Goal: Book appointment/travel/reservation: Book appointment/travel/reservation

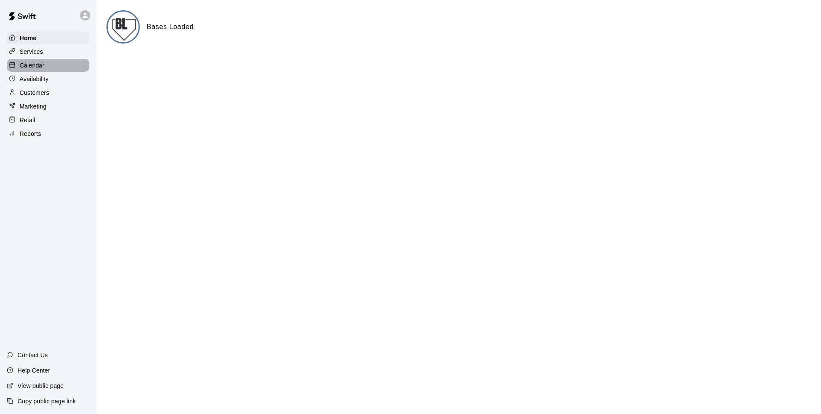
click at [41, 67] on p "Calendar" at bounding box center [32, 65] width 25 height 9
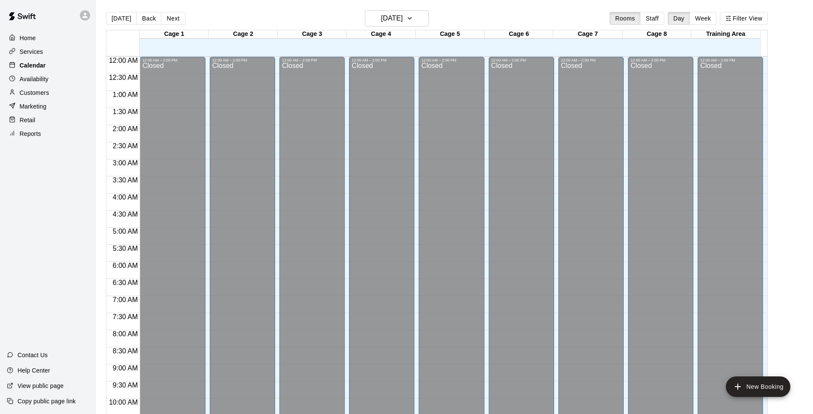
scroll to position [428, 0]
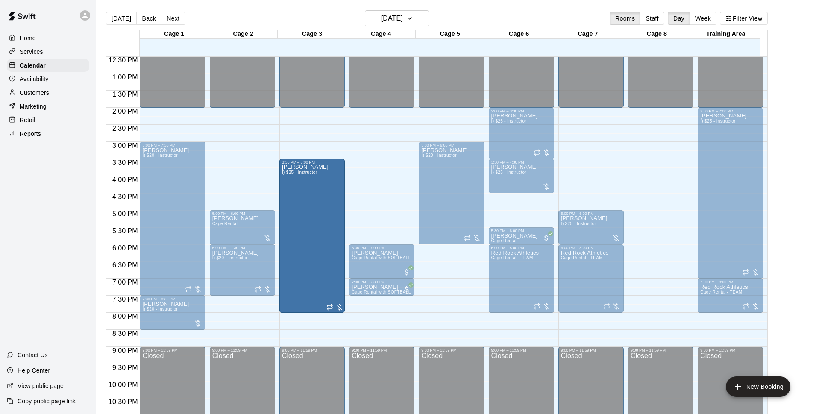
drag, startPoint x: 311, startPoint y: 144, endPoint x: 312, endPoint y: 160, distance: 16.2
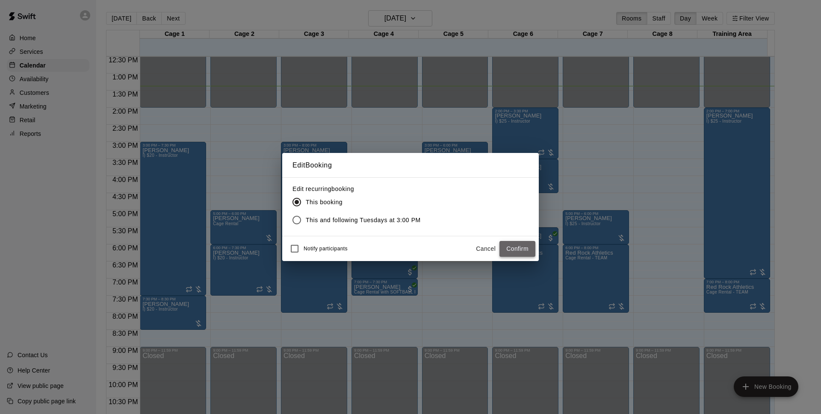
click at [507, 250] on button "Confirm" at bounding box center [517, 249] width 36 height 16
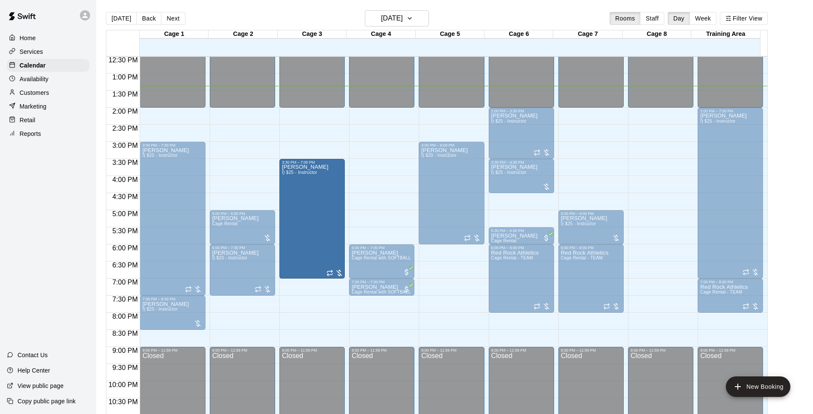
drag, startPoint x: 313, startPoint y: 312, endPoint x: 314, endPoint y: 283, distance: 29.1
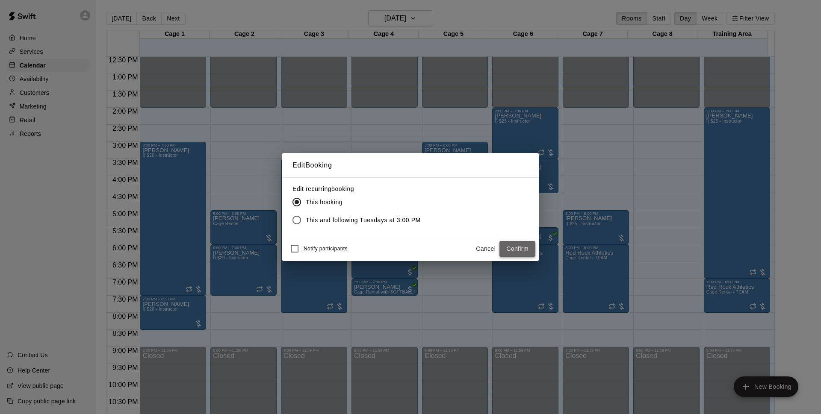
click at [510, 248] on button "Confirm" at bounding box center [517, 249] width 36 height 16
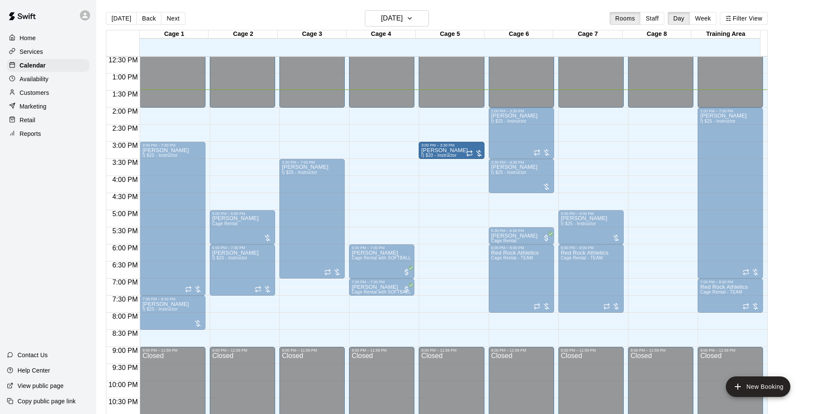
drag, startPoint x: 448, startPoint y: 191, endPoint x: 446, endPoint y: 164, distance: 26.6
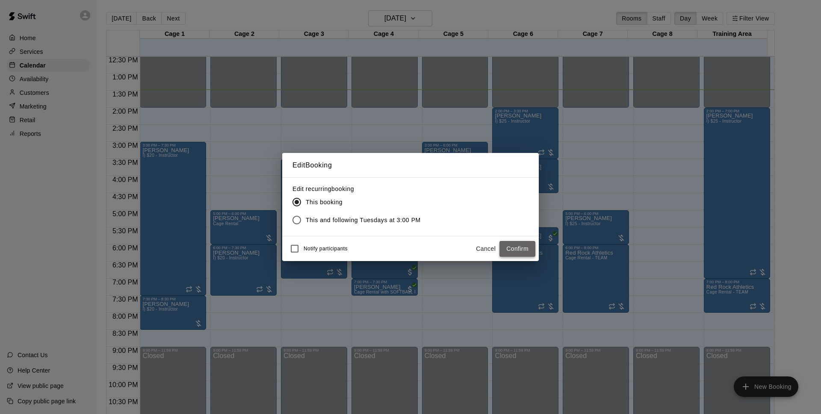
click at [516, 247] on button "Confirm" at bounding box center [517, 249] width 36 height 16
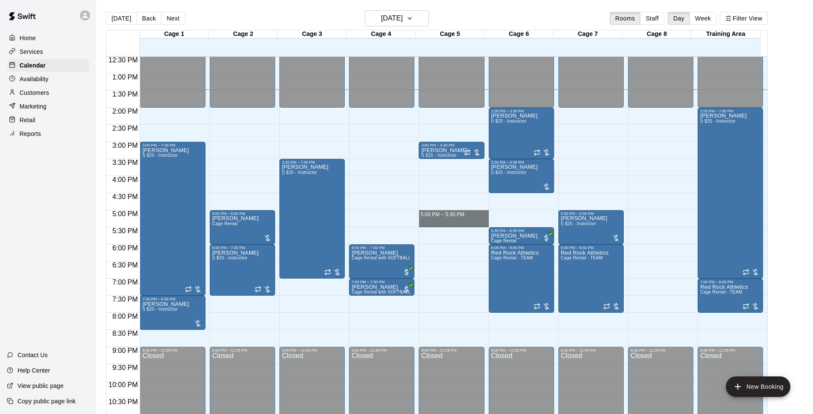
drag, startPoint x: 436, startPoint y: 213, endPoint x: 436, endPoint y: 224, distance: 10.7
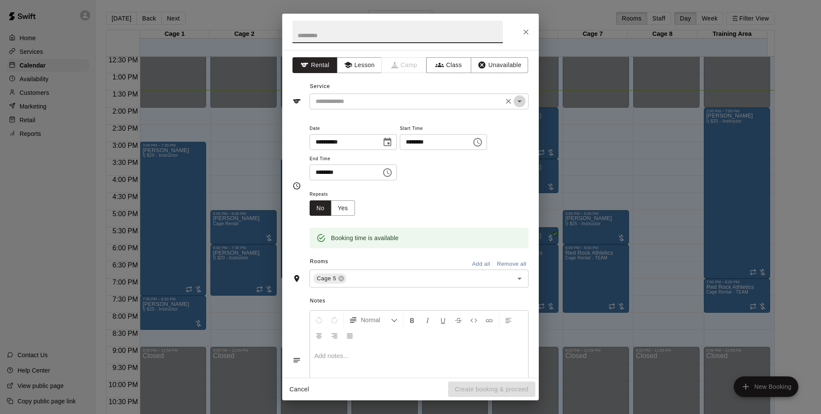
click at [514, 103] on icon "Open" at bounding box center [519, 101] width 10 height 10
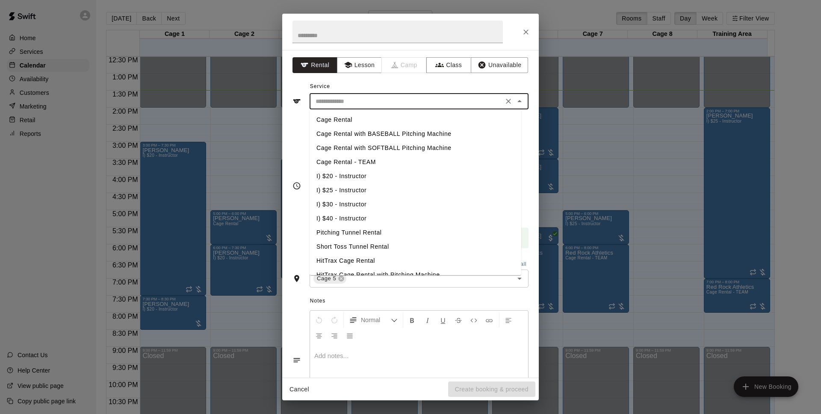
click at [351, 174] on li "I) $20 - Instructor" at bounding box center [415, 176] width 212 height 14
type input "**********"
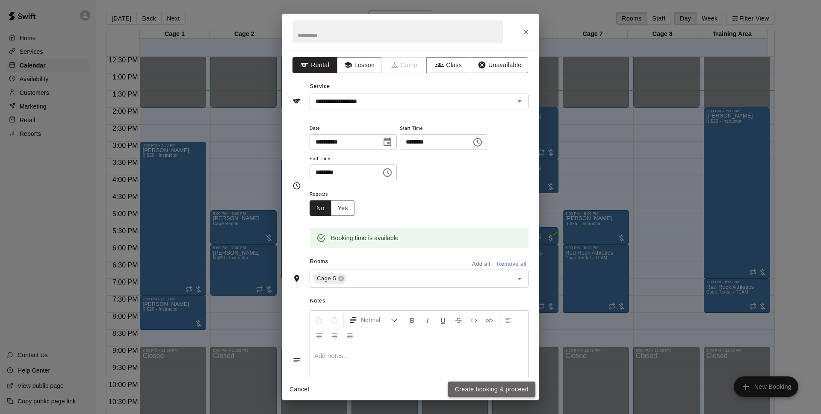
click at [477, 389] on button "Create booking & proceed" at bounding box center [491, 390] width 87 height 16
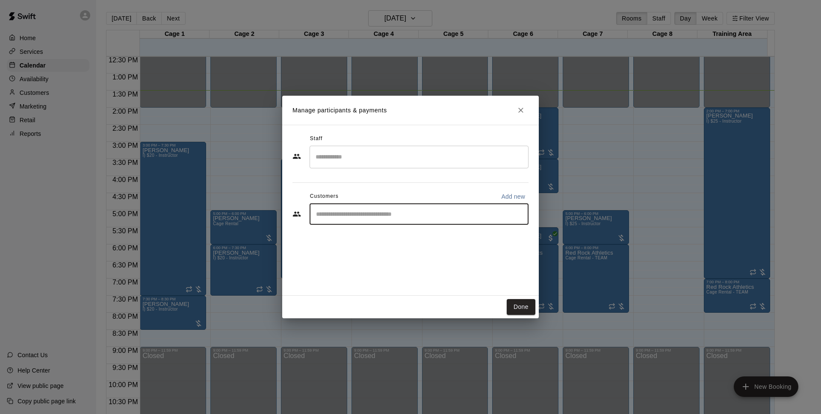
click at [363, 212] on input "Start typing to search customers..." at bounding box center [418, 214] width 211 height 9
type input "********"
click at [362, 242] on span "[PERSON_NAME][EMAIL_ADDRESS][PERSON_NAME][DOMAIN_NAME]" at bounding box center [423, 243] width 180 height 6
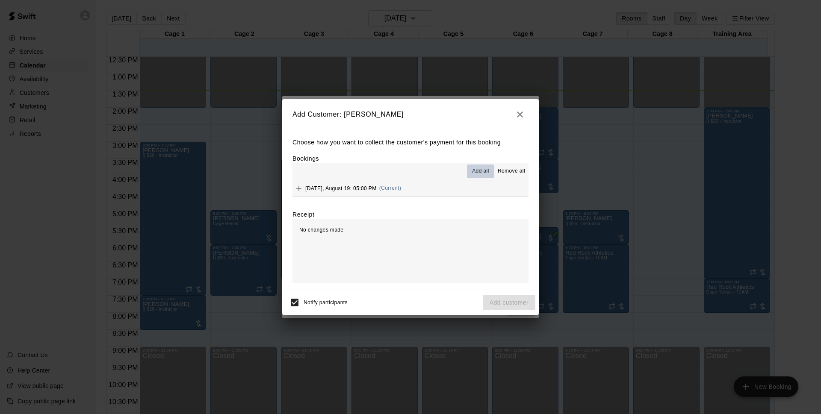
click at [483, 173] on span "Add all" at bounding box center [480, 171] width 17 height 9
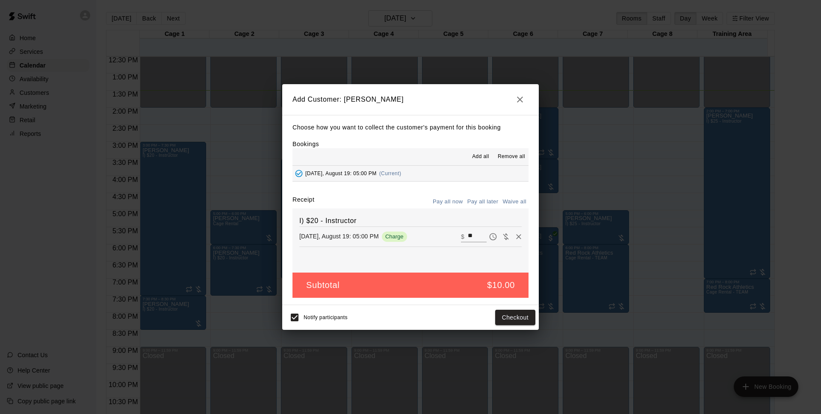
click at [486, 203] on button "Pay all later" at bounding box center [482, 201] width 35 height 13
click at [501, 319] on button "Add customer" at bounding box center [509, 318] width 53 height 16
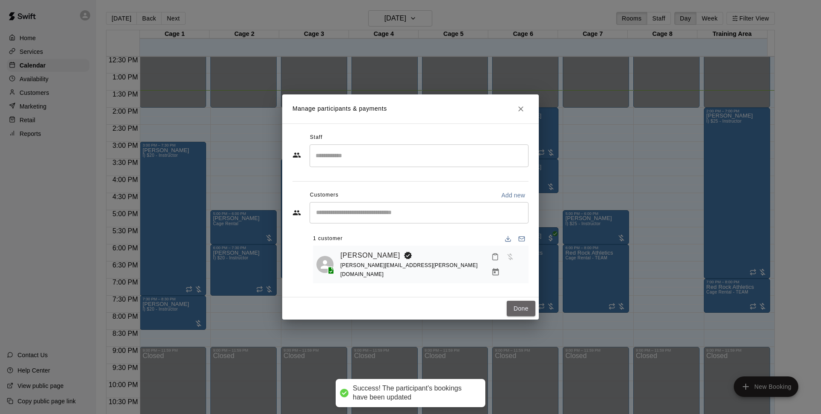
click at [510, 309] on button "Done" at bounding box center [521, 309] width 29 height 16
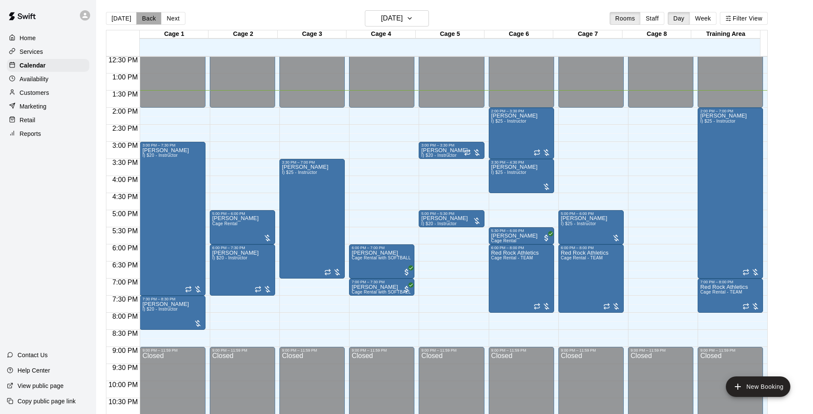
click at [150, 20] on button "Back" at bounding box center [148, 18] width 25 height 13
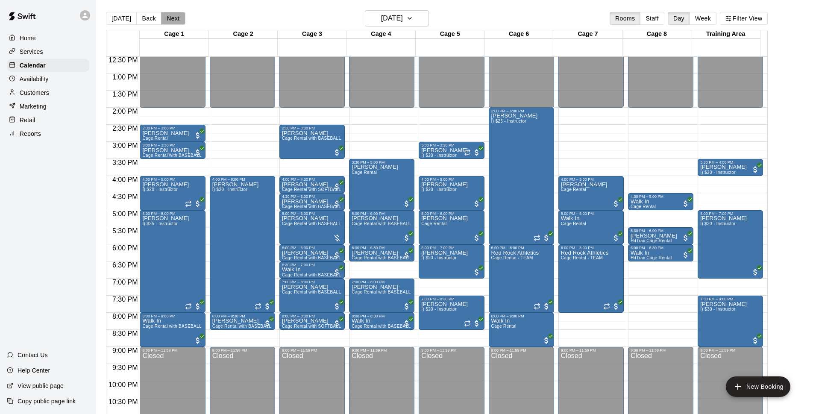
click at [173, 18] on button "Next" at bounding box center [173, 18] width 24 height 13
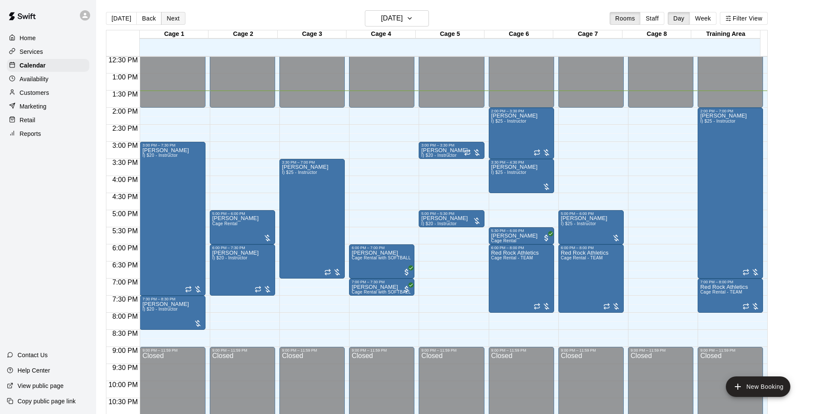
click at [173, 18] on button "Next" at bounding box center [173, 18] width 24 height 13
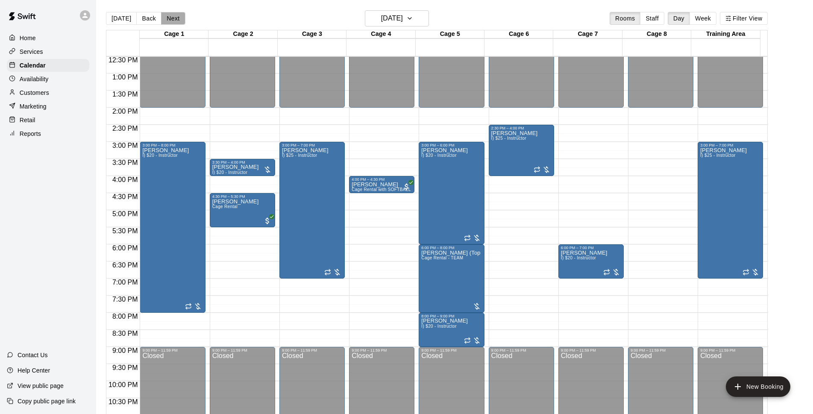
click at [173, 18] on button "Next" at bounding box center [173, 18] width 24 height 13
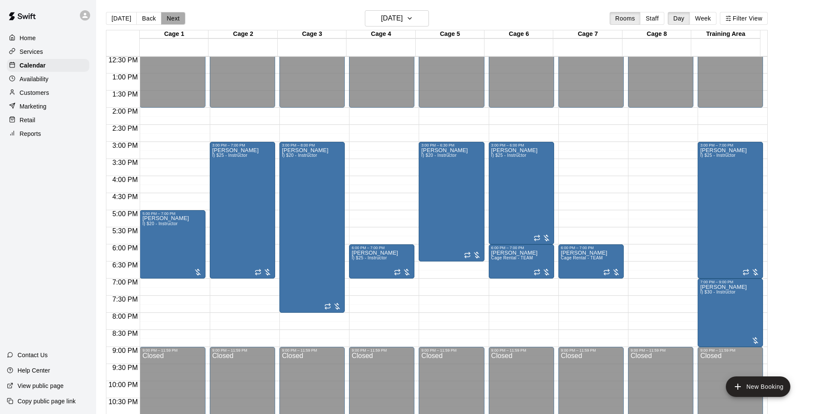
click at [174, 18] on button "Next" at bounding box center [173, 18] width 24 height 13
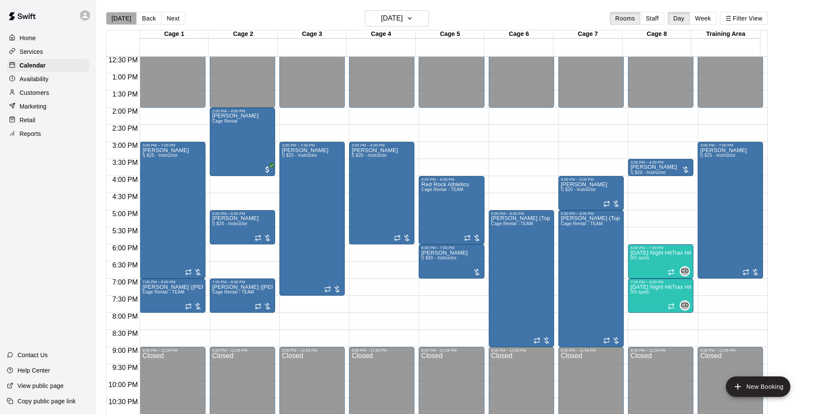
click at [125, 18] on button "[DATE]" at bounding box center [121, 18] width 31 height 13
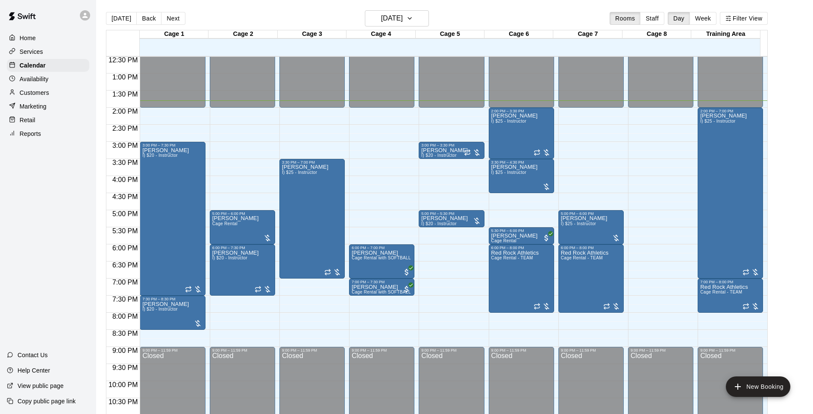
click at [63, 102] on div "Marketing" at bounding box center [48, 106] width 82 height 13
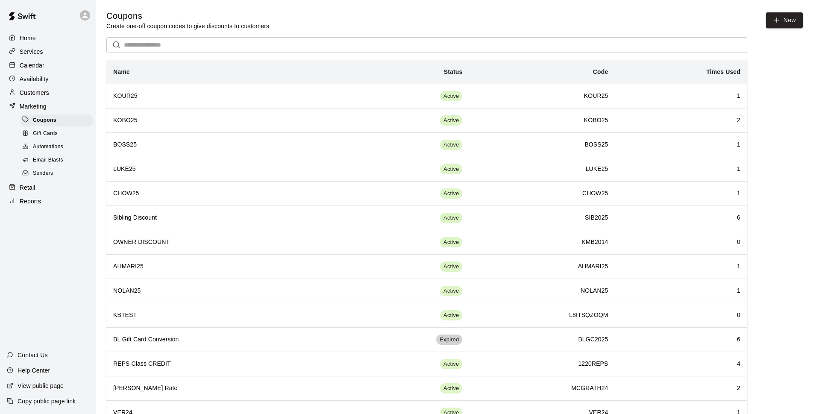
drag, startPoint x: 32, startPoint y: 72, endPoint x: 25, endPoint y: 68, distance: 8.4
click at [25, 69] on p "Calendar" at bounding box center [32, 65] width 25 height 9
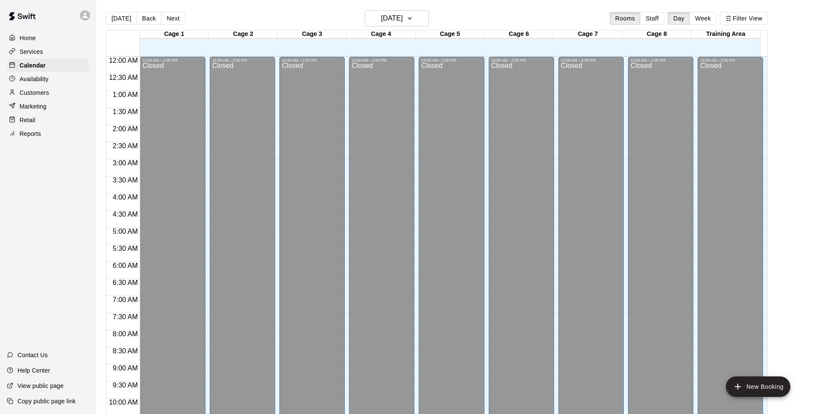
scroll to position [428, 0]
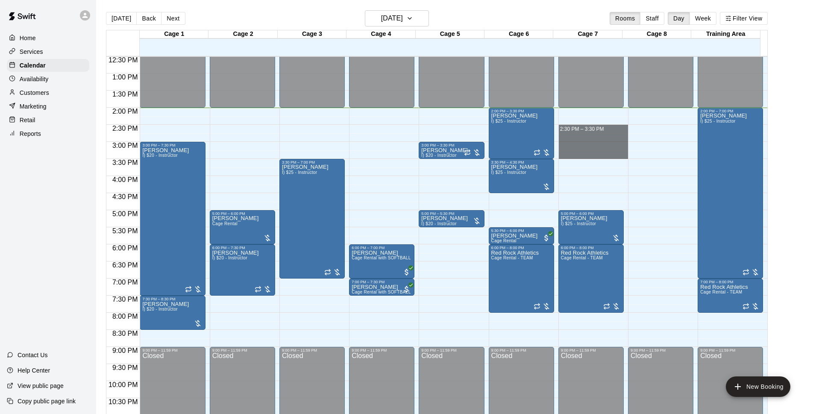
drag, startPoint x: 585, startPoint y: 130, endPoint x: 585, endPoint y: 152, distance: 22.2
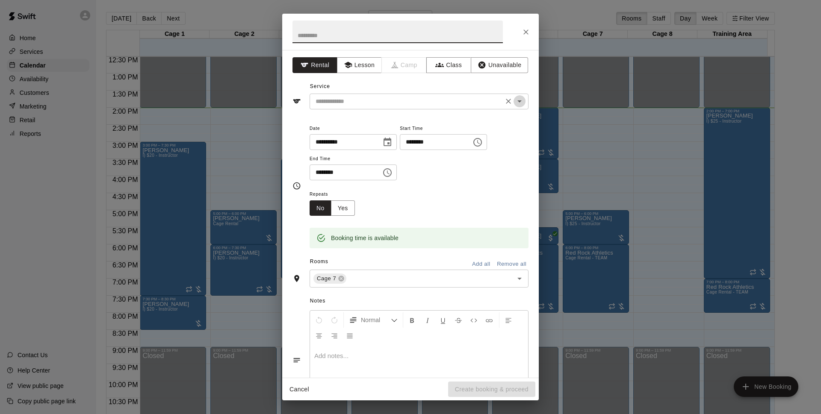
click at [514, 103] on icon "Open" at bounding box center [519, 101] width 10 height 10
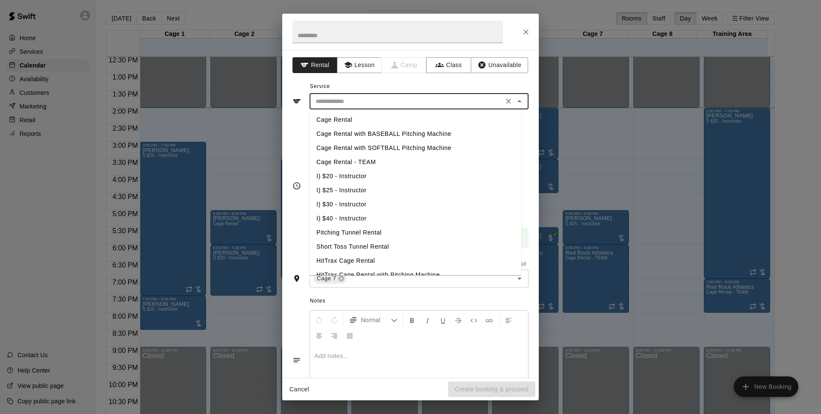
click at [346, 118] on li "Cage Rental" at bounding box center [415, 120] width 212 height 14
type input "**********"
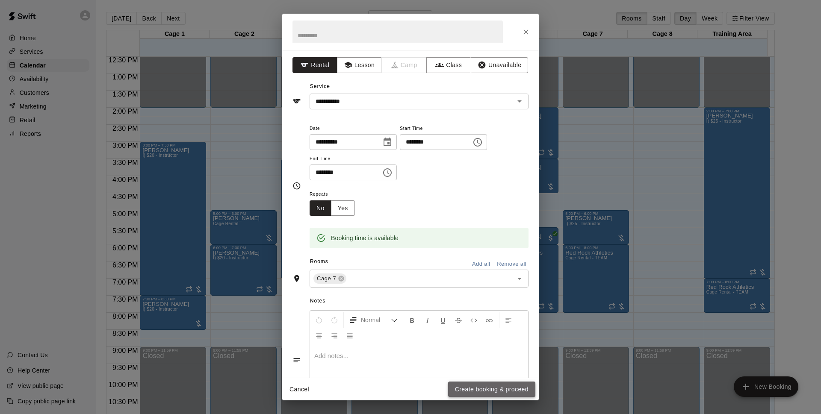
click at [482, 388] on button "Create booking & proceed" at bounding box center [491, 390] width 87 height 16
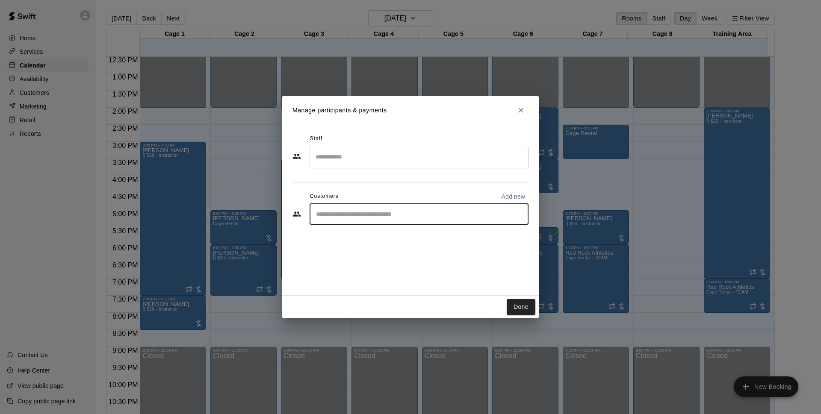
click at [348, 215] on input "Start typing to search customers..." at bounding box center [418, 214] width 211 height 9
type input "*****"
click at [358, 237] on p "[PERSON_NAME]" at bounding box center [359, 234] width 52 height 9
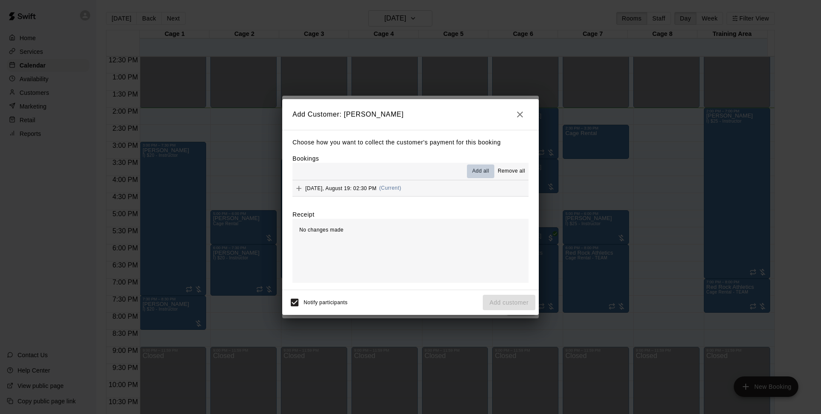
click at [480, 171] on span "Add all" at bounding box center [480, 171] width 17 height 9
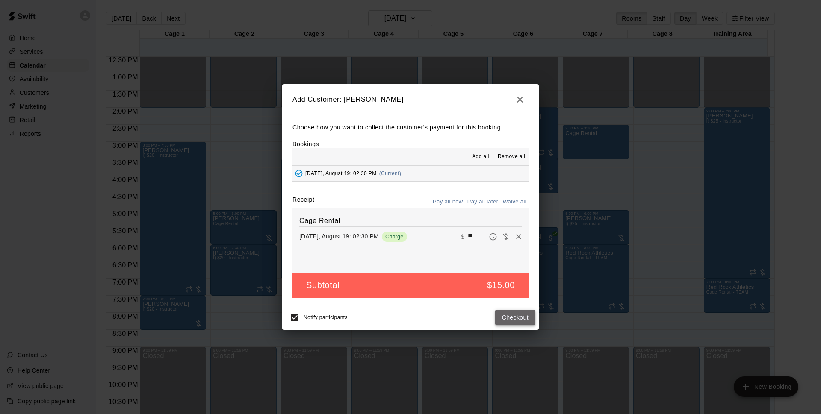
click at [514, 319] on button "Checkout" at bounding box center [515, 318] width 40 height 16
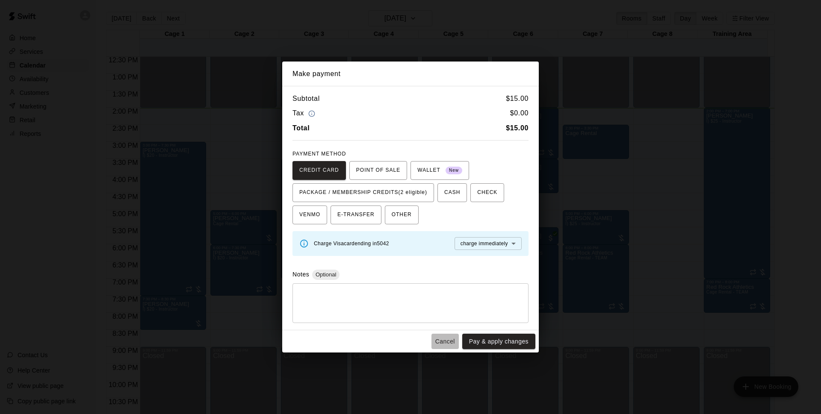
click at [437, 339] on button "Cancel" at bounding box center [444, 342] width 27 height 16
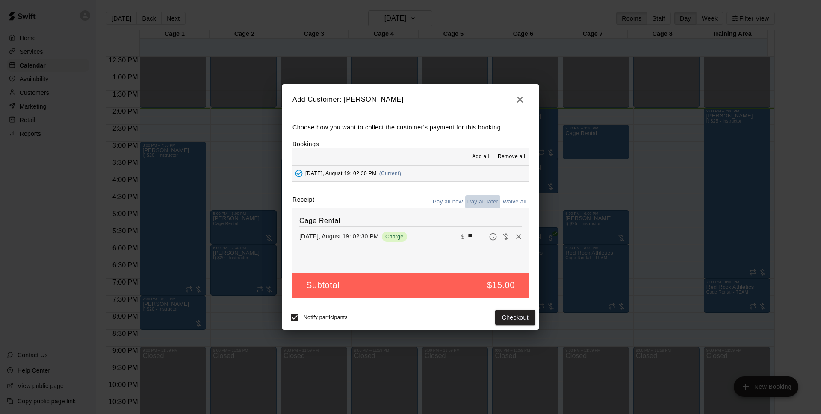
click at [484, 198] on button "Pay all later" at bounding box center [482, 201] width 35 height 13
click at [501, 317] on button "Add customer" at bounding box center [509, 318] width 53 height 16
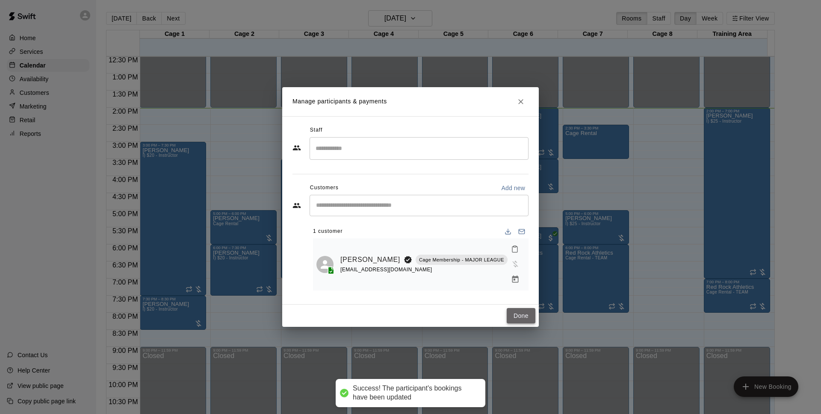
click at [513, 310] on button "Done" at bounding box center [521, 316] width 29 height 16
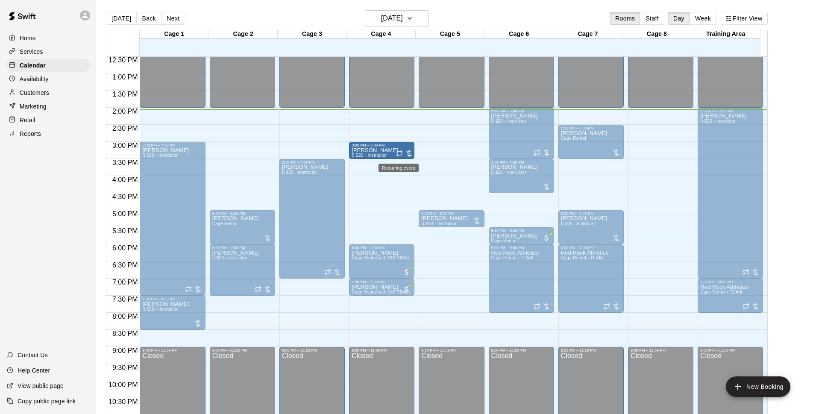
drag, startPoint x: 446, startPoint y: 148, endPoint x: 416, endPoint y: 153, distance: 30.7
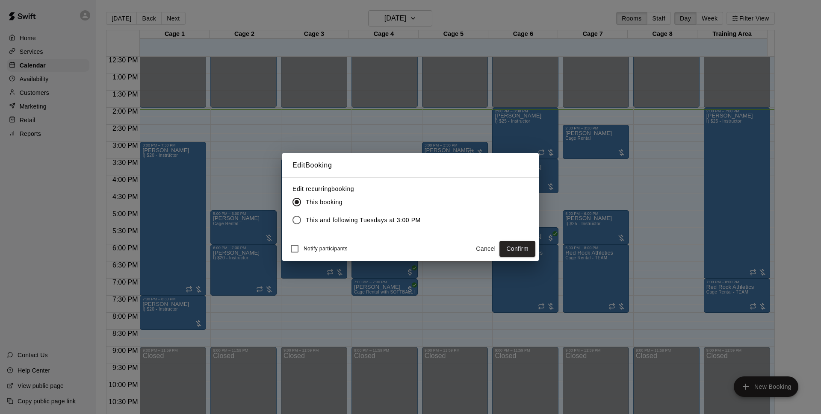
click at [507, 250] on button "Confirm" at bounding box center [517, 249] width 36 height 16
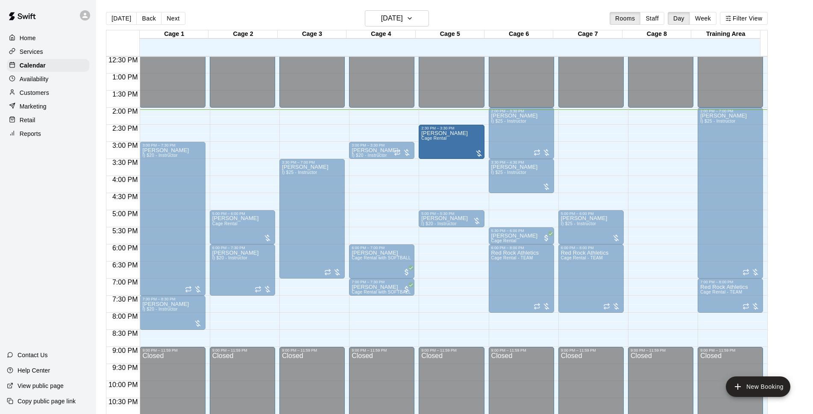
drag, startPoint x: 578, startPoint y: 147, endPoint x: 462, endPoint y: 150, distance: 116.3
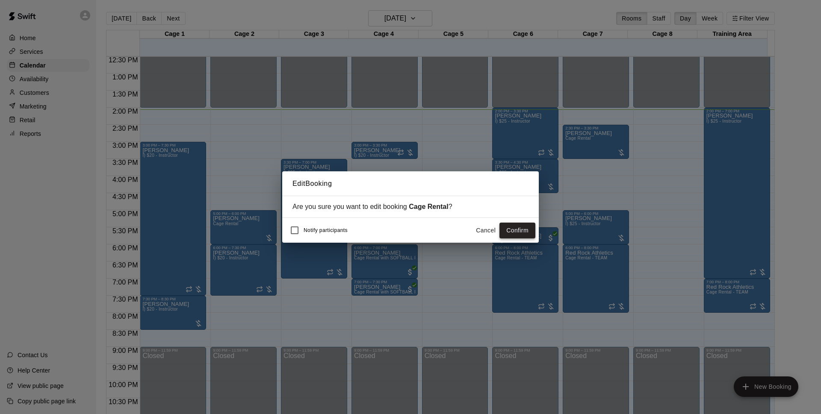
click at [521, 233] on button "Confirm" at bounding box center [517, 231] width 36 height 16
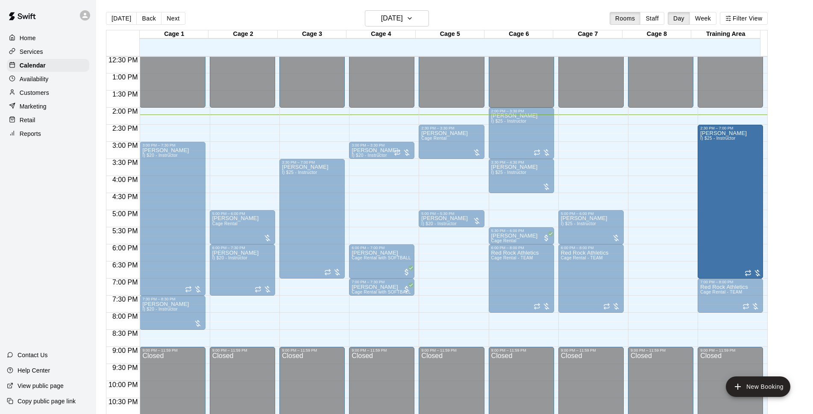
drag, startPoint x: 731, startPoint y: 111, endPoint x: 729, endPoint y: 127, distance: 16.8
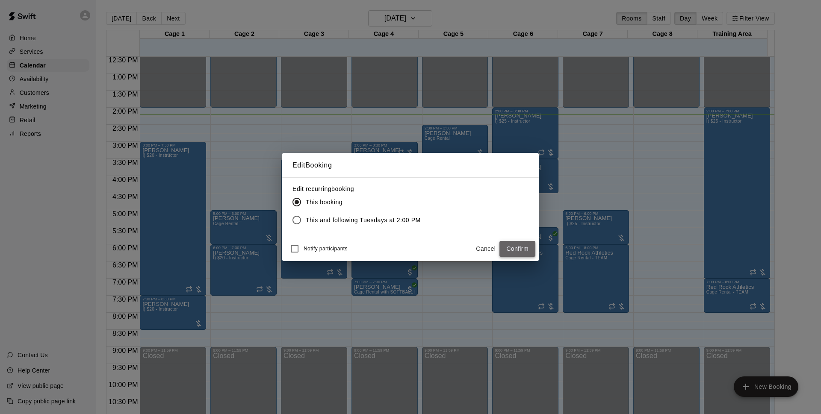
click at [516, 252] on button "Confirm" at bounding box center [517, 249] width 36 height 16
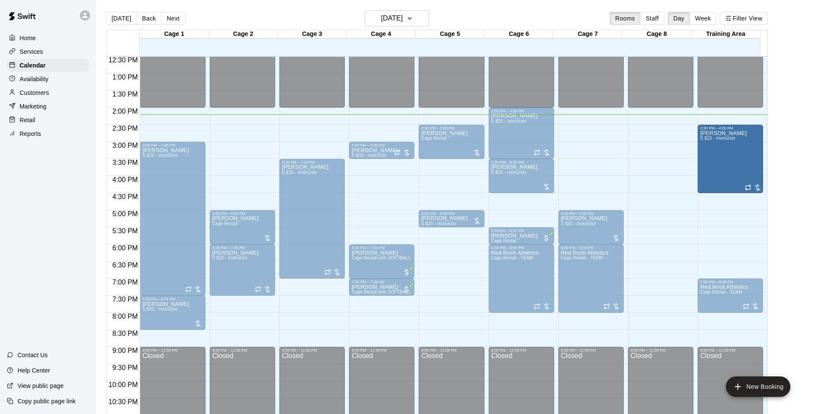
drag, startPoint x: 728, startPoint y: 278, endPoint x: 725, endPoint y: 199, distance: 78.7
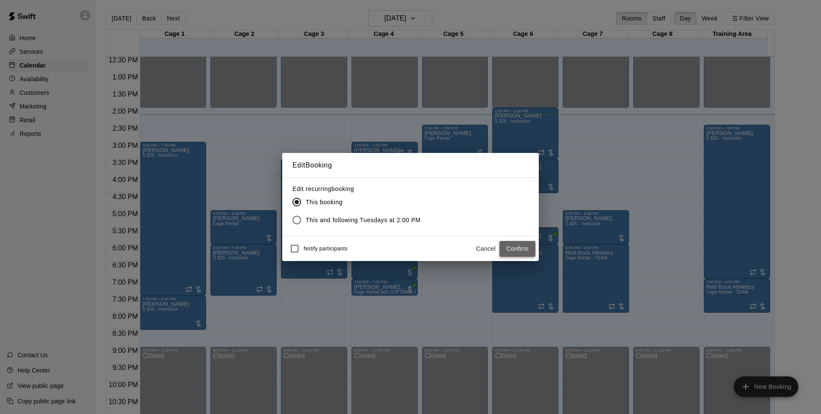
click at [510, 245] on button "Confirm" at bounding box center [517, 249] width 36 height 16
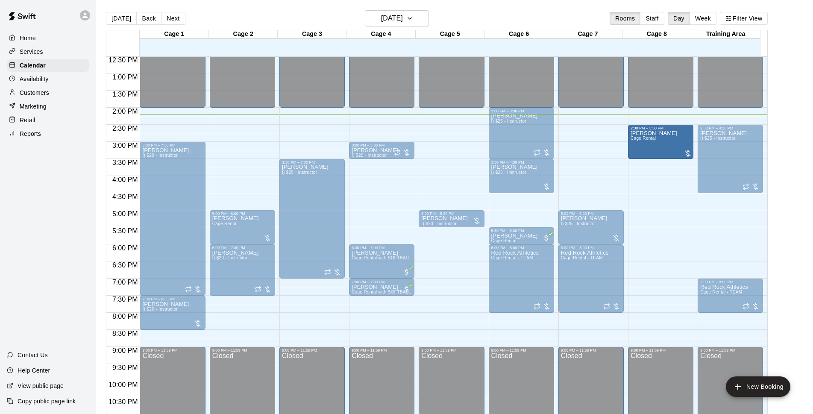
drag, startPoint x: 470, startPoint y: 135, endPoint x: 670, endPoint y: 142, distance: 199.8
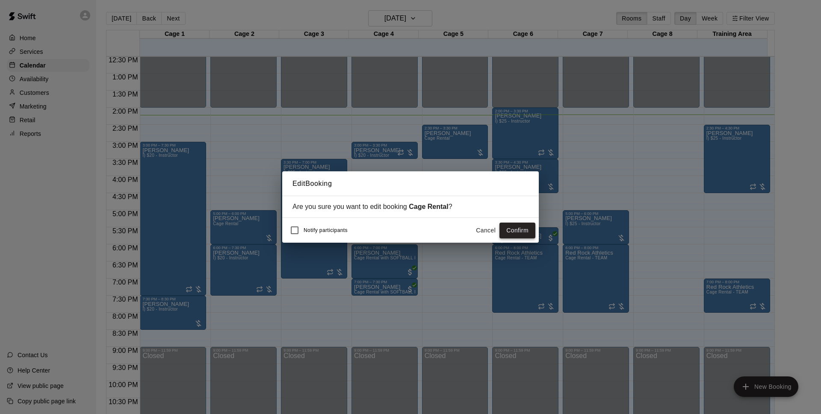
click at [519, 231] on button "Confirm" at bounding box center [517, 231] width 36 height 16
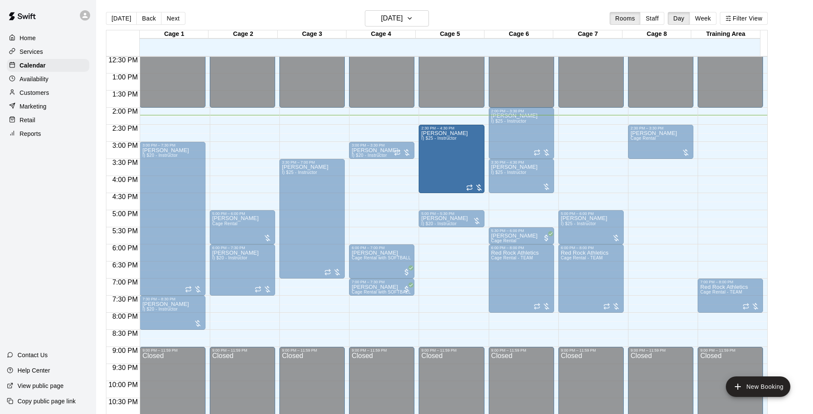
drag, startPoint x: 712, startPoint y: 158, endPoint x: 462, endPoint y: 162, distance: 250.1
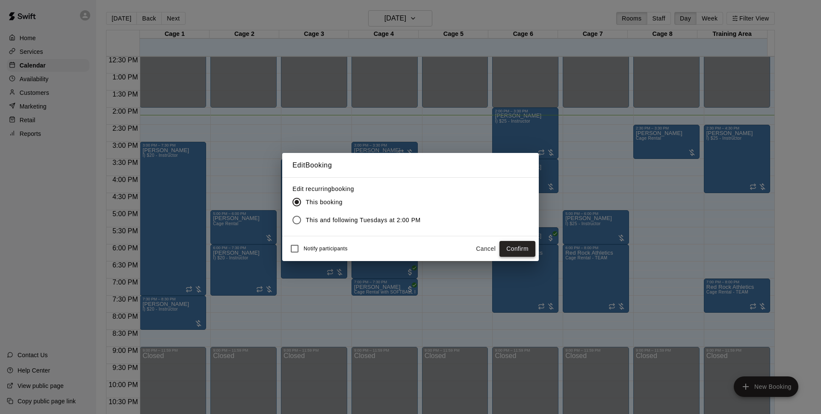
click at [512, 253] on button "Confirm" at bounding box center [517, 249] width 36 height 16
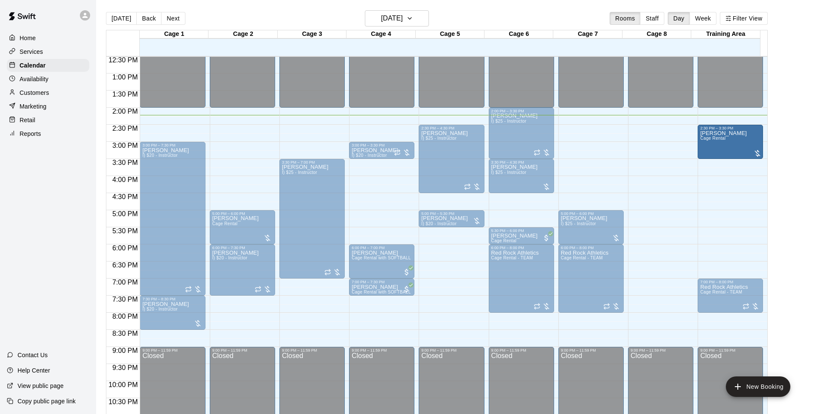
drag, startPoint x: 644, startPoint y: 143, endPoint x: 728, endPoint y: 144, distance: 84.2
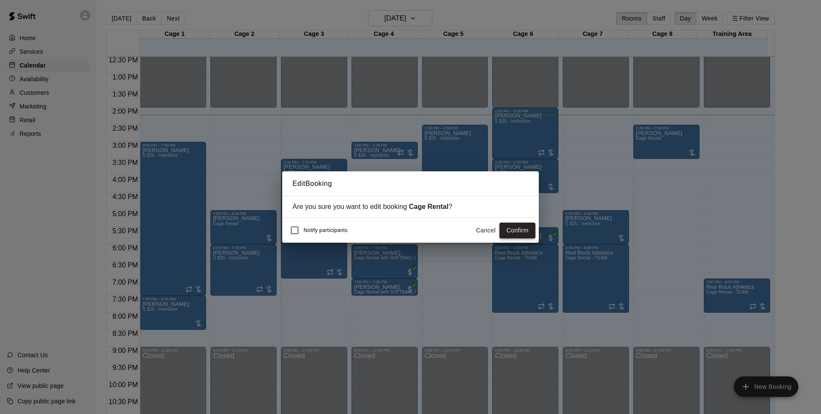
click at [532, 231] on button "Confirm" at bounding box center [517, 231] width 36 height 16
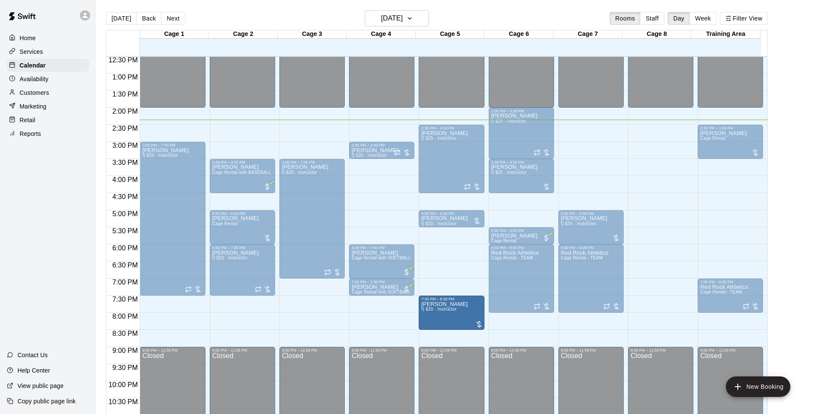
drag, startPoint x: 313, startPoint y: 318, endPoint x: 466, endPoint y: 322, distance: 153.1
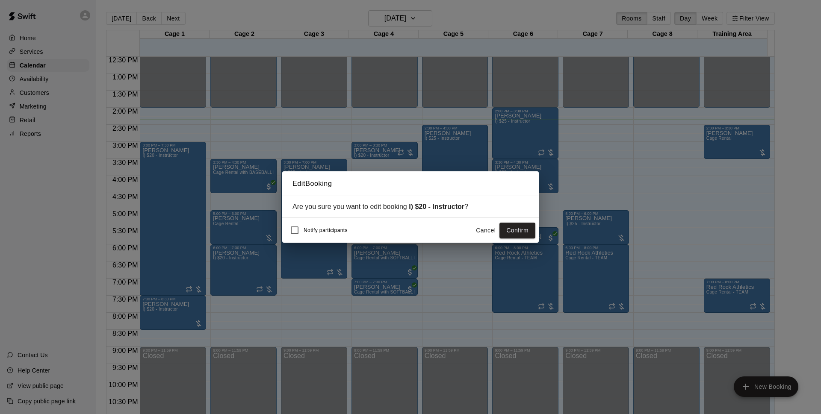
drag, startPoint x: 511, startPoint y: 227, endPoint x: 803, endPoint y: 261, distance: 293.5
click at [512, 227] on button "Confirm" at bounding box center [517, 231] width 36 height 16
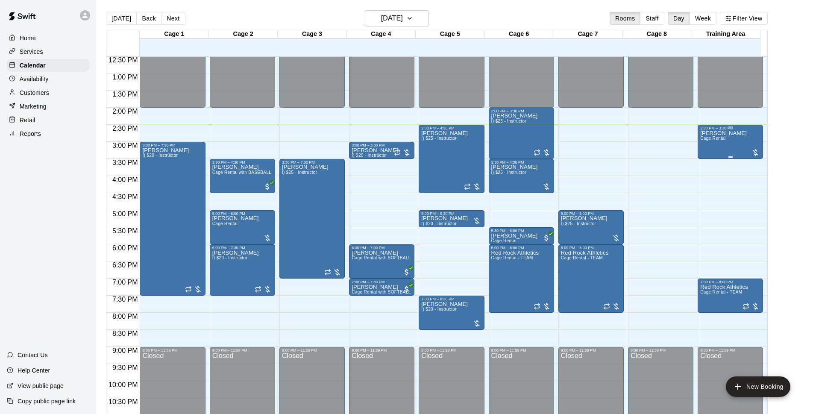
click at [754, 151] on div at bounding box center [755, 152] width 9 height 9
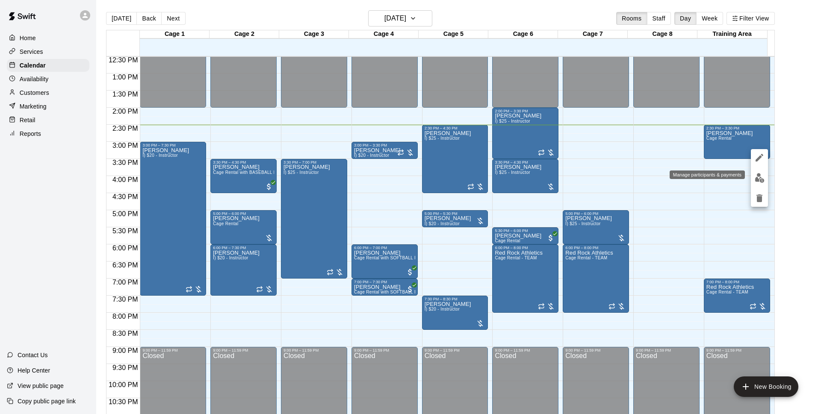
click at [759, 178] on img "edit" at bounding box center [759, 178] width 10 height 10
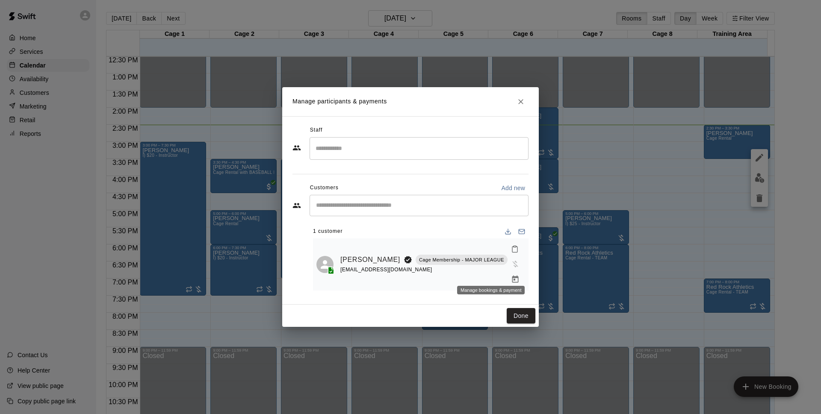
click at [511, 275] on icon "Manage bookings & payment" at bounding box center [515, 279] width 9 height 9
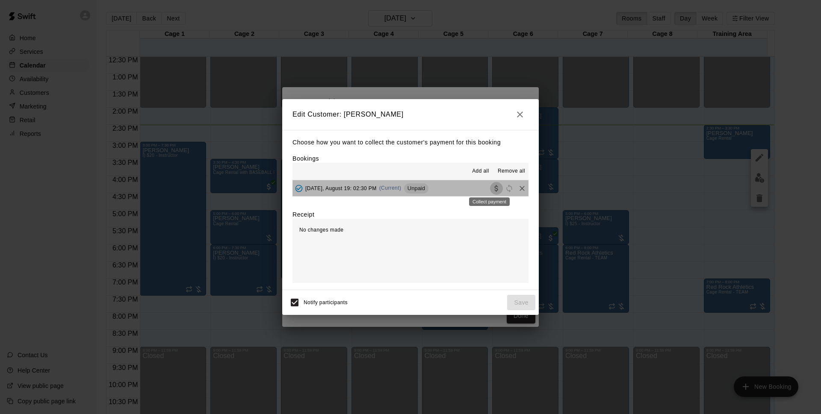
click at [494, 187] on icon "Collect payment" at bounding box center [495, 188] width 3 height 6
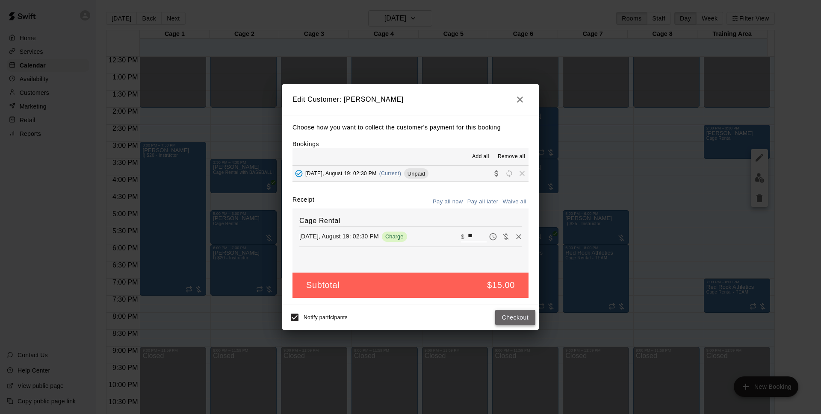
click at [512, 320] on button "Checkout" at bounding box center [515, 318] width 40 height 16
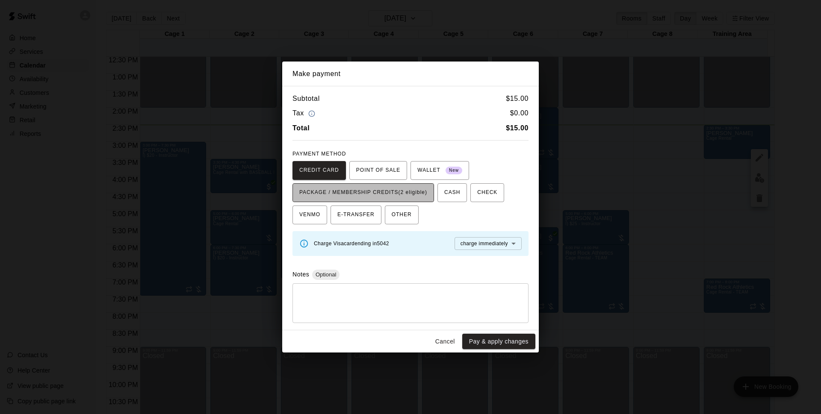
click at [333, 194] on span "PACKAGE / MEMBERSHIP CREDITS (2 eligible)" at bounding box center [363, 193] width 128 height 14
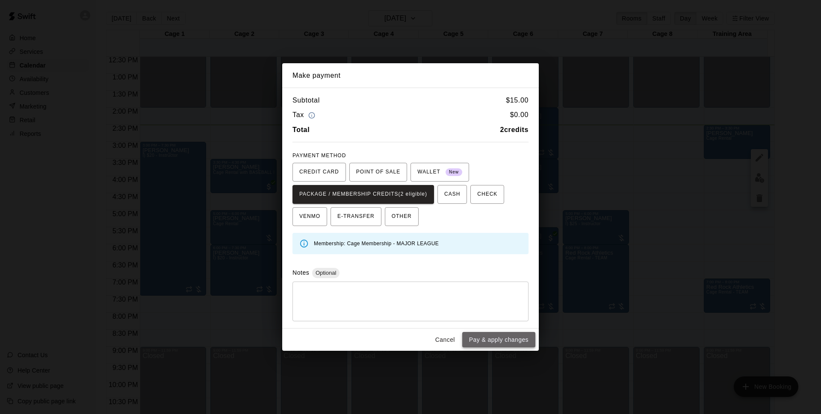
click at [477, 338] on button "Pay & apply changes" at bounding box center [498, 340] width 73 height 16
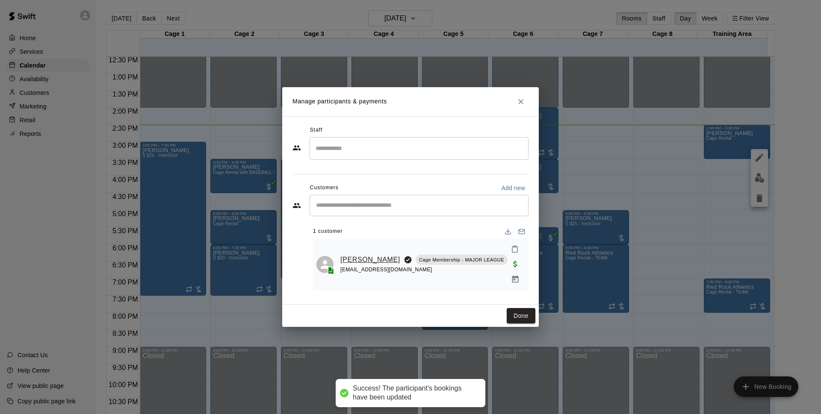
click at [354, 254] on link "[PERSON_NAME]" at bounding box center [370, 259] width 60 height 11
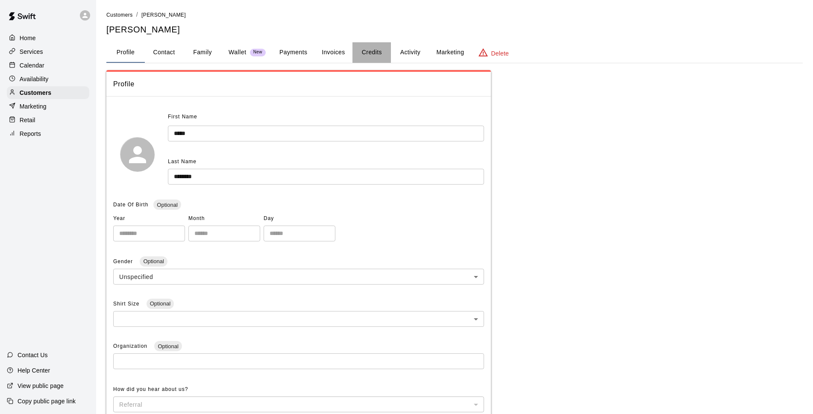
click at [375, 58] on button "Credits" at bounding box center [372, 52] width 38 height 21
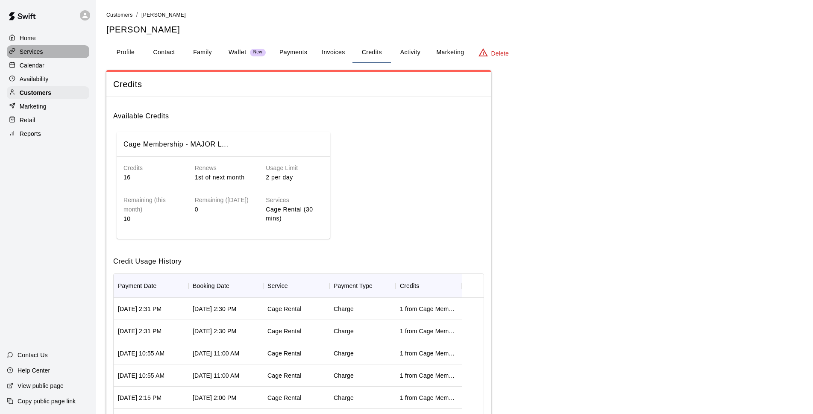
click at [47, 48] on div "Services" at bounding box center [48, 51] width 82 height 13
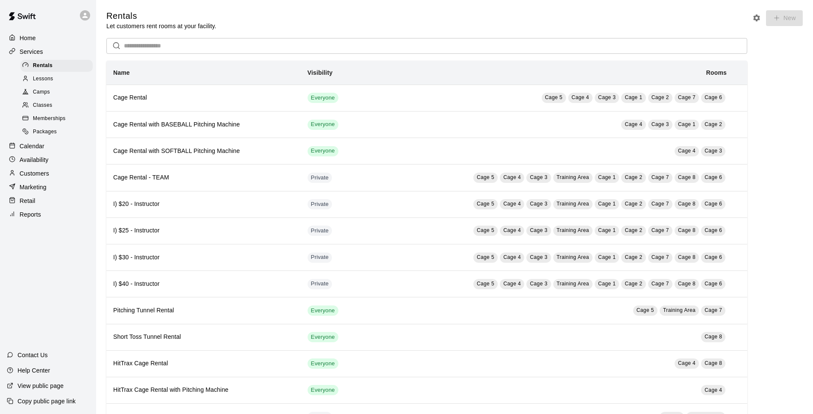
click at [55, 147] on div "Calendar" at bounding box center [48, 146] width 82 height 13
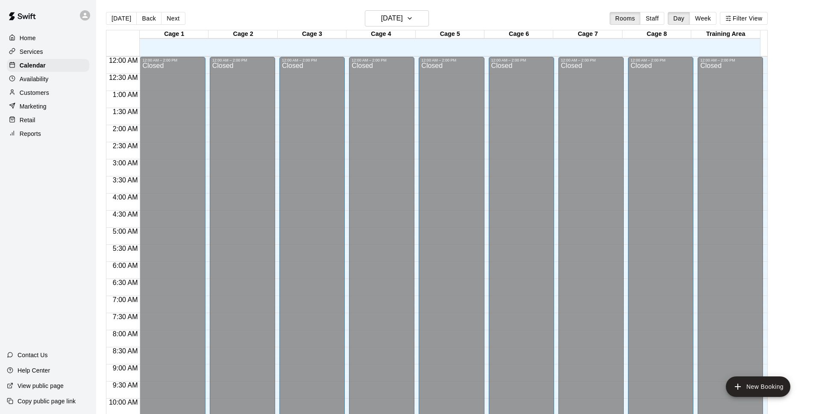
scroll to position [428, 0]
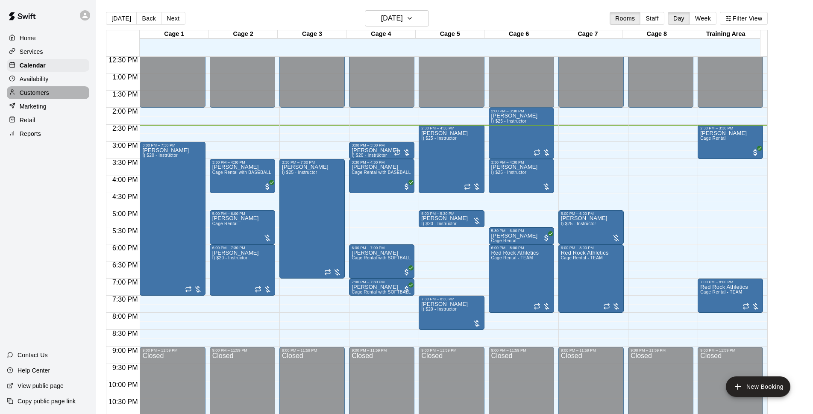
click at [56, 88] on div "Customers" at bounding box center [48, 92] width 82 height 13
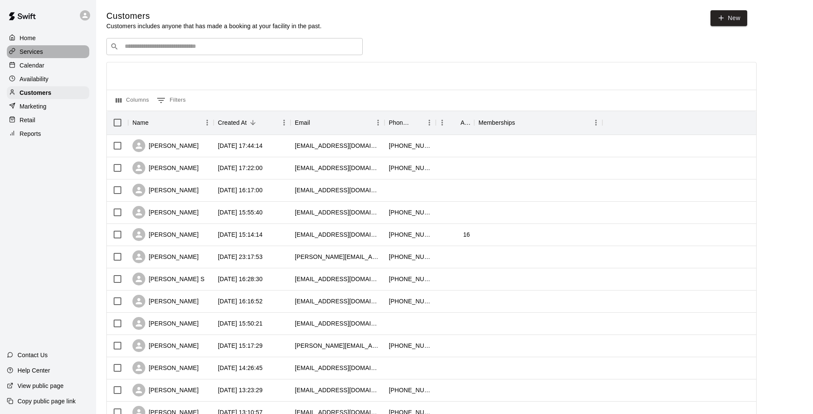
click at [64, 52] on div "Services" at bounding box center [48, 51] width 82 height 13
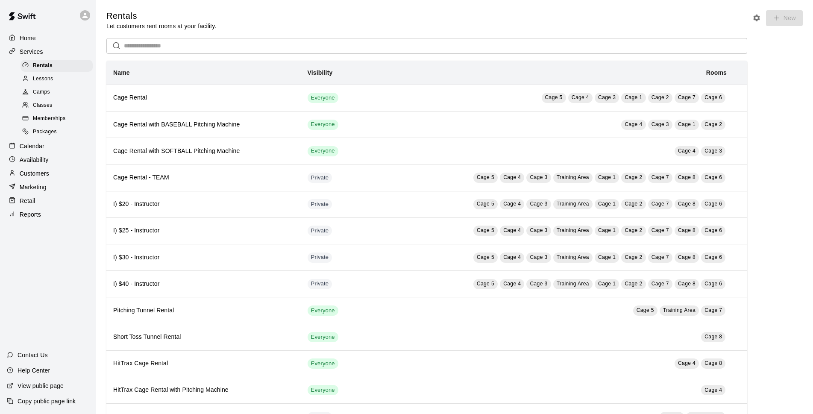
click at [52, 136] on span "Packages" at bounding box center [45, 132] width 24 height 9
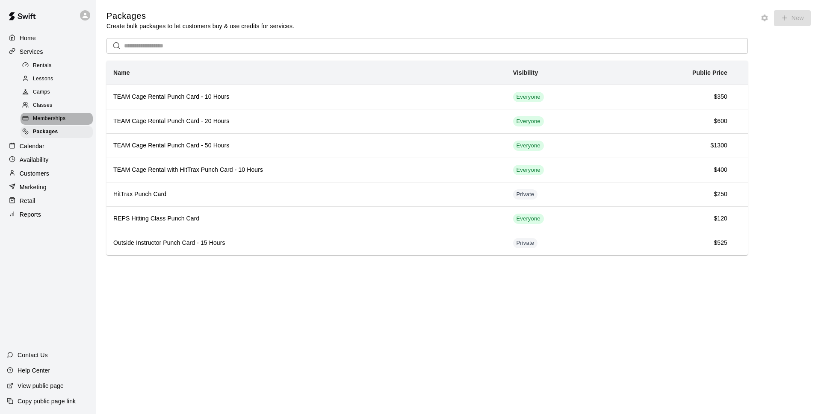
click at [37, 123] on span "Memberships" at bounding box center [49, 119] width 32 height 9
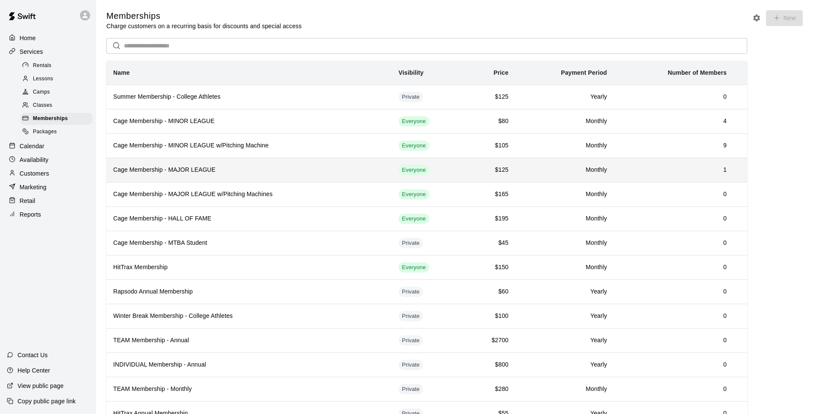
click at [186, 171] on h6 "Cage Membership - MAJOR LEAGUE" at bounding box center [249, 169] width 272 height 9
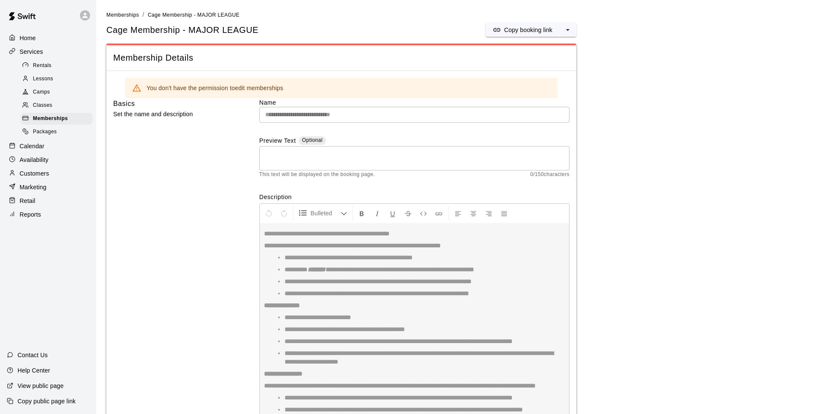
drag, startPoint x: 360, startPoint y: 286, endPoint x: 312, endPoint y: 284, distance: 48.3
click at [312, 284] on div "**********" at bounding box center [414, 335] width 310 height 265
drag, startPoint x: 318, startPoint y: 281, endPoint x: 377, endPoint y: 281, distance: 59.0
click at [377, 281] on div "**********" at bounding box center [414, 335] width 310 height 265
drag, startPoint x: 377, startPoint y: 281, endPoint x: 440, endPoint y: 285, distance: 63.0
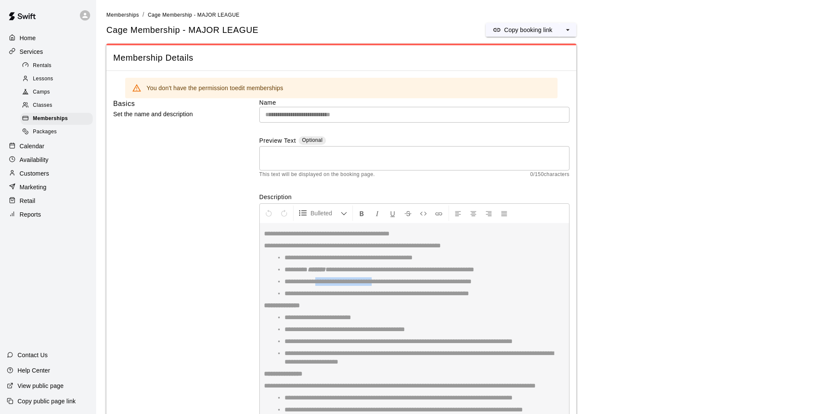
click at [440, 285] on div "**********" at bounding box center [414, 335] width 310 height 265
click at [32, 145] on div "Calendar" at bounding box center [48, 146] width 82 height 13
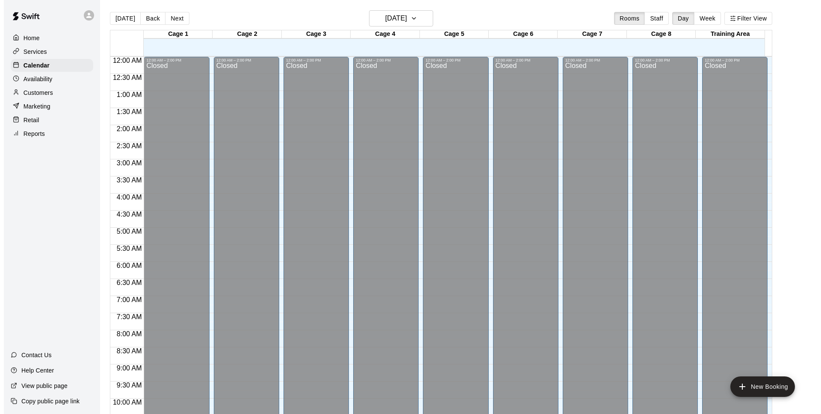
scroll to position [428, 0]
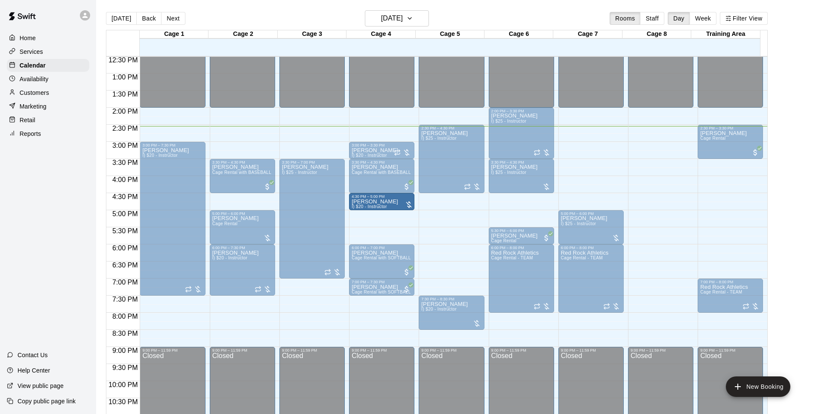
drag, startPoint x: 397, startPoint y: 199, endPoint x: 381, endPoint y: 204, distance: 16.6
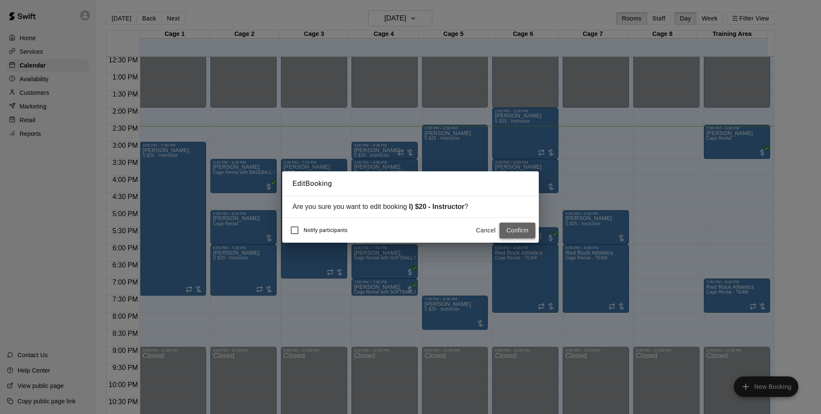
click at [512, 230] on button "Confirm" at bounding box center [517, 231] width 36 height 16
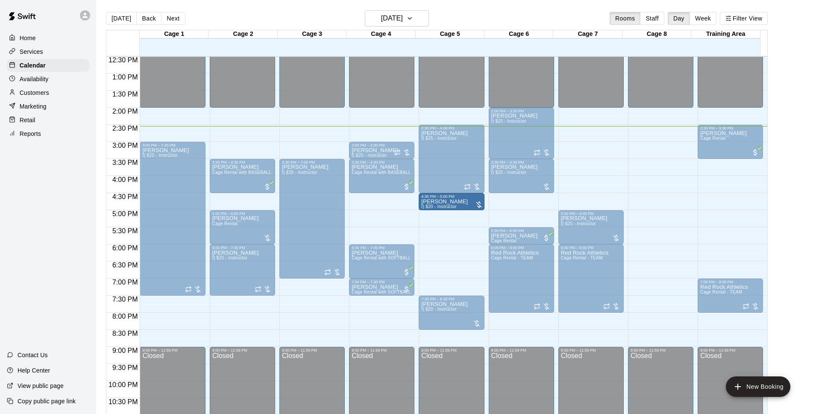
drag, startPoint x: 404, startPoint y: 203, endPoint x: 433, endPoint y: 209, distance: 29.8
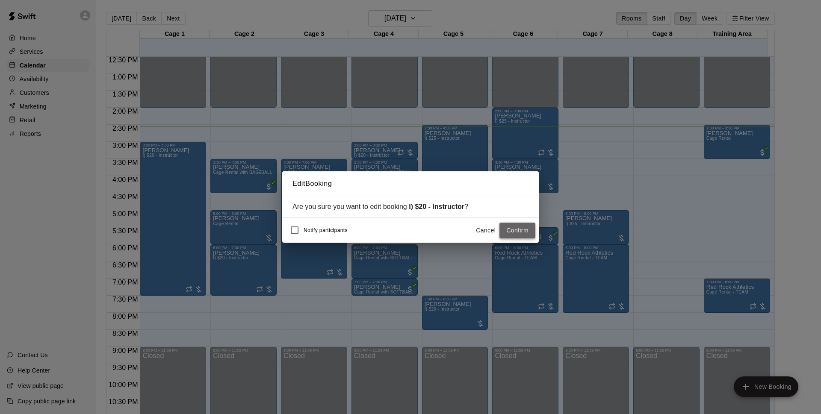
click at [514, 233] on button "Confirm" at bounding box center [517, 231] width 36 height 16
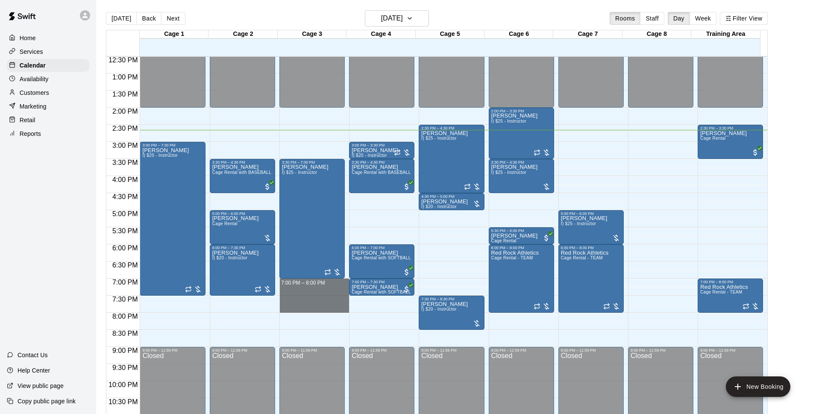
drag, startPoint x: 321, startPoint y: 281, endPoint x: 330, endPoint y: 312, distance: 32.1
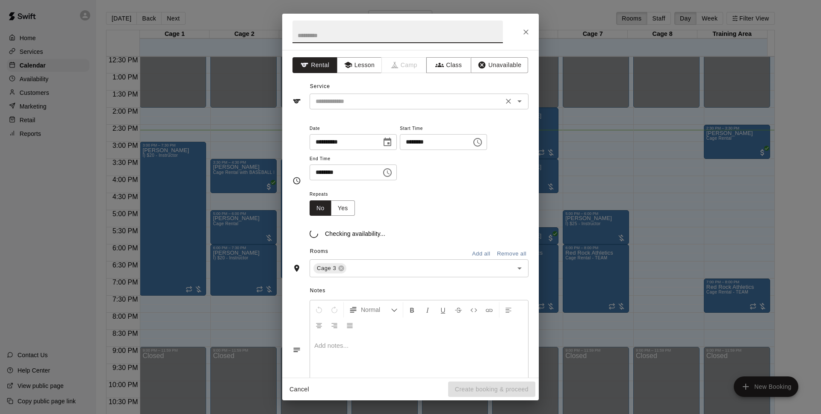
click at [401, 103] on input "text" at bounding box center [406, 101] width 189 height 11
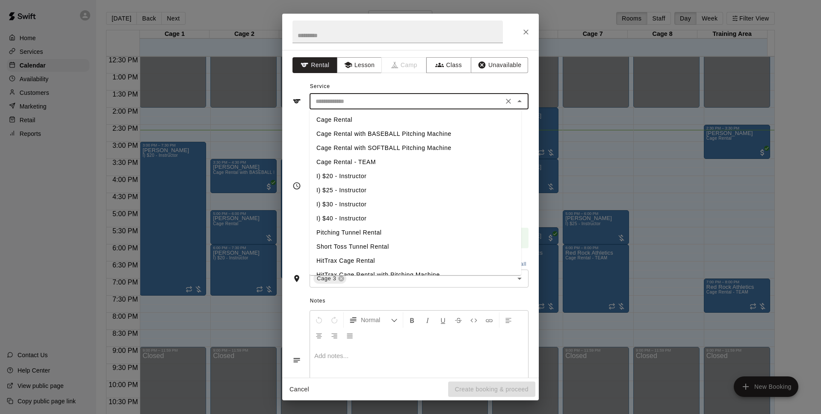
click at [526, 32] on icon "Close" at bounding box center [525, 31] width 5 height 5
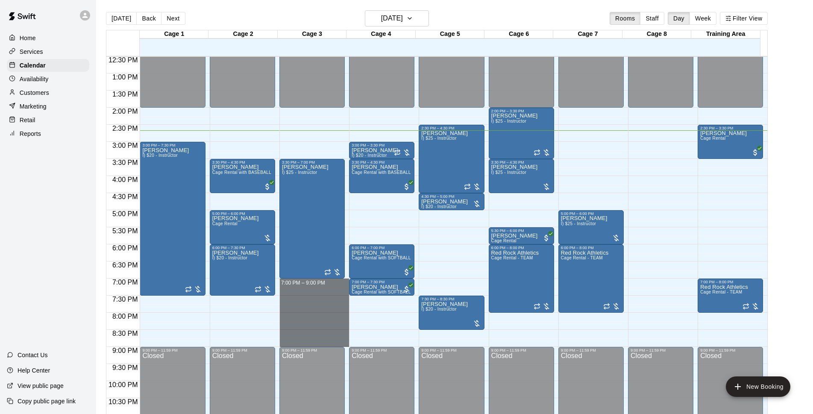
drag, startPoint x: 294, startPoint y: 280, endPoint x: 294, endPoint y: 341, distance: 60.7
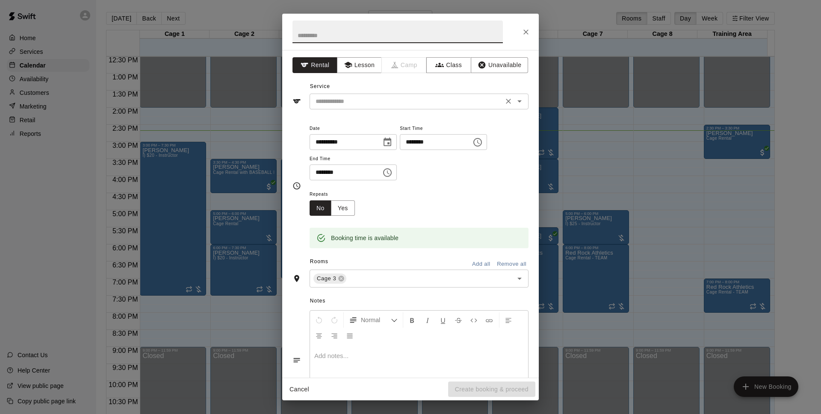
click at [460, 98] on input "text" at bounding box center [406, 101] width 189 height 11
click at [470, 82] on div "Service ​" at bounding box center [410, 94] width 236 height 29
click at [453, 100] on input "text" at bounding box center [406, 101] width 189 height 11
click at [454, 79] on div "**********" at bounding box center [410, 214] width 256 height 328
click at [454, 94] on div "​" at bounding box center [418, 102] width 219 height 16
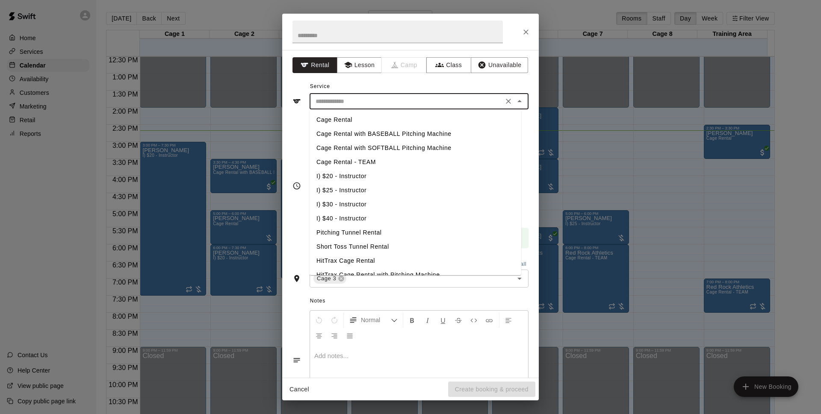
click at [459, 79] on div "**********" at bounding box center [410, 214] width 256 height 328
click at [456, 96] on input "text" at bounding box center [406, 101] width 189 height 11
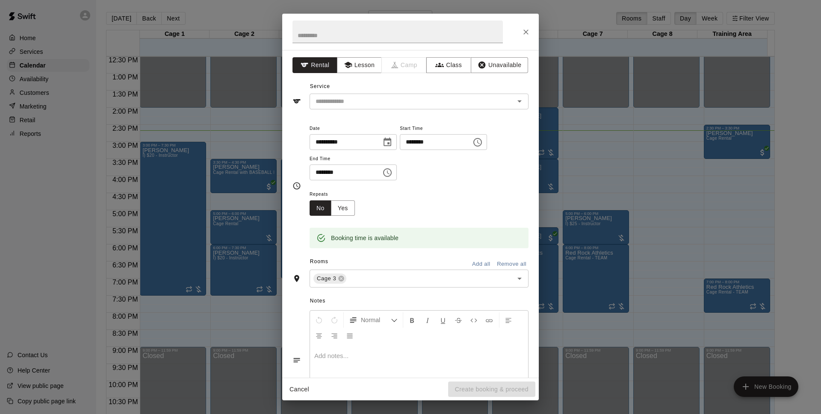
click at [443, 78] on div "**********" at bounding box center [410, 214] width 256 height 328
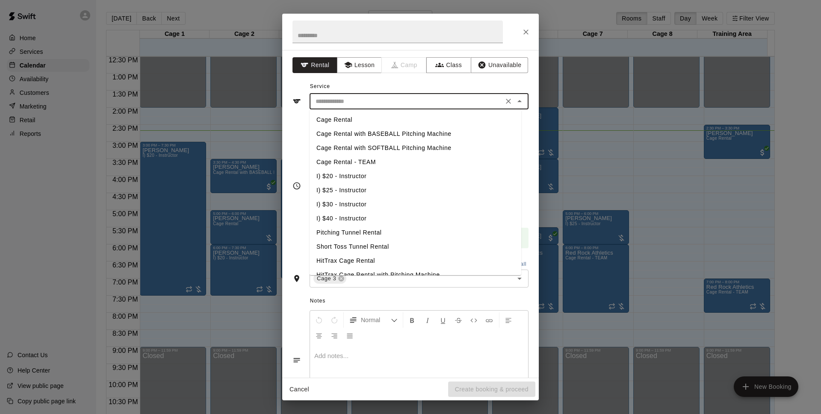
click at [445, 96] on input "text" at bounding box center [406, 101] width 189 height 11
click at [451, 82] on div "Service ​ Cage Rental Cage Rental with BASEBALL Pitching Machine Cage Rental wi…" at bounding box center [410, 94] width 236 height 29
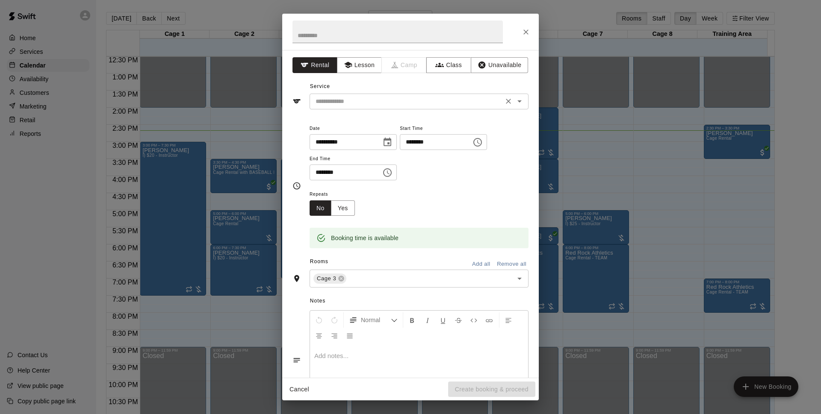
click at [448, 96] on input "text" at bounding box center [406, 101] width 189 height 11
click at [448, 100] on input "text" at bounding box center [406, 101] width 189 height 11
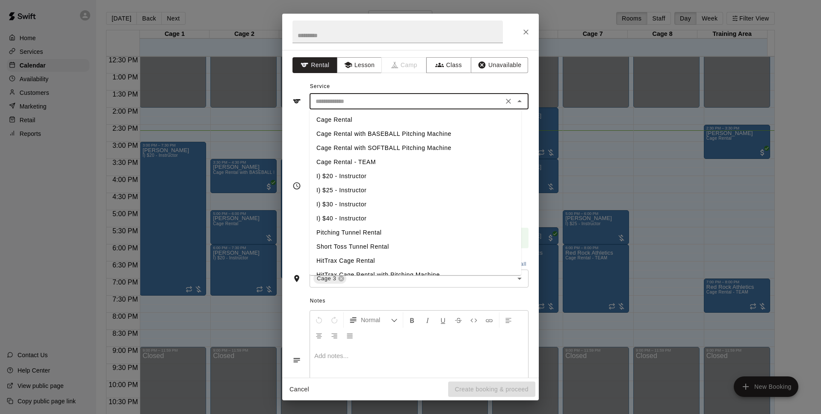
click at [436, 136] on li "Cage Rental with BASEBALL Pitching Machine" at bounding box center [415, 134] width 212 height 14
type input "**********"
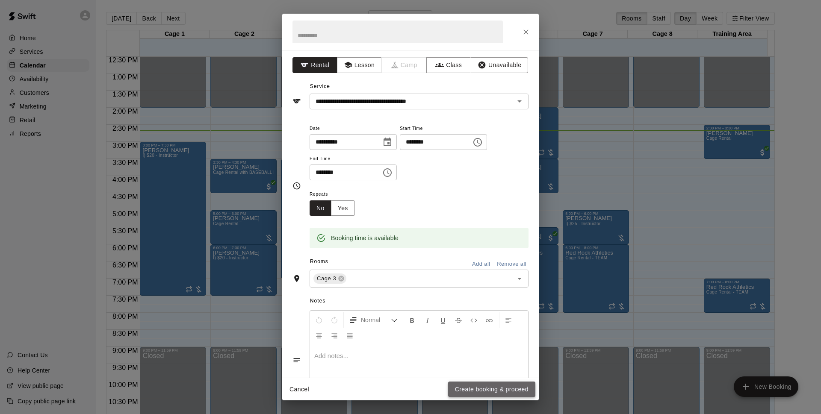
click at [528, 388] on button "Create booking & proceed" at bounding box center [491, 390] width 87 height 16
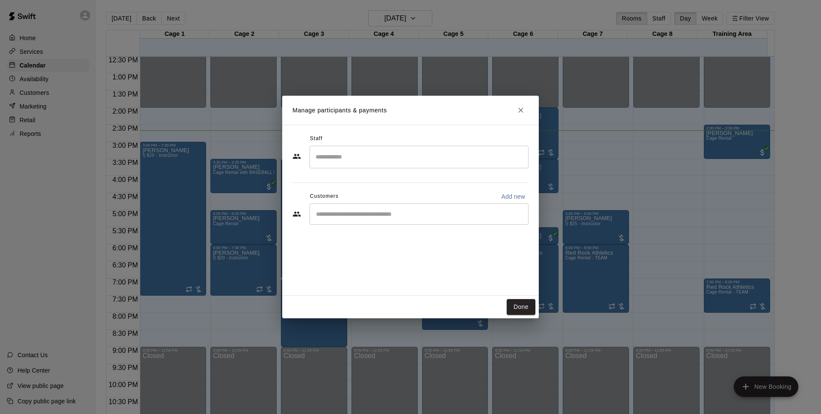
click at [452, 222] on div "​" at bounding box center [418, 213] width 219 height 21
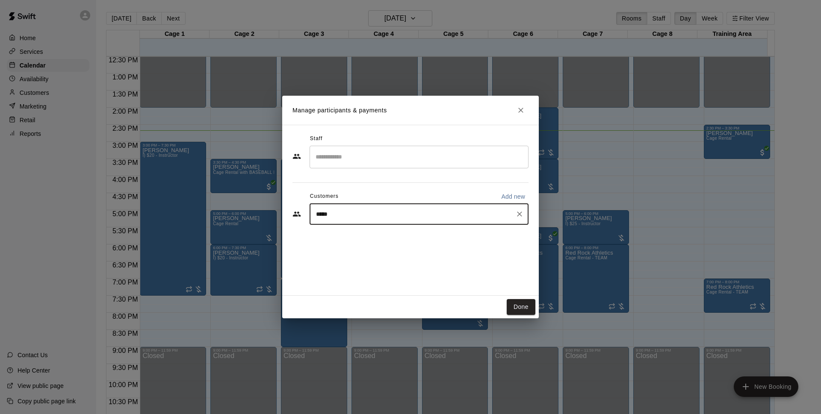
type input "******"
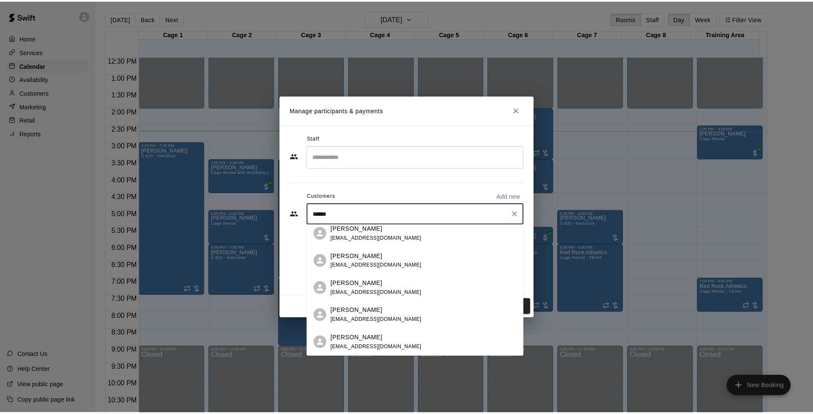
scroll to position [360, 0]
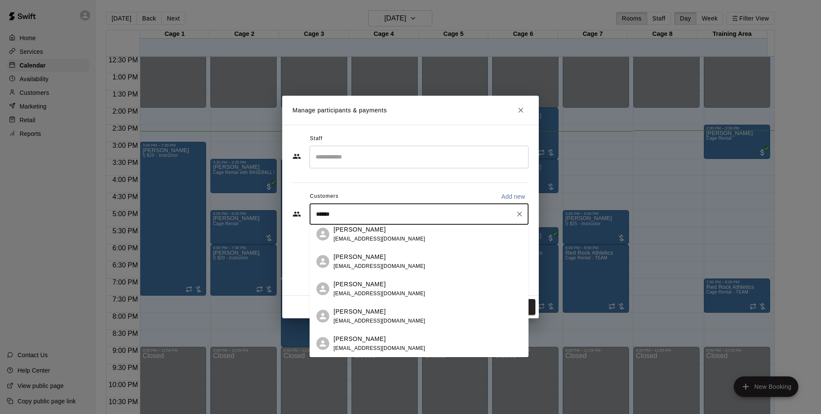
drag, startPoint x: 398, startPoint y: 218, endPoint x: 302, endPoint y: 212, distance: 96.3
click at [302, 212] on div "****** ​" at bounding box center [410, 213] width 236 height 21
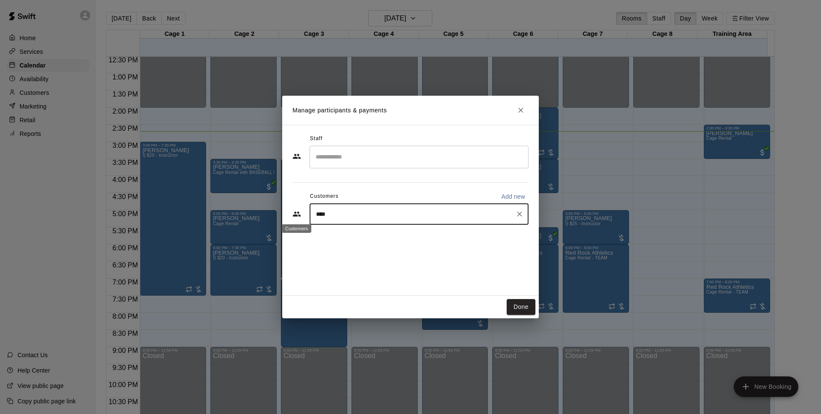
type input "****"
click at [421, 235] on div "Walk In [EMAIL_ADDRESS][DOMAIN_NAME]" at bounding box center [427, 239] width 188 height 18
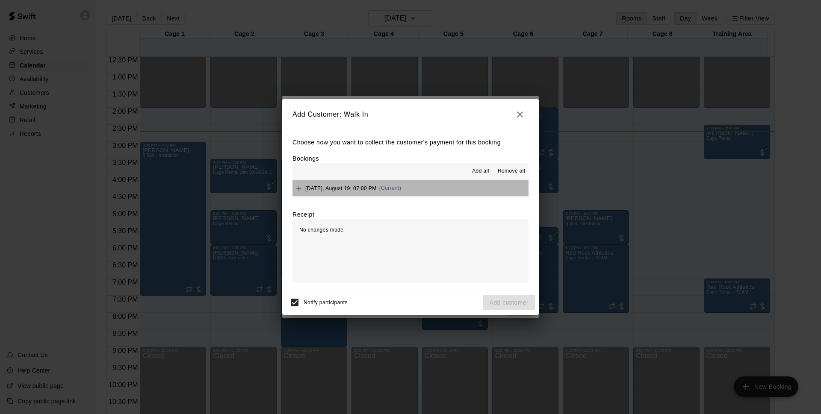
click at [452, 183] on button "[DATE], August 19: 07:00 PM (Current)" at bounding box center [410, 188] width 236 height 16
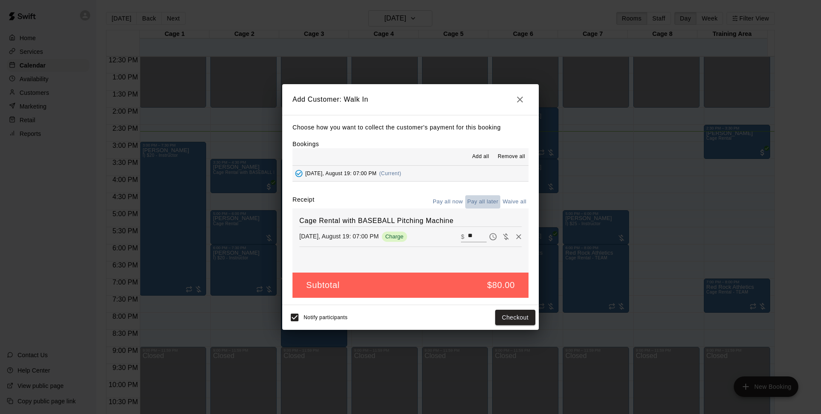
click at [481, 200] on button "Pay all later" at bounding box center [482, 201] width 35 height 13
click at [518, 317] on button "Add customer" at bounding box center [509, 318] width 53 height 16
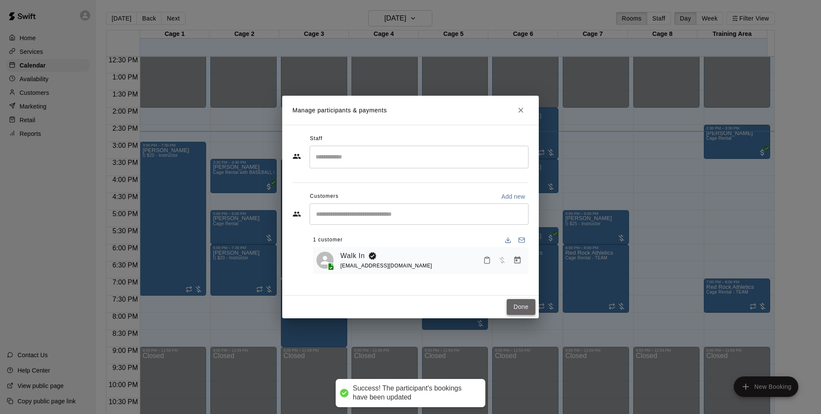
click at [532, 309] on button "Done" at bounding box center [521, 307] width 29 height 16
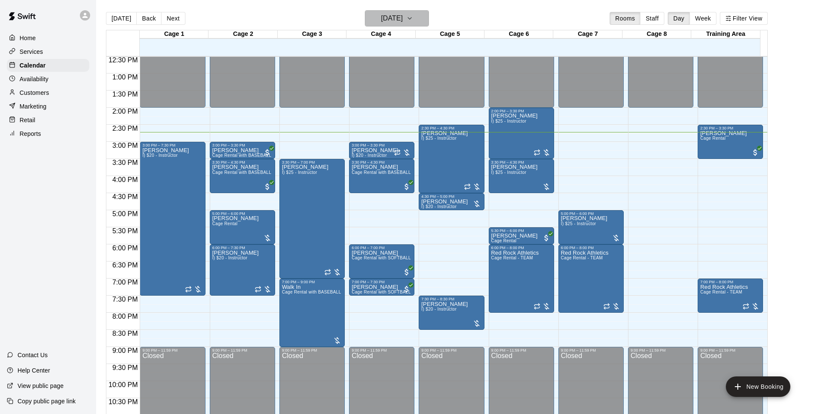
click at [413, 13] on icon "button" at bounding box center [410, 18] width 7 height 10
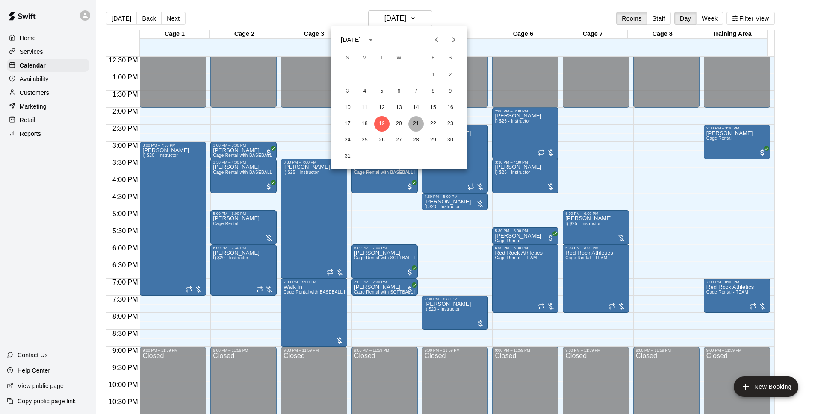
click at [419, 129] on button "21" at bounding box center [415, 123] width 15 height 15
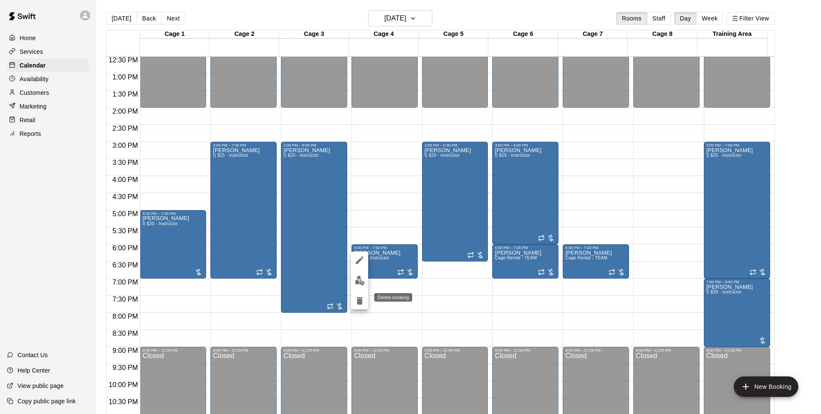
click at [356, 297] on icon "delete" at bounding box center [359, 301] width 10 height 10
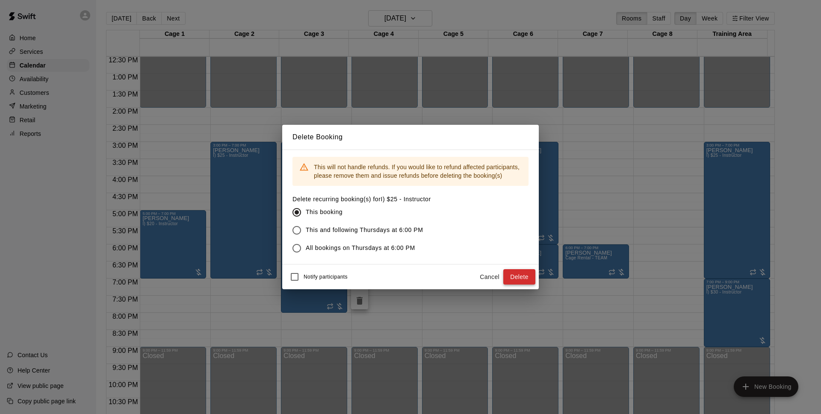
click at [525, 280] on button "Delete" at bounding box center [519, 277] width 32 height 16
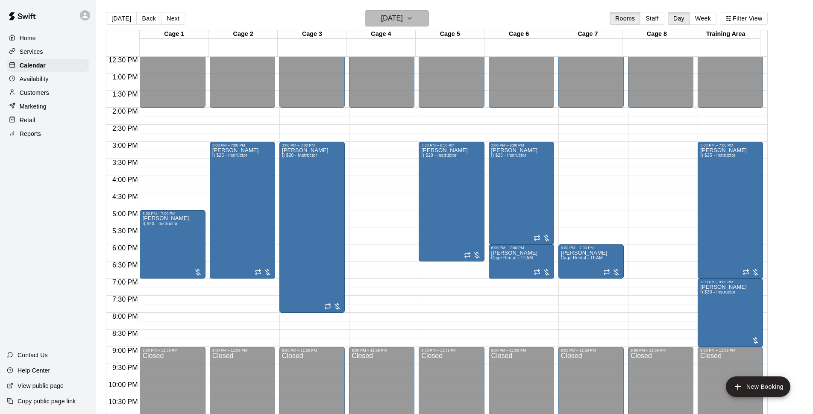
click at [403, 16] on h6 "[DATE]" at bounding box center [392, 18] width 22 height 12
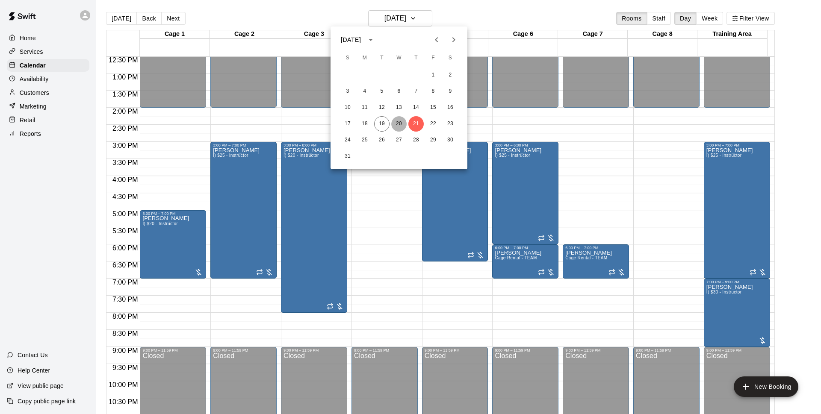
click at [401, 125] on button "20" at bounding box center [398, 123] width 15 height 15
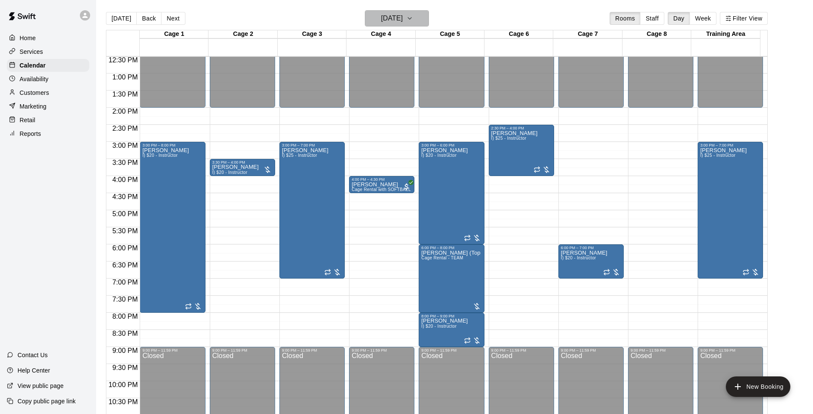
click at [394, 12] on button "[DATE]" at bounding box center [397, 18] width 64 height 16
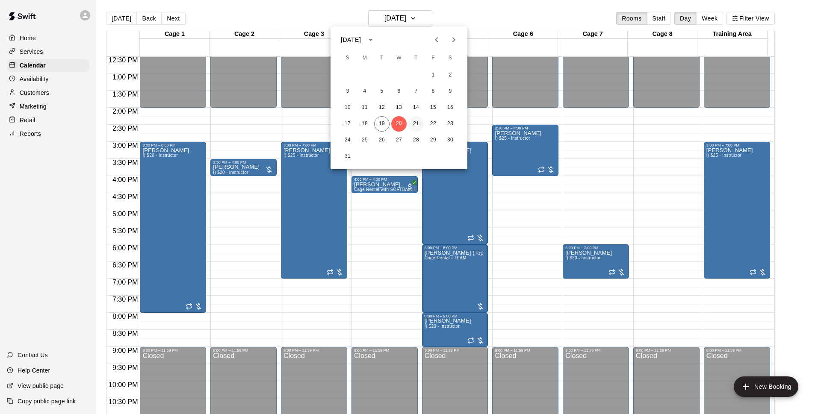
click at [418, 119] on button "21" at bounding box center [415, 123] width 15 height 15
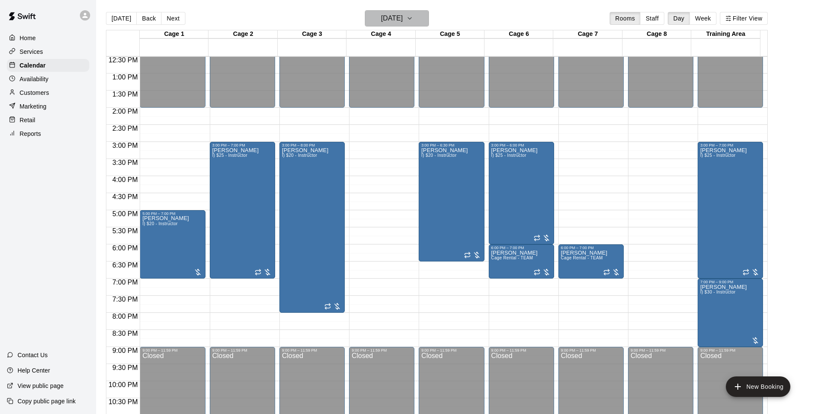
click at [413, 21] on icon "button" at bounding box center [410, 18] width 7 height 10
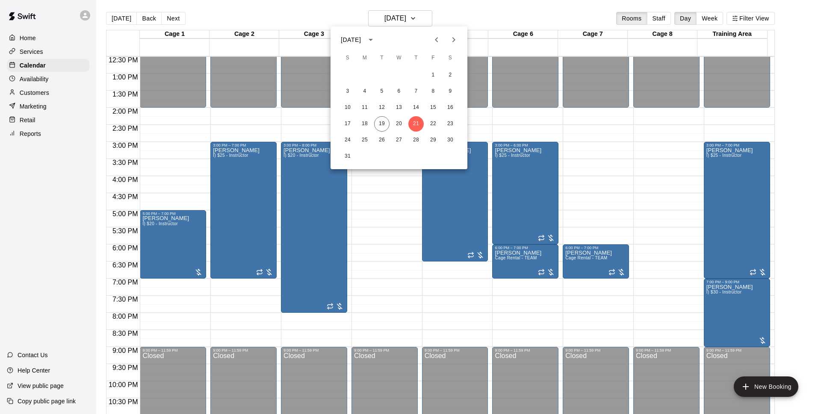
click at [545, 15] on div at bounding box center [410, 207] width 821 height 414
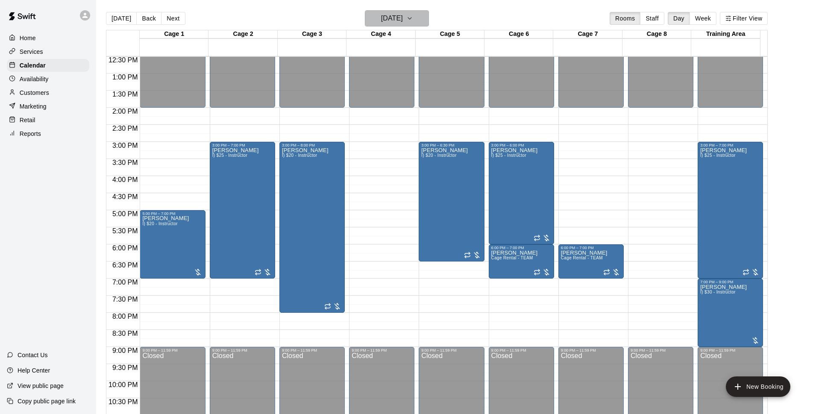
click at [413, 15] on icon "button" at bounding box center [410, 18] width 7 height 10
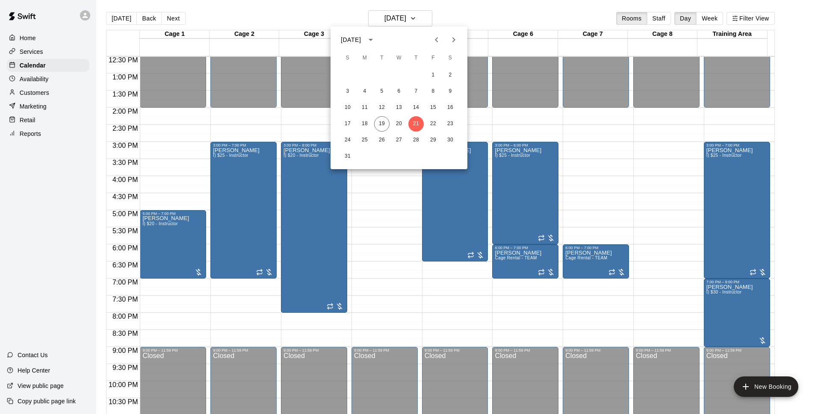
click at [511, 12] on div at bounding box center [410, 207] width 821 height 414
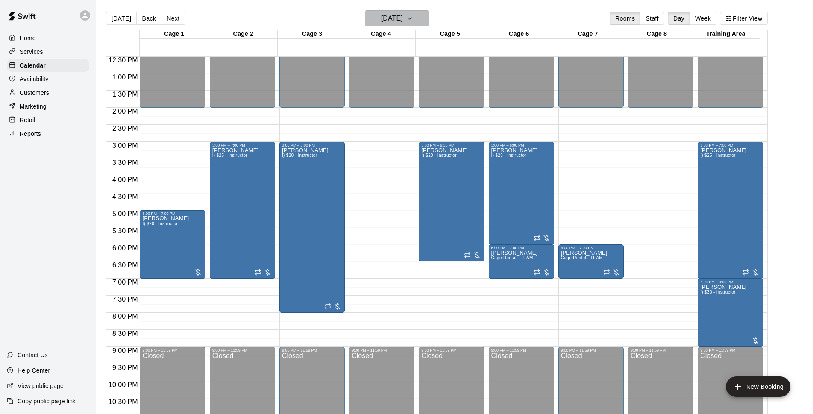
click at [413, 20] on icon "button" at bounding box center [410, 18] width 7 height 10
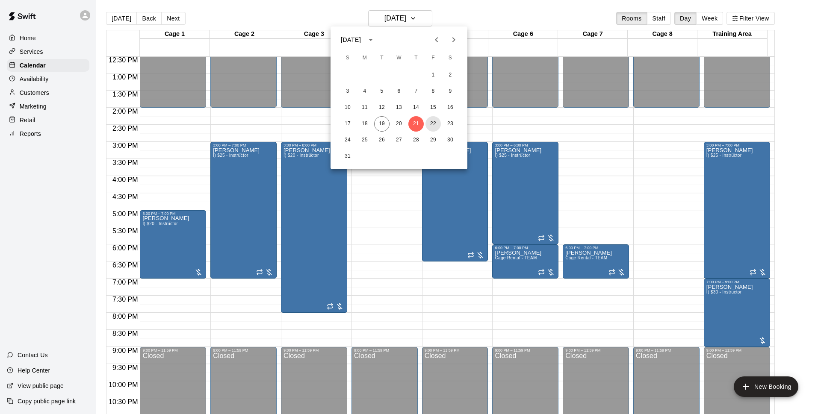
drag, startPoint x: 439, startPoint y: 122, endPoint x: 620, endPoint y: 72, distance: 187.9
click at [439, 123] on button "22" at bounding box center [432, 123] width 15 height 15
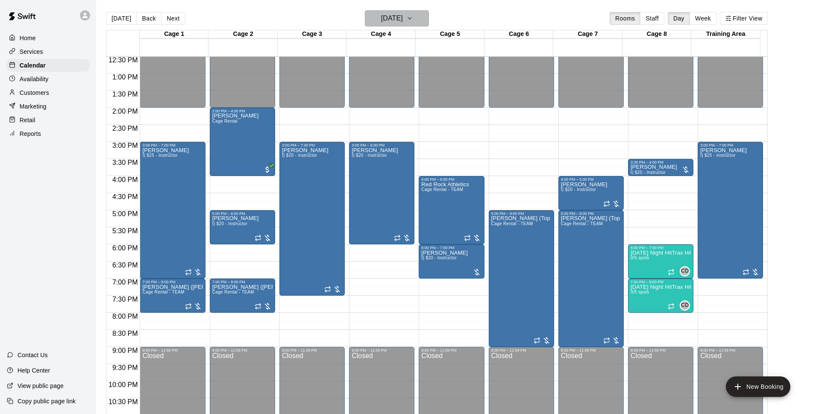
click at [394, 18] on h6 "[DATE]" at bounding box center [392, 18] width 22 height 12
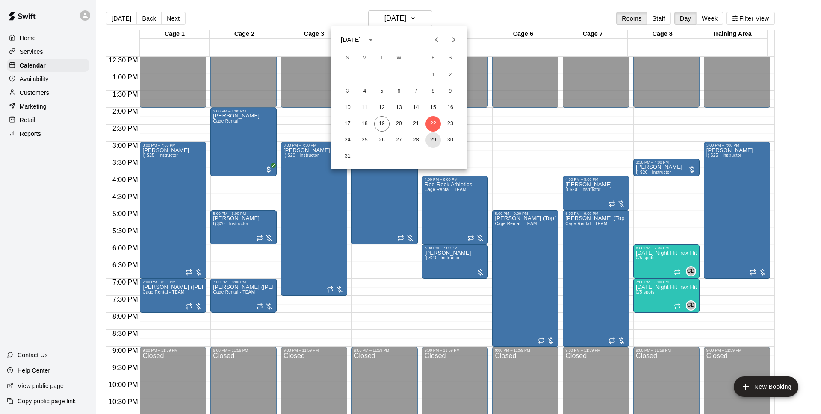
click at [428, 142] on button "29" at bounding box center [432, 140] width 15 height 15
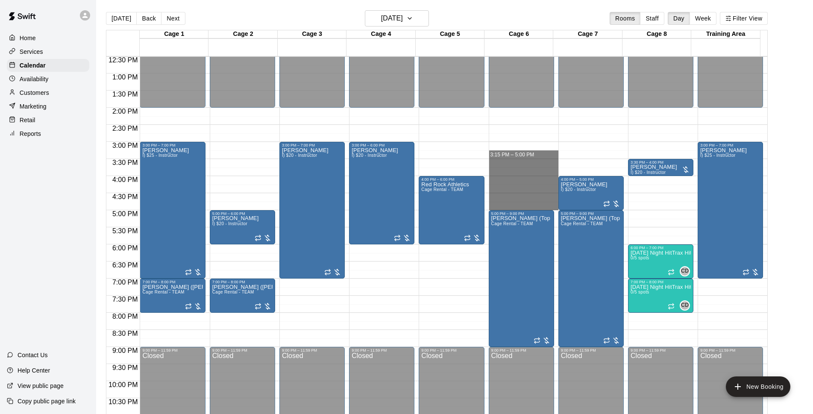
drag, startPoint x: 517, startPoint y: 145, endPoint x: 515, endPoint y: 206, distance: 60.3
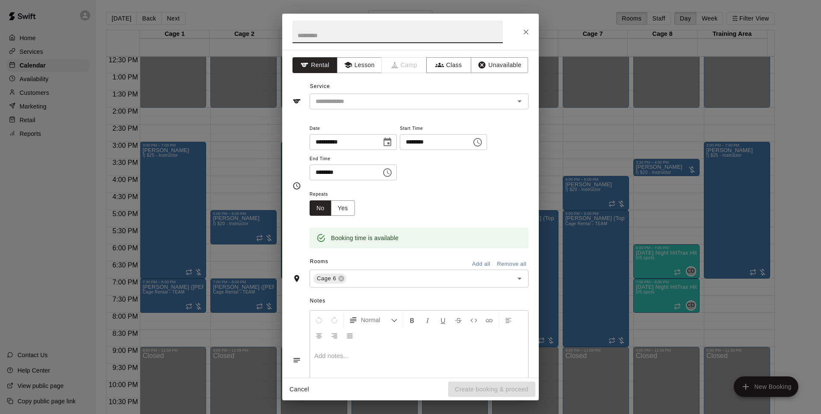
click at [434, 144] on input "********" at bounding box center [433, 142] width 66 height 16
type input "********"
click at [347, 84] on div "Service ​" at bounding box center [410, 94] width 236 height 29
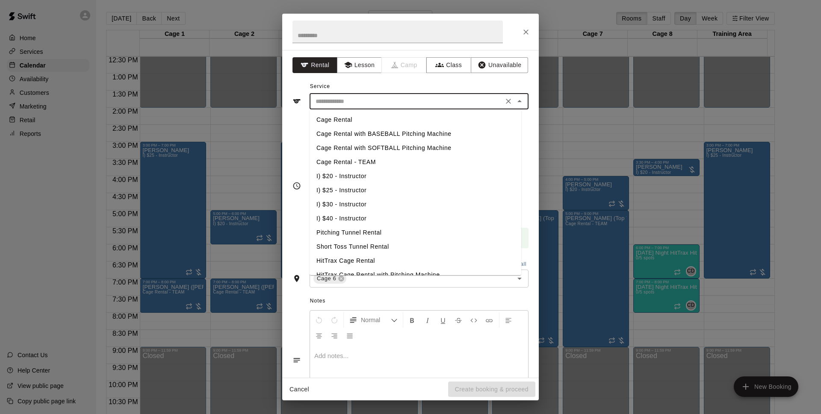
drag, startPoint x: 359, startPoint y: 99, endPoint x: 363, endPoint y: 103, distance: 5.8
click at [359, 101] on input "text" at bounding box center [406, 101] width 189 height 11
click at [368, 190] on li "I) $25 - Instructor" at bounding box center [415, 190] width 212 height 14
type input "**********"
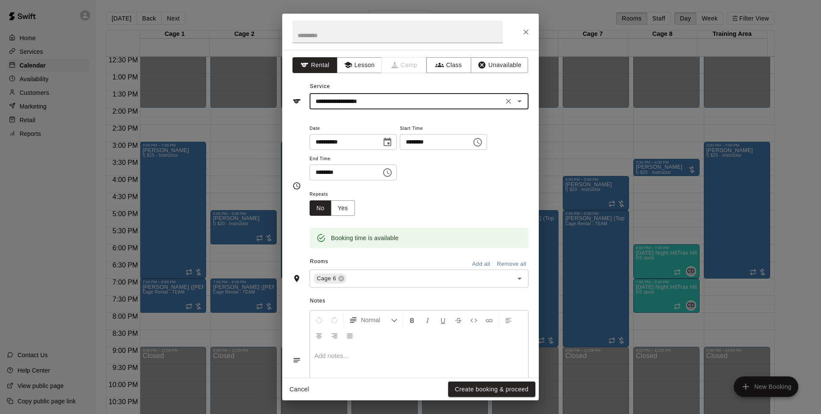
click at [503, 388] on button "Create booking & proceed" at bounding box center [491, 390] width 87 height 16
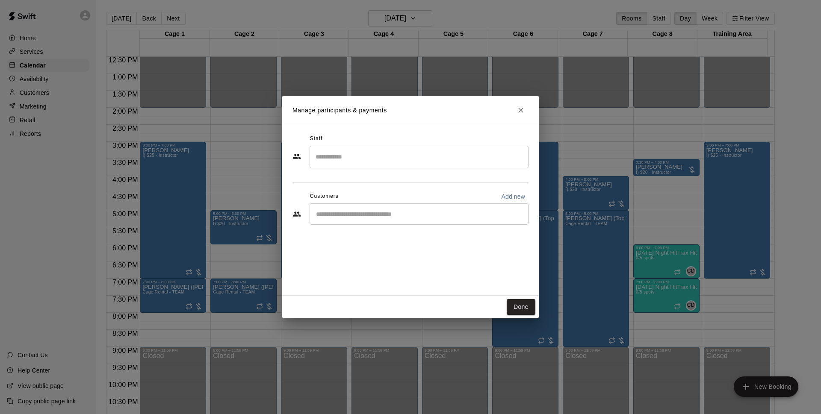
click at [358, 208] on div "​" at bounding box center [418, 213] width 219 height 21
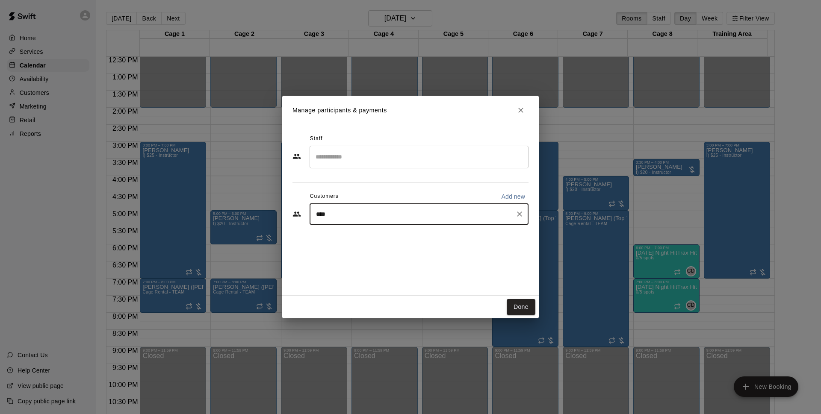
type input "*****"
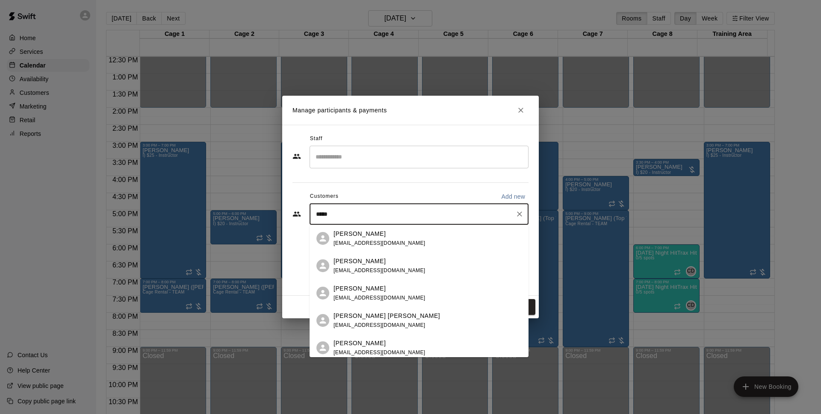
click at [388, 270] on span "[EMAIL_ADDRESS][DOMAIN_NAME]" at bounding box center [379, 271] width 92 height 6
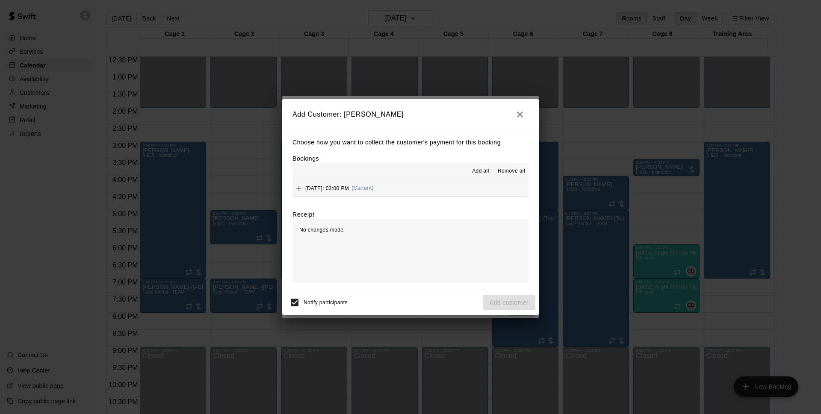
click at [349, 191] on span "[DATE]: 03:00 PM" at bounding box center [327, 188] width 44 height 6
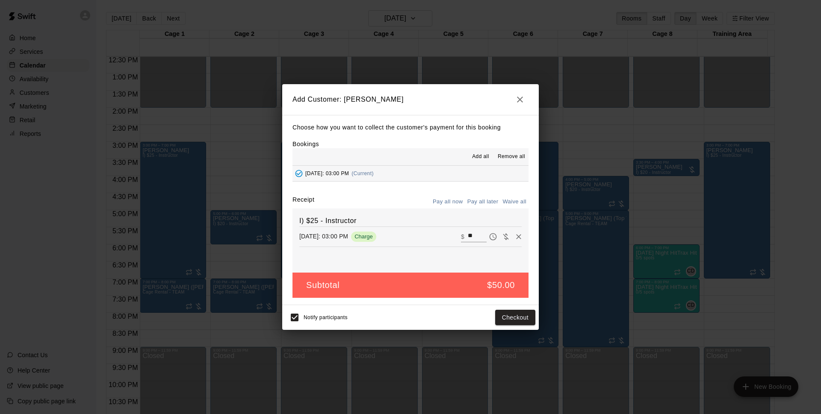
click at [476, 209] on div "Receipt Pay all now Pay all later Waive all I) $25 - Instructor [DATE]: 03:00 P…" at bounding box center [410, 233] width 236 height 77
click at [478, 203] on button "Pay all later" at bounding box center [482, 201] width 35 height 13
click at [517, 317] on button "Add customer" at bounding box center [509, 318] width 53 height 16
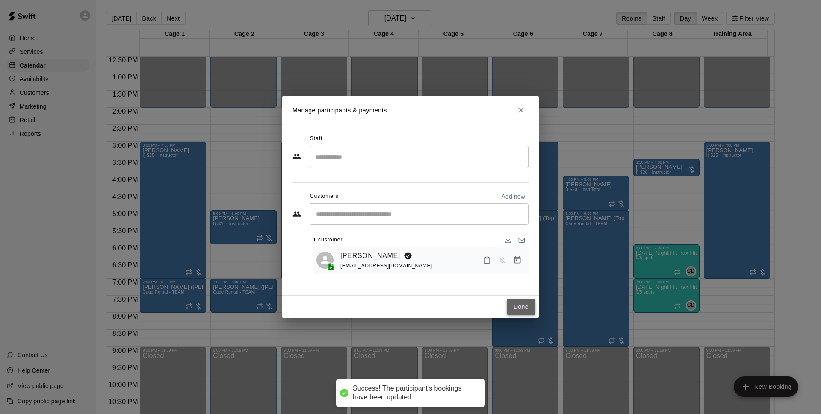
click at [512, 302] on button "Done" at bounding box center [521, 307] width 29 height 16
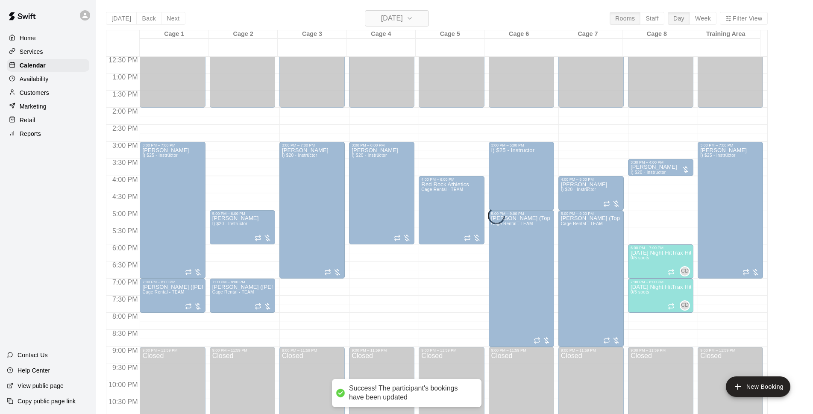
click at [403, 17] on h6 "[DATE]" at bounding box center [392, 18] width 22 height 12
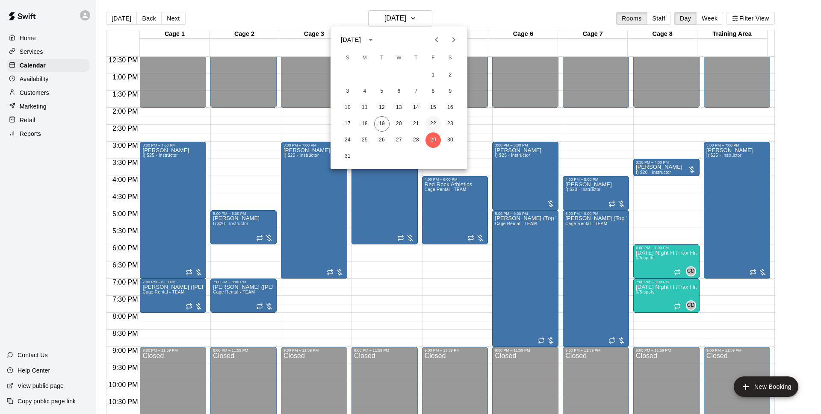
click at [436, 121] on button "22" at bounding box center [432, 123] width 15 height 15
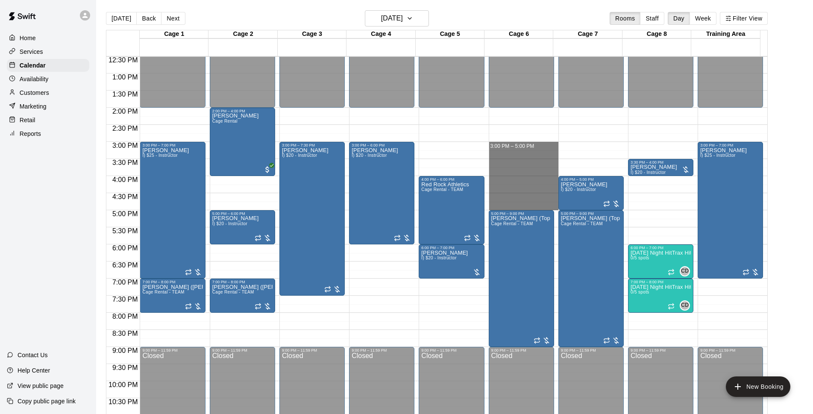
drag, startPoint x: 506, startPoint y: 144, endPoint x: 504, endPoint y: 204, distance: 59.9
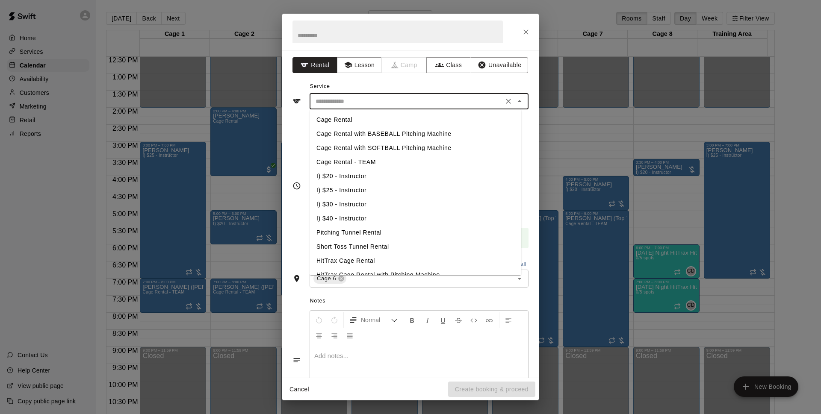
click at [414, 101] on input "text" at bounding box center [406, 101] width 189 height 11
click at [356, 189] on li "I) $25 - Instructor" at bounding box center [415, 190] width 212 height 14
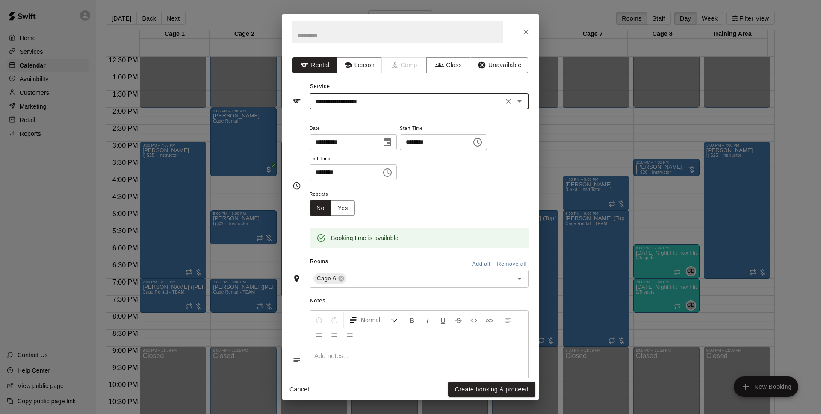
type input "**********"
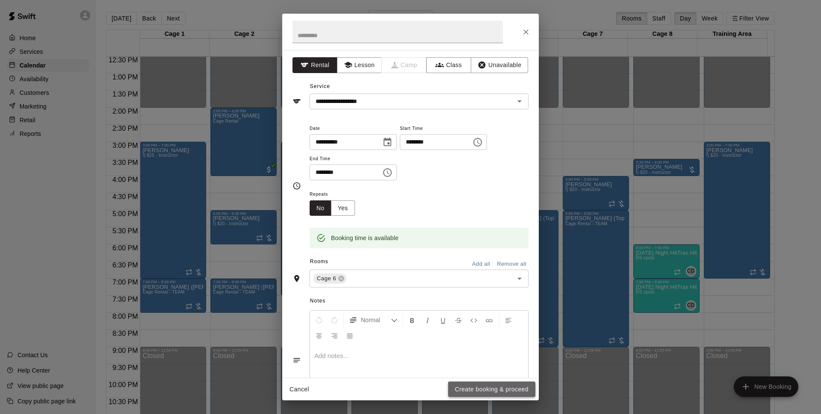
click at [487, 389] on button "Create booking & proceed" at bounding box center [491, 390] width 87 height 16
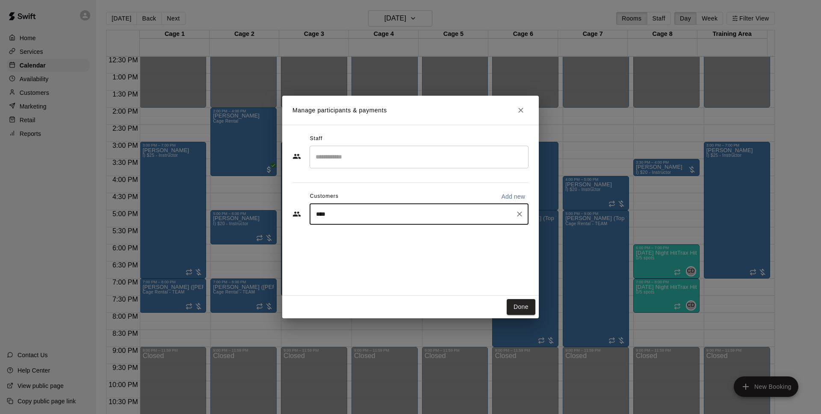
type input "*****"
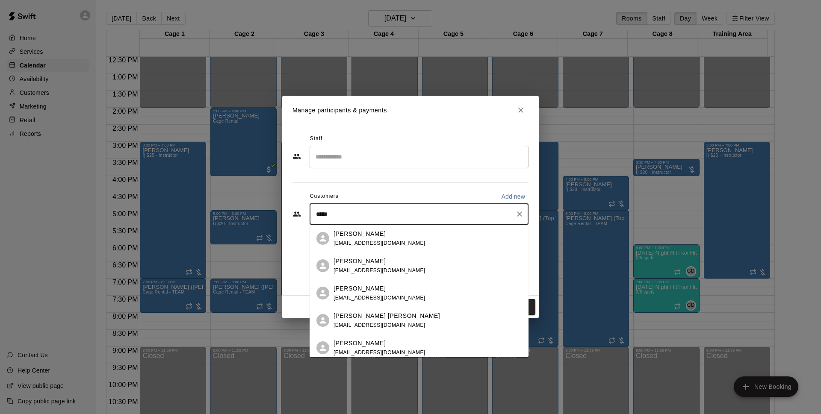
click at [368, 268] on span "[EMAIL_ADDRESS][DOMAIN_NAME]" at bounding box center [379, 271] width 92 height 6
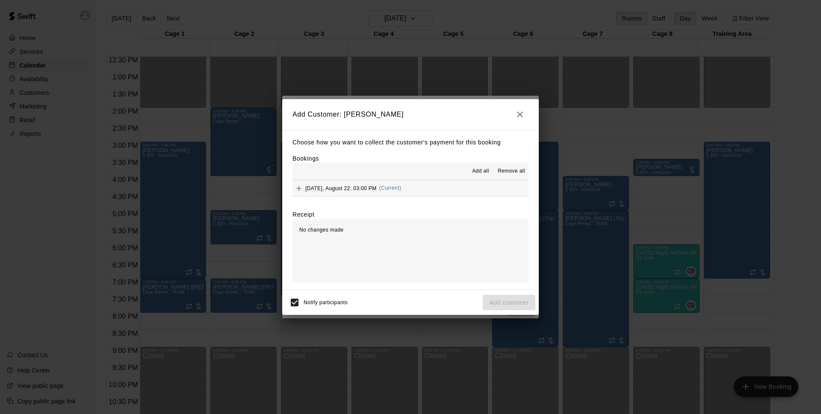
click at [429, 191] on button "[DATE], August 22: 03:00 PM (Current)" at bounding box center [410, 188] width 236 height 16
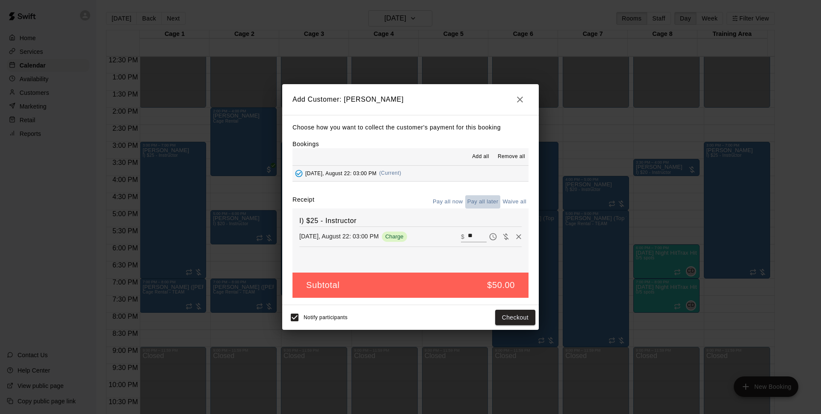
click at [472, 199] on button "Pay all later" at bounding box center [482, 201] width 35 height 13
click at [530, 318] on button "Add customer" at bounding box center [509, 318] width 53 height 16
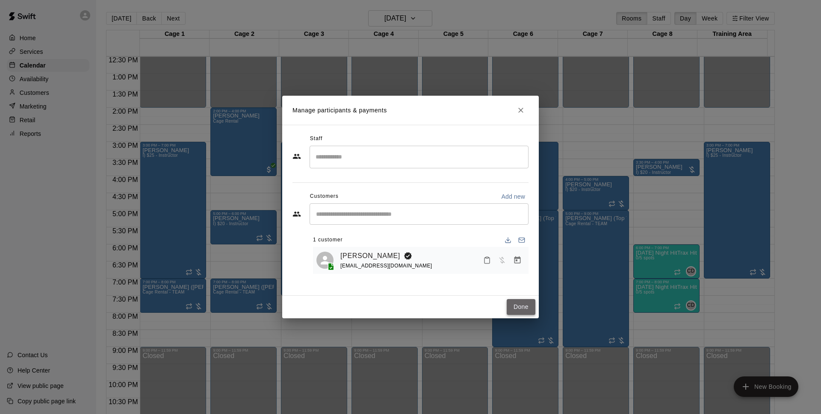
click at [508, 312] on button "Done" at bounding box center [521, 307] width 29 height 16
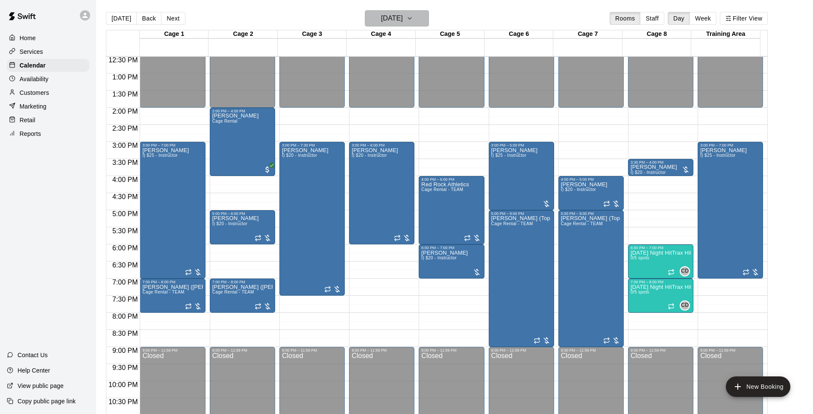
click at [403, 16] on h6 "[DATE]" at bounding box center [392, 18] width 22 height 12
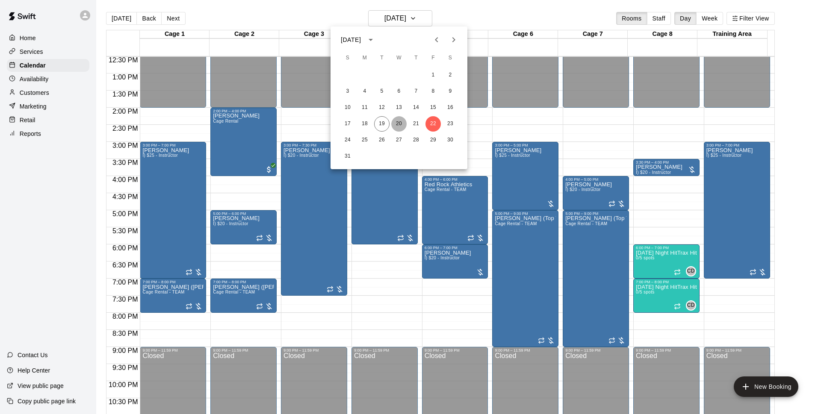
click at [403, 120] on button "20" at bounding box center [398, 123] width 15 height 15
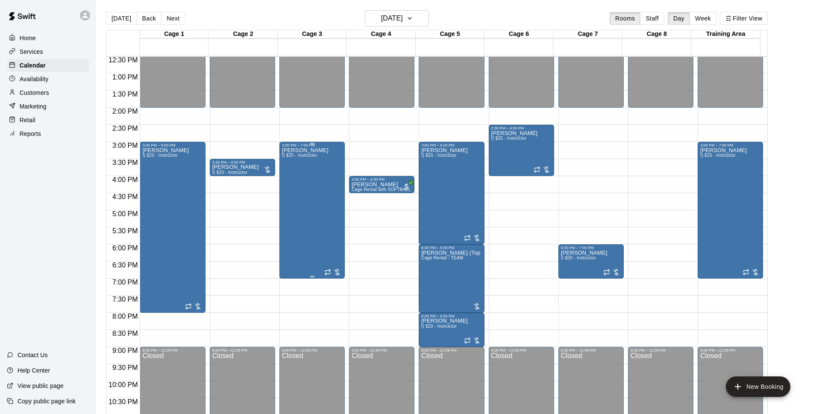
click at [299, 188] on div "[PERSON_NAME] I) $25 - Instructor" at bounding box center [305, 354] width 47 height 414
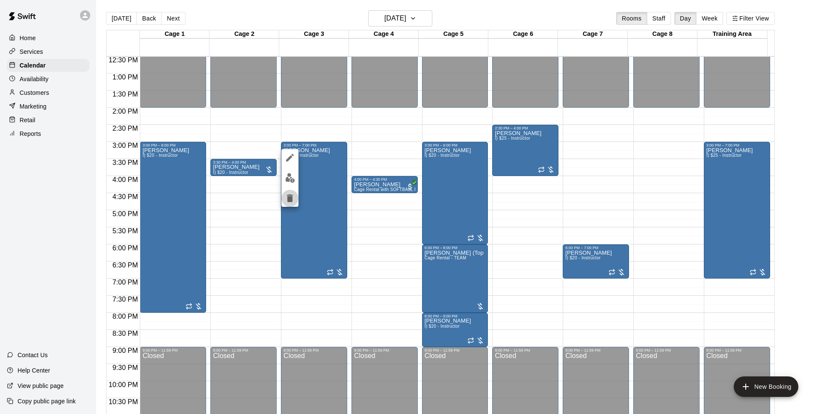
click at [288, 199] on icon "delete" at bounding box center [290, 198] width 6 height 8
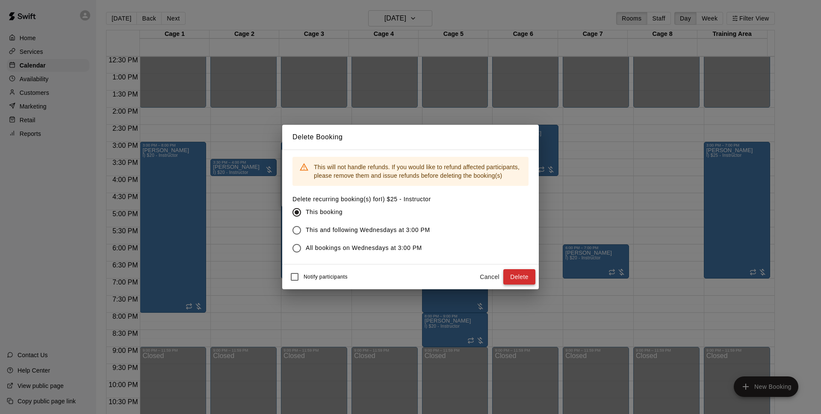
click at [525, 277] on button "Delete" at bounding box center [519, 277] width 32 height 16
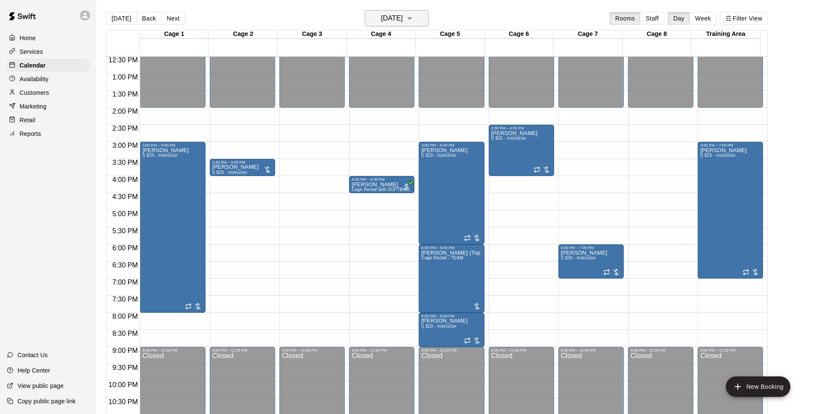
click at [403, 16] on h6 "[DATE]" at bounding box center [392, 18] width 22 height 12
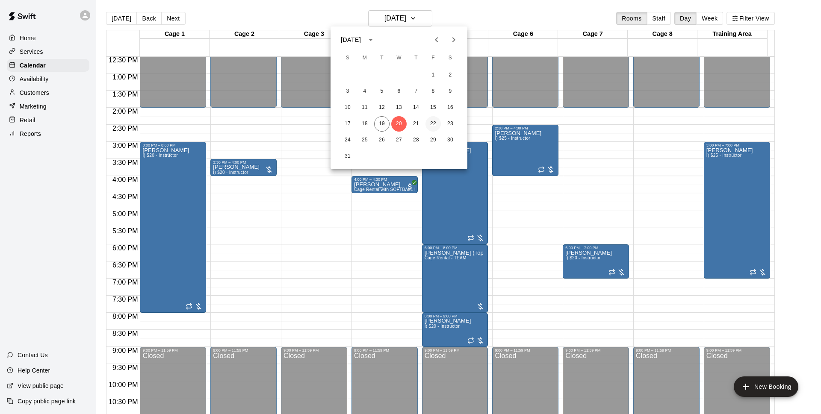
click at [430, 123] on button "22" at bounding box center [432, 123] width 15 height 15
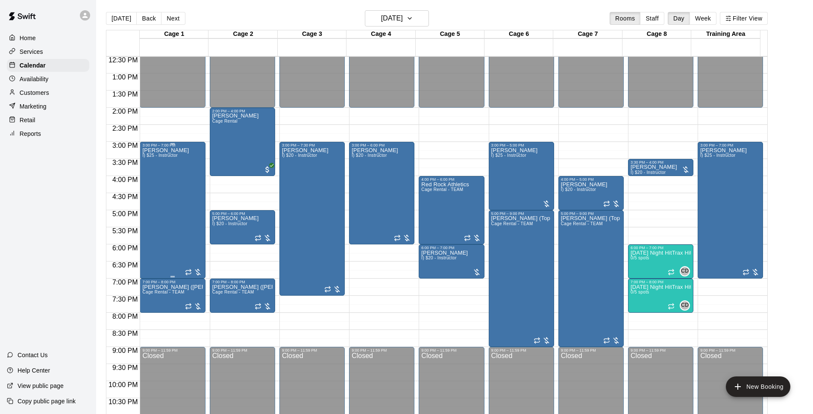
click at [175, 191] on div "[PERSON_NAME] I) $25 - Instructor" at bounding box center [165, 354] width 47 height 414
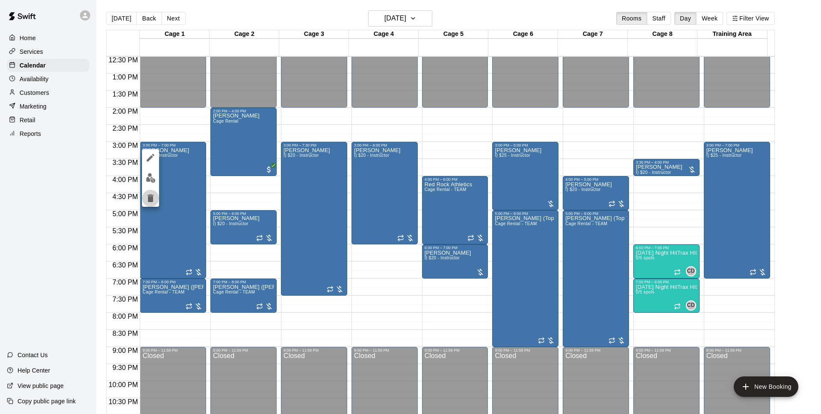
click at [155, 199] on icon "delete" at bounding box center [150, 198] width 10 height 10
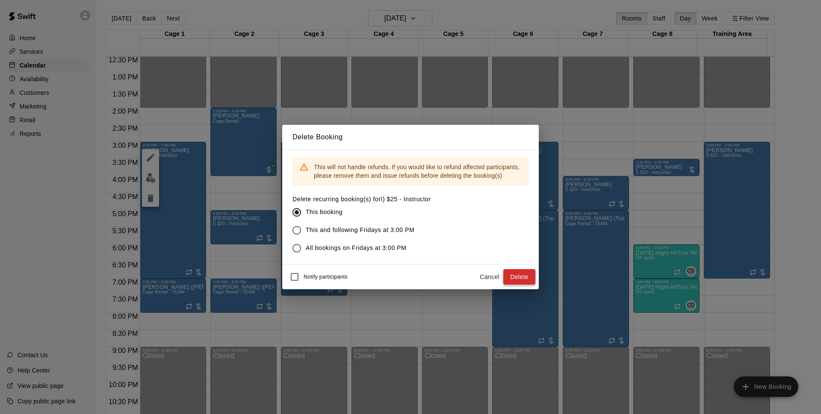
click at [520, 280] on button "Delete" at bounding box center [519, 277] width 32 height 16
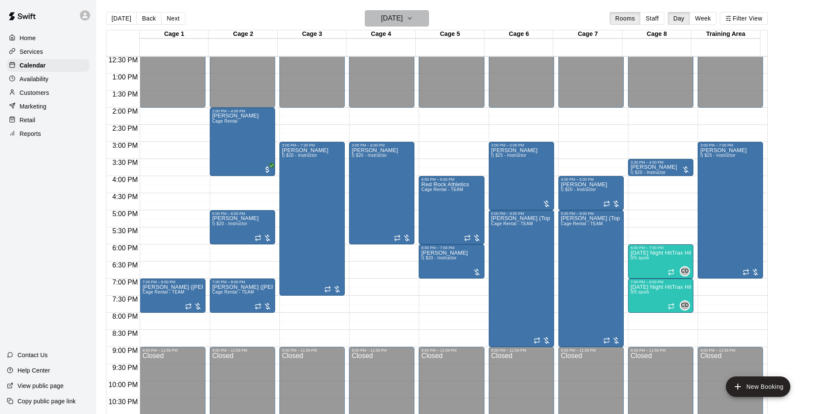
click at [403, 17] on h6 "[DATE]" at bounding box center [392, 18] width 22 height 12
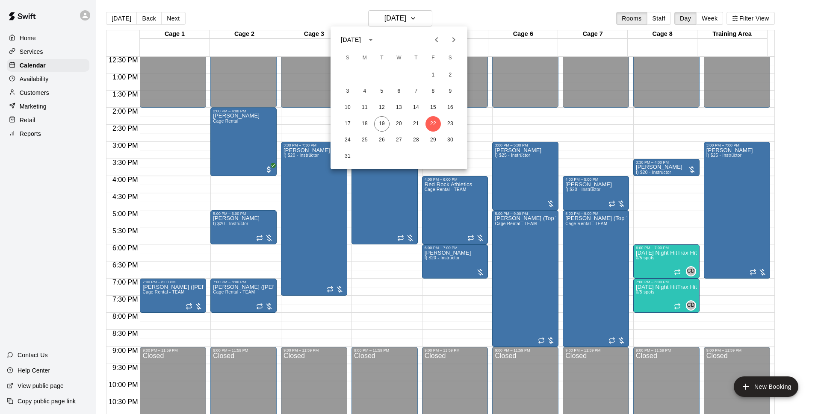
click at [487, 15] on div at bounding box center [410, 207] width 821 height 414
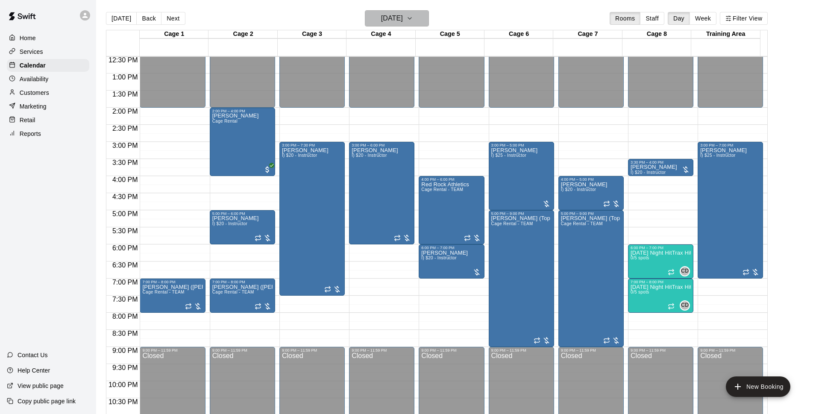
click at [388, 18] on h6 "[DATE]" at bounding box center [392, 18] width 22 height 12
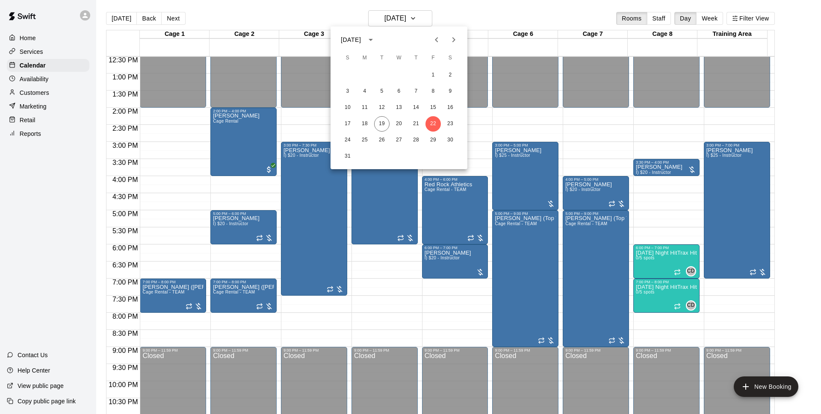
click at [492, 17] on div at bounding box center [410, 207] width 821 height 414
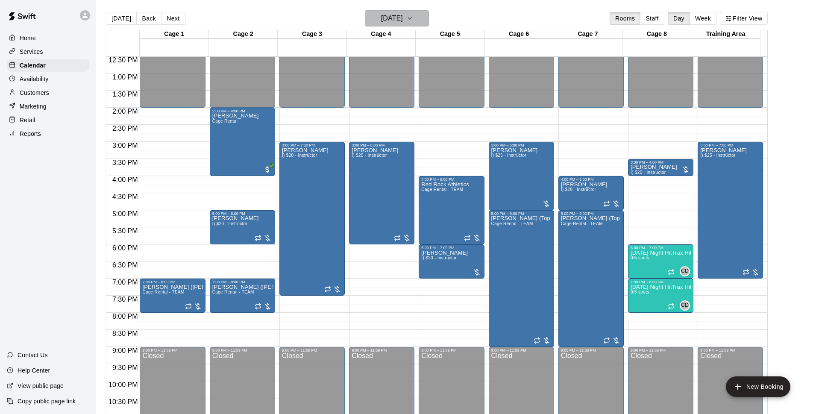
click at [427, 17] on button "[DATE]" at bounding box center [397, 18] width 64 height 16
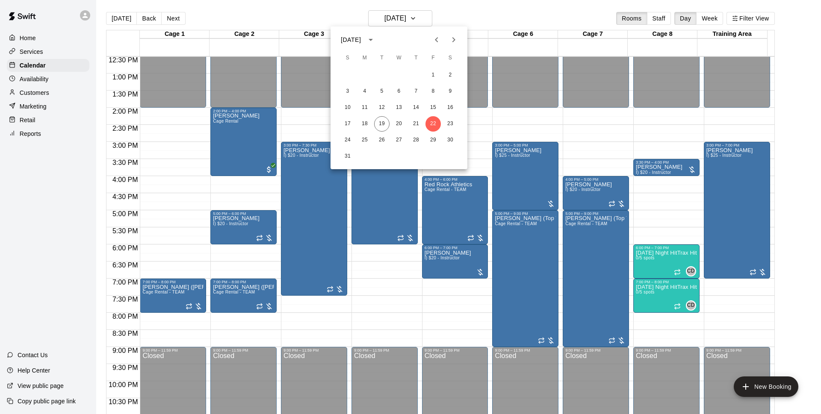
click at [471, 17] on div at bounding box center [410, 207] width 821 height 414
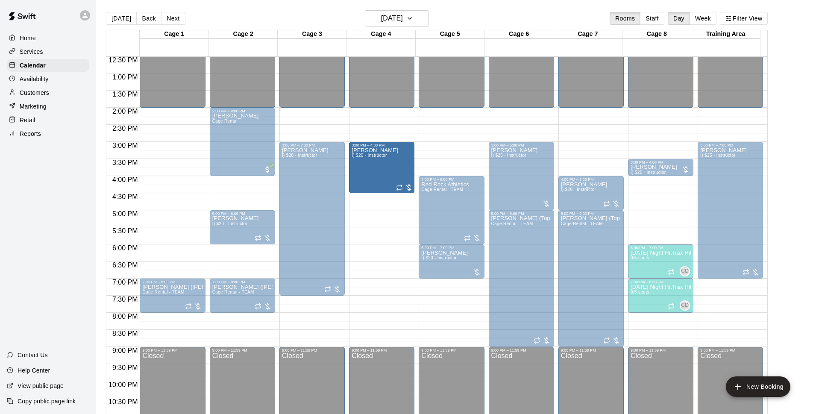
drag, startPoint x: 382, startPoint y: 243, endPoint x: 393, endPoint y: 197, distance: 47.9
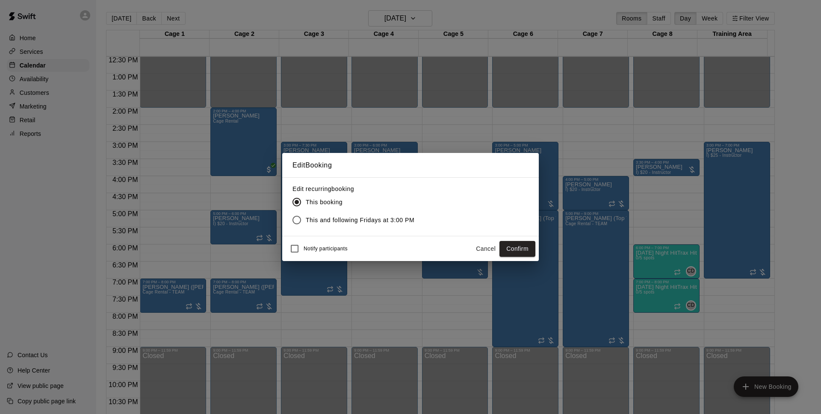
click at [527, 246] on button "Confirm" at bounding box center [517, 249] width 36 height 16
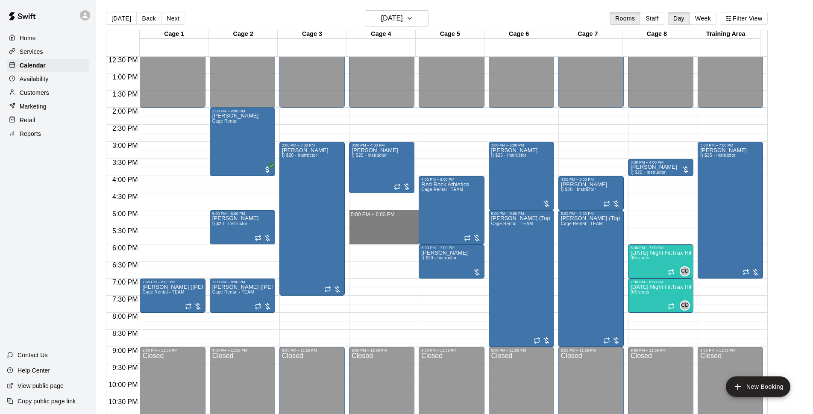
drag, startPoint x: 361, startPoint y: 213, endPoint x: 361, endPoint y: 242, distance: 28.6
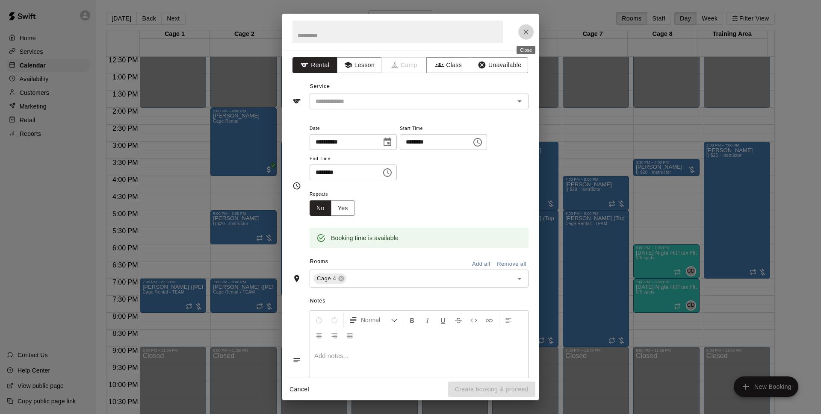
click at [528, 32] on icon "Close" at bounding box center [525, 32] width 9 height 9
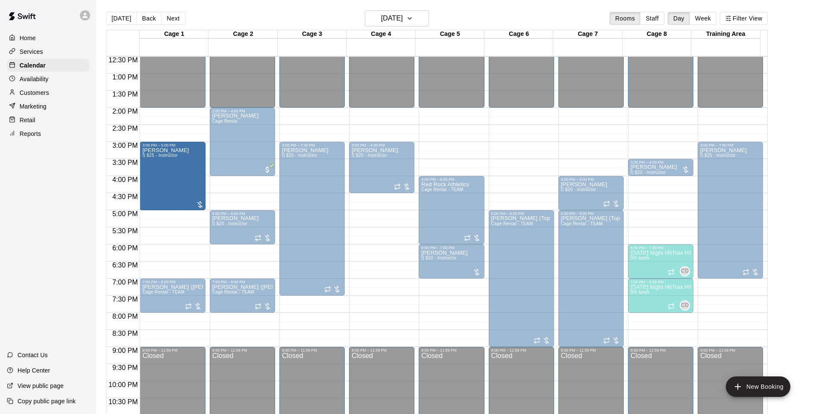
drag, startPoint x: 348, startPoint y: 189, endPoint x: 159, endPoint y: 179, distance: 189.6
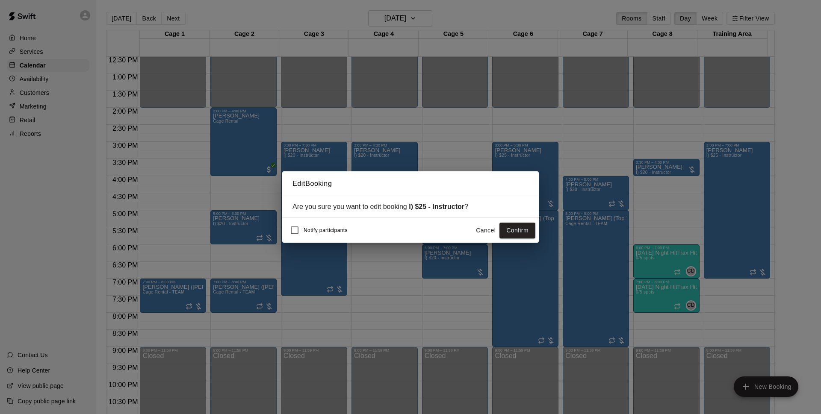
click at [513, 233] on button "Confirm" at bounding box center [517, 231] width 36 height 16
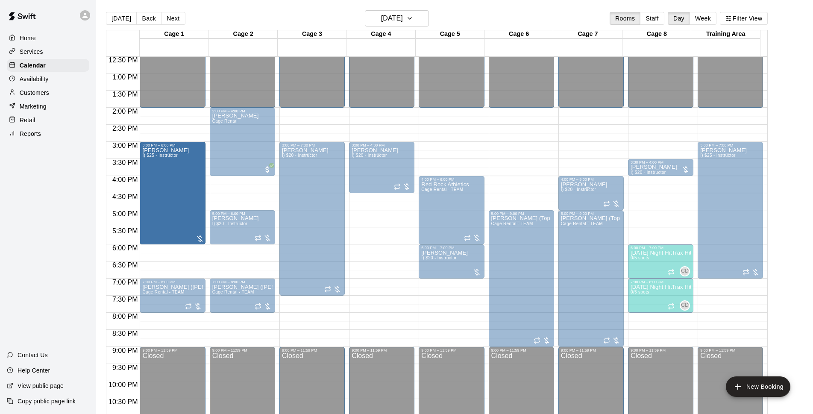
drag, startPoint x: 172, startPoint y: 209, endPoint x: 168, endPoint y: 250, distance: 40.8
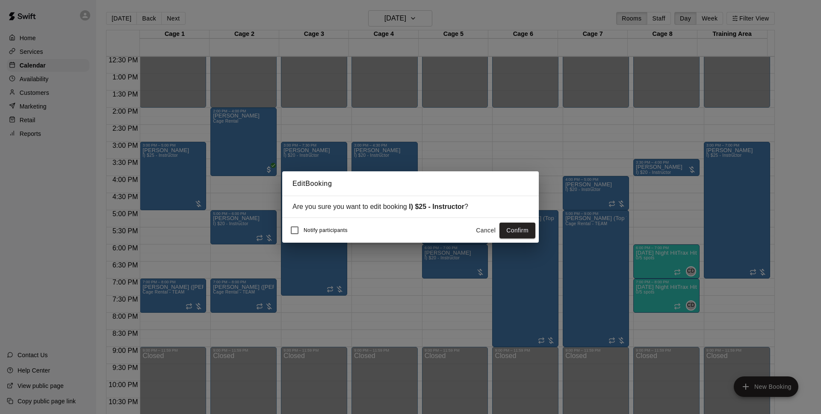
click at [520, 231] on button "Confirm" at bounding box center [517, 231] width 36 height 16
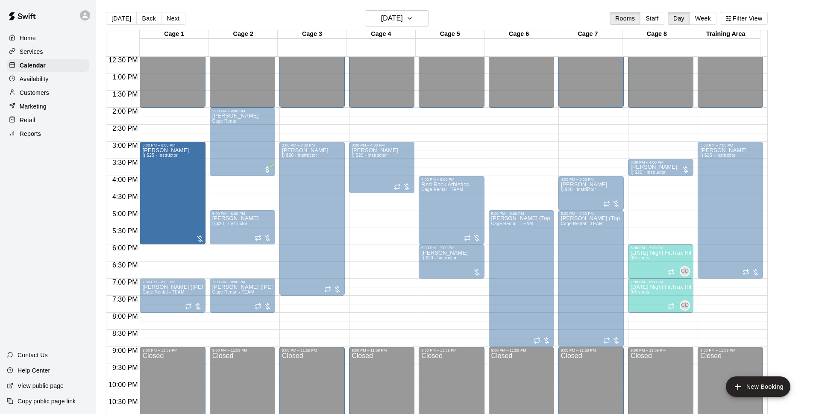
drag, startPoint x: 172, startPoint y: 244, endPoint x: 164, endPoint y: 245, distance: 8.1
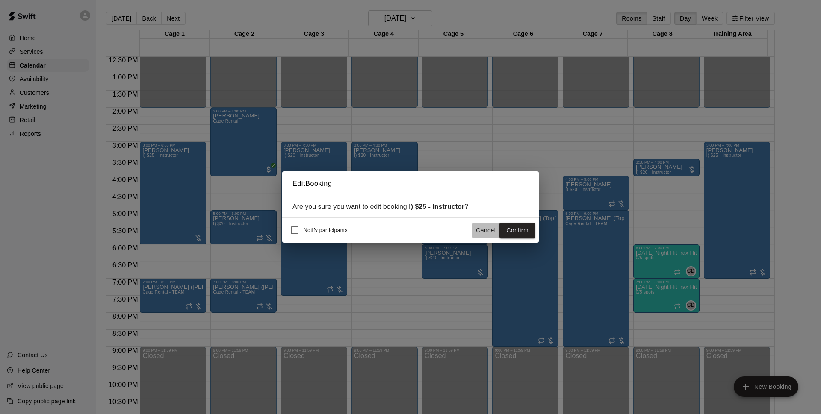
click at [492, 232] on button "Cancel" at bounding box center [485, 231] width 27 height 16
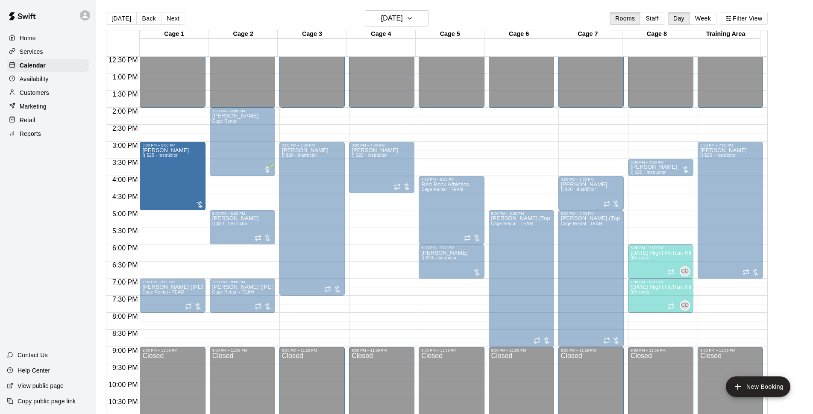
drag, startPoint x: 172, startPoint y: 244, endPoint x: 173, endPoint y: 218, distance: 26.1
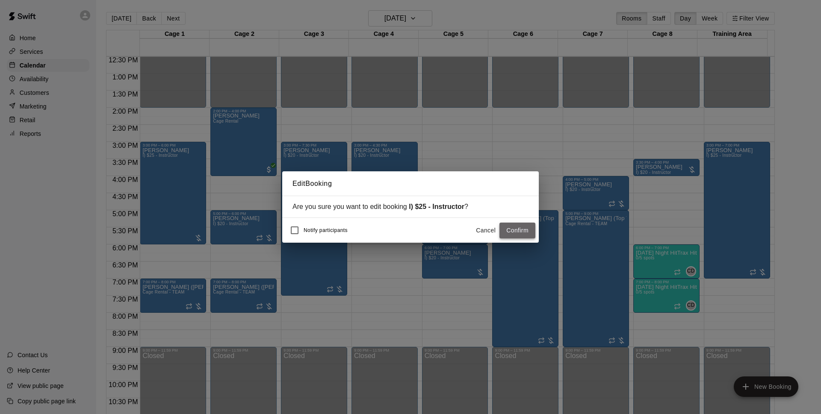
click at [520, 230] on button "Confirm" at bounding box center [517, 231] width 36 height 16
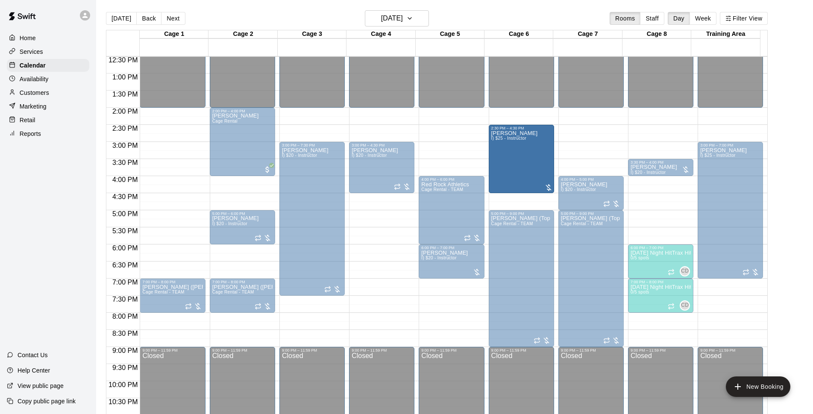
drag, startPoint x: 185, startPoint y: 173, endPoint x: 535, endPoint y: 176, distance: 350.1
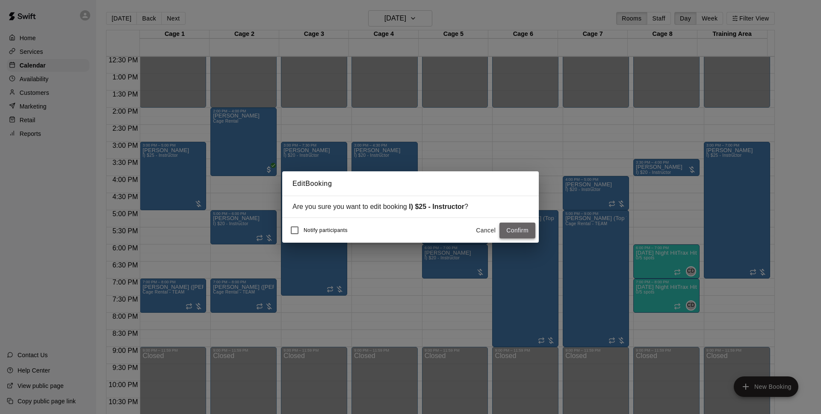
click at [508, 231] on button "Confirm" at bounding box center [517, 231] width 36 height 16
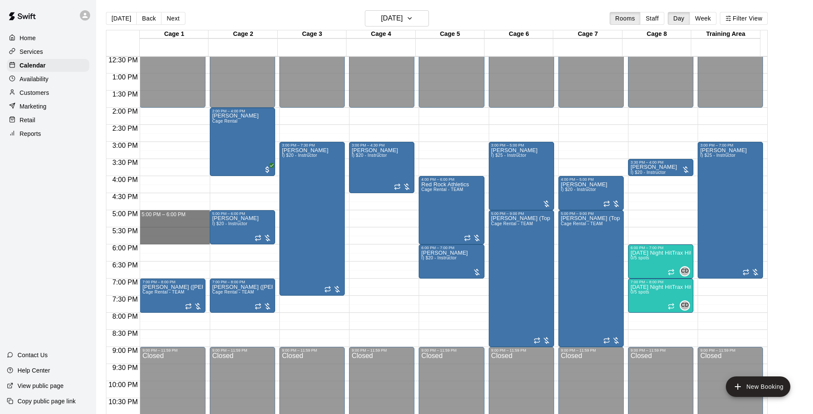
drag, startPoint x: 161, startPoint y: 215, endPoint x: 158, endPoint y: 240, distance: 25.5
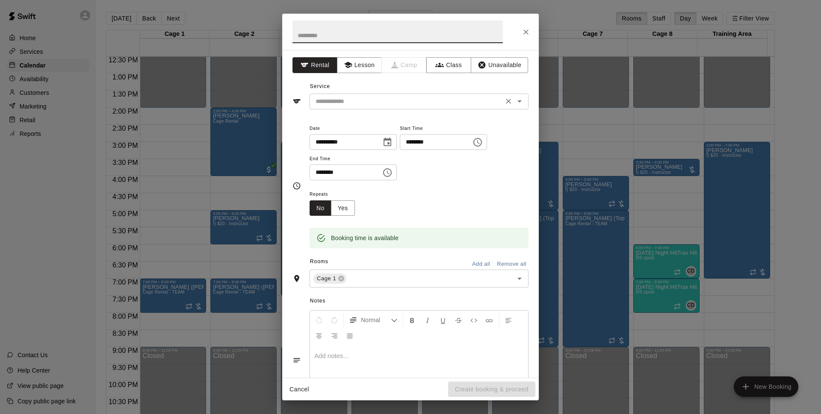
click at [361, 108] on div "​" at bounding box center [418, 102] width 219 height 16
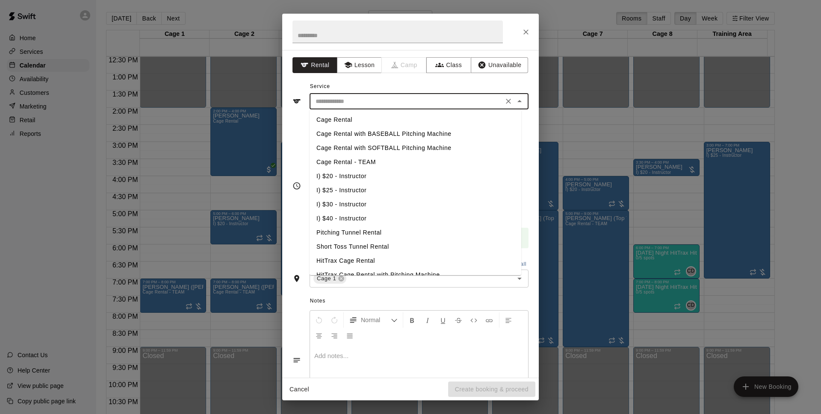
click at [371, 187] on li "I) $25 - Instructor" at bounding box center [415, 190] width 212 height 14
type input "**********"
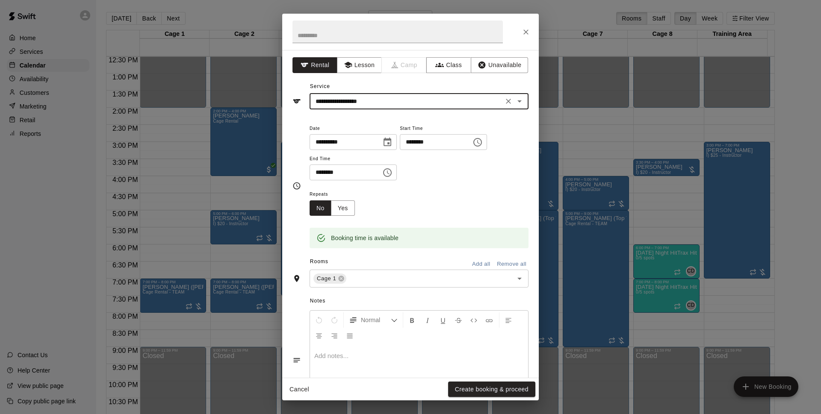
click at [477, 388] on button "Create booking & proceed" at bounding box center [491, 390] width 87 height 16
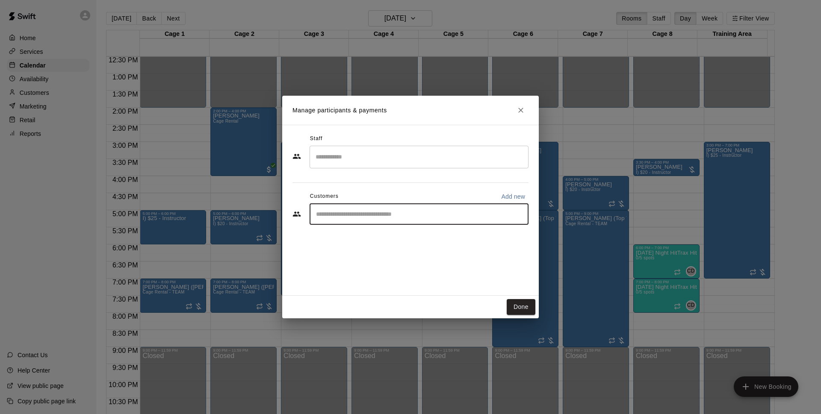
click at [360, 211] on input "Start typing to search customers..." at bounding box center [418, 214] width 211 height 9
type input "*****"
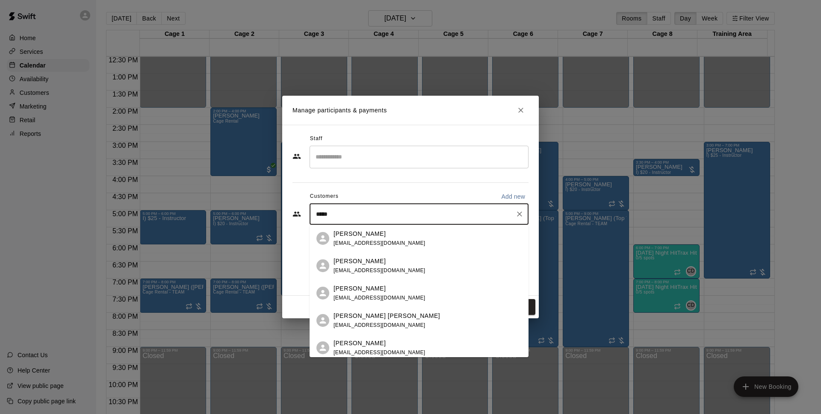
click at [386, 266] on div "[PERSON_NAME] [EMAIL_ADDRESS][DOMAIN_NAME]" at bounding box center [379, 266] width 92 height 18
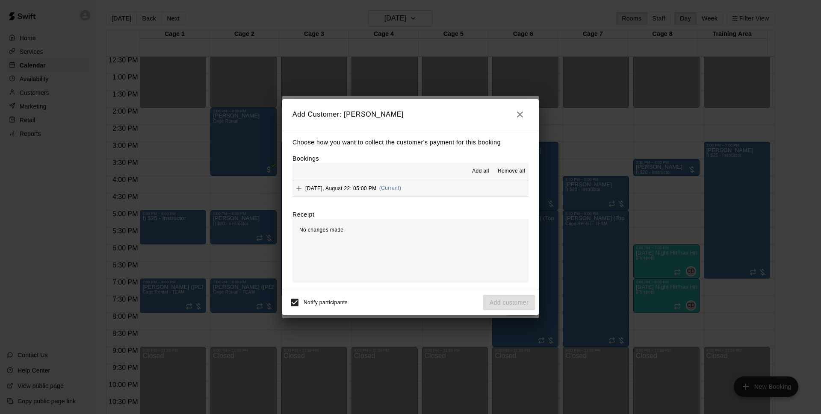
click at [405, 191] on button "[DATE], August 22: 05:00 PM (Current)" at bounding box center [410, 188] width 236 height 16
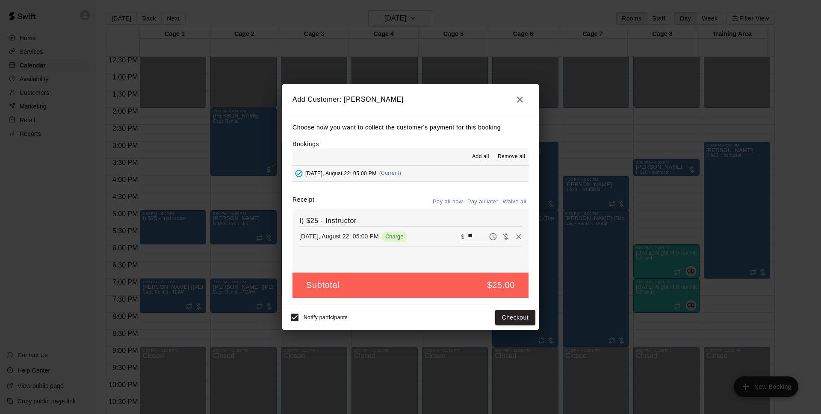
click at [489, 205] on button "Pay all later" at bounding box center [482, 201] width 35 height 13
click at [512, 314] on button "Add customer" at bounding box center [509, 318] width 53 height 16
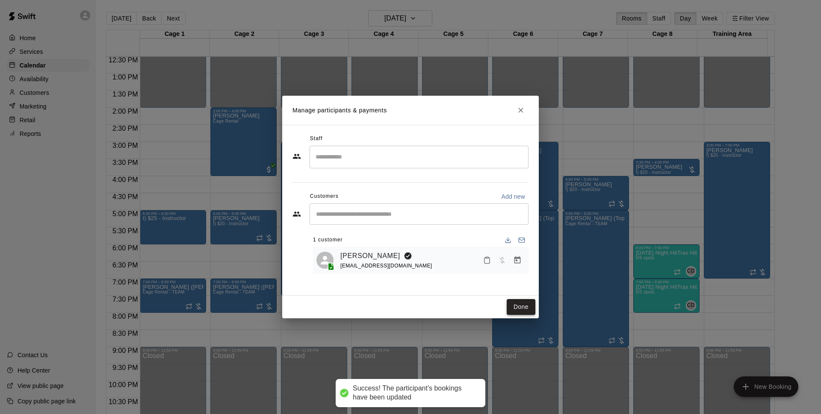
click at [526, 303] on button "Done" at bounding box center [521, 307] width 29 height 16
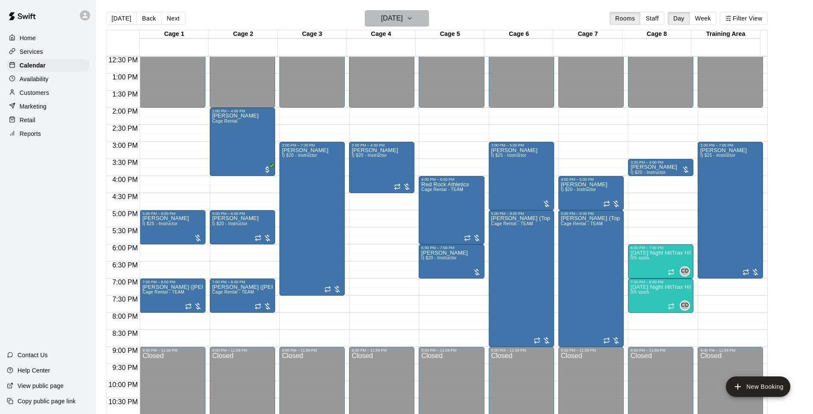
click at [403, 13] on h6 "[DATE]" at bounding box center [392, 18] width 22 height 12
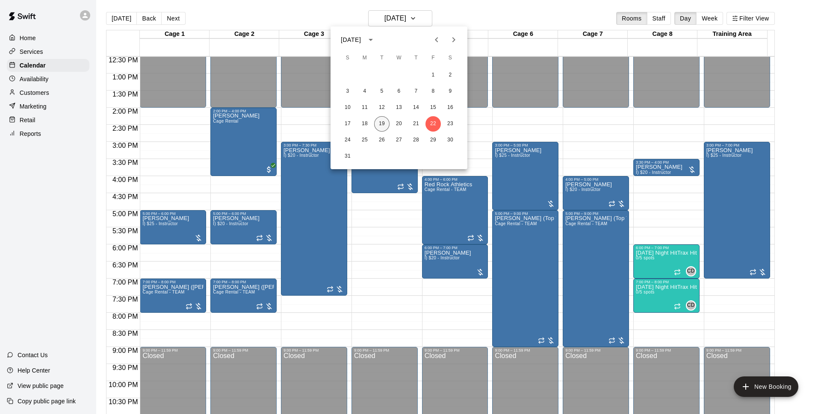
click at [387, 125] on button "19" at bounding box center [381, 123] width 15 height 15
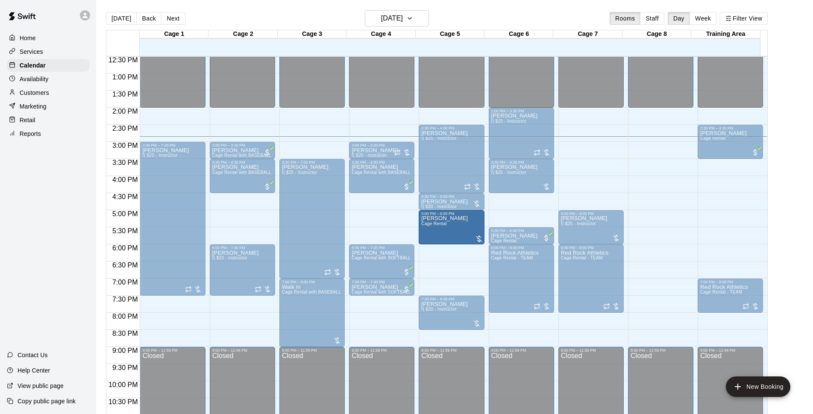
drag, startPoint x: 232, startPoint y: 232, endPoint x: 445, endPoint y: 239, distance: 213.0
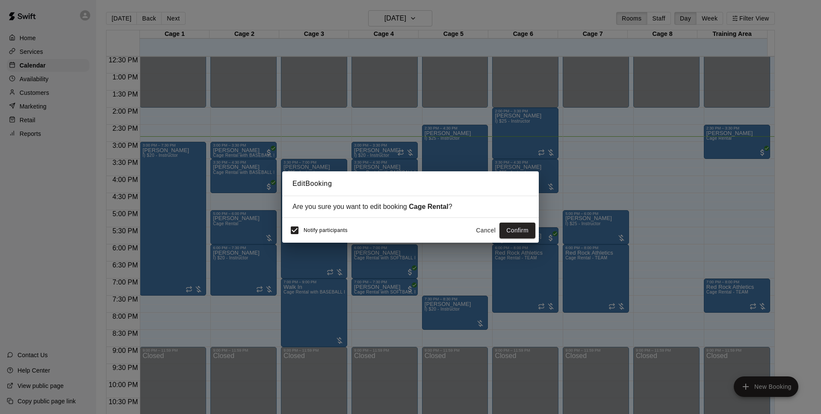
click at [517, 229] on button "Confirm" at bounding box center [517, 231] width 36 height 16
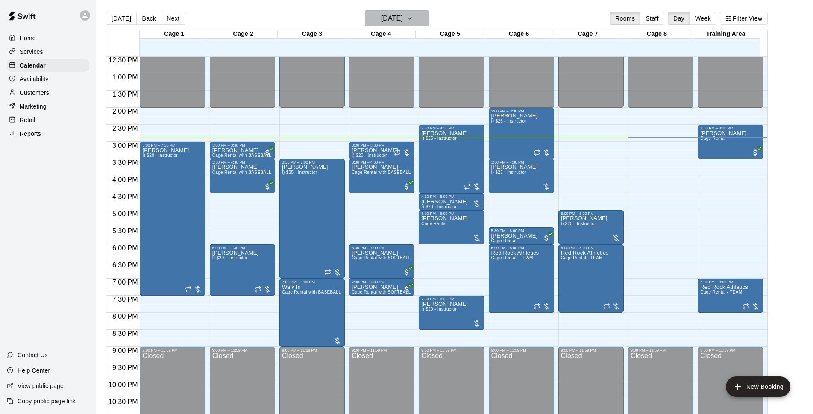
click at [413, 21] on icon "button" at bounding box center [410, 18] width 7 height 10
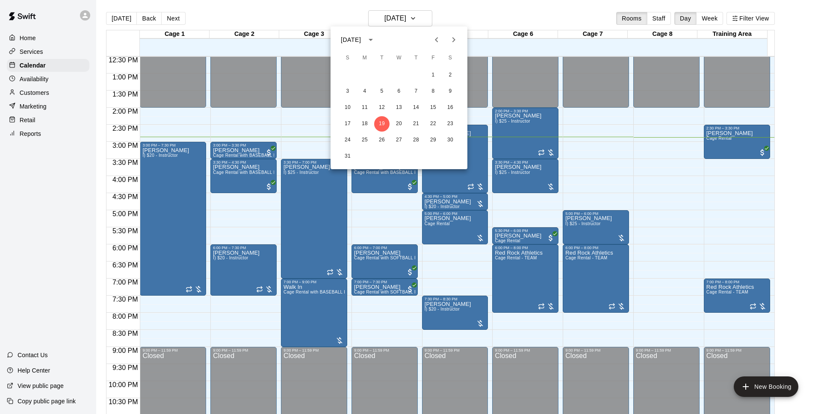
click at [479, 16] on div at bounding box center [410, 207] width 821 height 414
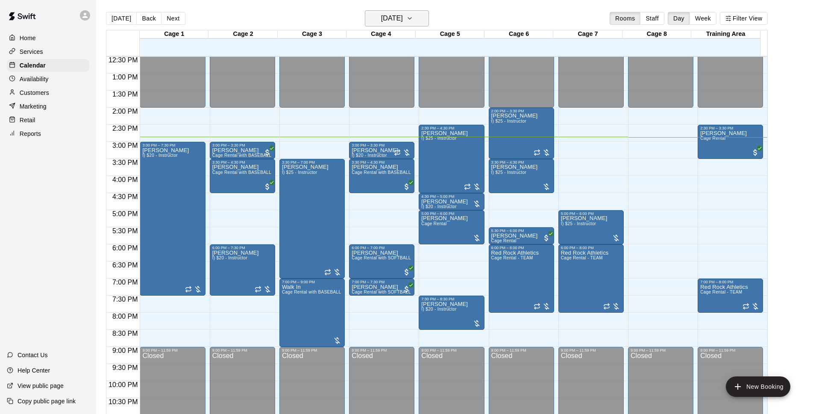
click at [413, 17] on icon "button" at bounding box center [410, 18] width 7 height 10
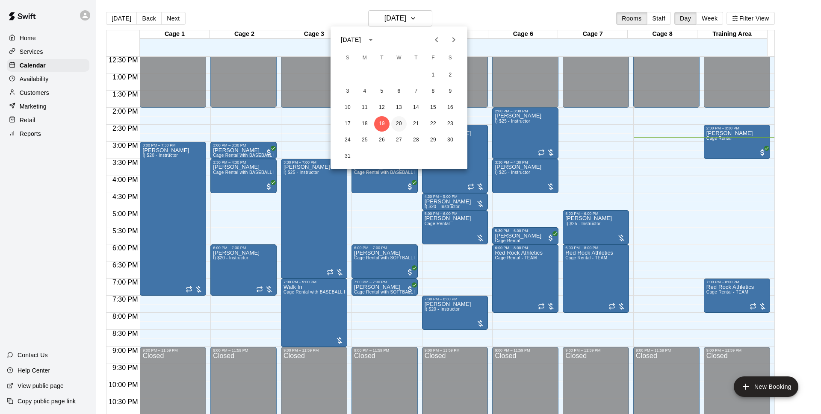
click at [406, 124] on button "20" at bounding box center [398, 123] width 15 height 15
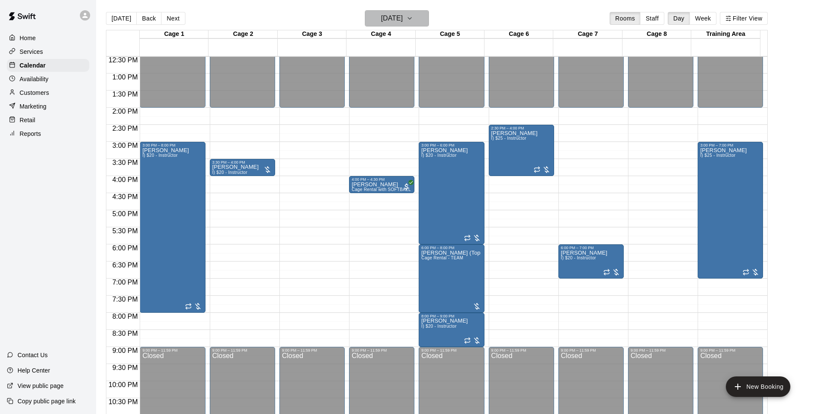
click at [424, 21] on button "[DATE]" at bounding box center [397, 18] width 64 height 16
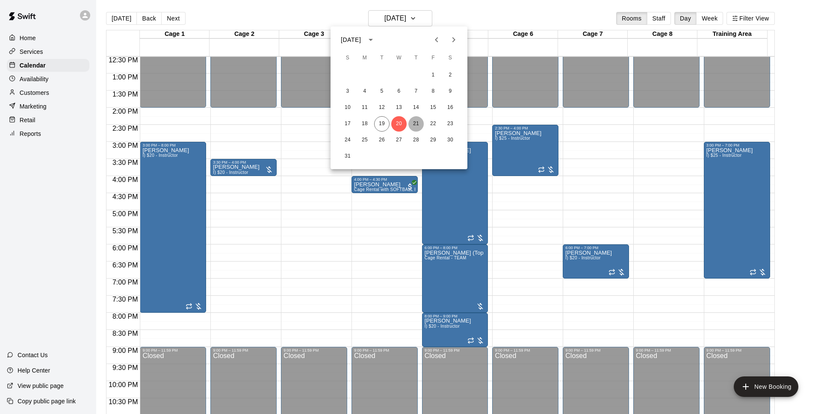
click at [418, 124] on button "21" at bounding box center [415, 123] width 15 height 15
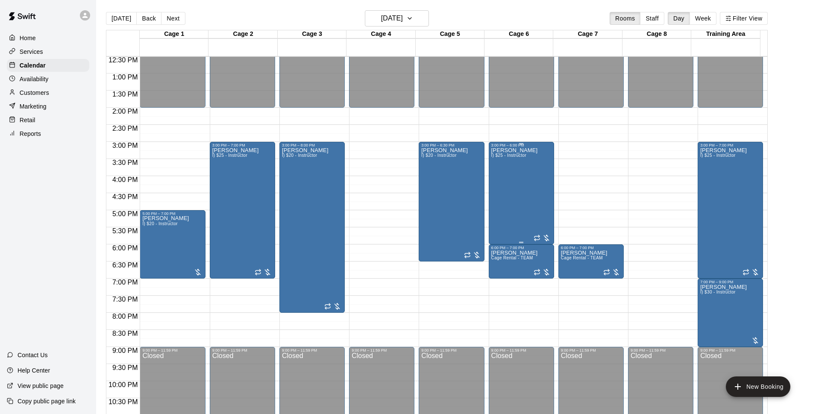
click at [502, 183] on div "[PERSON_NAME] I) $25 - Instructor" at bounding box center [515, 354] width 47 height 414
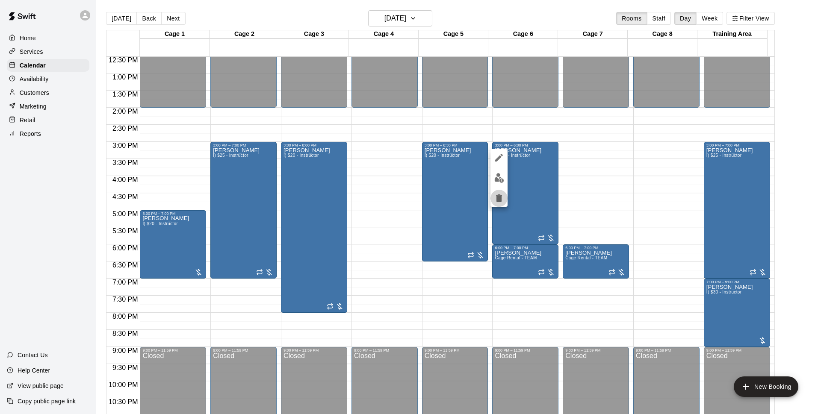
click at [495, 192] on button "delete" at bounding box center [498, 198] width 17 height 17
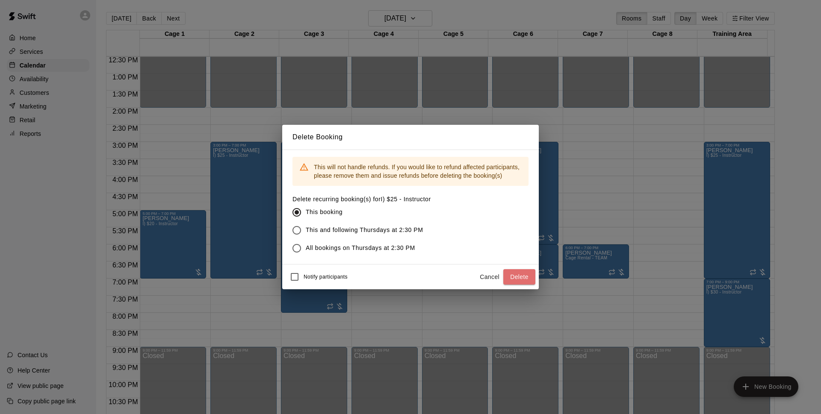
drag, startPoint x: 516, startPoint y: 272, endPoint x: 691, endPoint y: 186, distance: 195.4
click at [521, 273] on button "Delete" at bounding box center [519, 277] width 32 height 16
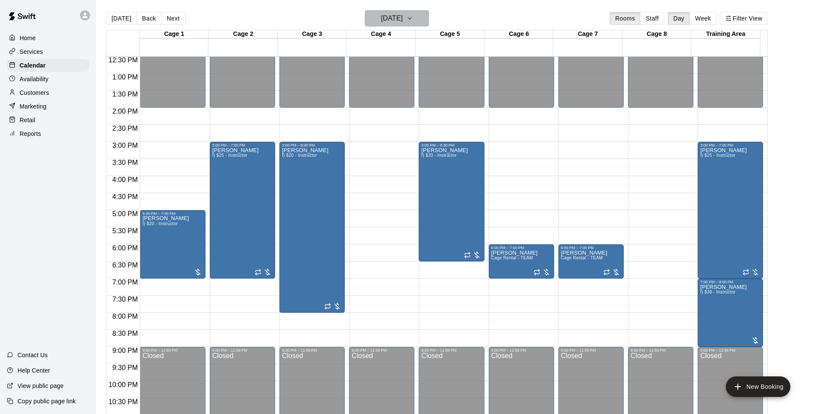
click at [403, 23] on h6 "[DATE]" at bounding box center [392, 18] width 22 height 12
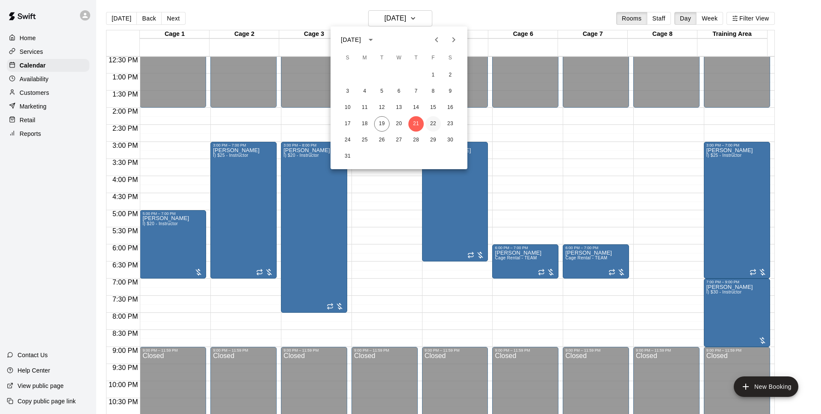
click at [437, 122] on button "22" at bounding box center [432, 123] width 15 height 15
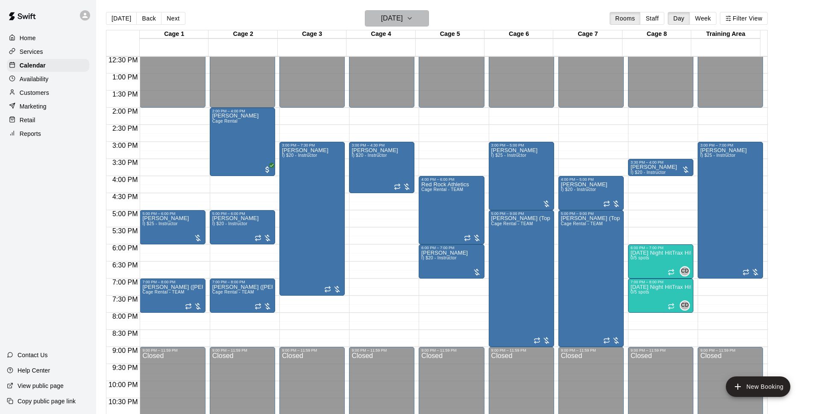
click at [403, 21] on h6 "[DATE]" at bounding box center [392, 18] width 22 height 12
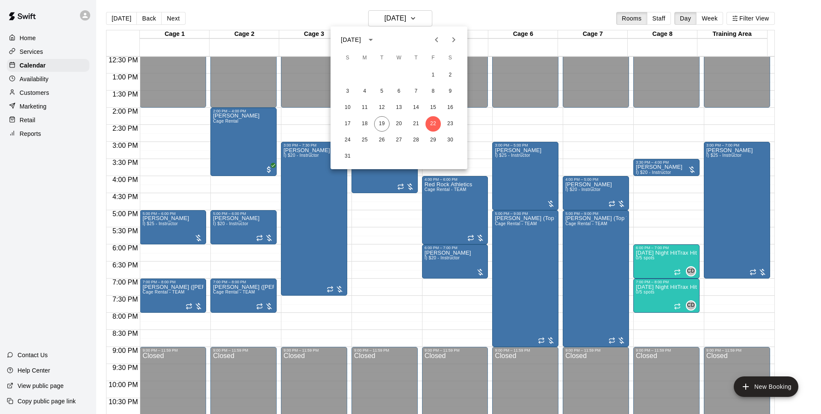
click at [468, 14] on div at bounding box center [410, 207] width 821 height 414
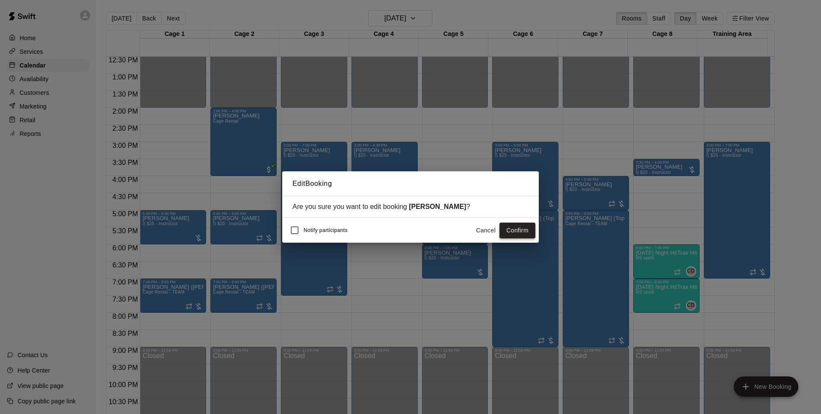
click at [517, 231] on button "Confirm" at bounding box center [517, 231] width 36 height 16
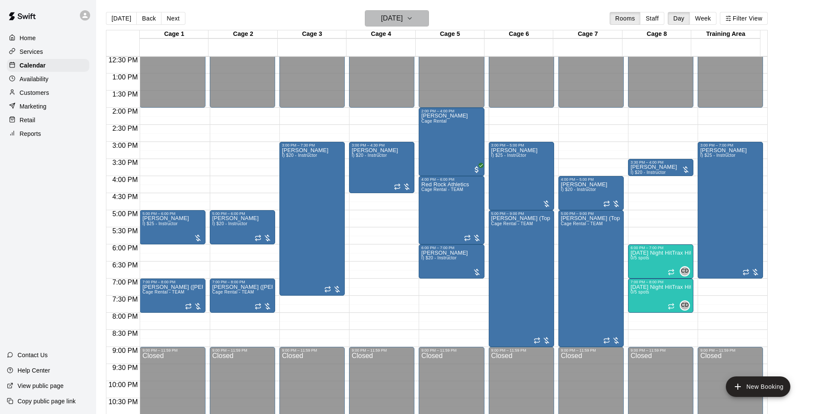
click at [403, 18] on h6 "[DATE]" at bounding box center [392, 18] width 22 height 12
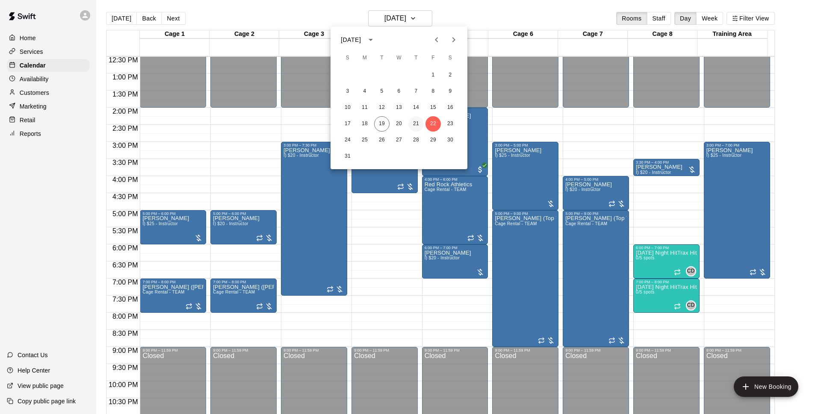
click at [420, 124] on button "21" at bounding box center [415, 123] width 15 height 15
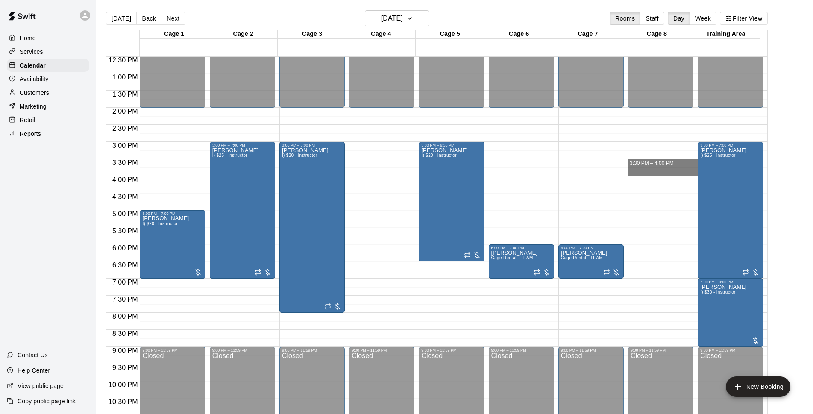
drag, startPoint x: 642, startPoint y: 162, endPoint x: 645, endPoint y: 173, distance: 10.5
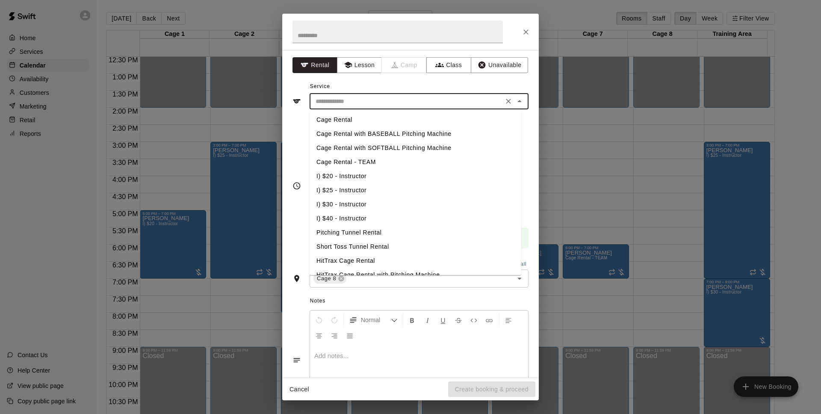
click at [398, 104] on input "text" at bounding box center [406, 101] width 189 height 11
click at [360, 178] on li "I) $20 - Instructor" at bounding box center [415, 176] width 212 height 14
type input "**********"
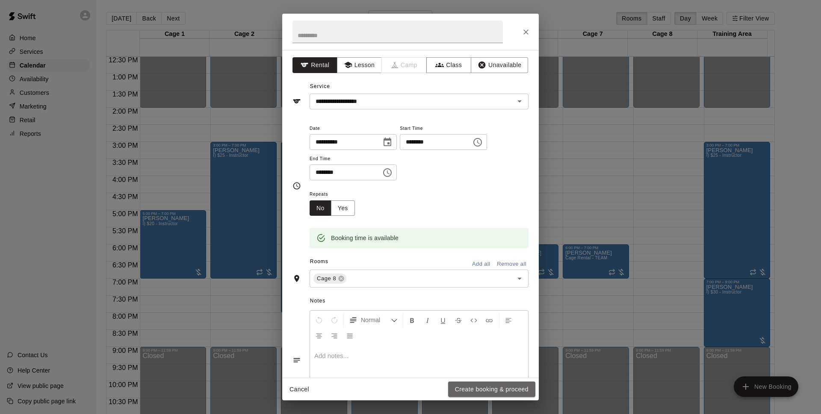
drag, startPoint x: 505, startPoint y: 386, endPoint x: 536, endPoint y: 224, distance: 165.3
click at [507, 386] on button "Create booking & proceed" at bounding box center [491, 390] width 87 height 16
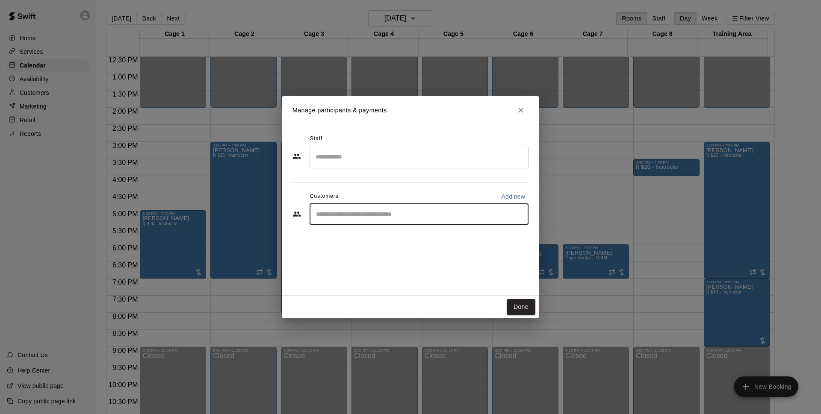
click at [415, 216] on input "Start typing to search customers..." at bounding box center [418, 214] width 211 height 9
type input "******"
click at [412, 242] on div "[PERSON_NAME] [EMAIL_ADDRESS][DOMAIN_NAME]" at bounding box center [427, 239] width 188 height 18
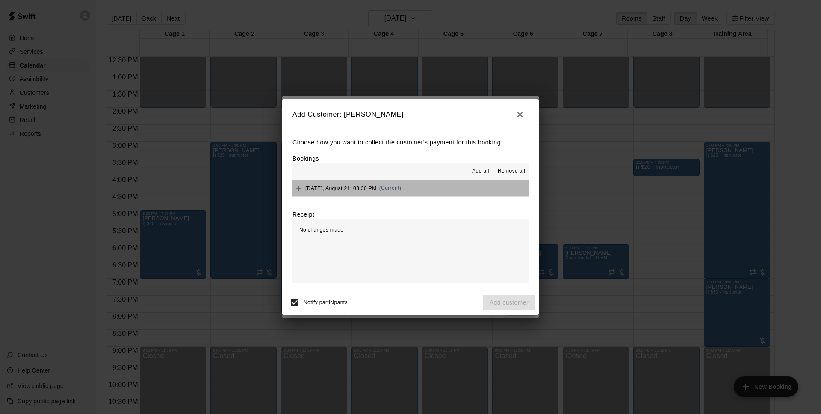
click at [440, 191] on button "[DATE], August 21: 03:30 PM (Current)" at bounding box center [410, 188] width 236 height 16
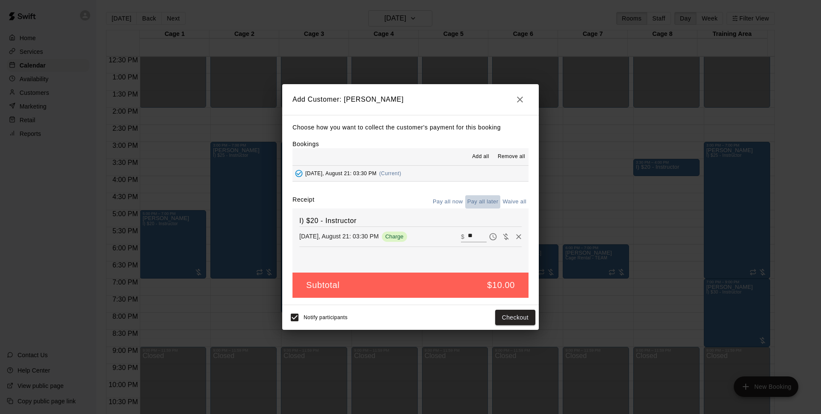
click at [492, 205] on button "Pay all later" at bounding box center [482, 201] width 35 height 13
click at [508, 318] on button "Add customer" at bounding box center [509, 318] width 53 height 16
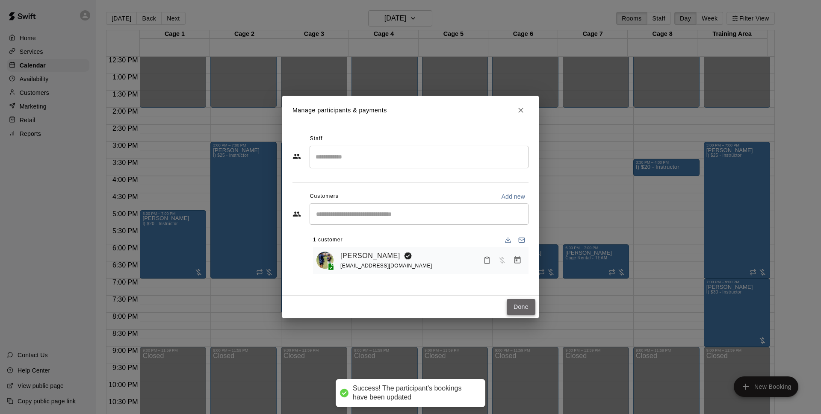
click at [525, 308] on button "Done" at bounding box center [521, 307] width 29 height 16
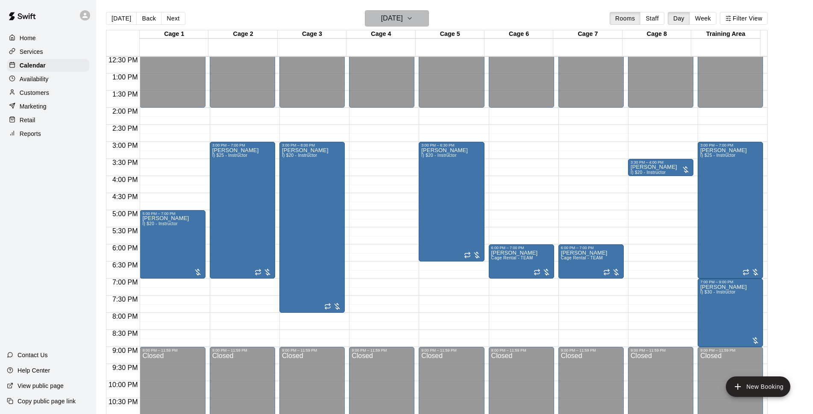
click at [403, 24] on h6 "[DATE]" at bounding box center [392, 18] width 22 height 12
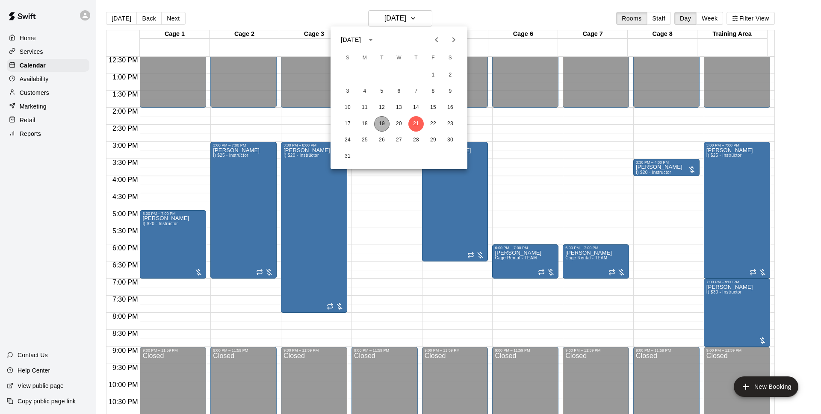
click at [380, 124] on button "19" at bounding box center [381, 123] width 15 height 15
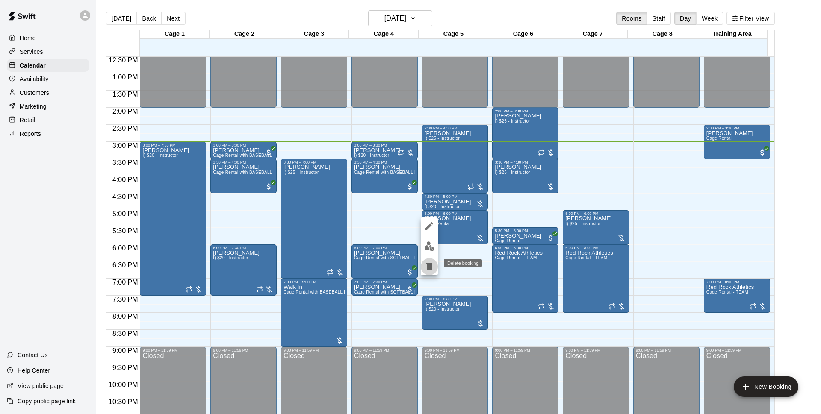
click at [433, 267] on icon "delete" at bounding box center [429, 267] width 10 height 10
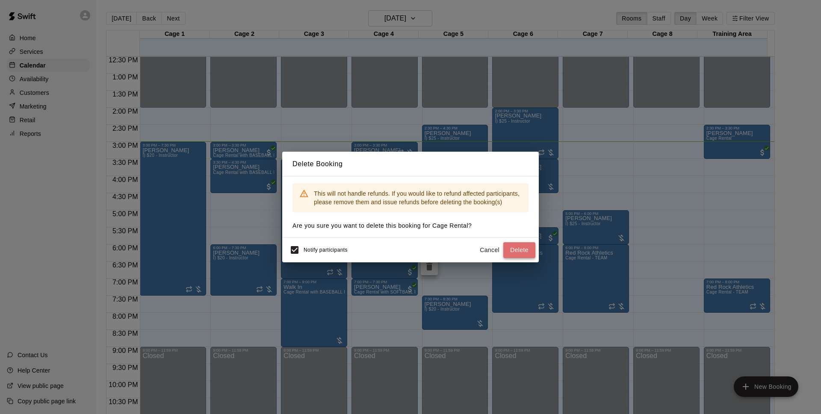
click at [525, 243] on button "Delete" at bounding box center [519, 250] width 32 height 16
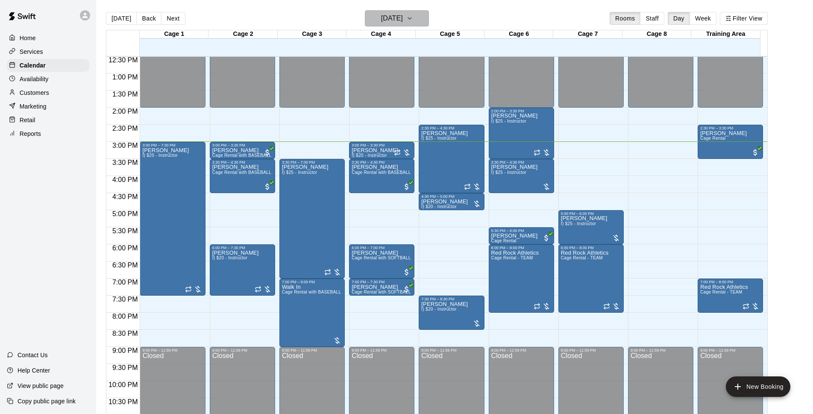
click at [413, 16] on icon "button" at bounding box center [410, 18] width 7 height 10
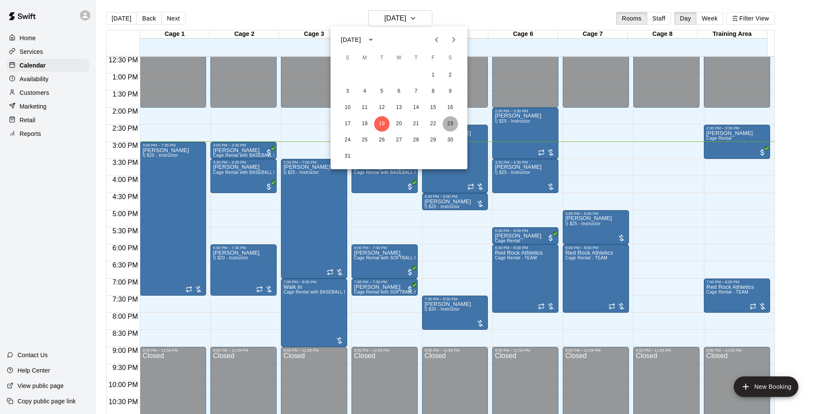
click at [456, 124] on button "23" at bounding box center [449, 123] width 15 height 15
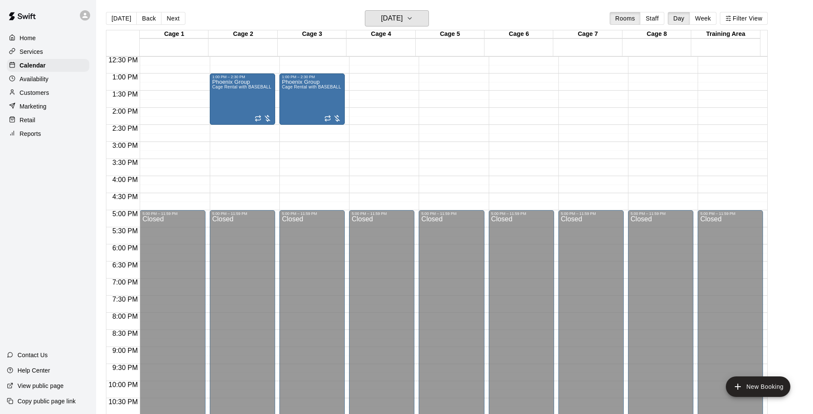
scroll to position [318, 0]
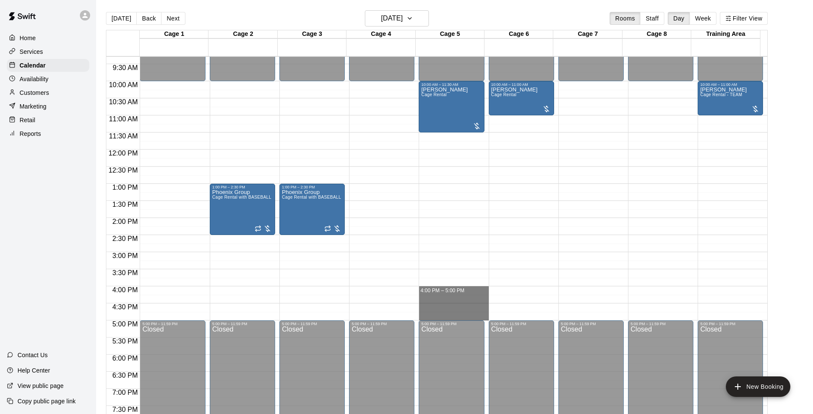
drag, startPoint x: 431, startPoint y: 289, endPoint x: 439, endPoint y: 310, distance: 22.5
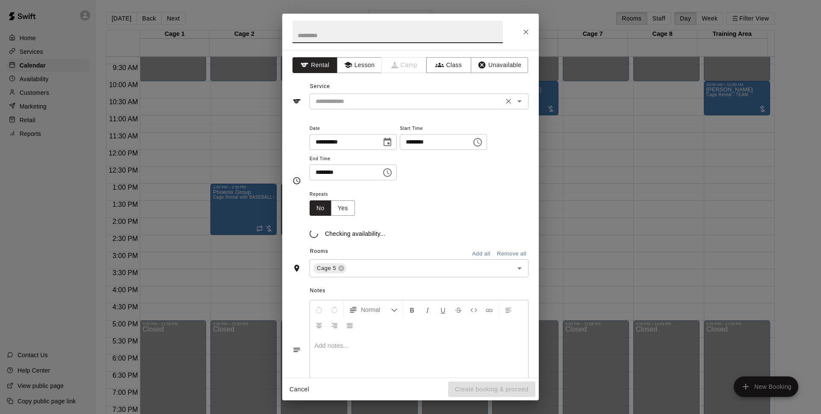
click at [368, 106] on input "text" at bounding box center [406, 101] width 189 height 11
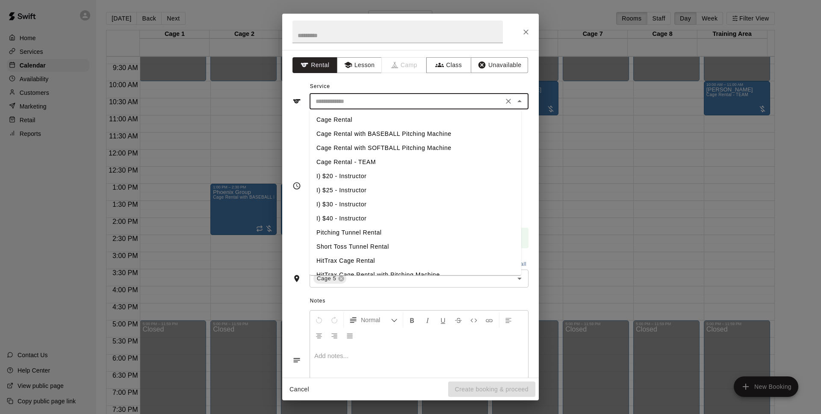
click at [354, 122] on li "Cage Rental" at bounding box center [415, 120] width 212 height 14
type input "**********"
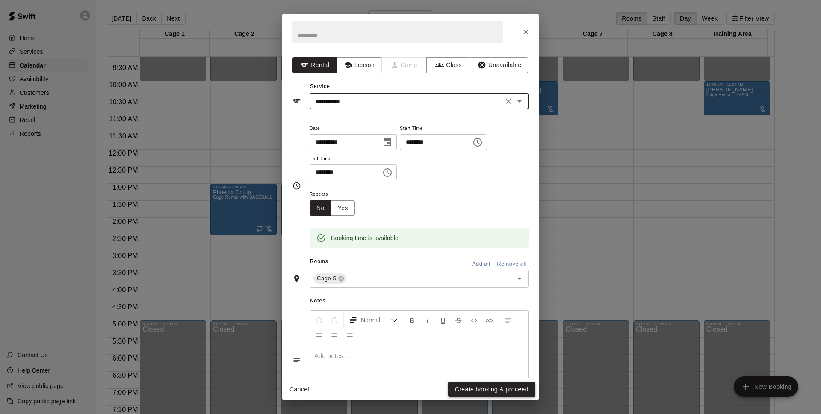
click at [507, 394] on button "Create booking & proceed" at bounding box center [491, 390] width 87 height 16
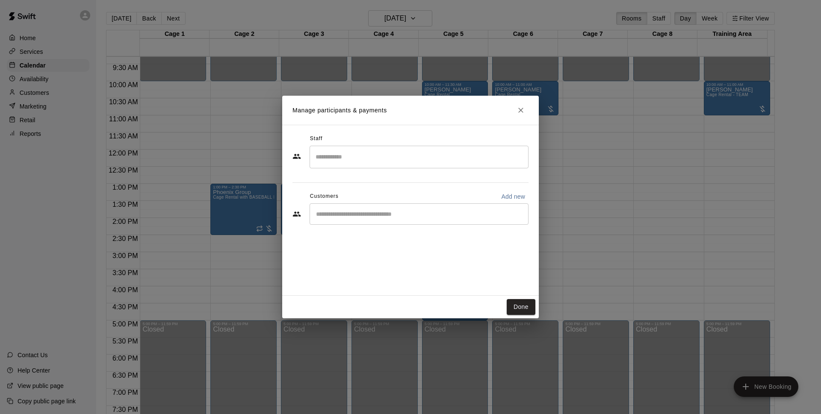
click at [384, 206] on div "​" at bounding box center [418, 213] width 219 height 21
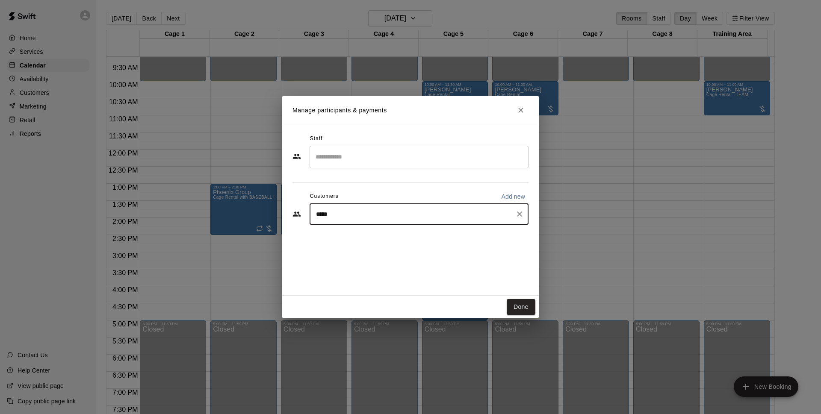
type input "******"
click at [397, 242] on div "[PERSON_NAME] [EMAIL_ADDRESS][DOMAIN_NAME]" at bounding box center [427, 239] width 188 height 18
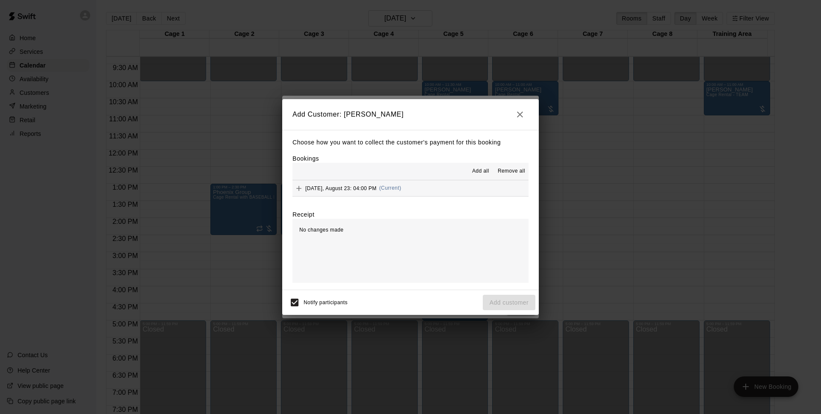
click at [429, 191] on button "[DATE], August 23: 04:00 PM (Current)" at bounding box center [410, 188] width 236 height 16
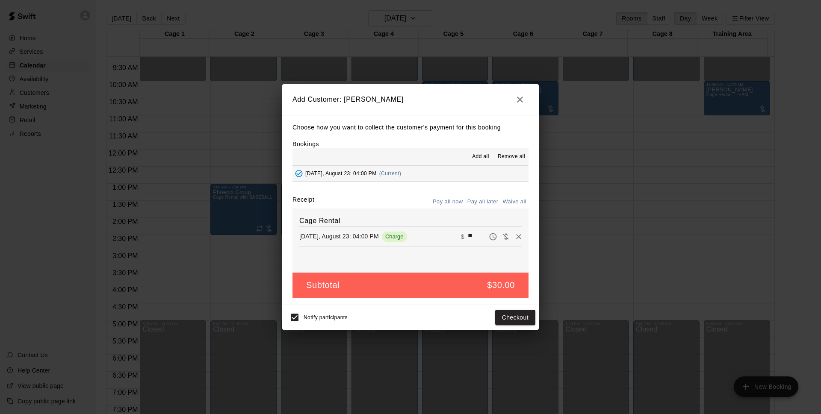
click at [489, 201] on button "Pay all later" at bounding box center [482, 201] width 35 height 13
click at [511, 321] on button "Add customer" at bounding box center [509, 318] width 53 height 16
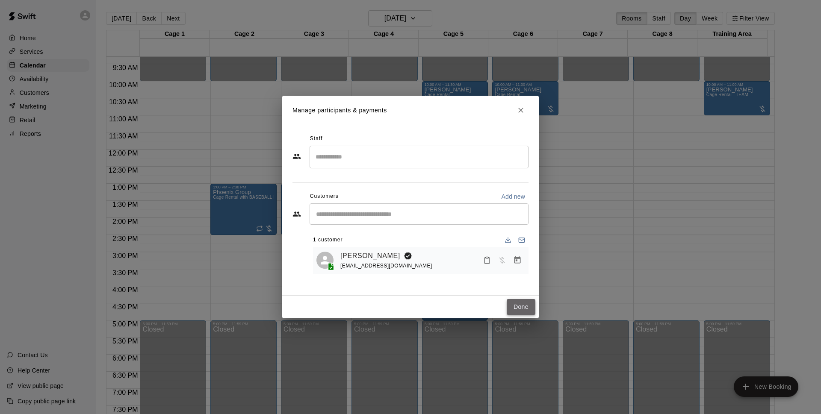
click at [531, 309] on button "Done" at bounding box center [521, 307] width 29 height 16
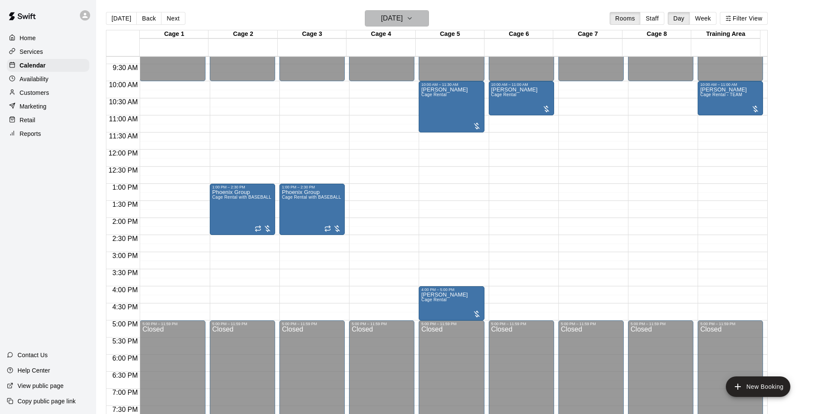
click at [381, 12] on button "[DATE]" at bounding box center [397, 18] width 64 height 16
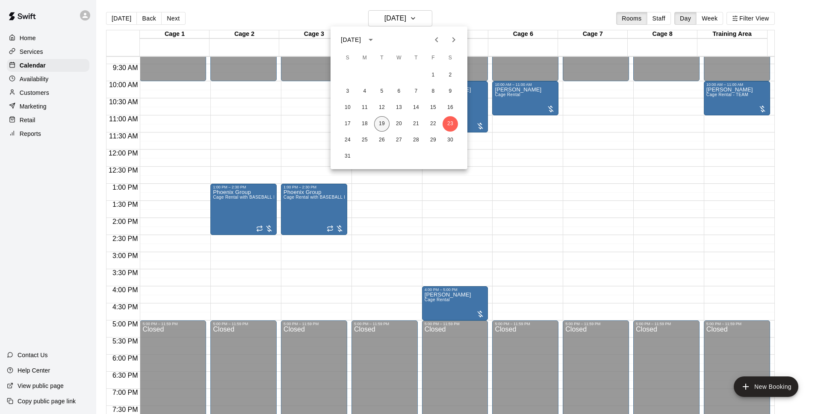
click at [385, 122] on button "19" at bounding box center [381, 123] width 15 height 15
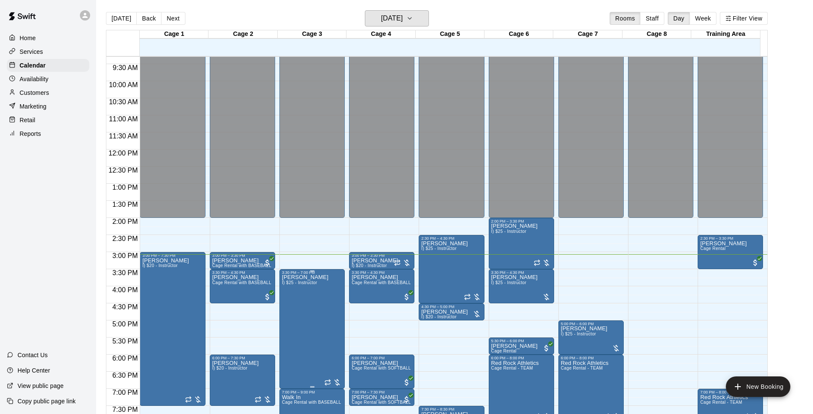
scroll to position [428, 0]
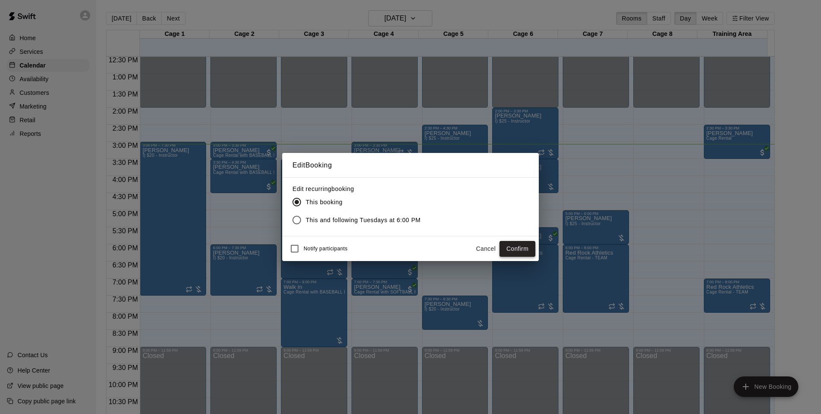
click at [520, 248] on button "Confirm" at bounding box center [517, 249] width 36 height 16
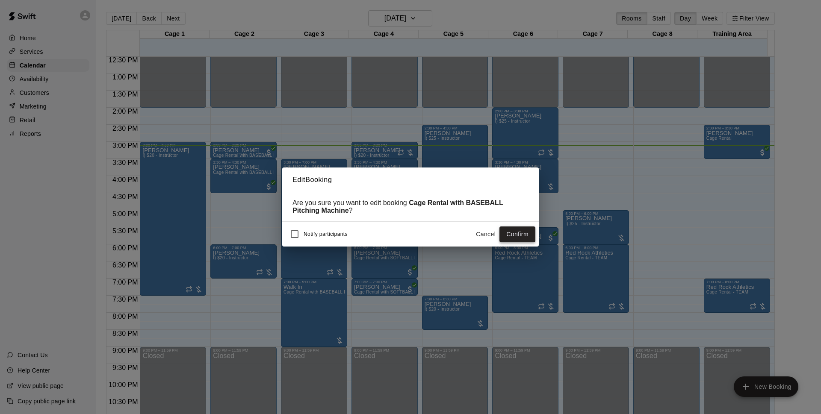
click at [521, 236] on button "Confirm" at bounding box center [517, 235] width 36 height 16
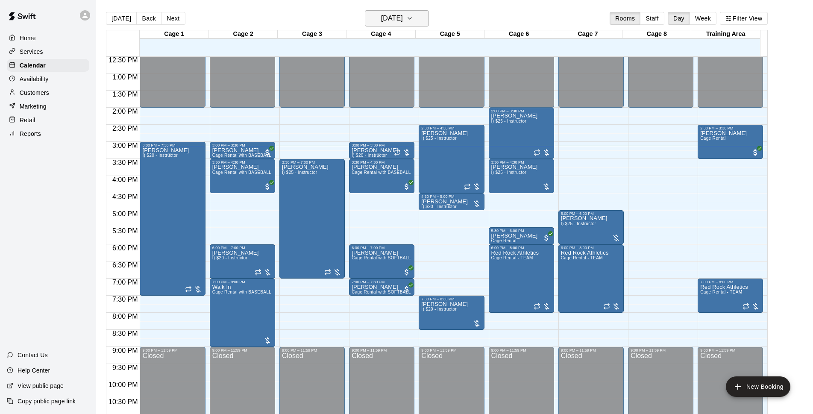
click at [403, 17] on h6 "[DATE]" at bounding box center [392, 18] width 22 height 12
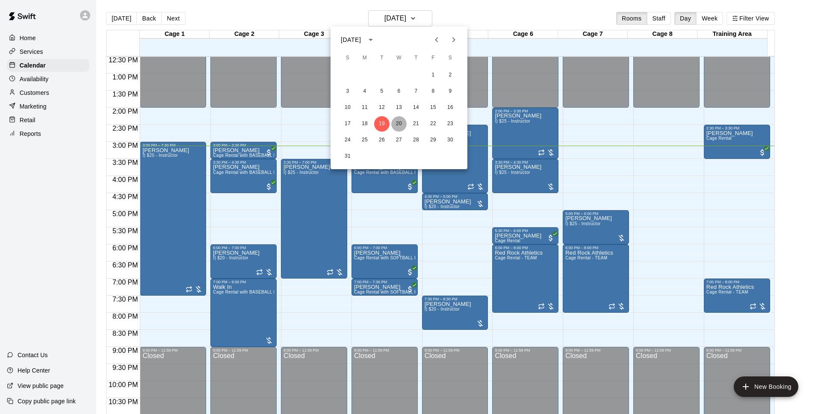
click at [401, 123] on button "20" at bounding box center [398, 123] width 15 height 15
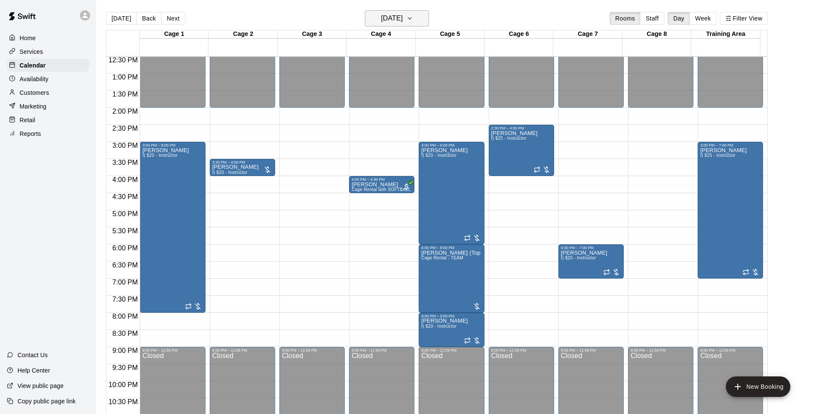
click at [403, 22] on h6 "[DATE]" at bounding box center [392, 18] width 22 height 12
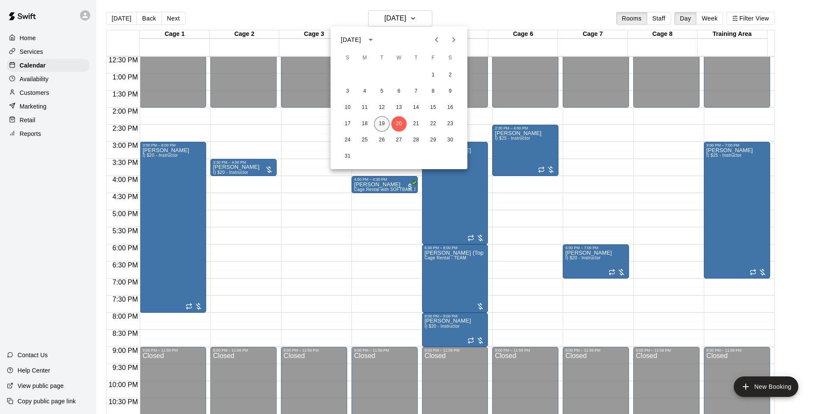
click at [382, 125] on button "19" at bounding box center [381, 123] width 15 height 15
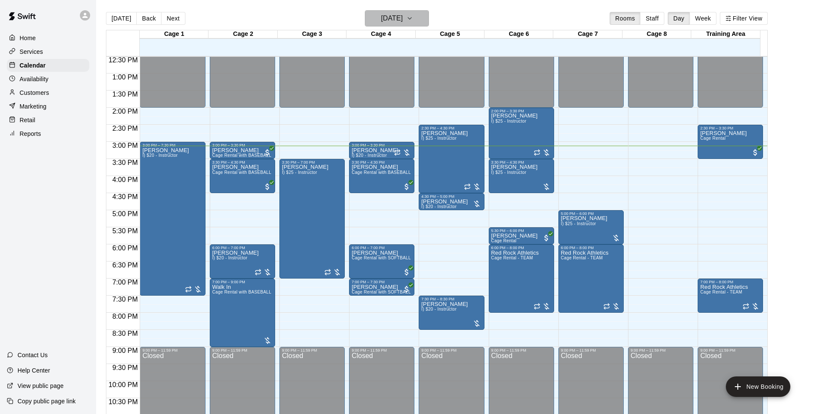
click at [390, 16] on h6 "[DATE]" at bounding box center [392, 18] width 22 height 12
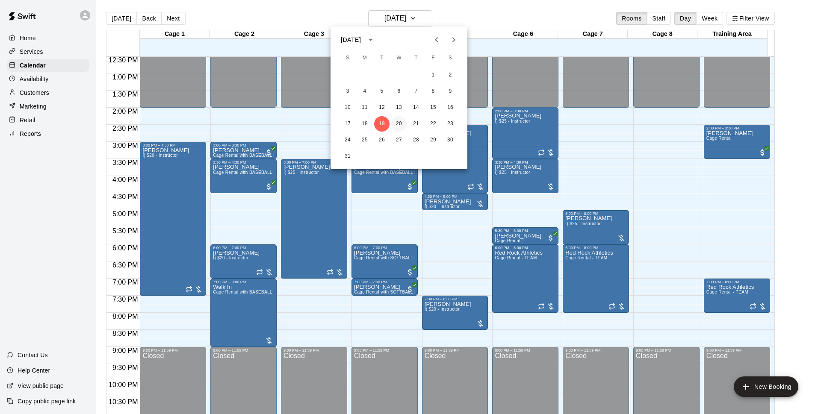
click at [399, 121] on button "20" at bounding box center [398, 123] width 15 height 15
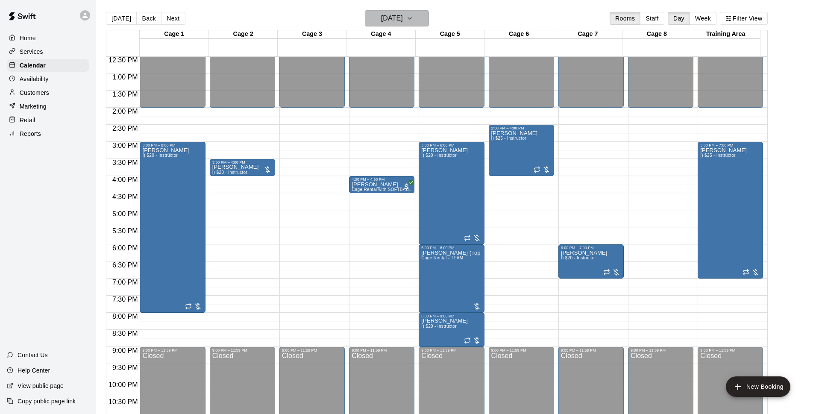
click at [429, 12] on button "[DATE]" at bounding box center [397, 18] width 64 height 16
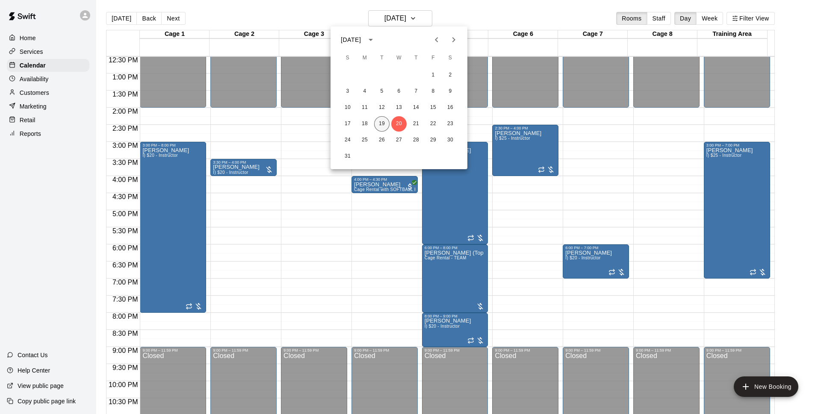
click at [378, 125] on button "19" at bounding box center [381, 123] width 15 height 15
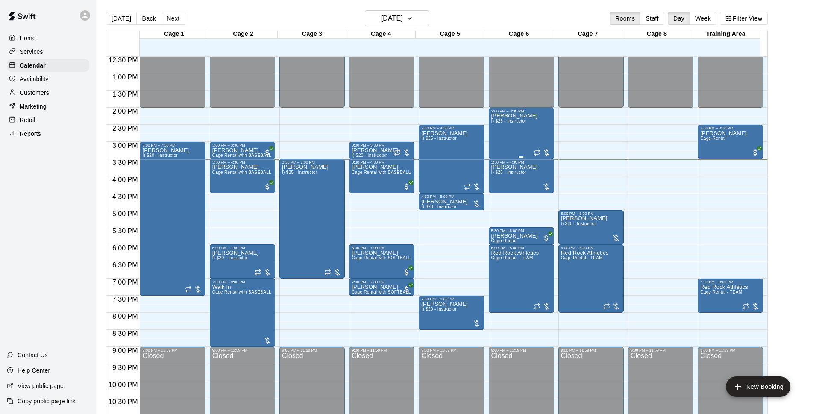
click at [527, 136] on div "[PERSON_NAME] I) $25 - Instructor" at bounding box center [515, 320] width 47 height 414
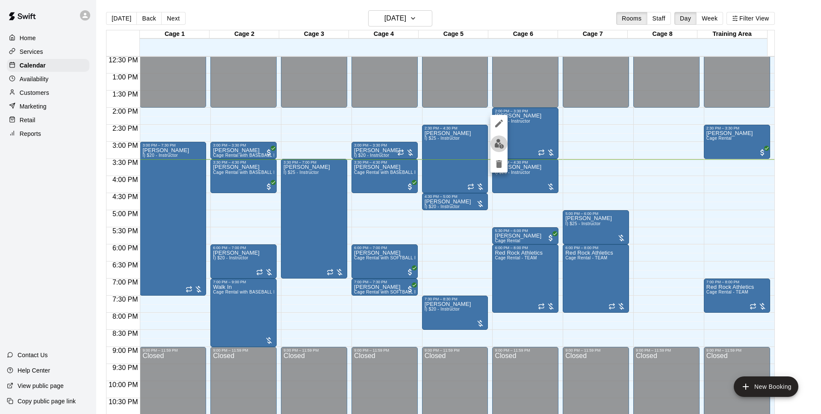
click at [492, 145] on button "edit" at bounding box center [498, 144] width 17 height 17
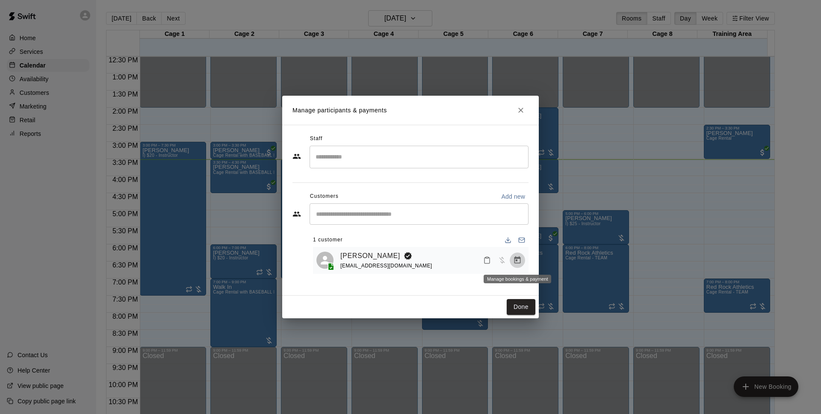
click at [517, 262] on icon "Manage bookings & payment" at bounding box center [517, 260] width 9 height 9
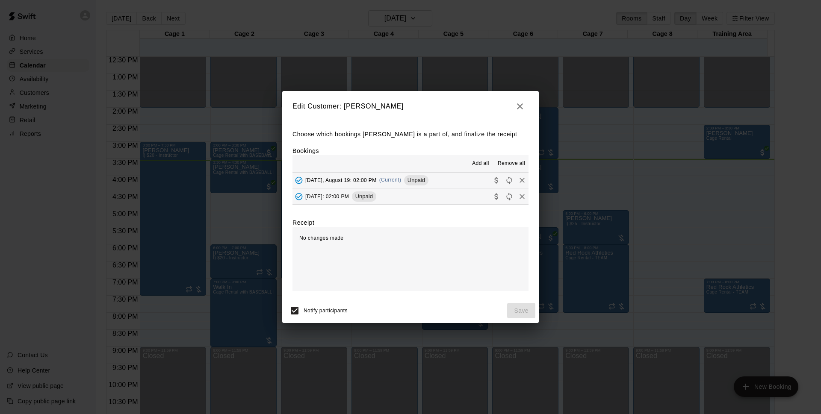
click at [398, 175] on div "[DATE], August 19: 02:00 PM (Current) Unpaid" at bounding box center [360, 180] width 136 height 13
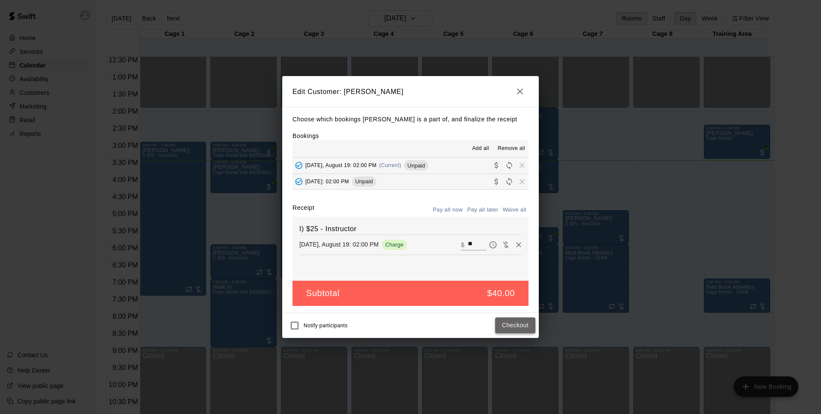
click at [503, 324] on button "Checkout" at bounding box center [515, 326] width 40 height 16
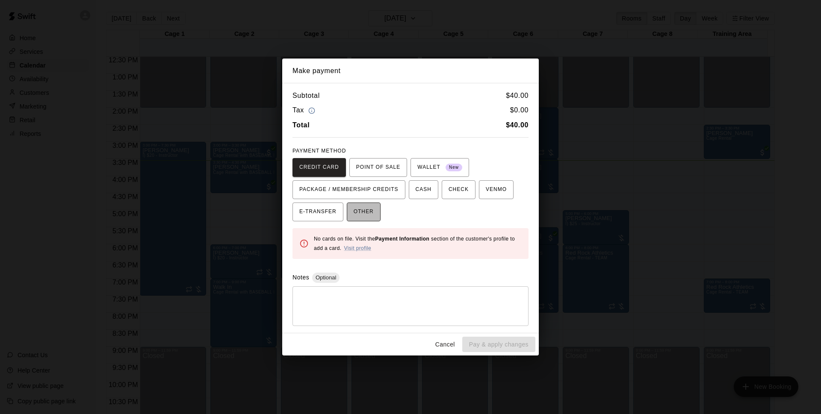
click at [351, 221] on button "OTHER" at bounding box center [364, 212] width 34 height 19
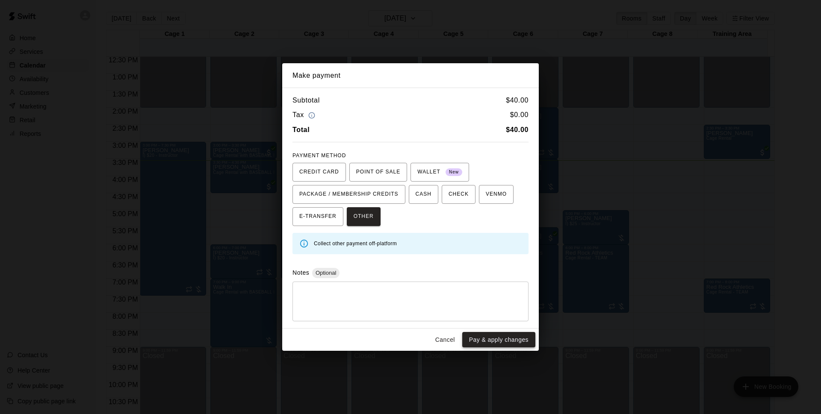
click at [483, 344] on button "Pay & apply changes" at bounding box center [498, 340] width 73 height 16
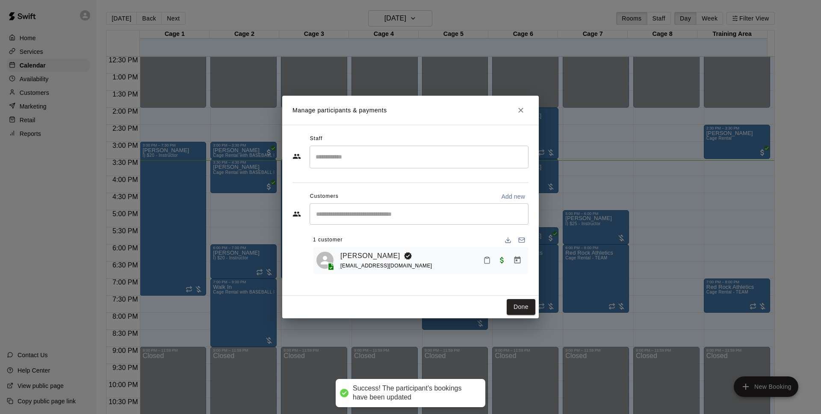
drag, startPoint x: 532, startPoint y: 312, endPoint x: 549, endPoint y: 293, distance: 26.0
click at [532, 313] on button "Done" at bounding box center [521, 307] width 29 height 16
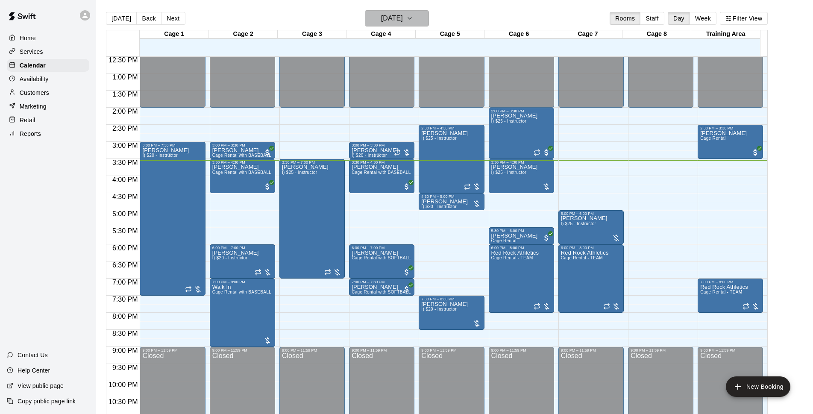
click at [403, 19] on h6 "[DATE]" at bounding box center [392, 18] width 22 height 12
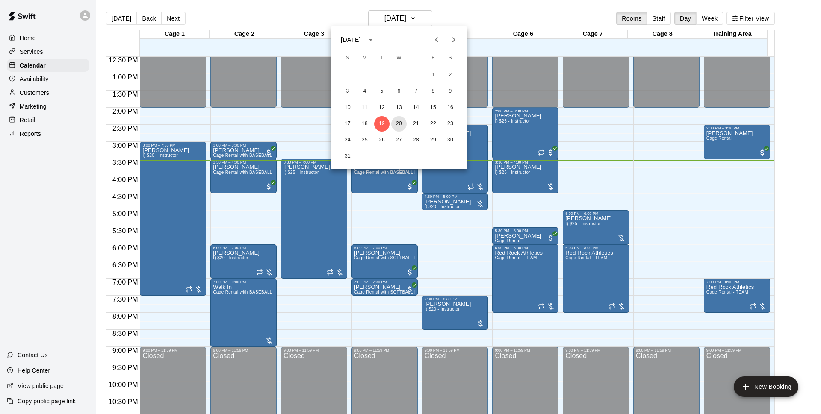
click at [404, 122] on button "20" at bounding box center [398, 123] width 15 height 15
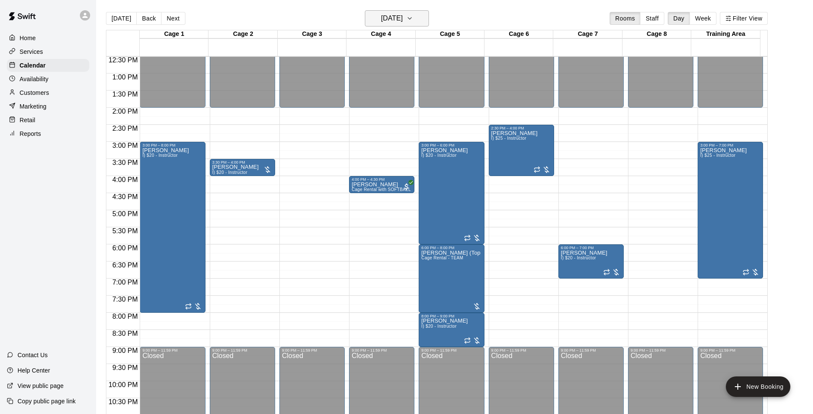
click at [425, 14] on button "[DATE]" at bounding box center [397, 18] width 64 height 16
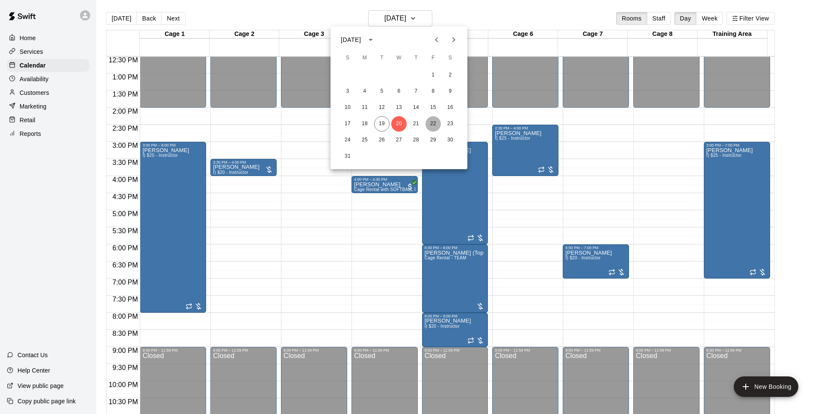
click at [432, 126] on button "22" at bounding box center [432, 123] width 15 height 15
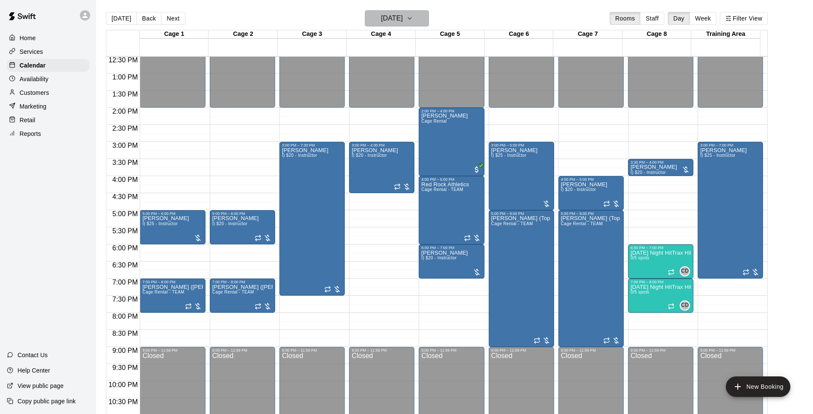
click at [396, 16] on h6 "[DATE]" at bounding box center [392, 18] width 22 height 12
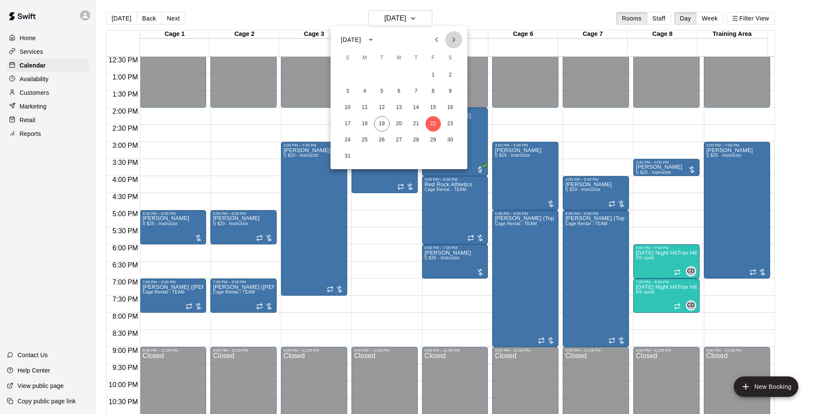
click at [452, 44] on icon "Next month" at bounding box center [453, 40] width 10 height 10
click at [444, 42] on button "Previous month" at bounding box center [436, 39] width 17 height 17
click at [454, 44] on icon "Next month" at bounding box center [453, 40] width 10 height 10
click at [363, 76] on button "1" at bounding box center [364, 75] width 15 height 15
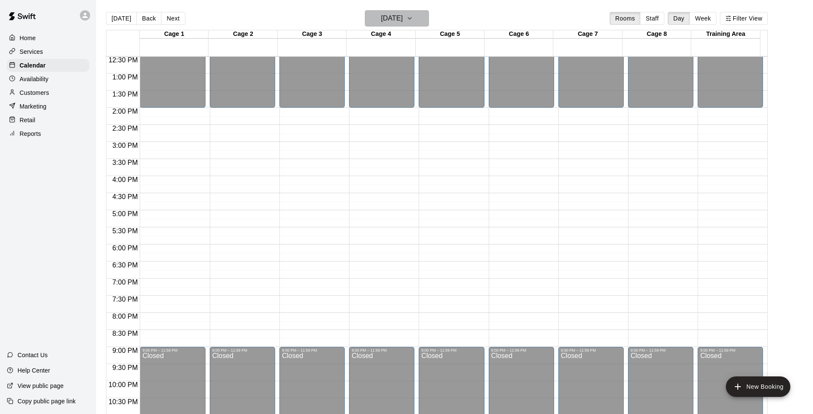
click at [403, 13] on h6 "[DATE]" at bounding box center [392, 18] width 22 height 12
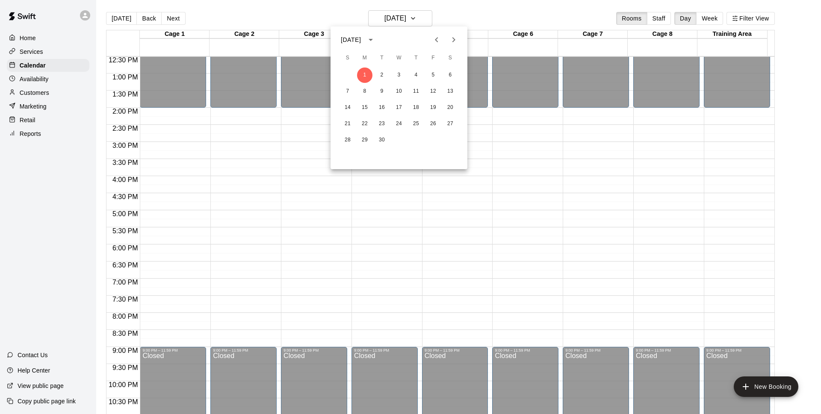
click at [467, 9] on div at bounding box center [410, 207] width 821 height 414
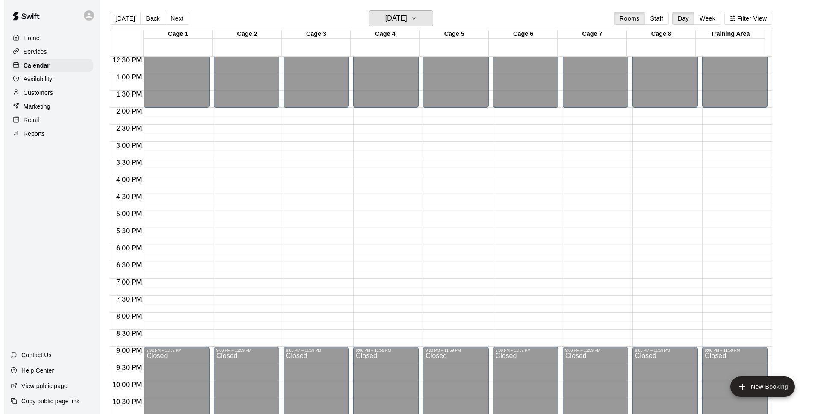
scroll to position [14, 0]
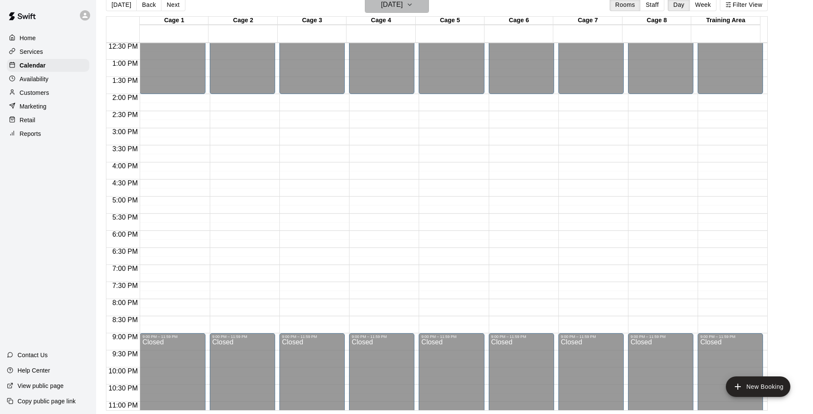
click at [403, 6] on h6 "[DATE]" at bounding box center [392, 5] width 22 height 12
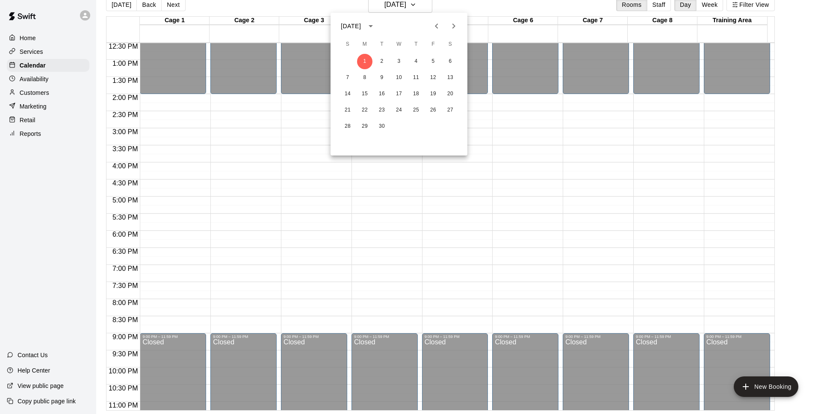
click at [113, 6] on div at bounding box center [410, 207] width 821 height 414
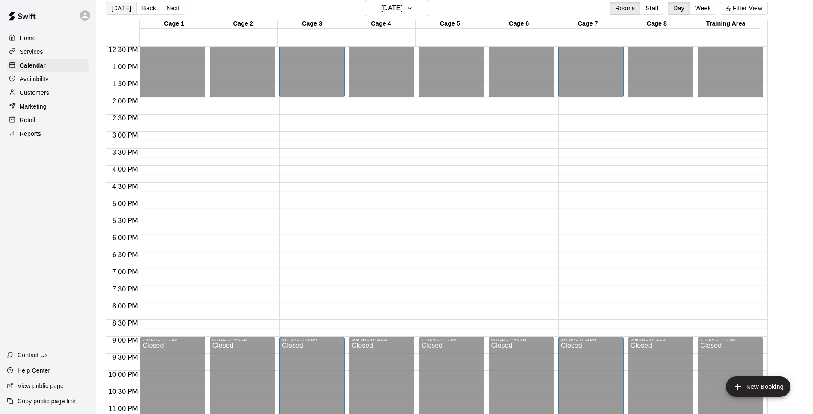
click at [115, 7] on button "[DATE]" at bounding box center [121, 8] width 31 height 13
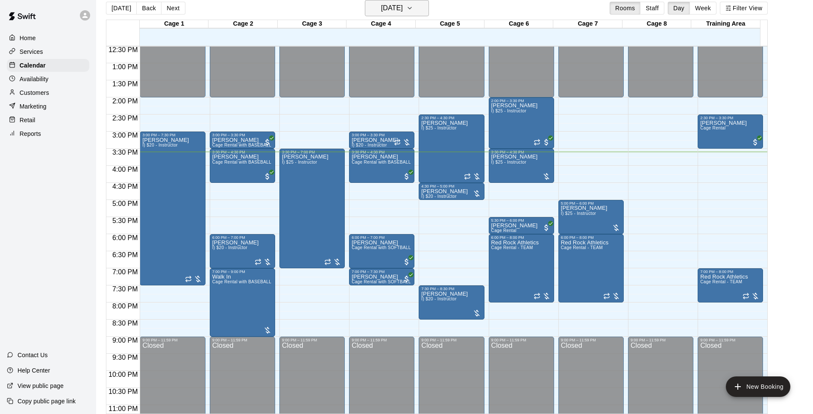
click at [421, 6] on button "[DATE]" at bounding box center [397, 8] width 64 height 16
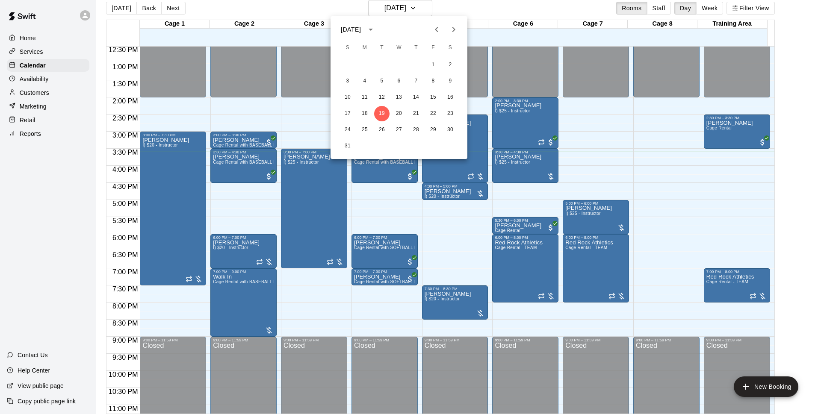
click at [455, 29] on icon "Next month" at bounding box center [453, 29] width 10 height 10
click at [366, 65] on button "1" at bounding box center [364, 64] width 15 height 15
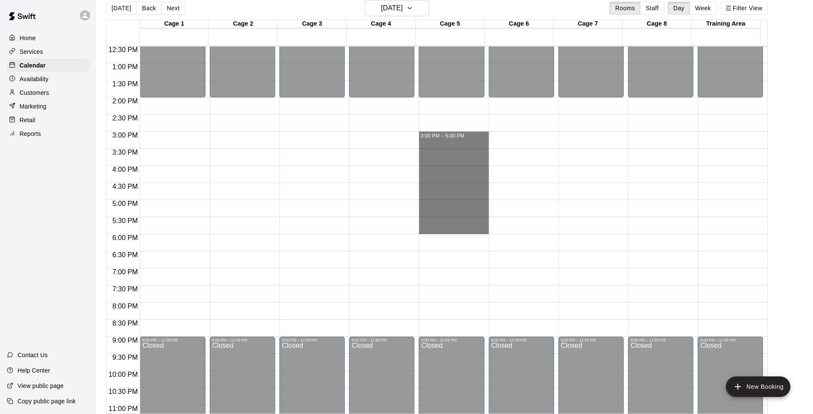
drag, startPoint x: 428, startPoint y: 136, endPoint x: 435, endPoint y: 229, distance: 93.5
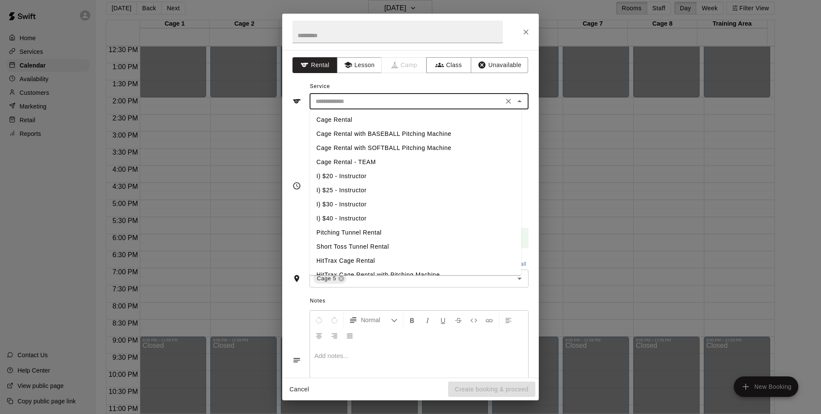
click at [363, 101] on input "text" at bounding box center [406, 101] width 189 height 11
click at [366, 174] on li "I) $20 - Instructor" at bounding box center [415, 176] width 212 height 14
type input "**********"
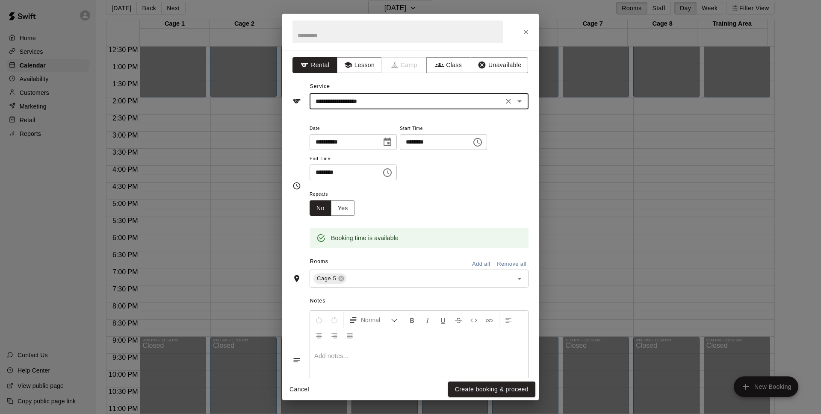
drag, startPoint x: 486, startPoint y: 388, endPoint x: 513, endPoint y: 257, distance: 133.5
click at [486, 388] on button "Create booking & proceed" at bounding box center [491, 390] width 87 height 16
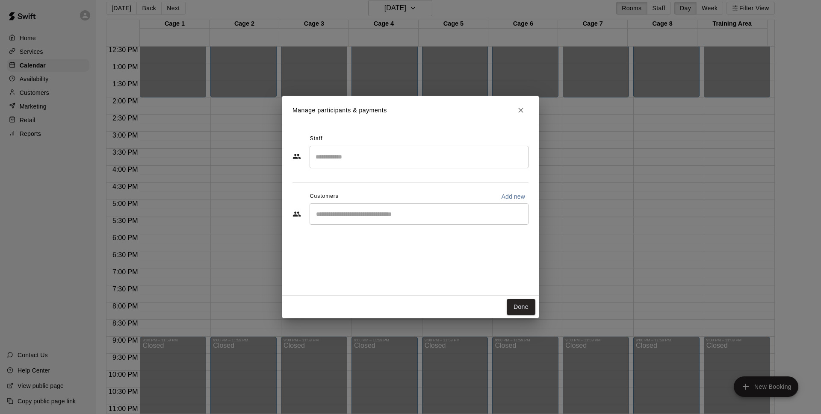
click at [376, 206] on div "​" at bounding box center [418, 213] width 219 height 21
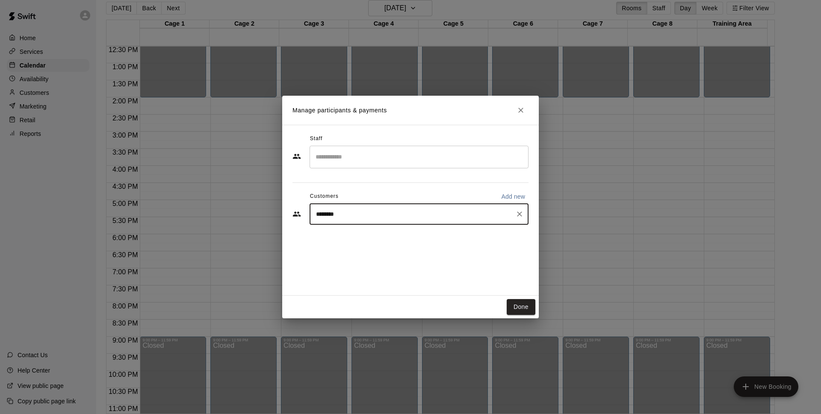
type input "*********"
click at [381, 237] on div "[PERSON_NAME]" at bounding box center [423, 234] width 180 height 9
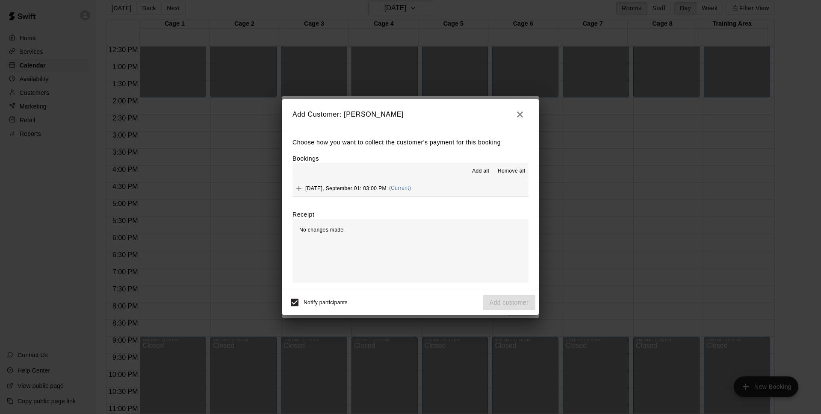
click at [395, 196] on button "[DATE], September 01: 03:00 PM (Current)" at bounding box center [410, 188] width 236 height 16
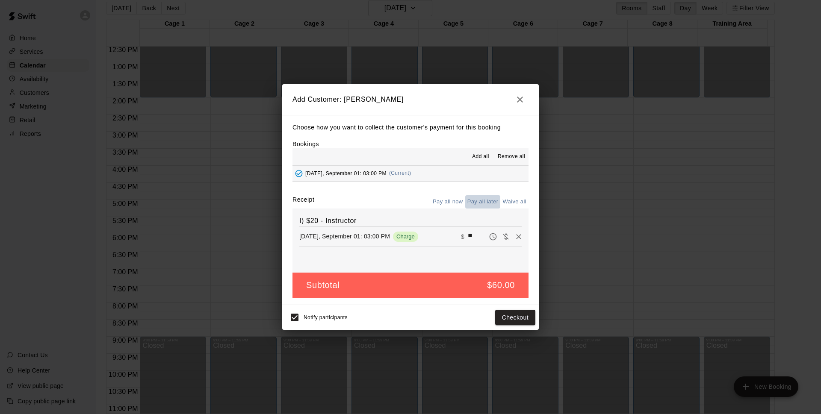
click at [482, 196] on button "Pay all later" at bounding box center [482, 201] width 35 height 13
click at [528, 104] on h2 "Add Customer: [PERSON_NAME]" at bounding box center [410, 99] width 256 height 31
click at [524, 103] on icon "button" at bounding box center [520, 99] width 10 height 10
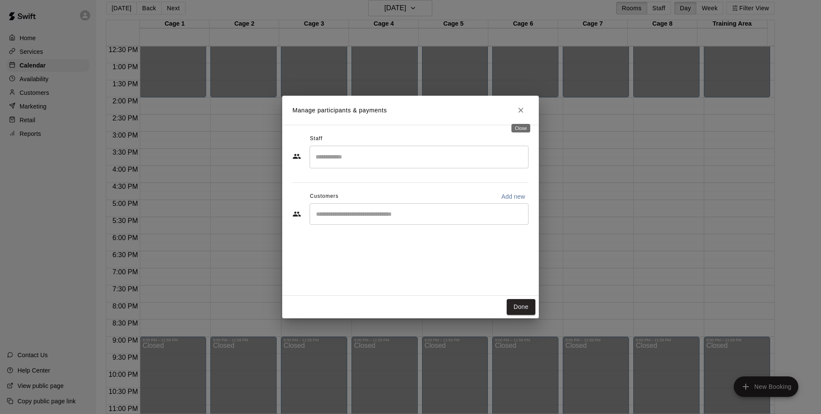
click at [519, 113] on icon "Close" at bounding box center [520, 110] width 9 height 9
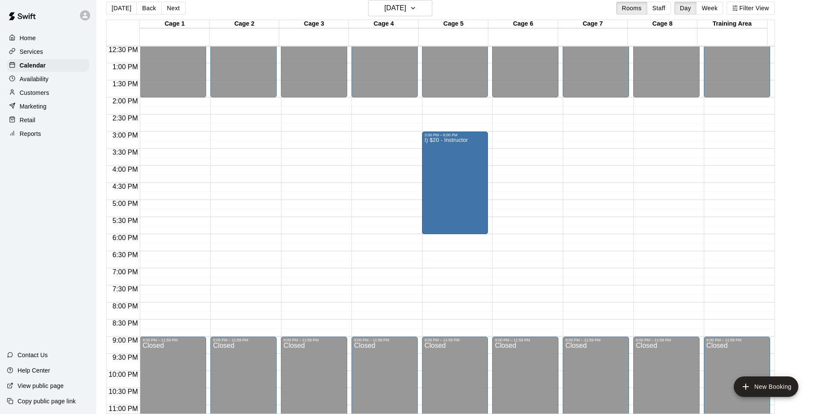
click at [458, 186] on div "Rooms Add all Remove all" at bounding box center [410, 187] width 236 height 15
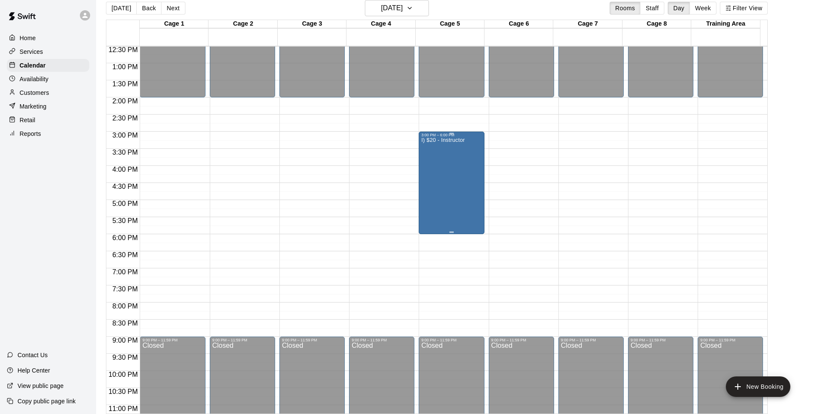
click at [444, 189] on div "I) $20 - Instructor" at bounding box center [443, 344] width 44 height 414
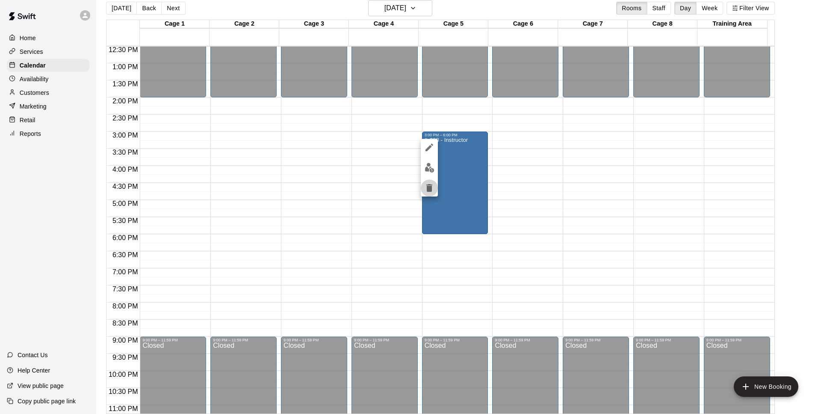
click at [423, 191] on button "delete" at bounding box center [429, 188] width 17 height 17
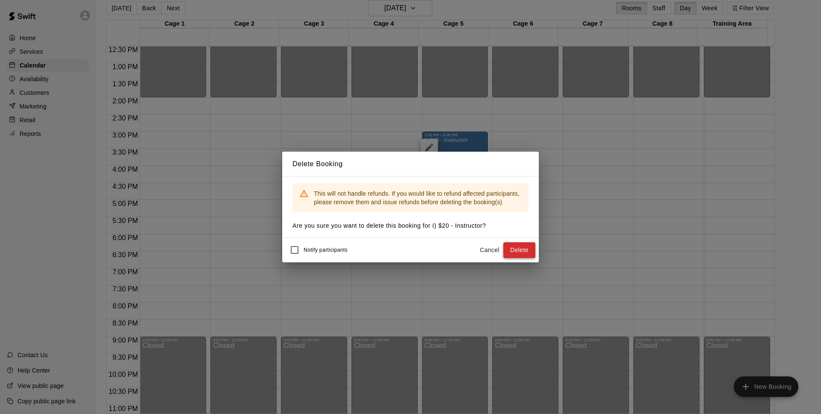
click at [507, 252] on button "Delete" at bounding box center [519, 250] width 32 height 16
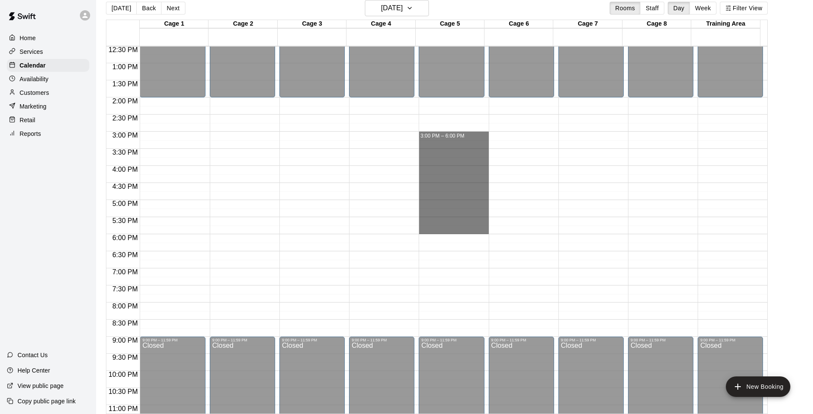
drag, startPoint x: 428, startPoint y: 135, endPoint x: 434, endPoint y: 233, distance: 98.5
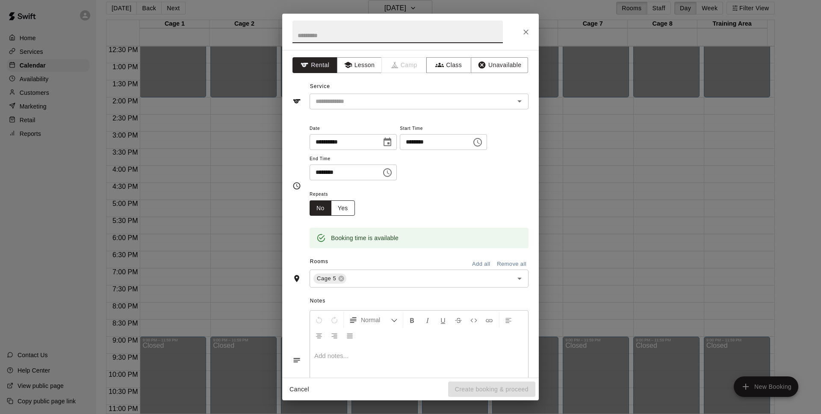
click at [338, 203] on button "Yes" at bounding box center [343, 208] width 24 height 16
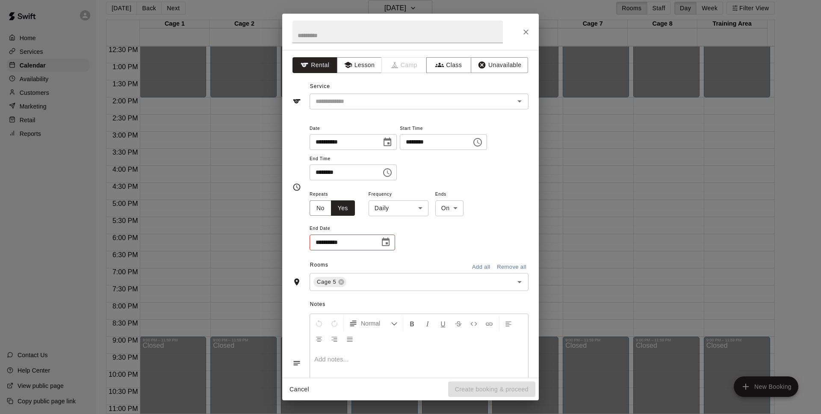
click at [412, 213] on body "Home Services Calendar Availability Customers Marketing Retail Reports Contact …" at bounding box center [410, 204] width 821 height 428
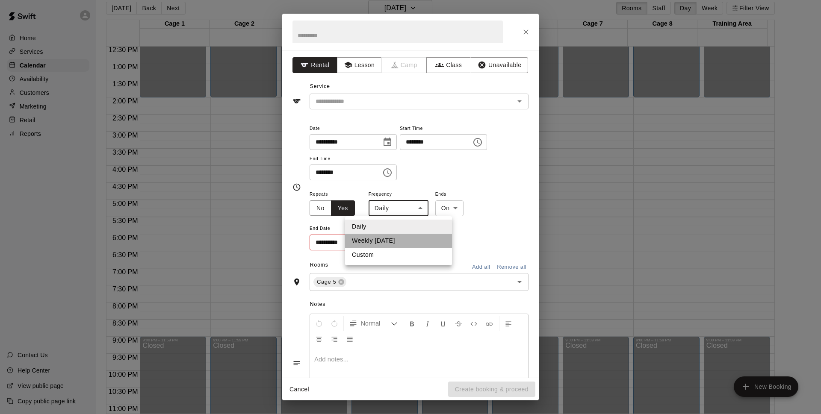
click at [415, 242] on li "Weekly [DATE]" at bounding box center [398, 241] width 107 height 14
type input "******"
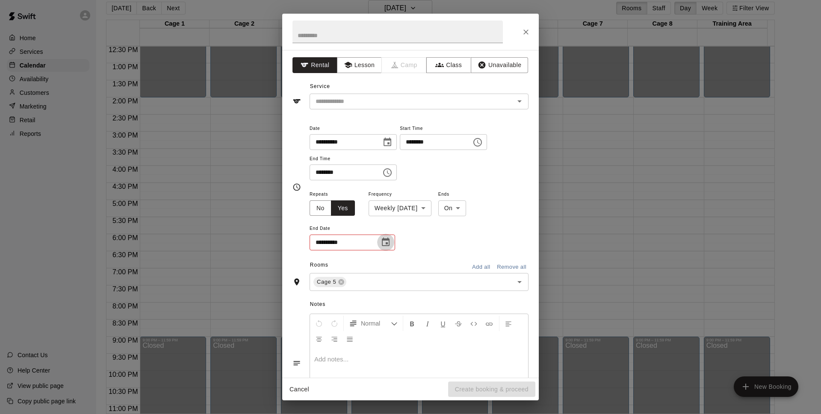
click at [391, 242] on button "Choose date" at bounding box center [385, 242] width 17 height 17
click at [340, 364] on button "29" at bounding box center [343, 363] width 15 height 15
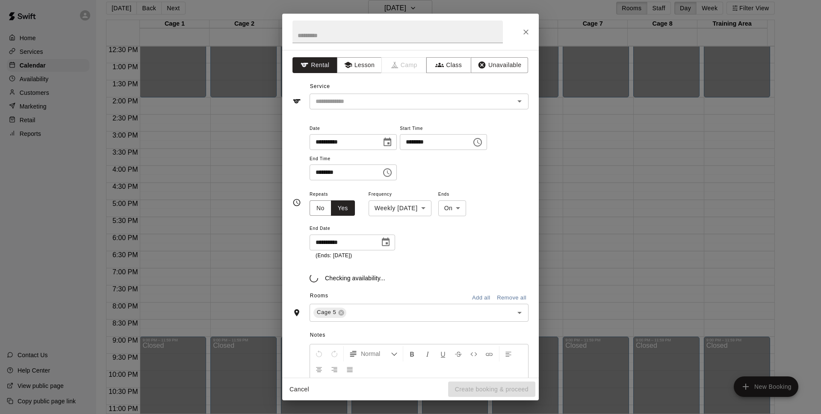
type input "**********"
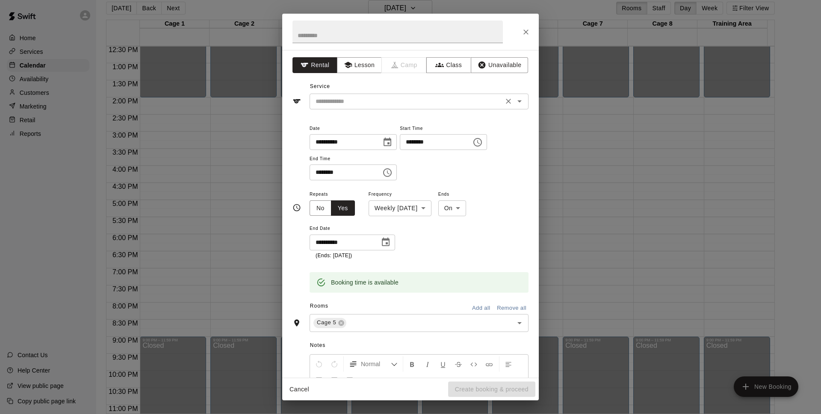
drag, startPoint x: 349, startPoint y: 100, endPoint x: 347, endPoint y: 109, distance: 8.4
click at [348, 100] on input "text" at bounding box center [406, 101] width 189 height 11
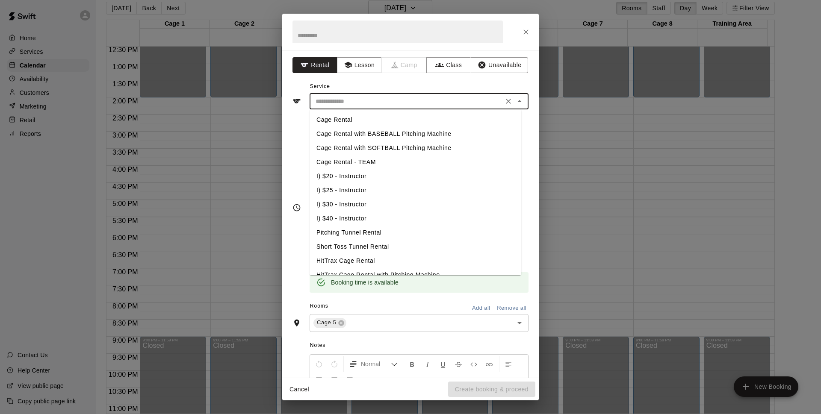
drag, startPoint x: 350, startPoint y: 177, endPoint x: 381, endPoint y: 212, distance: 47.6
click at [350, 179] on li "I) $20 - Instructor" at bounding box center [415, 176] width 212 height 14
type input "**********"
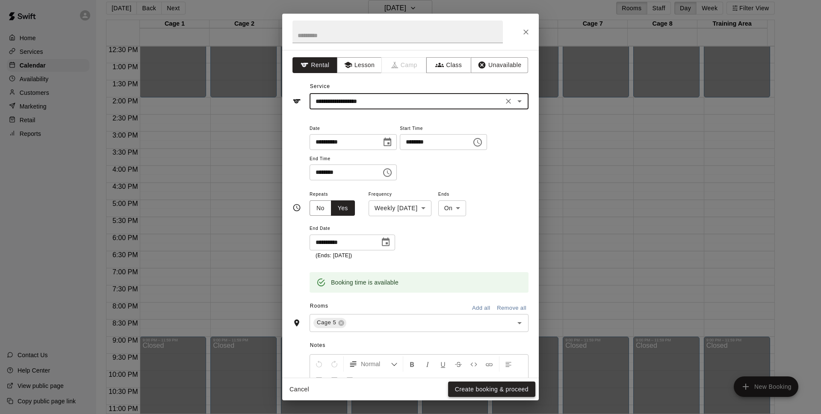
click at [494, 390] on button "Create booking & proceed" at bounding box center [491, 390] width 87 height 16
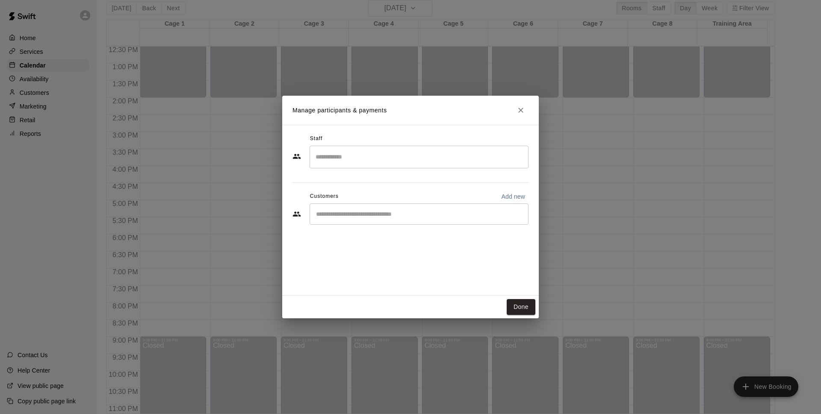
click at [423, 217] on input "Start typing to search customers..." at bounding box center [418, 214] width 211 height 9
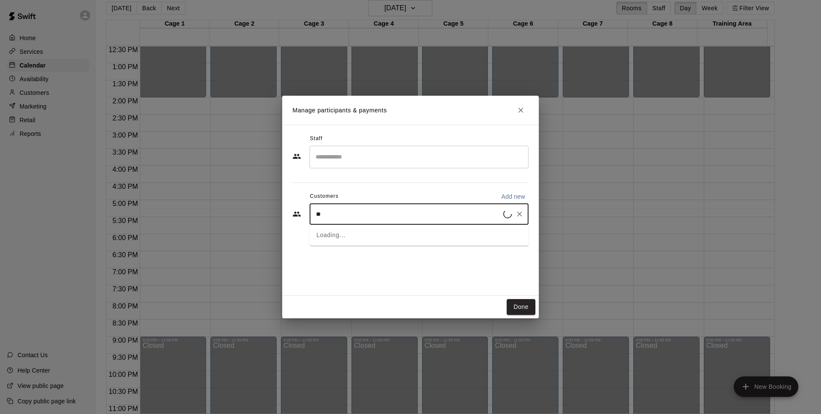
type input "*"
type input "******"
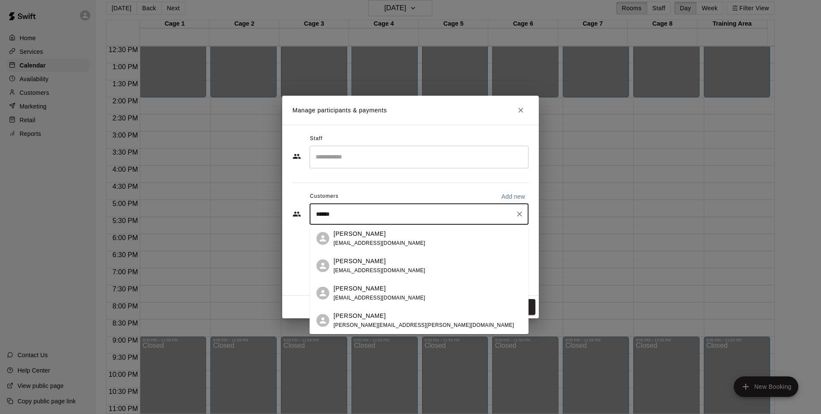
click at [404, 322] on div "[PERSON_NAME] [PERSON_NAME][EMAIL_ADDRESS][PERSON_NAME][DOMAIN_NAME]" at bounding box center [427, 321] width 188 height 18
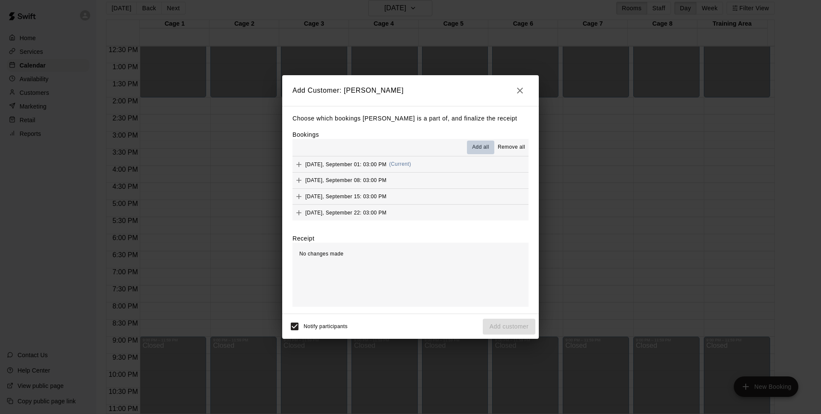
click at [486, 148] on span "Add all" at bounding box center [480, 147] width 17 height 9
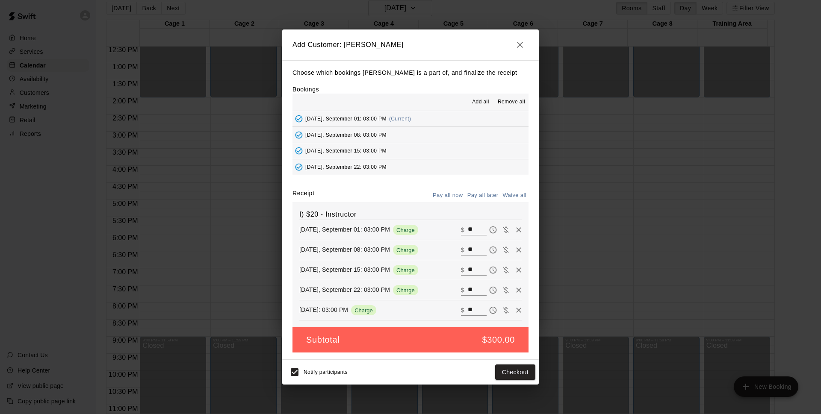
click at [484, 197] on button "Pay all later" at bounding box center [482, 195] width 35 height 13
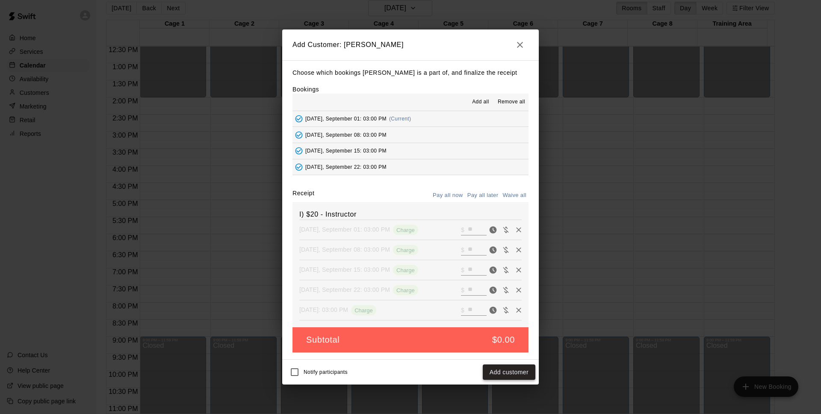
click at [516, 373] on button "Add customer" at bounding box center [509, 373] width 53 height 16
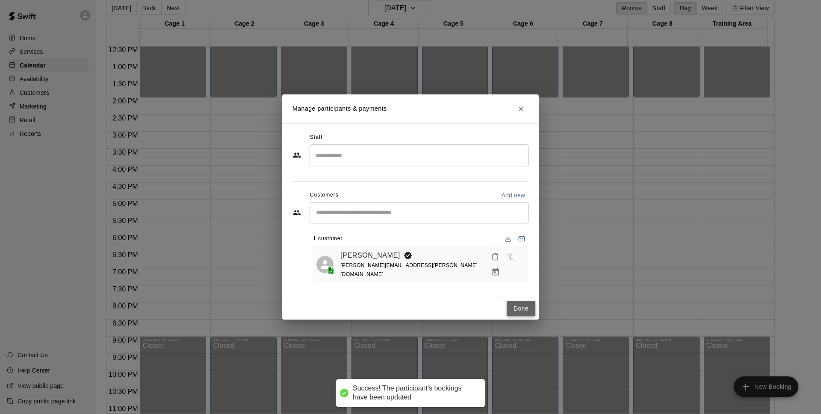
click at [522, 309] on button "Done" at bounding box center [521, 309] width 29 height 16
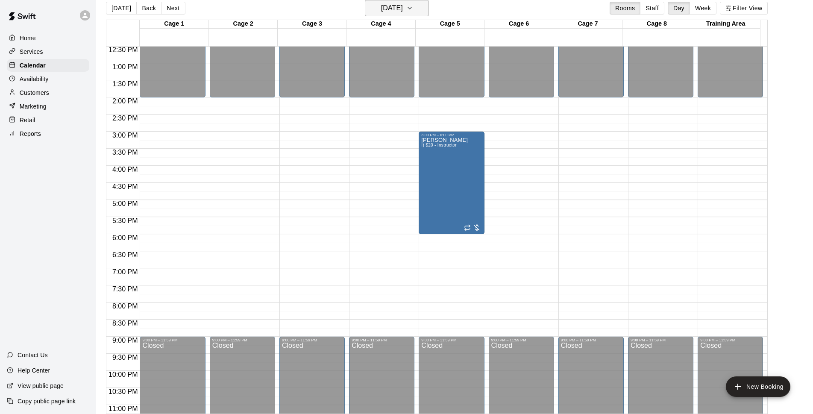
click at [403, 8] on h6 "[DATE]" at bounding box center [392, 8] width 22 height 12
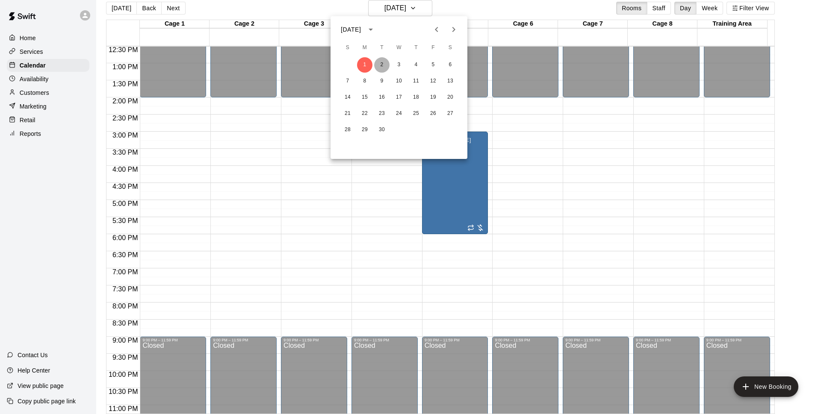
click at [383, 65] on button "2" at bounding box center [381, 64] width 15 height 15
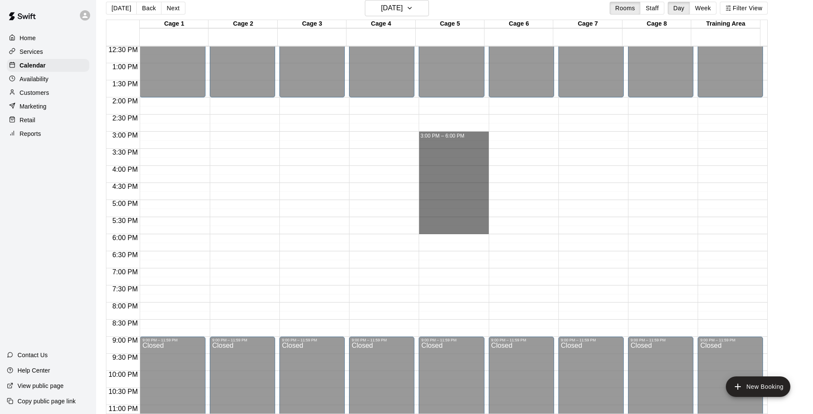
drag, startPoint x: 435, startPoint y: 133, endPoint x: 440, endPoint y: 230, distance: 96.7
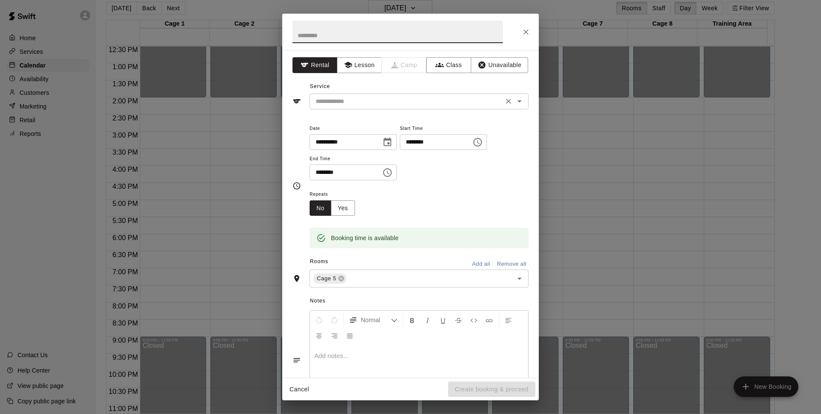
click at [410, 99] on input "text" at bounding box center [406, 101] width 189 height 11
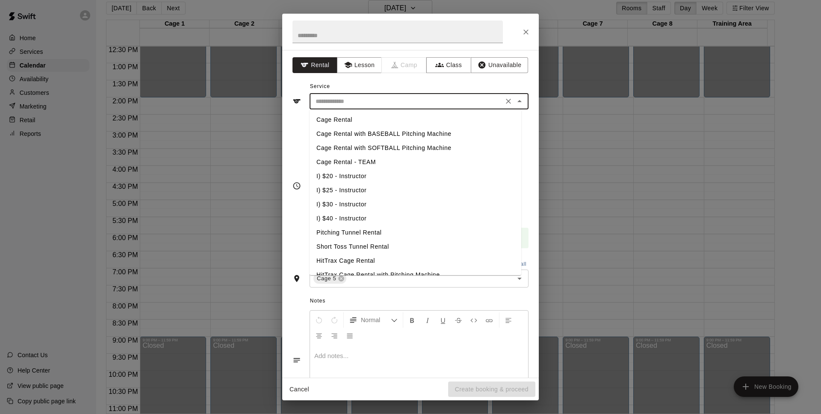
drag, startPoint x: 363, startPoint y: 177, endPoint x: 362, endPoint y: 203, distance: 25.7
click at [363, 178] on li "I) $20 - Instructor" at bounding box center [415, 176] width 212 height 14
type input "**********"
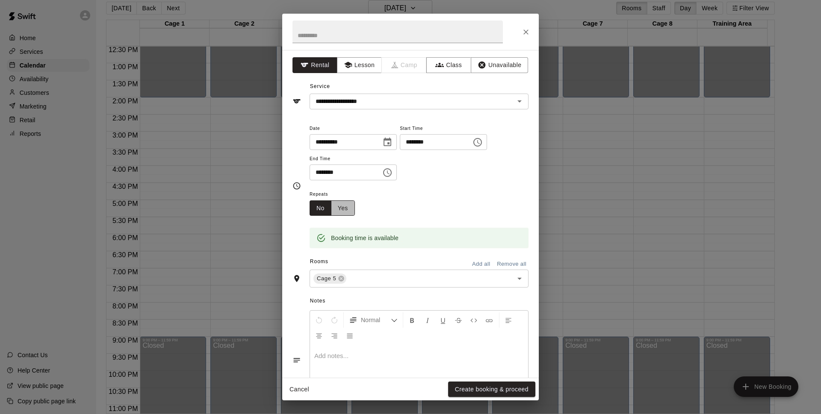
click at [340, 204] on button "Yes" at bounding box center [343, 208] width 24 height 16
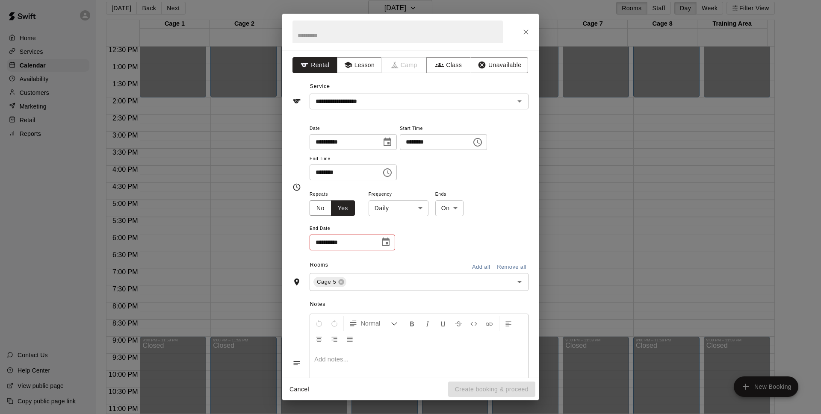
click at [397, 212] on body "Home Services Calendar Availability Customers Marketing Retail Reports Contact …" at bounding box center [410, 204] width 821 height 428
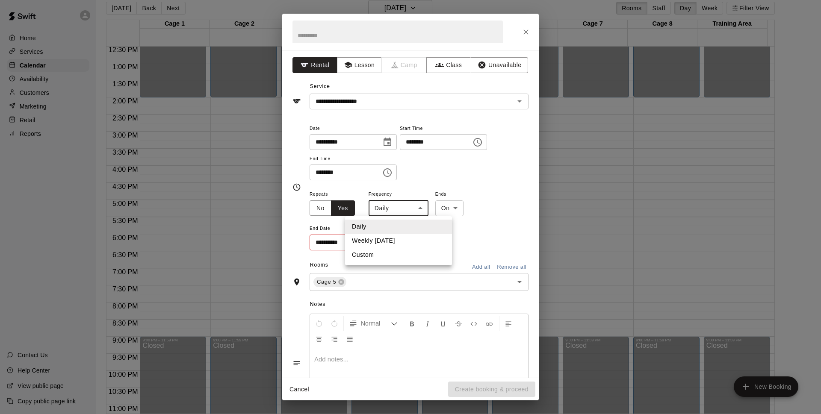
click at [410, 237] on li "Weekly [DATE]" at bounding box center [398, 241] width 107 height 14
type input "******"
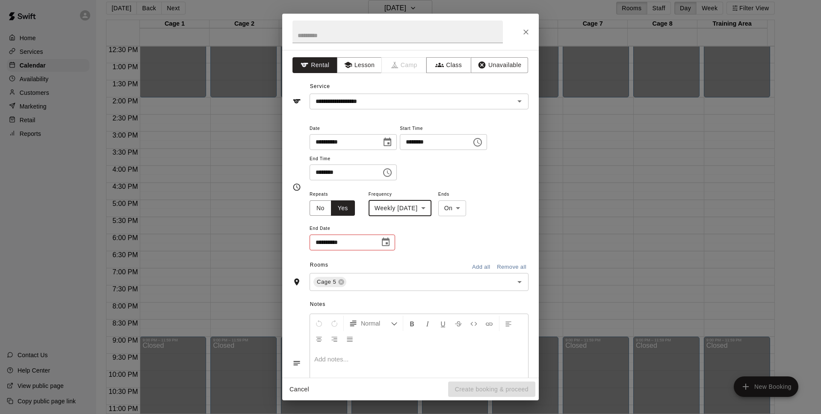
click at [391, 244] on button "Choose date" at bounding box center [385, 242] width 17 height 17
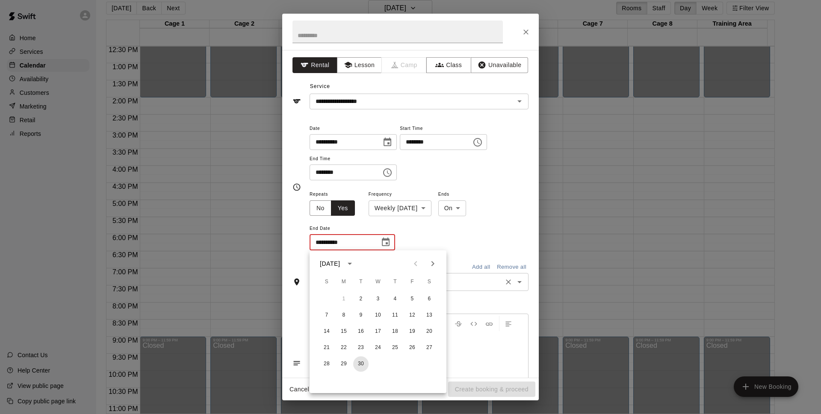
click at [362, 362] on button "30" at bounding box center [360, 363] width 15 height 15
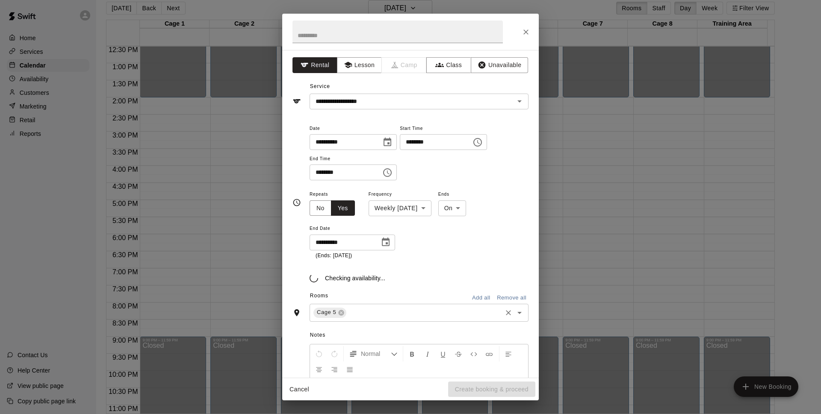
type input "**********"
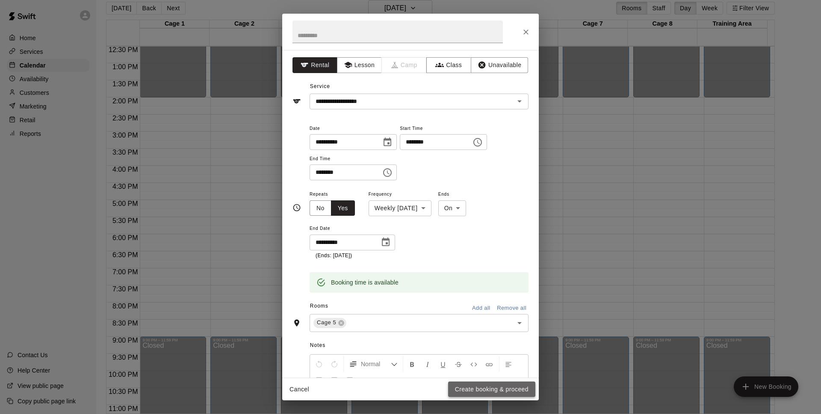
click at [489, 387] on button "Create booking & proceed" at bounding box center [491, 390] width 87 height 16
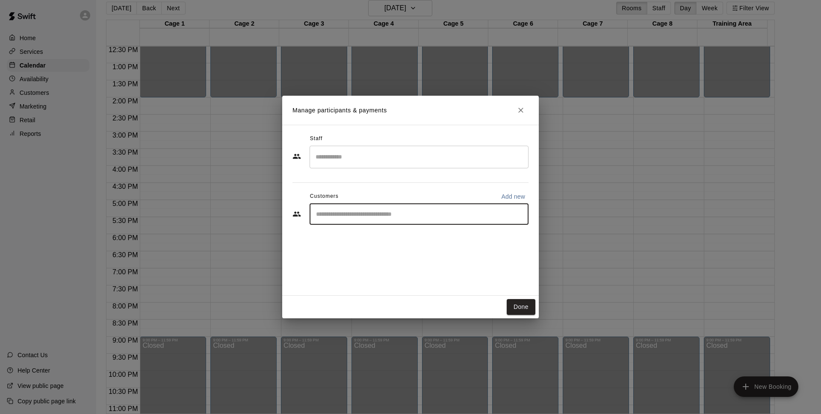
drag, startPoint x: 395, startPoint y: 213, endPoint x: 398, endPoint y: 209, distance: 5.1
click at [395, 213] on input "Start typing to search customers..." at bounding box center [418, 214] width 211 height 9
type input "*******"
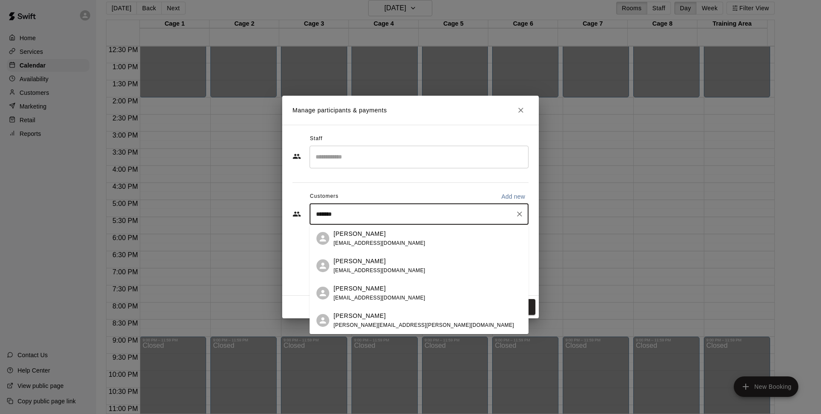
drag, startPoint x: 404, startPoint y: 321, endPoint x: 413, endPoint y: 322, distance: 9.9
click at [404, 321] on div "[PERSON_NAME] [PERSON_NAME][EMAIL_ADDRESS][PERSON_NAME][DOMAIN_NAME]" at bounding box center [427, 321] width 188 height 18
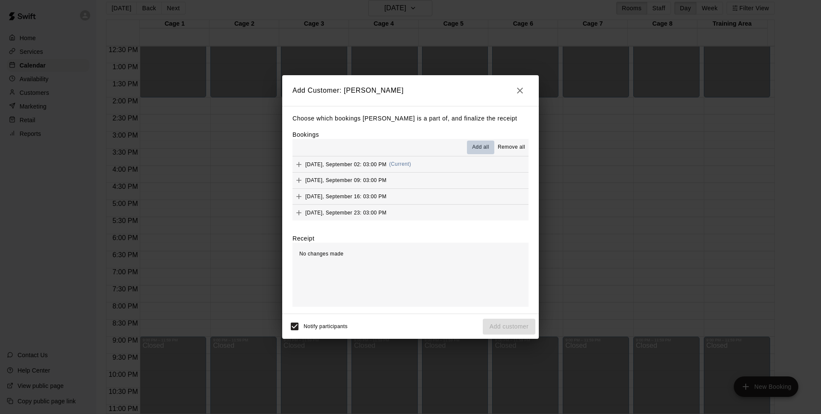
click at [478, 142] on button "Add all" at bounding box center [480, 148] width 27 height 14
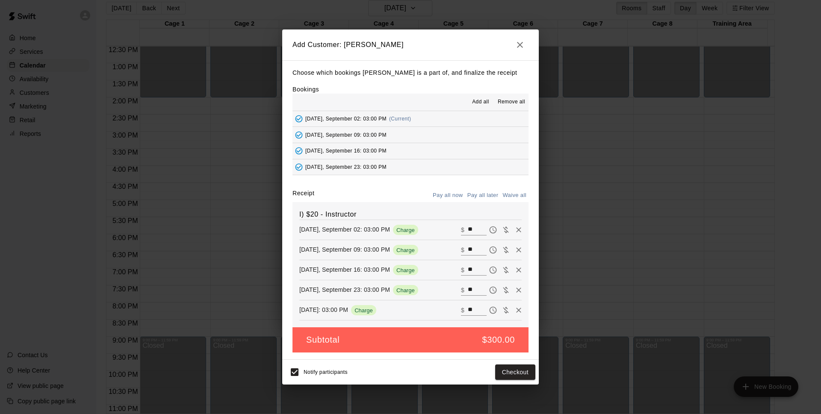
click at [488, 200] on button "Pay all later" at bounding box center [482, 195] width 35 height 13
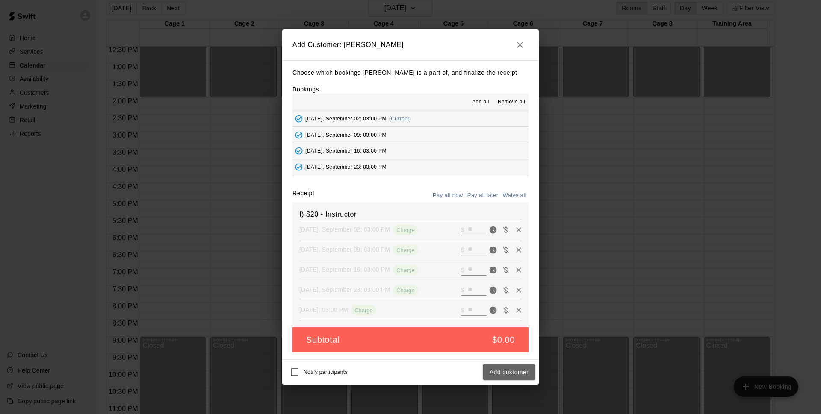
drag, startPoint x: 514, startPoint y: 371, endPoint x: 567, endPoint y: 338, distance: 62.8
click at [516, 372] on button "Add customer" at bounding box center [509, 373] width 53 height 16
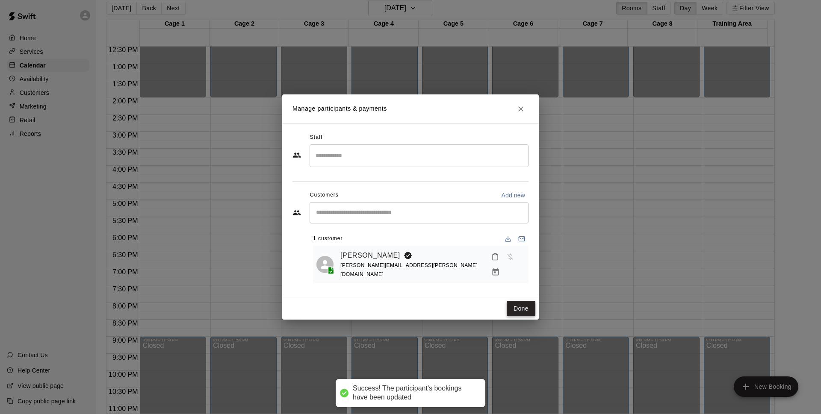
click at [517, 309] on button "Done" at bounding box center [521, 309] width 29 height 16
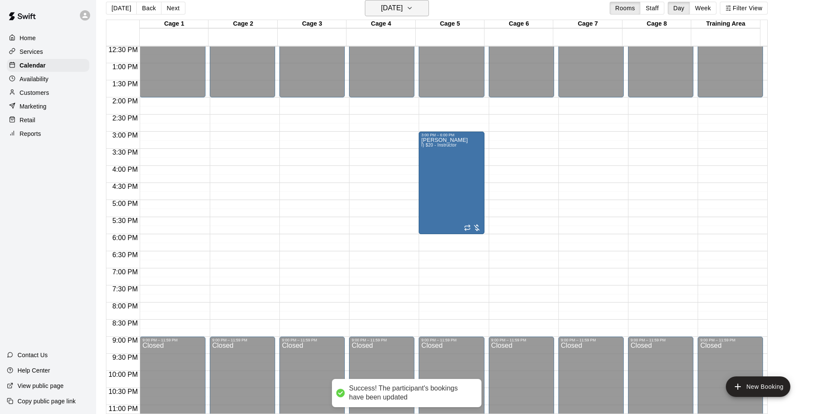
click at [390, 12] on h6 "[DATE]" at bounding box center [392, 8] width 22 height 12
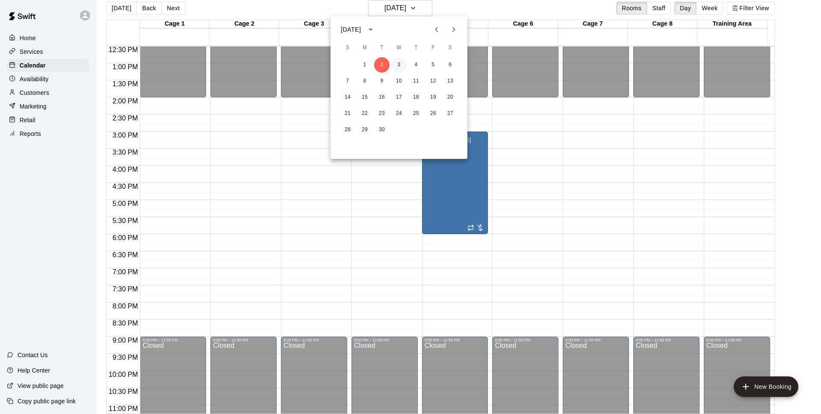
click at [400, 66] on button "3" at bounding box center [398, 64] width 15 height 15
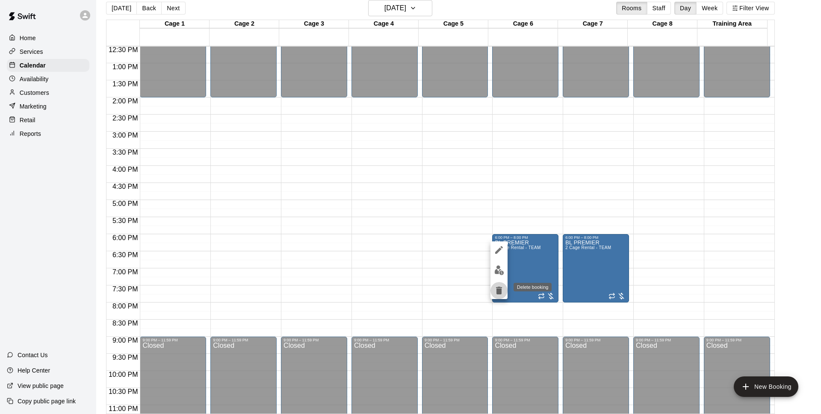
click at [499, 295] on icon "delete" at bounding box center [499, 291] width 6 height 8
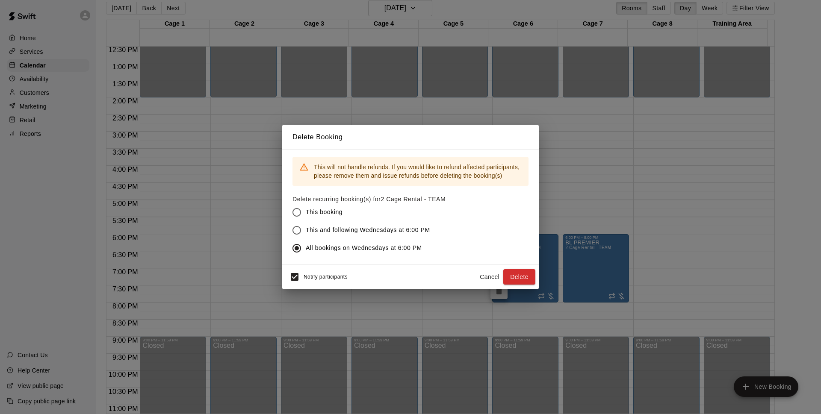
click at [283, 282] on div "Notify participants Cancel Delete" at bounding box center [410, 277] width 256 height 25
click at [525, 274] on button "Delete" at bounding box center [519, 277] width 32 height 16
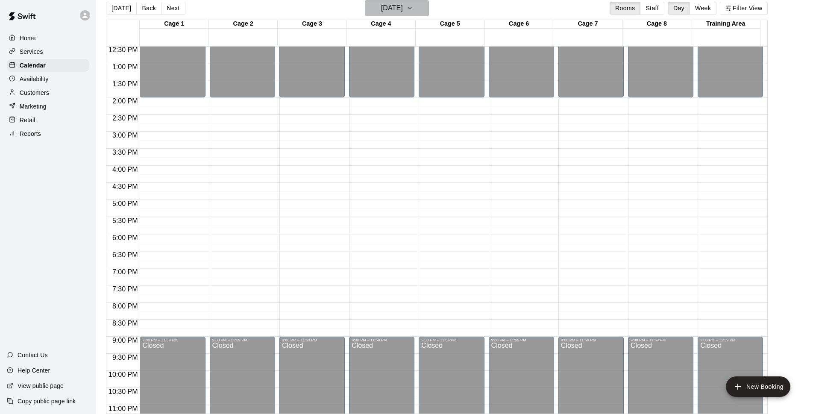
click at [401, 6] on h6 "[DATE]" at bounding box center [392, 8] width 22 height 12
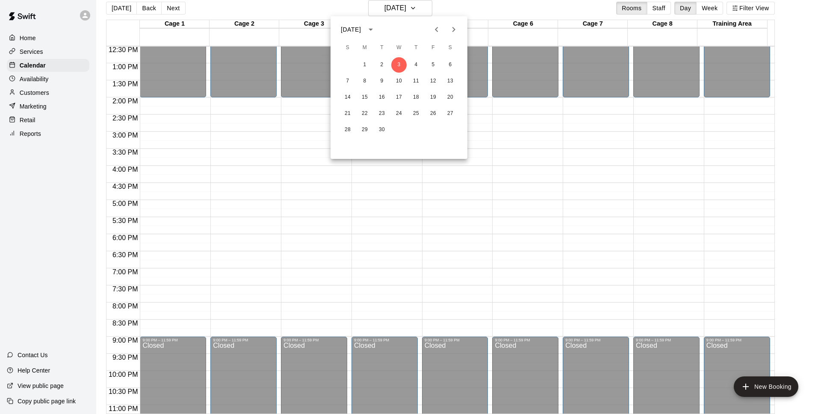
click at [522, 11] on div at bounding box center [410, 207] width 821 height 414
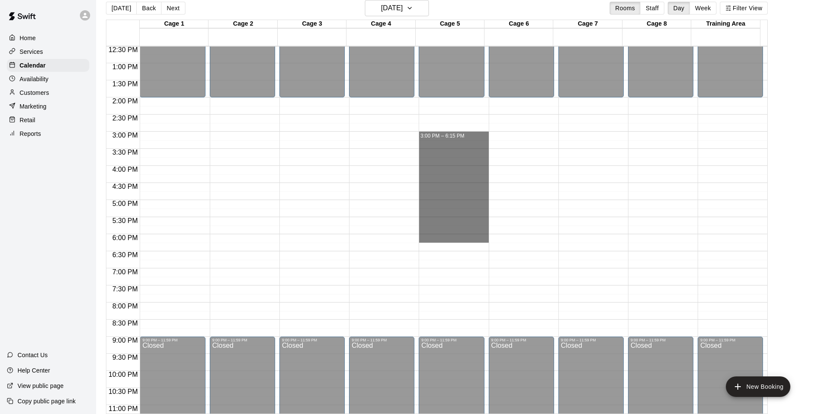
drag, startPoint x: 423, startPoint y: 134, endPoint x: 429, endPoint y: 230, distance: 96.0
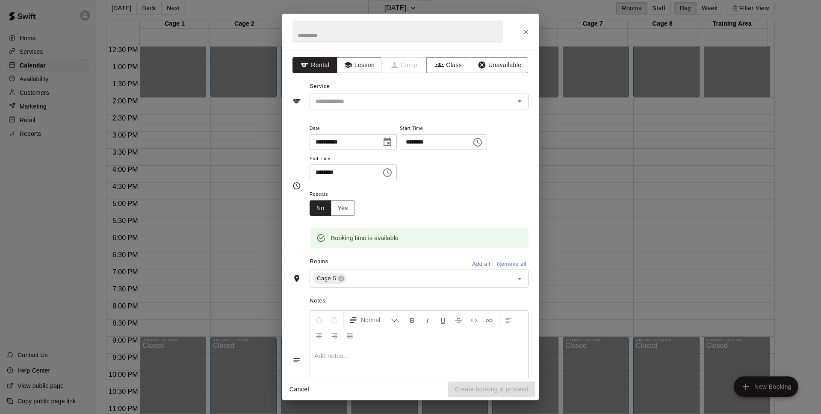
click at [399, 89] on div "Service ​" at bounding box center [410, 94] width 236 height 29
click at [401, 95] on div "​" at bounding box center [418, 102] width 219 height 16
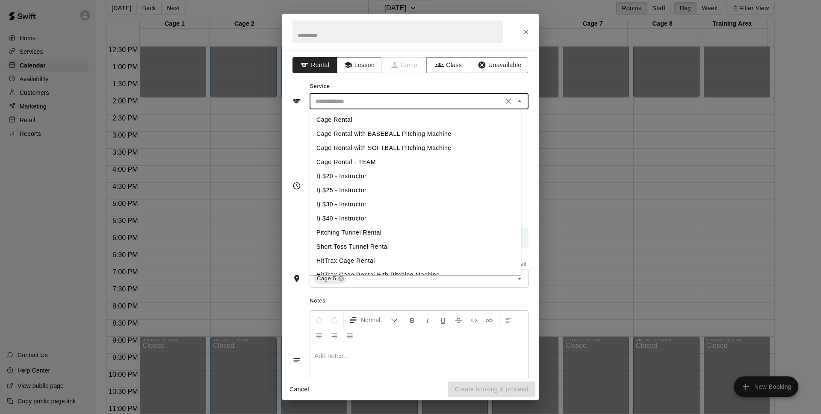
drag, startPoint x: 375, startPoint y: 175, endPoint x: 375, endPoint y: 181, distance: 6.4
click at [375, 177] on li "I) $20 - Instructor" at bounding box center [415, 176] width 212 height 14
type input "**********"
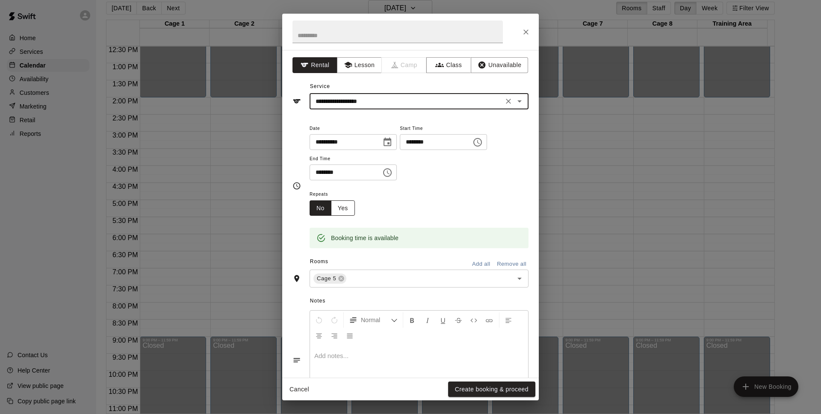
click at [342, 210] on button "Yes" at bounding box center [343, 208] width 24 height 16
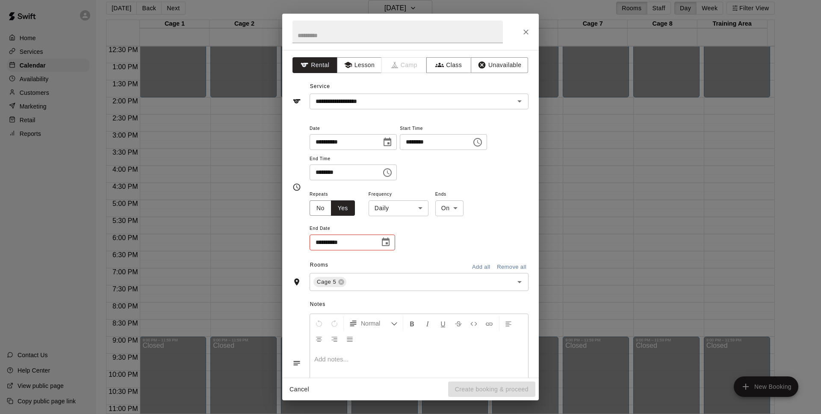
click at [392, 209] on body "Home Services Calendar Availability Customers Marketing Retail Reports Contact …" at bounding box center [410, 204] width 821 height 428
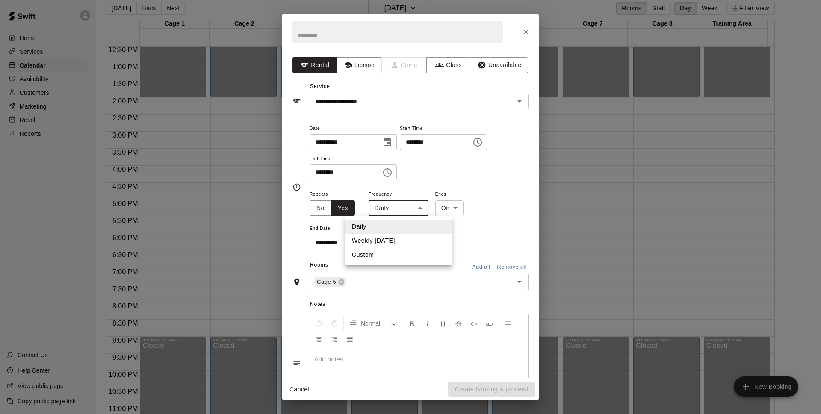
click at [401, 239] on li "Weekly [DATE]" at bounding box center [398, 241] width 107 height 14
type input "******"
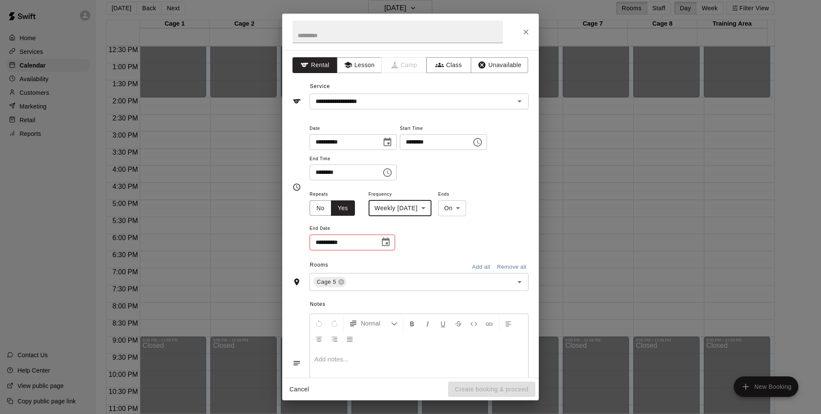
click at [389, 240] on icon "Choose date" at bounding box center [386, 242] width 8 height 9
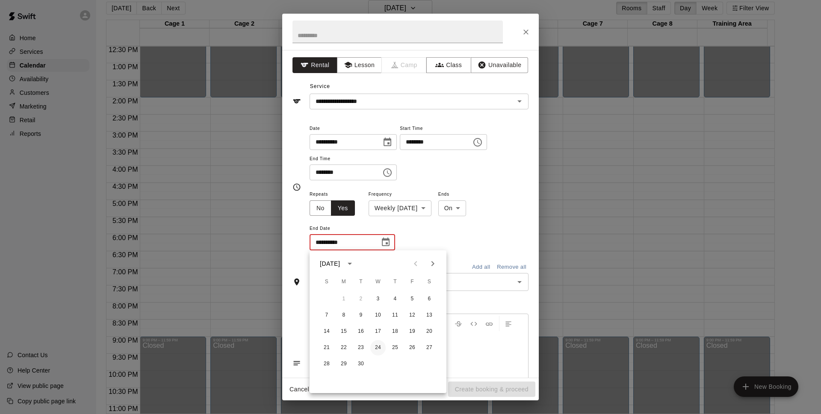
click at [376, 352] on button "24" at bounding box center [377, 347] width 15 height 15
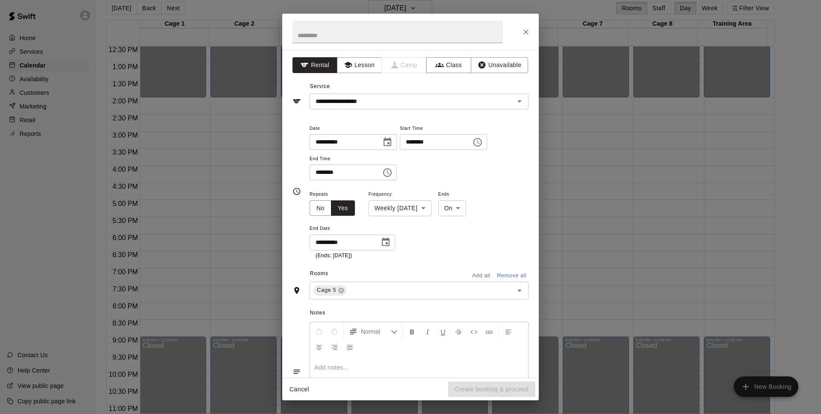
type input "**********"
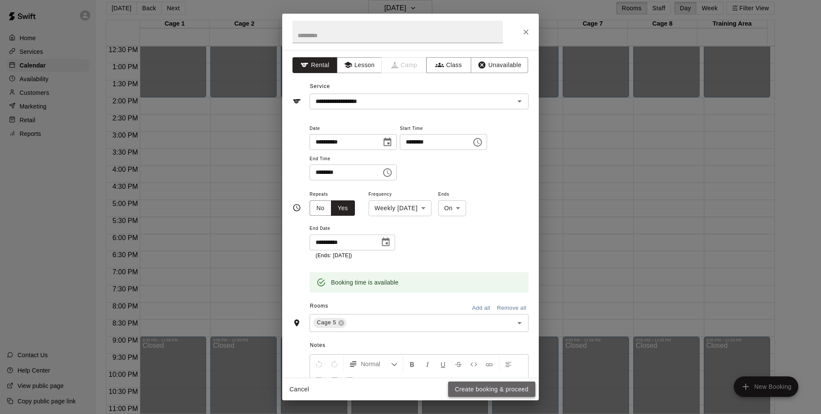
click at [467, 392] on button "Create booking & proceed" at bounding box center [491, 390] width 87 height 16
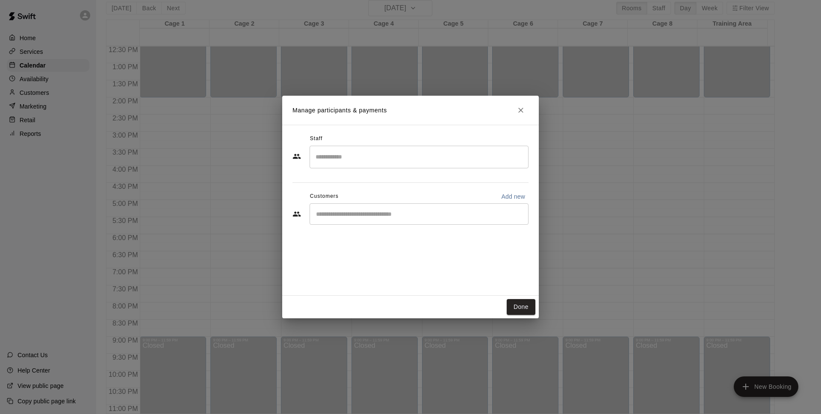
click at [362, 197] on div "Customers Add new" at bounding box center [410, 197] width 236 height 14
click at [380, 215] on input "Start typing to search customers..." at bounding box center [418, 214] width 211 height 9
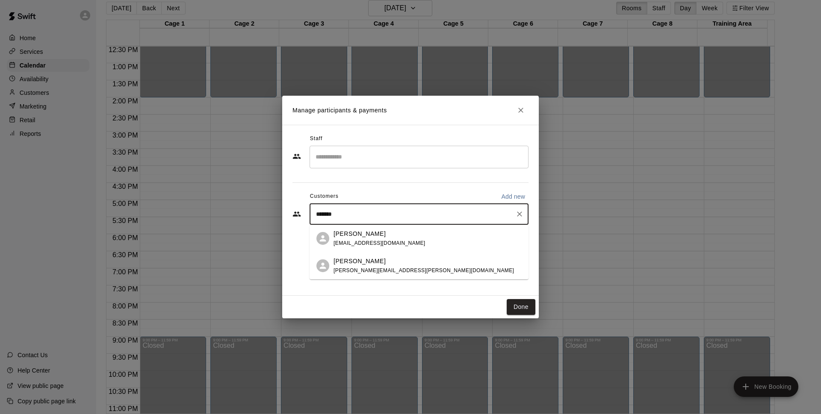
type input "********"
click at [392, 242] on span "[PERSON_NAME][EMAIL_ADDRESS][PERSON_NAME][DOMAIN_NAME]" at bounding box center [423, 243] width 180 height 6
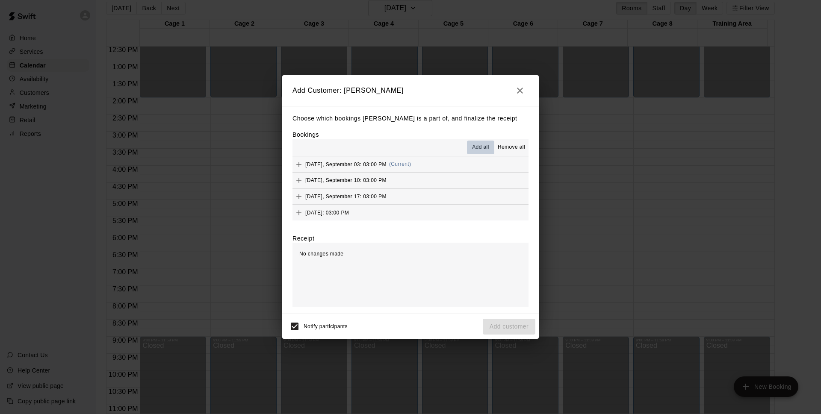
click at [485, 145] on span "Add all" at bounding box center [480, 147] width 17 height 9
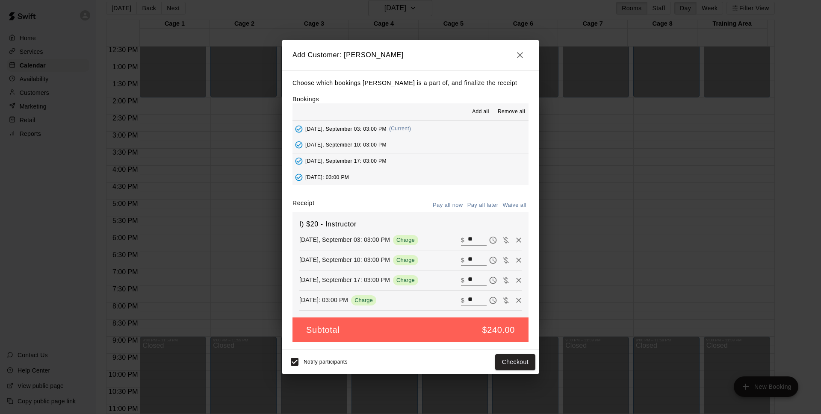
click at [488, 206] on button "Pay all later" at bounding box center [482, 205] width 35 height 13
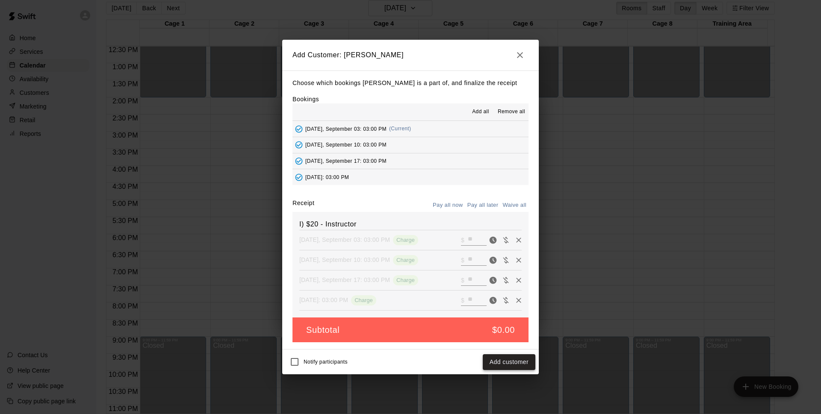
click at [506, 363] on button "Add customer" at bounding box center [509, 362] width 53 height 16
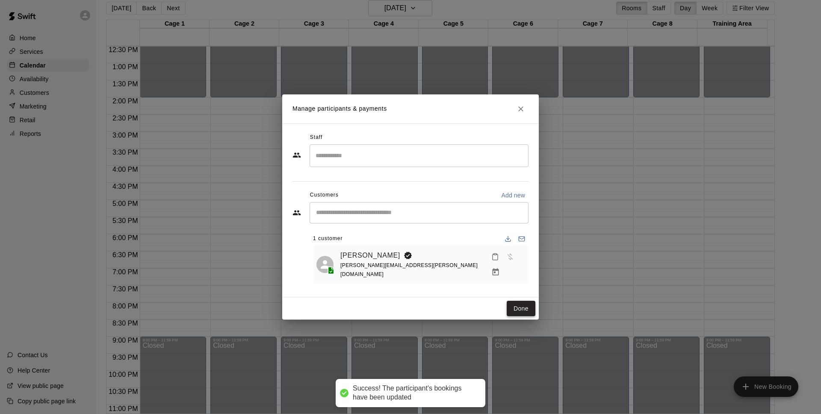
click at [521, 302] on button "Done" at bounding box center [521, 309] width 29 height 16
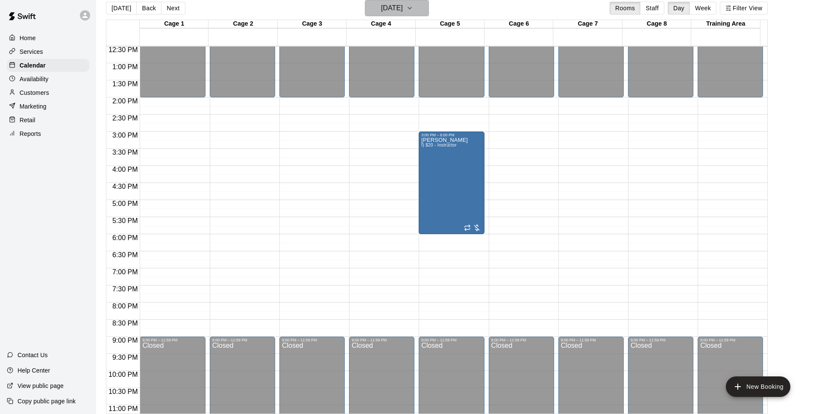
click at [424, 5] on button "[DATE]" at bounding box center [397, 8] width 64 height 16
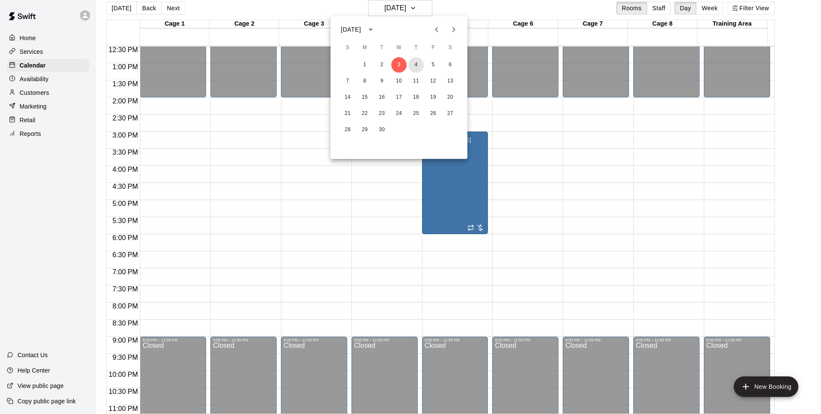
click at [421, 65] on button "4" at bounding box center [415, 64] width 15 height 15
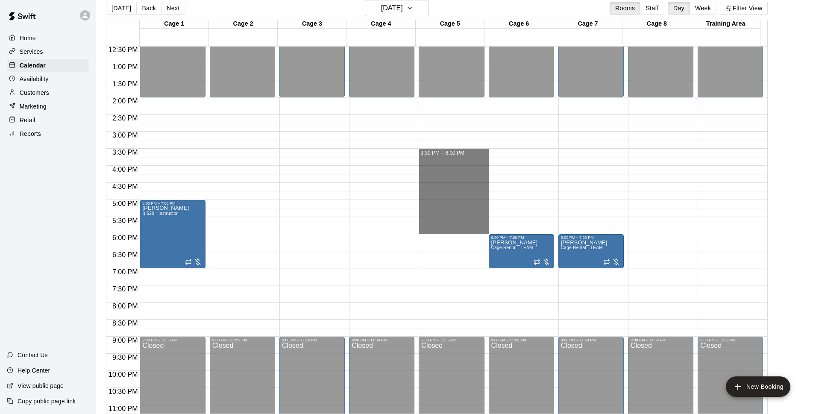
drag, startPoint x: 443, startPoint y: 135, endPoint x: 456, endPoint y: 233, distance: 99.1
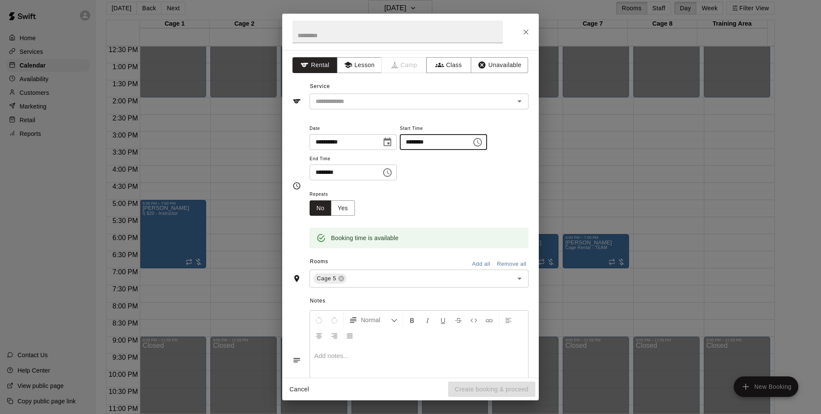
click at [426, 141] on input "********" at bounding box center [433, 142] width 66 height 16
click at [433, 143] on input "********" at bounding box center [433, 142] width 66 height 16
click at [342, 95] on div "​" at bounding box center [418, 102] width 219 height 16
type input "********"
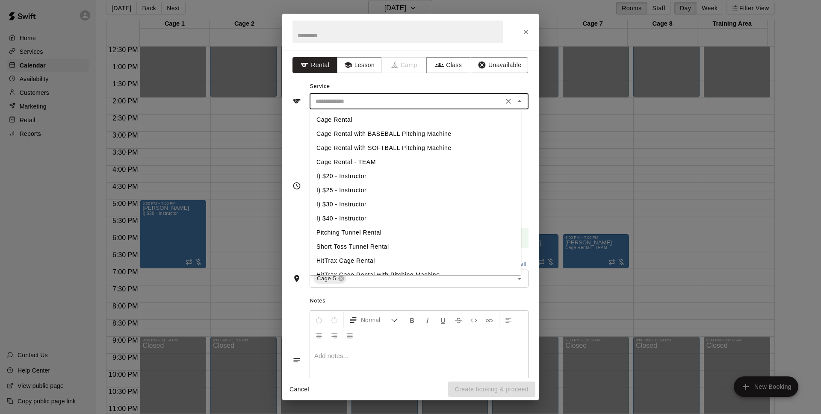
click at [336, 177] on li "I) $20 - Instructor" at bounding box center [415, 176] width 212 height 14
type input "**********"
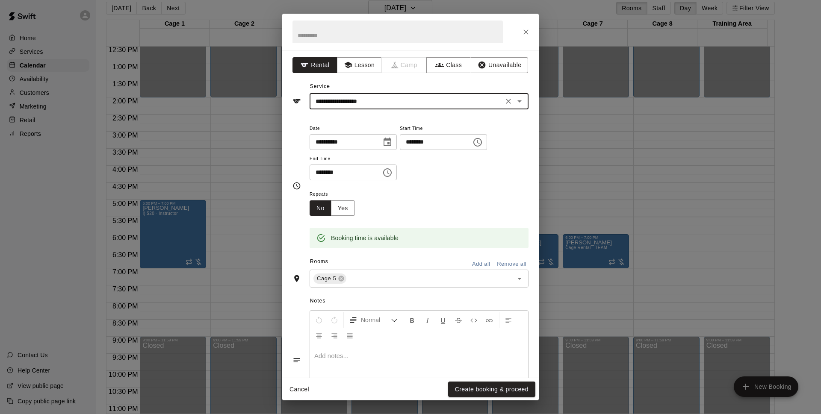
click at [355, 208] on div "Repeats No Yes" at bounding box center [335, 202] width 52 height 27
click at [350, 213] on button "Yes" at bounding box center [343, 208] width 24 height 16
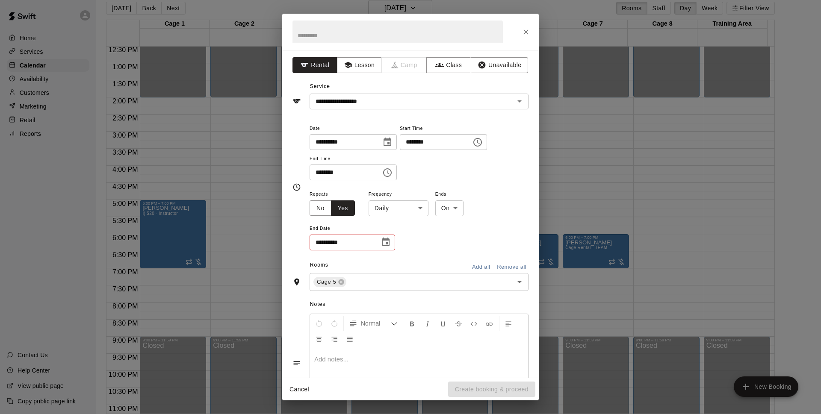
click at [403, 212] on body "Home Services Calendar Availability Customers Marketing Retail Reports Contact …" at bounding box center [410, 204] width 821 height 428
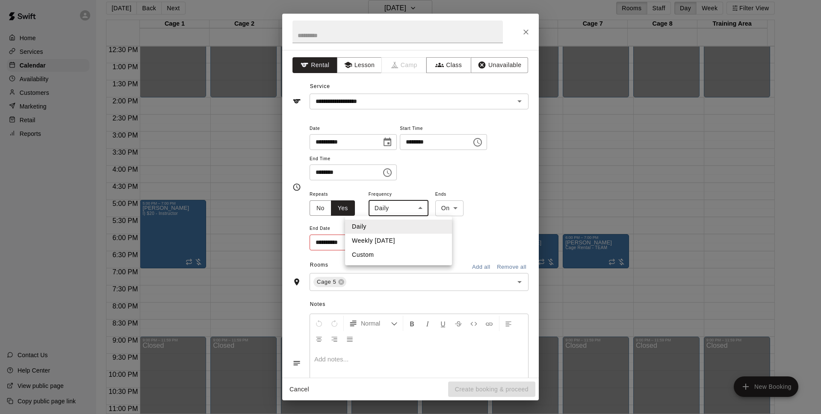
click at [397, 241] on li "Weekly [DATE]" at bounding box center [398, 241] width 107 height 14
type input "******"
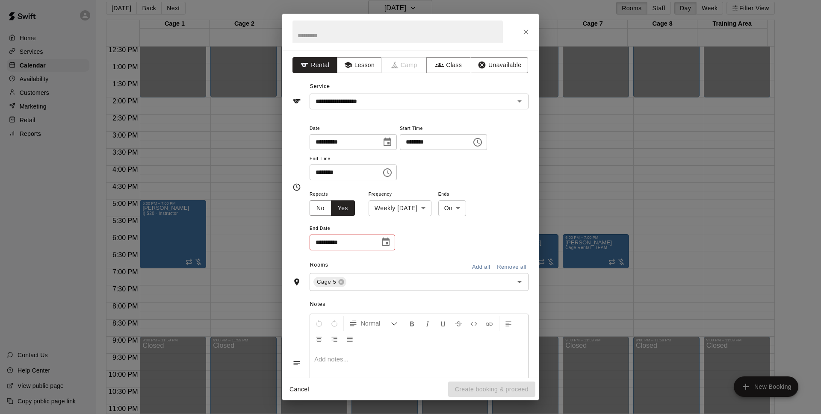
click at [391, 246] on button "Choose date" at bounding box center [385, 242] width 17 height 17
click at [398, 344] on button "25" at bounding box center [394, 347] width 15 height 15
type input "**********"
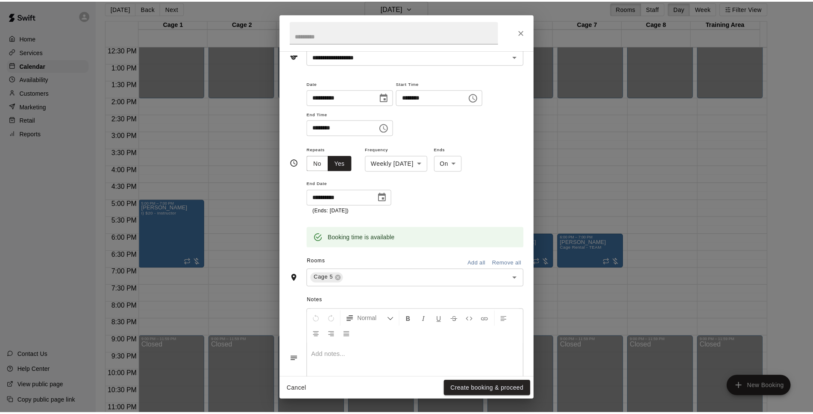
scroll to position [0, 0]
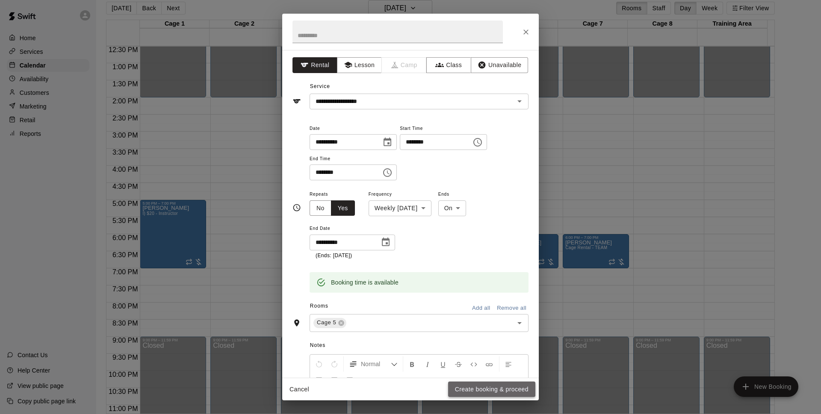
click at [492, 392] on button "Create booking & proceed" at bounding box center [491, 390] width 87 height 16
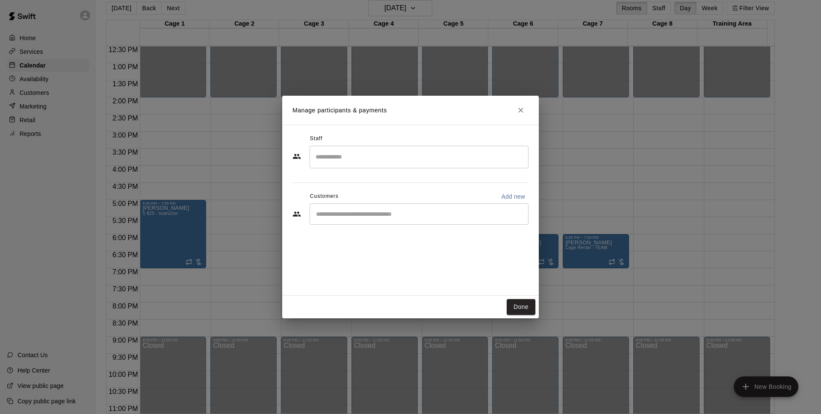
click at [439, 204] on div "​" at bounding box center [418, 213] width 219 height 21
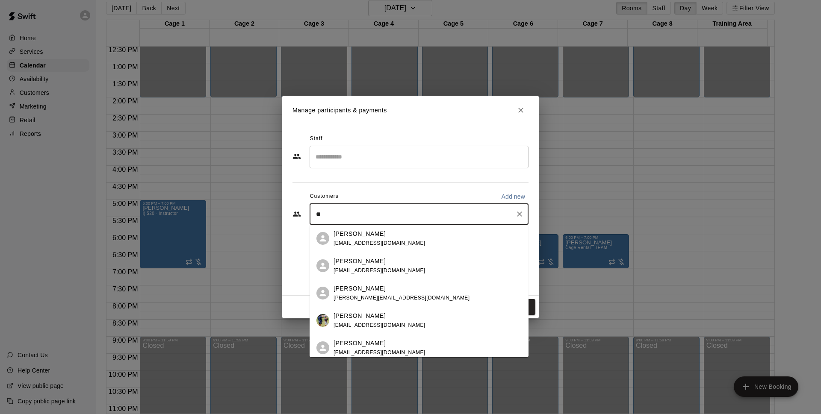
type input "*"
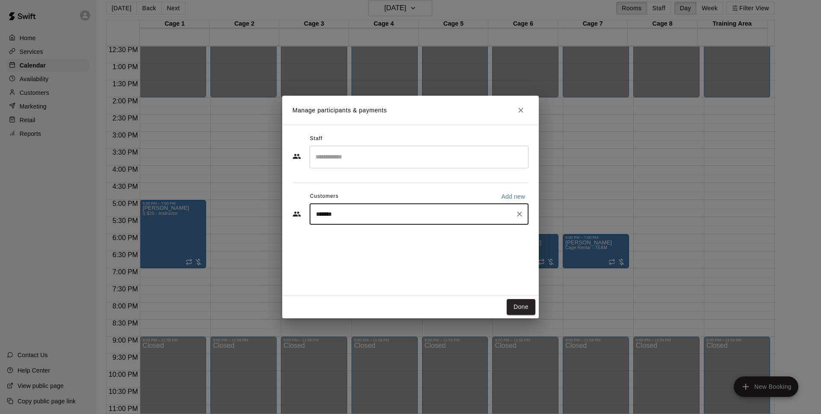
type input "********"
click at [403, 234] on div "[PERSON_NAME] [PERSON_NAME][EMAIL_ADDRESS][PERSON_NAME][DOMAIN_NAME]" at bounding box center [427, 239] width 188 height 18
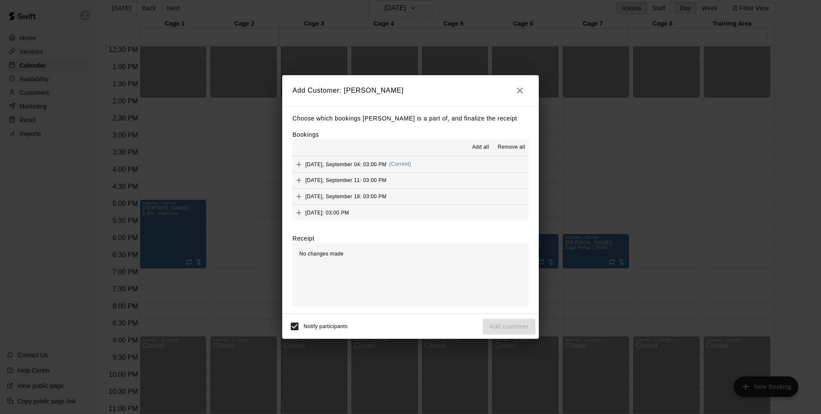
click at [476, 145] on span "Add all" at bounding box center [480, 147] width 17 height 9
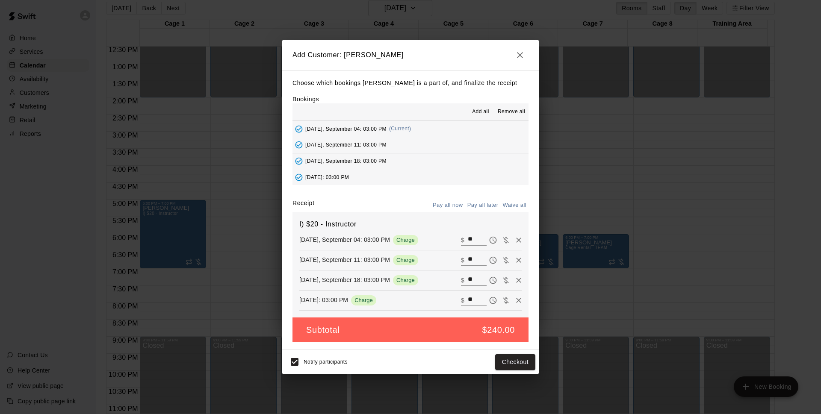
drag, startPoint x: 487, startPoint y: 198, endPoint x: 487, endPoint y: 204, distance: 6.4
click at [487, 199] on div "Choose which bookings [PERSON_NAME] is a part of, and finalize the receipt Book…" at bounding box center [410, 211] width 256 height 280
click at [487, 204] on button "Pay all later" at bounding box center [482, 205] width 35 height 13
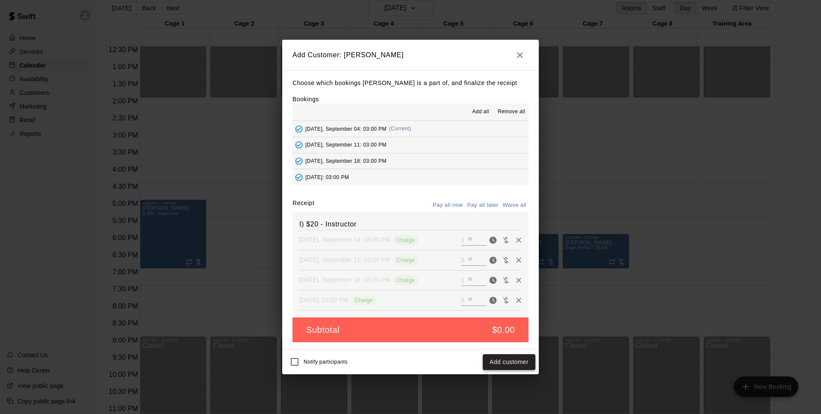
click at [504, 364] on button "Add customer" at bounding box center [509, 362] width 53 height 16
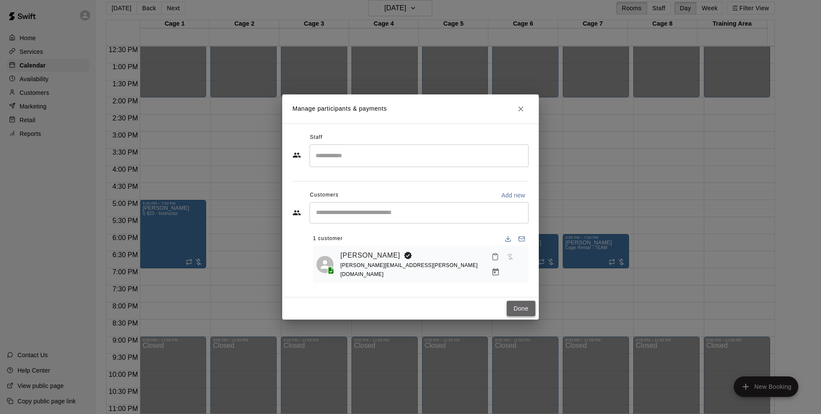
click at [524, 301] on button "Done" at bounding box center [521, 309] width 29 height 16
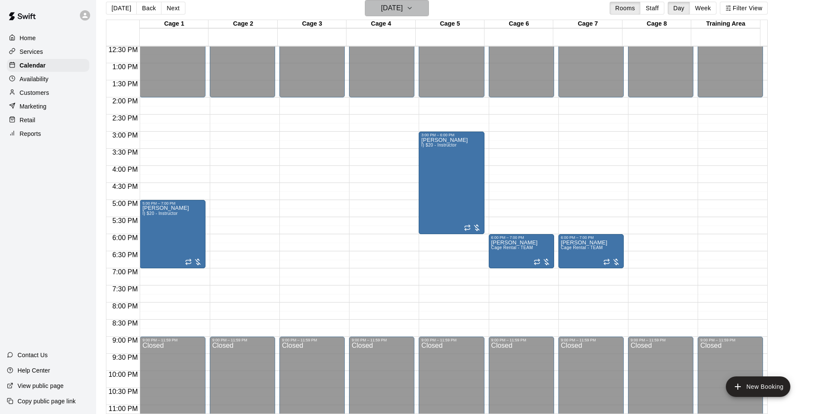
click at [403, 11] on h6 "[DATE]" at bounding box center [392, 8] width 22 height 12
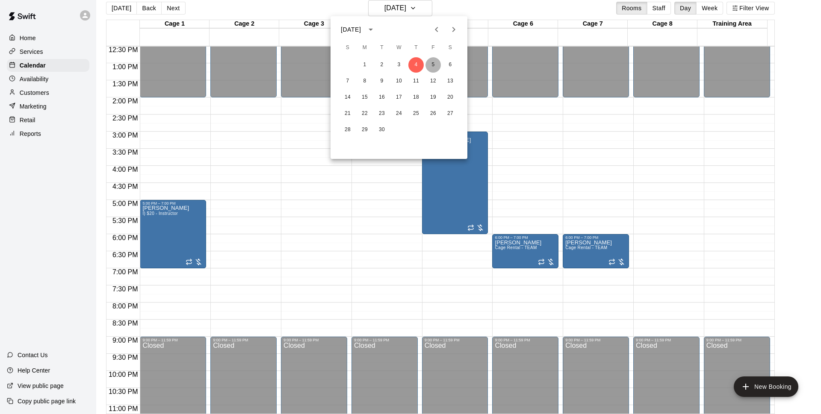
click at [436, 68] on button "5" at bounding box center [432, 64] width 15 height 15
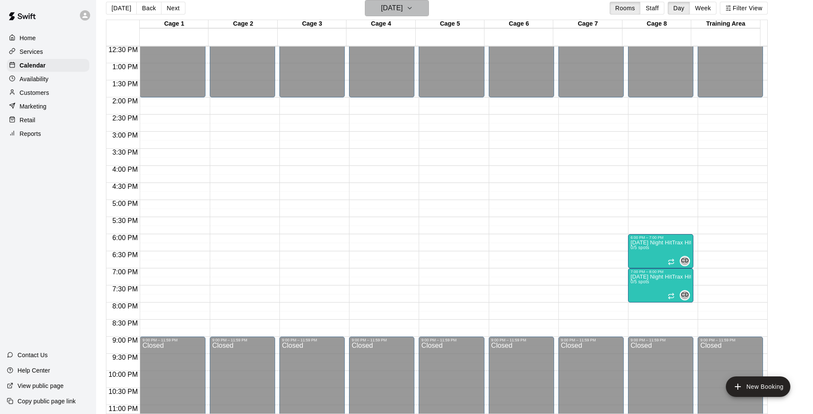
click at [403, 13] on h6 "[DATE]" at bounding box center [392, 8] width 22 height 12
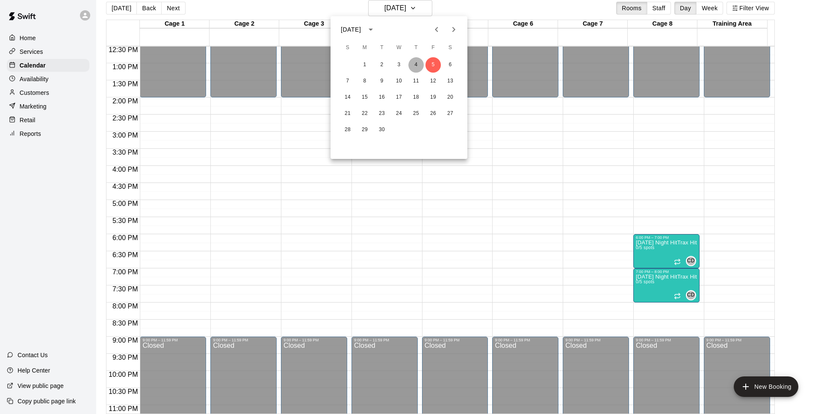
click at [421, 64] on button "4" at bounding box center [415, 64] width 15 height 15
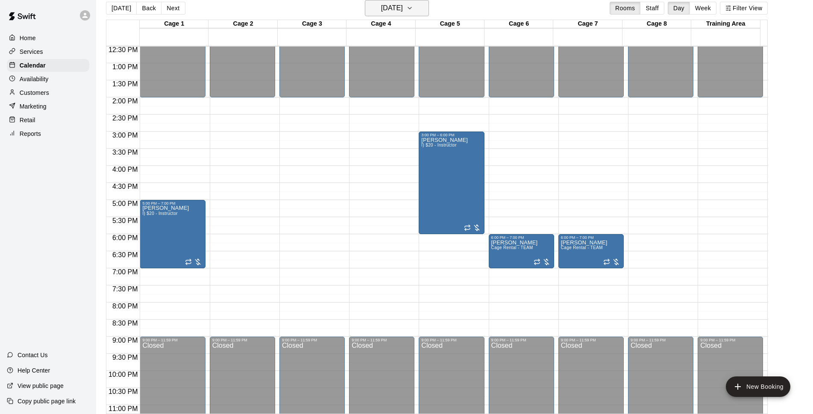
click at [395, 8] on h6 "[DATE]" at bounding box center [392, 8] width 22 height 12
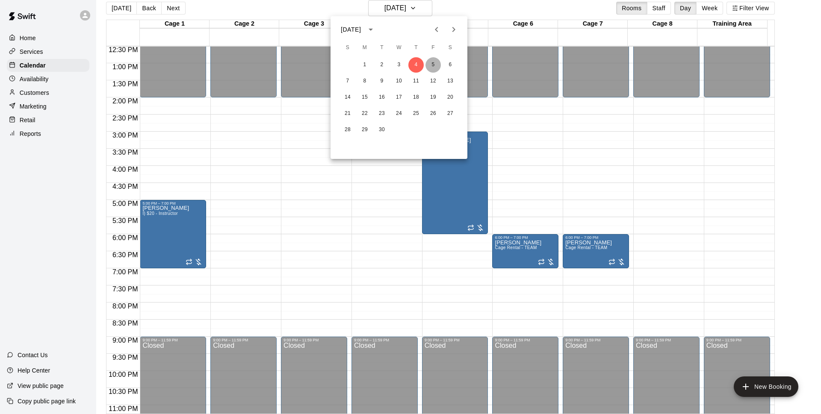
click at [430, 65] on button "5" at bounding box center [432, 64] width 15 height 15
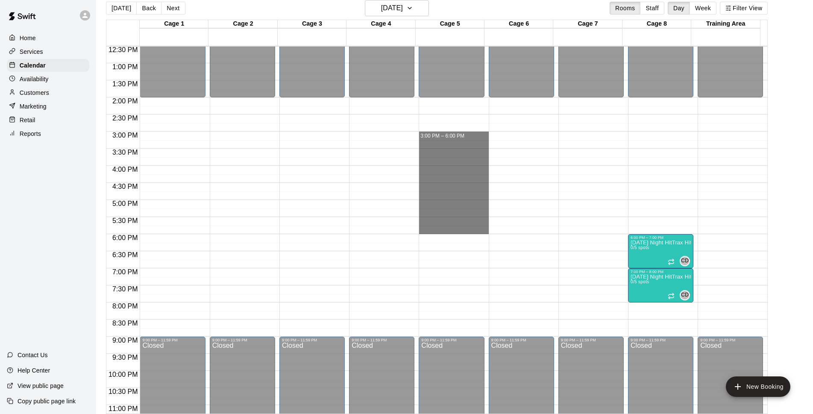
drag, startPoint x: 432, startPoint y: 135, endPoint x: 435, endPoint y: 227, distance: 92.8
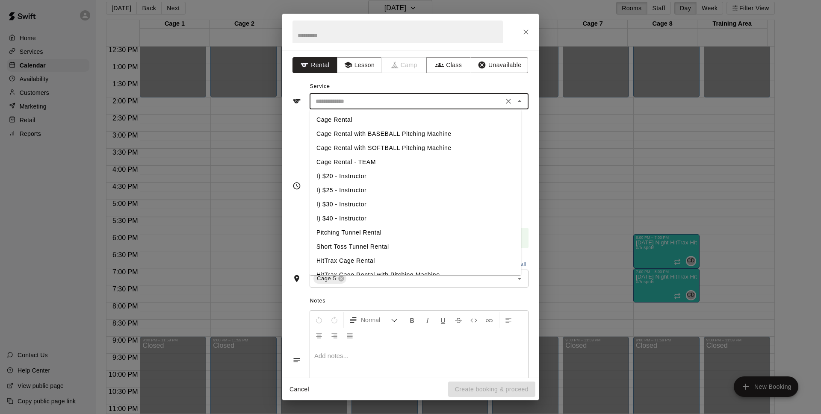
click at [403, 102] on input "text" at bounding box center [406, 101] width 189 height 11
drag, startPoint x: 355, startPoint y: 180, endPoint x: 350, endPoint y: 183, distance: 5.7
click at [354, 180] on li "I) $20 - Instructor" at bounding box center [415, 176] width 212 height 14
type input "**********"
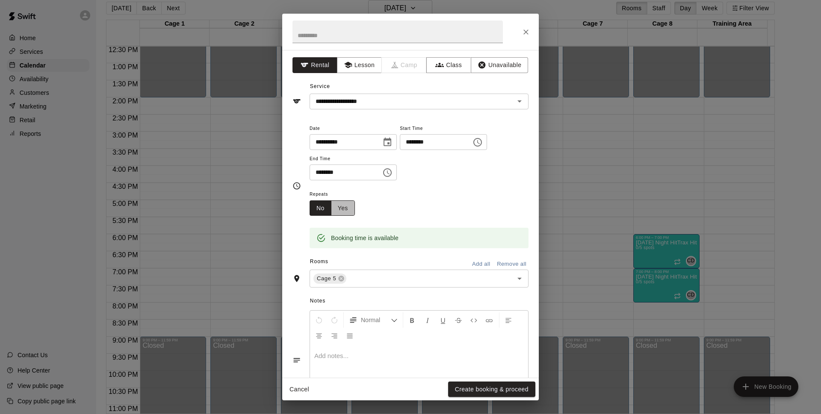
click at [351, 209] on button "Yes" at bounding box center [343, 208] width 24 height 16
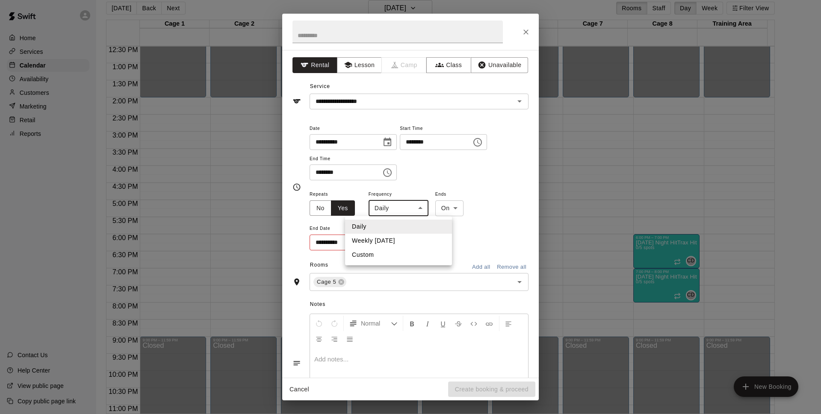
click at [402, 212] on body "Home Services Calendar Availability Customers Marketing Retail Reports Contact …" at bounding box center [410, 204] width 821 height 428
drag, startPoint x: 411, startPoint y: 238, endPoint x: 404, endPoint y: 243, distance: 8.0
click at [411, 239] on li "Weekly [DATE]" at bounding box center [398, 241] width 107 height 14
type input "******"
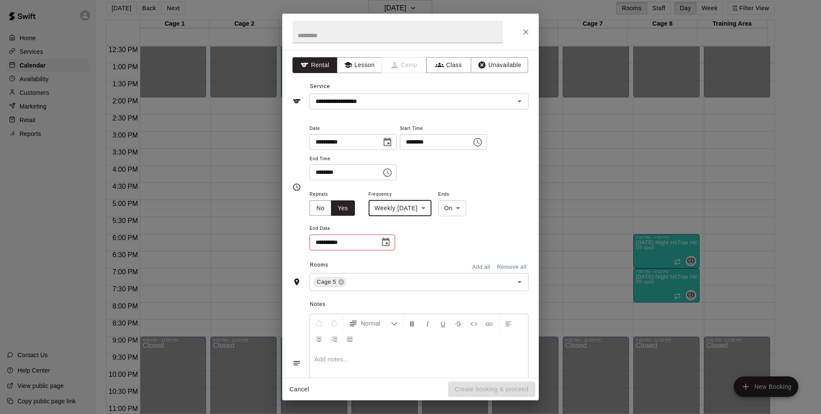
click at [389, 245] on icon "Choose date" at bounding box center [386, 242] width 8 height 9
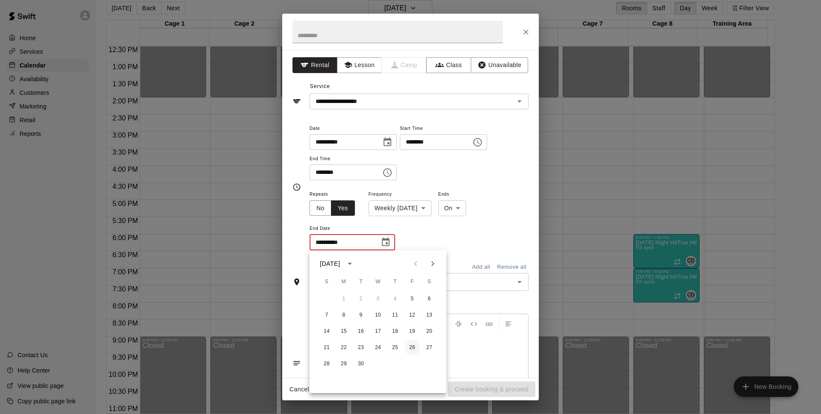
click at [415, 350] on button "26" at bounding box center [411, 347] width 15 height 15
type input "**********"
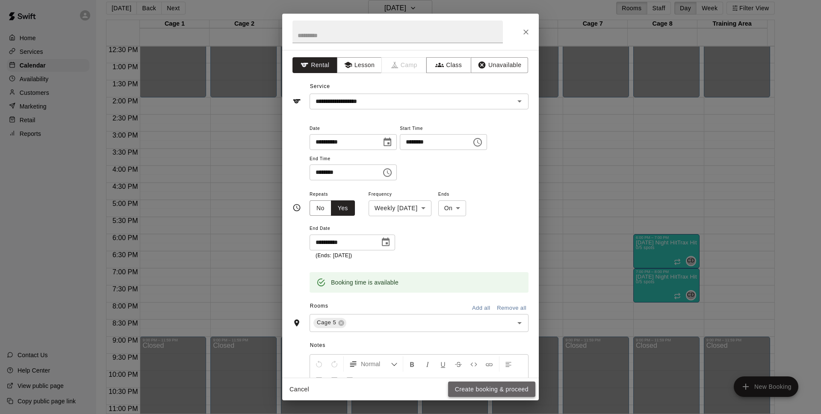
click at [492, 395] on button "Create booking & proceed" at bounding box center [491, 390] width 87 height 16
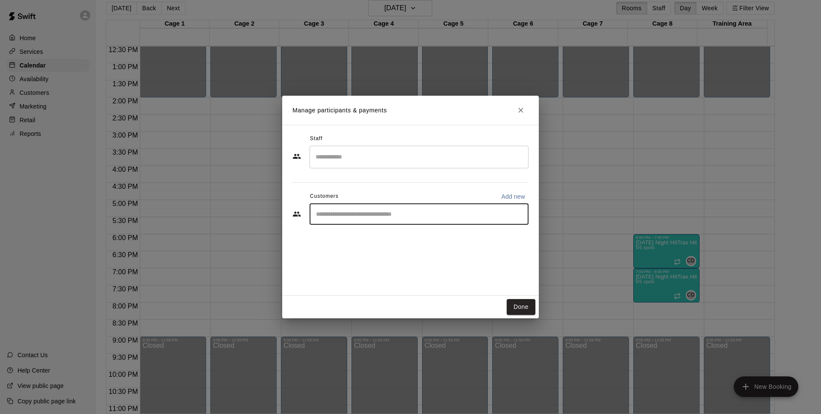
click at [358, 215] on input "Start typing to search customers..." at bounding box center [418, 214] width 211 height 9
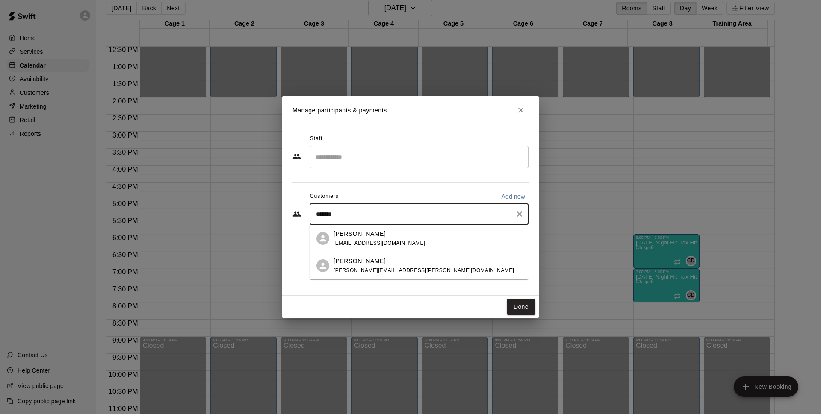
type input "********"
click at [395, 236] on div "[PERSON_NAME]" at bounding box center [423, 234] width 180 height 9
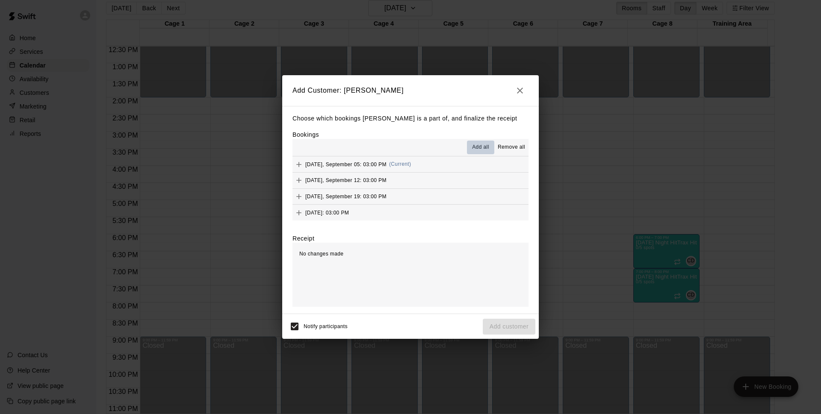
click at [475, 145] on span "Add all" at bounding box center [480, 147] width 17 height 9
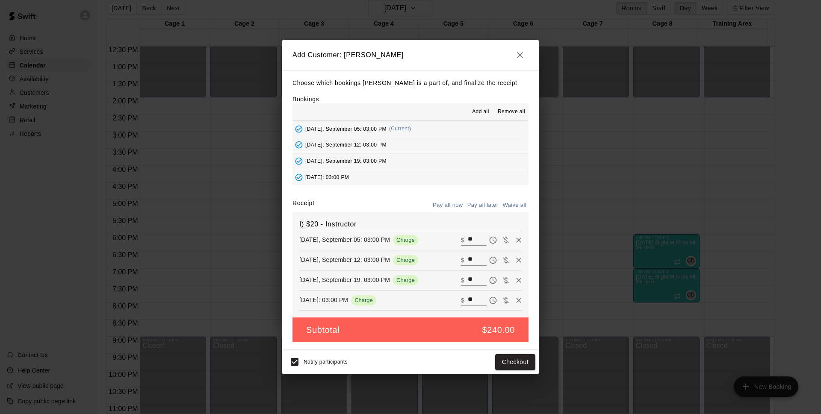
click at [484, 209] on button "Pay all later" at bounding box center [482, 205] width 35 height 13
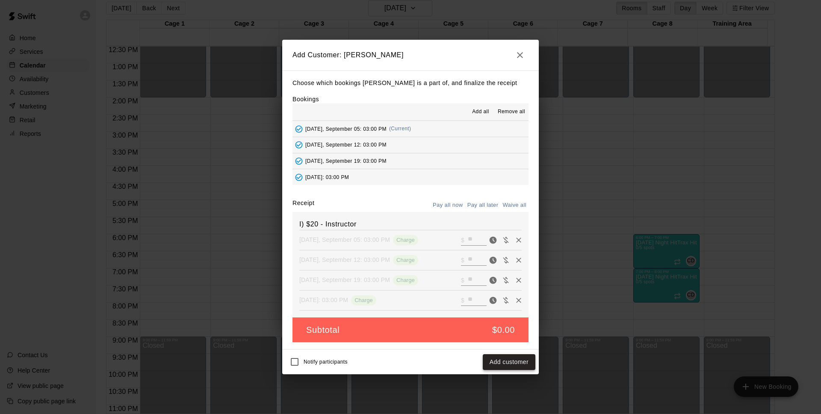
click at [504, 365] on button "Add customer" at bounding box center [509, 362] width 53 height 16
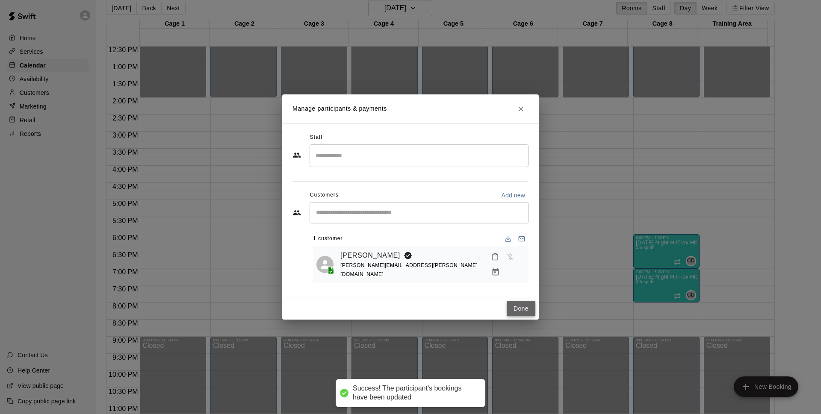
click at [527, 309] on button "Done" at bounding box center [521, 309] width 29 height 16
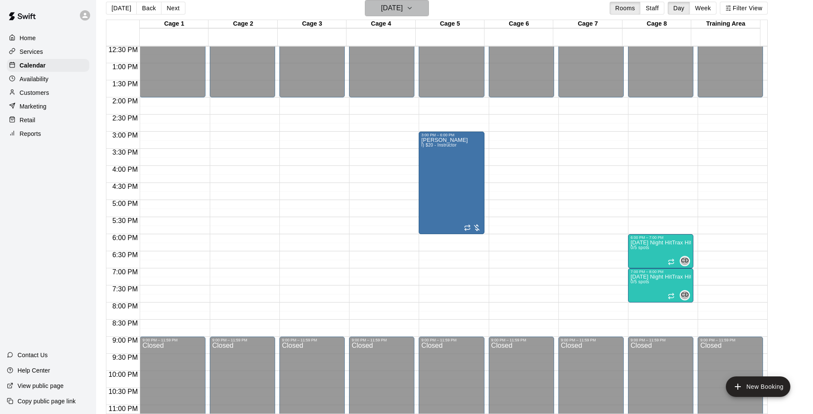
click at [403, 11] on h6 "[DATE]" at bounding box center [392, 8] width 22 height 12
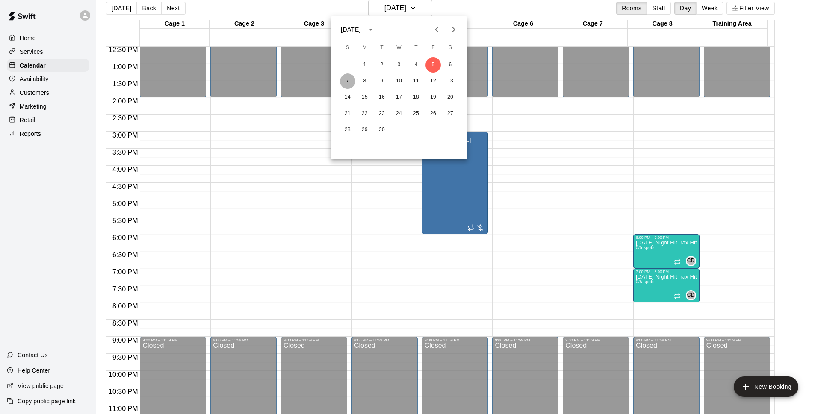
click at [350, 82] on button "7" at bounding box center [347, 81] width 15 height 15
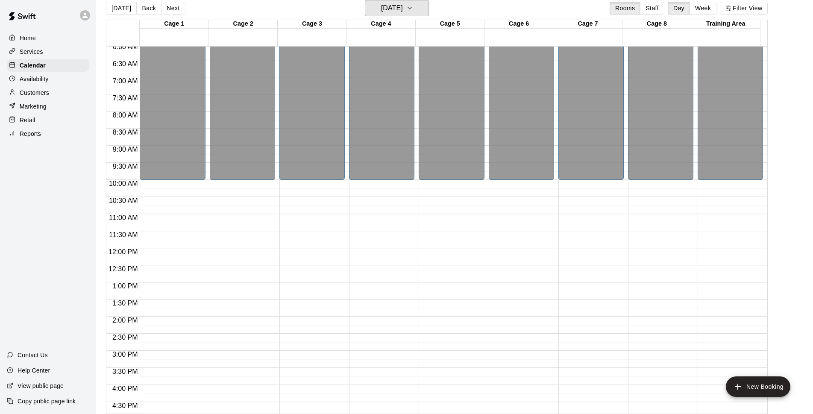
scroll to position [208, 0]
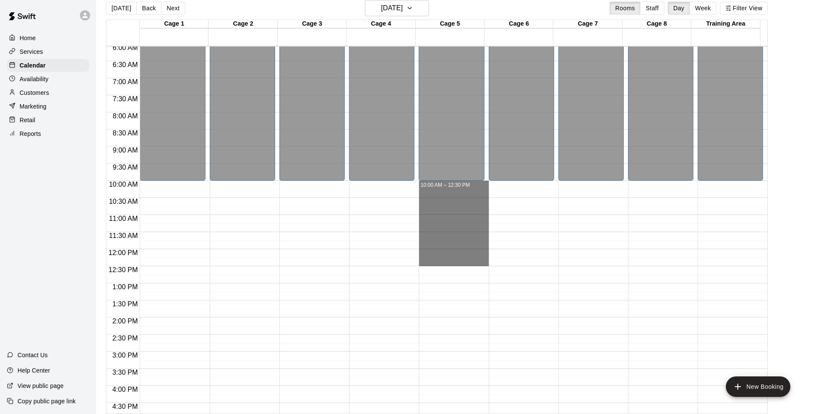
drag, startPoint x: 435, startPoint y: 184, endPoint x: 433, endPoint y: 266, distance: 82.1
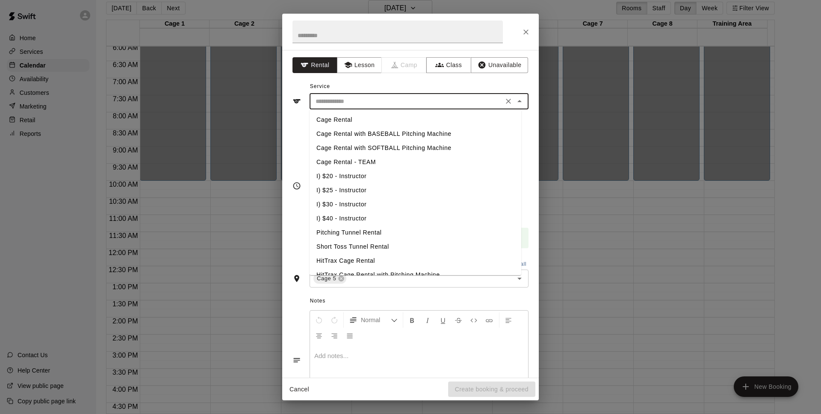
click at [336, 98] on input "text" at bounding box center [406, 101] width 189 height 11
click at [333, 174] on li "I) $20 - Instructor" at bounding box center [415, 176] width 212 height 14
type input "**********"
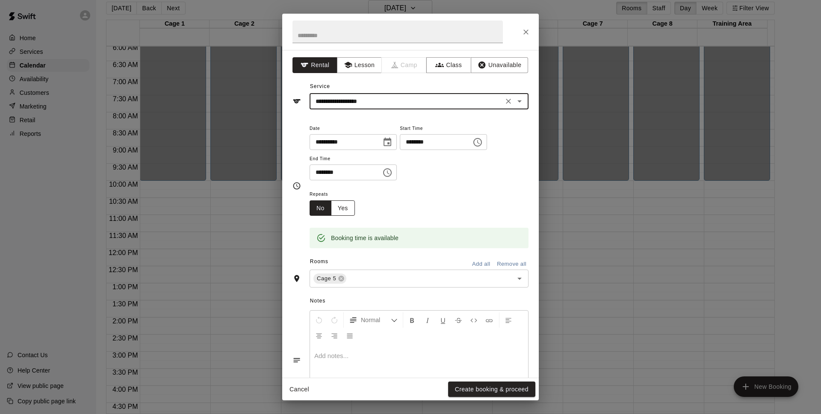
click at [350, 202] on button "Yes" at bounding box center [343, 208] width 24 height 16
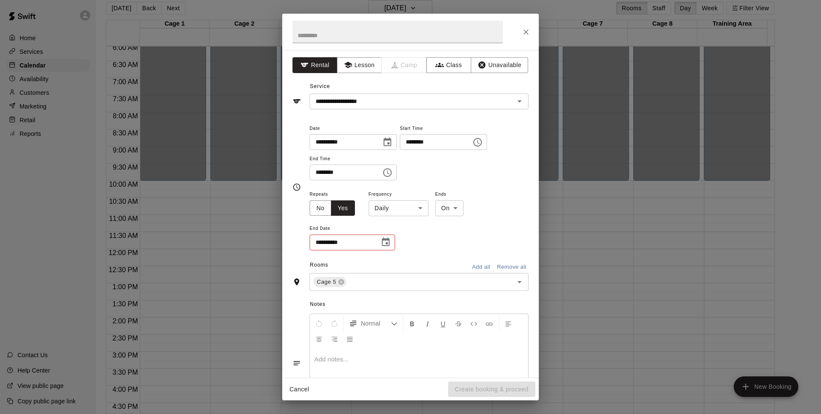
click at [388, 201] on body "Home Services Calendar Availability Customers Marketing Retail Reports Contact …" at bounding box center [410, 204] width 821 height 428
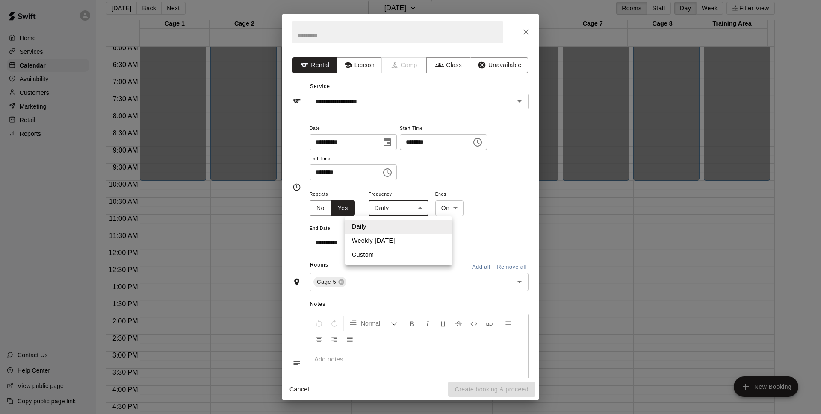
drag, startPoint x: 394, startPoint y: 236, endPoint x: 387, endPoint y: 247, distance: 12.3
click at [395, 237] on li "Weekly [DATE]" at bounding box center [398, 241] width 107 height 14
type input "******"
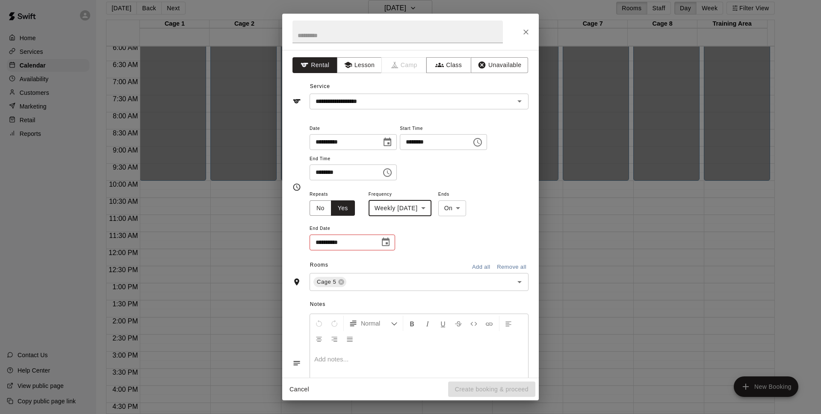
click at [382, 245] on icon "Choose date" at bounding box center [385, 242] width 10 height 10
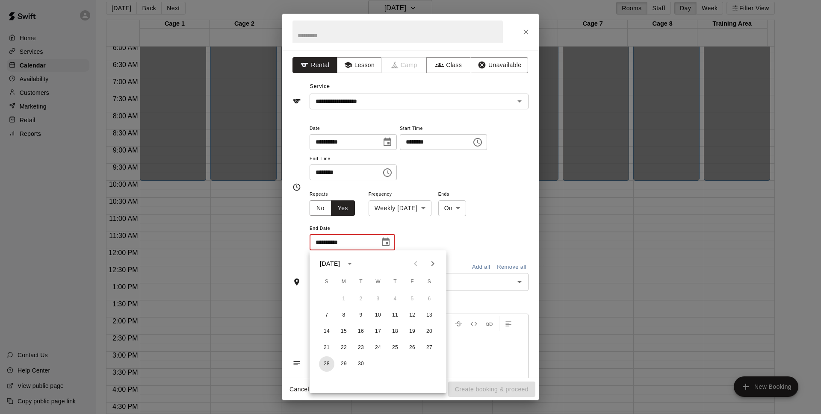
click at [329, 365] on button "28" at bounding box center [326, 363] width 15 height 15
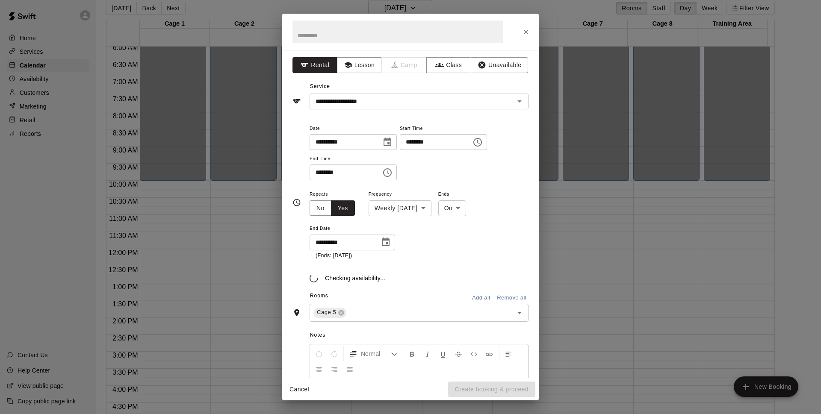
type input "**********"
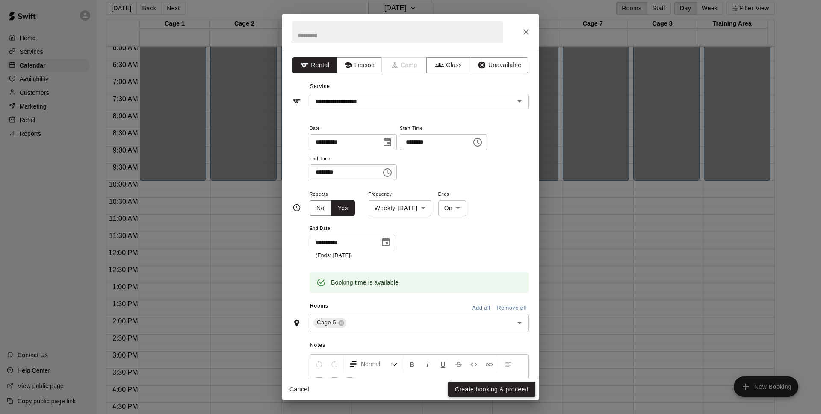
click at [472, 391] on button "Create booking & proceed" at bounding box center [491, 390] width 87 height 16
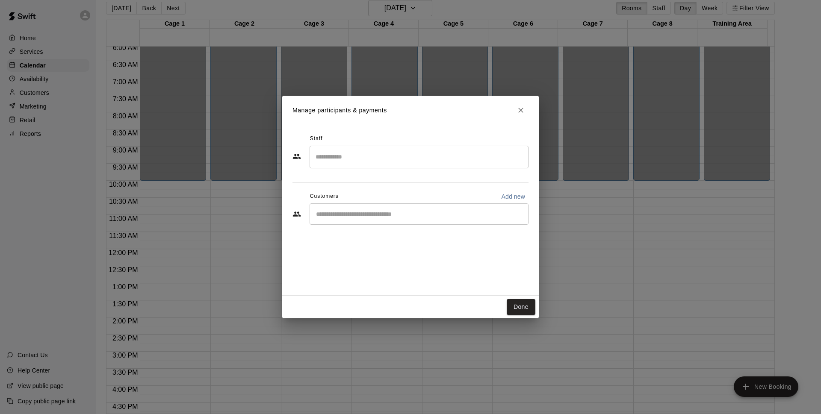
click at [358, 207] on div "​" at bounding box center [418, 213] width 219 height 21
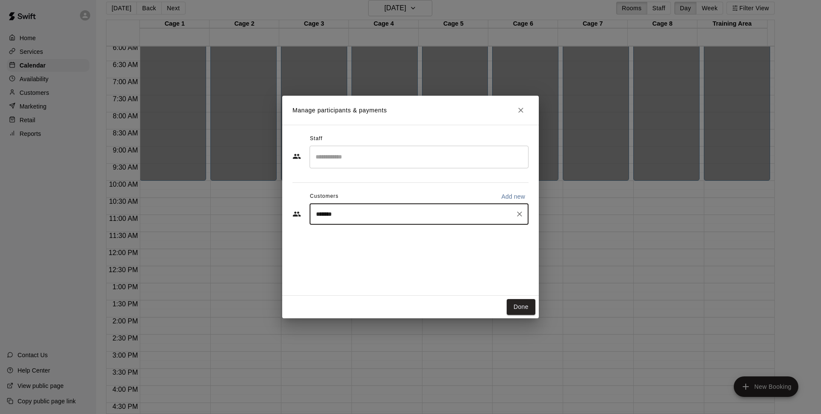
type input "********"
click at [388, 233] on div "[PERSON_NAME]" at bounding box center [423, 234] width 180 height 9
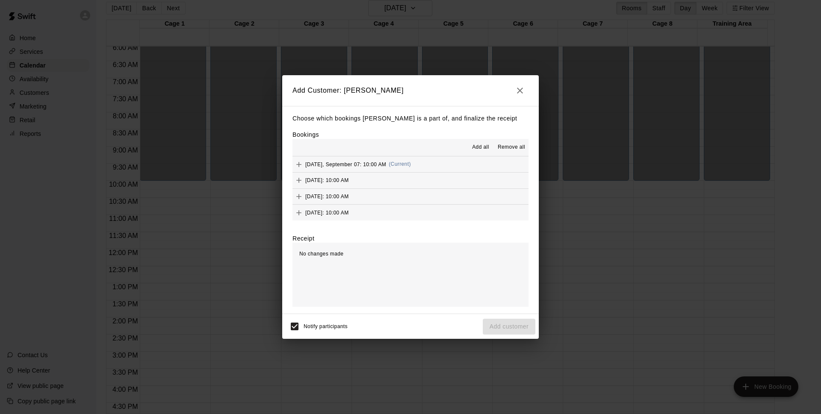
click at [477, 142] on button "Add all" at bounding box center [480, 148] width 27 height 14
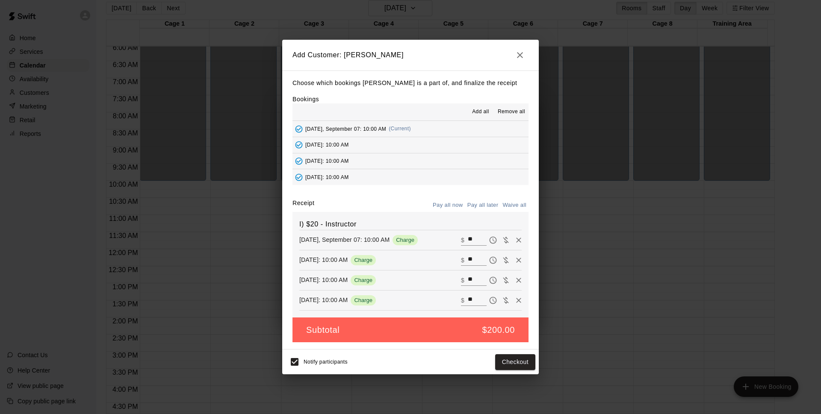
click at [492, 200] on button "Pay all later" at bounding box center [482, 205] width 35 height 13
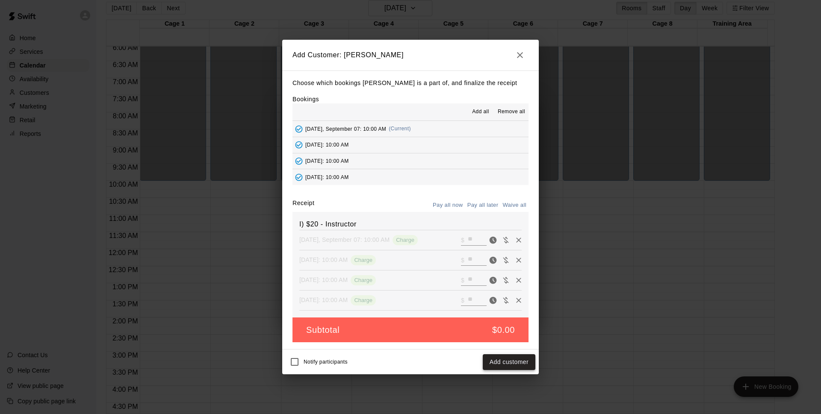
click at [514, 359] on button "Add customer" at bounding box center [509, 362] width 53 height 16
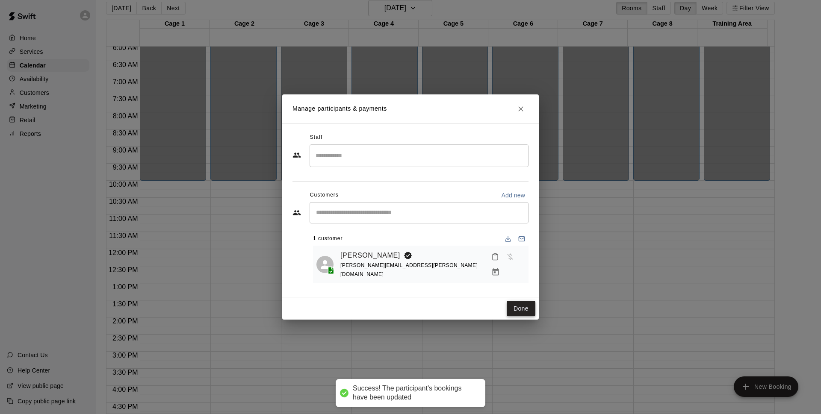
click at [524, 306] on button "Done" at bounding box center [521, 309] width 29 height 16
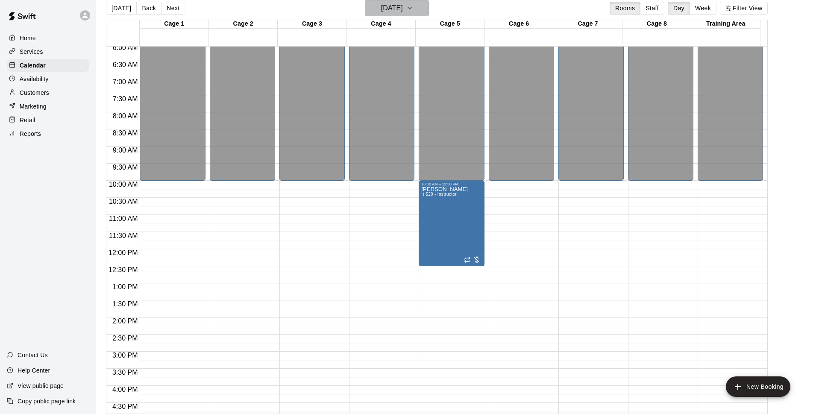
click at [403, 6] on h6 "[DATE]" at bounding box center [392, 8] width 22 height 12
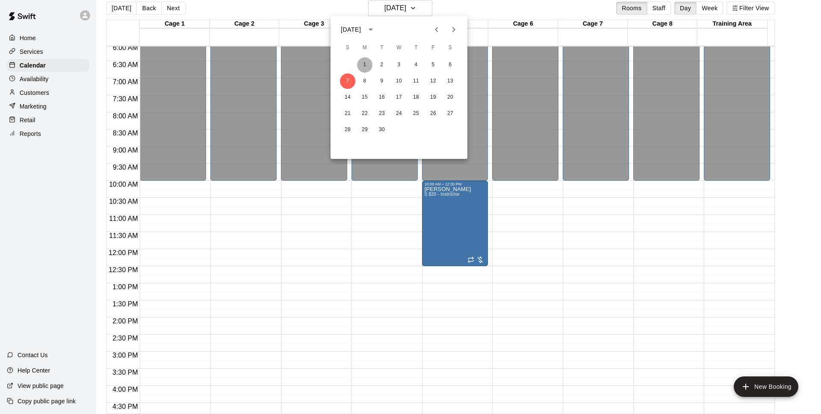
click at [370, 65] on button "1" at bounding box center [364, 64] width 15 height 15
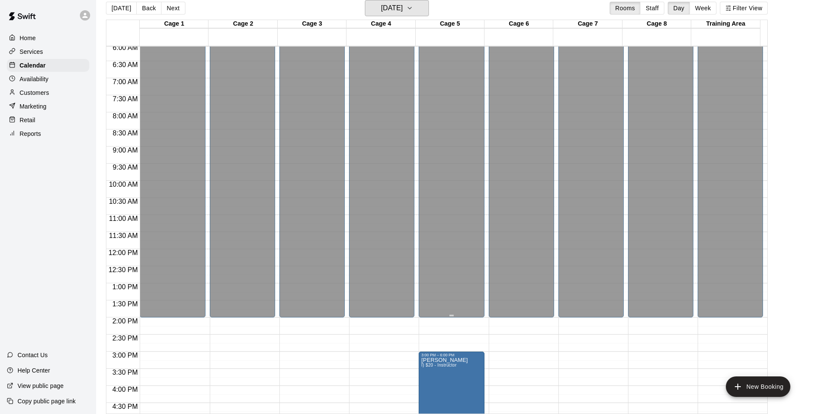
scroll to position [318, 0]
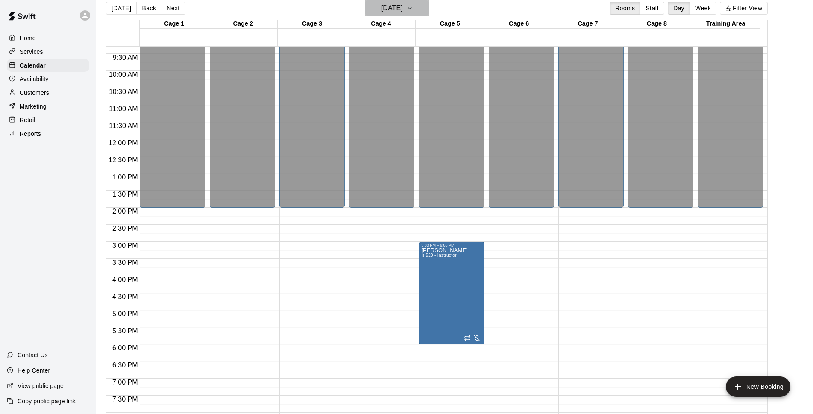
click at [403, 9] on h6 "[DATE]" at bounding box center [392, 8] width 22 height 12
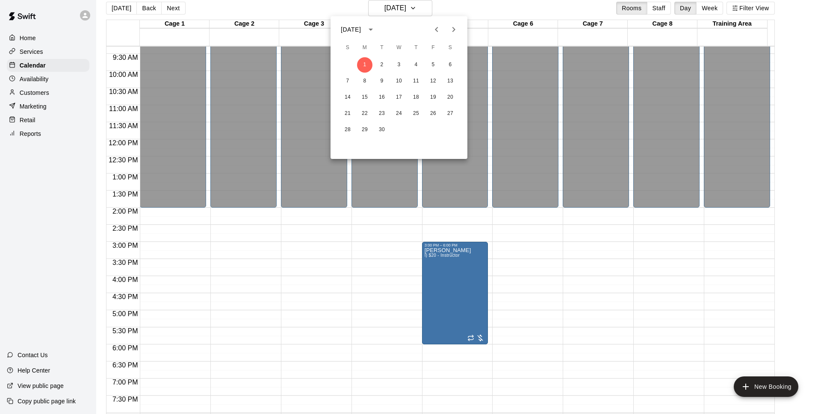
click at [594, 0] on div at bounding box center [410, 207] width 821 height 414
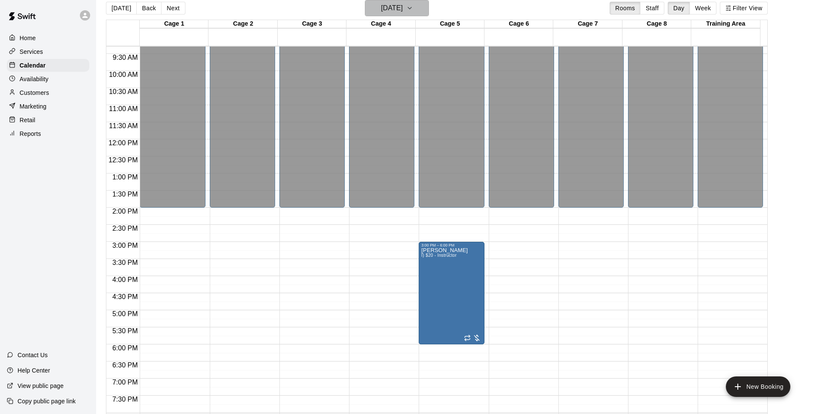
click at [403, 9] on h6 "[DATE]" at bounding box center [392, 8] width 22 height 12
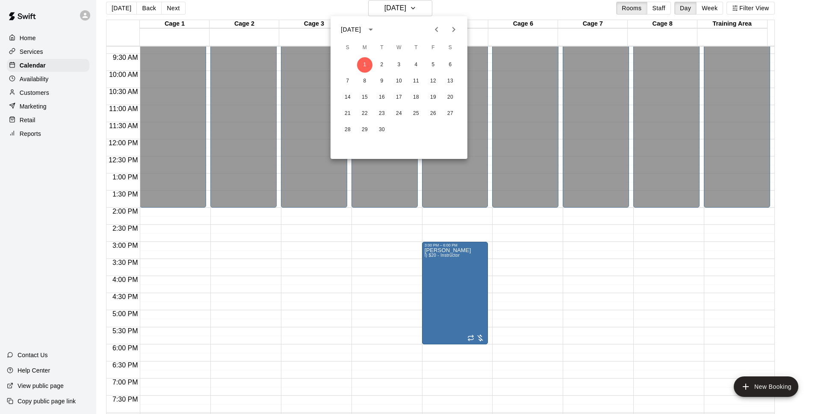
click at [461, 12] on div at bounding box center [410, 207] width 821 height 414
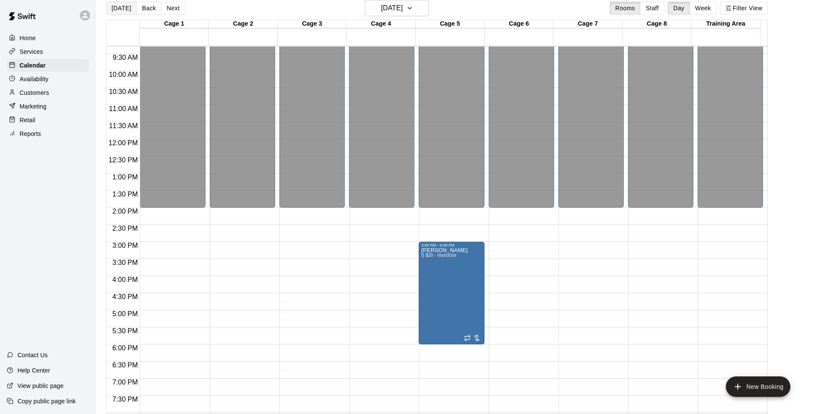
click at [121, 8] on button "[DATE]" at bounding box center [121, 8] width 31 height 13
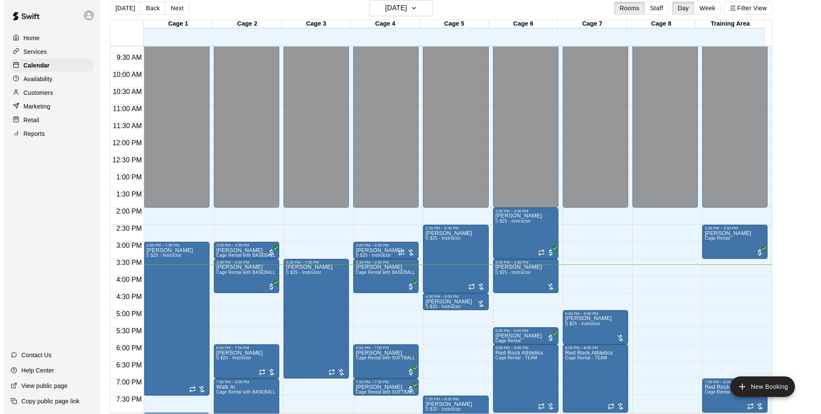
scroll to position [427, 0]
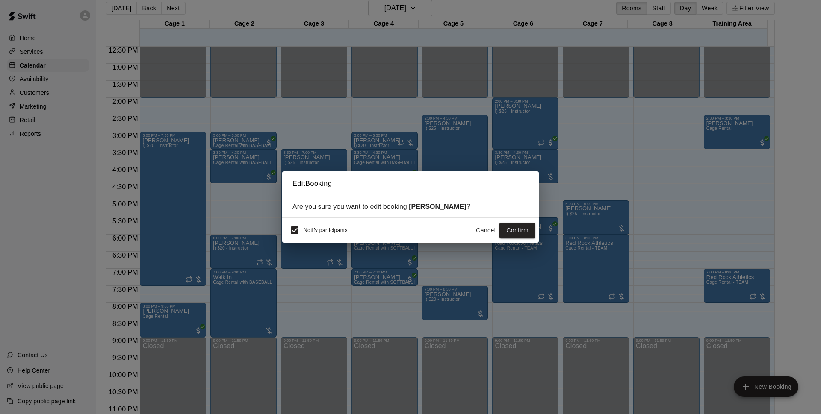
click at [820, 52] on div "Edit Booking Are you sure you want to edit booking [PERSON_NAME] ? Notify parti…" at bounding box center [410, 207] width 821 height 414
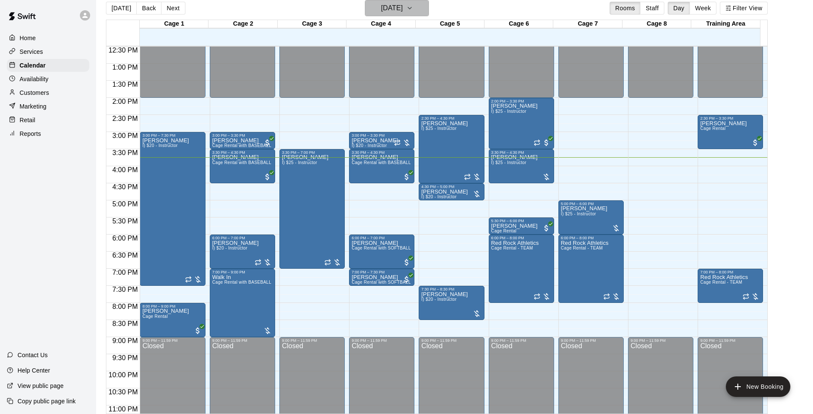
click at [391, 3] on h6 "[DATE]" at bounding box center [392, 8] width 22 height 12
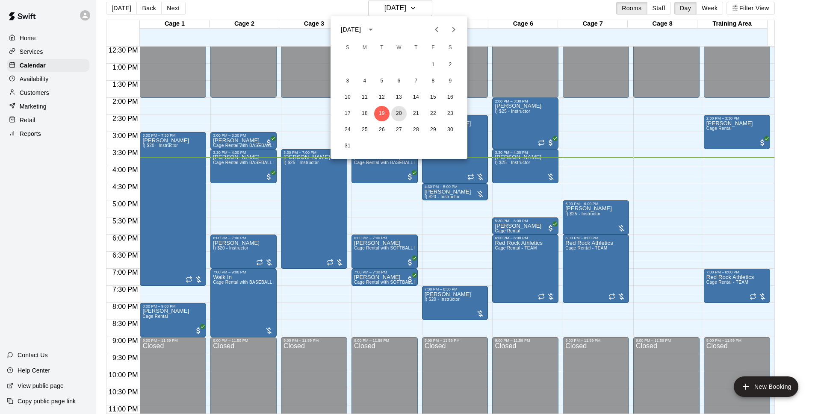
click at [400, 113] on button "20" at bounding box center [398, 113] width 15 height 15
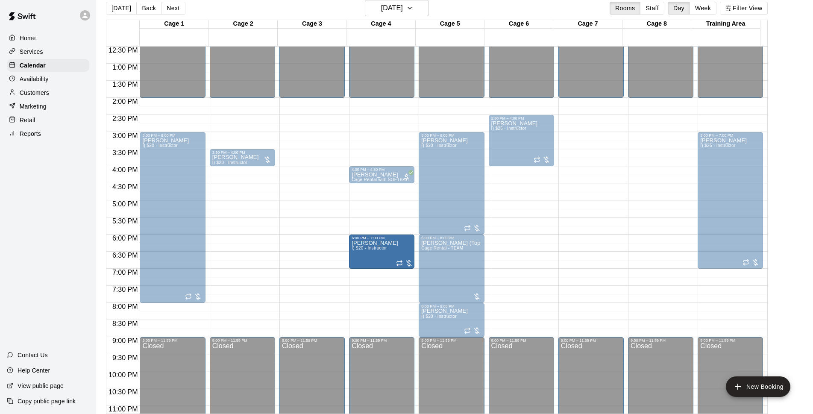
drag, startPoint x: 397, startPoint y: 259, endPoint x: 397, endPoint y: 252, distance: 7.3
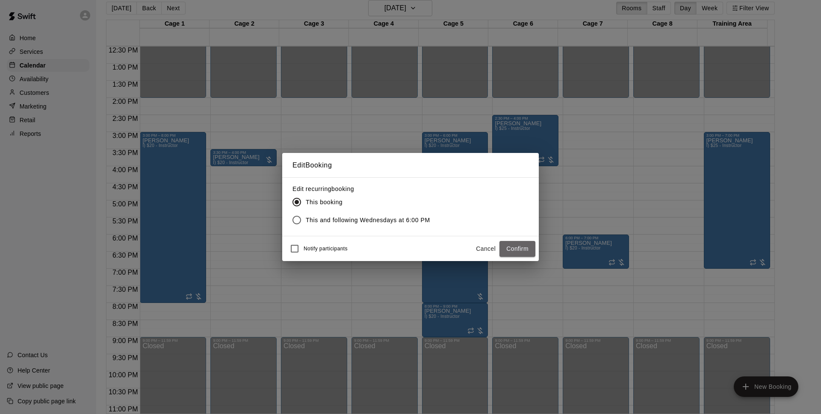
drag, startPoint x: 517, startPoint y: 242, endPoint x: 654, endPoint y: 165, distance: 156.6
click at [518, 242] on button "Confirm" at bounding box center [517, 249] width 36 height 16
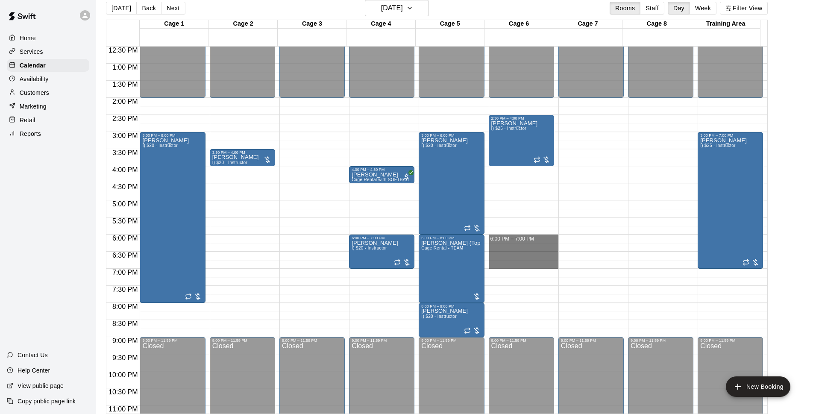
drag, startPoint x: 510, startPoint y: 236, endPoint x: 507, endPoint y: 264, distance: 27.5
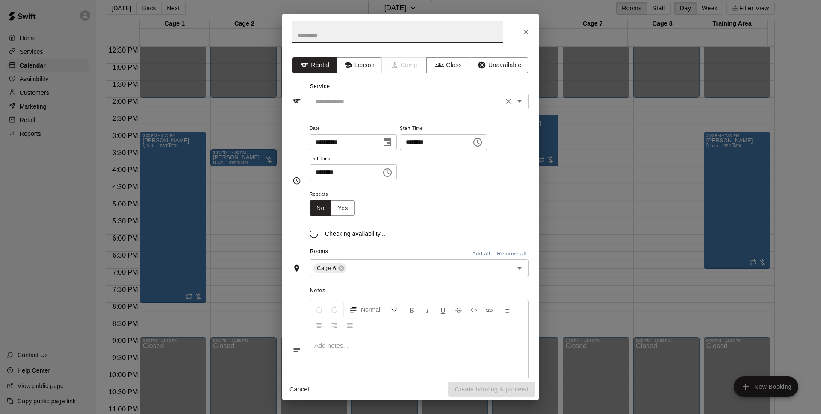
click at [390, 99] on input "text" at bounding box center [406, 101] width 189 height 11
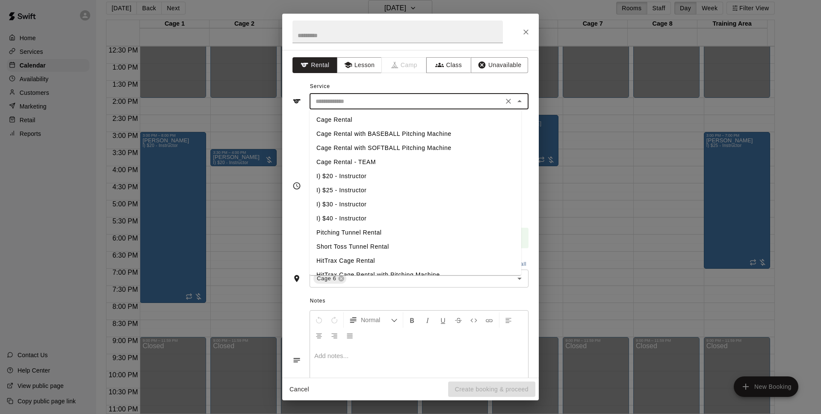
click at [371, 164] on li "Cage Rental - TEAM" at bounding box center [415, 162] width 212 height 14
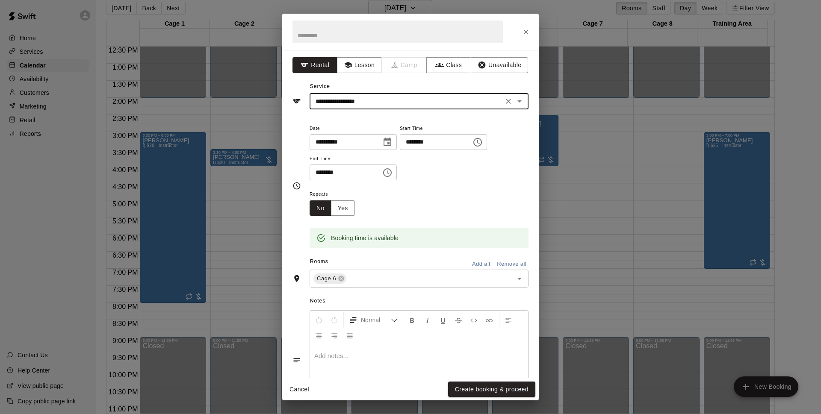
click at [393, 97] on input "**********" at bounding box center [406, 101] width 189 height 11
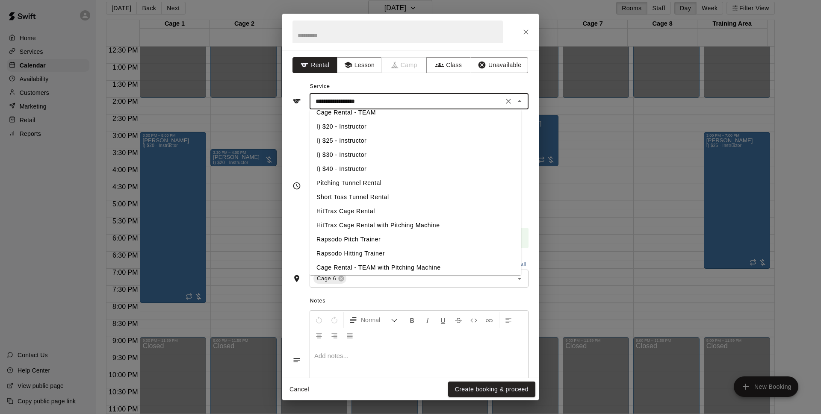
scroll to position [109, 0]
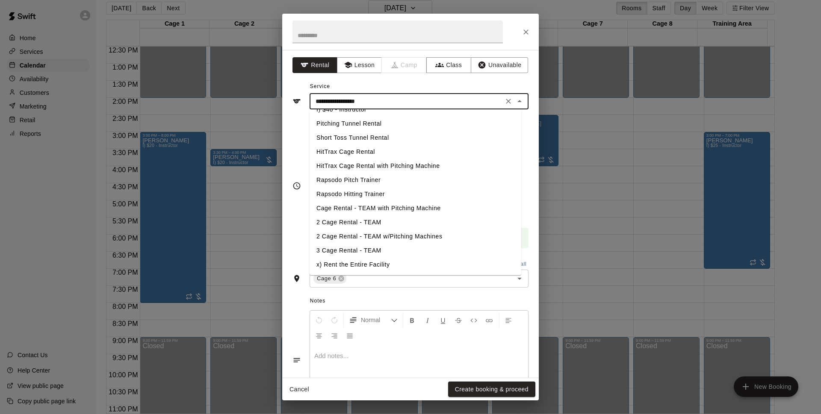
click at [371, 219] on li "2 Cage Rental - TEAM" at bounding box center [415, 222] width 212 height 14
type input "**********"
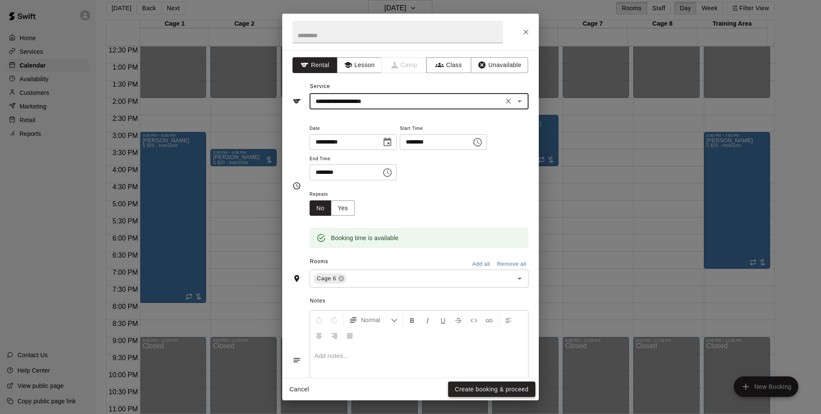
click at [499, 392] on button "Create booking & proceed" at bounding box center [491, 390] width 87 height 16
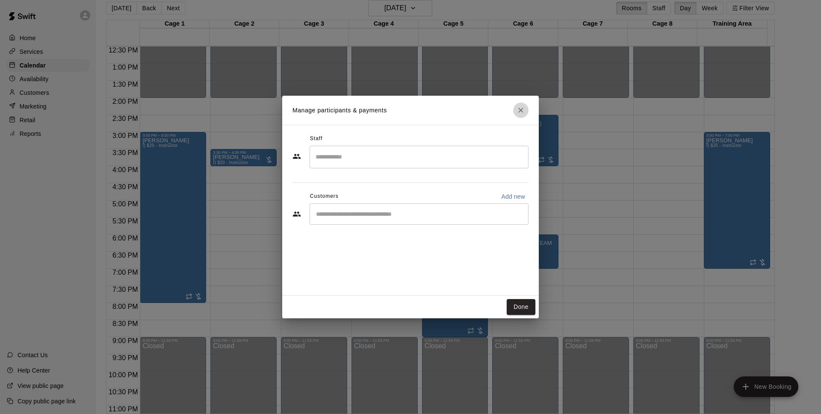
click at [523, 110] on icon "Close" at bounding box center [520, 110] width 9 height 9
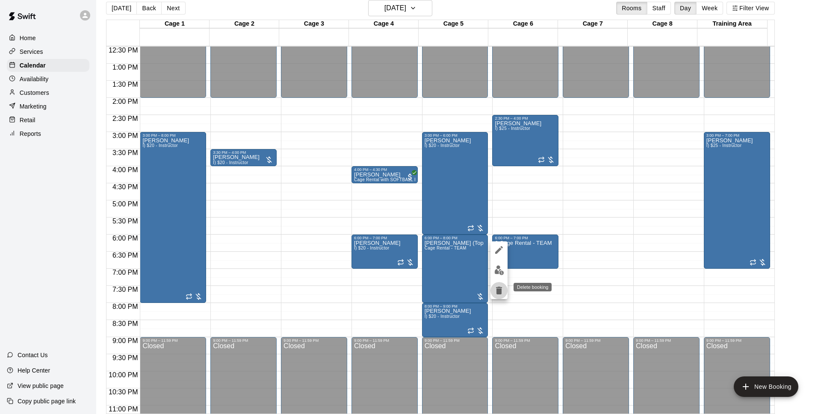
click at [495, 293] on icon "delete" at bounding box center [499, 291] width 10 height 10
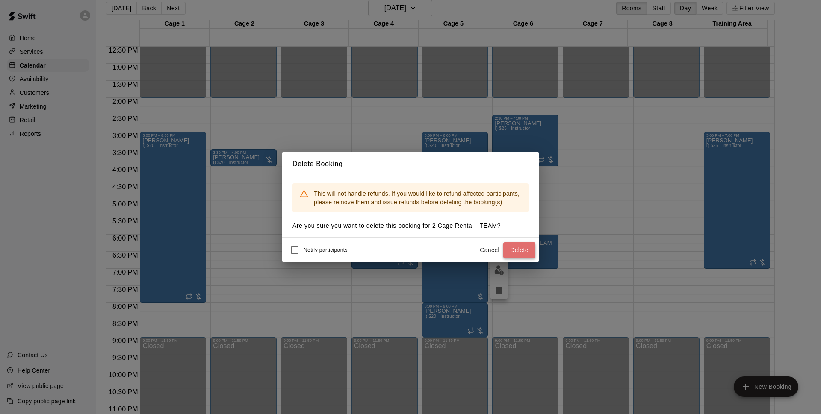
click at [521, 247] on button "Delete" at bounding box center [519, 250] width 32 height 16
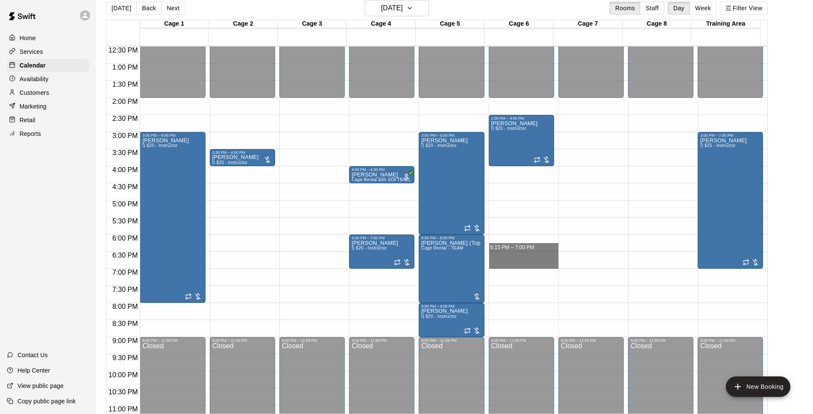
drag, startPoint x: 498, startPoint y: 238, endPoint x: 500, endPoint y: 262, distance: 24.0
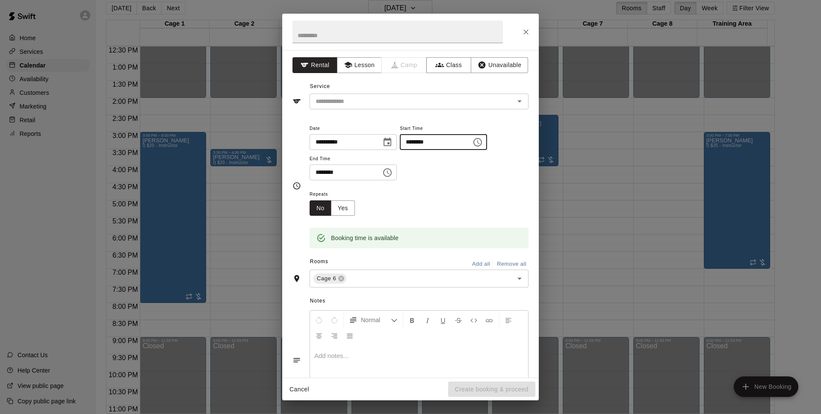
click at [430, 143] on input "********" at bounding box center [433, 142] width 66 height 16
click at [366, 95] on div "​" at bounding box center [418, 102] width 219 height 16
type input "********"
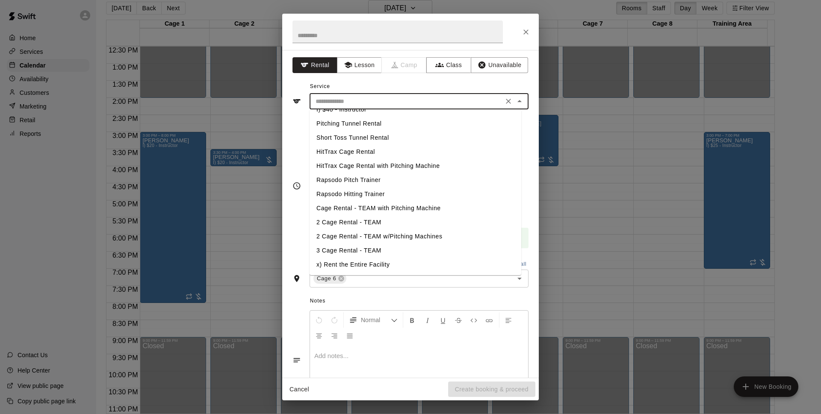
click at [397, 223] on li "2 Cage Rental - TEAM" at bounding box center [415, 222] width 212 height 14
type input "**********"
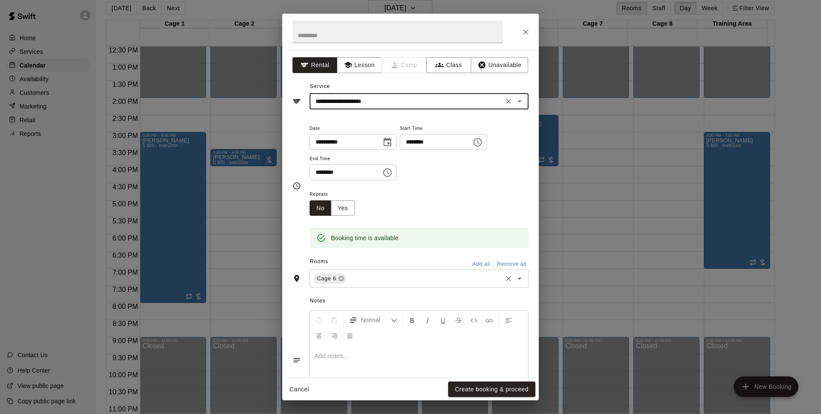
click at [404, 285] on div "Cage 6 ​" at bounding box center [418, 279] width 219 height 18
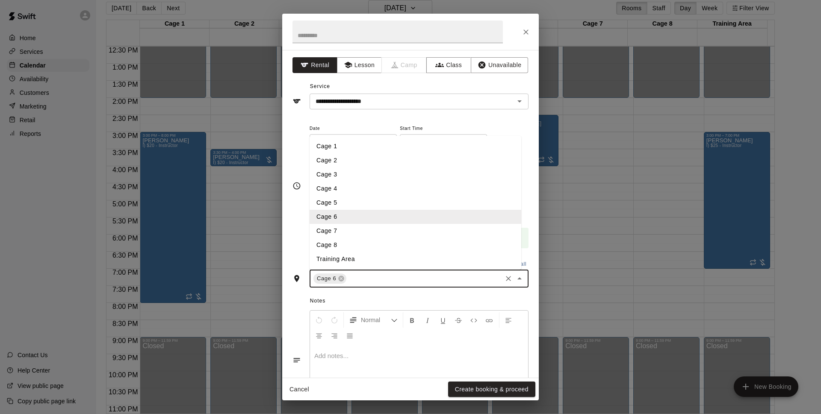
click at [350, 230] on li "Cage 7" at bounding box center [415, 231] width 212 height 14
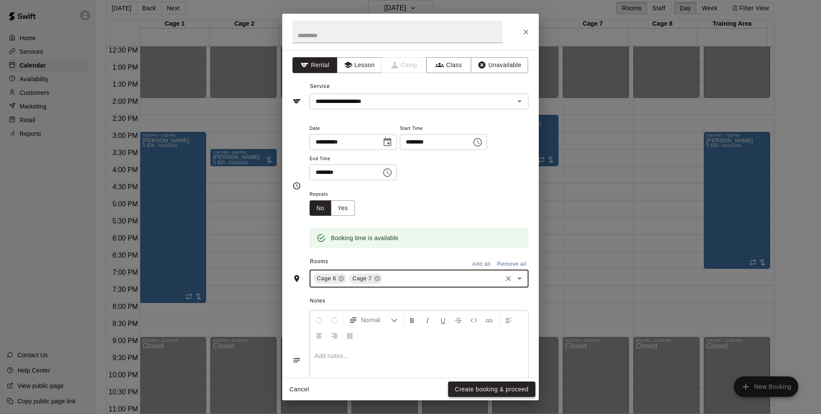
click at [500, 386] on button "Create booking & proceed" at bounding box center [491, 390] width 87 height 16
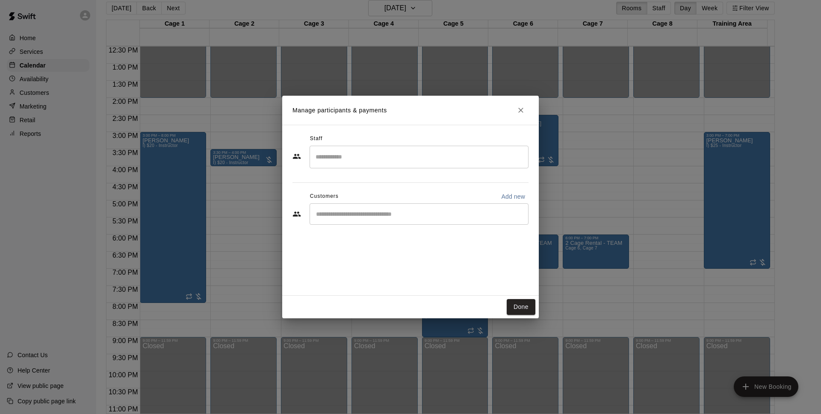
click at [421, 209] on div "​" at bounding box center [418, 213] width 219 height 21
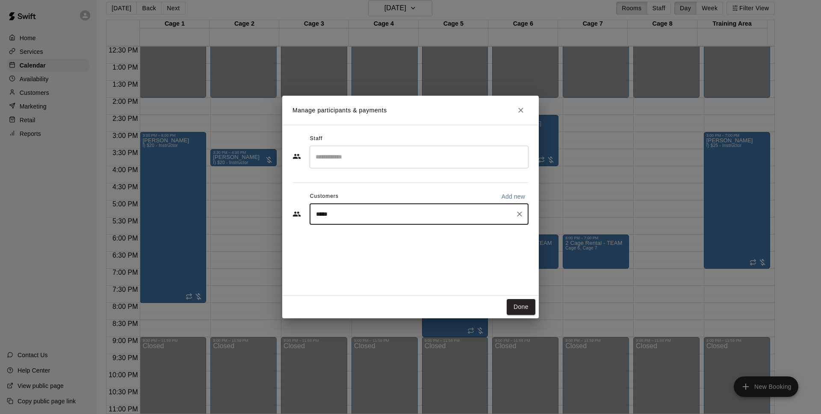
type input "******"
click at [386, 227] on div "[PERSON_NAME] [EMAIL_ADDRESS][DOMAIN_NAME]" at bounding box center [418, 238] width 219 height 27
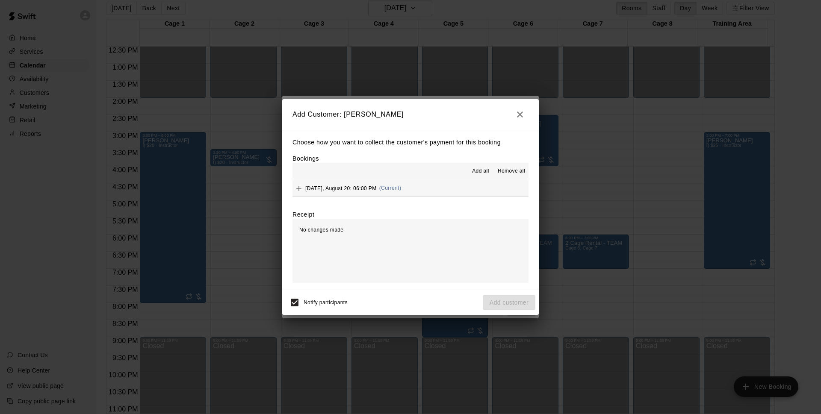
click at [439, 183] on button "[DATE], August 20: 06:00 PM (Current)" at bounding box center [410, 188] width 236 height 16
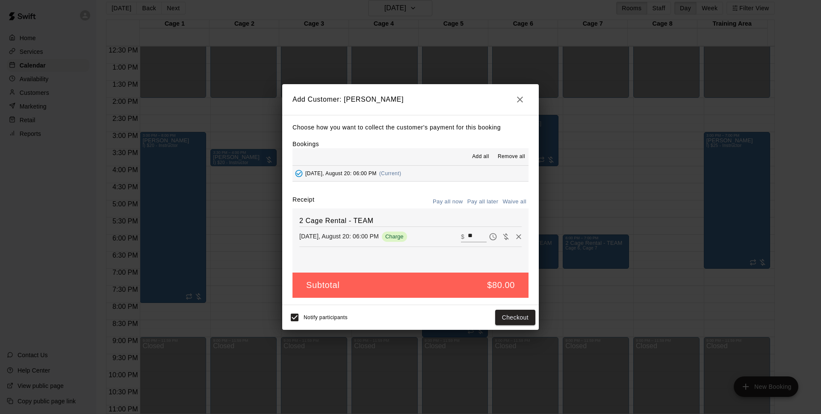
click at [482, 199] on button "Pay all later" at bounding box center [482, 201] width 35 height 13
drag, startPoint x: 512, startPoint y: 310, endPoint x: 517, endPoint y: 312, distance: 5.6
click at [513, 309] on div "Notify participants Add customer" at bounding box center [411, 318] width 250 height 18
click at [510, 323] on button "Add customer" at bounding box center [509, 318] width 53 height 16
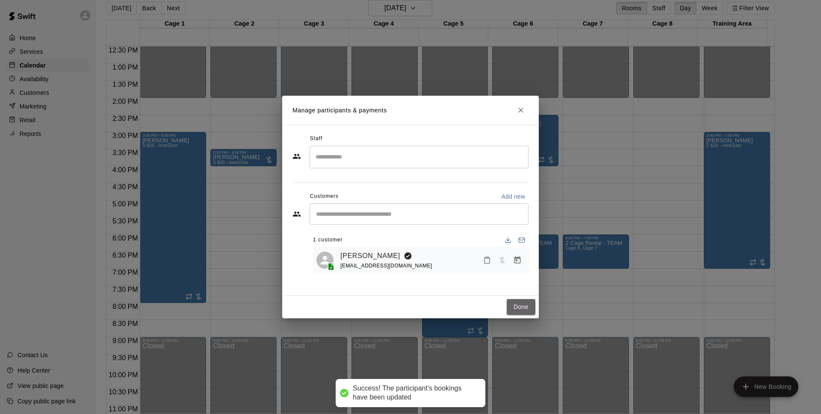
drag, startPoint x: 519, startPoint y: 303, endPoint x: 811, endPoint y: 212, distance: 305.8
click at [520, 304] on button "Done" at bounding box center [521, 307] width 29 height 16
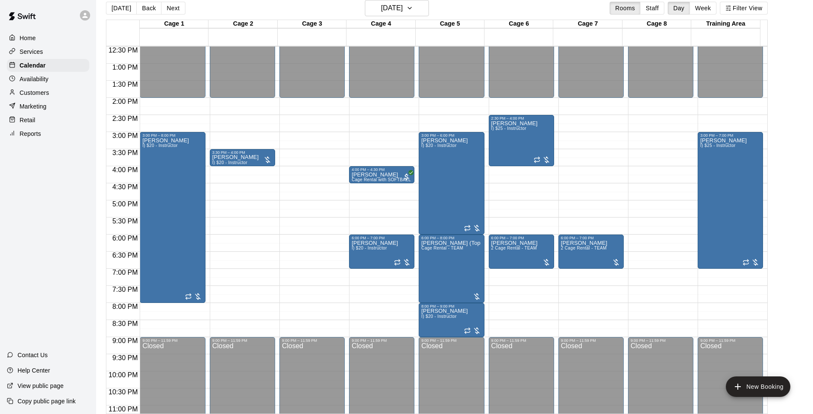
click at [797, 158] on main "[DATE] Back [DATE][DATE] Rooms Staff Day Week Filter View Cage 1 20 Wed Cage 2 …" at bounding box center [455, 207] width 710 height 414
click at [421, 13] on div "[DATE] Back [DATE][DATE] Rooms Staff Day Week Filter View Cage 1 20 Wed Cage 2 …" at bounding box center [437, 207] width 662 height 414
click at [403, 11] on h6 "[DATE]" at bounding box center [392, 8] width 22 height 12
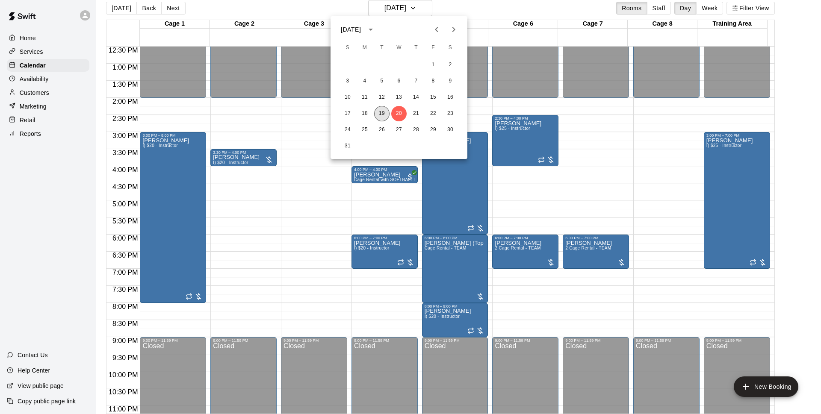
click at [383, 111] on button "19" at bounding box center [381, 113] width 15 height 15
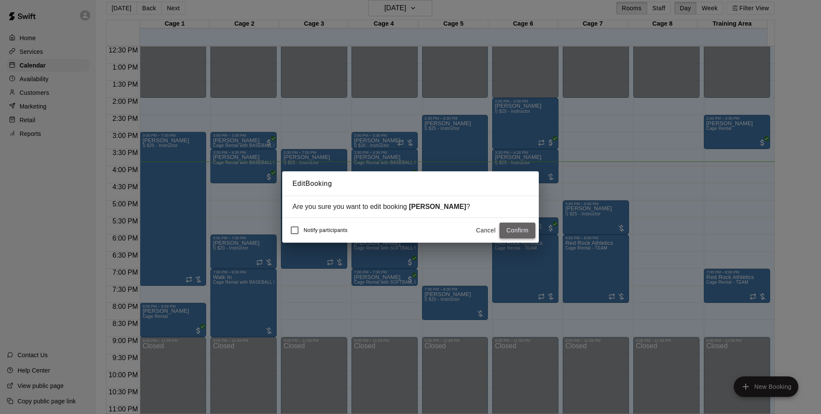
click at [513, 228] on button "Confirm" at bounding box center [517, 231] width 36 height 16
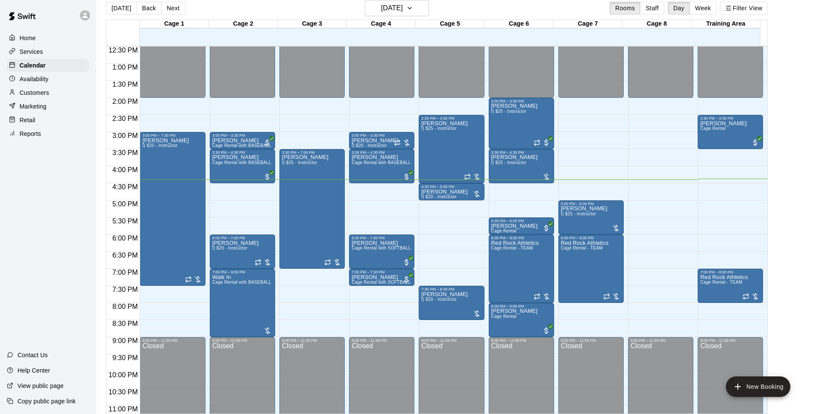
click at [422, 16] on div "[DATE] Back [DATE][DATE] Rooms Staff Day Week Filter View" at bounding box center [437, 10] width 662 height 20
click at [421, 9] on button "[DATE]" at bounding box center [397, 8] width 64 height 16
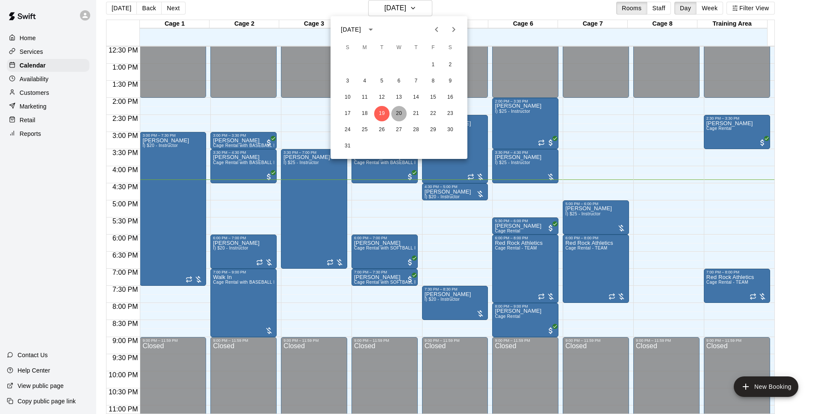
click at [401, 107] on button "20" at bounding box center [398, 113] width 15 height 15
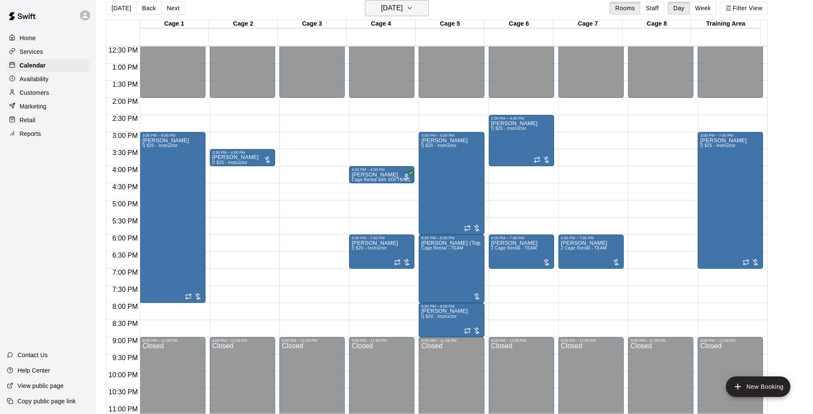
click at [394, 7] on h6 "[DATE]" at bounding box center [392, 8] width 22 height 12
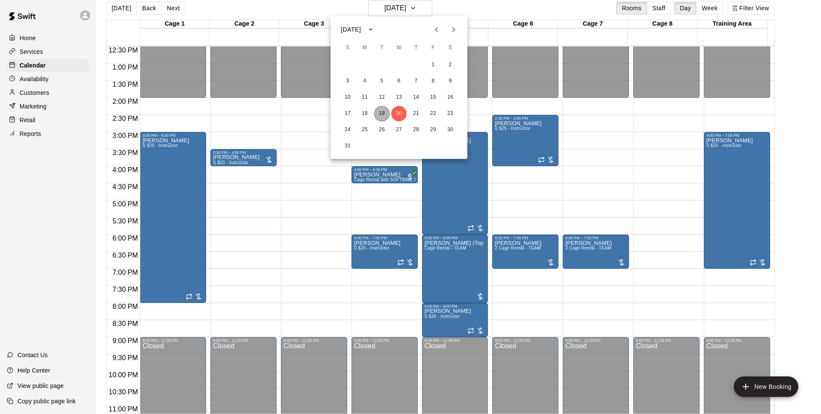
click at [386, 115] on button "19" at bounding box center [381, 113] width 15 height 15
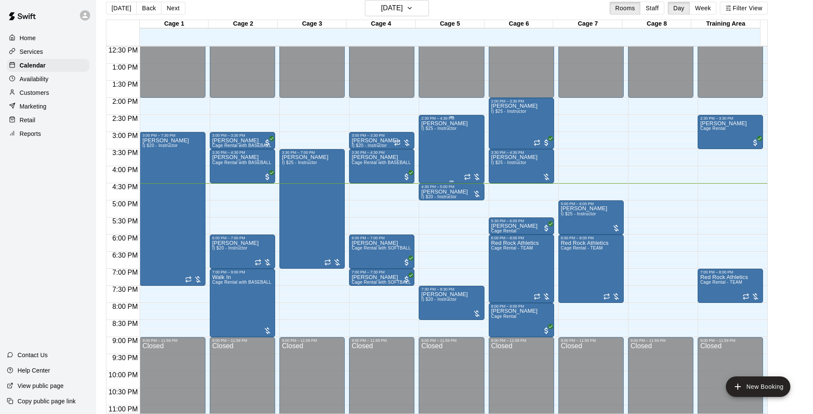
click at [463, 142] on div "[PERSON_NAME] I) $25 - Instructor" at bounding box center [451, 328] width 60 height 414
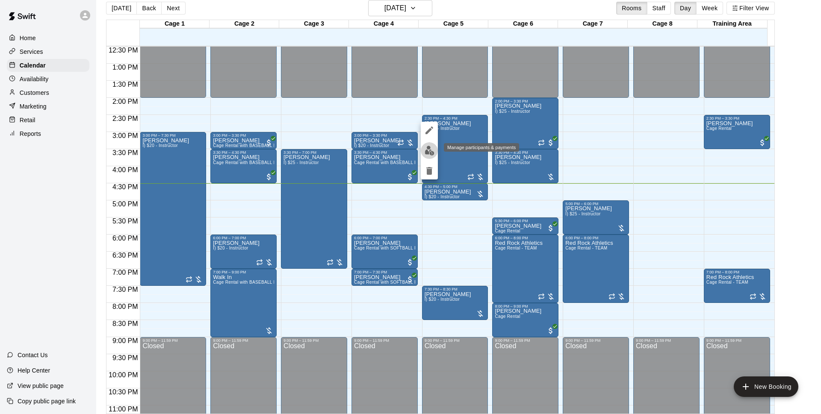
click at [435, 153] on button "edit" at bounding box center [429, 150] width 17 height 17
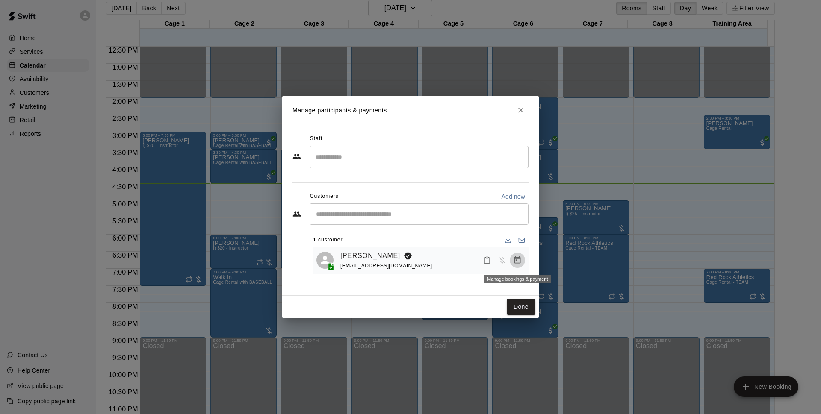
click at [519, 264] on icon "Manage bookings & payment" at bounding box center [517, 259] width 6 height 7
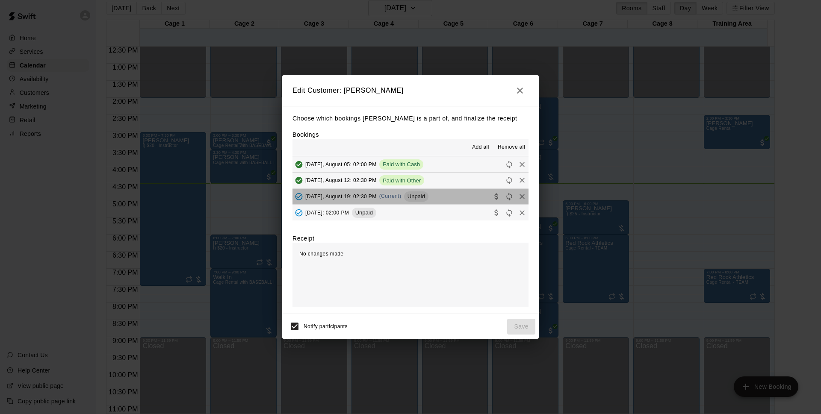
click at [460, 191] on button "[DATE], August 19: 02:30 PM (Current) Unpaid" at bounding box center [410, 197] width 236 height 16
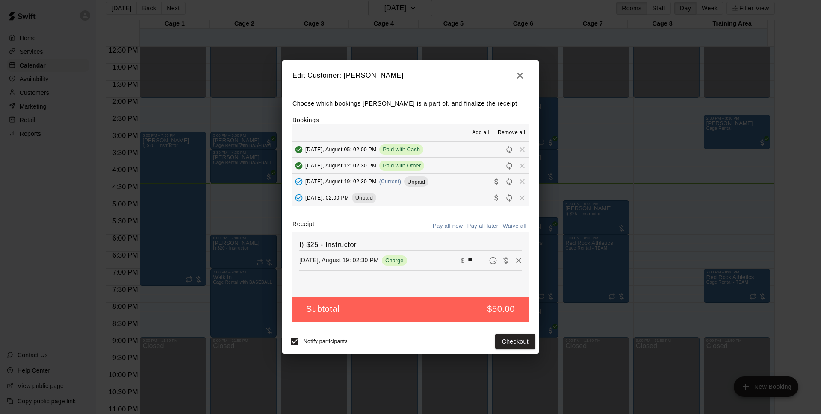
click at [518, 77] on icon "button" at bounding box center [520, 76] width 6 height 6
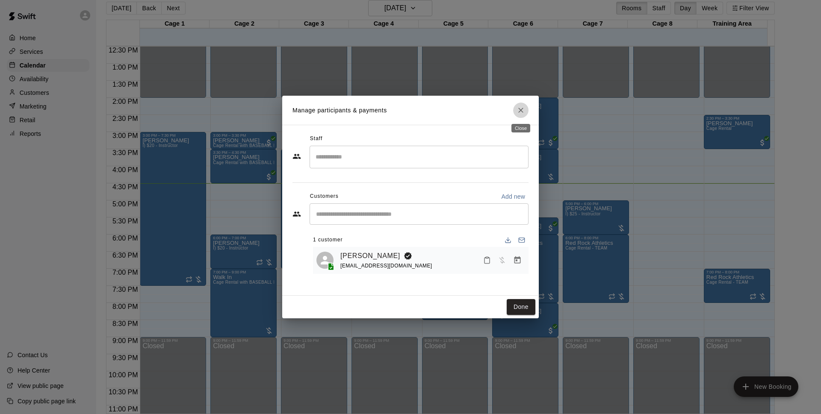
click at [523, 112] on icon "Close" at bounding box center [520, 110] width 9 height 9
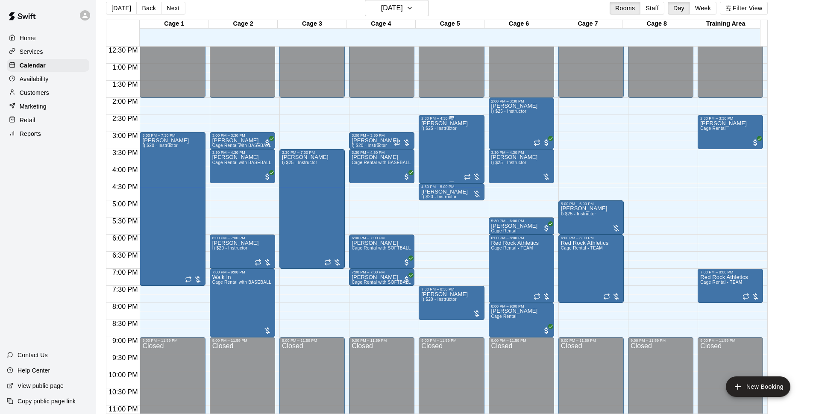
click at [458, 137] on div "[PERSON_NAME] I) $25 - Instructor" at bounding box center [444, 328] width 47 height 414
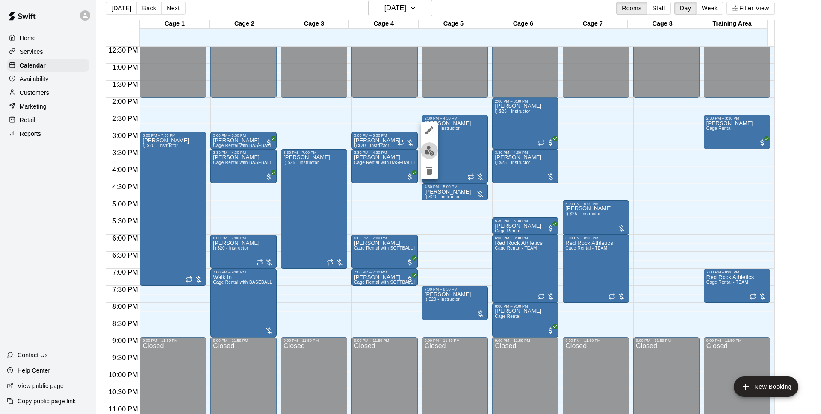
click at [431, 143] on button "edit" at bounding box center [429, 150] width 17 height 17
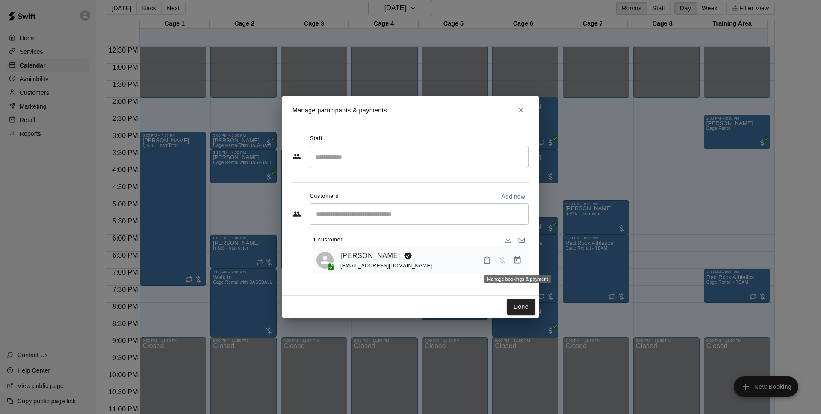
click at [521, 265] on icon "Manage bookings & payment" at bounding box center [517, 260] width 9 height 9
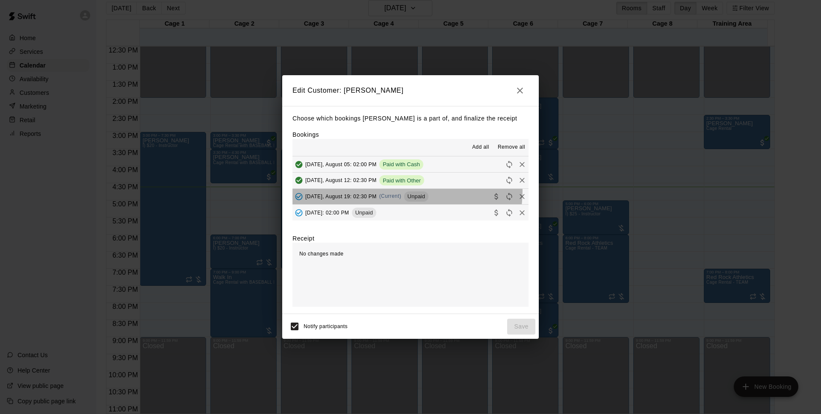
click at [406, 191] on div "[DATE], August 19: 02:30 PM (Current) Unpaid" at bounding box center [360, 196] width 136 height 13
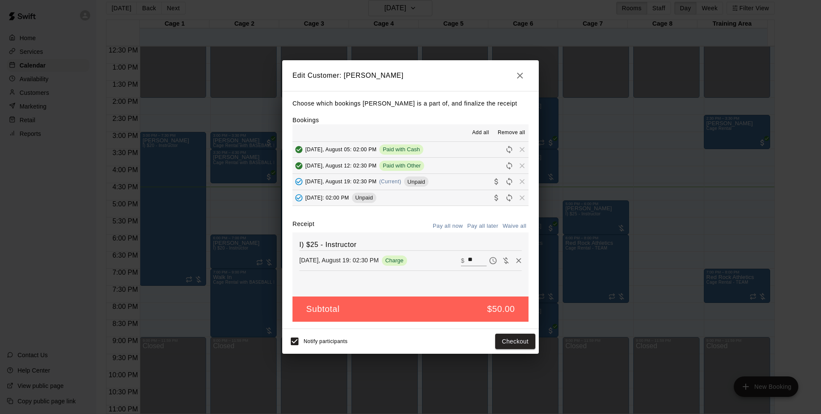
click at [305, 341] on span "Notify participants" at bounding box center [325, 342] width 44 height 6
click at [507, 336] on button "Checkout" at bounding box center [515, 342] width 40 height 16
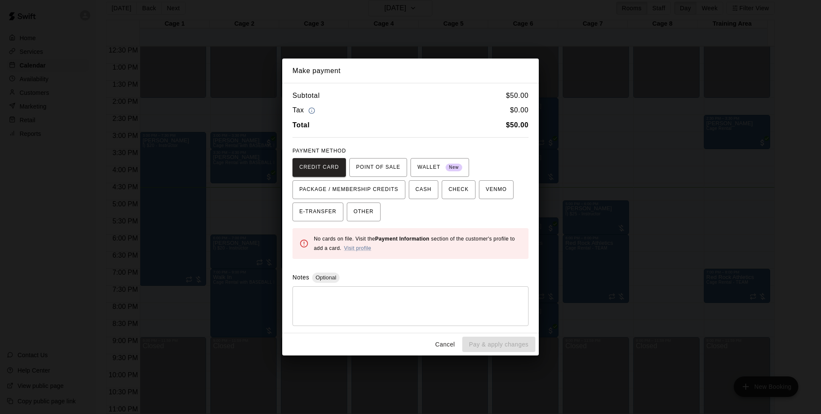
click at [442, 339] on button "Cancel" at bounding box center [444, 345] width 27 height 16
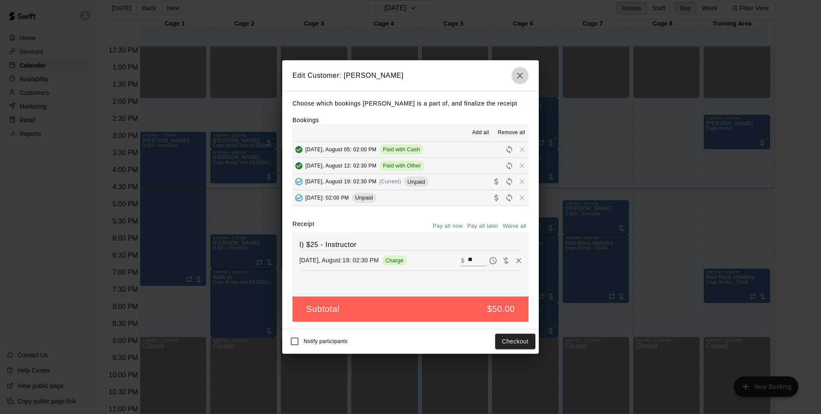
click at [518, 72] on icon "button" at bounding box center [520, 76] width 10 height 10
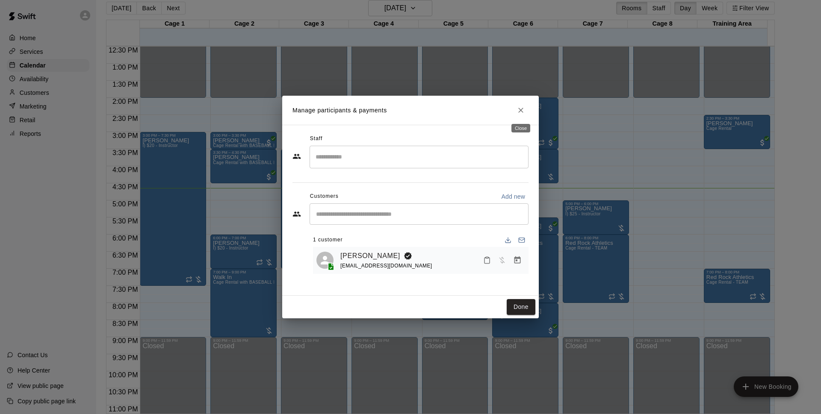
click at [526, 107] on button "Close" at bounding box center [520, 110] width 15 height 15
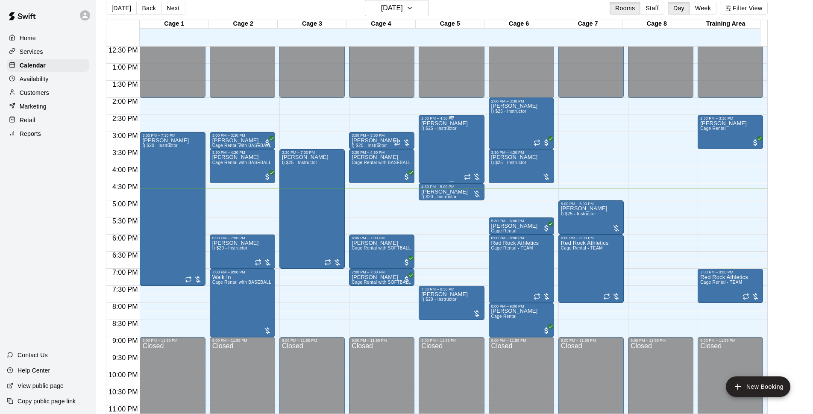
click at [442, 133] on div "[PERSON_NAME] I) $25 - Instructor" at bounding box center [444, 328] width 47 height 414
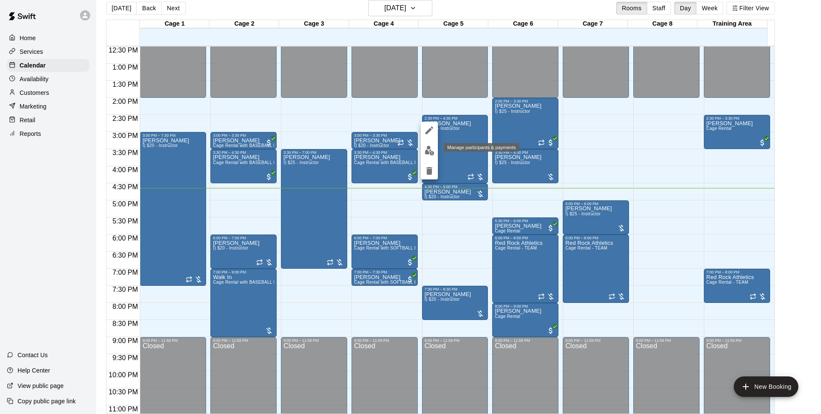
click at [431, 149] on img "edit" at bounding box center [429, 151] width 10 height 10
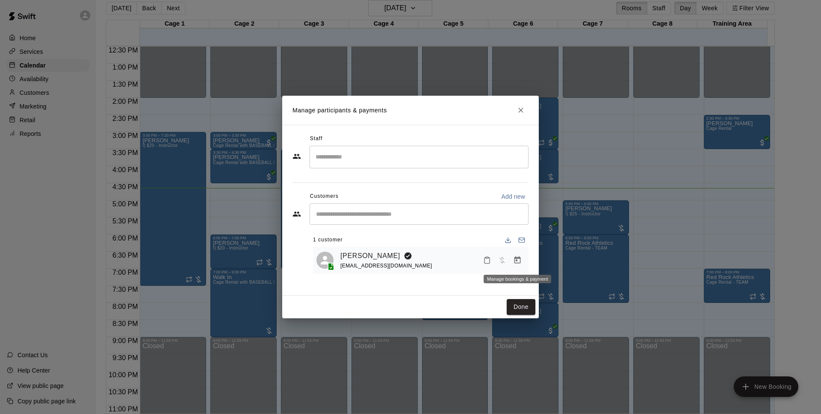
click at [520, 261] on icon "Manage bookings & payment" at bounding box center [517, 259] width 6 height 7
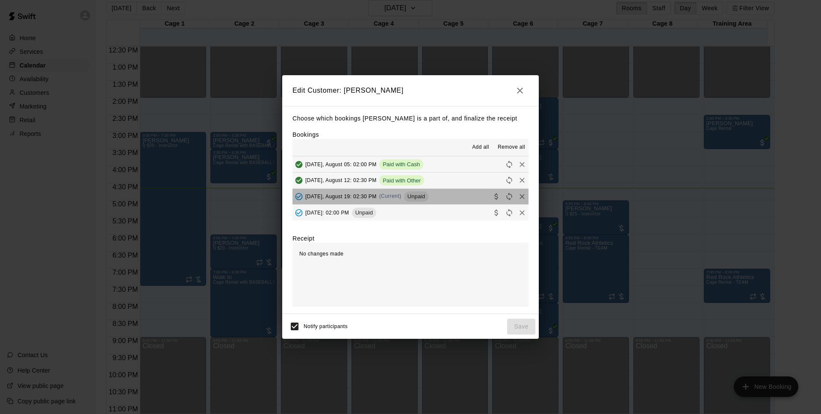
click at [436, 195] on button "[DATE], August 19: 02:30 PM (Current) Unpaid" at bounding box center [410, 197] width 236 height 16
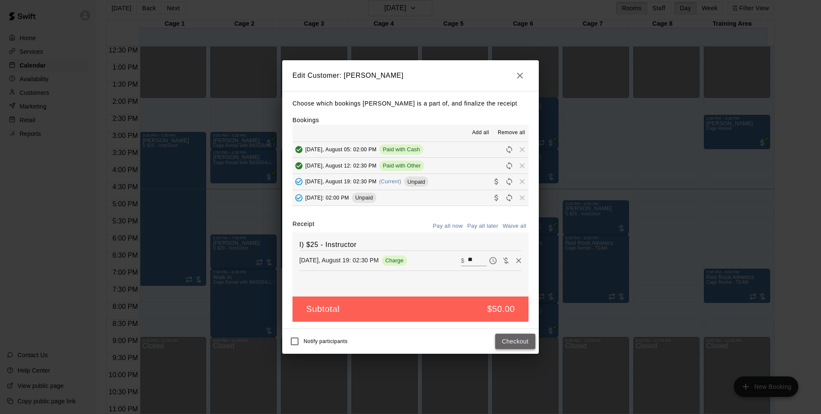
click at [501, 337] on button "Checkout" at bounding box center [515, 342] width 40 height 16
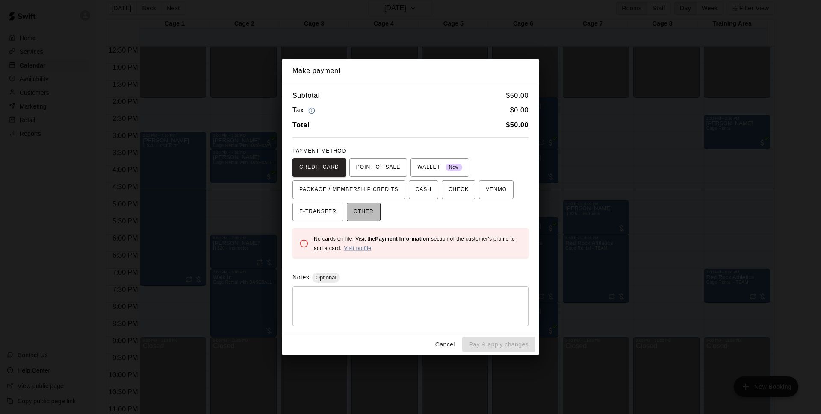
click at [369, 212] on span "OTHER" at bounding box center [364, 212] width 20 height 14
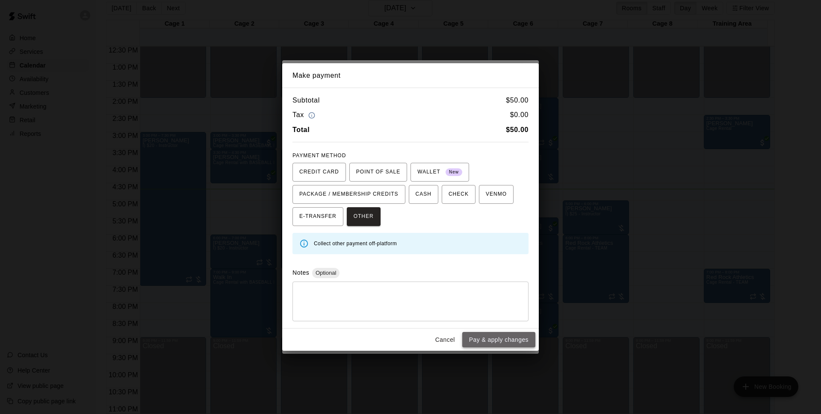
click at [515, 339] on button "Pay & apply changes" at bounding box center [498, 340] width 73 height 16
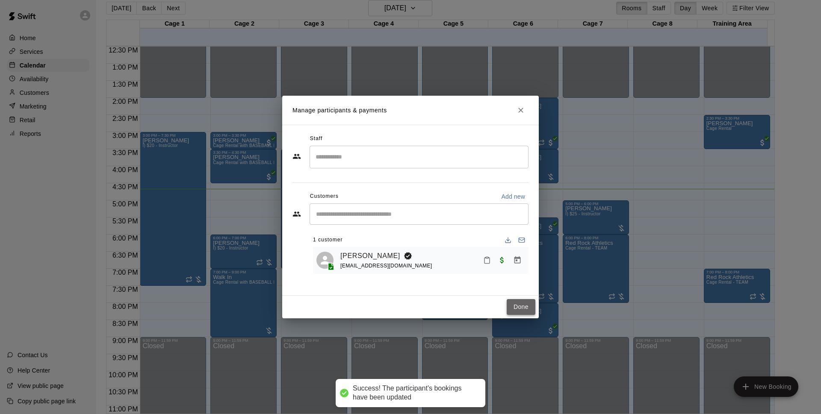
click at [514, 305] on button "Done" at bounding box center [521, 307] width 29 height 16
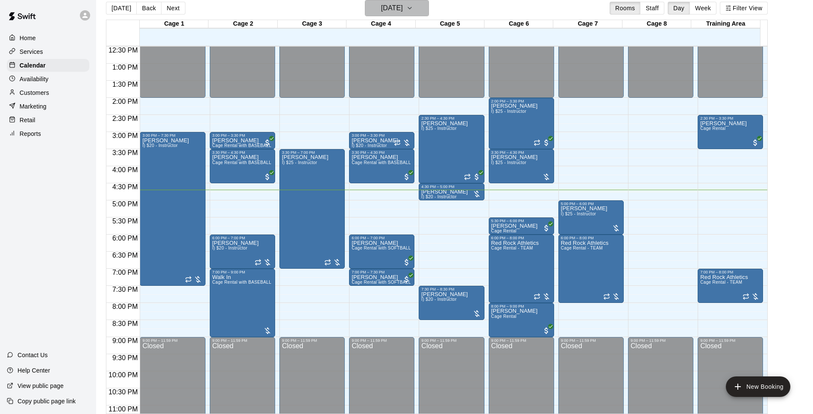
click at [390, 11] on h6 "[DATE]" at bounding box center [392, 8] width 22 height 12
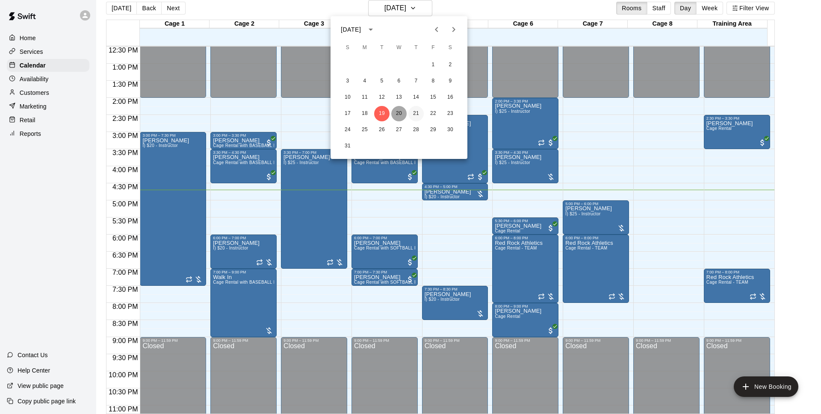
drag, startPoint x: 402, startPoint y: 117, endPoint x: 414, endPoint y: 116, distance: 12.0
click at [403, 116] on button "20" at bounding box center [398, 113] width 15 height 15
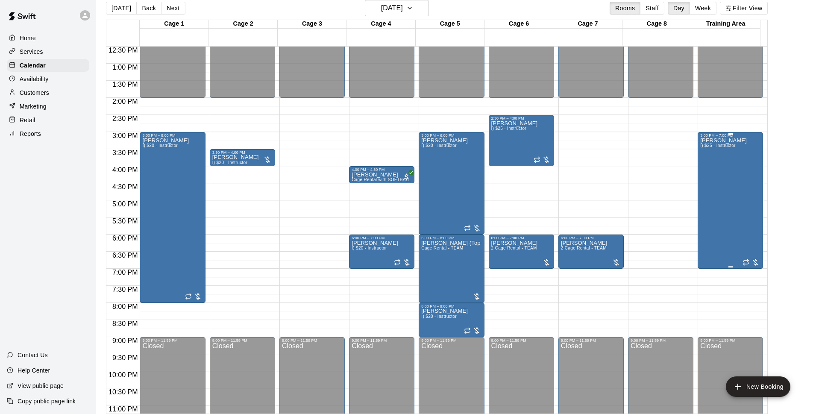
click at [741, 136] on div "3:00 PM – 7:00 PM" at bounding box center [731, 135] width 60 height 4
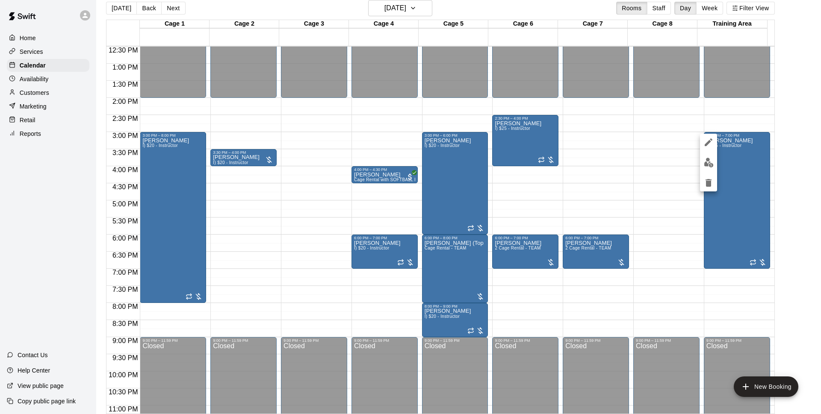
click at [713, 112] on div at bounding box center [410, 207] width 821 height 414
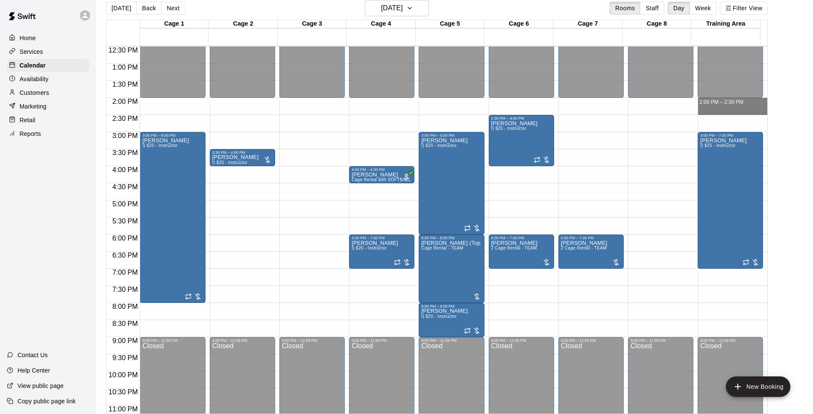
drag, startPoint x: 721, startPoint y: 98, endPoint x: 721, endPoint y: 108, distance: 9.4
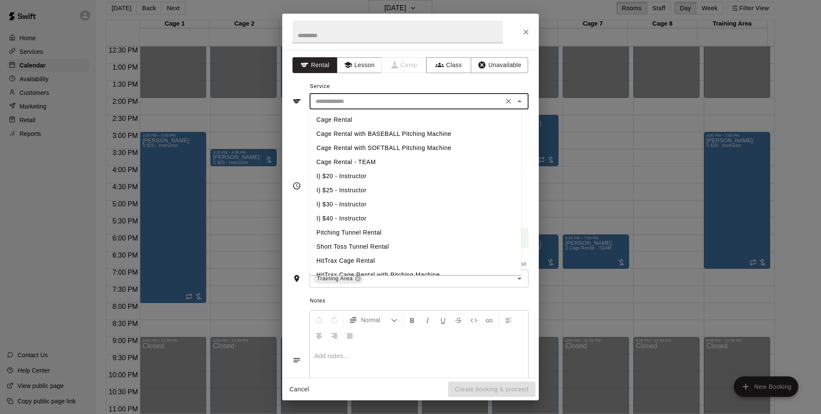
click at [492, 105] on input "text" at bounding box center [406, 101] width 189 height 11
click at [376, 185] on li "I) $25 - Instructor" at bounding box center [415, 190] width 212 height 14
type input "**********"
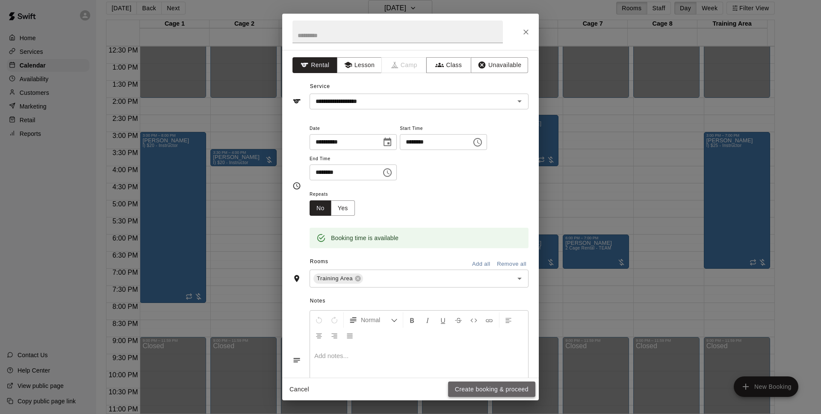
click at [511, 396] on button "Create booking & proceed" at bounding box center [491, 390] width 87 height 16
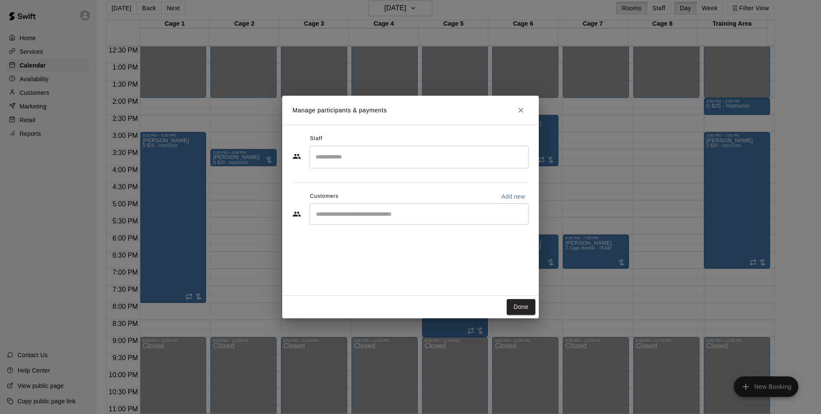
click at [380, 209] on div "​" at bounding box center [418, 213] width 219 height 21
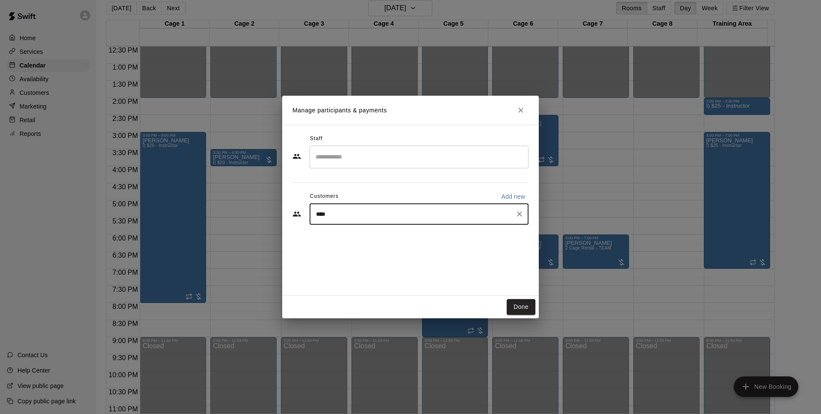
type input "*****"
click at [361, 238] on p "[PERSON_NAME]" at bounding box center [359, 234] width 52 height 9
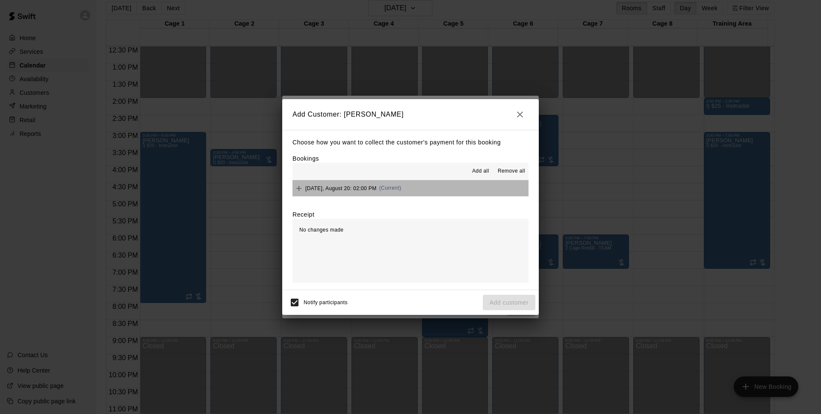
click at [434, 186] on button "[DATE], August 20: 02:00 PM (Current)" at bounding box center [410, 188] width 236 height 16
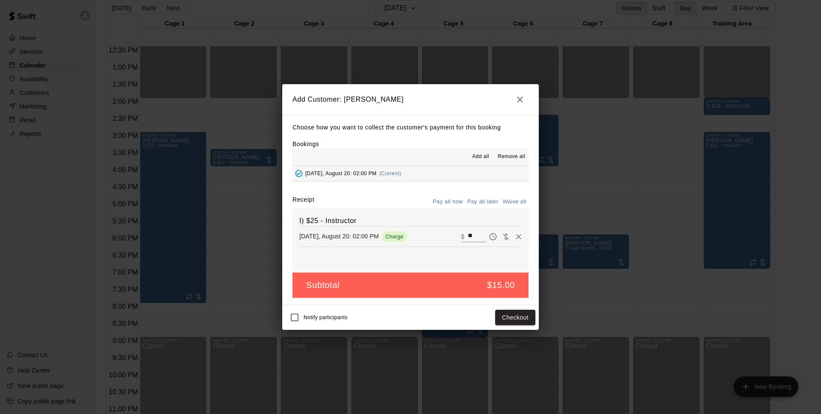
click at [484, 200] on button "Pay all later" at bounding box center [482, 201] width 35 height 13
click at [506, 312] on button "Add customer" at bounding box center [509, 318] width 53 height 16
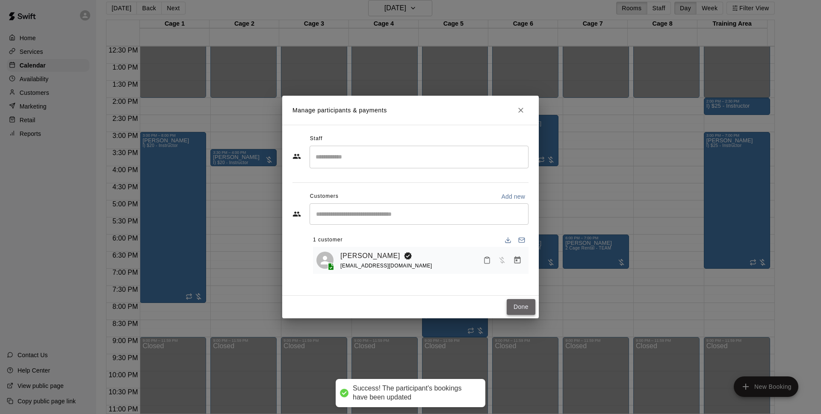
click at [515, 309] on button "Done" at bounding box center [521, 307] width 29 height 16
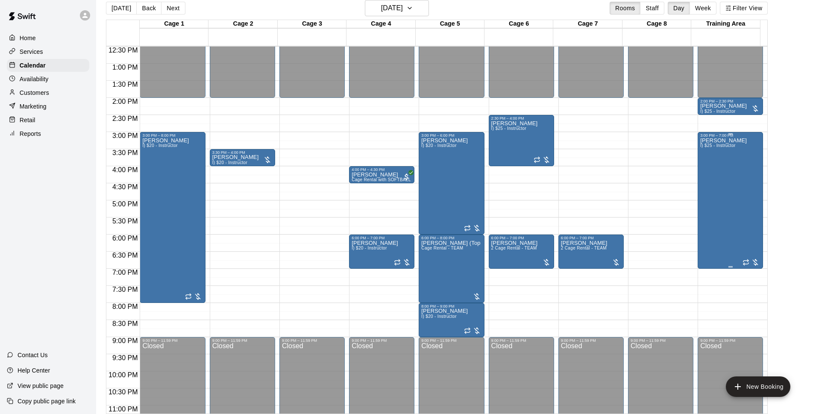
click at [732, 175] on div "[PERSON_NAME] I) $25 - Instructor" at bounding box center [724, 345] width 47 height 414
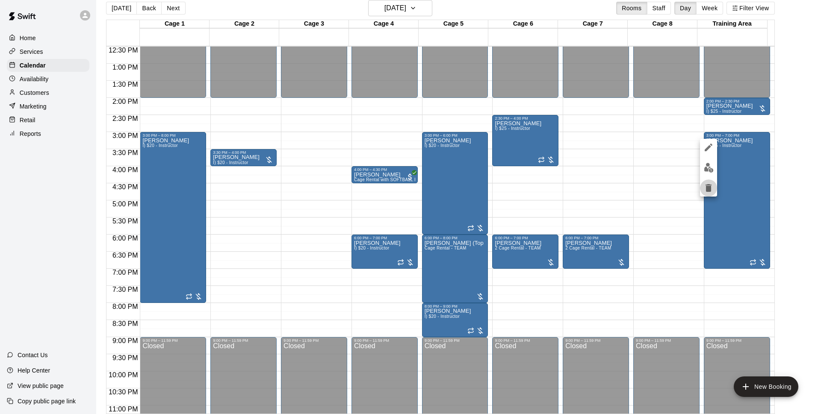
click at [708, 184] on icon "delete" at bounding box center [708, 188] width 10 height 10
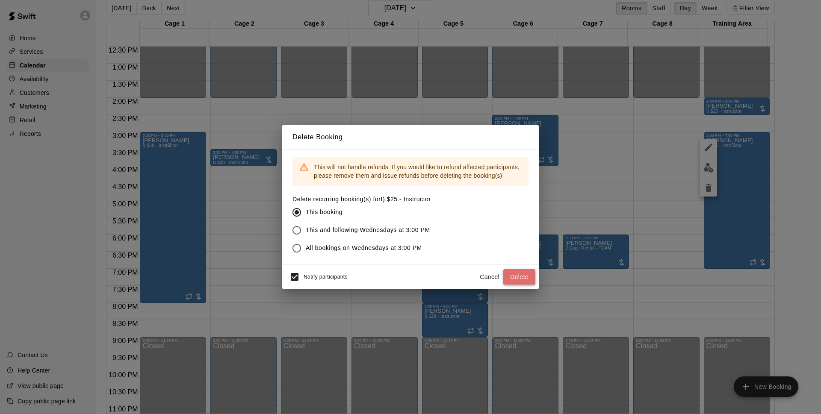
click at [523, 274] on button "Delete" at bounding box center [519, 277] width 32 height 16
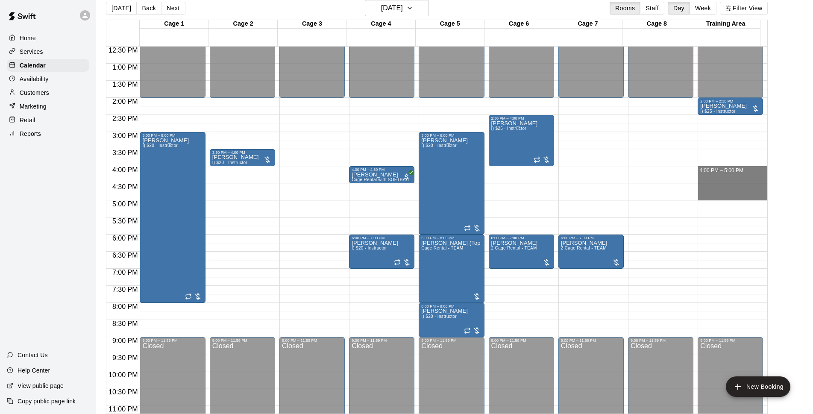
drag, startPoint x: 720, startPoint y: 169, endPoint x: 717, endPoint y: 194, distance: 25.8
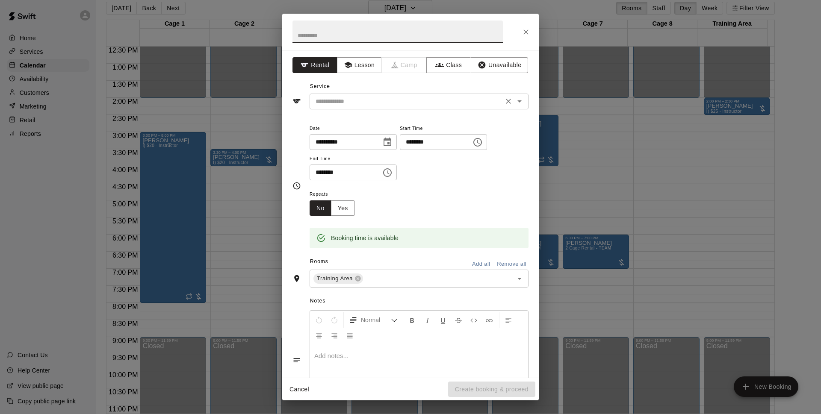
click at [370, 100] on input "text" at bounding box center [406, 101] width 189 height 11
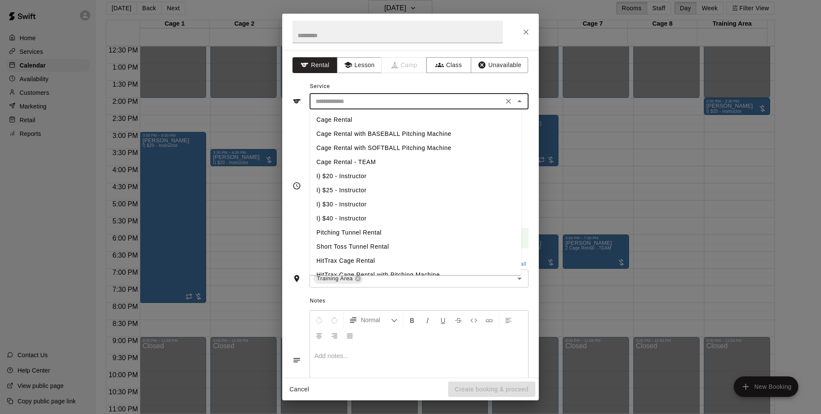
click at [363, 186] on li "I) $25 - Instructor" at bounding box center [415, 190] width 212 height 14
type input "**********"
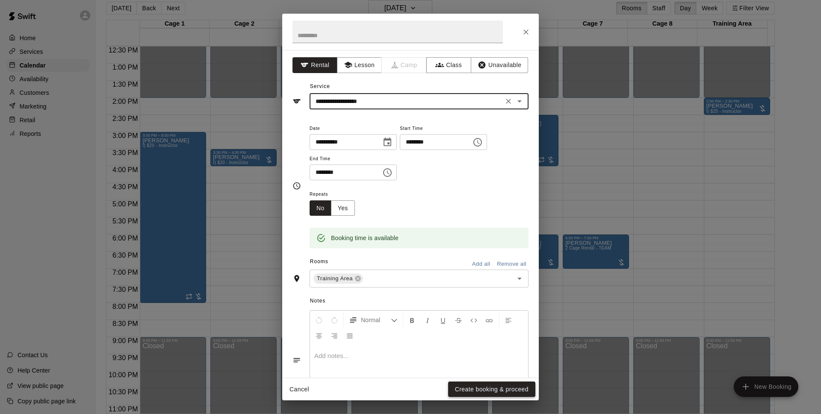
click at [521, 383] on button "Create booking & proceed" at bounding box center [491, 390] width 87 height 16
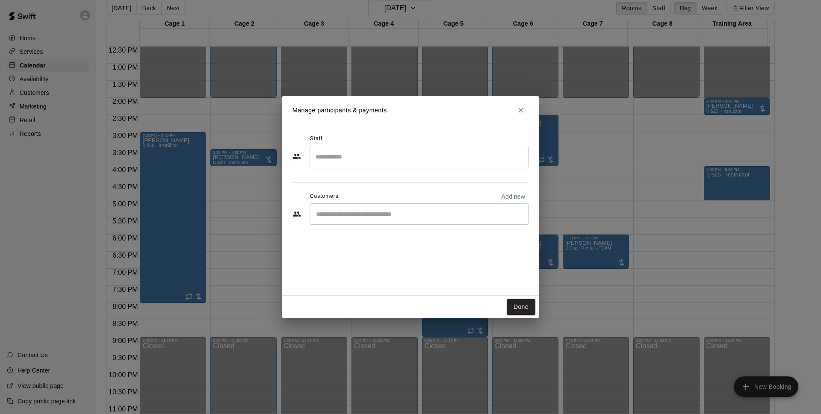
click at [383, 221] on div "​" at bounding box center [418, 213] width 219 height 21
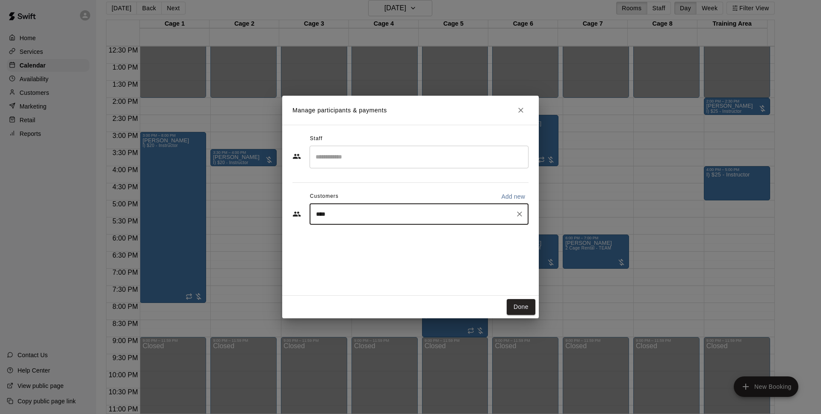
type input "*****"
click at [374, 236] on p "[PERSON_NAME]" at bounding box center [359, 234] width 52 height 9
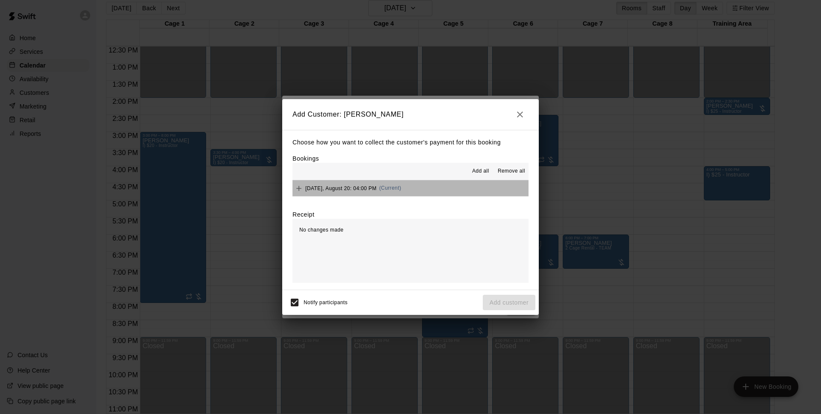
click at [440, 193] on button "[DATE], August 20: 04:00 PM (Current)" at bounding box center [410, 188] width 236 height 16
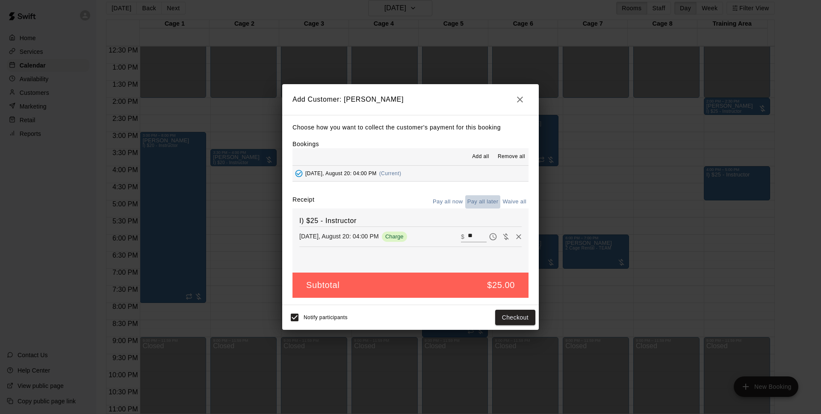
click at [483, 206] on button "Pay all later" at bounding box center [482, 201] width 35 height 13
click at [519, 316] on button "Add customer" at bounding box center [509, 318] width 53 height 16
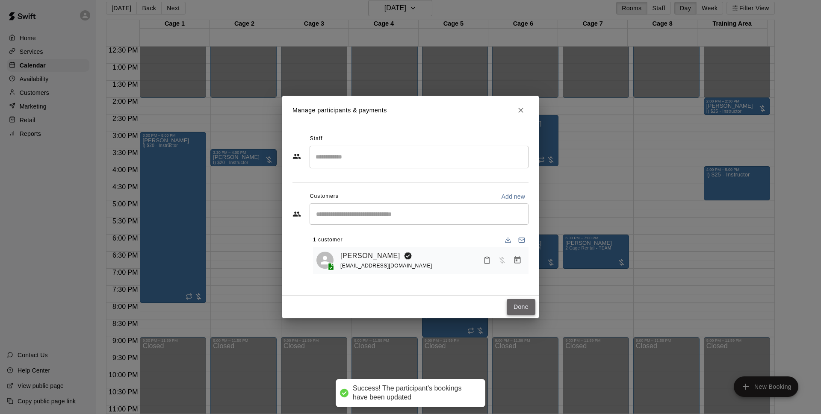
click at [533, 310] on button "Done" at bounding box center [521, 307] width 29 height 16
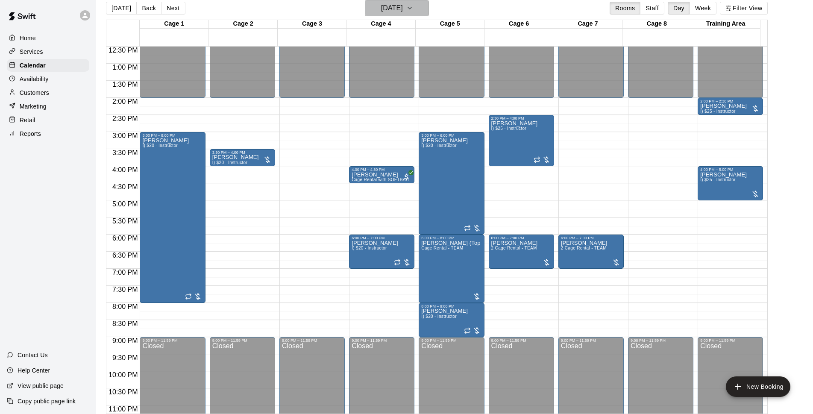
click at [412, 1] on button "[DATE]" at bounding box center [397, 8] width 64 height 16
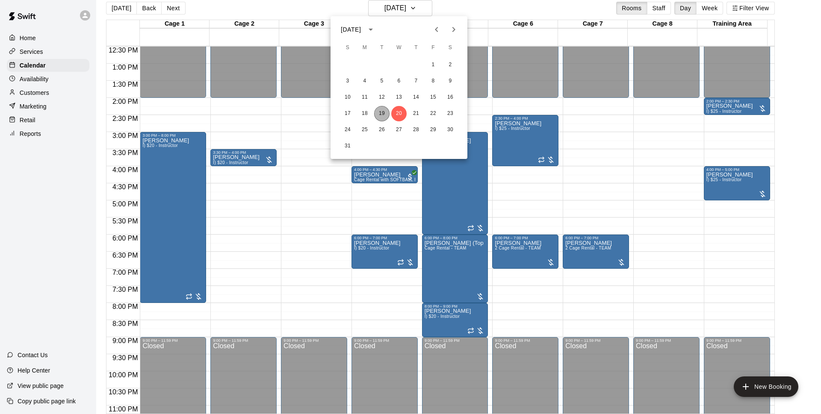
click at [383, 115] on button "19" at bounding box center [381, 113] width 15 height 15
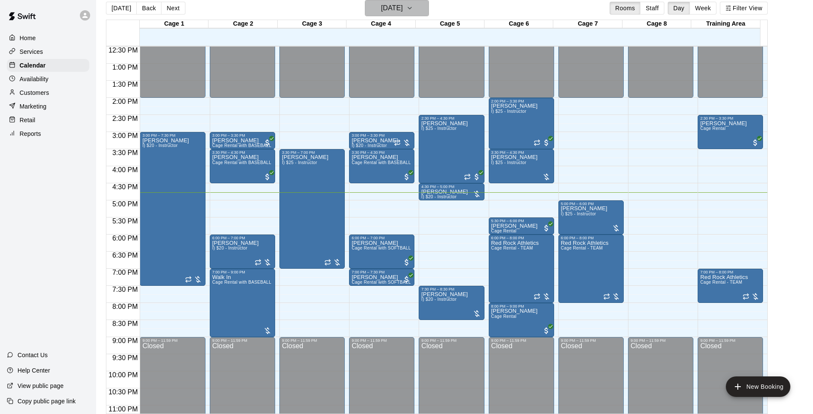
click at [403, 3] on h6 "[DATE]" at bounding box center [392, 8] width 22 height 12
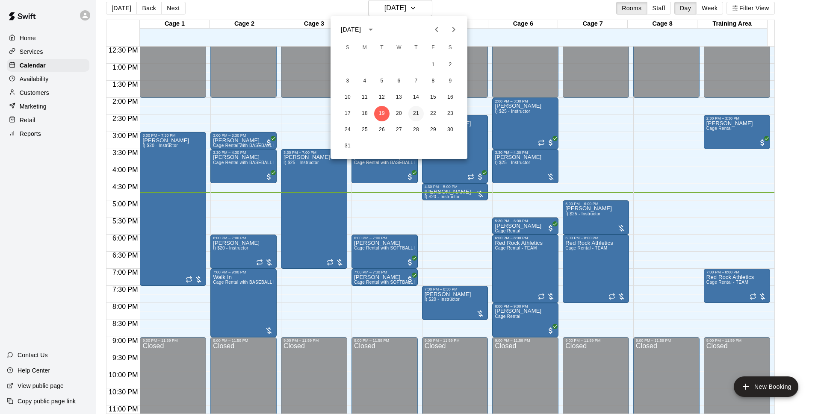
click at [415, 114] on button "21" at bounding box center [415, 113] width 15 height 15
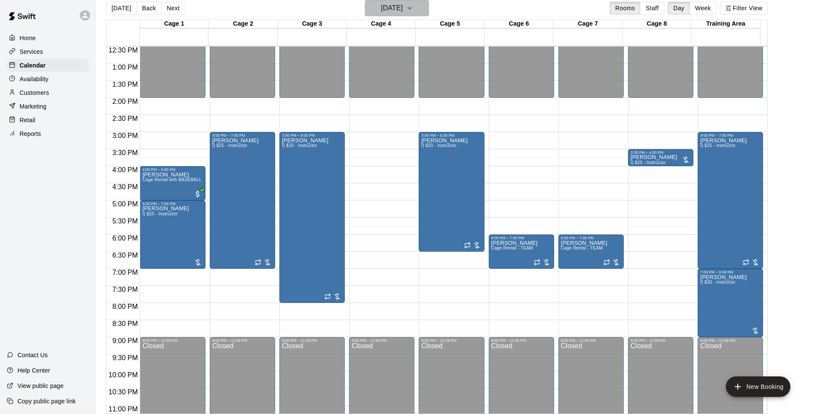
click at [403, 10] on h6 "[DATE]" at bounding box center [392, 8] width 22 height 12
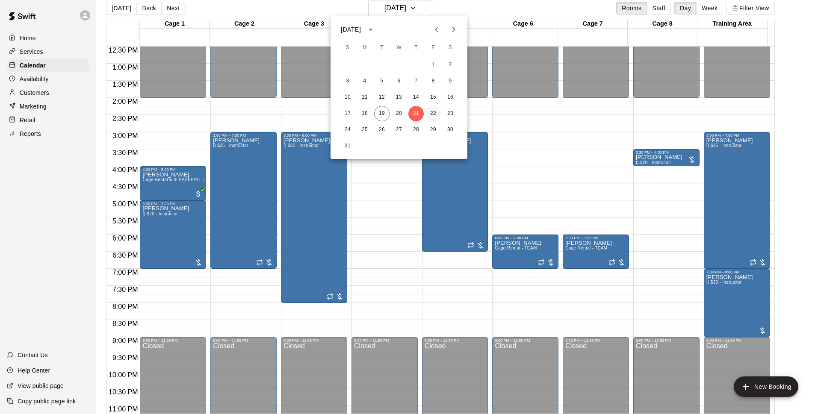
click at [432, 109] on button "22" at bounding box center [432, 113] width 15 height 15
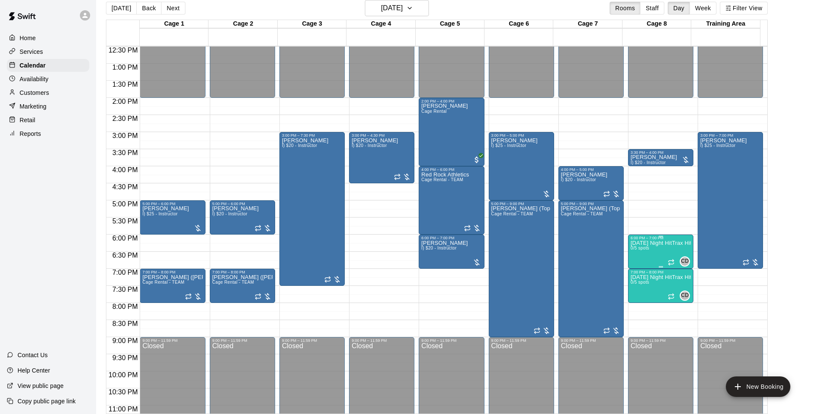
click at [685, 259] on span "CD" at bounding box center [685, 261] width 8 height 9
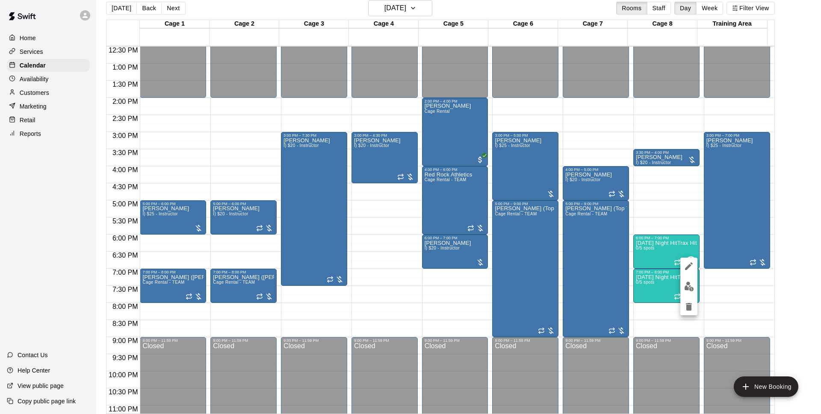
click at [813, 201] on div at bounding box center [410, 207] width 821 height 414
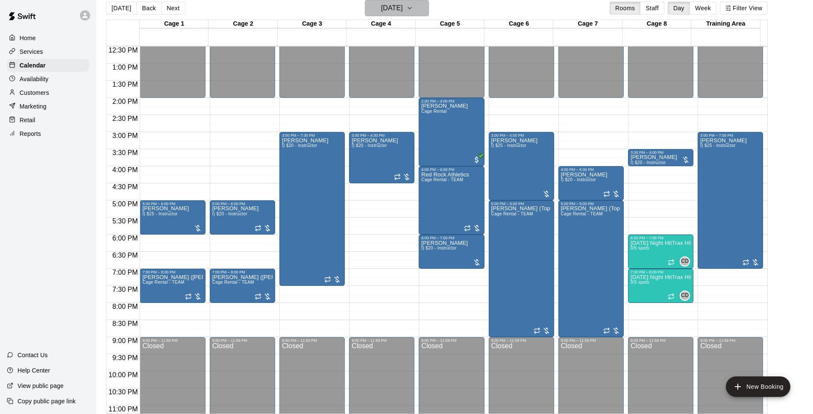
click at [396, 6] on h6 "[DATE]" at bounding box center [392, 8] width 22 height 12
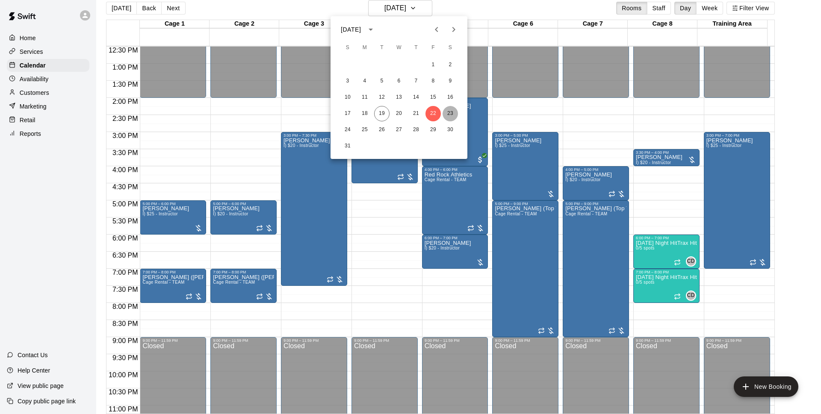
click at [449, 109] on button "23" at bounding box center [449, 113] width 15 height 15
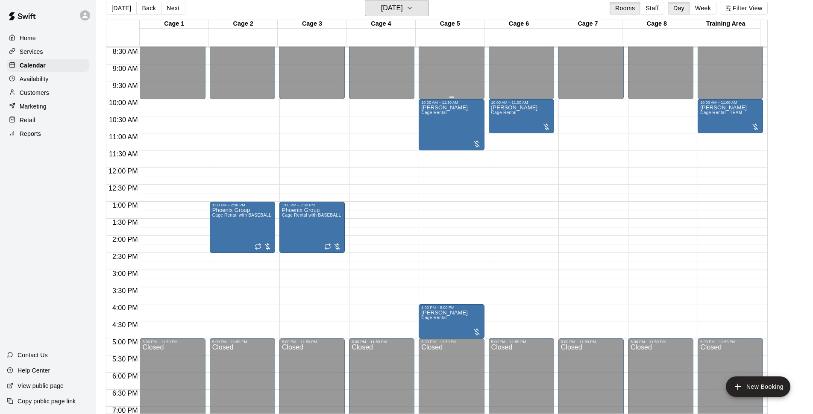
scroll to position [234, 0]
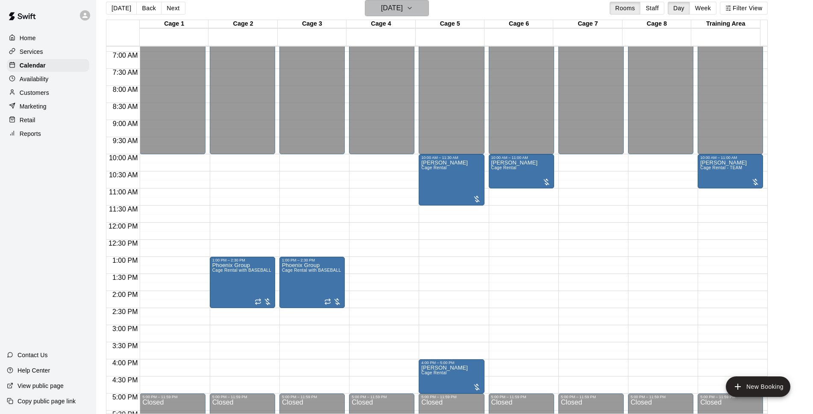
click at [395, 2] on h6 "[DATE]" at bounding box center [392, 8] width 22 height 12
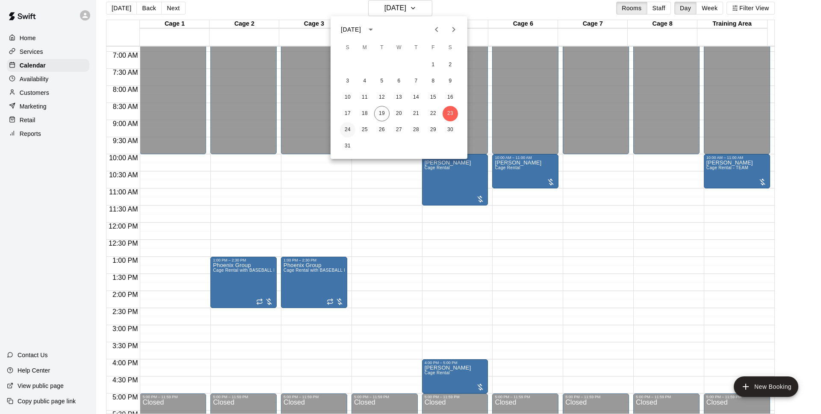
click at [347, 130] on button "24" at bounding box center [347, 129] width 15 height 15
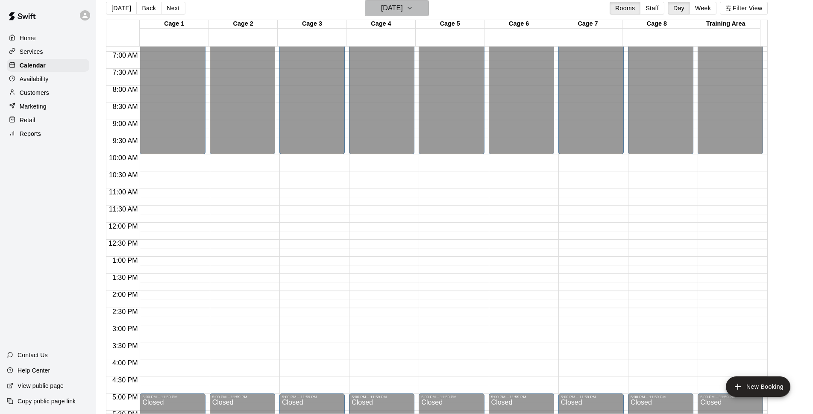
click at [401, 14] on h6 "[DATE]" at bounding box center [392, 8] width 22 height 12
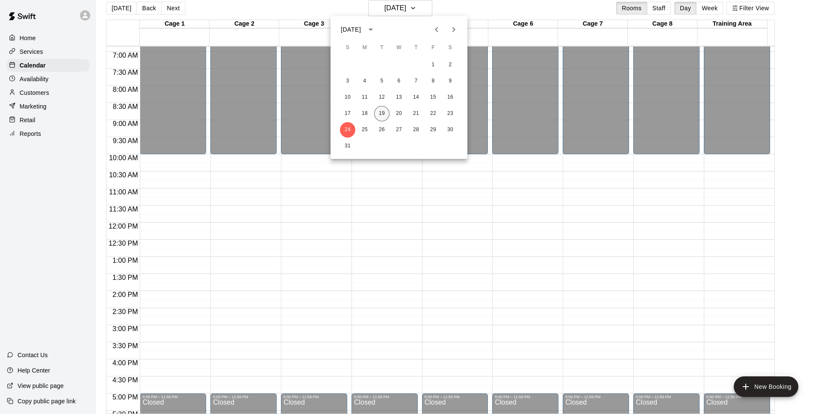
click at [380, 111] on button "19" at bounding box center [381, 113] width 15 height 15
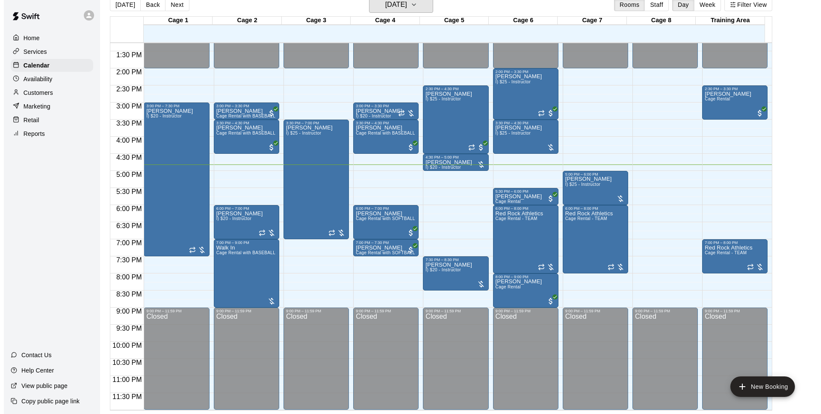
scroll to position [399, 0]
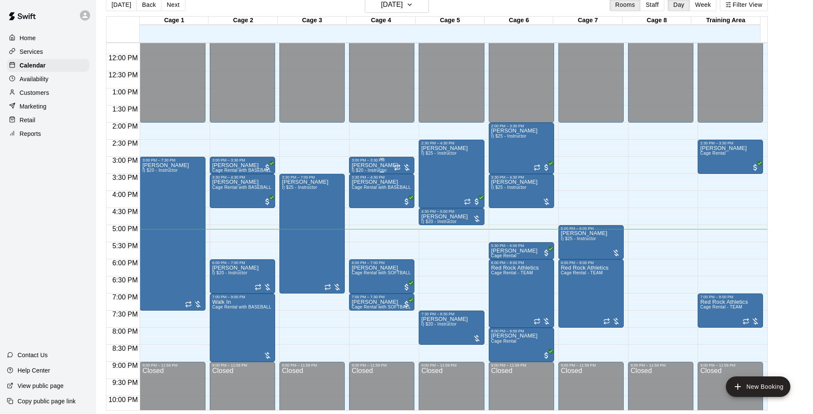
click at [372, 161] on div "3:00 PM – 3:30 PM" at bounding box center [382, 160] width 60 height 4
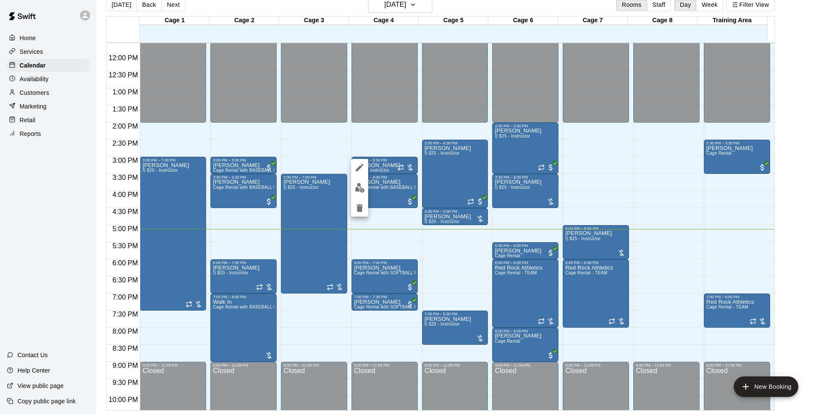
click at [359, 183] on img "edit" at bounding box center [360, 188] width 10 height 10
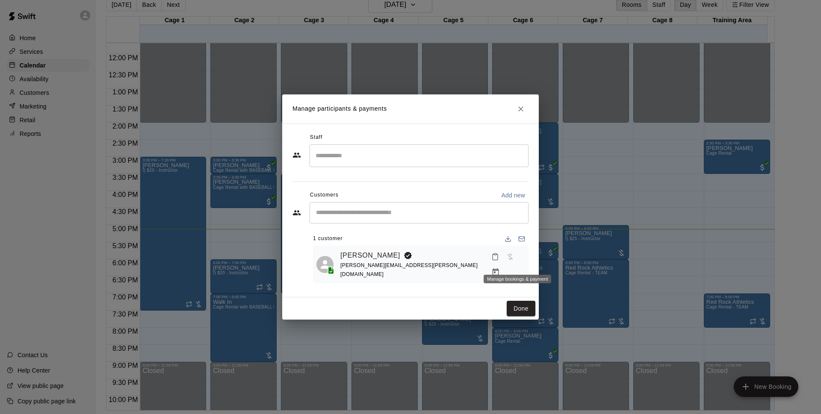
click at [500, 268] on icon "Manage bookings & payment" at bounding box center [495, 272] width 9 height 9
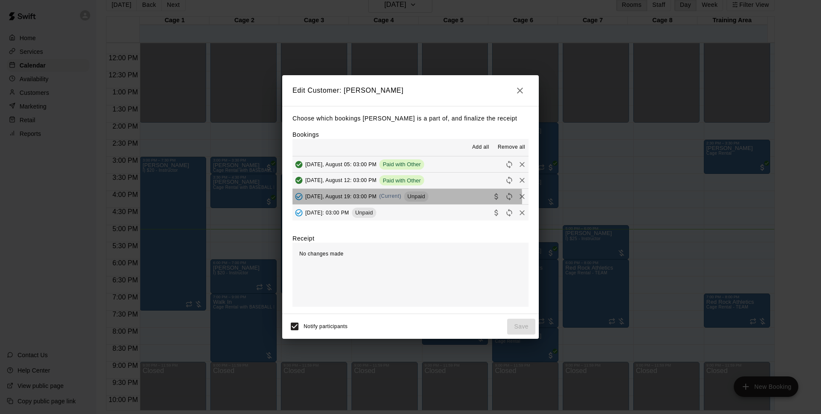
click at [338, 200] on div "[DATE], August 19: 03:00 PM (Current) Unpaid" at bounding box center [360, 196] width 136 height 13
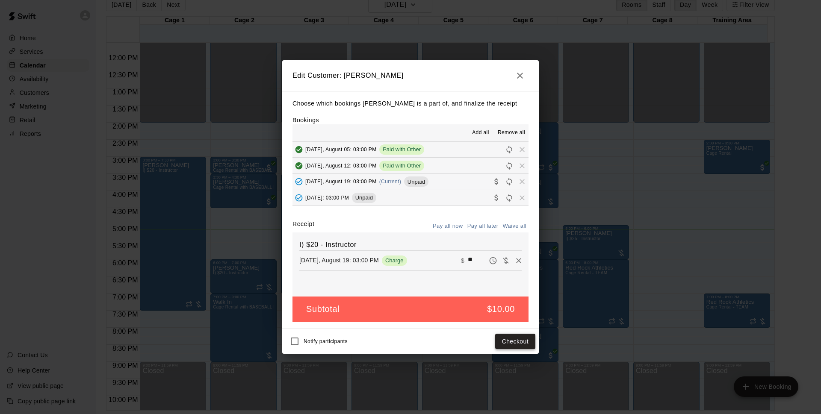
click at [518, 337] on button "Checkout" at bounding box center [515, 342] width 40 height 16
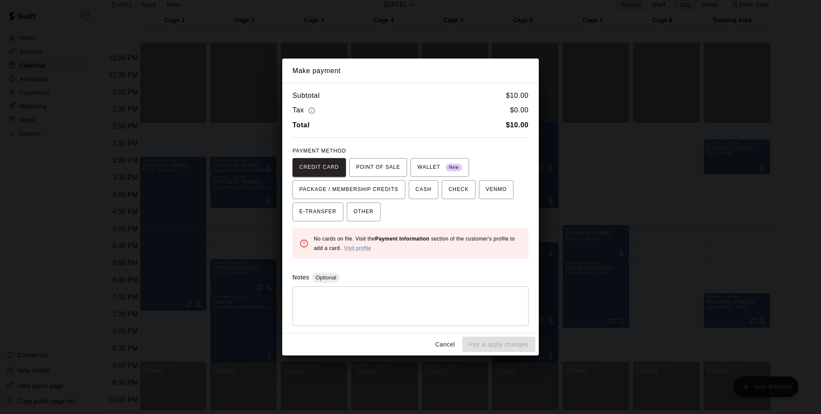
click at [381, 208] on div "CREDIT CARD POINT OF SALE WALLET New PACKAGE / MEMBERSHIP CREDITS CASH CHECK VE…" at bounding box center [410, 189] width 236 height 63
click at [374, 209] on button "OTHER" at bounding box center [364, 212] width 34 height 19
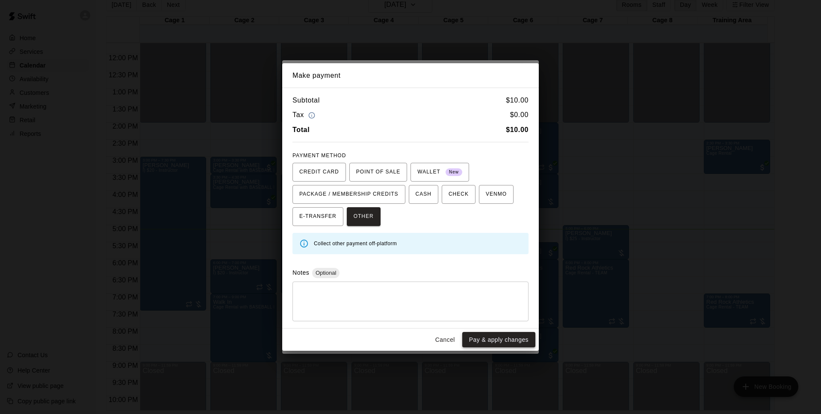
click at [498, 346] on button "Pay & apply changes" at bounding box center [498, 340] width 73 height 16
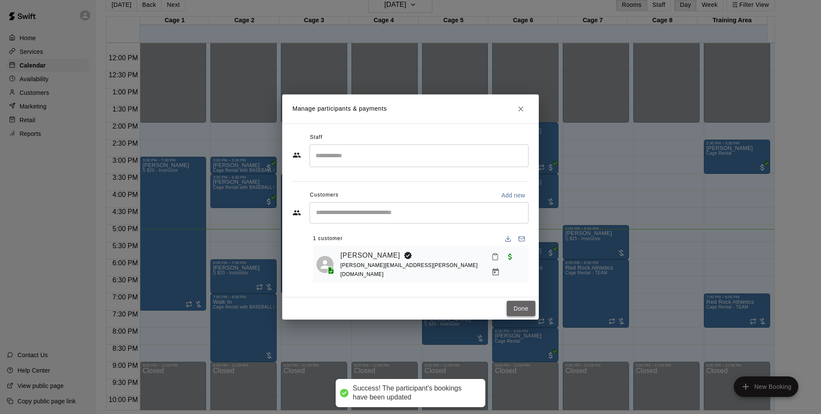
click at [517, 312] on button "Done" at bounding box center [521, 309] width 29 height 16
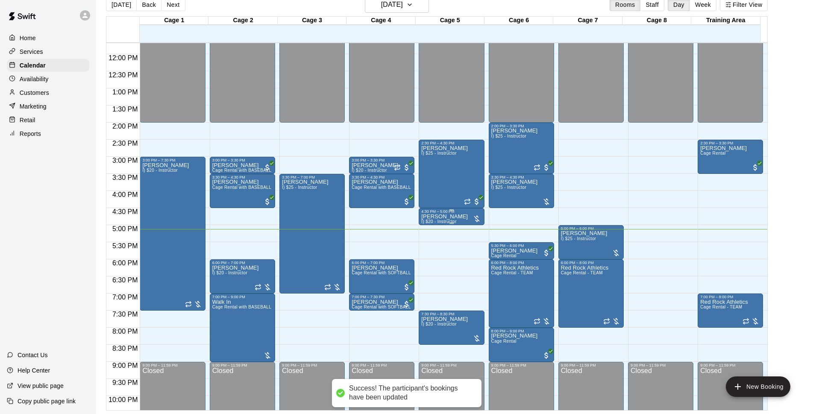
click at [446, 217] on p "[PERSON_NAME]" at bounding box center [444, 217] width 47 height 0
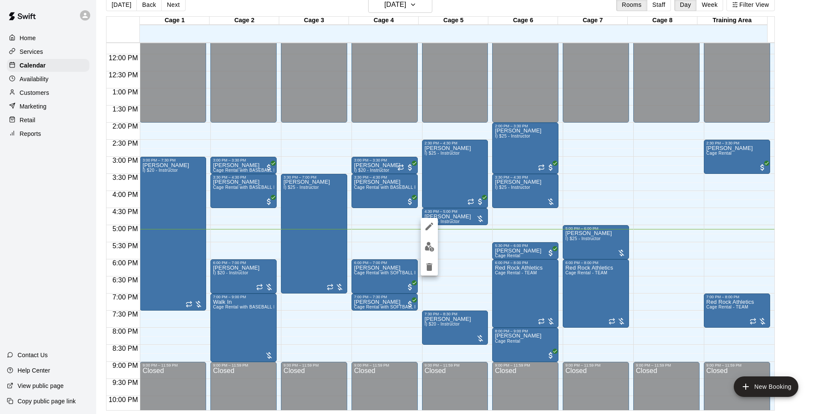
click at [428, 250] on img "edit" at bounding box center [429, 247] width 10 height 10
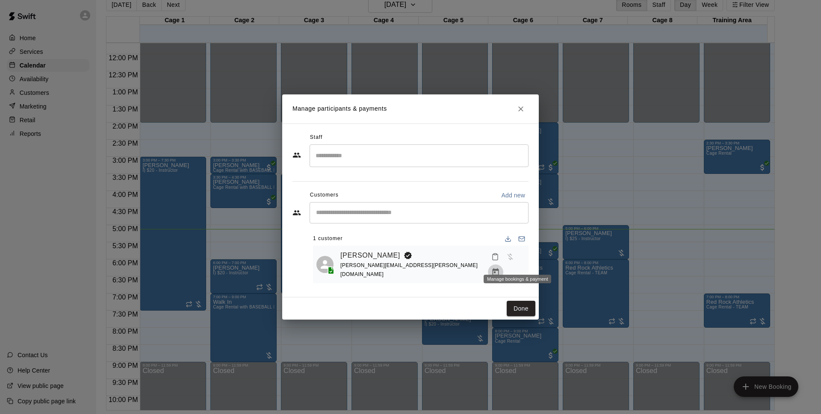
click at [503, 265] on button "Manage bookings & payment" at bounding box center [495, 272] width 15 height 15
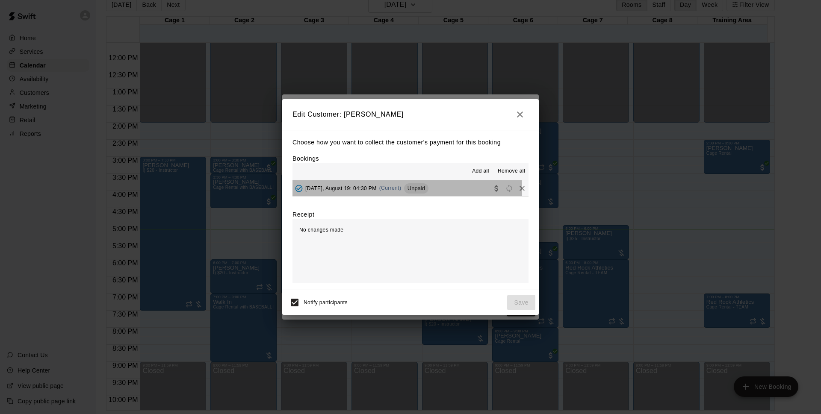
click at [358, 190] on span "[DATE], August 19: 04:30 PM" at bounding box center [340, 188] width 71 height 6
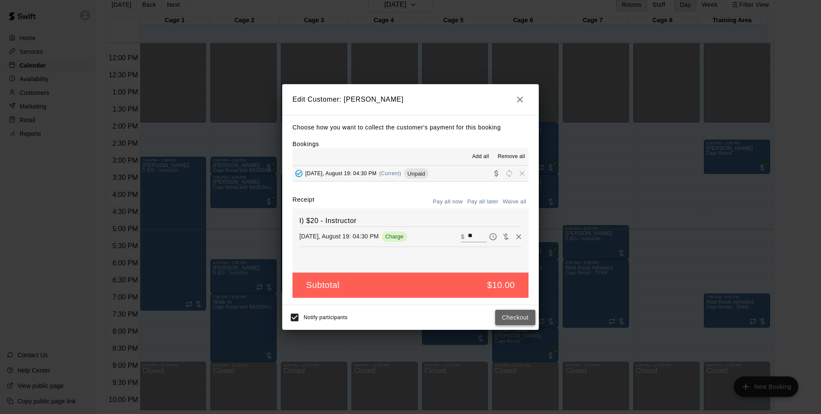
click at [532, 316] on button "Checkout" at bounding box center [515, 318] width 40 height 16
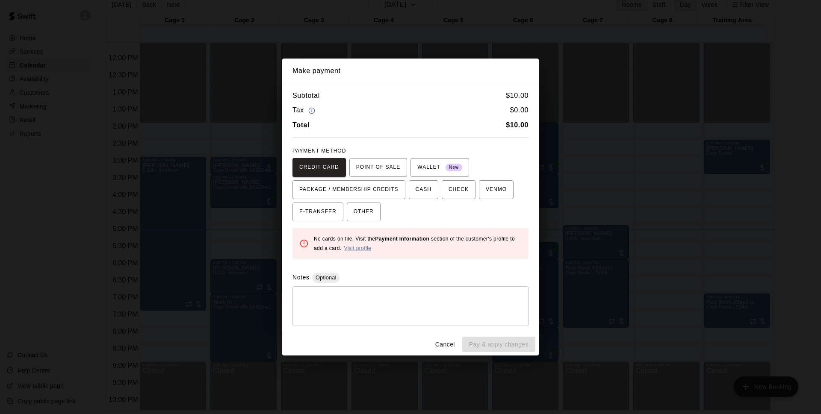
click at [446, 341] on button "Cancel" at bounding box center [444, 345] width 27 height 16
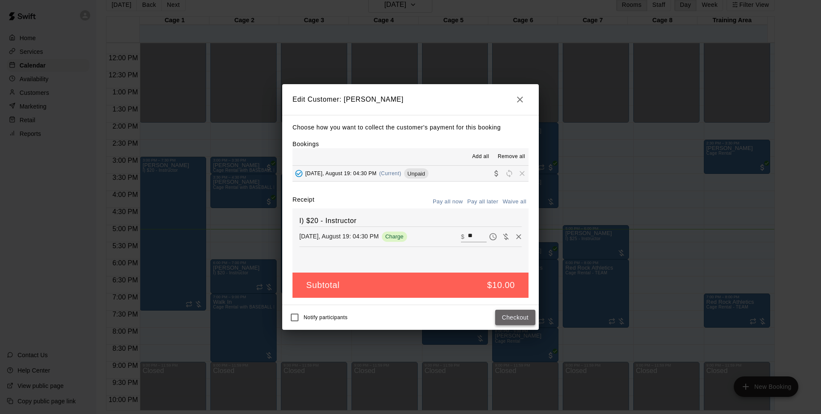
click at [524, 319] on button "Checkout" at bounding box center [515, 318] width 40 height 16
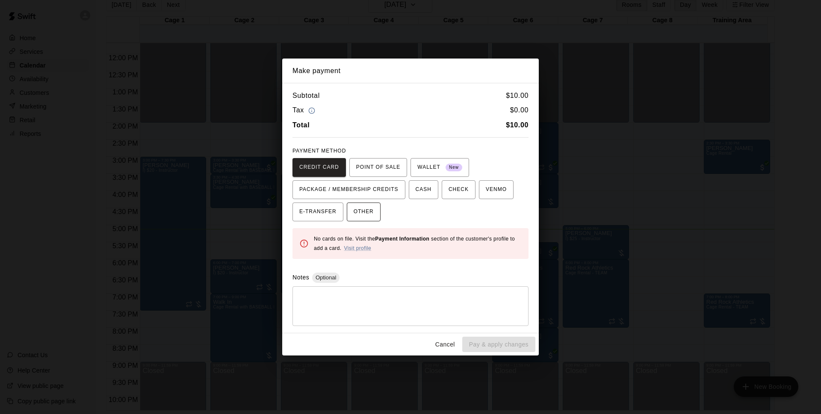
click at [380, 208] on button "OTHER" at bounding box center [364, 212] width 34 height 19
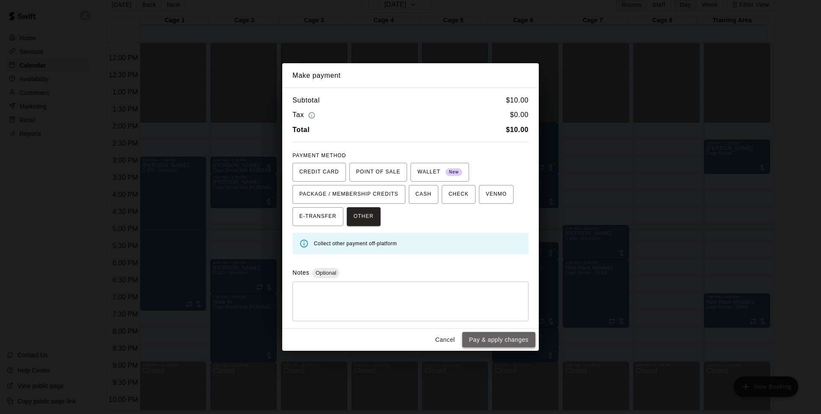
click at [513, 342] on button "Pay & apply changes" at bounding box center [498, 340] width 73 height 16
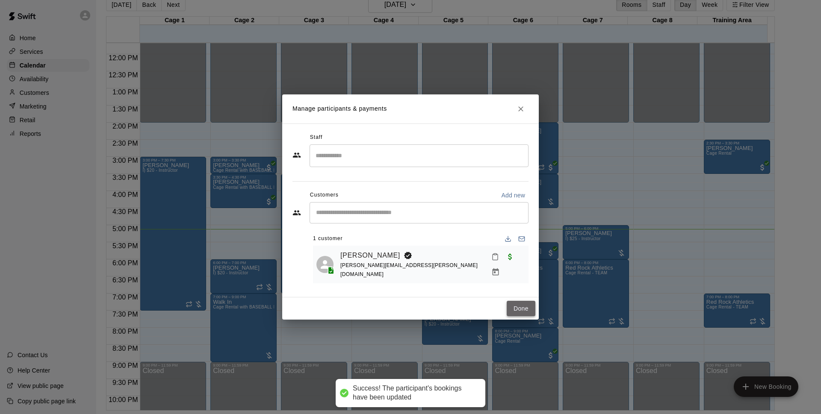
click at [519, 309] on button "Done" at bounding box center [521, 309] width 29 height 16
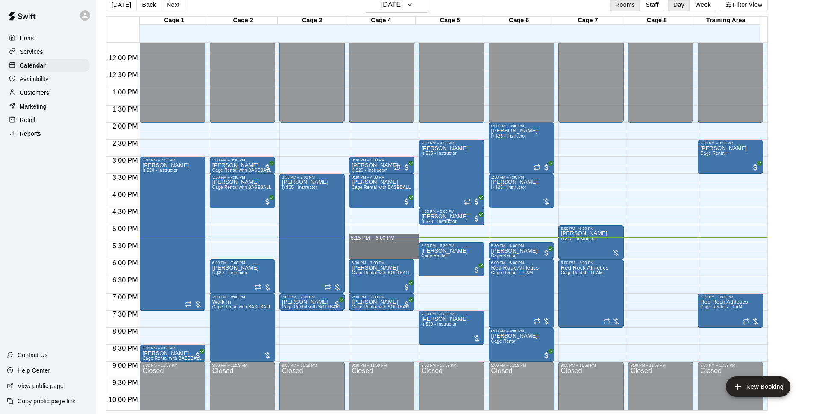
drag, startPoint x: 362, startPoint y: 238, endPoint x: 371, endPoint y: 249, distance: 14.0
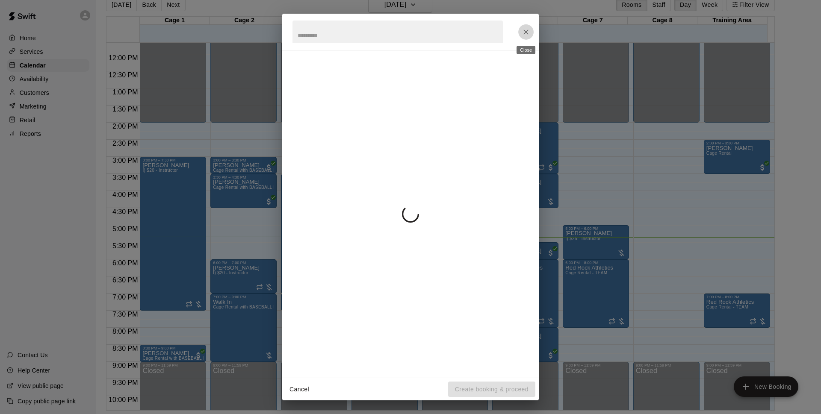
click at [530, 32] on button "Close" at bounding box center [525, 31] width 15 height 15
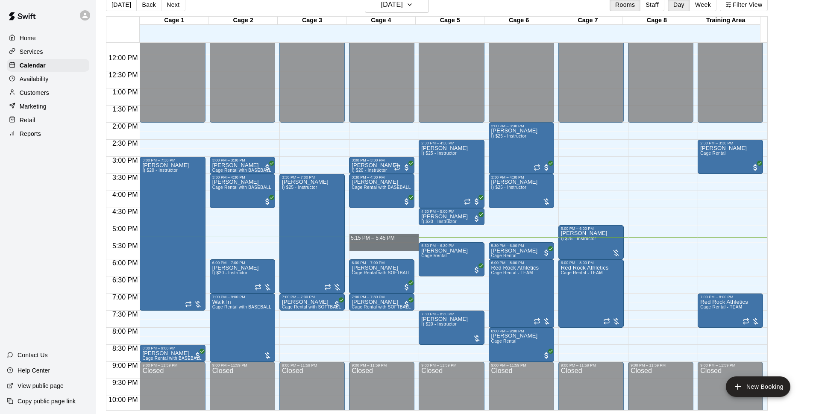
drag, startPoint x: 371, startPoint y: 242, endPoint x: 370, endPoint y: 251, distance: 9.5
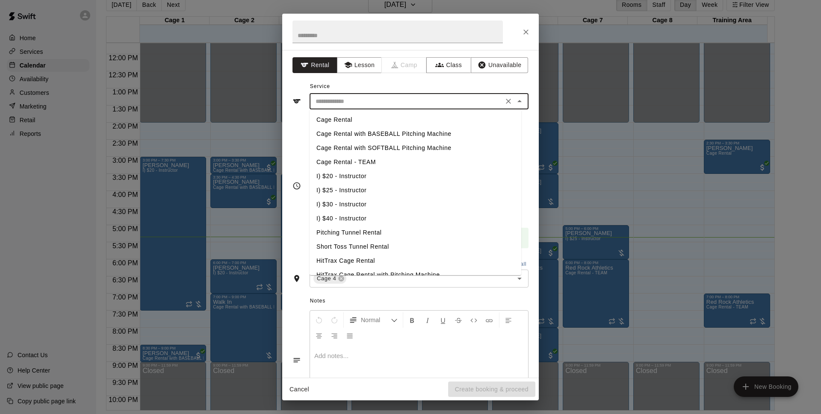
click at [359, 103] on input "text" at bounding box center [406, 101] width 189 height 11
click at [371, 133] on li "Cage Rental with BASEBALL Pitching Machine" at bounding box center [415, 134] width 212 height 14
type input "**********"
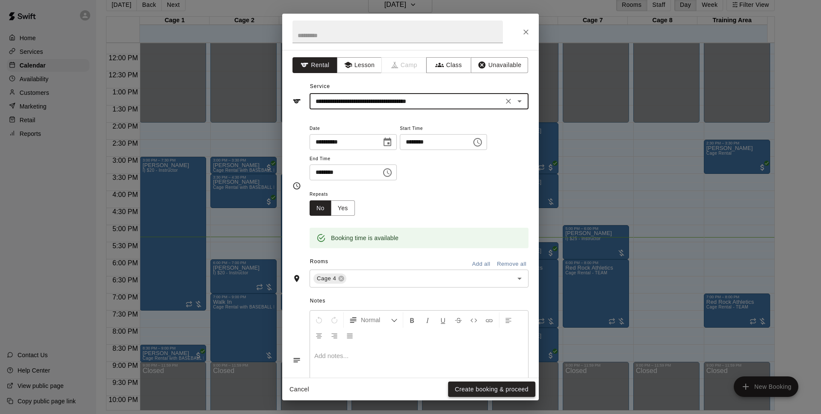
click at [515, 391] on button "Create booking & proceed" at bounding box center [491, 390] width 87 height 16
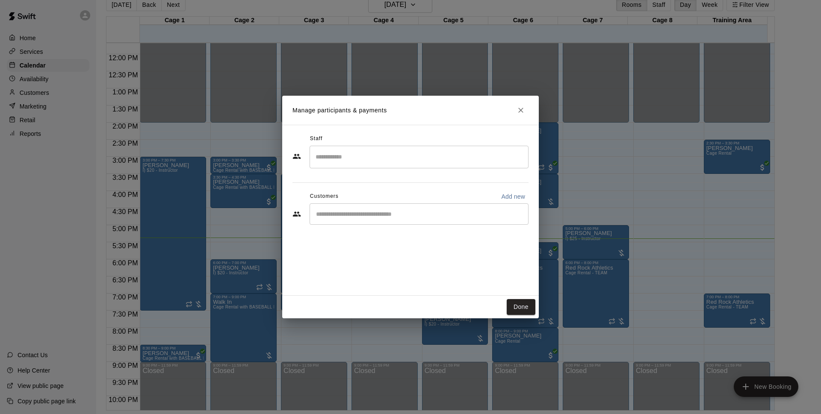
drag, startPoint x: 433, startPoint y: 209, endPoint x: 420, endPoint y: 203, distance: 13.8
click at [424, 208] on div "​" at bounding box center [418, 213] width 219 height 21
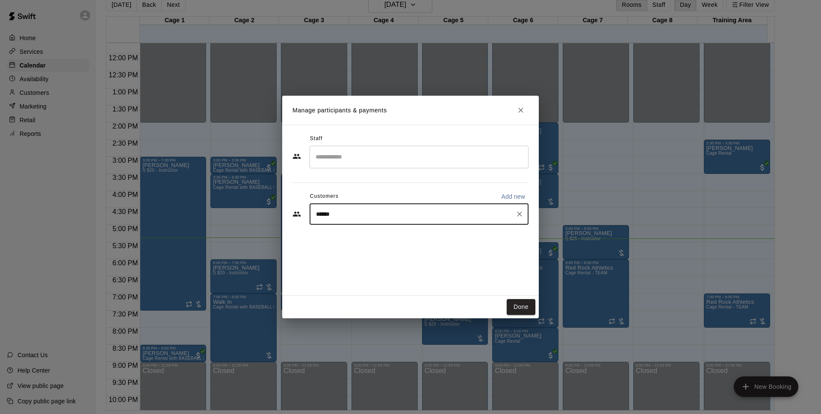
type input "*******"
click at [387, 237] on div "Walk In" at bounding box center [379, 234] width 92 height 9
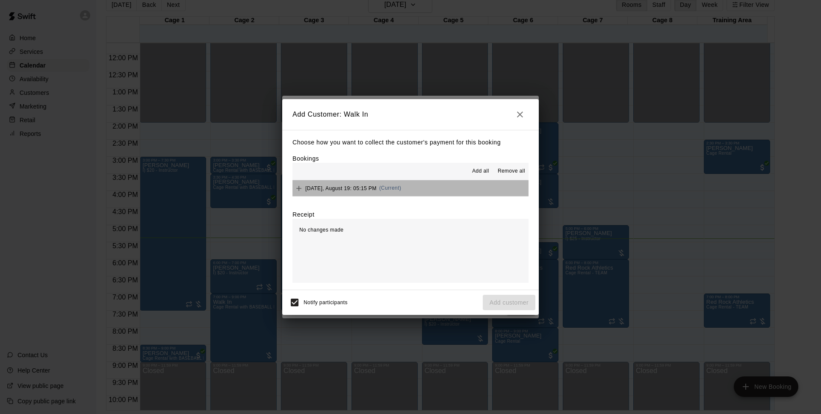
click at [439, 193] on button "[DATE], August 19: 05:15 PM (Current)" at bounding box center [410, 188] width 236 height 16
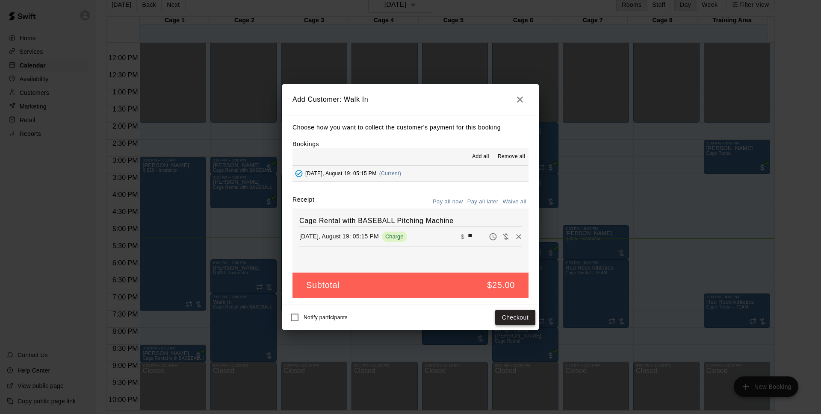
click at [515, 315] on button "Checkout" at bounding box center [515, 318] width 40 height 16
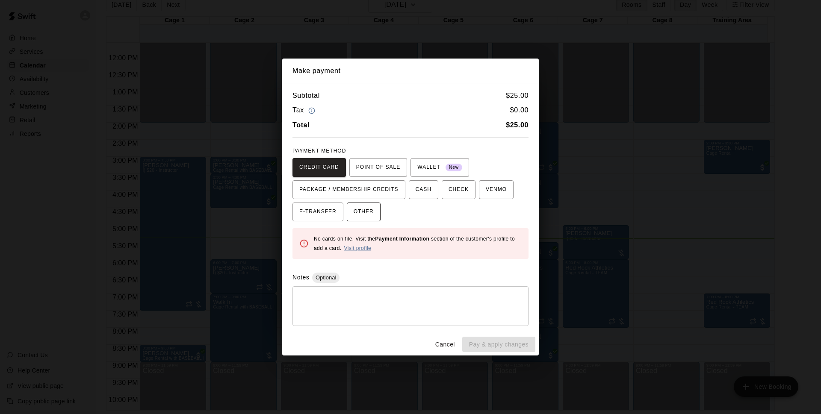
click at [371, 209] on span "OTHER" at bounding box center [364, 212] width 20 height 14
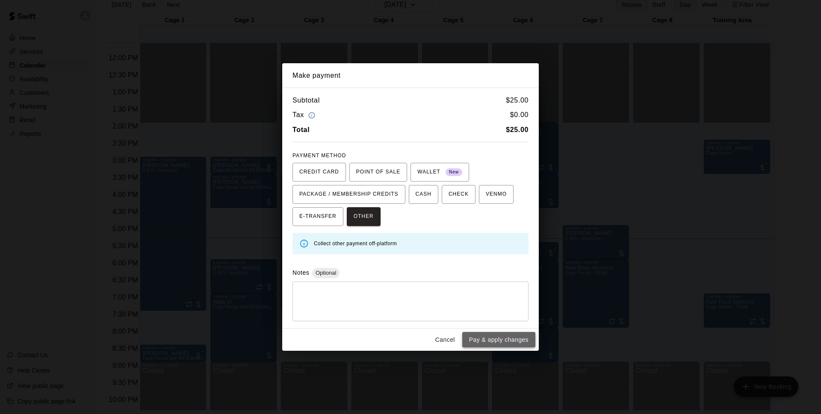
click at [507, 335] on button "Pay & apply changes" at bounding box center [498, 340] width 73 height 16
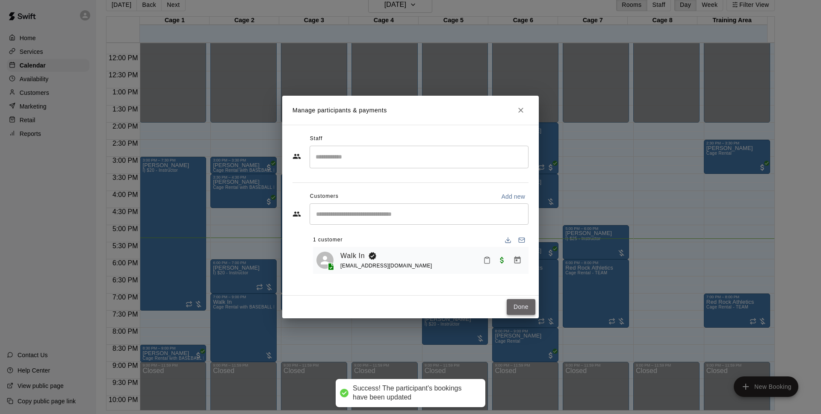
click at [519, 308] on button "Done" at bounding box center [521, 307] width 29 height 16
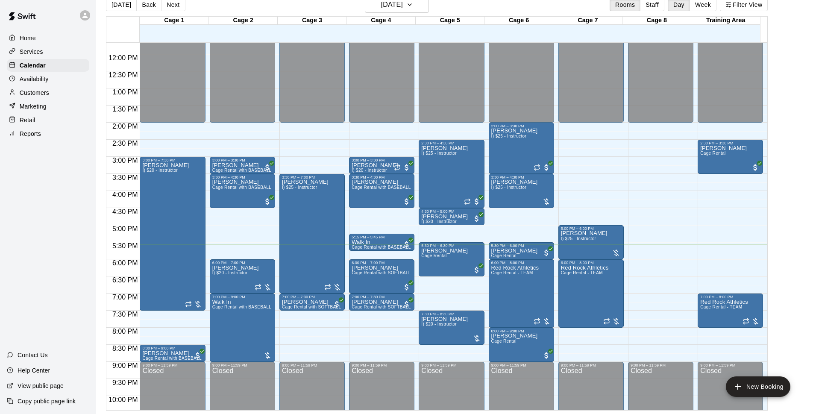
click at [808, 219] on main "[DATE] Back [DATE][DATE] Rooms Staff Day Week Filter View Cage 1 19 Tue Cage 2 …" at bounding box center [455, 204] width 710 height 414
click at [403, 7] on h6 "[DATE]" at bounding box center [392, 5] width 22 height 12
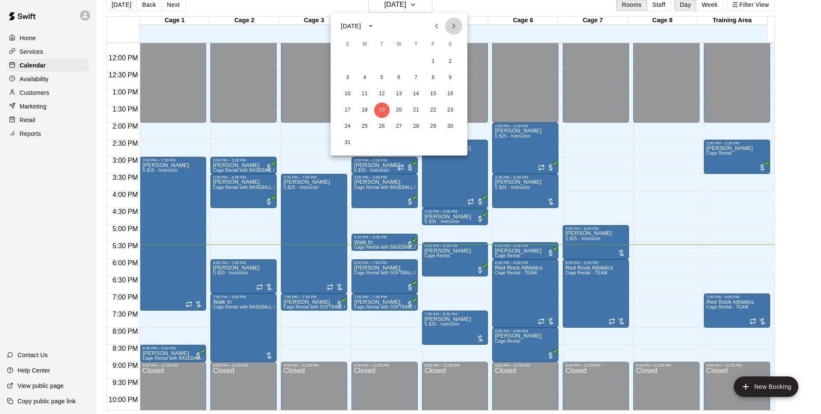
click at [453, 26] on icon "Next month" at bounding box center [453, 26] width 10 height 10
drag, startPoint x: 363, startPoint y: 58, endPoint x: 498, endPoint y: 54, distance: 135.6
click at [363, 59] on button "1" at bounding box center [364, 61] width 15 height 15
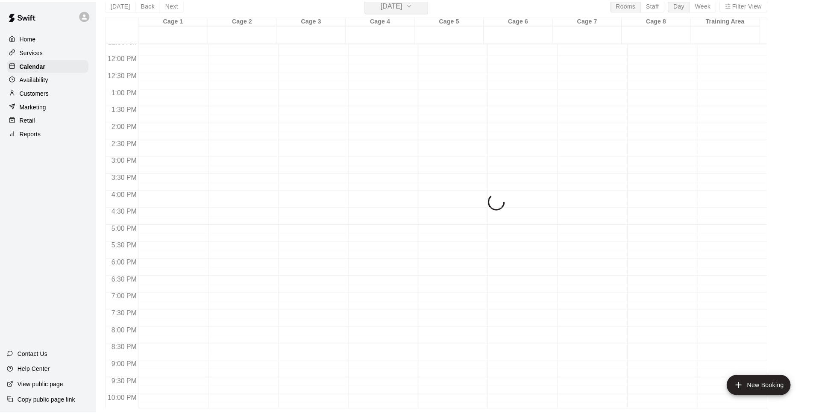
scroll to position [10, 0]
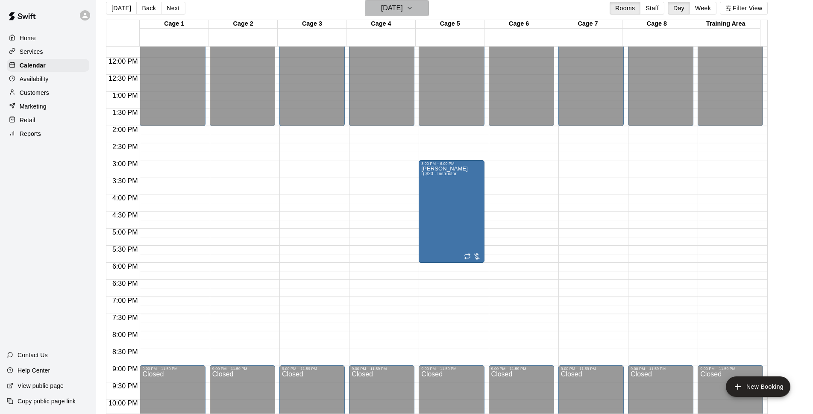
click at [413, 15] on button "[DATE]" at bounding box center [397, 8] width 64 height 16
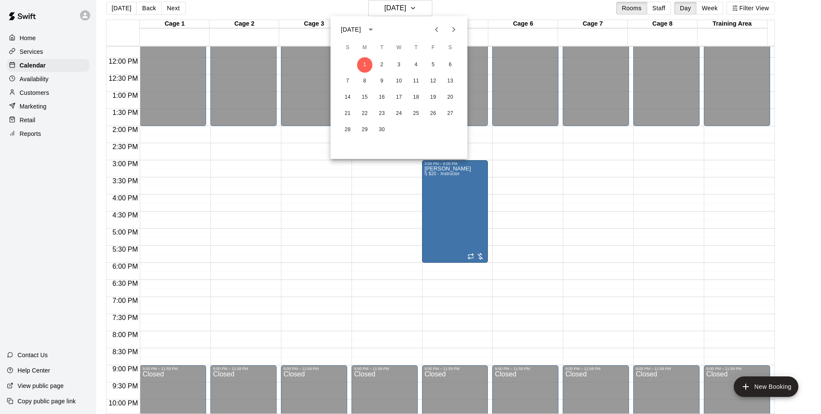
click at [443, 28] on button "Previous month" at bounding box center [436, 29] width 17 height 17
click at [385, 116] on button "19" at bounding box center [381, 113] width 15 height 15
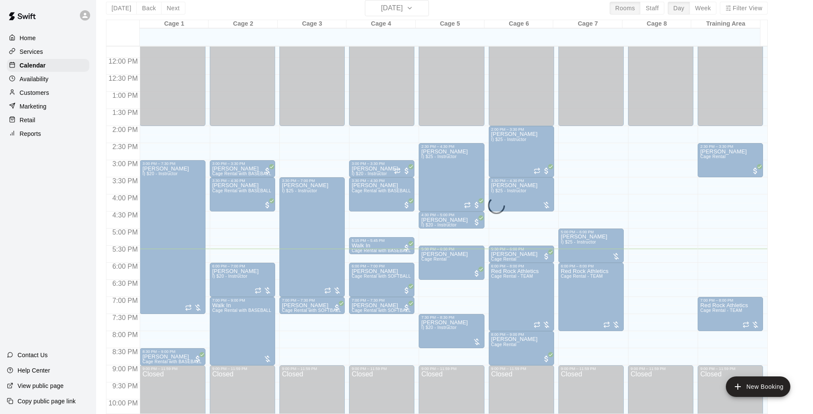
click at [498, 13] on div "[DATE] Back [DATE][DATE] Rooms Staff Day Week Filter View" at bounding box center [437, 10] width 662 height 20
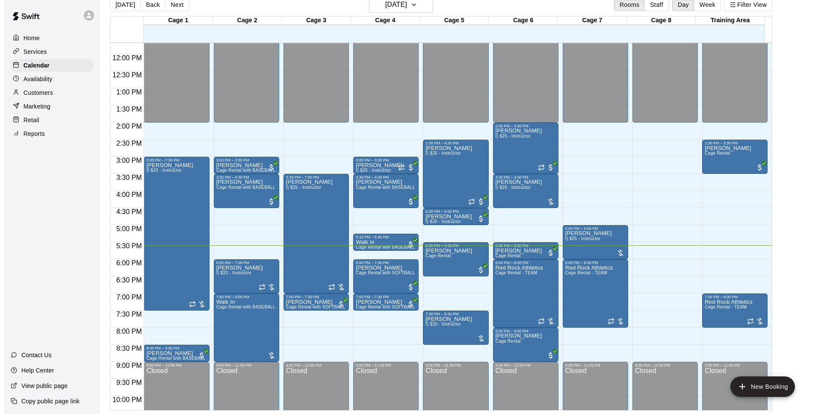
scroll to position [454, 0]
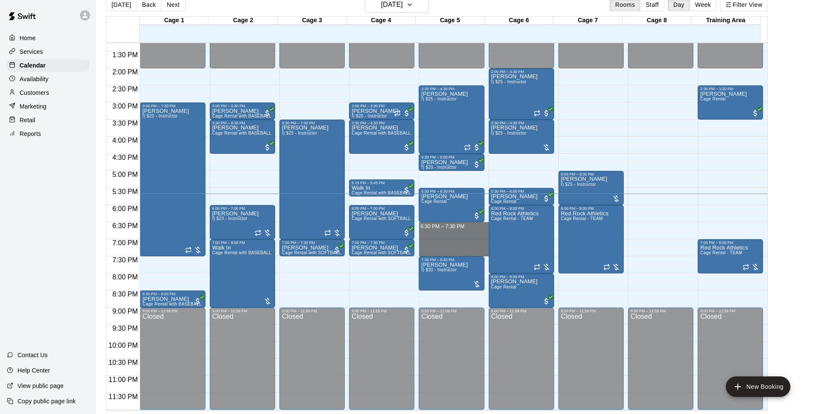
drag, startPoint x: 434, startPoint y: 225, endPoint x: 430, endPoint y: 252, distance: 27.2
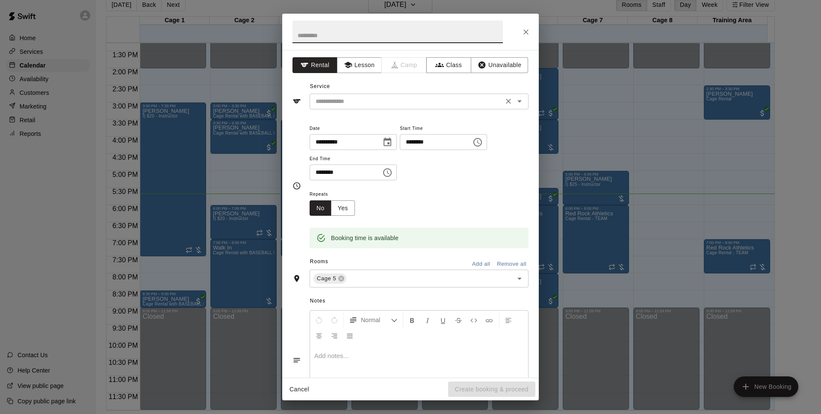
click at [457, 100] on input "text" at bounding box center [406, 101] width 189 height 11
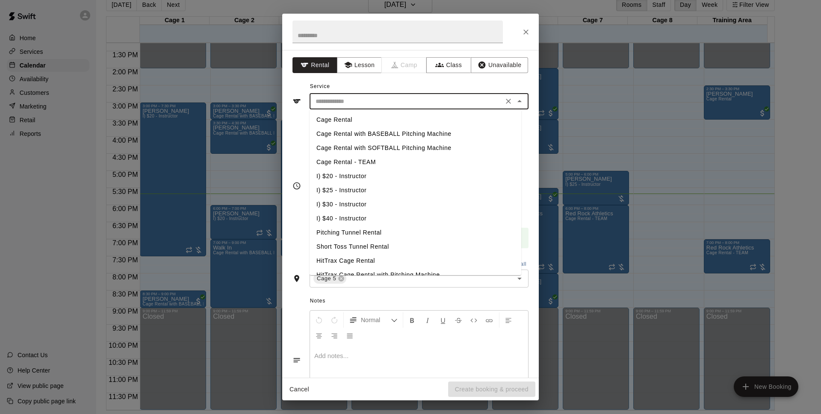
click at [359, 123] on li "Cage Rental" at bounding box center [415, 120] width 212 height 14
type input "**********"
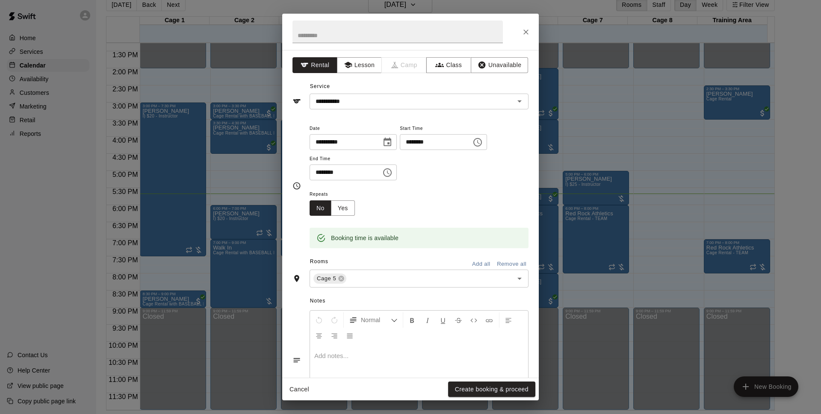
click at [523, 42] on div at bounding box center [410, 32] width 256 height 36
click at [524, 28] on icon "Close" at bounding box center [525, 32] width 9 height 9
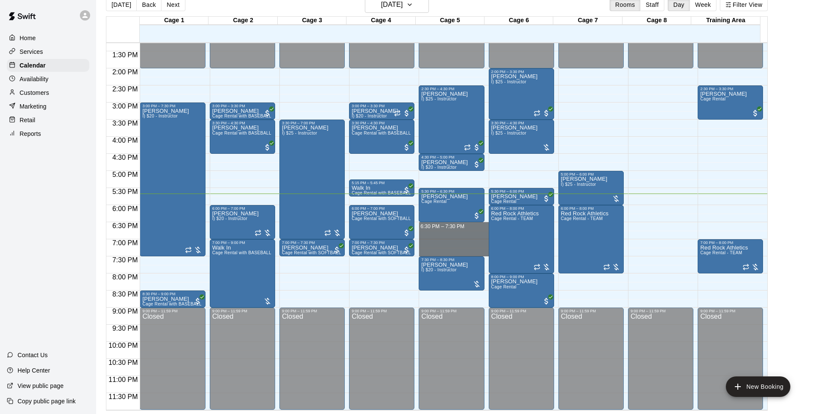
drag, startPoint x: 447, startPoint y: 224, endPoint x: 448, endPoint y: 254, distance: 29.9
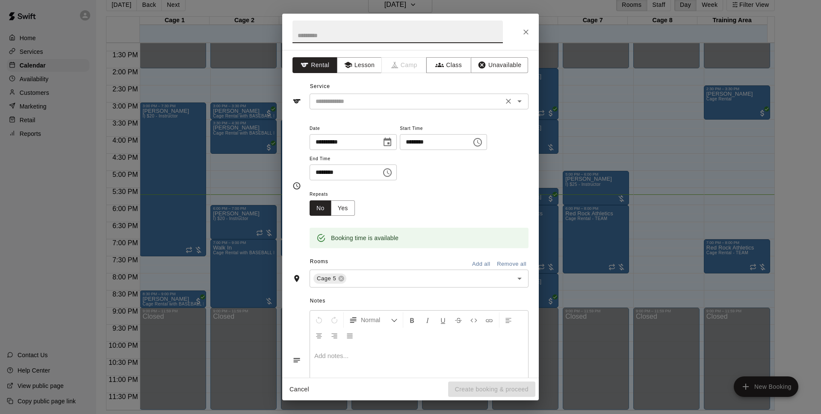
click at [397, 103] on input "text" at bounding box center [406, 101] width 189 height 11
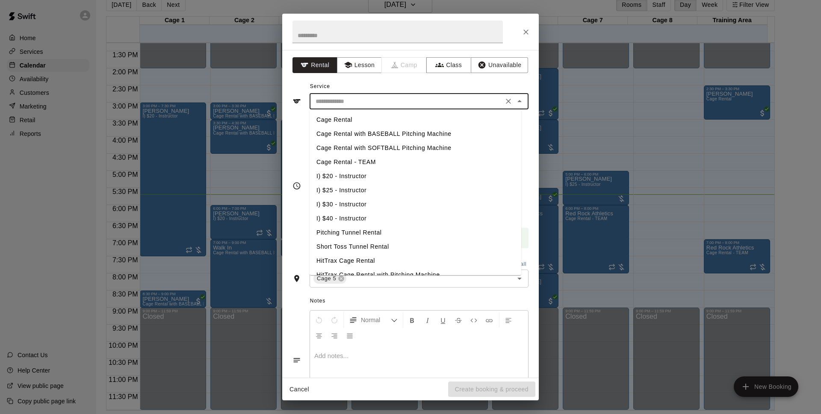
click at [377, 121] on li "Cage Rental" at bounding box center [415, 120] width 212 height 14
type input "**********"
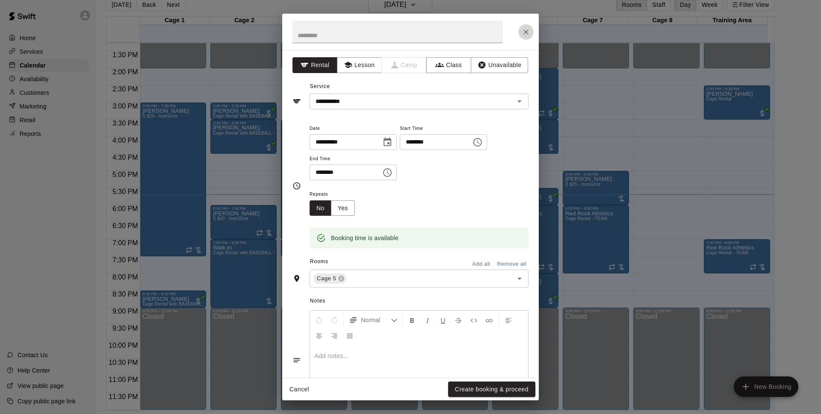
click at [527, 31] on icon "Close" at bounding box center [525, 31] width 5 height 5
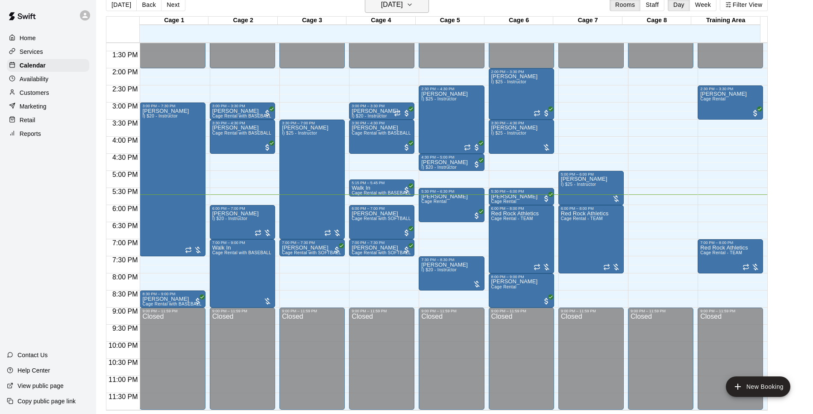
click at [393, 4] on h6 "[DATE]" at bounding box center [392, 5] width 22 height 12
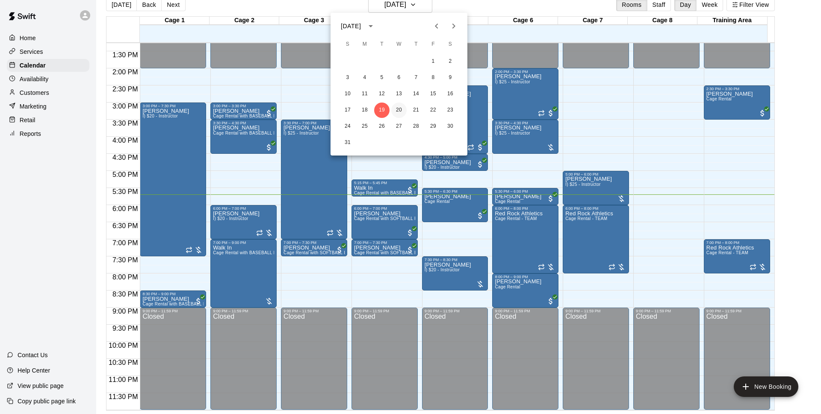
click at [403, 109] on button "20" at bounding box center [398, 110] width 15 height 15
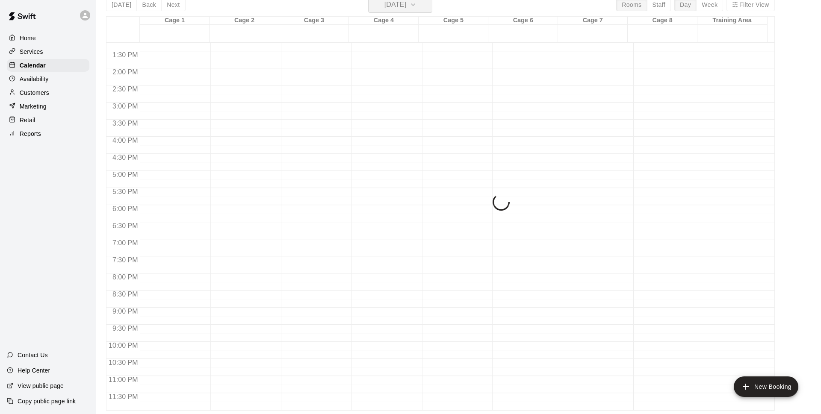
scroll to position [10, 0]
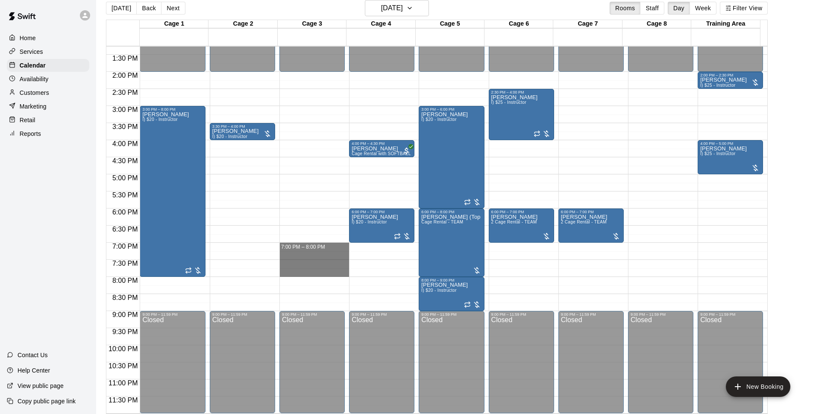
drag, startPoint x: 299, startPoint y: 248, endPoint x: 298, endPoint y: 272, distance: 24.0
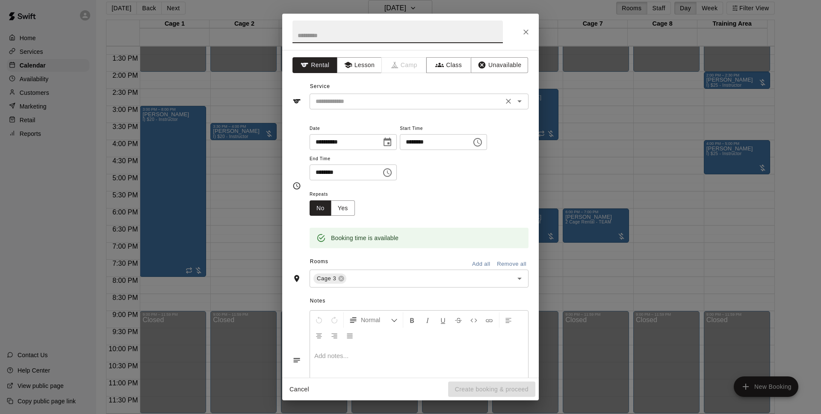
click at [347, 99] on input "text" at bounding box center [406, 101] width 189 height 11
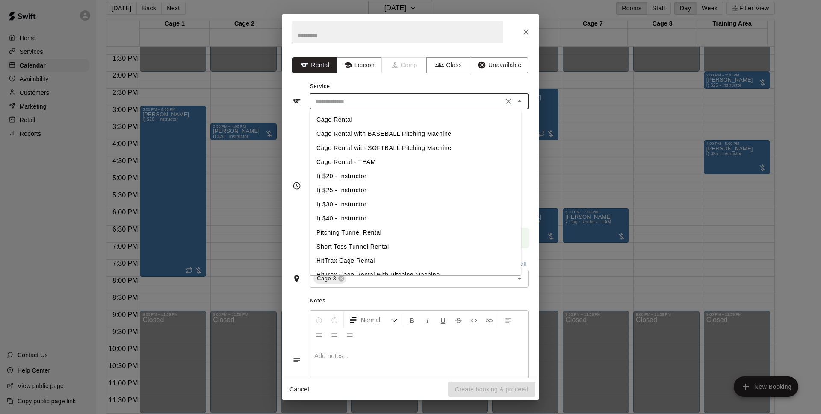
click at [351, 131] on li "Cage Rental with BASEBALL Pitching Machine" at bounding box center [415, 134] width 212 height 14
type input "**********"
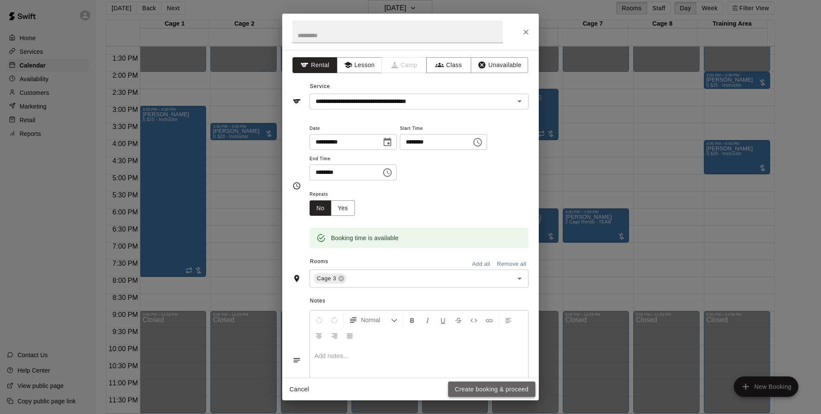
click at [515, 394] on button "Create booking & proceed" at bounding box center [491, 390] width 87 height 16
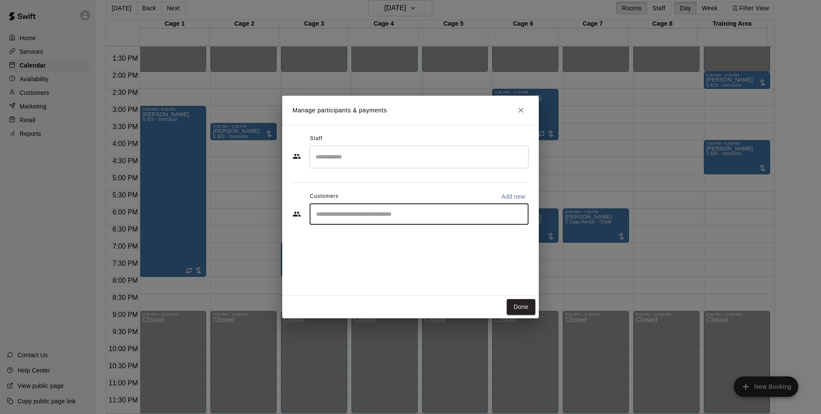
click at [376, 210] on input "Start typing to search customers..." at bounding box center [418, 214] width 211 height 9
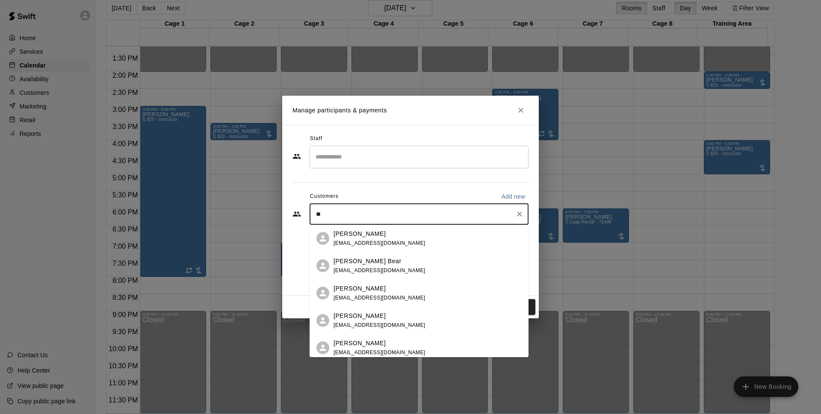
type input "*"
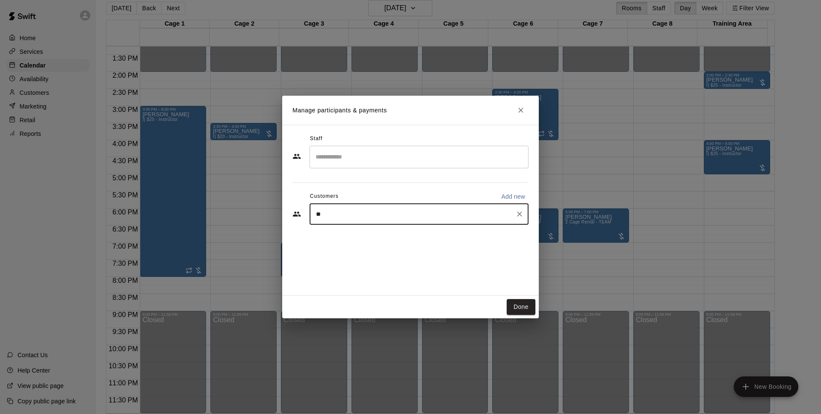
type input "*"
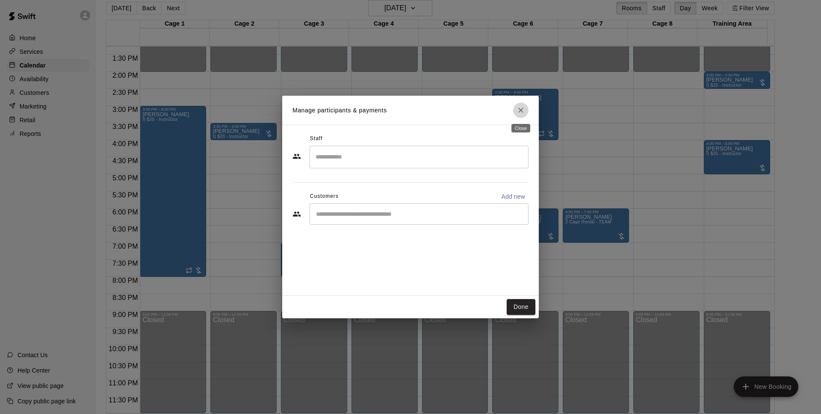
click at [517, 108] on icon "Close" at bounding box center [520, 110] width 9 height 9
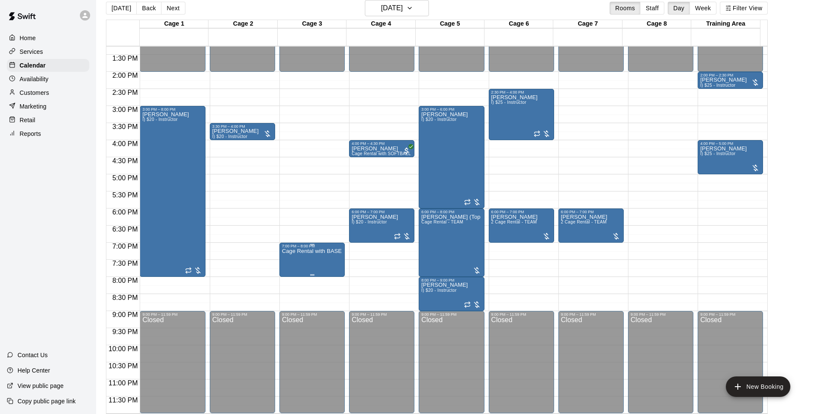
click at [307, 251] on p "Cage Rental with BASEBALL Pitching Machine" at bounding box center [312, 251] width 60 height 0
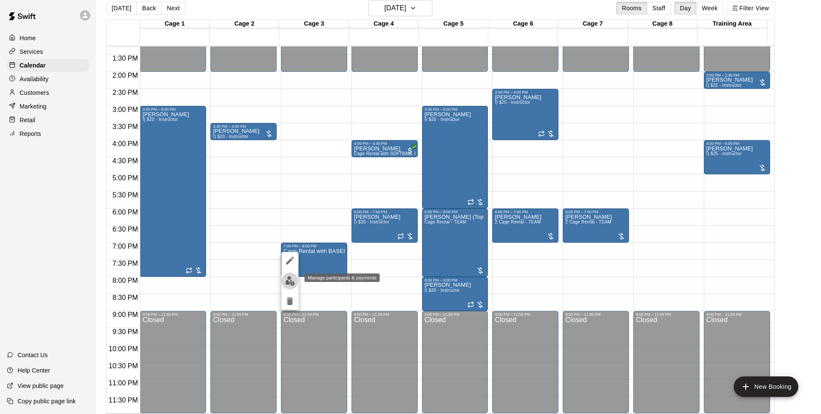
click at [286, 279] on img "edit" at bounding box center [290, 281] width 10 height 10
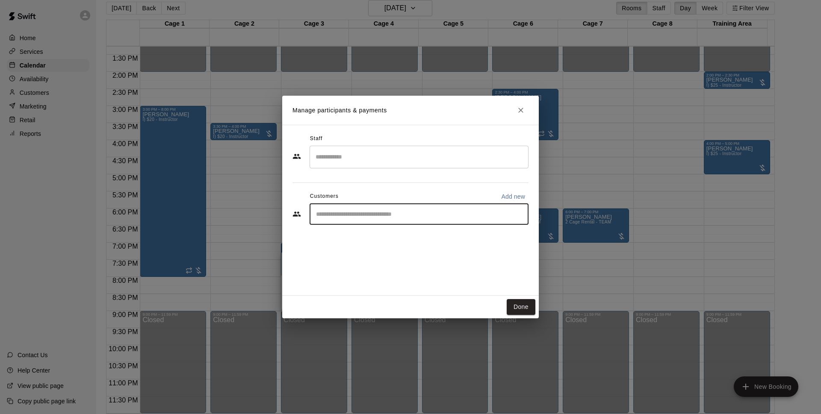
click at [497, 213] on input "Start typing to search customers..." at bounding box center [418, 214] width 211 height 9
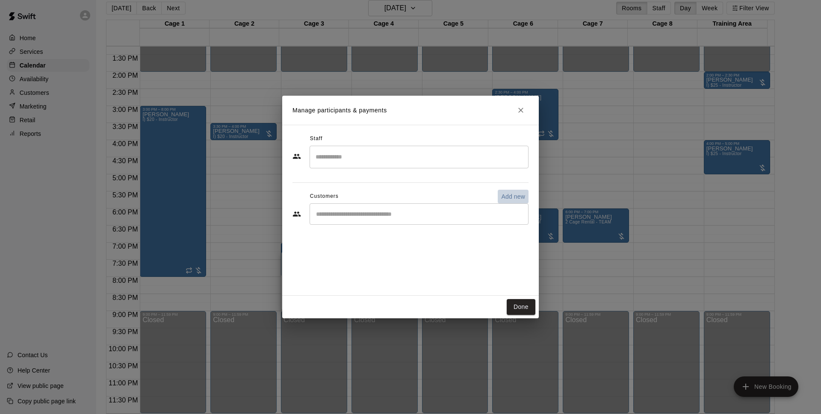
click at [506, 198] on p "Add new" at bounding box center [513, 196] width 24 height 9
select select "**"
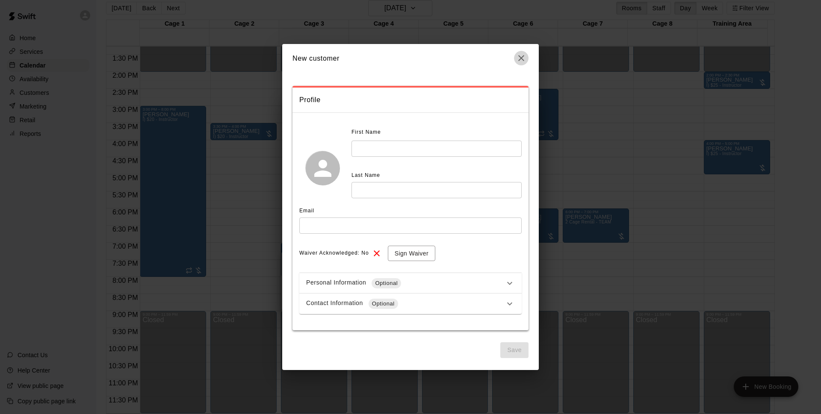
click at [523, 53] on button "button" at bounding box center [521, 58] width 15 height 15
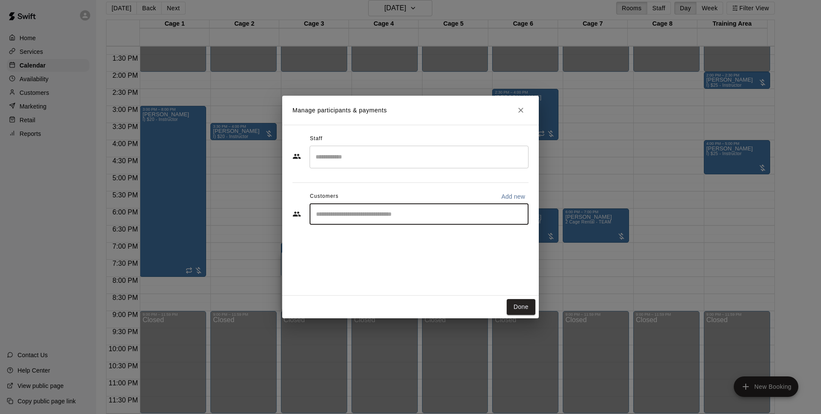
click at [381, 218] on input "Start typing to search customers..." at bounding box center [418, 214] width 211 height 9
type input "*******"
click at [375, 229] on div "Walk In [EMAIL_ADDRESS][DOMAIN_NAME]" at bounding box center [418, 238] width 219 height 27
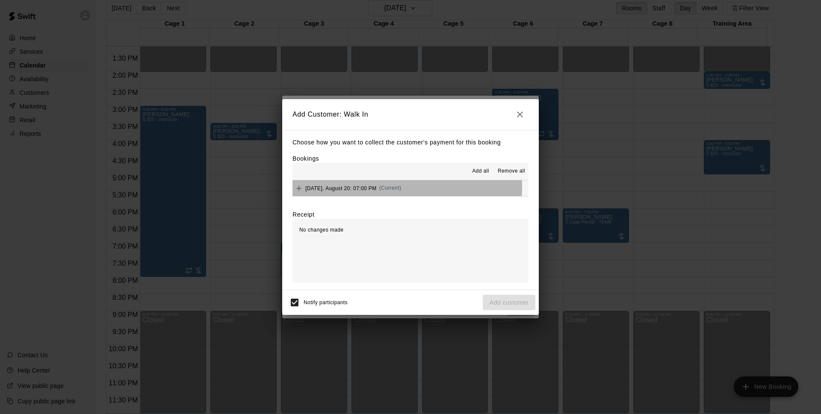
click at [377, 187] on span "[DATE], August 20: 07:00 PM" at bounding box center [340, 188] width 71 height 6
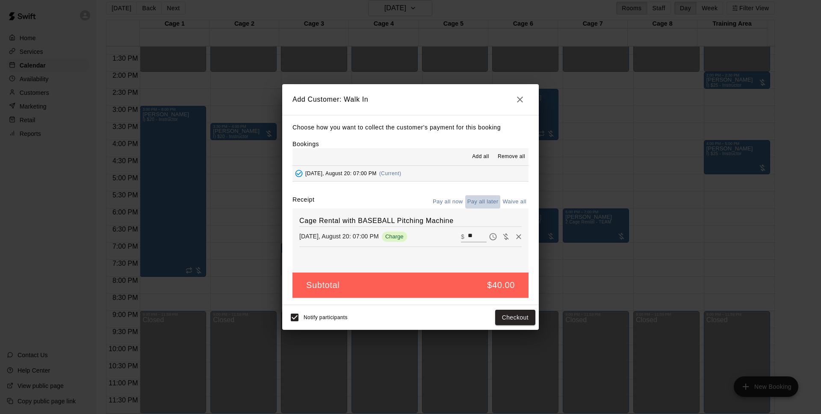
click at [482, 201] on button "Pay all later" at bounding box center [482, 201] width 35 height 13
click at [521, 316] on button "Add customer" at bounding box center [509, 318] width 53 height 16
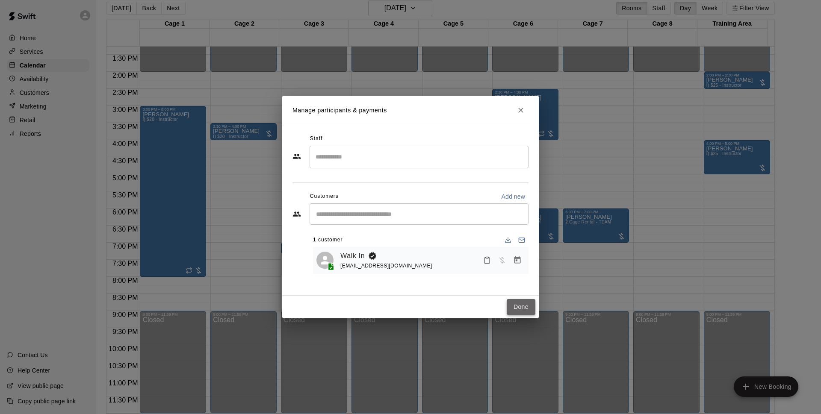
click at [524, 300] on button "Done" at bounding box center [521, 307] width 29 height 16
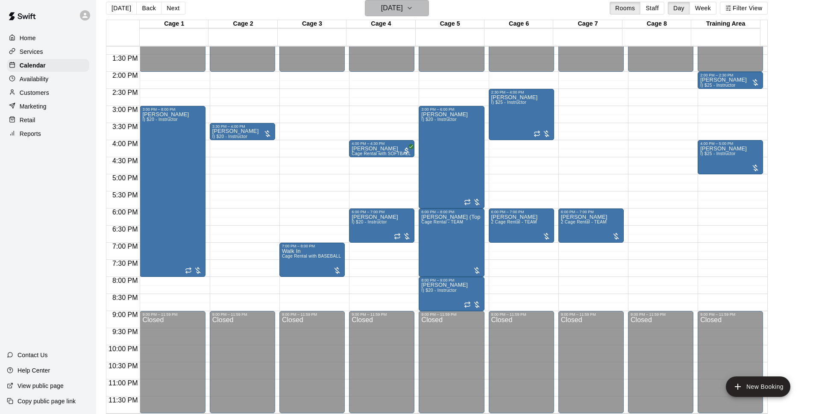
click at [403, 9] on h6 "[DATE]" at bounding box center [392, 8] width 22 height 12
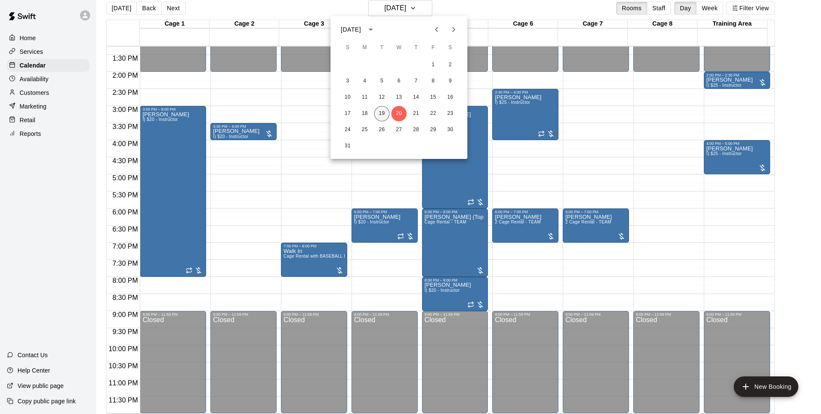
click at [386, 117] on button "19" at bounding box center [381, 113] width 15 height 15
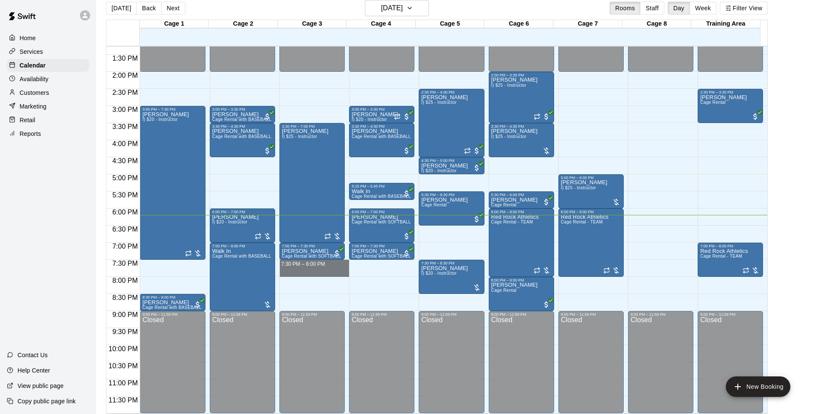
drag, startPoint x: 293, startPoint y: 264, endPoint x: 293, endPoint y: 270, distance: 6.0
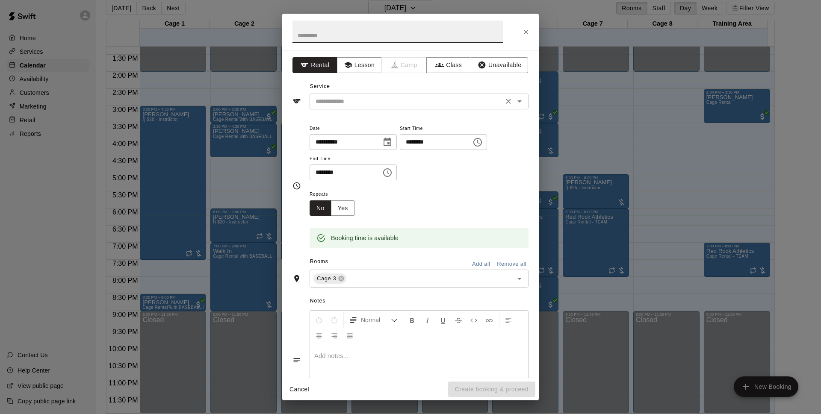
click at [352, 103] on input "text" at bounding box center [406, 101] width 189 height 11
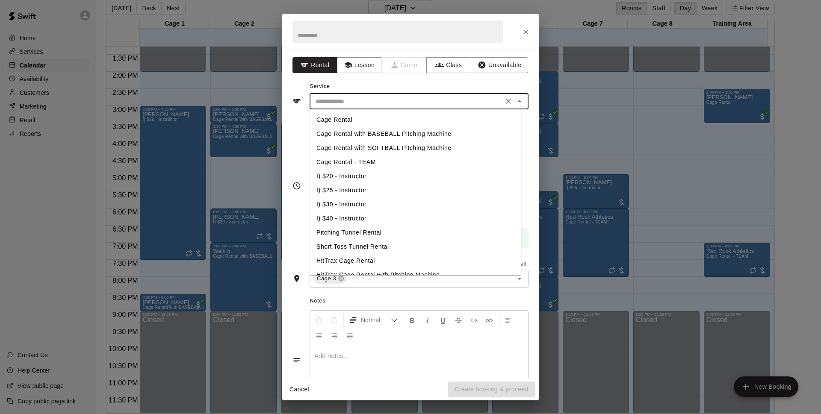
click at [353, 118] on li "Cage Rental" at bounding box center [415, 120] width 212 height 14
type input "**********"
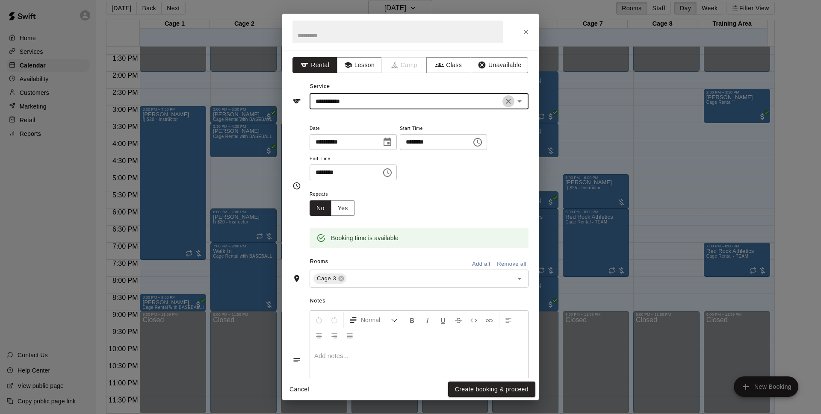
click at [504, 103] on icon "Clear" at bounding box center [508, 101] width 9 height 9
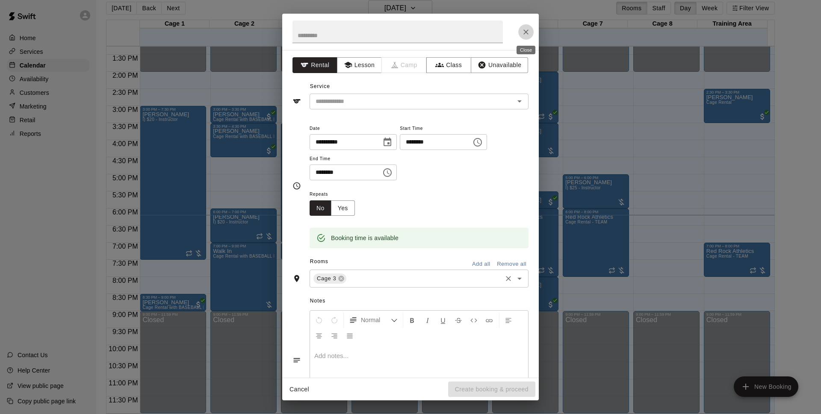
drag, startPoint x: 529, startPoint y: 29, endPoint x: 357, endPoint y: 270, distance: 296.6
click at [529, 29] on icon "Close" at bounding box center [525, 32] width 9 height 9
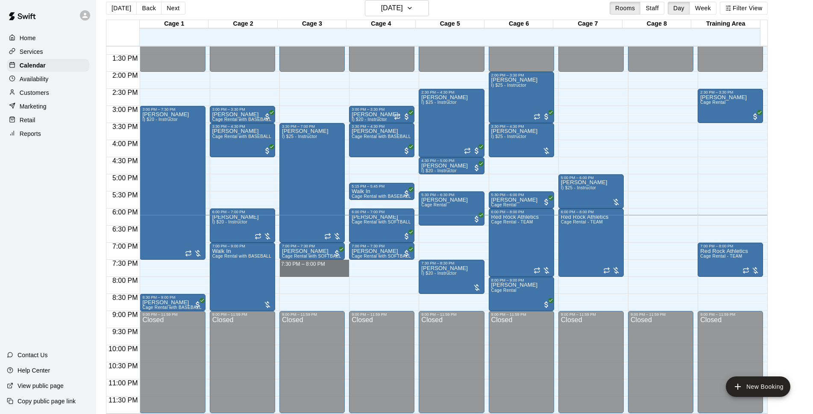
drag, startPoint x: 294, startPoint y: 262, endPoint x: 292, endPoint y: 273, distance: 11.3
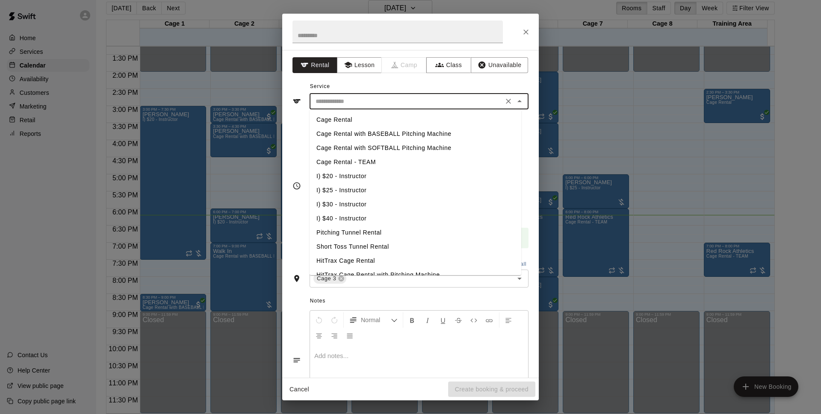
click at [390, 106] on input "text" at bounding box center [406, 101] width 189 height 11
click at [385, 132] on li "Cage Rental with BASEBALL Pitching Machine" at bounding box center [415, 134] width 212 height 14
type input "**********"
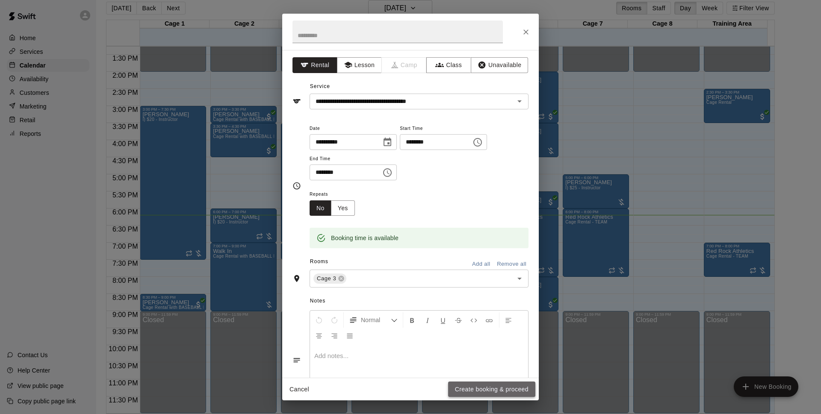
click at [473, 382] on button "Create booking & proceed" at bounding box center [491, 390] width 87 height 16
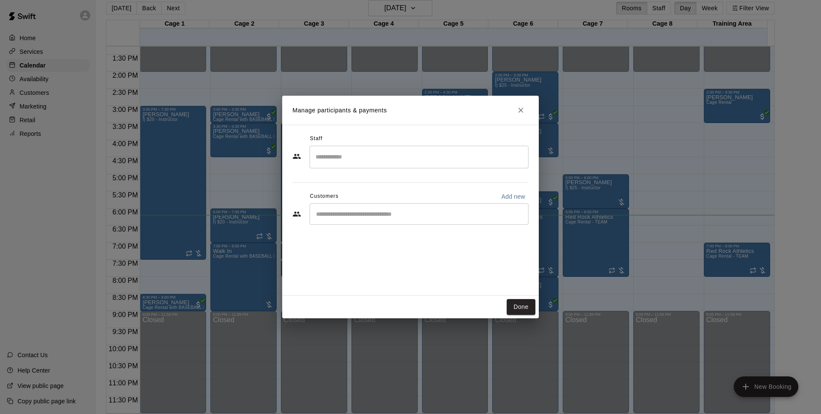
click at [371, 209] on div "​" at bounding box center [418, 213] width 219 height 21
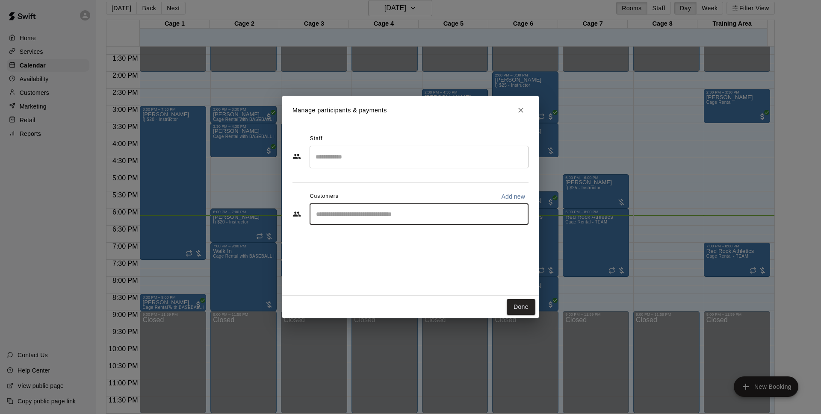
type input "*"
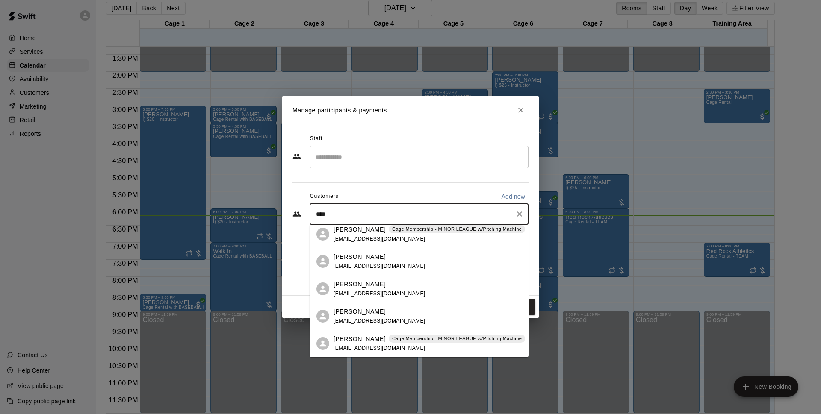
scroll to position [0, 0]
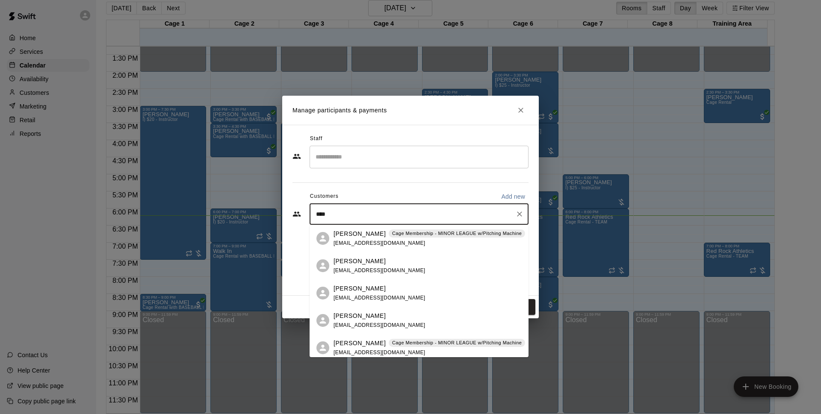
type input "****"
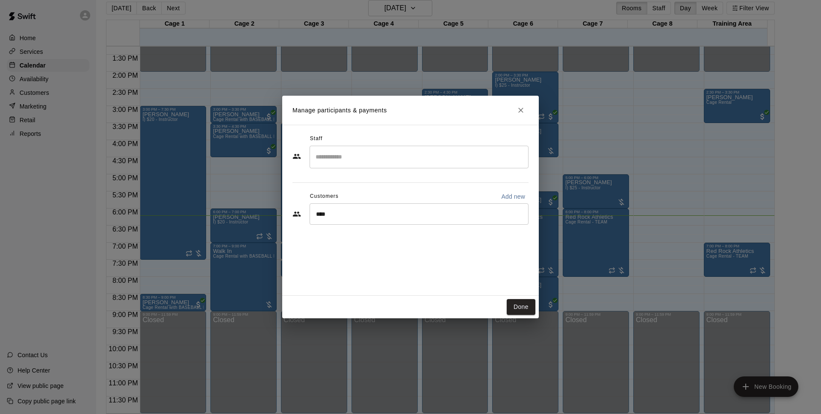
drag, startPoint x: 414, startPoint y: 189, endPoint x: 332, endPoint y: 255, distance: 105.5
click at [331, 255] on div "Staff ​ Customers Add new **** ​" at bounding box center [410, 210] width 256 height 171
click at [514, 209] on div "Start typing to search customers..." at bounding box center [518, 214] width 11 height 12
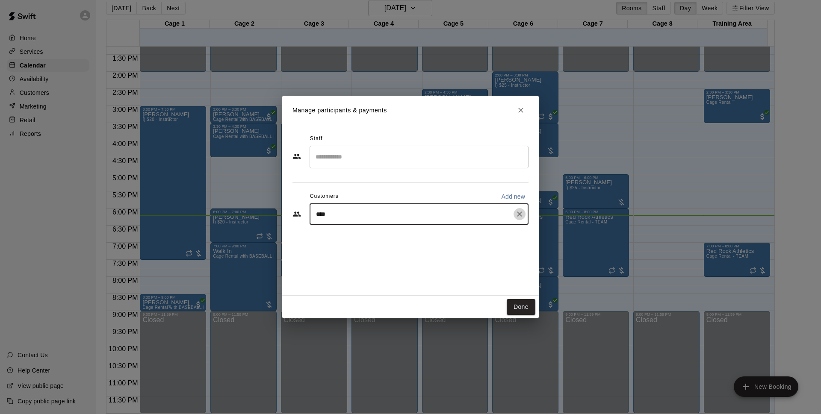
click at [522, 212] on icon "Clear" at bounding box center [519, 214] width 9 height 9
type input "*******"
click at [389, 233] on div "Walk In" at bounding box center [379, 234] width 92 height 9
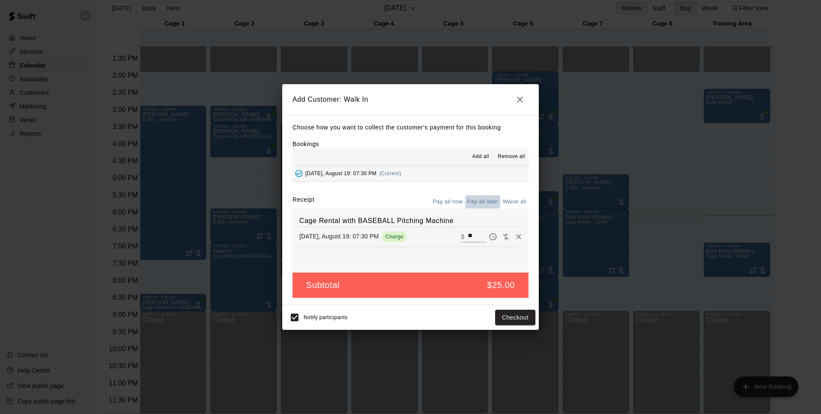
click at [482, 201] on button "Pay all later" at bounding box center [482, 201] width 35 height 13
click at [504, 315] on button "Add customer" at bounding box center [509, 318] width 53 height 16
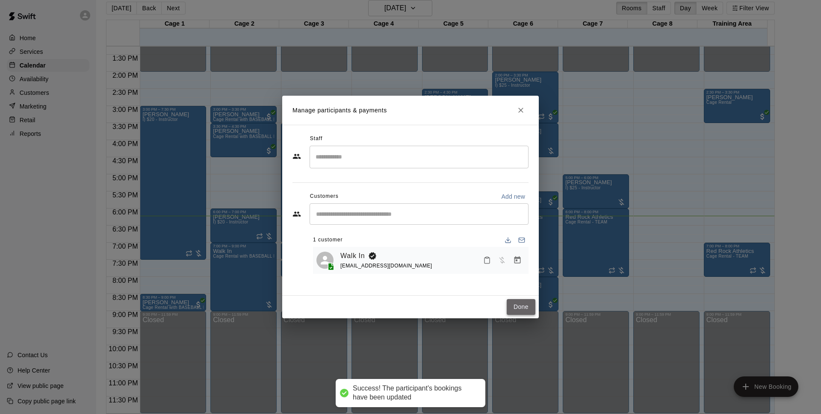
click at [516, 301] on button "Done" at bounding box center [521, 307] width 29 height 16
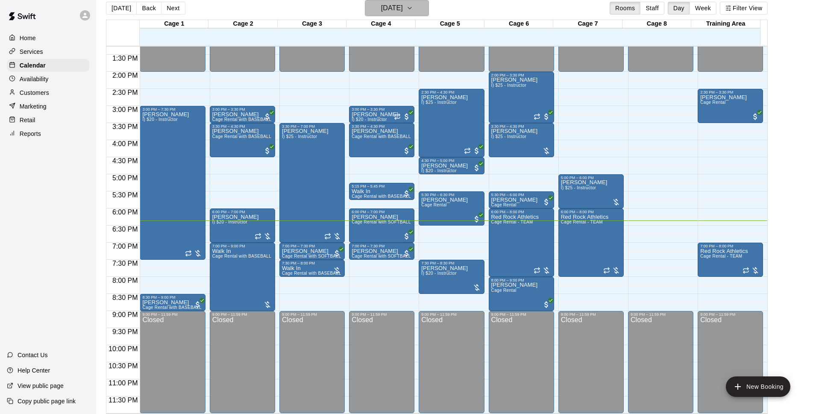
click at [413, 5] on icon "button" at bounding box center [410, 8] width 7 height 10
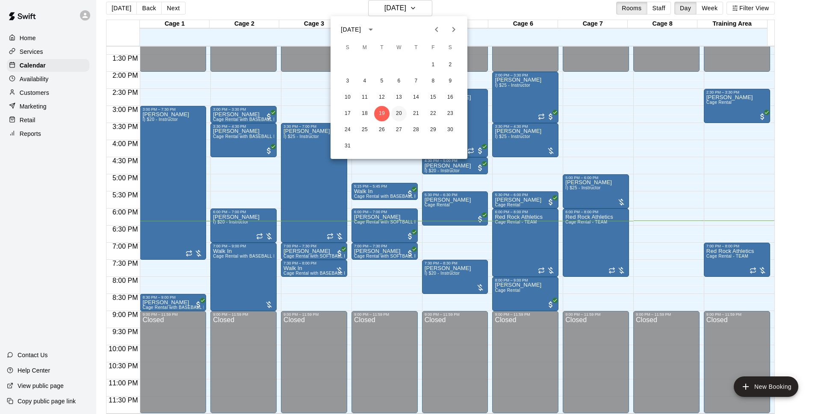
click at [397, 112] on button "20" at bounding box center [398, 113] width 15 height 15
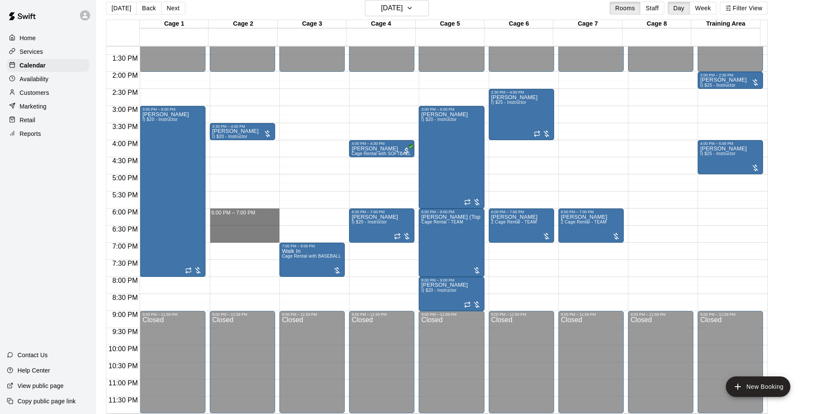
drag, startPoint x: 224, startPoint y: 212, endPoint x: 228, endPoint y: 237, distance: 25.2
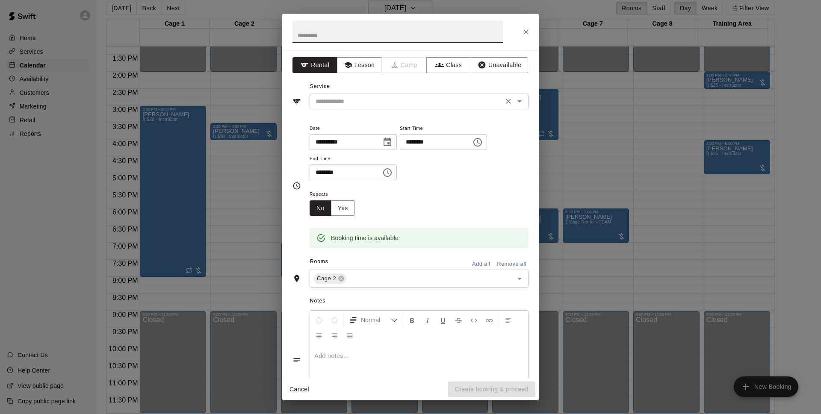
click at [347, 102] on input "text" at bounding box center [406, 101] width 189 height 11
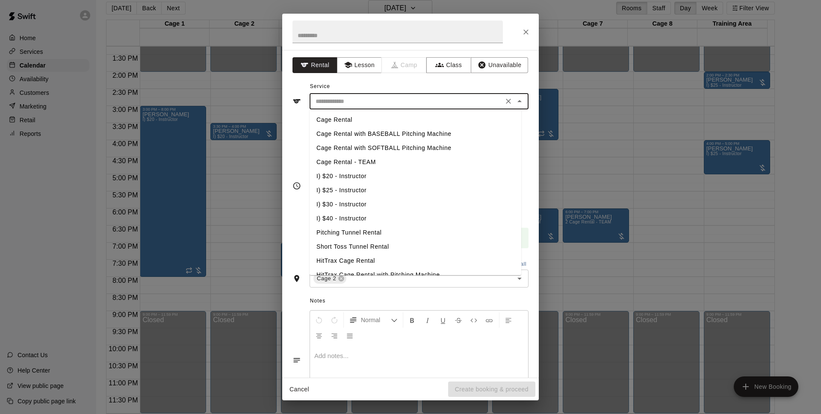
click at [353, 123] on li "Cage Rental" at bounding box center [415, 120] width 212 height 14
type input "**********"
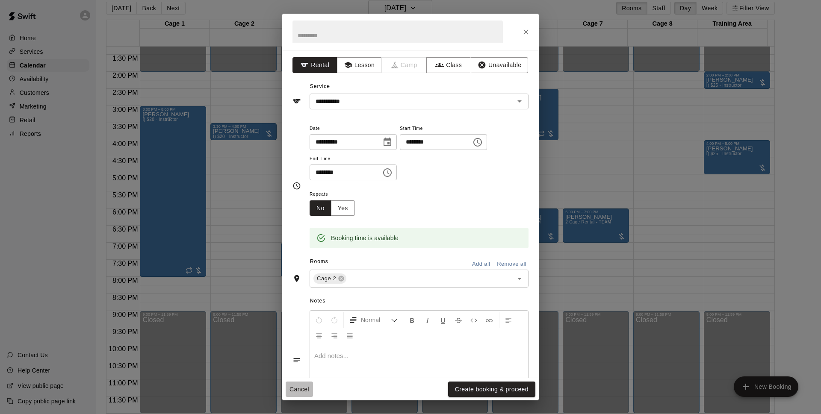
click at [292, 388] on button "Cancel" at bounding box center [299, 390] width 27 height 16
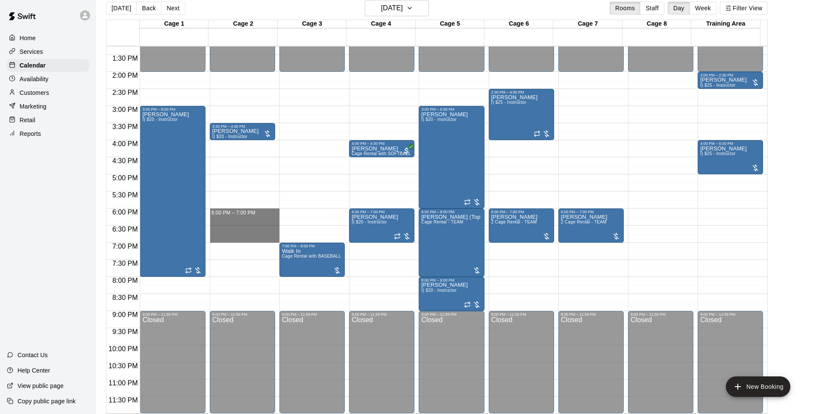
drag, startPoint x: 235, startPoint y: 209, endPoint x: 235, endPoint y: 235, distance: 26.5
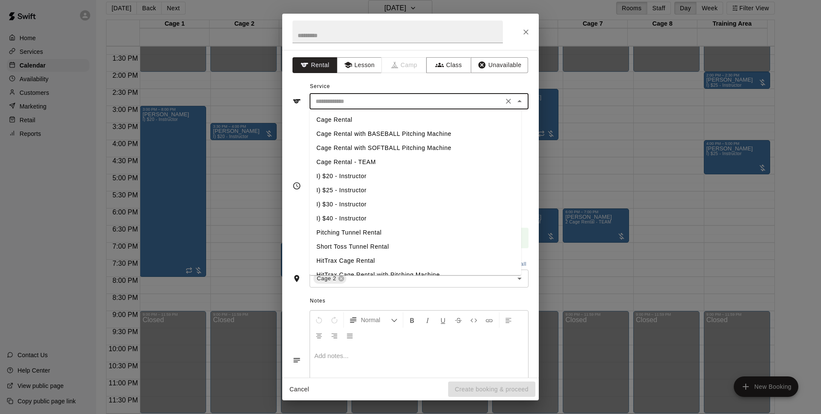
click at [405, 102] on input "text" at bounding box center [406, 101] width 189 height 11
click at [358, 164] on li "Cage Rental - TEAM" at bounding box center [415, 162] width 212 height 14
type input "**********"
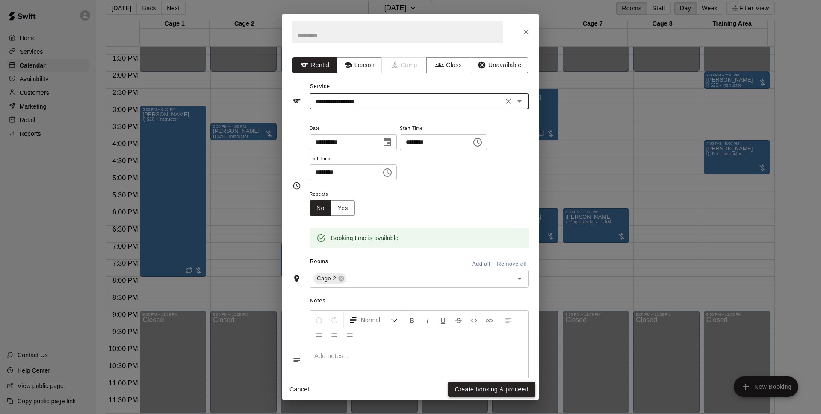
click at [480, 391] on button "Create booking & proceed" at bounding box center [491, 390] width 87 height 16
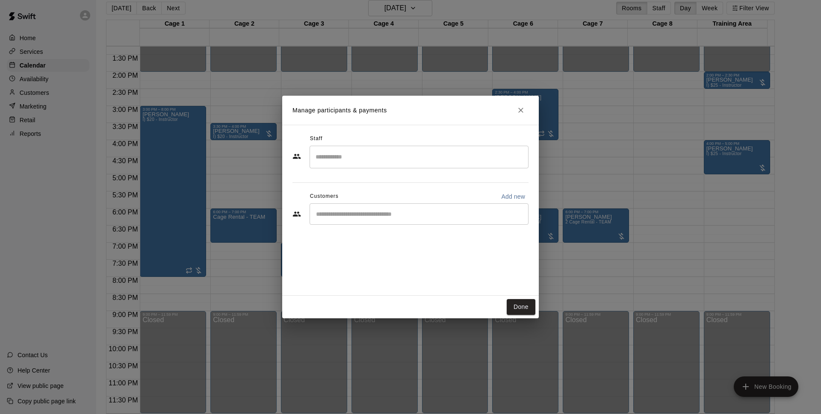
click at [413, 223] on div "​" at bounding box center [418, 213] width 219 height 21
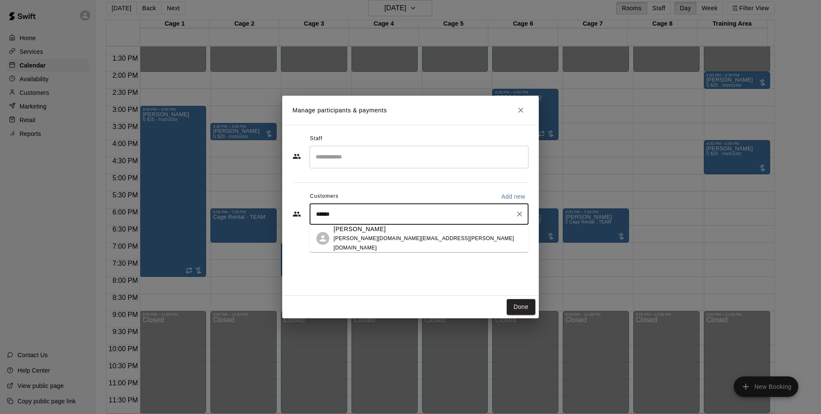
type input "*******"
click at [408, 235] on div "[PERSON_NAME] [PERSON_NAME][DOMAIN_NAME][EMAIL_ADDRESS][PERSON_NAME][DOMAIN_NAM…" at bounding box center [427, 239] width 188 height 28
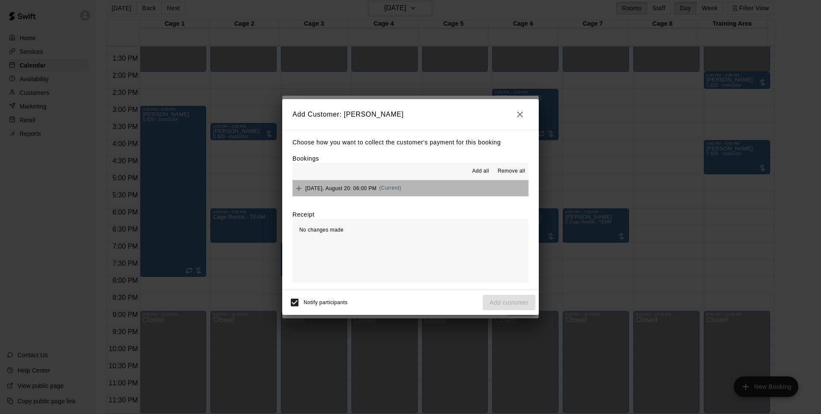
click at [439, 185] on button "[DATE], August 20: 06:00 PM (Current)" at bounding box center [410, 188] width 236 height 16
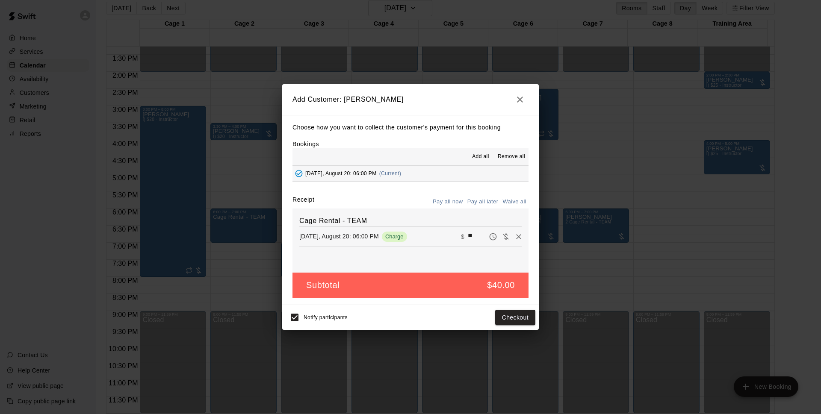
click at [480, 203] on button "Pay all later" at bounding box center [482, 201] width 35 height 13
click at [516, 317] on button "Add customer" at bounding box center [509, 318] width 53 height 16
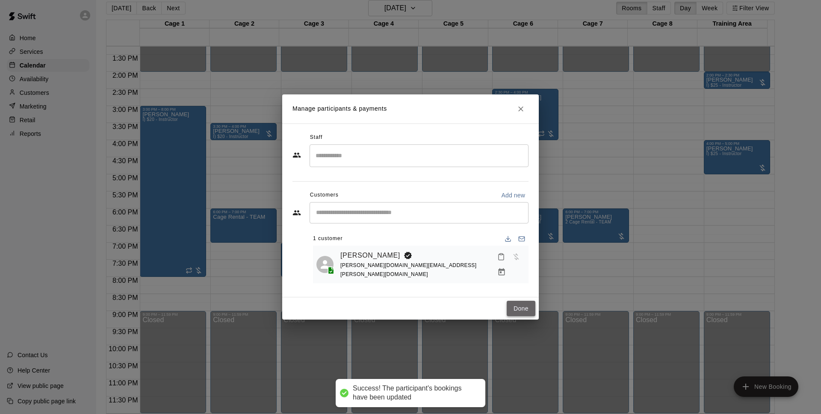
click at [516, 306] on button "Done" at bounding box center [521, 309] width 29 height 16
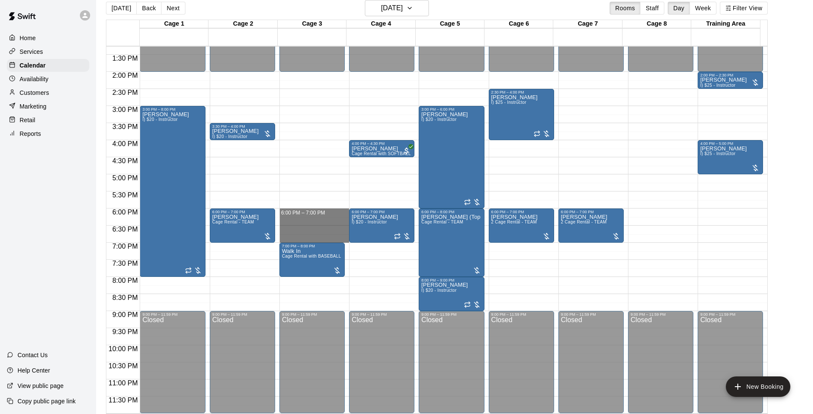
drag, startPoint x: 300, startPoint y: 212, endPoint x: 304, endPoint y: 235, distance: 23.0
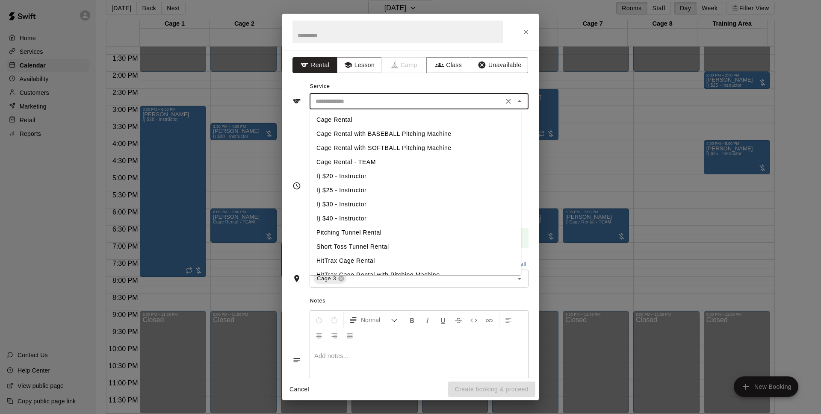
click at [409, 105] on input "text" at bounding box center [406, 101] width 189 height 11
click at [376, 162] on li "Cage Rental - TEAM" at bounding box center [415, 162] width 212 height 14
type input "**********"
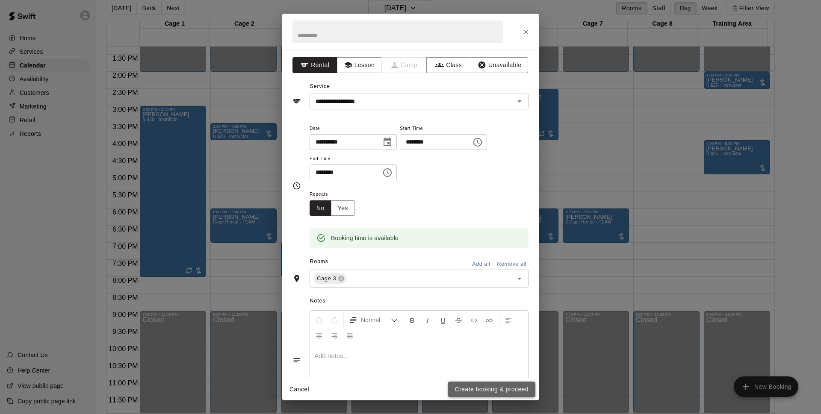
click at [505, 386] on button "Create booking & proceed" at bounding box center [491, 390] width 87 height 16
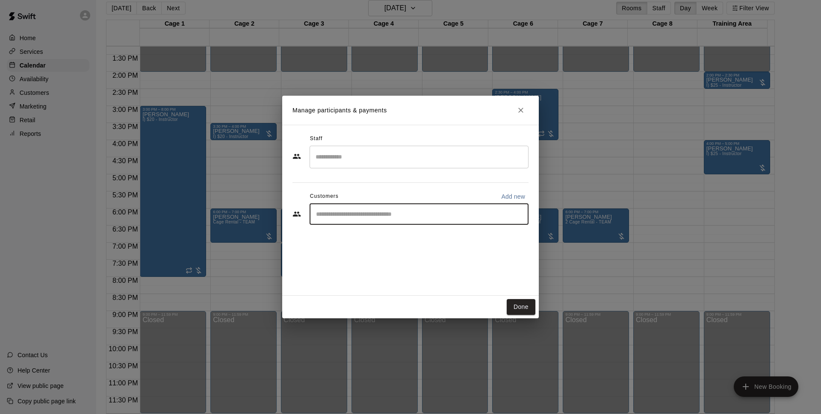
click at [382, 214] on input "Start typing to search customers..." at bounding box center [418, 214] width 211 height 9
type input "*******"
click at [379, 234] on div "[PERSON_NAME]" at bounding box center [427, 229] width 188 height 9
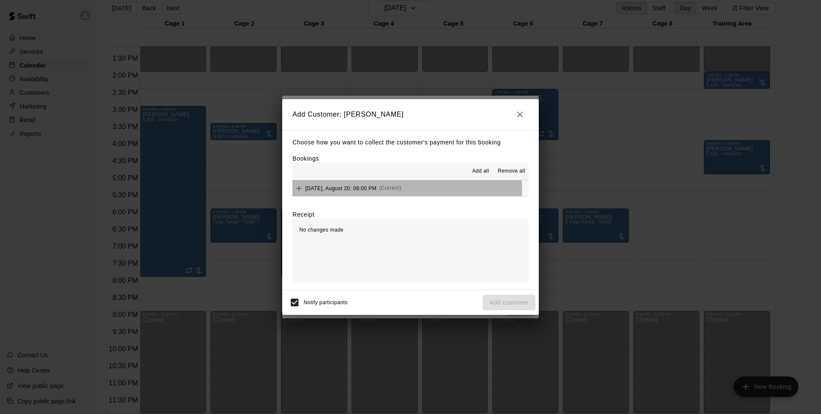
click at [390, 191] on span "(Current)" at bounding box center [390, 188] width 22 height 6
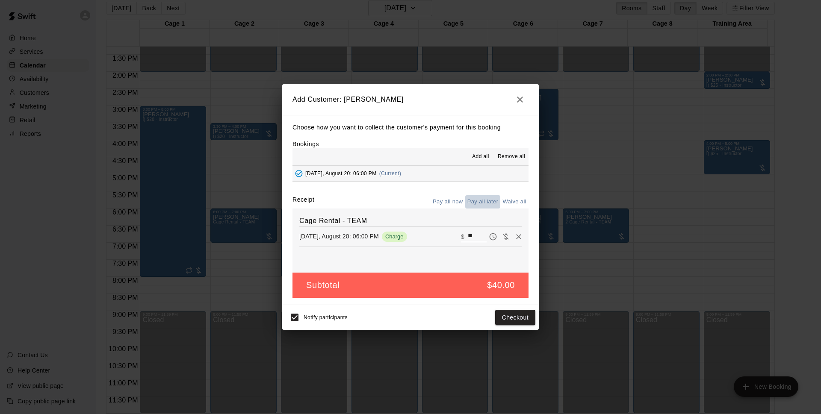
click at [482, 201] on button "Pay all later" at bounding box center [482, 201] width 35 height 13
click at [513, 318] on button "Add customer" at bounding box center [509, 318] width 53 height 16
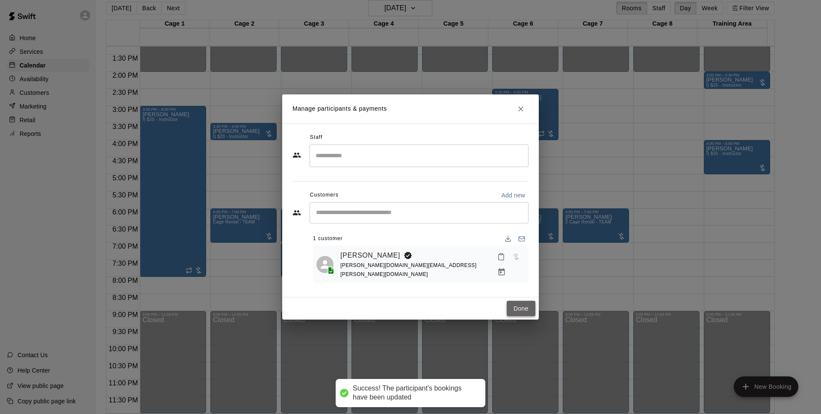
drag, startPoint x: 524, startPoint y: 301, endPoint x: 605, endPoint y: 292, distance: 81.8
click at [524, 302] on button "Done" at bounding box center [521, 309] width 29 height 16
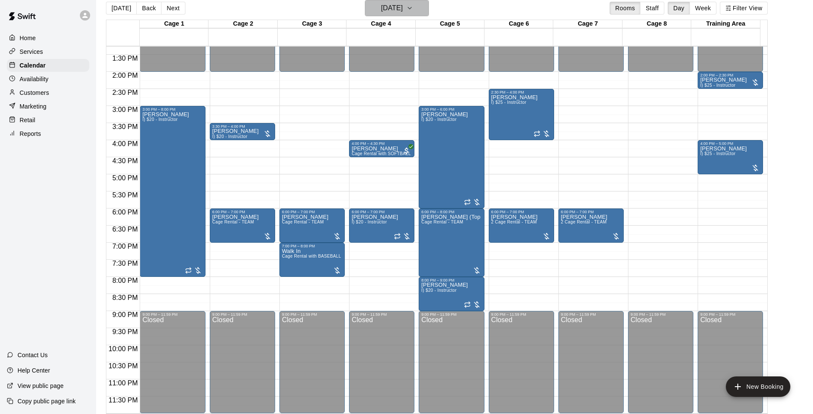
click at [403, 9] on h6 "[DATE]" at bounding box center [392, 8] width 22 height 12
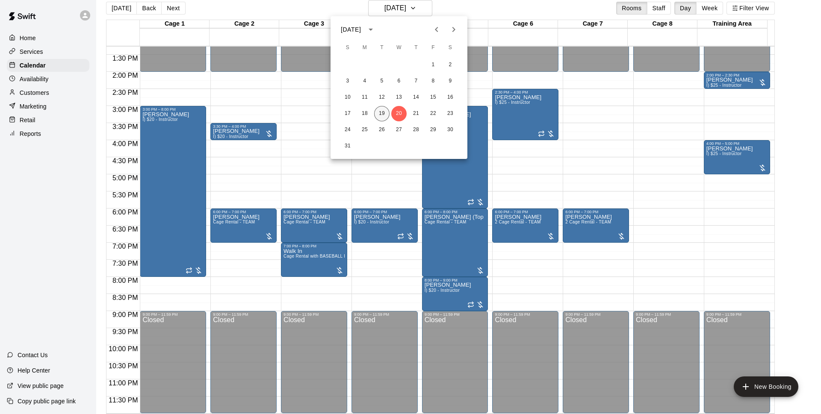
click at [383, 112] on button "19" at bounding box center [381, 113] width 15 height 15
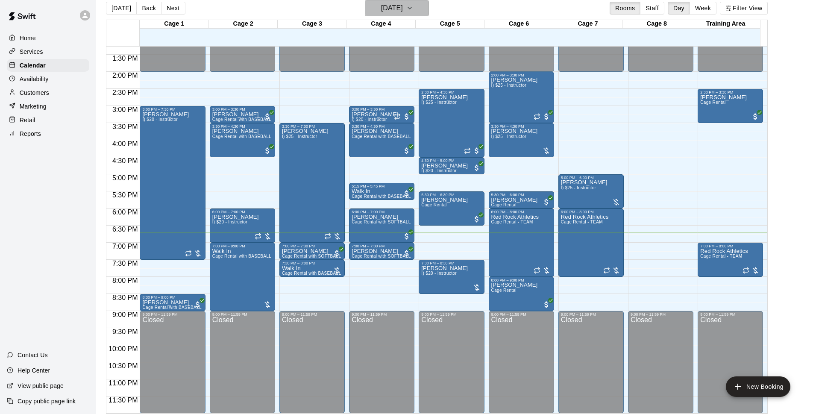
click at [403, 6] on h6 "[DATE]" at bounding box center [392, 8] width 22 height 12
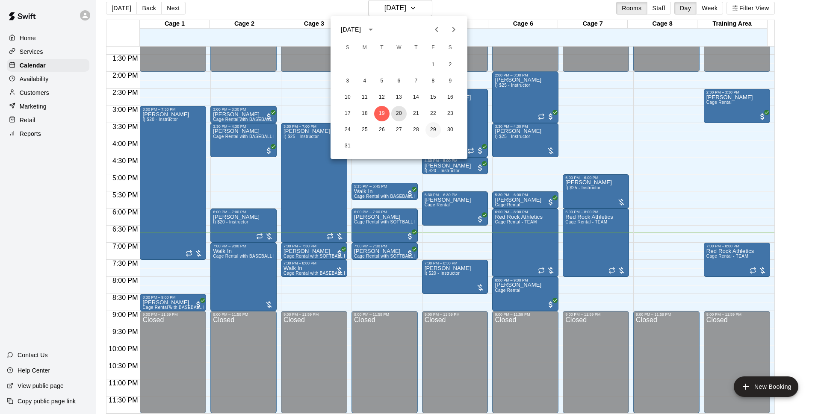
drag, startPoint x: 402, startPoint y: 110, endPoint x: 426, endPoint y: 132, distance: 32.4
click at [402, 111] on button "20" at bounding box center [398, 113] width 15 height 15
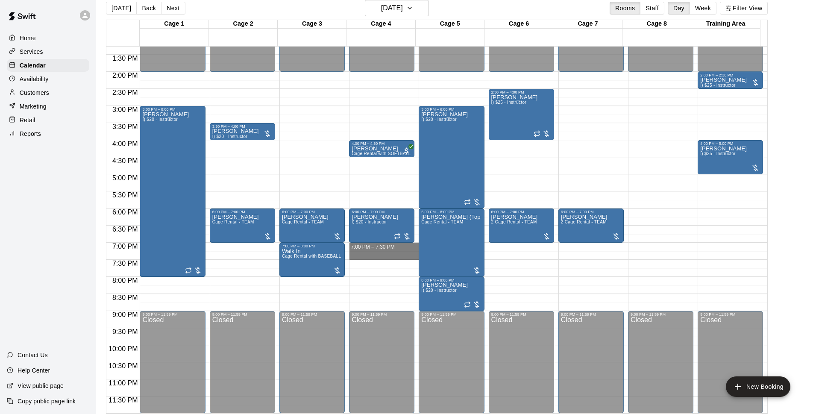
drag, startPoint x: 371, startPoint y: 243, endPoint x: 370, endPoint y: 253, distance: 9.8
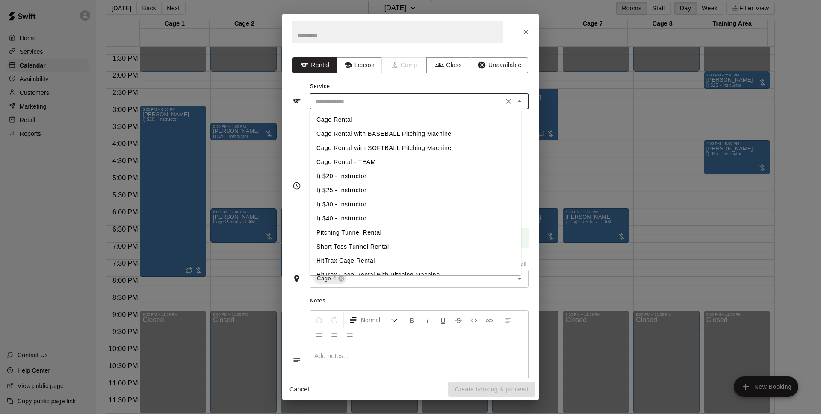
click at [390, 99] on input "text" at bounding box center [406, 101] width 189 height 11
click at [363, 142] on li "Cage Rental with SOFTBALL Pitching Machine" at bounding box center [415, 148] width 212 height 14
type input "**********"
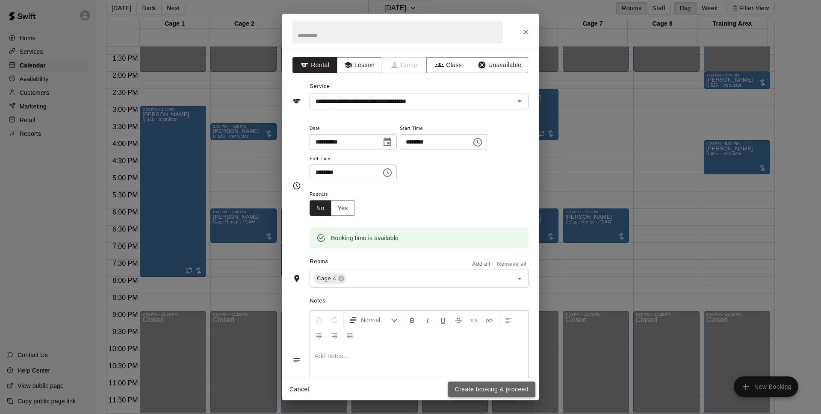
click at [513, 386] on button "Create booking & proceed" at bounding box center [491, 390] width 87 height 16
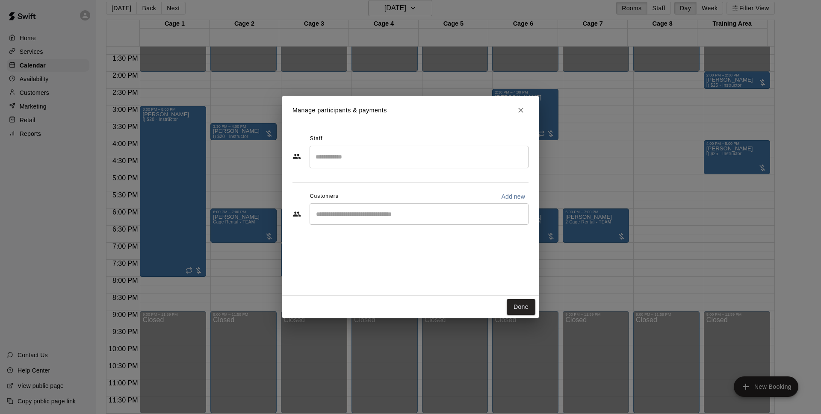
click at [399, 220] on div "​" at bounding box center [418, 213] width 219 height 21
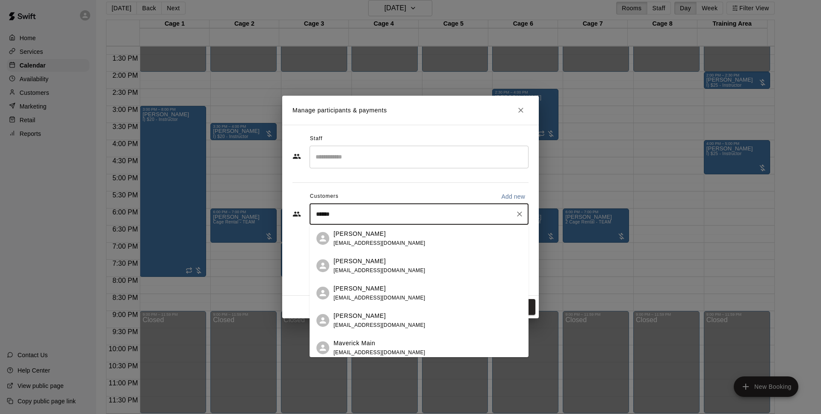
type input "*****"
click at [513, 191] on button "Add new" at bounding box center [513, 197] width 31 height 14
select select "**"
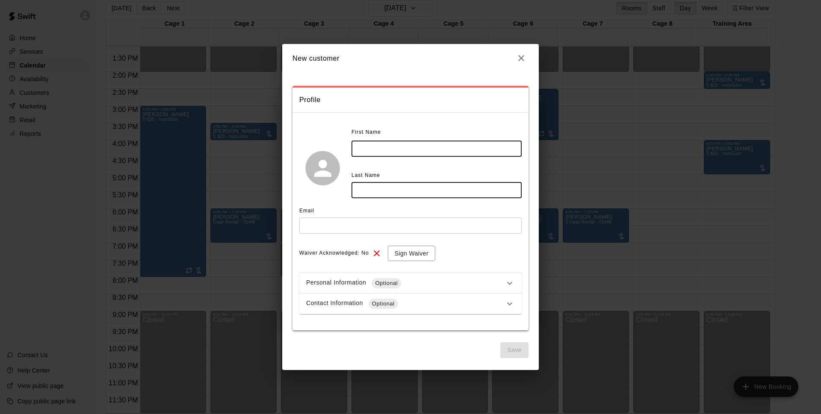
click at [389, 148] on input "text" at bounding box center [436, 149] width 170 height 16
type input "*****"
click at [395, 197] on input "text" at bounding box center [436, 190] width 170 height 16
type input "*******"
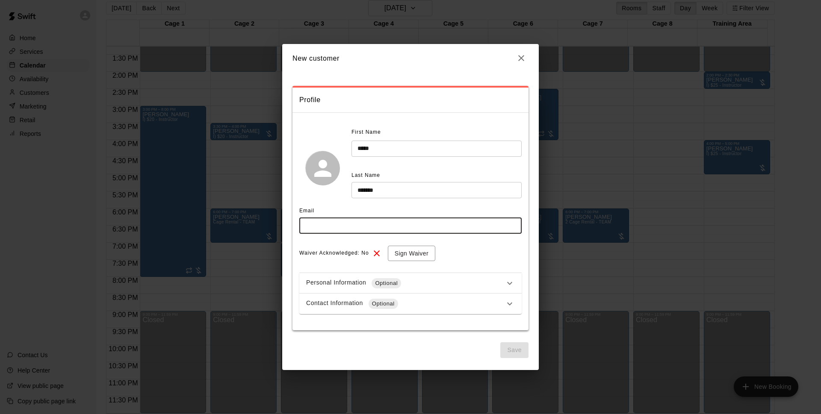
click at [389, 226] on input "text" at bounding box center [410, 226] width 222 height 16
type input "**********"
click at [422, 251] on button "Sign Waiver" at bounding box center [411, 254] width 47 height 16
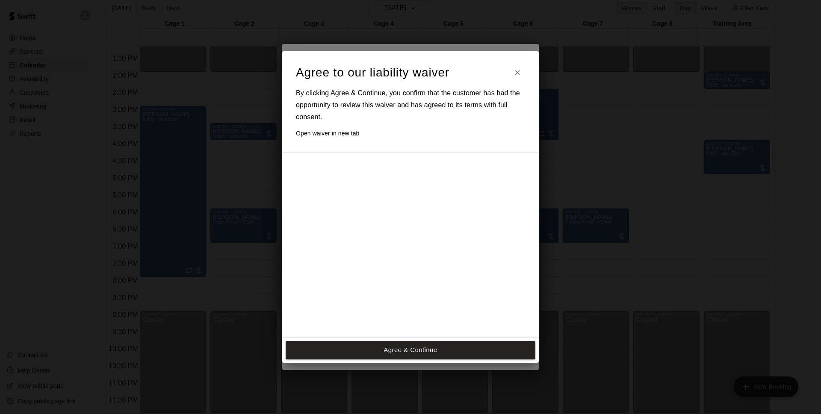
drag, startPoint x: 409, startPoint y: 354, endPoint x: 443, endPoint y: 285, distance: 76.5
click at [409, 353] on button "Agree & Continue" at bounding box center [411, 350] width 250 height 18
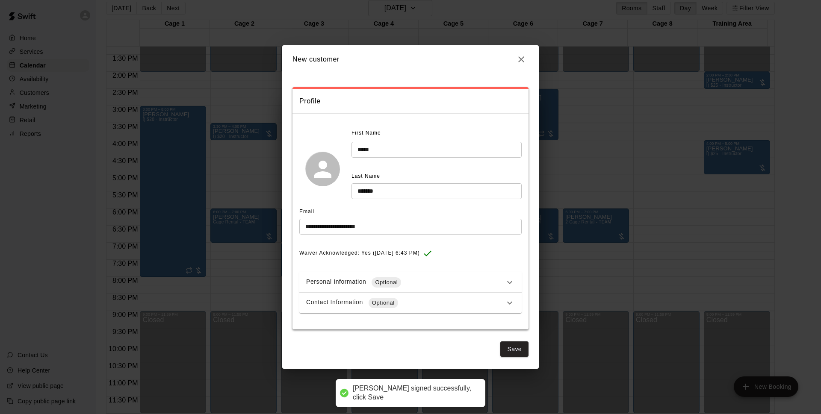
click at [421, 300] on div "Contact Information Optional" at bounding box center [405, 303] width 198 height 10
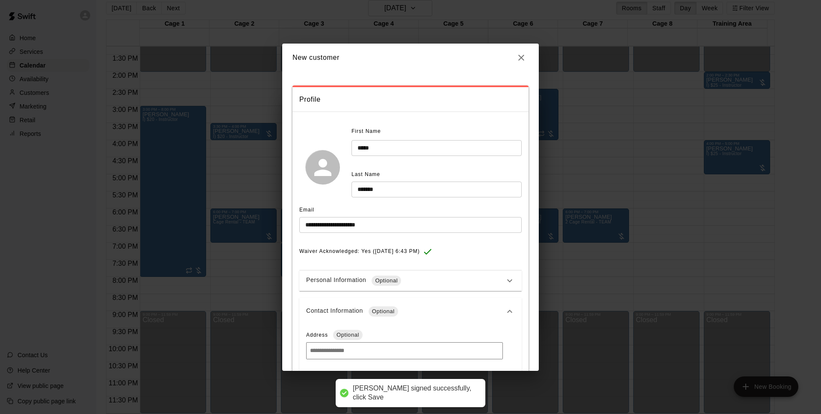
scroll to position [135, 0]
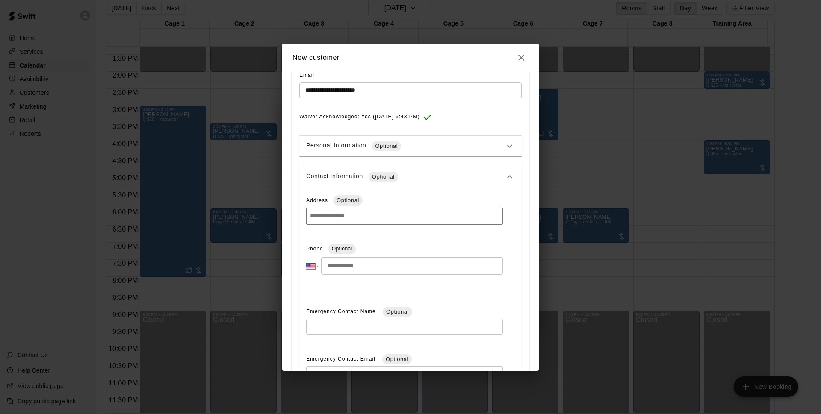
click at [403, 262] on input "tel" at bounding box center [412, 266] width 182 height 18
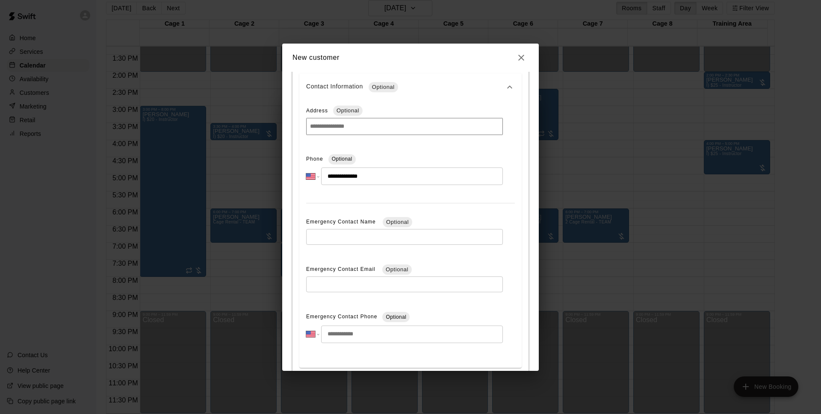
scroll to position [272, 0]
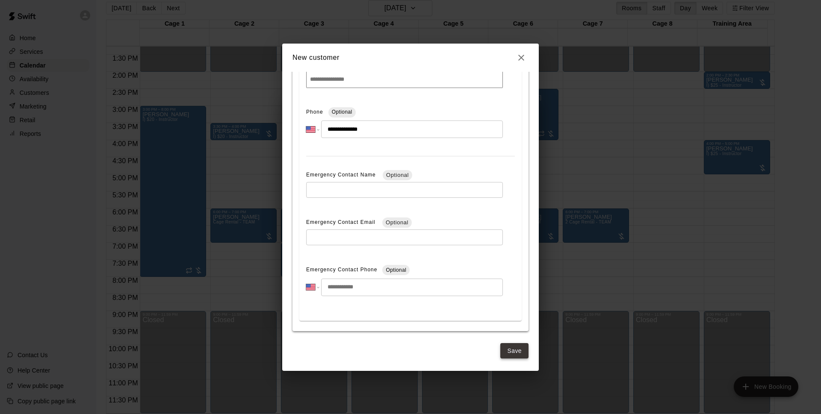
type input "**********"
click at [500, 351] on button "Save" at bounding box center [514, 351] width 28 height 16
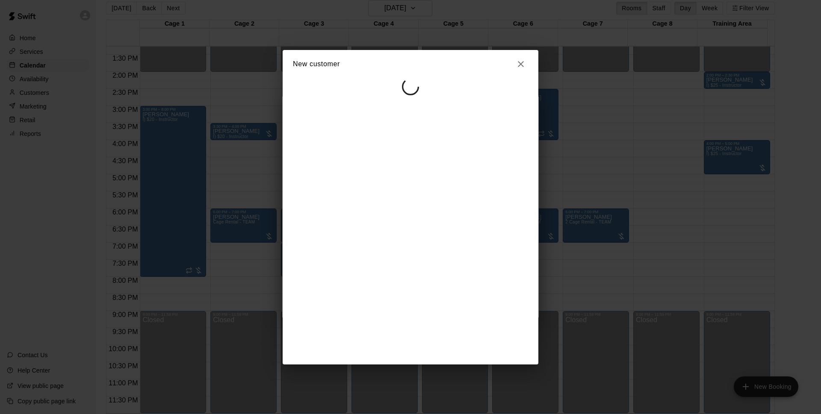
scroll to position [0, 0]
select select "**"
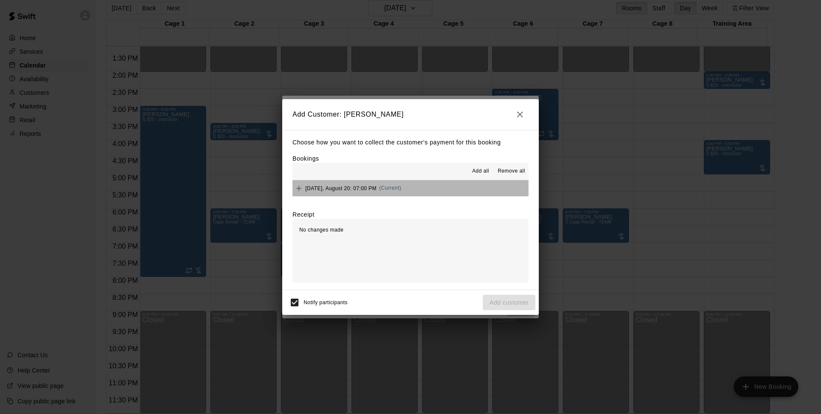
click at [436, 185] on button "[DATE], August 20: 07:00 PM (Current)" at bounding box center [410, 188] width 236 height 16
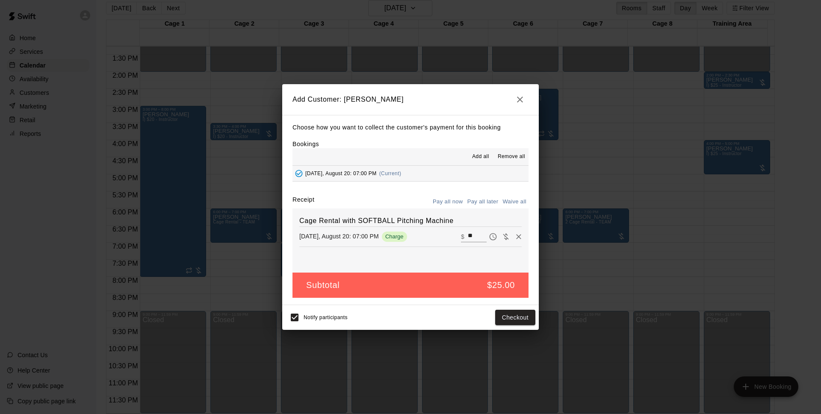
click at [472, 203] on button "Pay all later" at bounding box center [482, 201] width 35 height 13
click at [510, 322] on button "Add customer" at bounding box center [509, 318] width 53 height 16
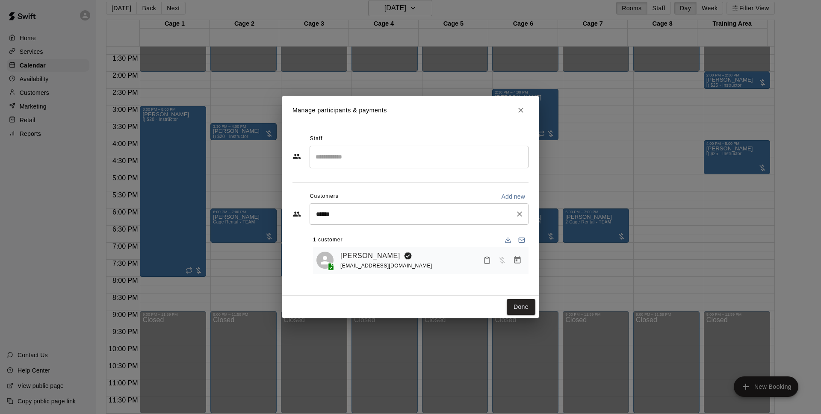
drag, startPoint x: 435, startPoint y: 205, endPoint x: 436, endPoint y: 213, distance: 8.3
click at [433, 211] on div "***** ​" at bounding box center [418, 213] width 219 height 21
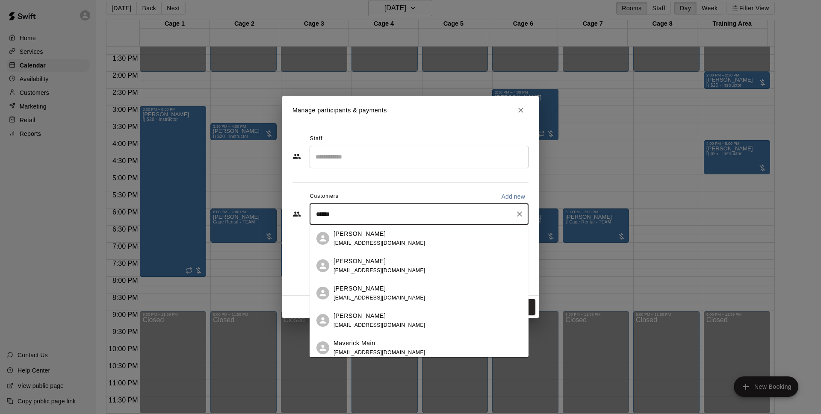
click at [518, 213] on icon "Clear" at bounding box center [519, 214] width 5 height 5
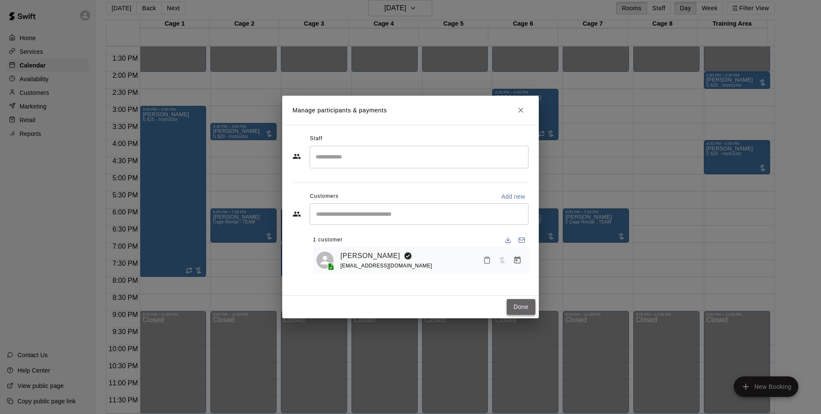
click at [530, 304] on button "Done" at bounding box center [521, 307] width 29 height 16
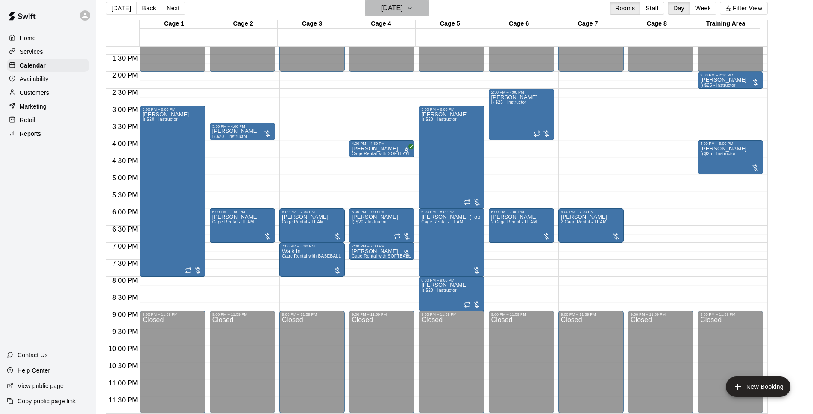
click at [403, 9] on h6 "[DATE]" at bounding box center [392, 8] width 22 height 12
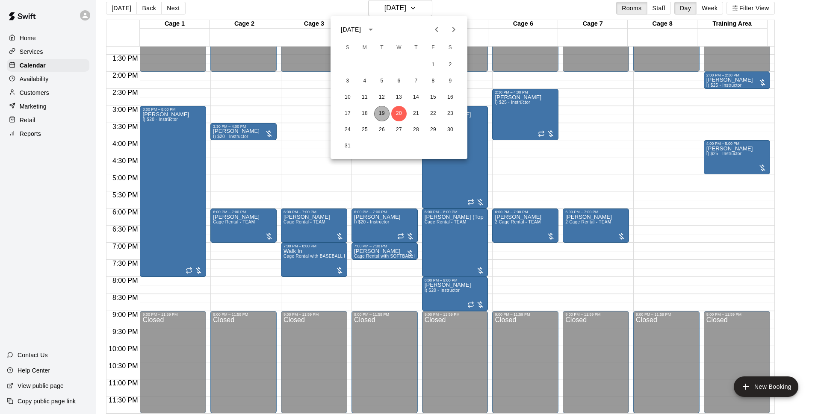
click at [383, 115] on button "19" at bounding box center [381, 113] width 15 height 15
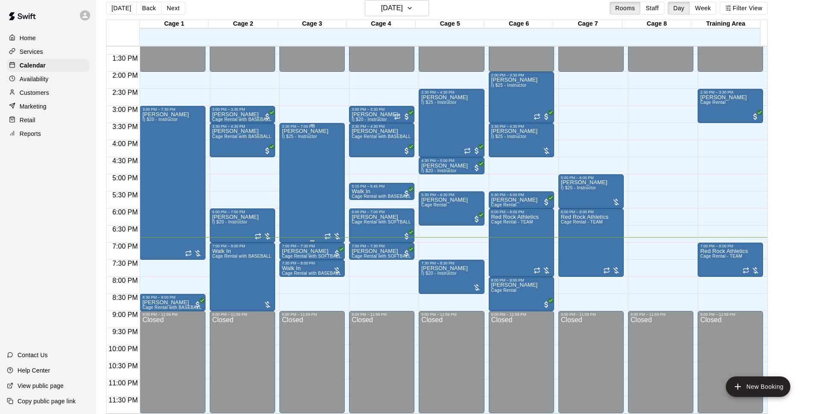
click at [296, 176] on div "[PERSON_NAME] I) $25 - Instructor" at bounding box center [305, 336] width 47 height 414
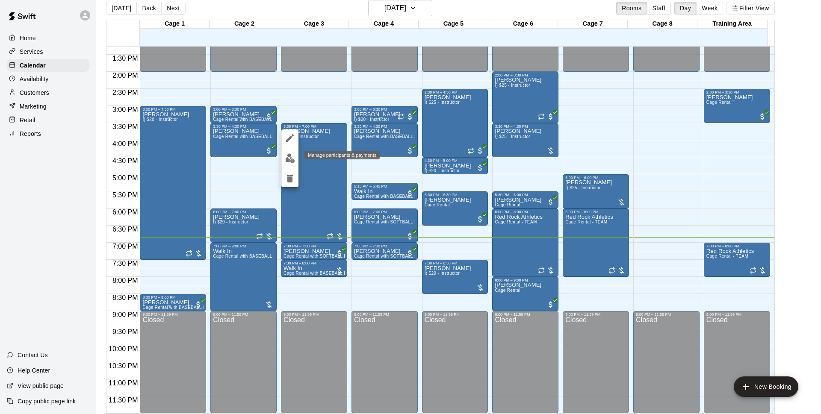
click at [286, 156] on img "edit" at bounding box center [290, 158] width 10 height 10
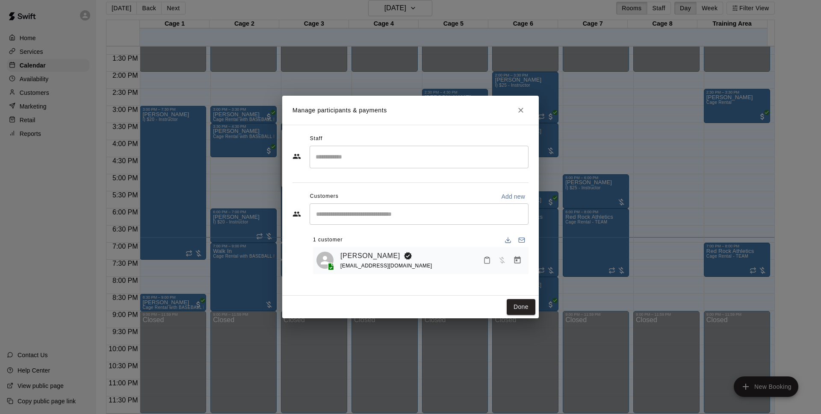
click at [515, 261] on icon "Manage bookings & payment" at bounding box center [517, 259] width 6 height 7
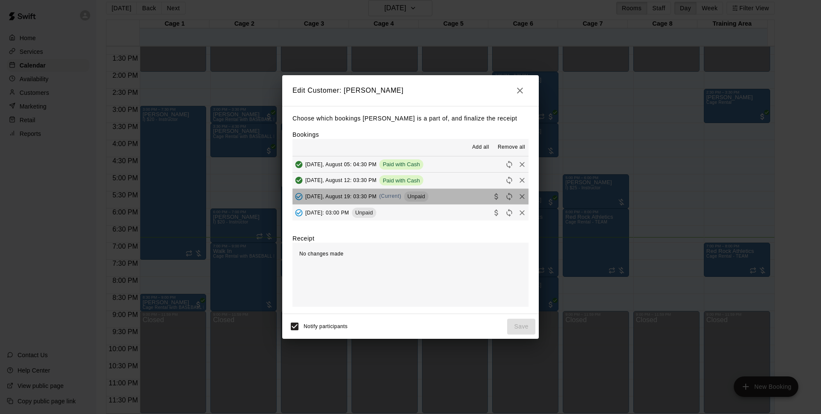
click at [448, 199] on button "[DATE], August 19: 03:30 PM (Current) Unpaid" at bounding box center [410, 197] width 236 height 16
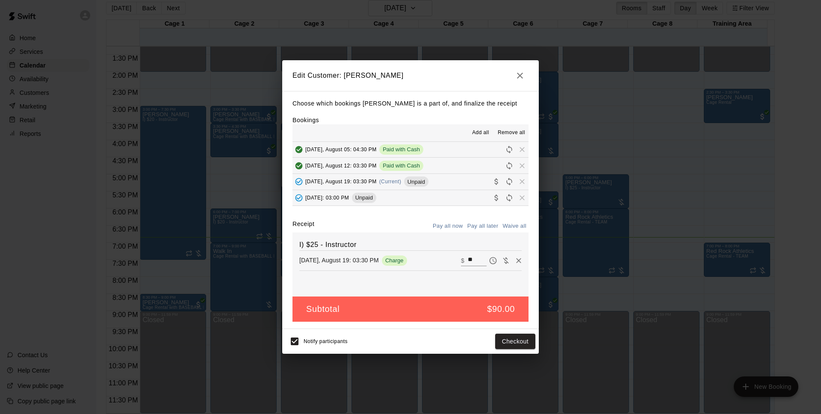
click at [512, 71] on button "button" at bounding box center [519, 75] width 17 height 17
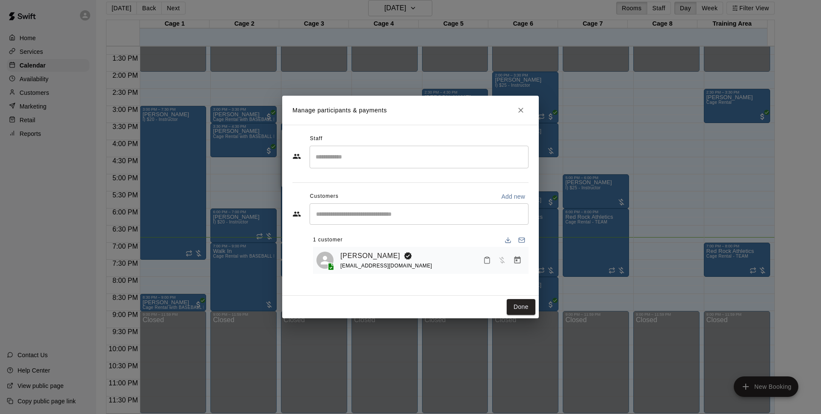
click at [523, 105] on button "Close" at bounding box center [520, 110] width 15 height 15
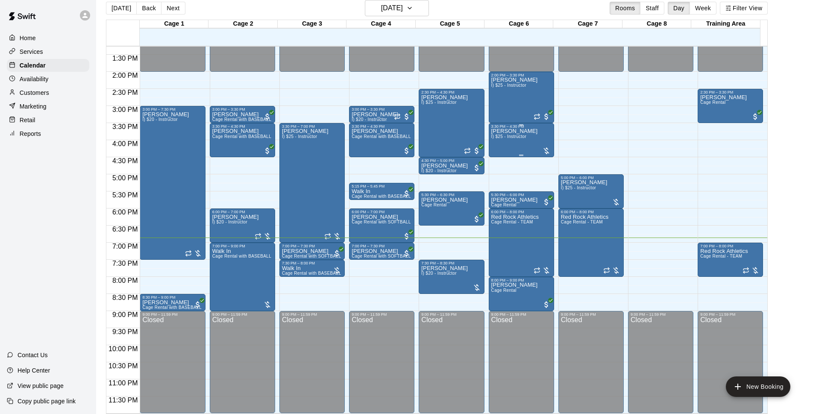
click at [521, 131] on div "[PERSON_NAME]) $25 - Instructor" at bounding box center [515, 336] width 47 height 414
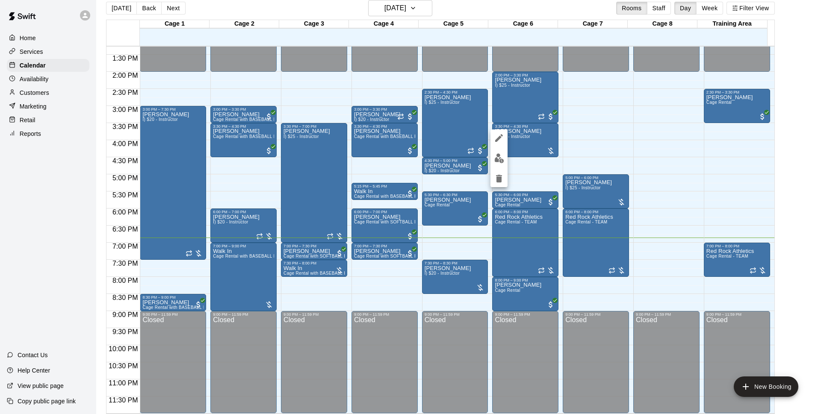
click at [499, 154] on img "edit" at bounding box center [499, 158] width 10 height 10
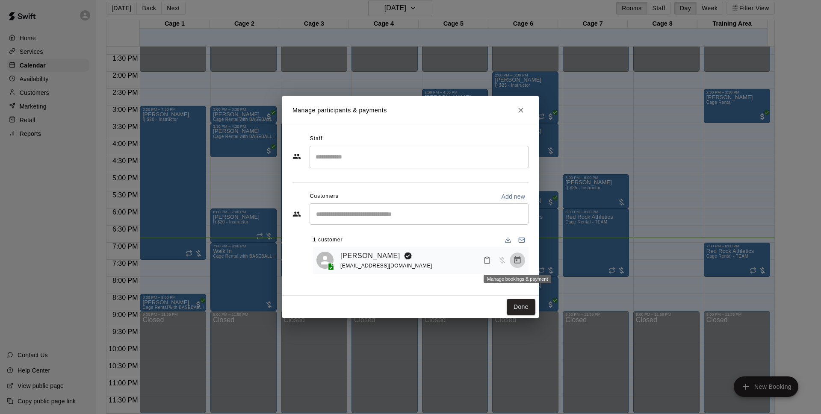
click at [515, 256] on button "Manage bookings & payment" at bounding box center [517, 260] width 15 height 15
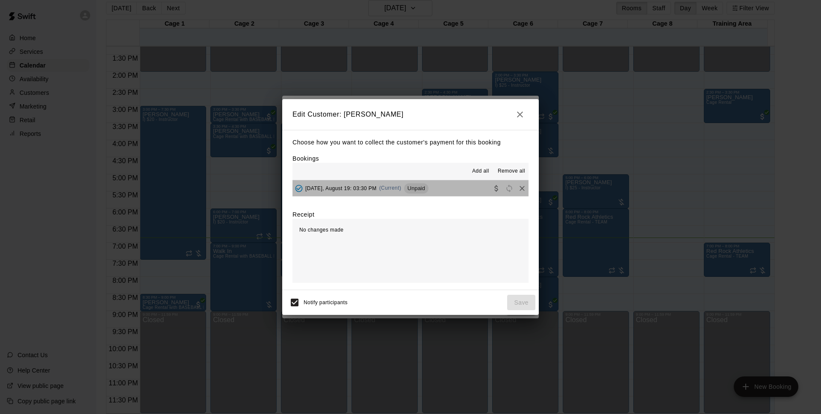
click at [467, 192] on button "[DATE], August 19: 03:30 PM (Current) Unpaid" at bounding box center [410, 188] width 236 height 16
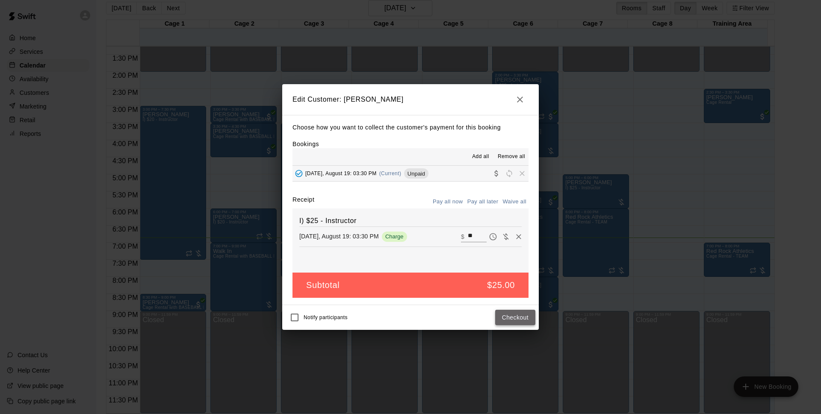
click at [518, 313] on button "Checkout" at bounding box center [515, 318] width 40 height 16
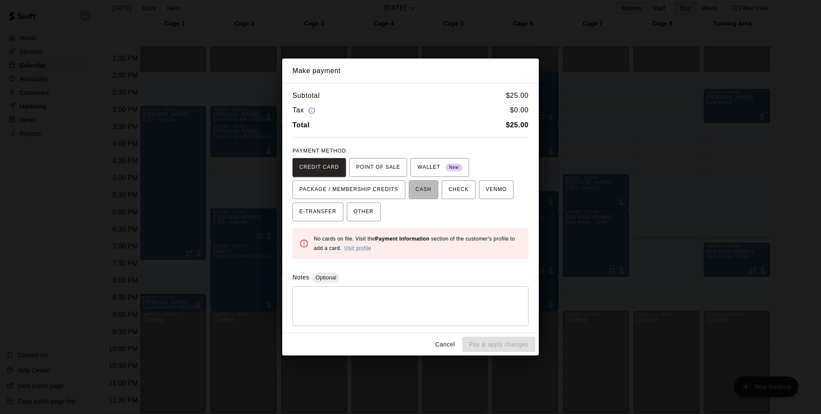
click at [420, 184] on span "CASH" at bounding box center [423, 190] width 16 height 14
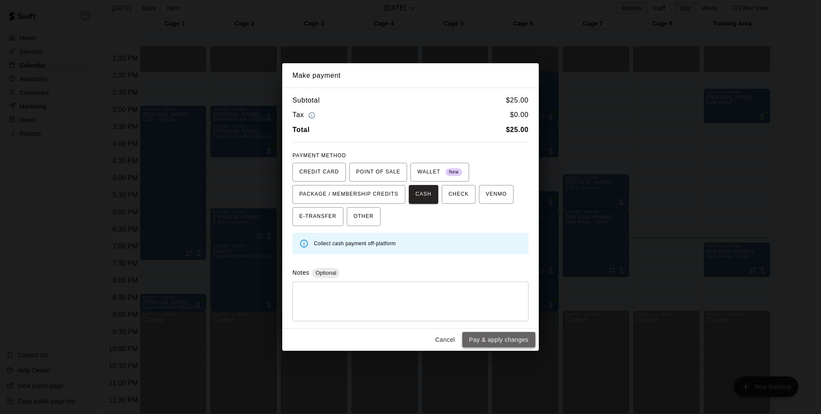
click at [525, 341] on button "Pay & apply changes" at bounding box center [498, 340] width 73 height 16
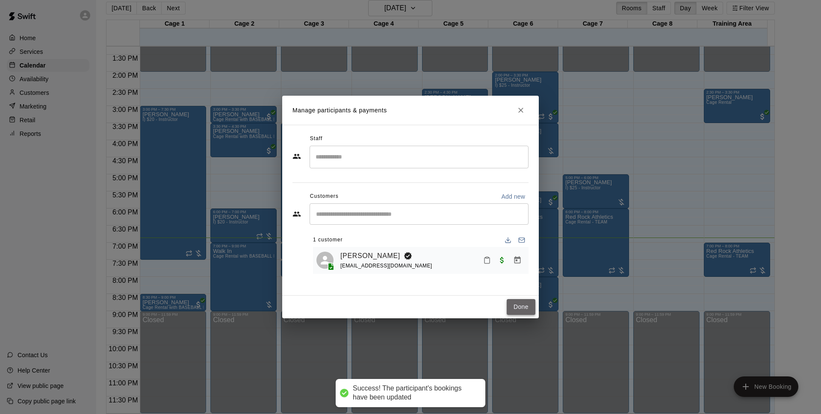
click at [530, 308] on button "Done" at bounding box center [521, 307] width 29 height 16
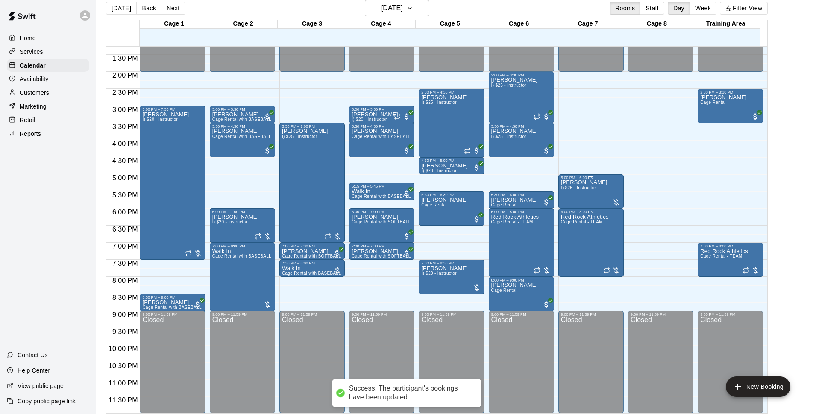
click at [574, 187] on span "I) $25 - Instructor" at bounding box center [578, 188] width 35 height 5
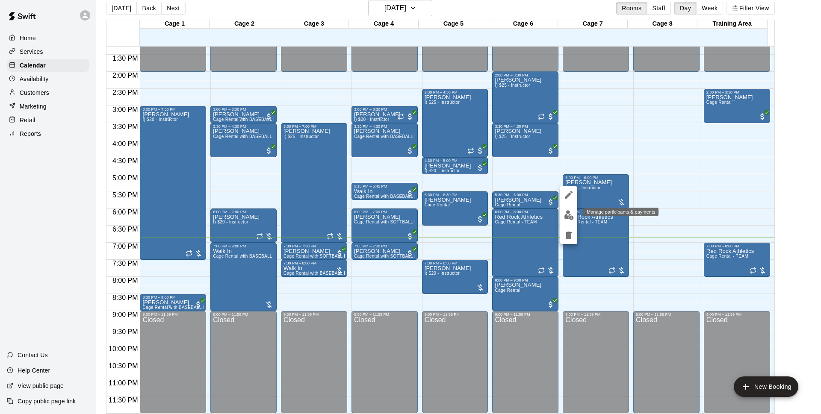
click at [564, 215] on img "edit" at bounding box center [569, 215] width 10 height 10
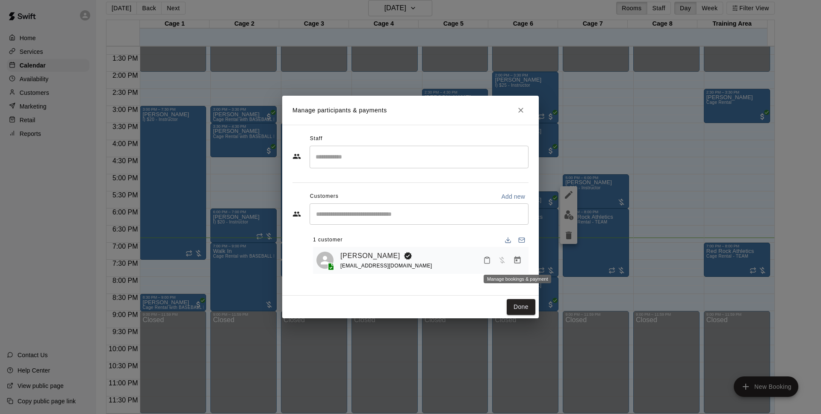
click at [523, 256] on button "Manage bookings & payment" at bounding box center [517, 260] width 15 height 15
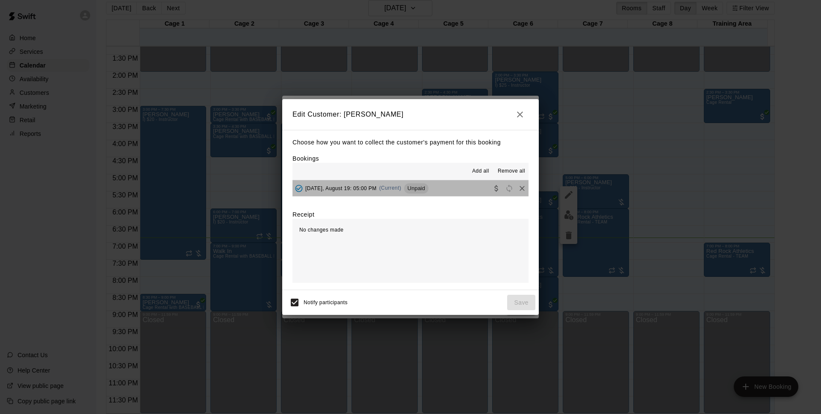
click at [445, 194] on button "[DATE], August 19: 05:00 PM (Current) Unpaid" at bounding box center [410, 188] width 236 height 16
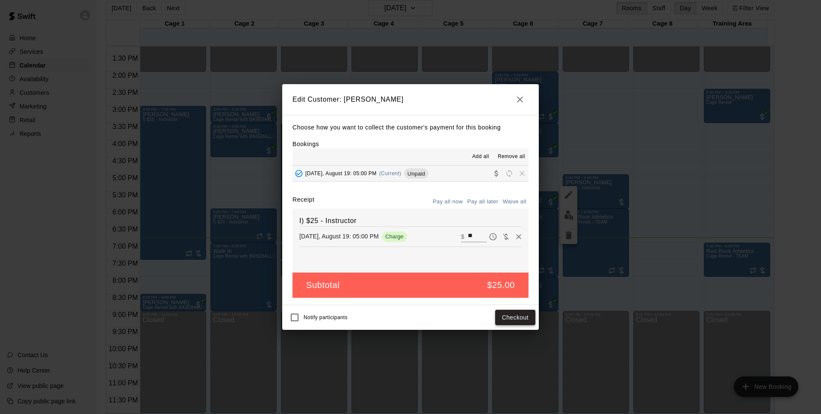
click at [503, 313] on button "Checkout" at bounding box center [515, 318] width 40 height 16
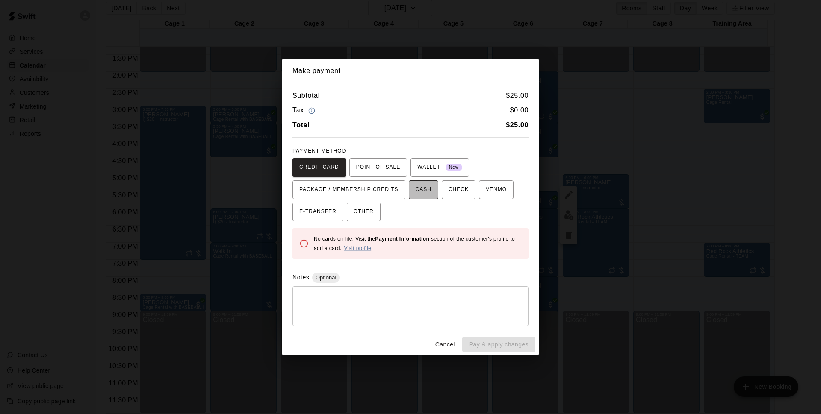
click at [420, 194] on span "CASH" at bounding box center [423, 190] width 16 height 14
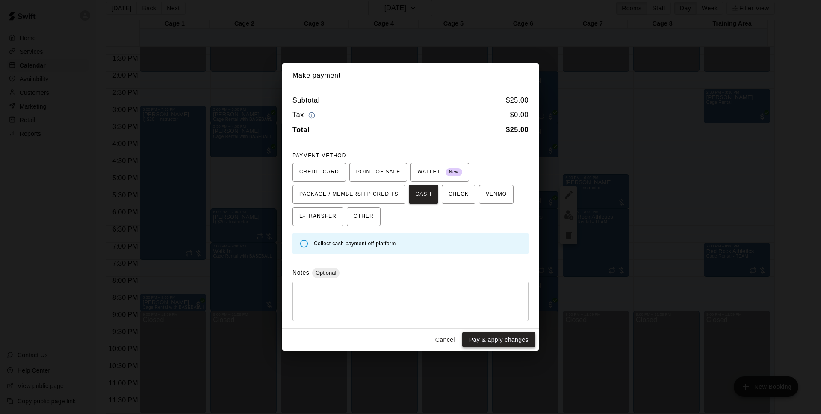
click at [490, 342] on button "Pay & apply changes" at bounding box center [498, 340] width 73 height 16
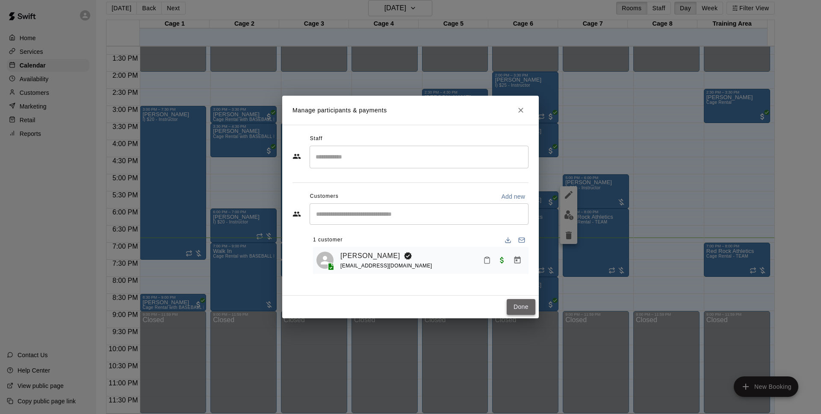
click at [527, 315] on button "Done" at bounding box center [521, 307] width 29 height 16
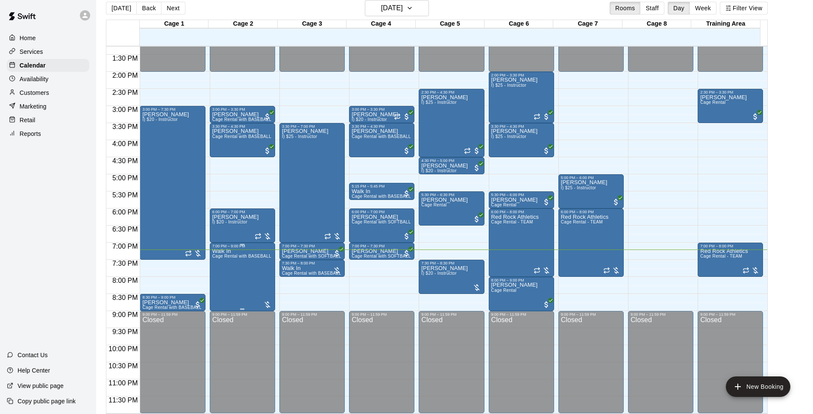
click at [223, 251] on p "Walk In" at bounding box center [242, 251] width 60 height 0
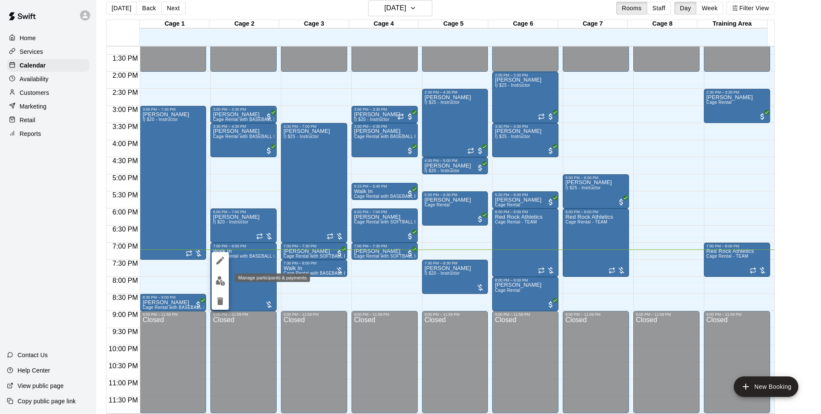
click at [224, 280] on img "edit" at bounding box center [220, 281] width 10 height 10
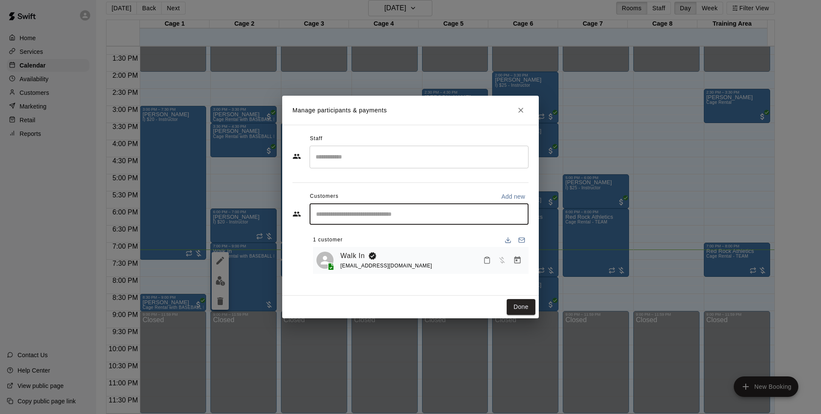
drag, startPoint x: 464, startPoint y: 215, endPoint x: 469, endPoint y: 223, distance: 9.6
click at [469, 223] on div "​" at bounding box center [418, 213] width 219 height 21
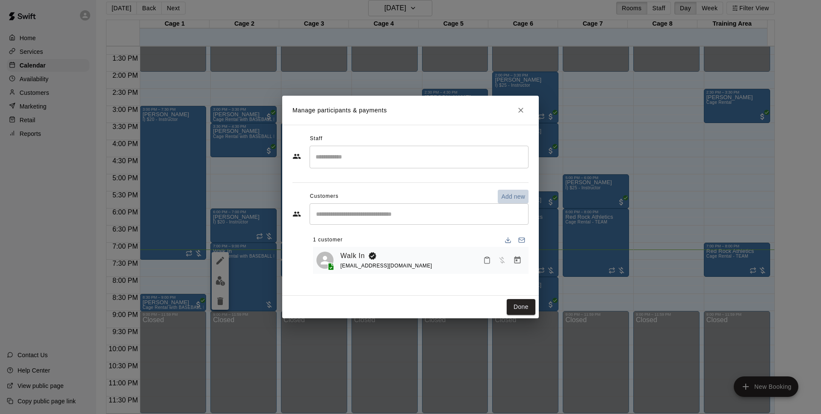
click at [520, 192] on p "Add new" at bounding box center [513, 196] width 24 height 9
select select "**"
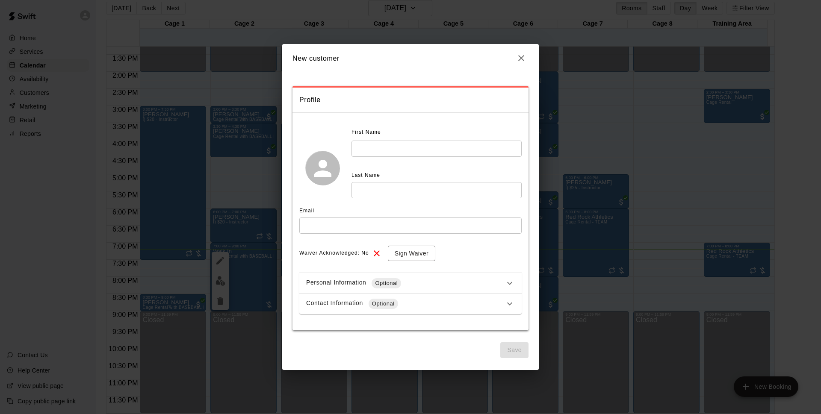
click at [418, 147] on input "text" at bounding box center [436, 149] width 170 height 16
click at [380, 129] on span "First Name" at bounding box center [365, 133] width 29 height 14
click at [526, 57] on icon "button" at bounding box center [521, 58] width 10 height 10
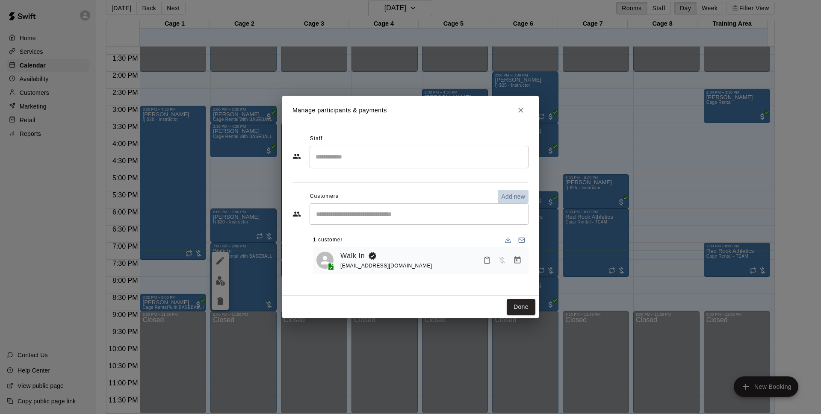
click at [512, 197] on p "Add new" at bounding box center [513, 196] width 24 height 9
select select "**"
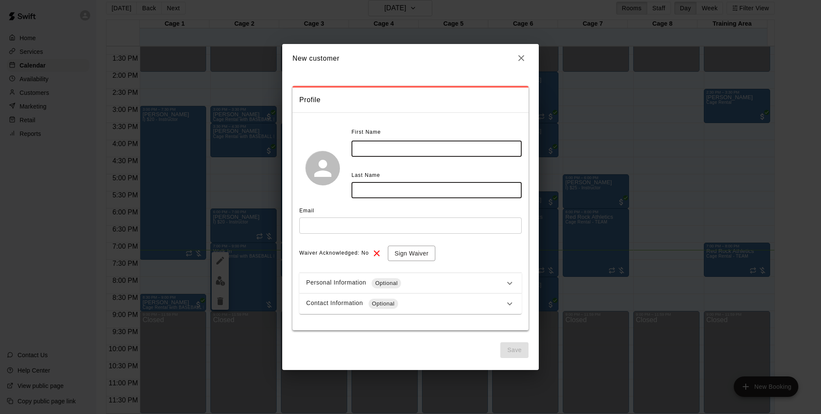
click at [424, 151] on input "text" at bounding box center [436, 149] width 170 height 16
type input "******"
click at [405, 194] on input "text" at bounding box center [436, 190] width 170 height 16
type input "********"
click at [368, 229] on input "text" at bounding box center [410, 226] width 222 height 16
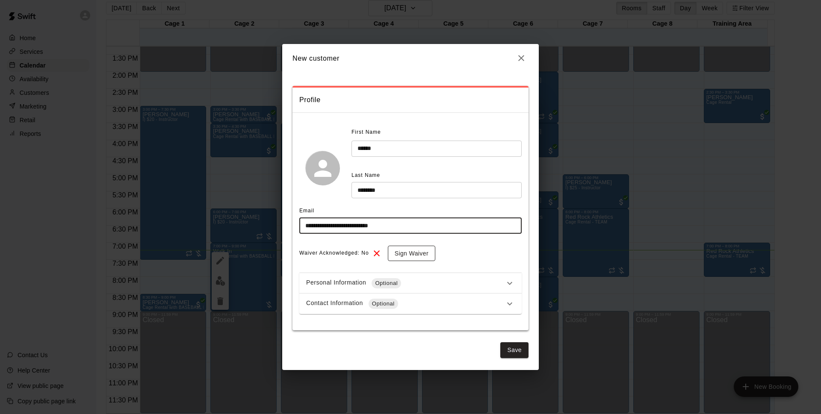
type input "**********"
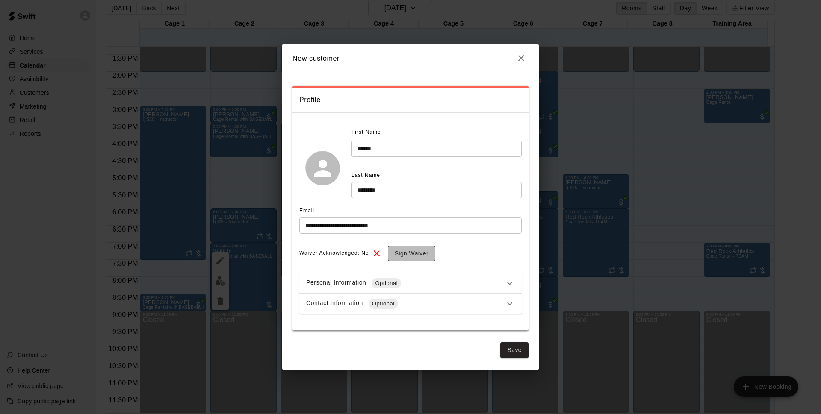
click at [412, 251] on button "Sign Waiver" at bounding box center [411, 254] width 47 height 16
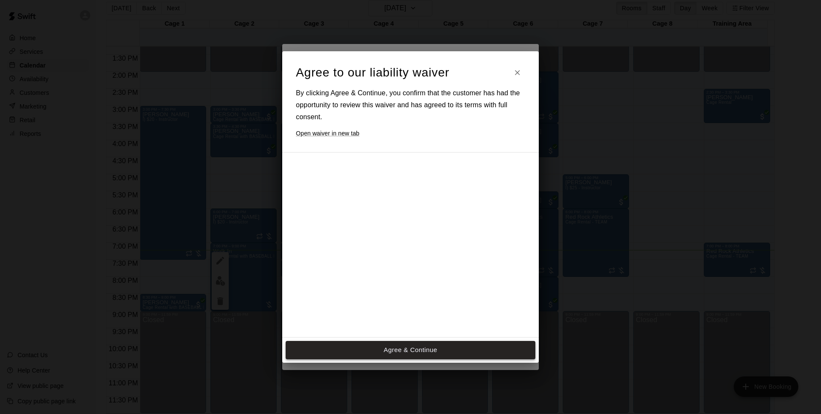
click at [429, 351] on button "Agree & Continue" at bounding box center [411, 350] width 250 height 18
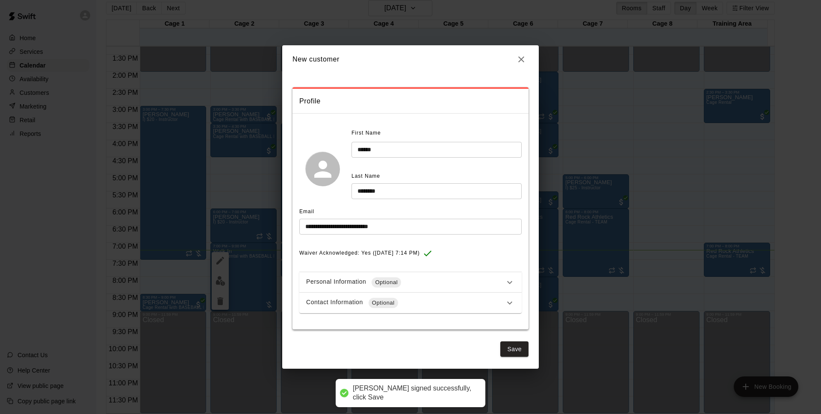
click at [438, 300] on div "Contact Information Optional" at bounding box center [405, 303] width 198 height 10
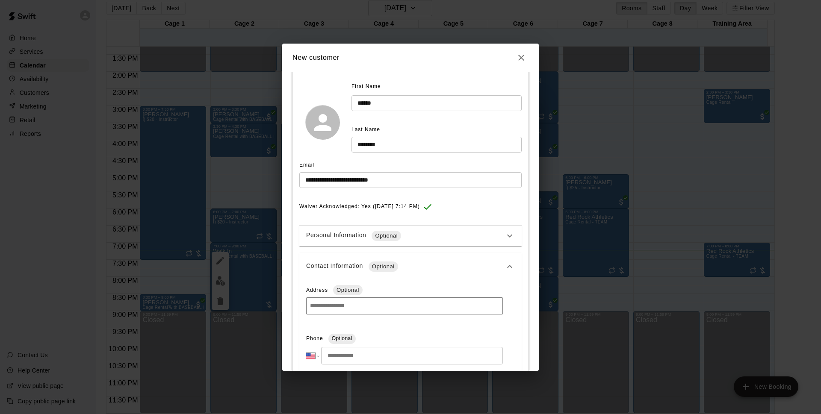
scroll to position [135, 0]
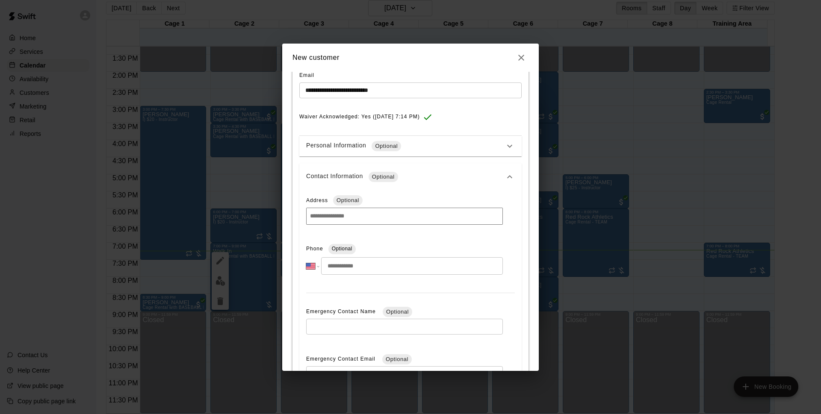
click at [392, 264] on input "tel" at bounding box center [412, 266] width 182 height 18
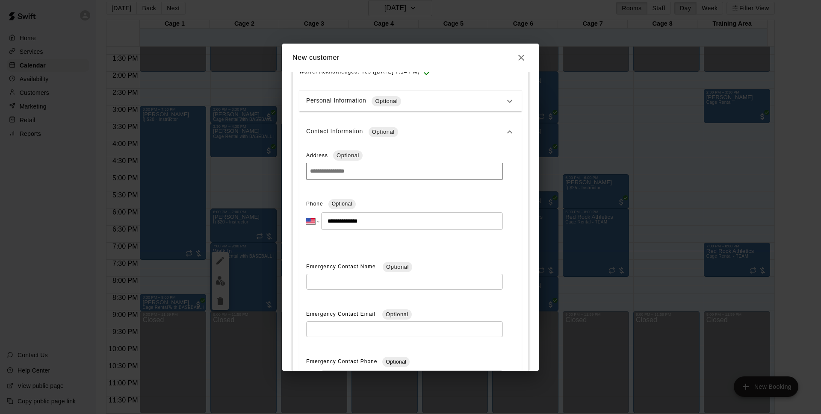
scroll to position [272, 0]
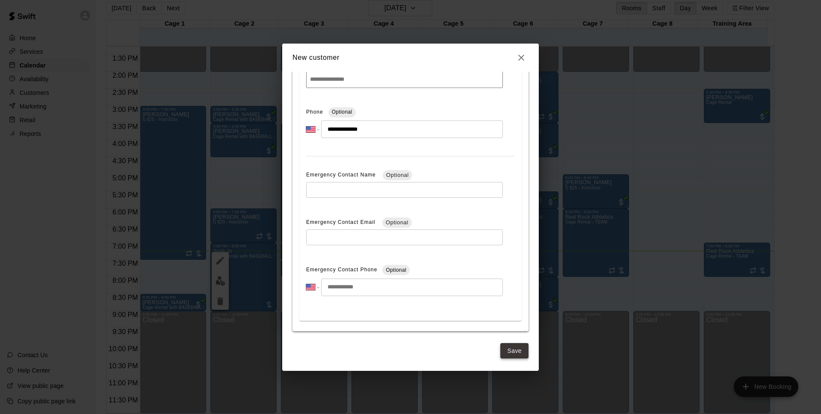
type input "**********"
click at [516, 355] on button "Save" at bounding box center [514, 351] width 28 height 16
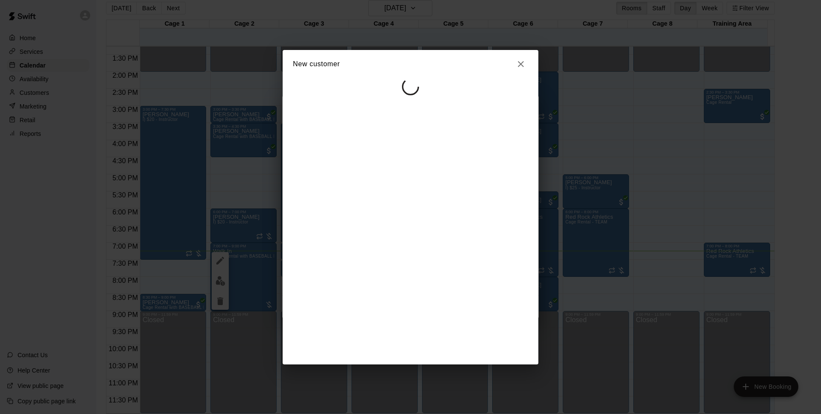
select select "**"
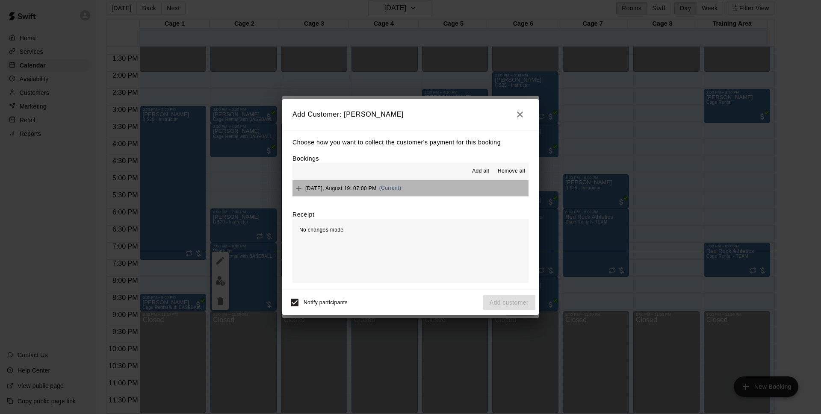
click at [448, 186] on button "[DATE], August 19: 07:00 PM (Current)" at bounding box center [410, 188] width 236 height 16
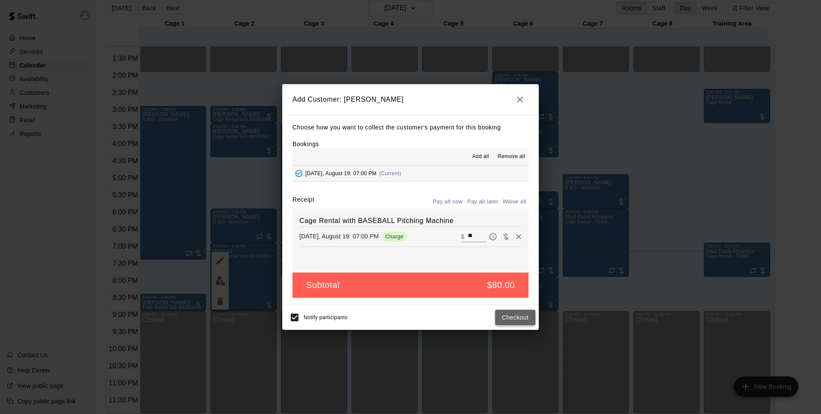
click at [521, 318] on button "Checkout" at bounding box center [515, 318] width 40 height 16
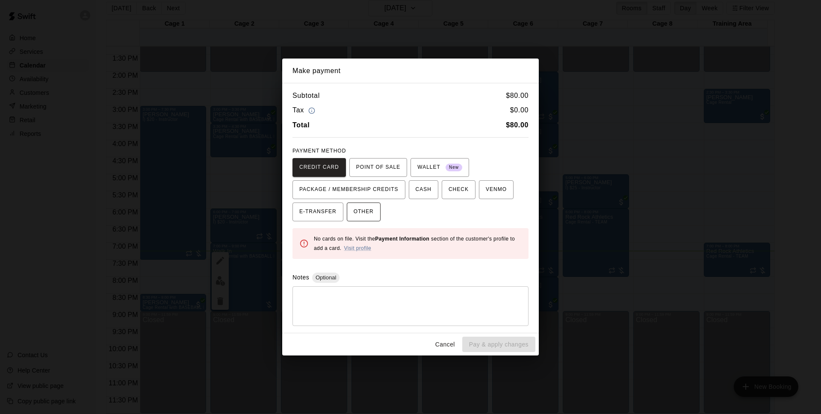
click at [370, 216] on span "OTHER" at bounding box center [364, 212] width 20 height 14
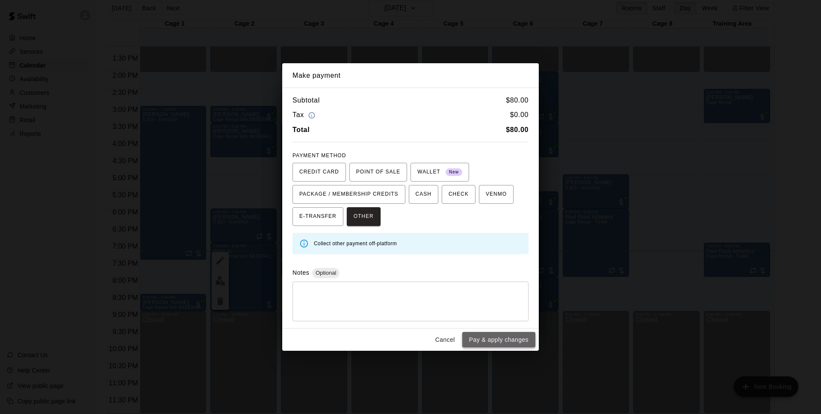
click at [500, 343] on button "Pay & apply changes" at bounding box center [498, 340] width 73 height 16
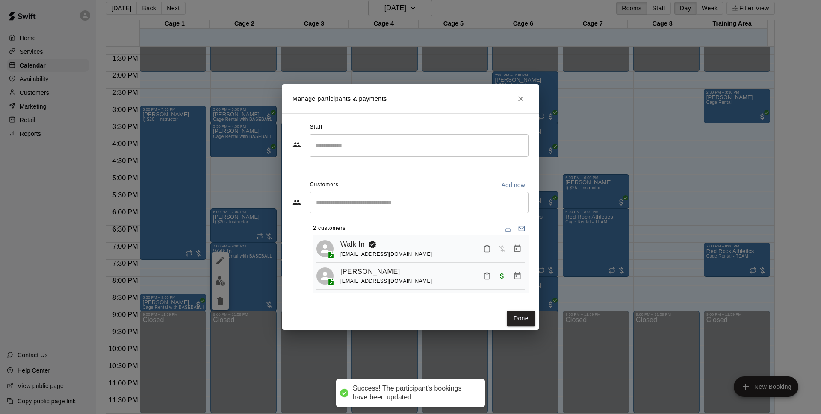
click at [362, 242] on link "Walk In" at bounding box center [352, 244] width 24 height 11
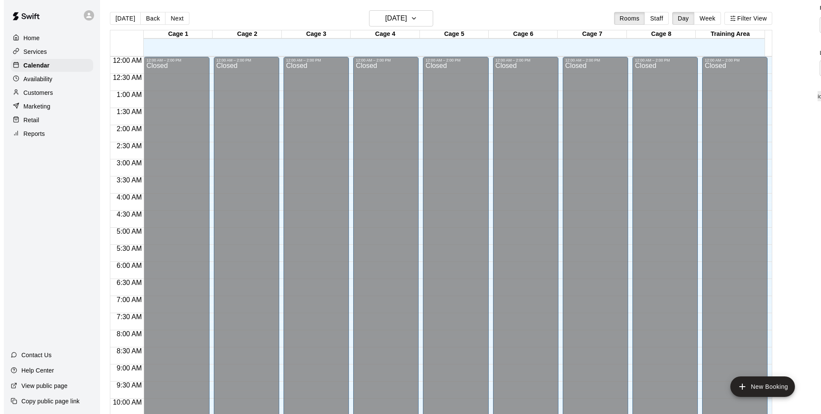
scroll to position [428, 0]
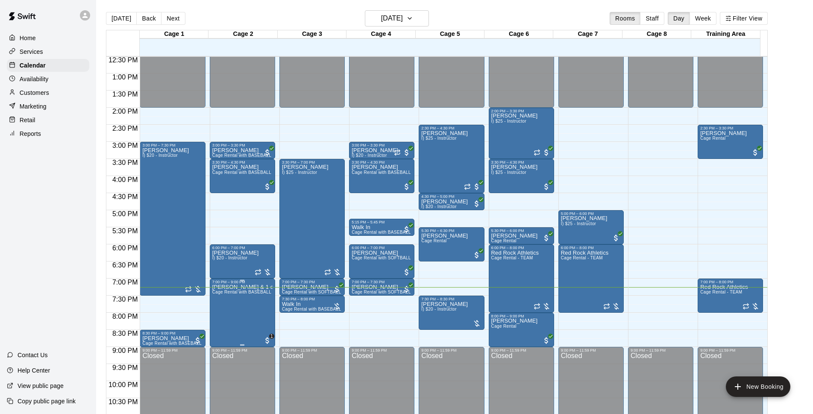
click at [262, 287] on p "[PERSON_NAME] & 1 other" at bounding box center [242, 287] width 60 height 0
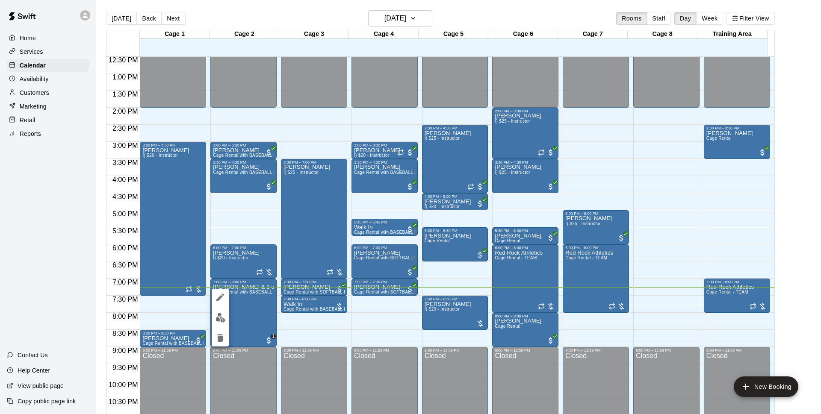
click at [224, 310] on div at bounding box center [220, 318] width 17 height 58
click at [223, 314] on img "edit" at bounding box center [220, 318] width 10 height 10
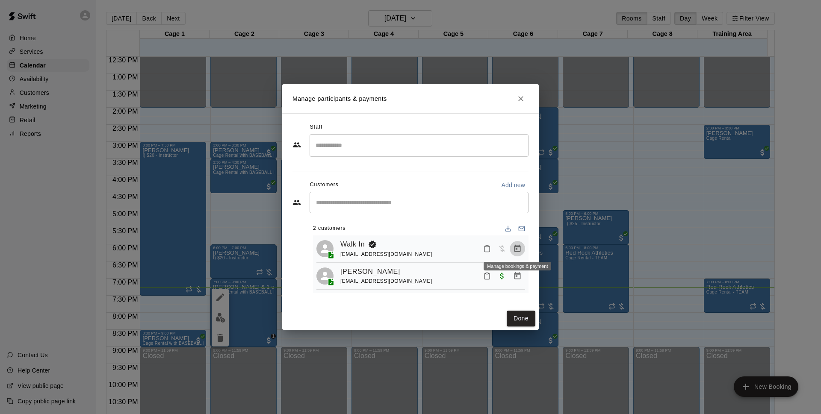
click at [515, 247] on icon "Manage bookings & payment" at bounding box center [517, 248] width 6 height 7
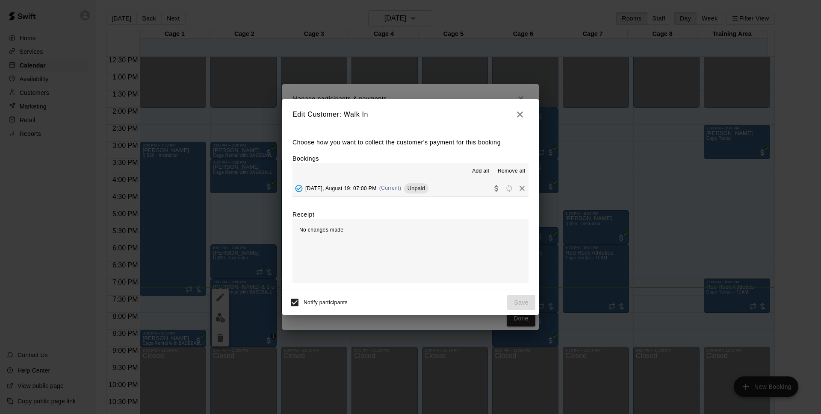
click at [518, 189] on icon "Remove" at bounding box center [522, 188] width 9 height 9
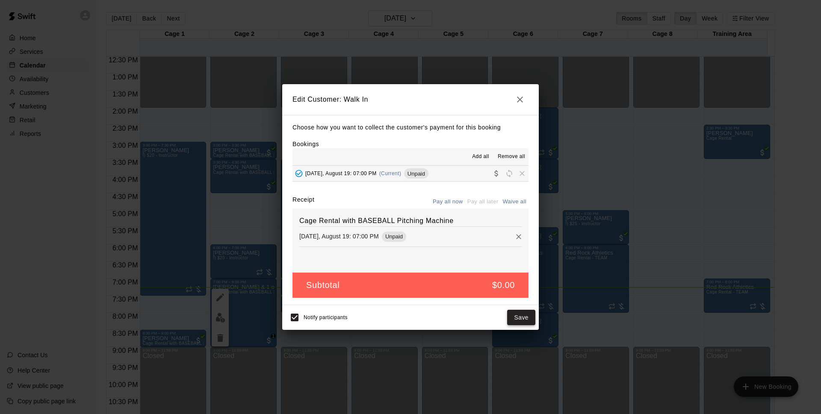
click at [522, 317] on button "Save" at bounding box center [521, 318] width 28 height 16
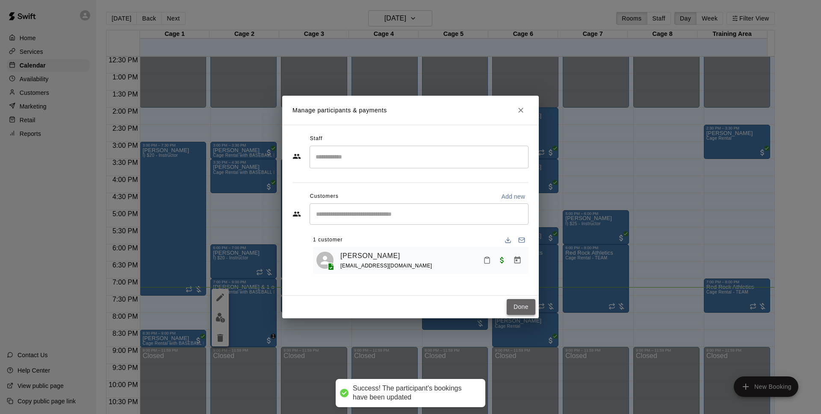
click at [523, 311] on button "Done" at bounding box center [521, 307] width 29 height 16
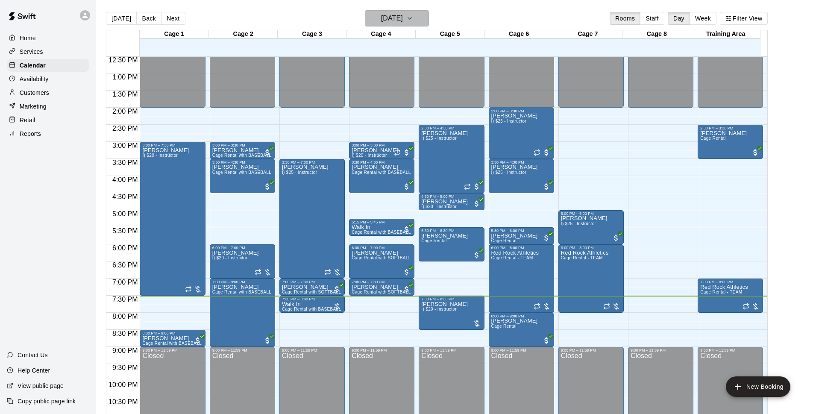
click at [421, 14] on button "[DATE]" at bounding box center [397, 18] width 64 height 16
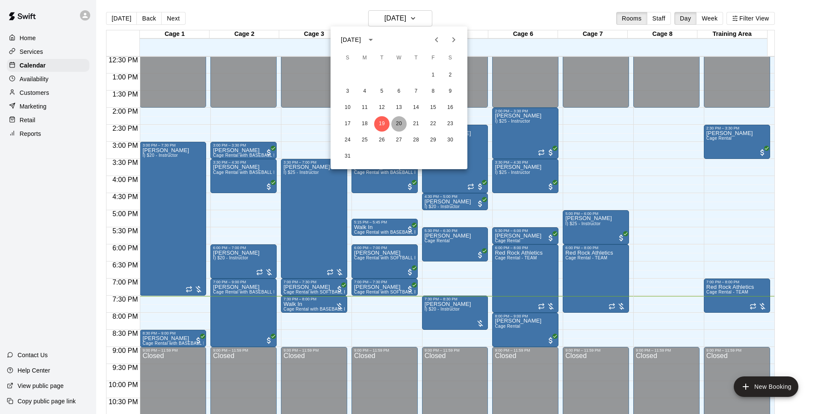
click at [400, 119] on button "20" at bounding box center [398, 123] width 15 height 15
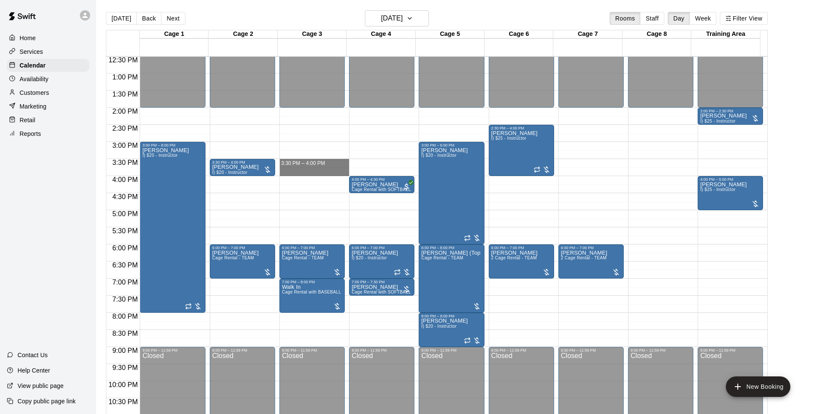
drag, startPoint x: 299, startPoint y: 163, endPoint x: 303, endPoint y: 176, distance: 13.5
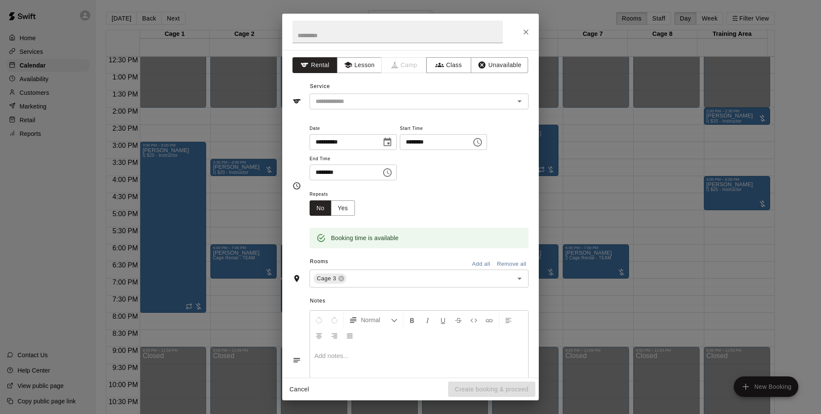
drag, startPoint x: 303, startPoint y: 176, endPoint x: 295, endPoint y: 156, distance: 21.4
click at [295, 156] on div "**********" at bounding box center [410, 186] width 236 height 126
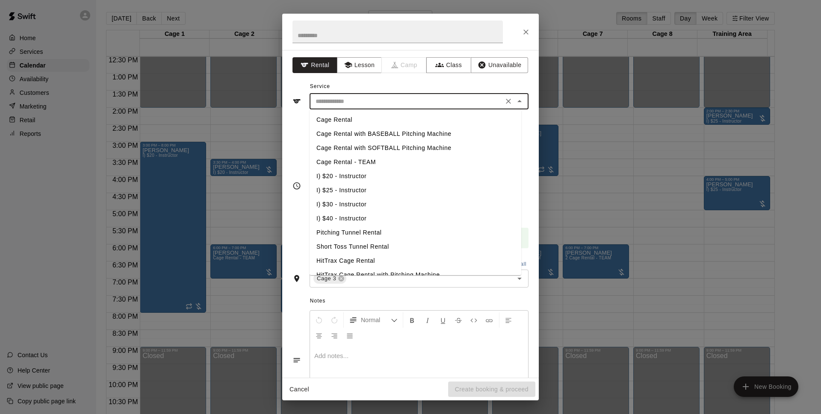
click at [432, 106] on input "text" at bounding box center [406, 101] width 189 height 11
click at [418, 132] on li "Cage Rental with BASEBALL Pitching Machine" at bounding box center [415, 134] width 212 height 14
type input "**********"
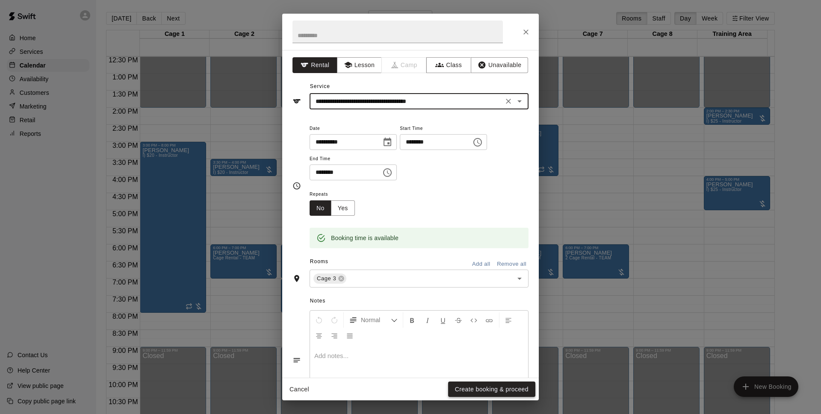
click at [501, 385] on button "Create booking & proceed" at bounding box center [491, 390] width 87 height 16
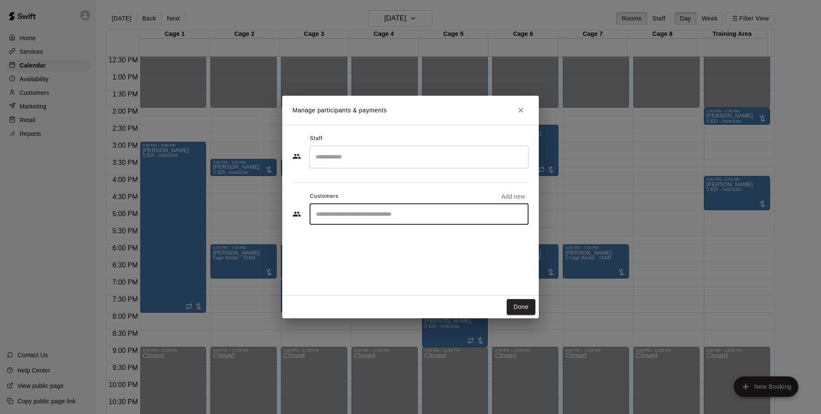
click at [407, 217] on input "Start typing to search customers..." at bounding box center [418, 214] width 211 height 9
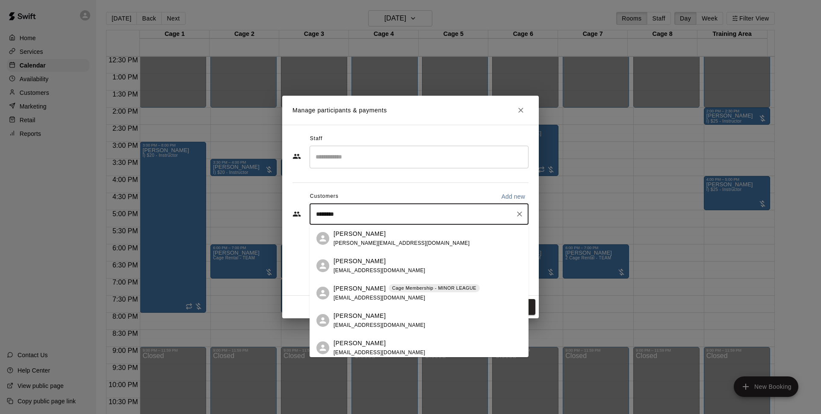
type input "********"
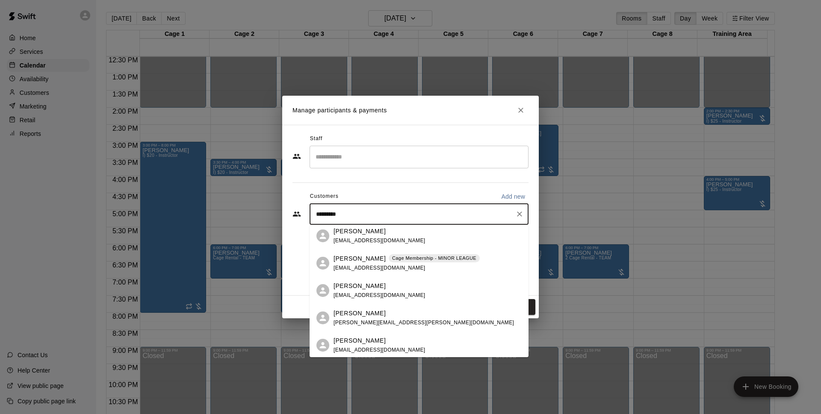
scroll to position [32, 0]
click at [521, 213] on icon "Clear" at bounding box center [519, 214] width 9 height 9
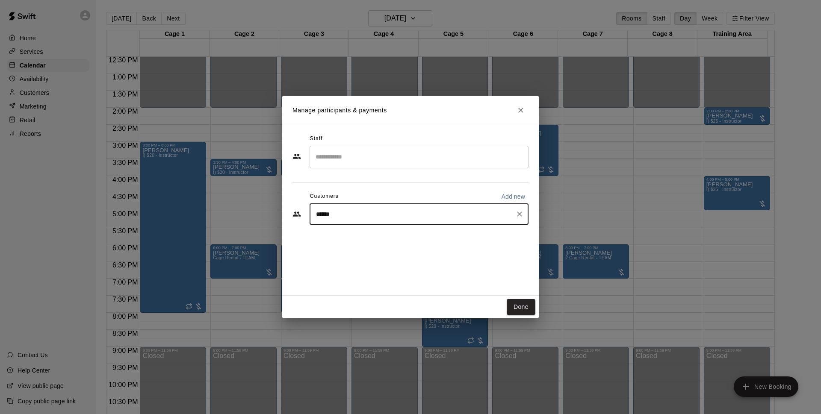
type input "*******"
click at [437, 236] on div "Walk In [EMAIL_ADDRESS][DOMAIN_NAME]" at bounding box center [427, 239] width 188 height 18
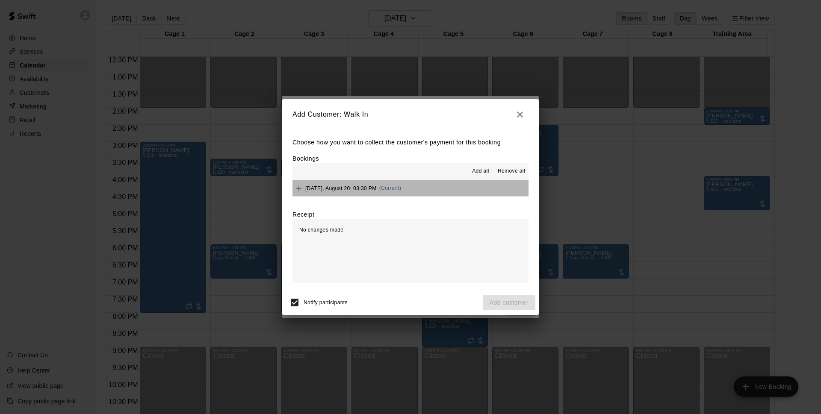
click at [432, 193] on button "[DATE], August 20: 03:30 PM (Current)" at bounding box center [410, 188] width 236 height 16
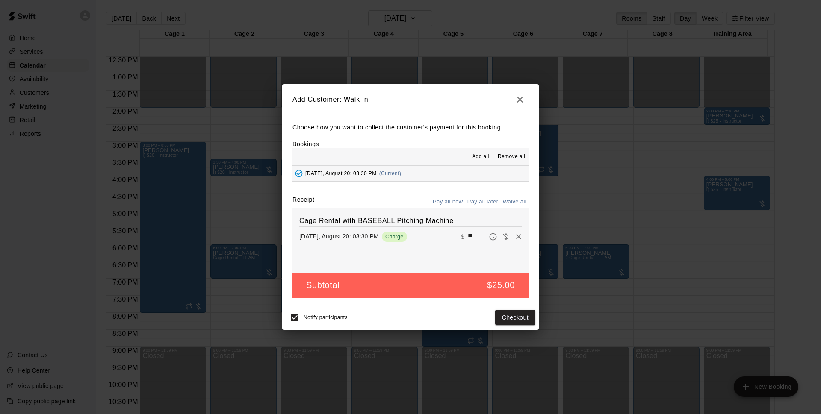
click at [481, 205] on button "Pay all later" at bounding box center [482, 201] width 35 height 13
click at [509, 319] on button "Add customer" at bounding box center [509, 318] width 53 height 16
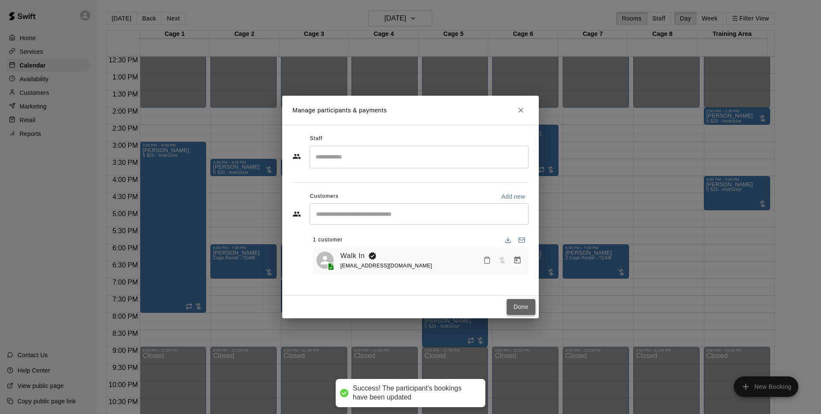
click at [517, 300] on button "Done" at bounding box center [521, 307] width 29 height 16
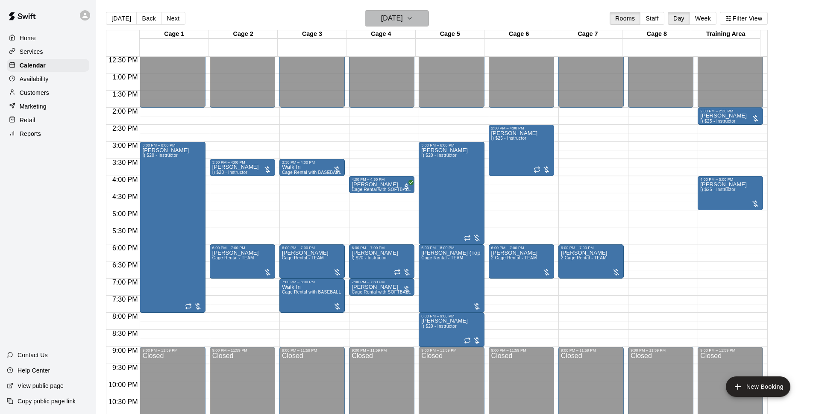
click at [401, 13] on h6 "[DATE]" at bounding box center [392, 18] width 22 height 12
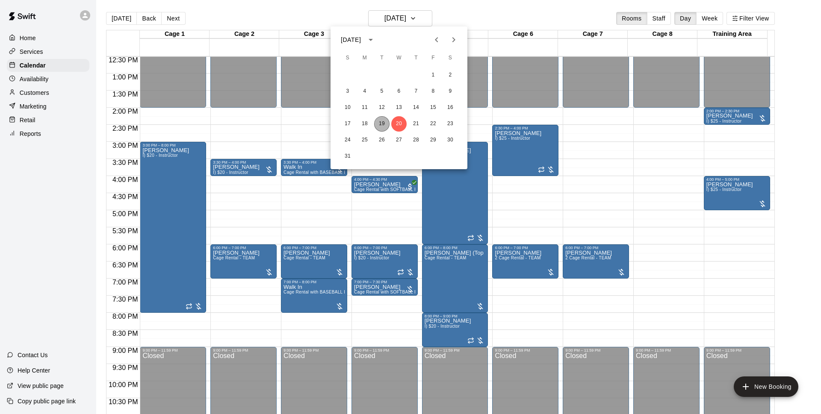
click at [385, 118] on button "19" at bounding box center [381, 123] width 15 height 15
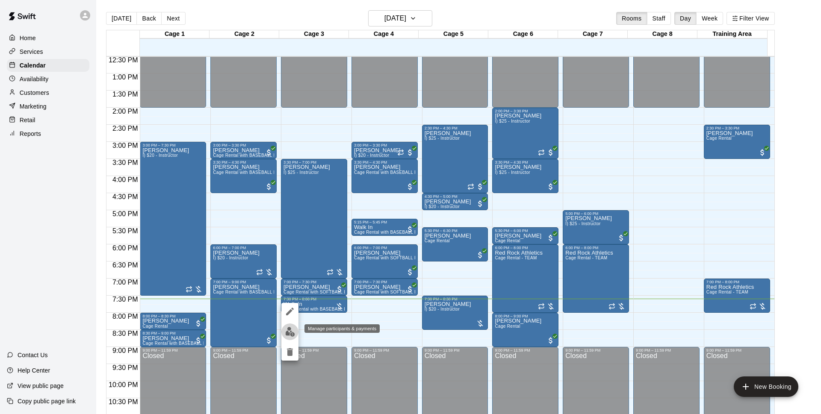
click at [284, 332] on button "edit" at bounding box center [289, 332] width 17 height 17
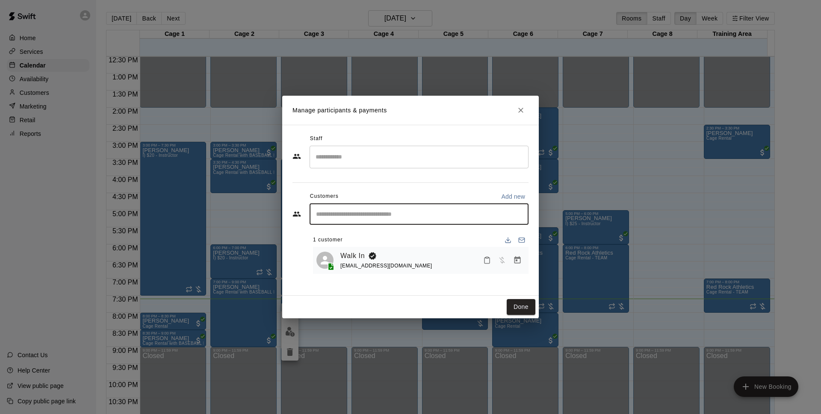
click at [417, 217] on input "Start typing to search customers..." at bounding box center [418, 214] width 211 height 9
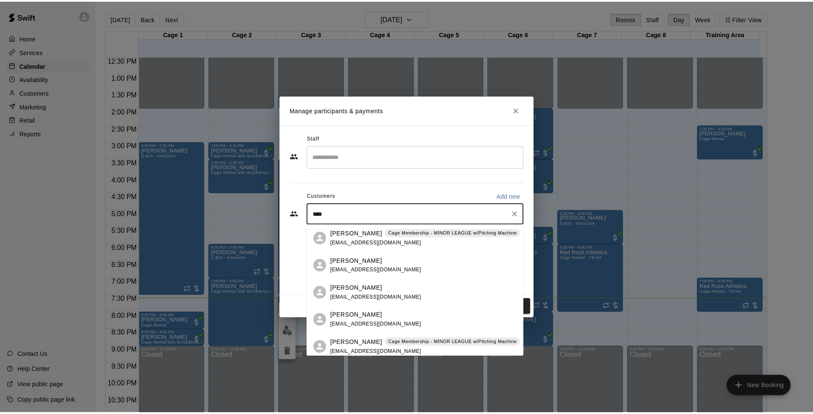
scroll to position [4, 0]
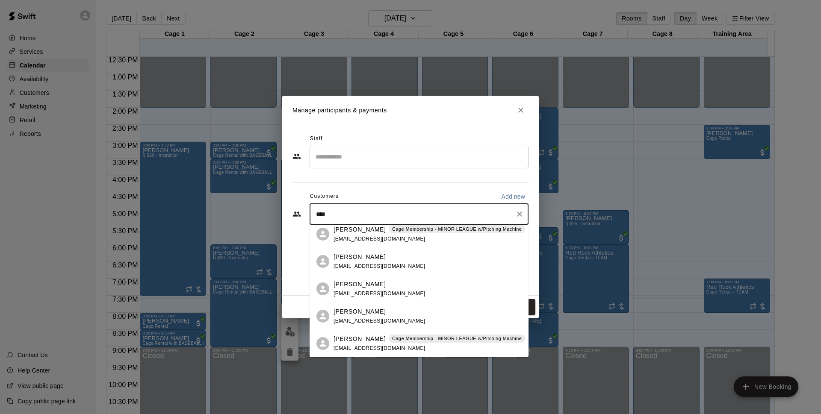
type input "****"
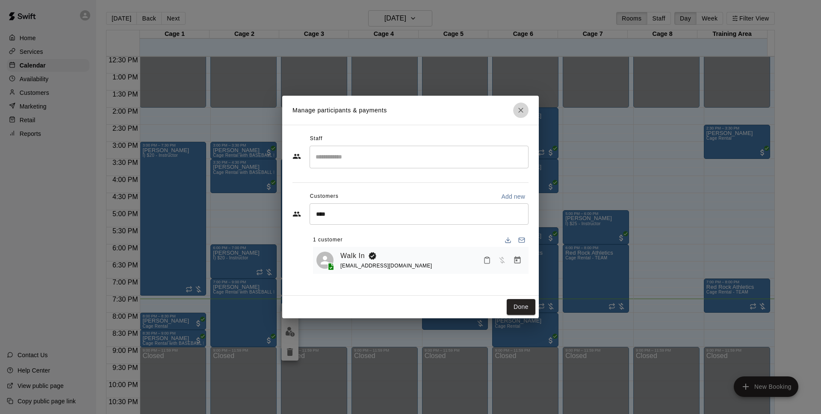
click at [519, 107] on icon "Close" at bounding box center [520, 110] width 9 height 9
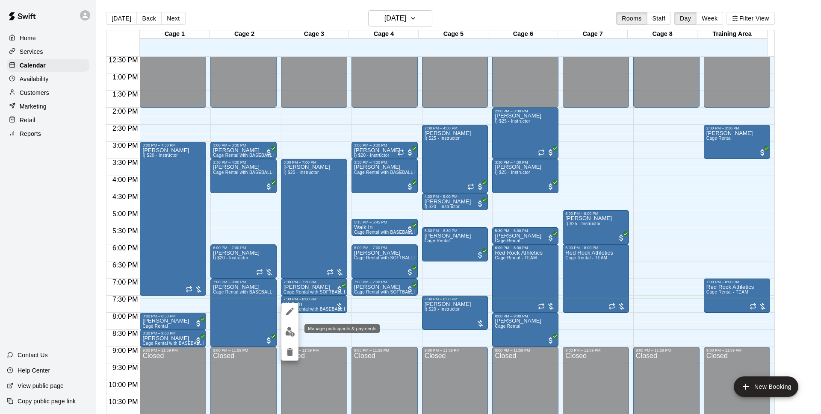
click at [285, 327] on img "edit" at bounding box center [290, 332] width 10 height 10
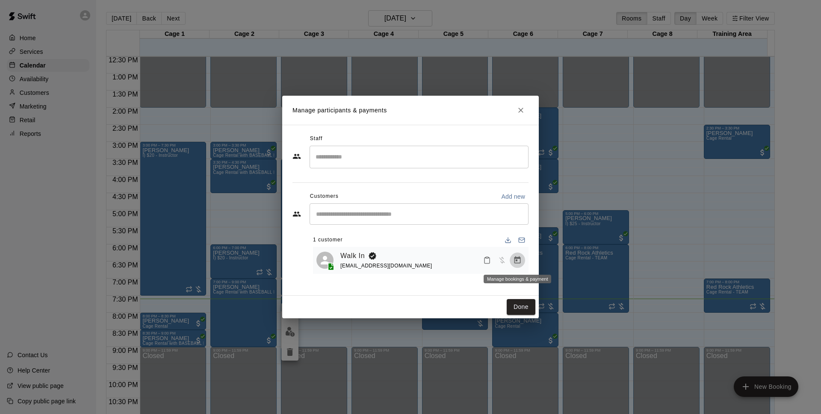
click at [516, 265] on icon "Manage bookings & payment" at bounding box center [517, 260] width 9 height 9
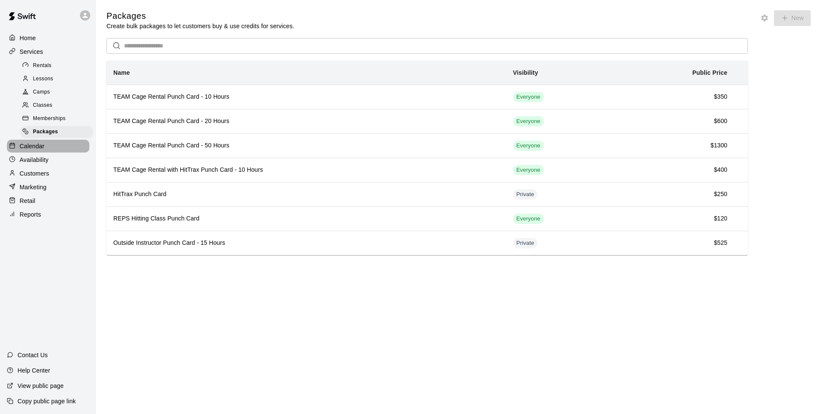
click at [41, 147] on p "Calendar" at bounding box center [32, 146] width 25 height 9
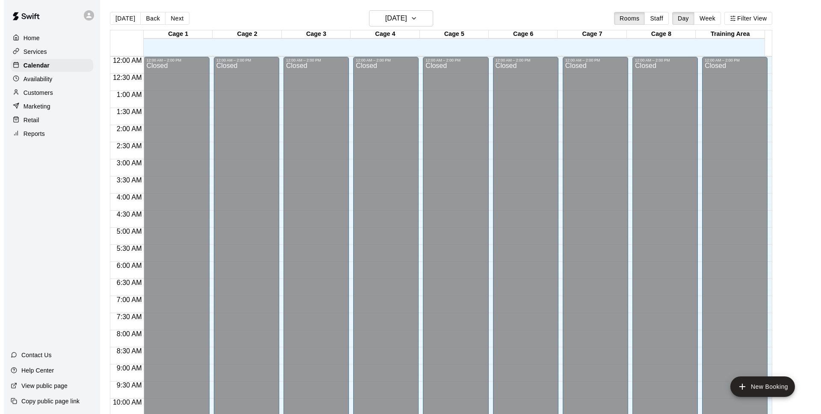
scroll to position [428, 0]
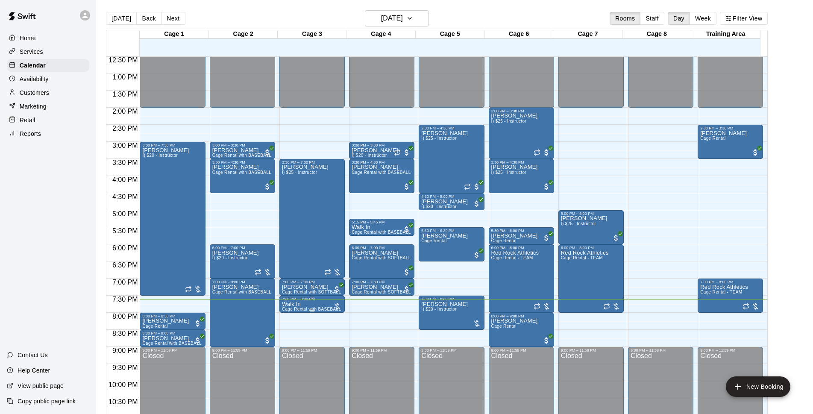
click at [318, 300] on div "7:30 PM – 8:00 PM" at bounding box center [312, 299] width 60 height 4
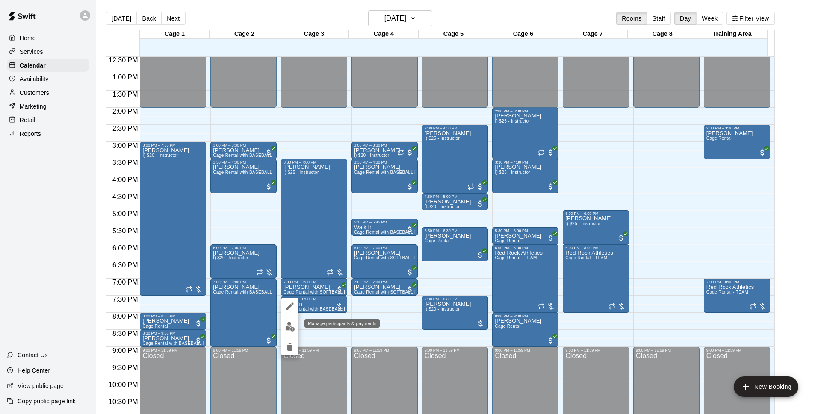
click at [285, 327] on img "edit" at bounding box center [290, 327] width 10 height 10
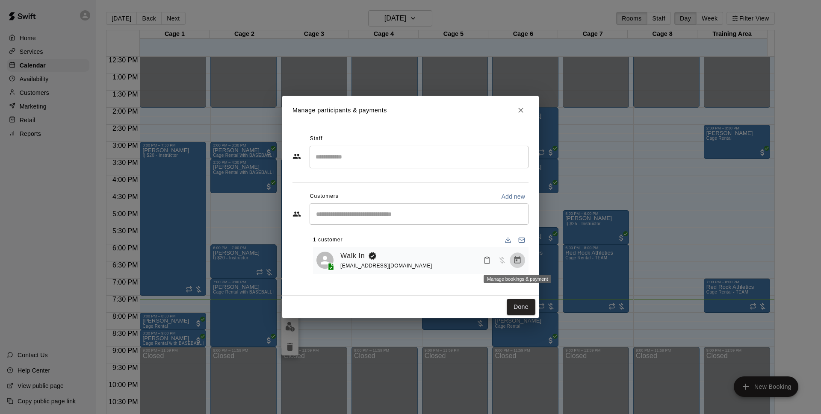
click at [519, 267] on button "Manage bookings & payment" at bounding box center [517, 260] width 15 height 15
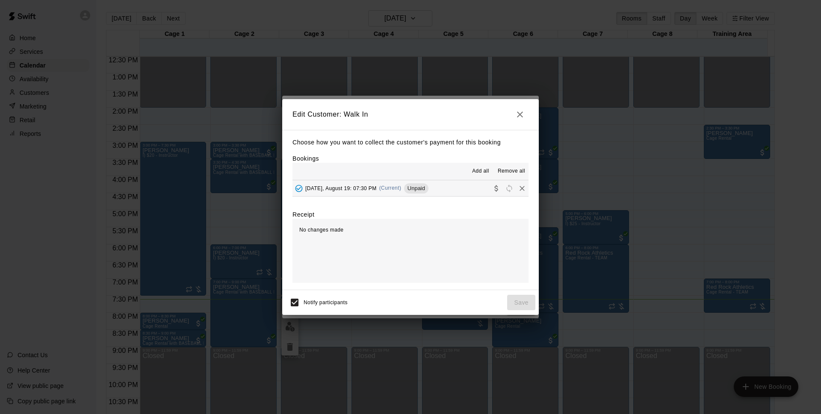
click at [428, 188] on span "Unpaid" at bounding box center [416, 188] width 24 height 6
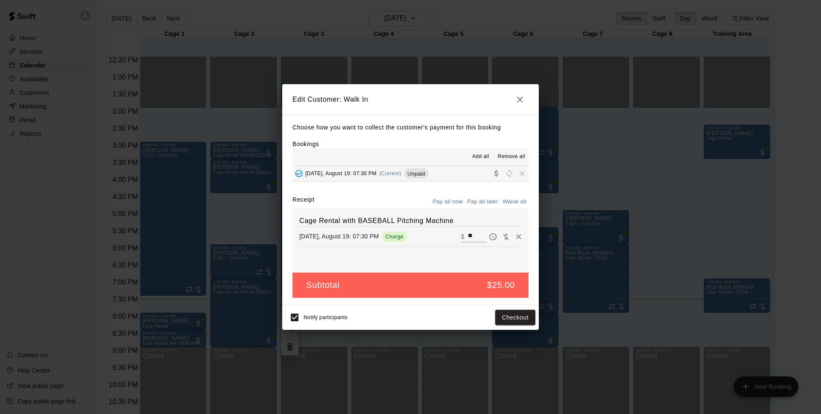
click at [311, 317] on span "Notify participants" at bounding box center [325, 318] width 44 height 6
click at [517, 315] on button "Checkout" at bounding box center [515, 318] width 40 height 16
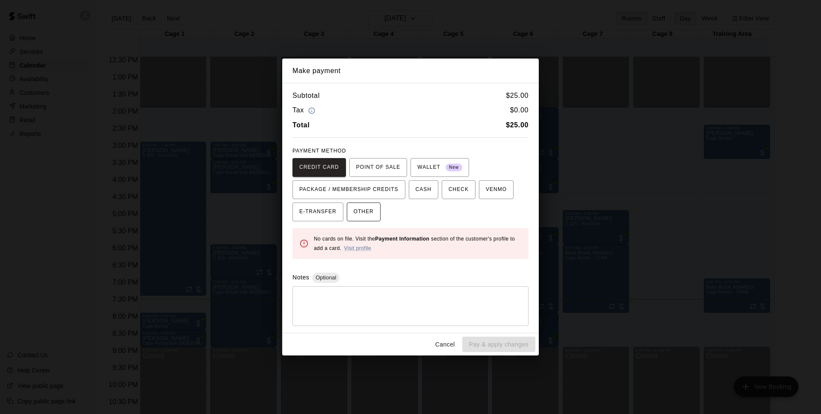
click at [361, 210] on span "OTHER" at bounding box center [364, 212] width 20 height 14
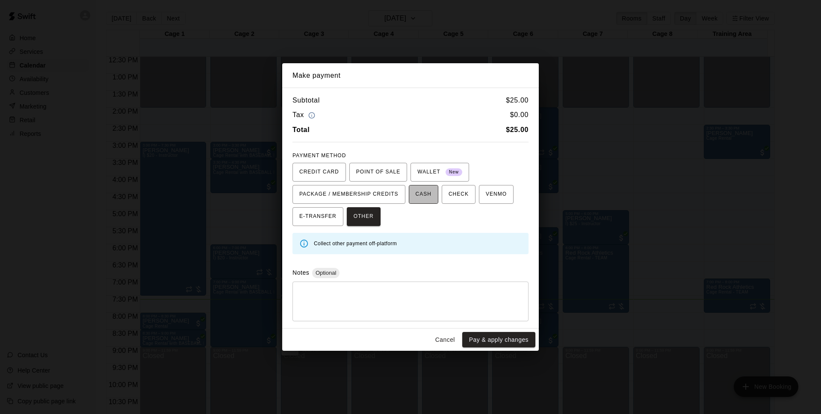
click at [429, 199] on span "CASH" at bounding box center [423, 195] width 16 height 14
click at [508, 345] on button "Pay & apply changes" at bounding box center [498, 340] width 73 height 16
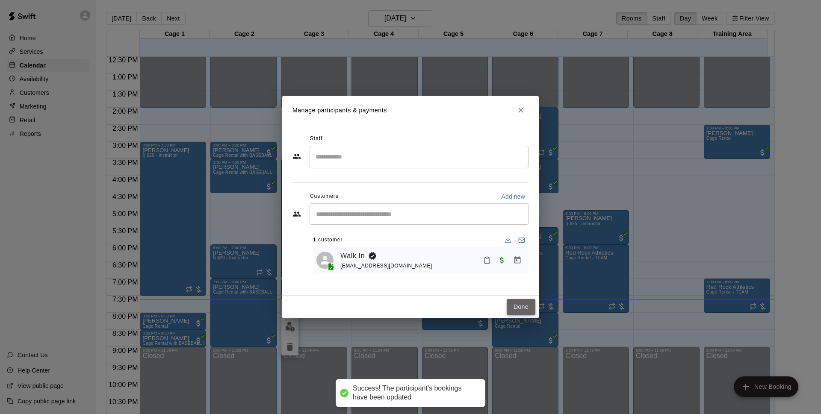
click at [520, 309] on button "Done" at bounding box center [521, 307] width 29 height 16
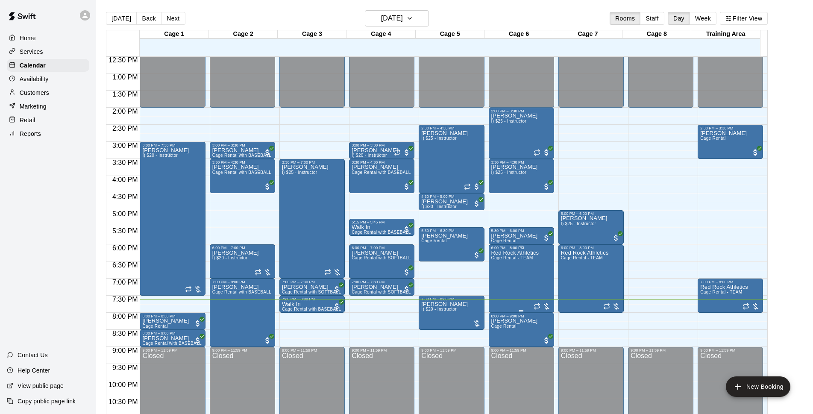
click at [530, 253] on p "Red Rock Athletics" at bounding box center [516, 253] width 48 height 0
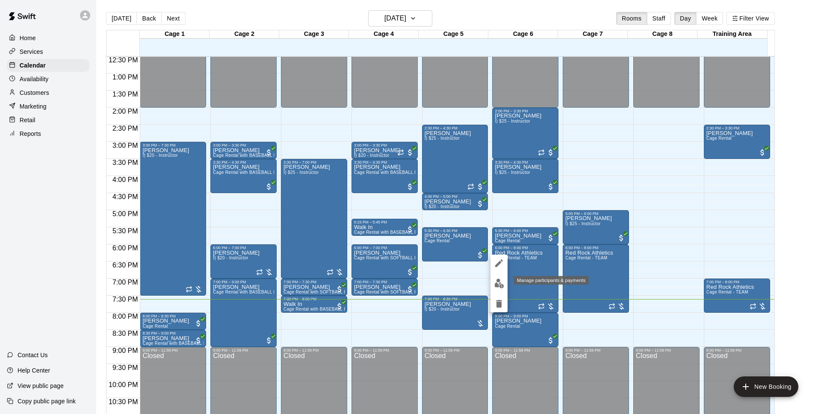
click at [502, 282] on img "edit" at bounding box center [499, 284] width 10 height 10
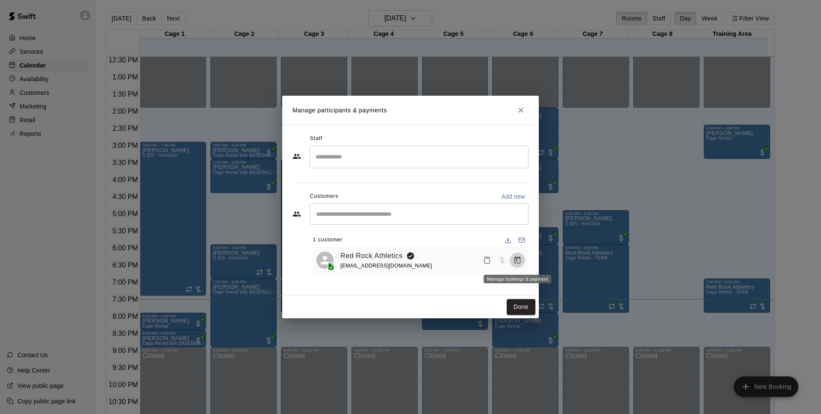
click at [514, 258] on icon "Manage bookings & payment" at bounding box center [517, 260] width 9 height 9
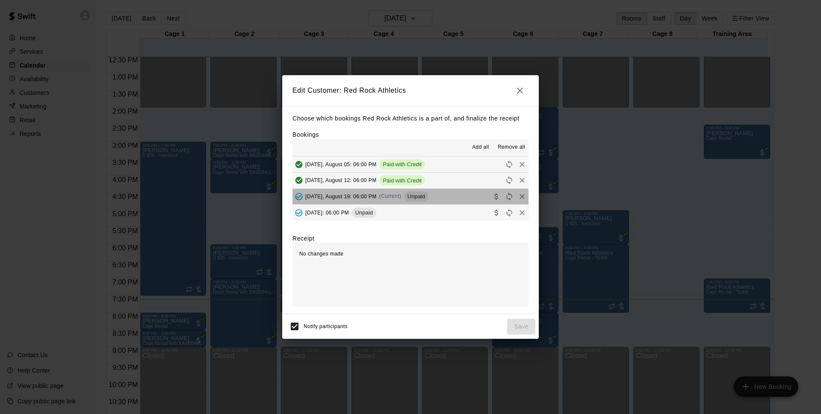
click at [444, 194] on button "[DATE], August 19: 06:00 PM (Current) Unpaid" at bounding box center [410, 197] width 236 height 16
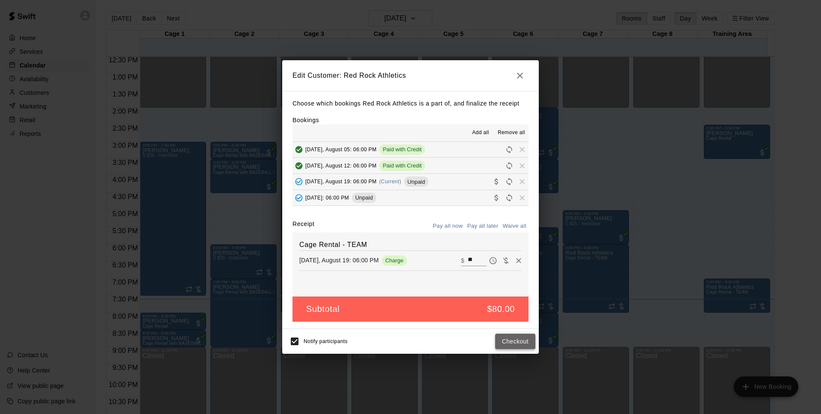
click at [521, 341] on button "Checkout" at bounding box center [515, 342] width 40 height 16
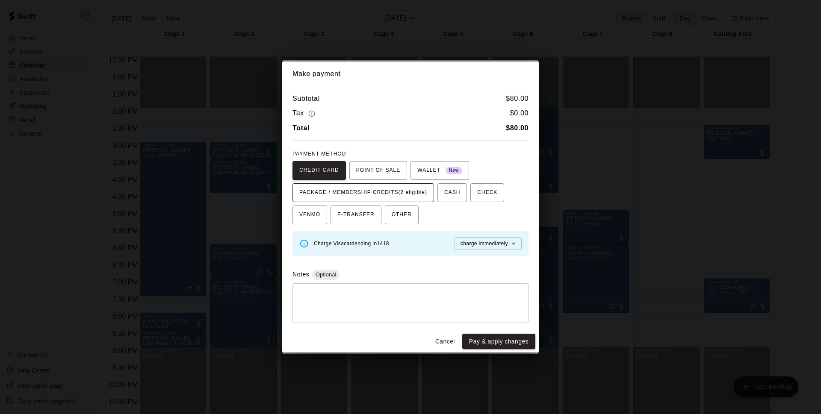
click at [404, 187] on span "PACKAGE / MEMBERSHIP CREDITS (2 eligible)" at bounding box center [363, 193] width 128 height 14
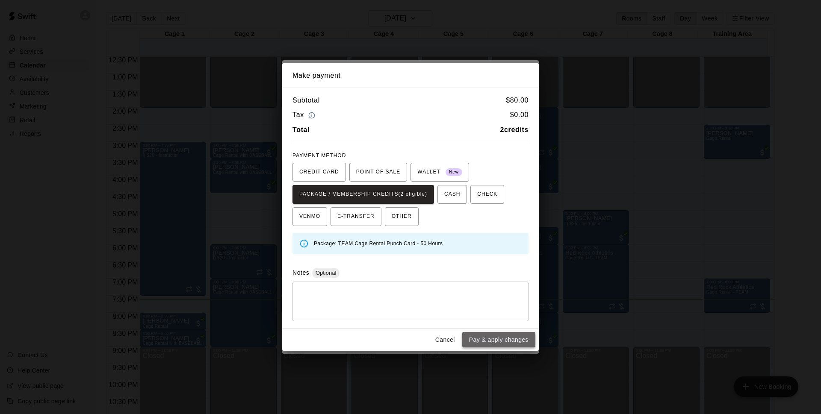
click at [508, 335] on button "Pay & apply changes" at bounding box center [498, 340] width 73 height 16
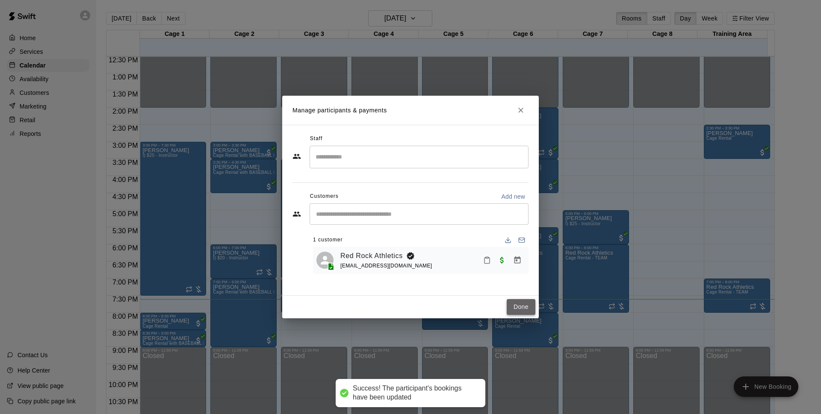
click at [521, 309] on button "Done" at bounding box center [521, 307] width 29 height 16
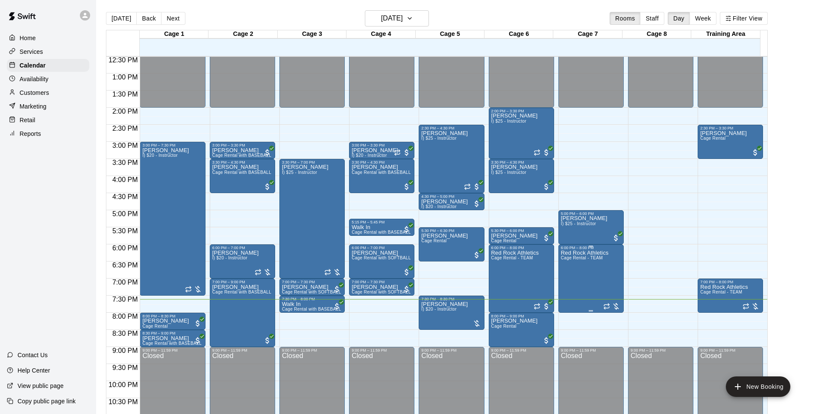
click at [586, 253] on p "Red Rock Athletics" at bounding box center [585, 253] width 48 height 0
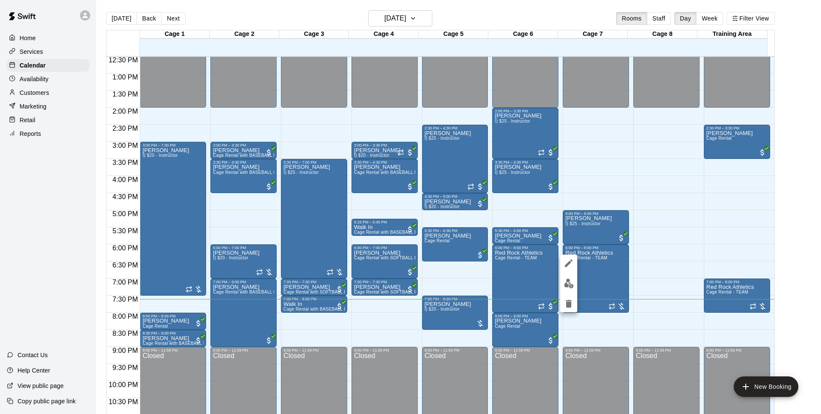
click at [566, 280] on img "edit" at bounding box center [569, 284] width 10 height 10
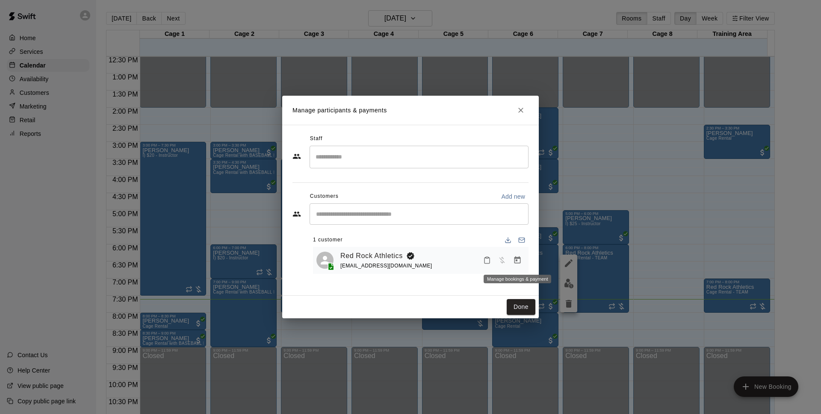
click at [521, 262] on icon "Manage bookings & payment" at bounding box center [517, 260] width 9 height 9
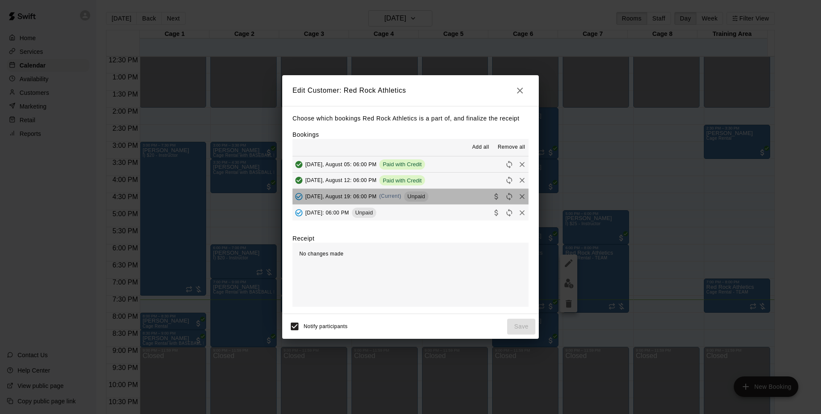
click at [443, 193] on button "[DATE], August 19: 06:00 PM (Current) Unpaid" at bounding box center [410, 197] width 236 height 16
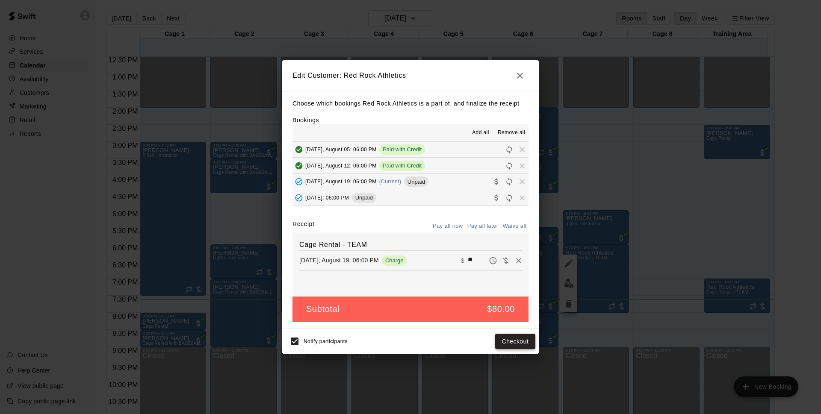
click at [520, 339] on button "Checkout" at bounding box center [515, 342] width 40 height 16
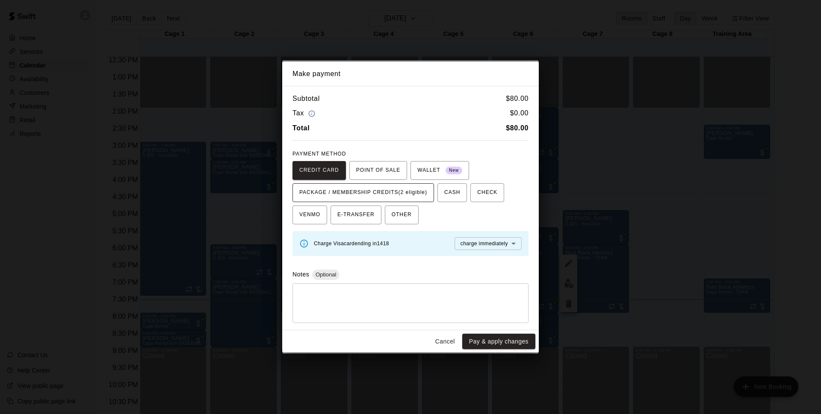
click at [431, 192] on button "PACKAGE / MEMBERSHIP CREDITS (2 eligible)" at bounding box center [362, 192] width 141 height 19
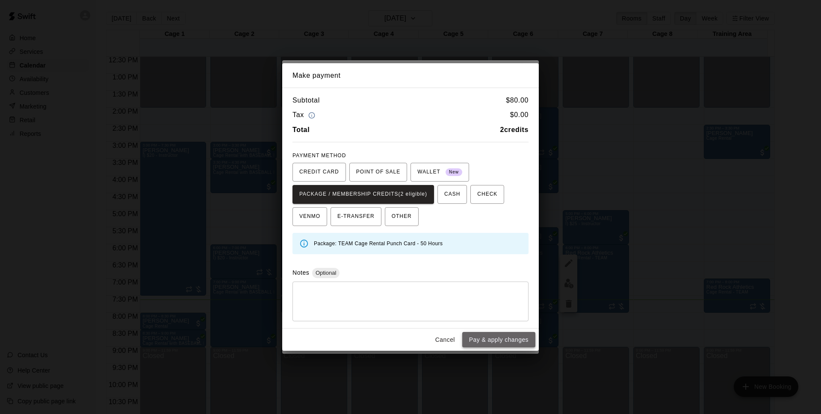
click at [499, 337] on button "Pay & apply changes" at bounding box center [498, 340] width 73 height 16
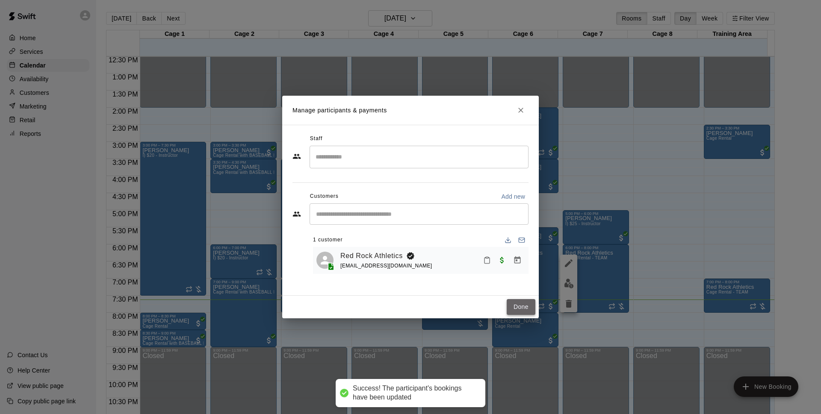
click at [515, 311] on button "Done" at bounding box center [521, 307] width 29 height 16
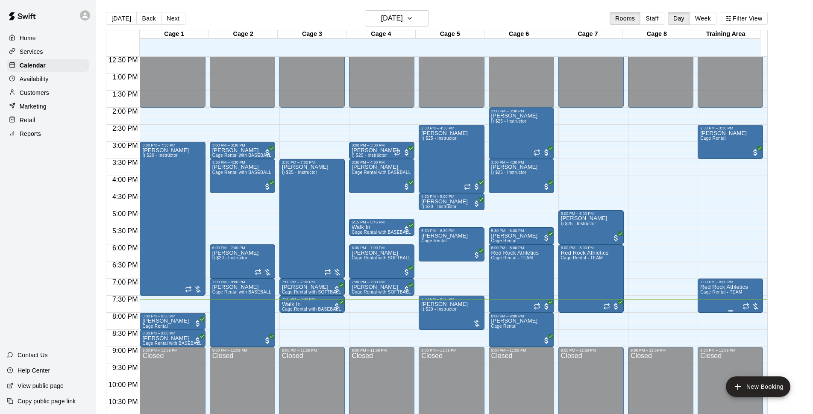
click at [732, 287] on p "Red Rock Athletics" at bounding box center [725, 287] width 48 height 0
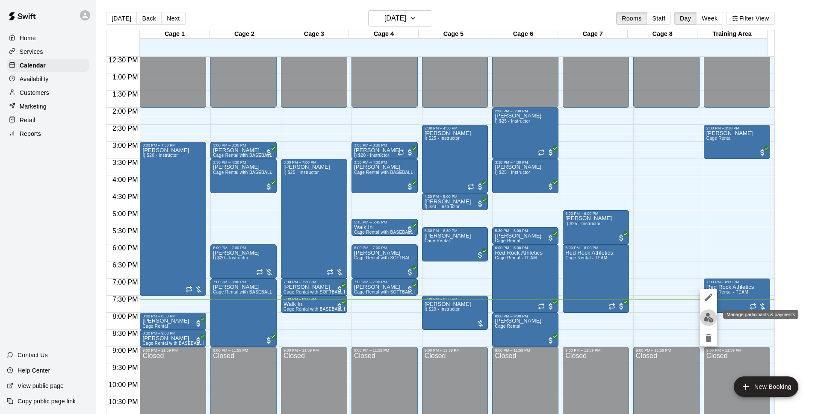
click at [710, 318] on img "edit" at bounding box center [709, 318] width 10 height 10
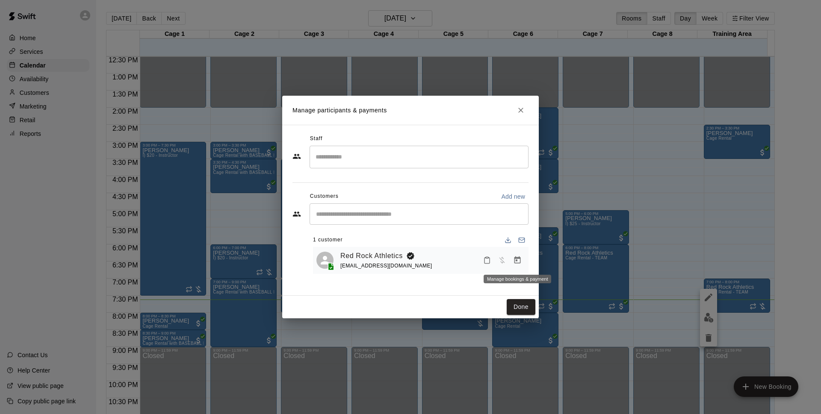
click at [520, 254] on button "Manage bookings & payment" at bounding box center [517, 260] width 15 height 15
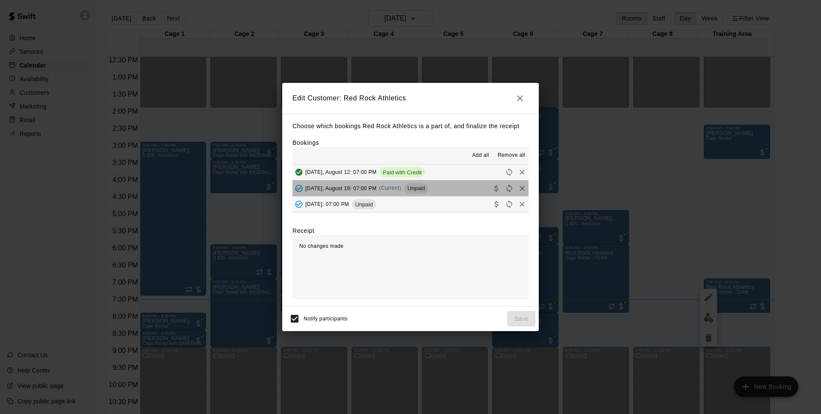
click at [439, 186] on button "[DATE], August 19: 07:00 PM (Current) Unpaid" at bounding box center [410, 188] width 236 height 16
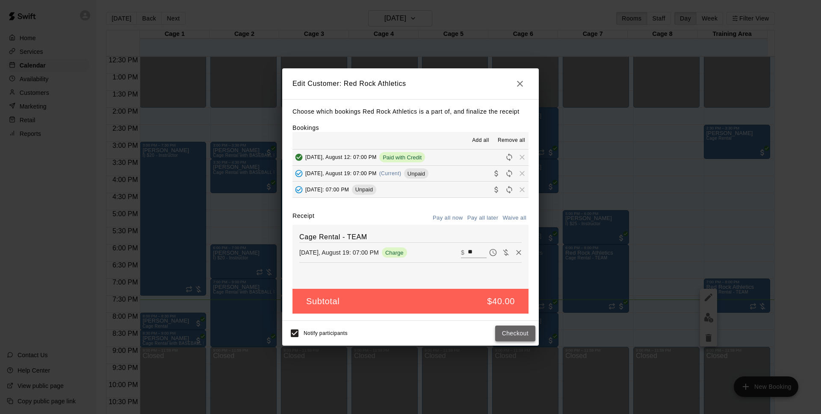
click at [521, 331] on button "Checkout" at bounding box center [515, 334] width 40 height 16
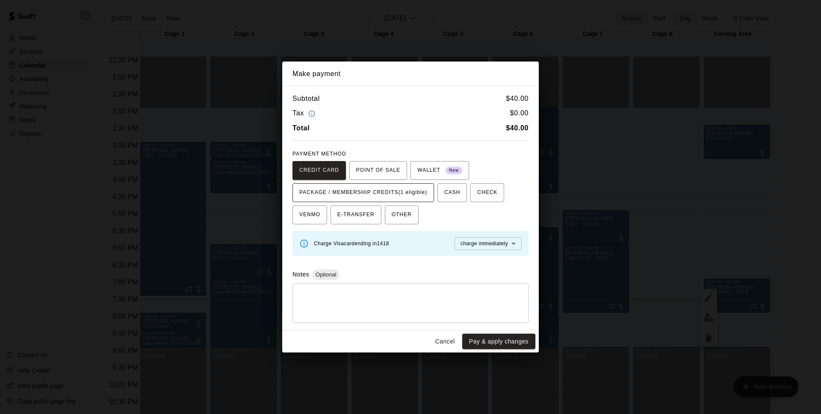
click at [429, 196] on button "PACKAGE / MEMBERSHIP CREDITS (1 eligible)" at bounding box center [362, 192] width 141 height 19
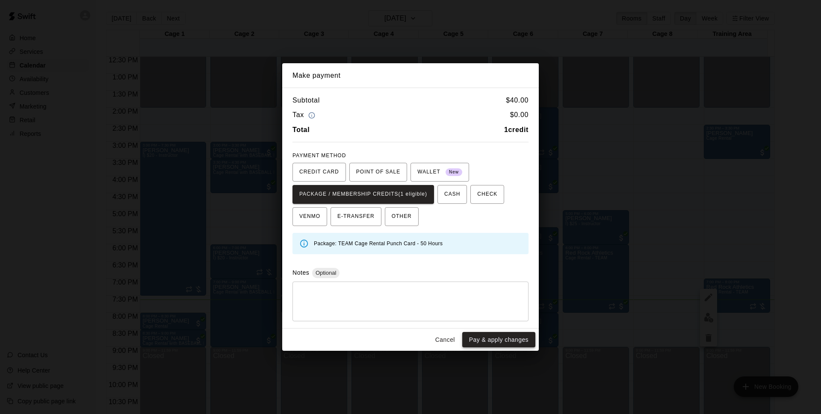
click at [514, 339] on button "Pay & apply changes" at bounding box center [498, 340] width 73 height 16
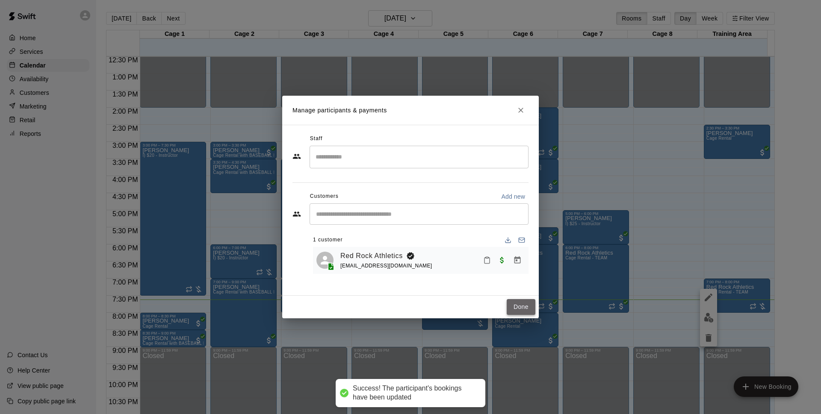
click at [523, 308] on button "Done" at bounding box center [521, 307] width 29 height 16
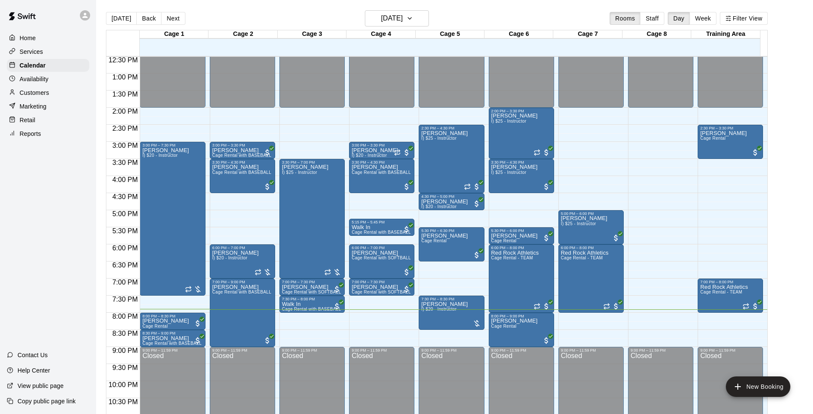
drag, startPoint x: 608, startPoint y: 320, endPoint x: 640, endPoint y: 311, distance: 33.4
click at [640, 311] on div "12:00 AM 12:30 AM 1:00 AM 1:30 AM 2:00 AM 2:30 AM 3:00 AM 3:30 AM 4:00 AM 4:30 …" at bounding box center [436, 240] width 661 height 368
click at [311, 185] on div "[PERSON_NAME] I) $25 - Instructor" at bounding box center [305, 372] width 47 height 414
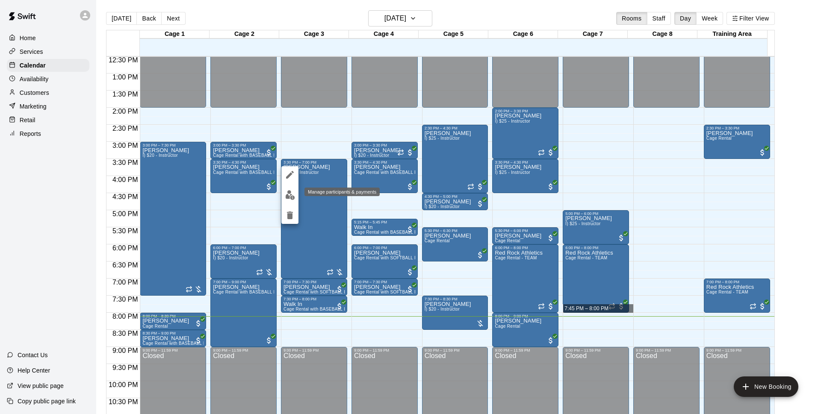
click at [292, 192] on img "edit" at bounding box center [290, 195] width 10 height 10
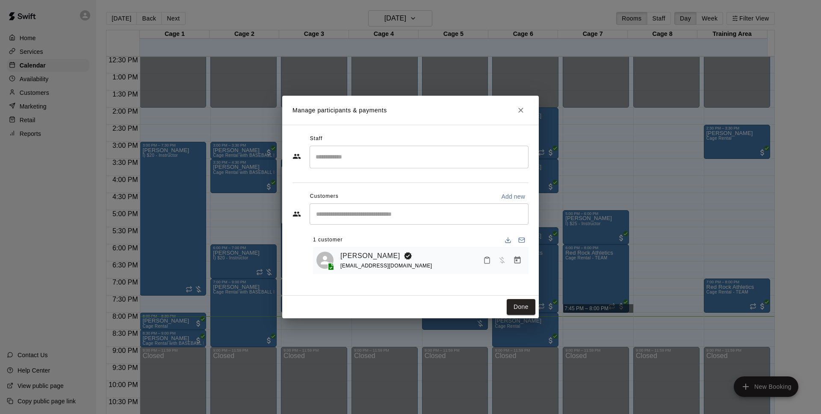
click at [521, 256] on button "Manage bookings & payment" at bounding box center [517, 260] width 15 height 15
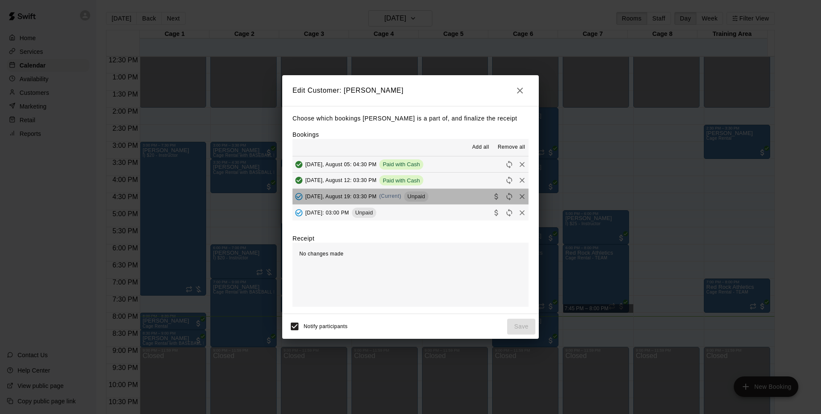
click at [447, 193] on button "[DATE], August 19: 03:30 PM (Current) Unpaid" at bounding box center [410, 197] width 236 height 16
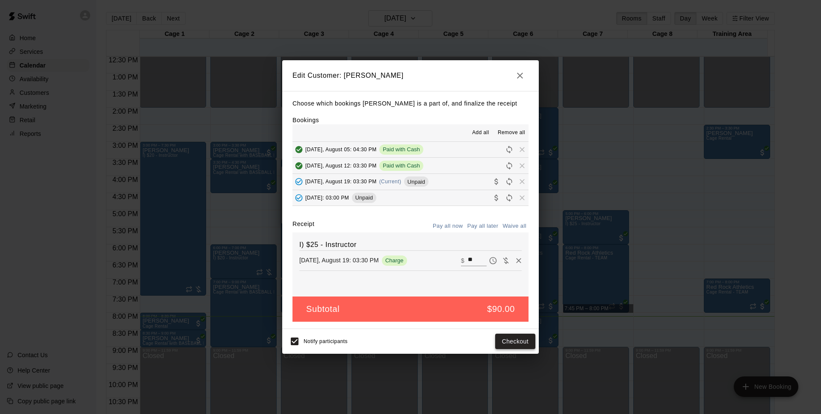
click at [508, 341] on button "Checkout" at bounding box center [515, 342] width 40 height 16
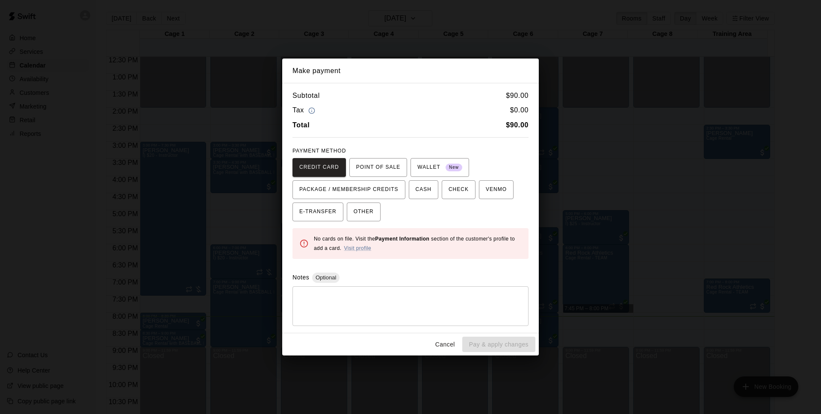
click at [433, 341] on button "Cancel" at bounding box center [444, 345] width 27 height 16
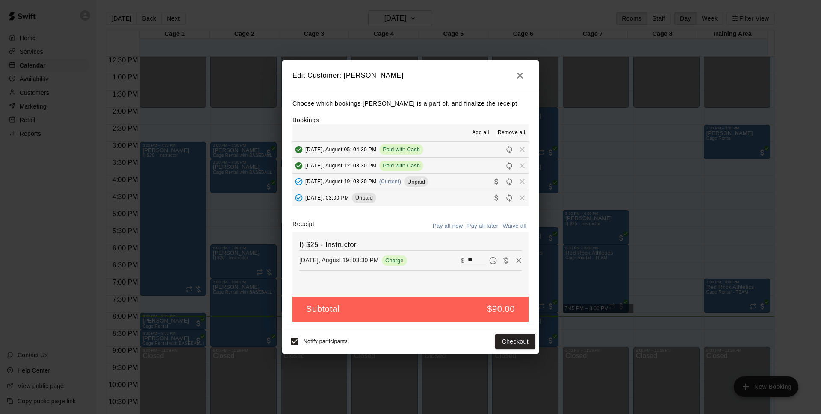
click at [284, 339] on div "Notify participants Checkout" at bounding box center [410, 341] width 256 height 25
click at [510, 338] on button "Checkout" at bounding box center [515, 342] width 40 height 16
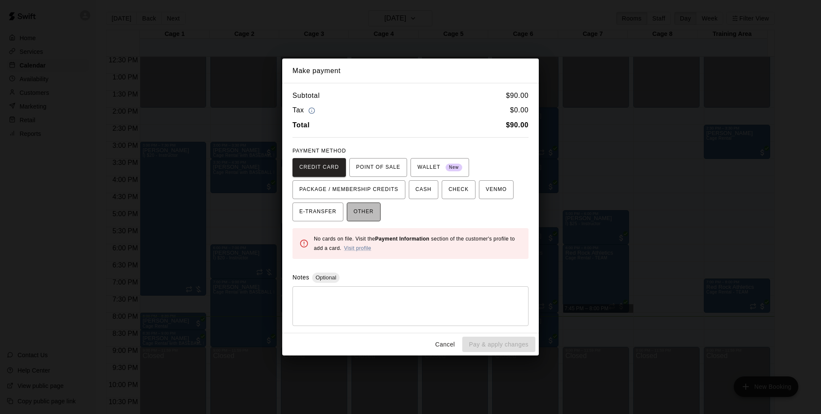
drag, startPoint x: 372, startPoint y: 207, endPoint x: 376, endPoint y: 224, distance: 17.2
click at [371, 208] on span "OTHER" at bounding box center [364, 212] width 20 height 14
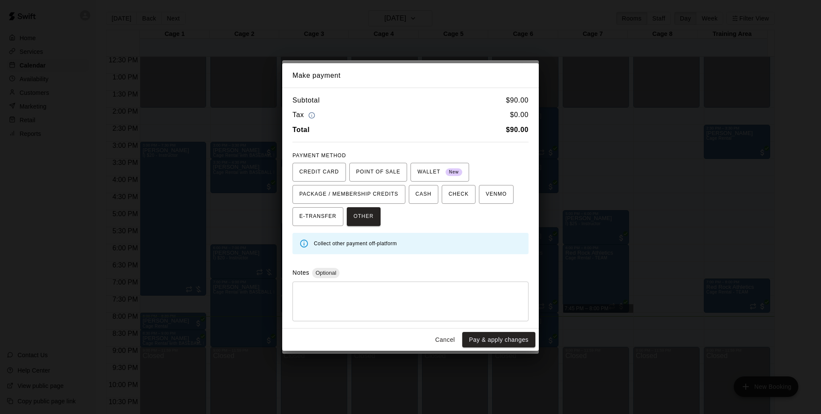
click at [486, 337] on button "Pay & apply changes" at bounding box center [498, 340] width 73 height 16
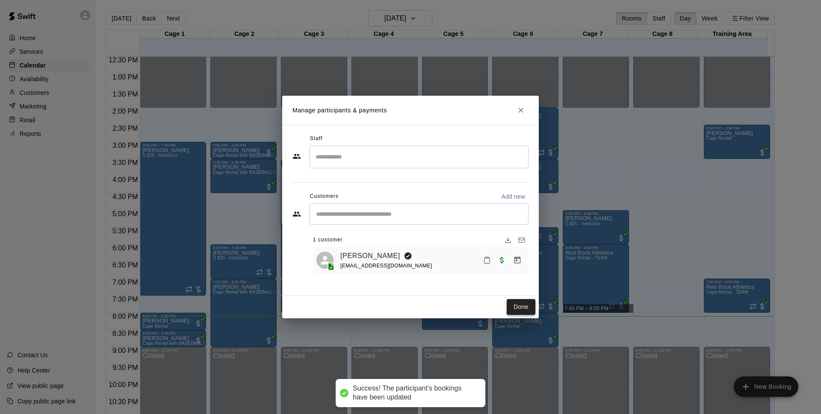
click at [510, 303] on button "Done" at bounding box center [521, 307] width 29 height 16
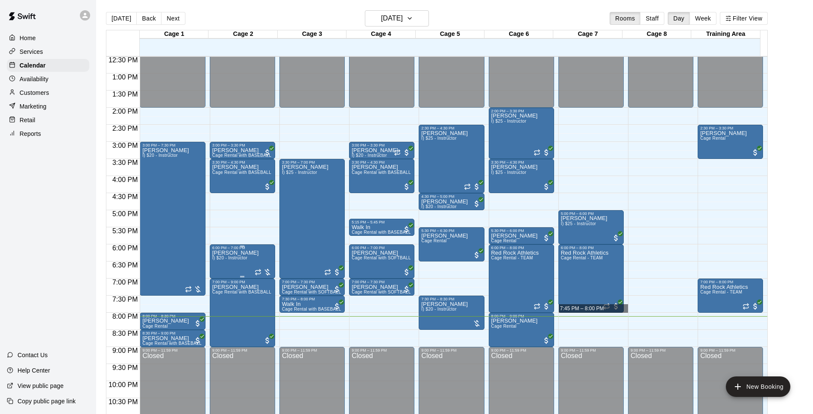
click at [237, 253] on p "[PERSON_NAME]" at bounding box center [235, 253] width 47 height 0
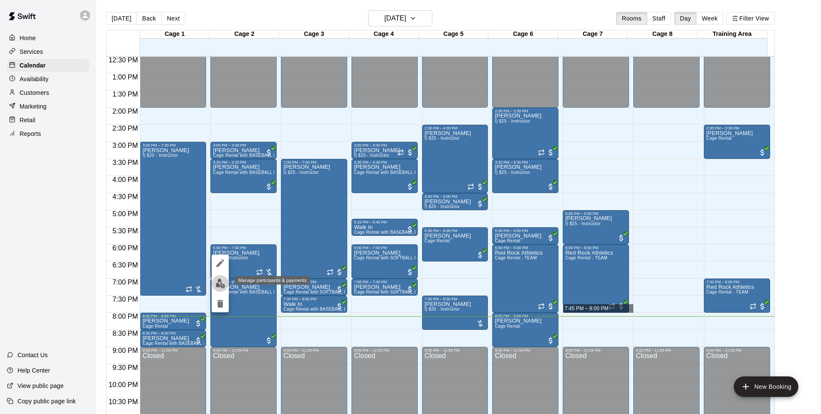
click at [221, 279] on img "edit" at bounding box center [220, 284] width 10 height 10
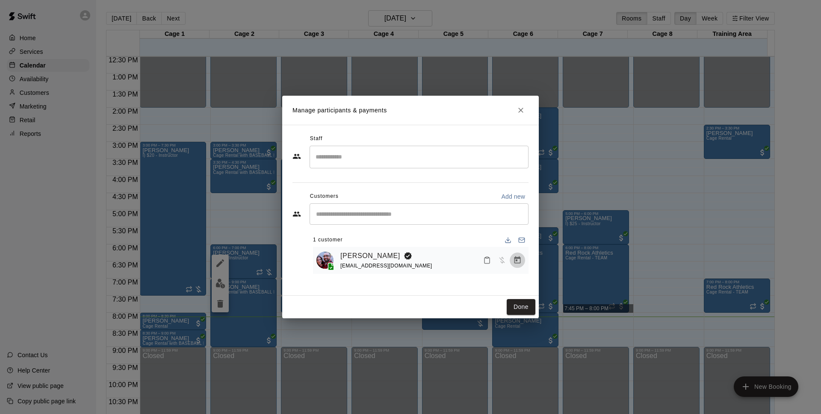
click at [518, 259] on icon "Manage bookings & payment" at bounding box center [517, 259] width 6 height 7
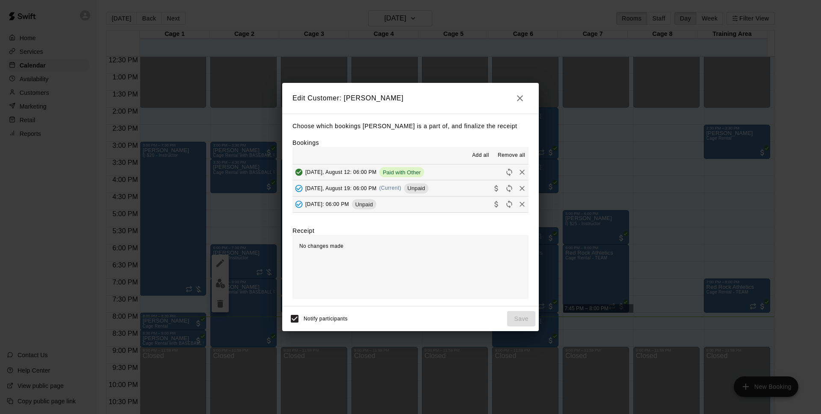
click at [448, 184] on button "[DATE], August 19: 06:00 PM (Current) Unpaid" at bounding box center [410, 188] width 236 height 16
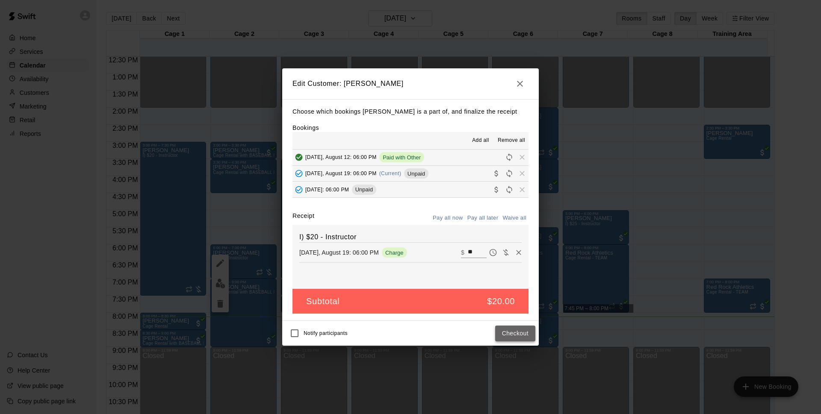
click at [514, 338] on button "Checkout" at bounding box center [515, 334] width 40 height 16
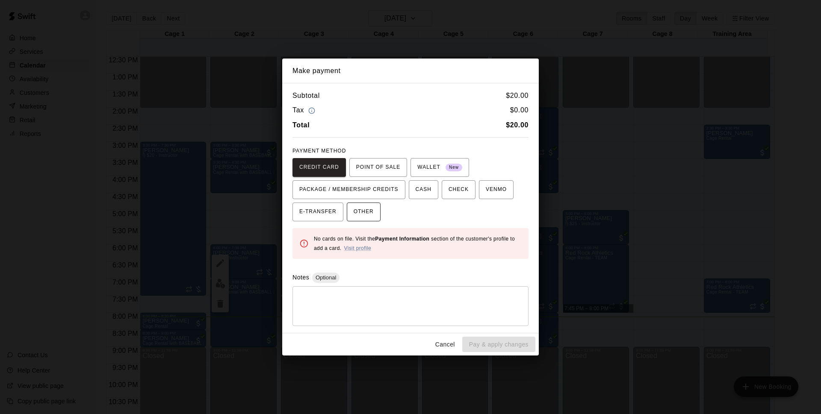
click at [362, 216] on span "OTHER" at bounding box center [364, 212] width 20 height 14
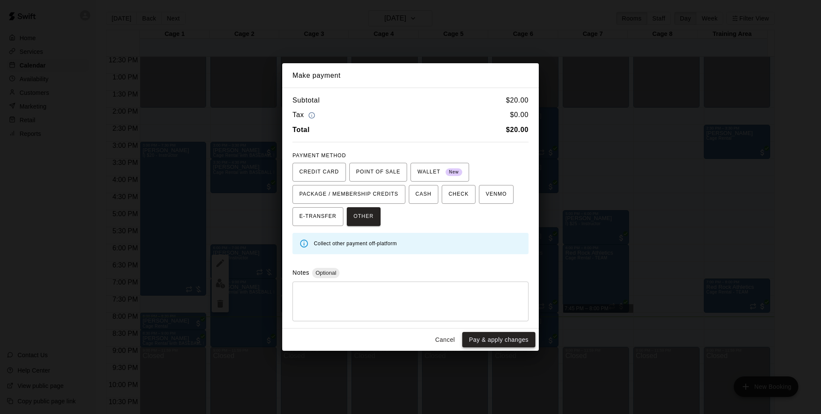
click at [494, 342] on button "Pay & apply changes" at bounding box center [498, 340] width 73 height 16
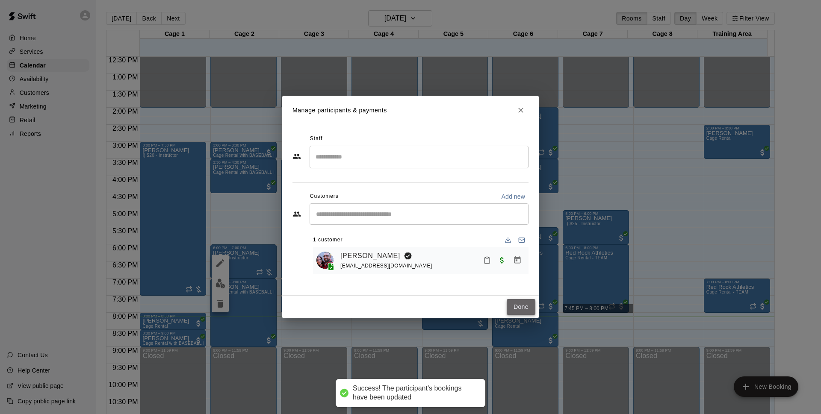
click at [515, 300] on button "Done" at bounding box center [521, 307] width 29 height 16
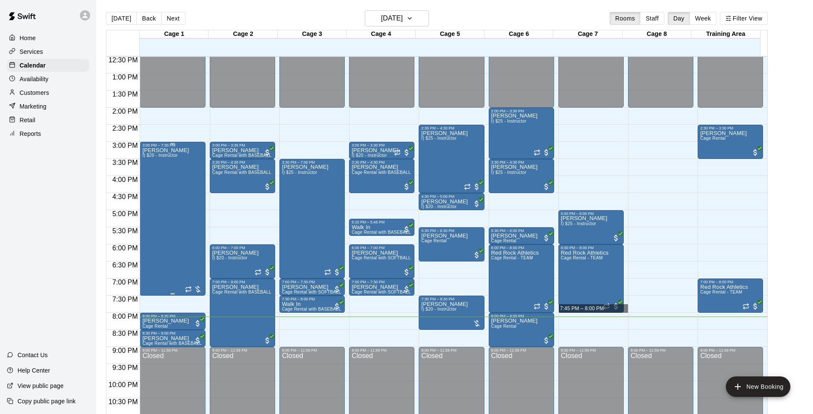
click at [186, 157] on div "[PERSON_NAME] I) $20 - Instructor" at bounding box center [172, 354] width 60 height 414
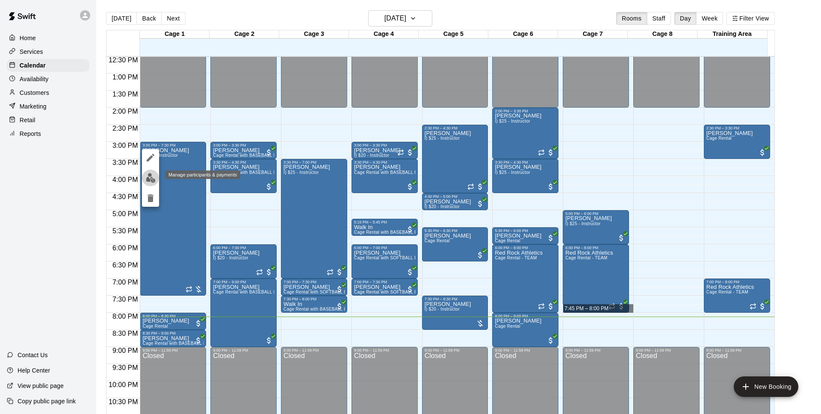
click at [148, 178] on img "edit" at bounding box center [151, 178] width 10 height 10
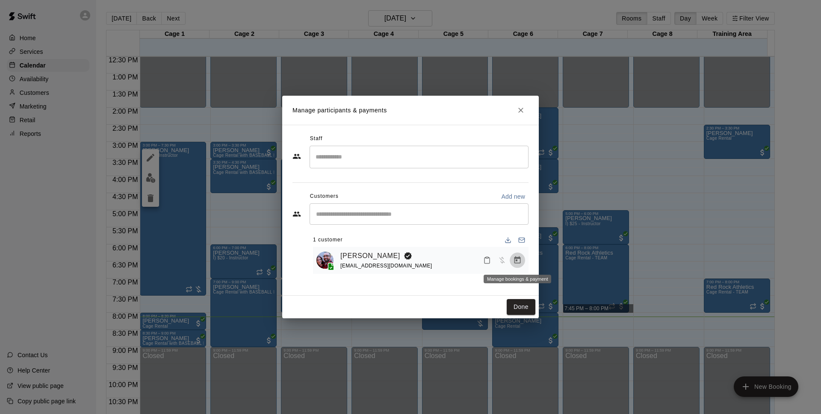
click at [514, 262] on icon "Manage bookings & payment" at bounding box center [517, 259] width 6 height 7
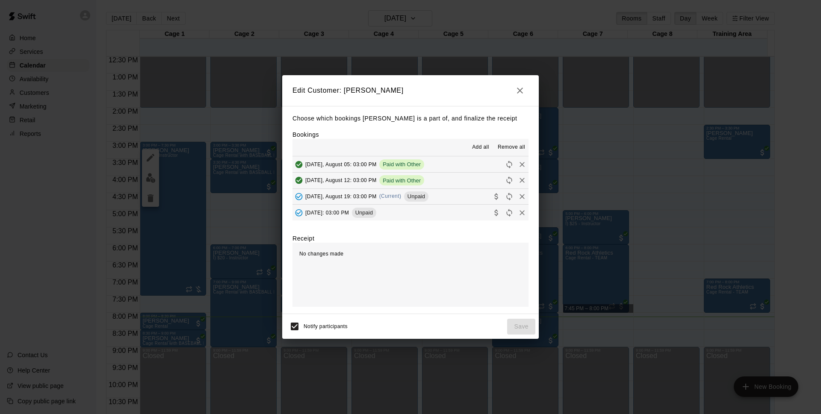
click at [451, 198] on button "[DATE], August 19: 03:00 PM (Current) Unpaid" at bounding box center [410, 197] width 236 height 16
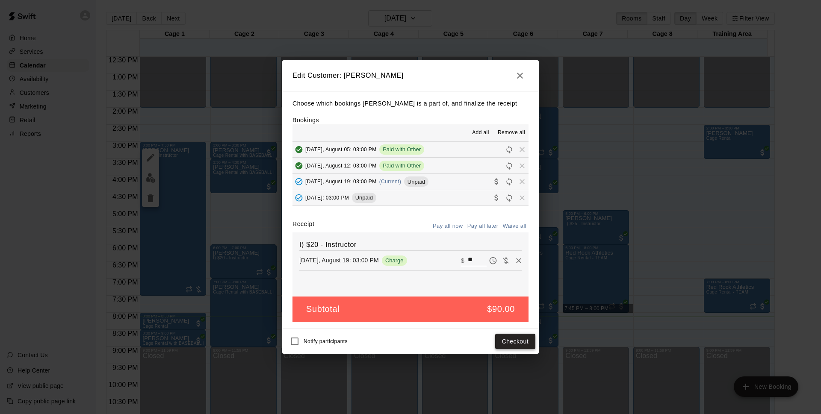
click at [523, 339] on button "Checkout" at bounding box center [515, 342] width 40 height 16
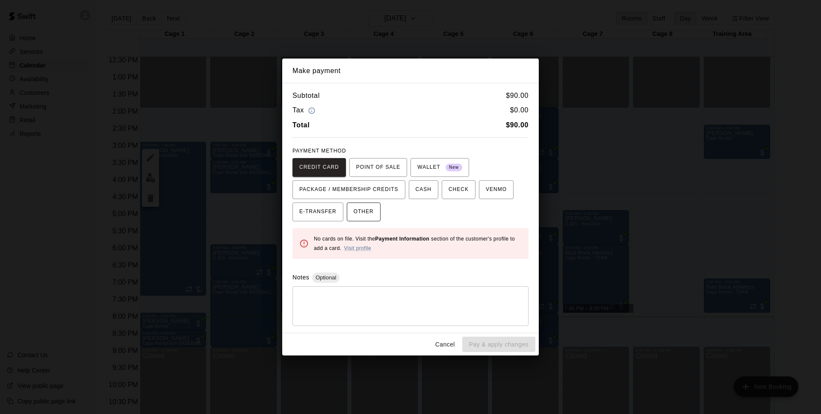
click at [372, 209] on span "OTHER" at bounding box center [364, 212] width 20 height 14
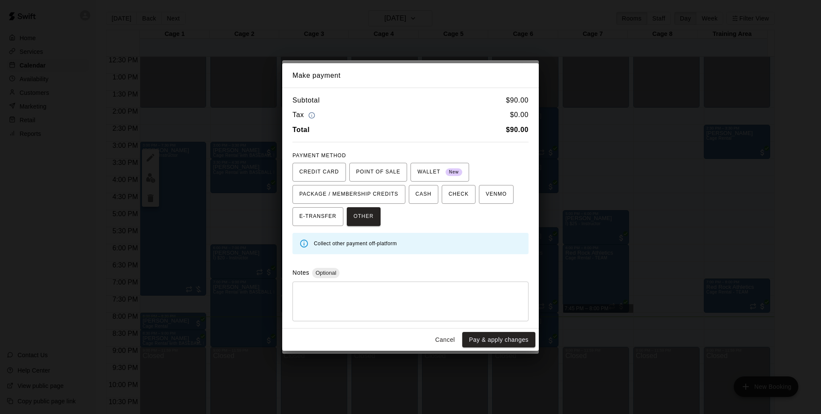
click at [491, 327] on div "Subtotal $ 90.00 Tax $ 0.00 Total $ 90.00 PAYMENT METHOD CREDIT CARD POINT OF S…" at bounding box center [410, 208] width 256 height 241
click at [496, 335] on button "Pay & apply changes" at bounding box center [498, 340] width 73 height 16
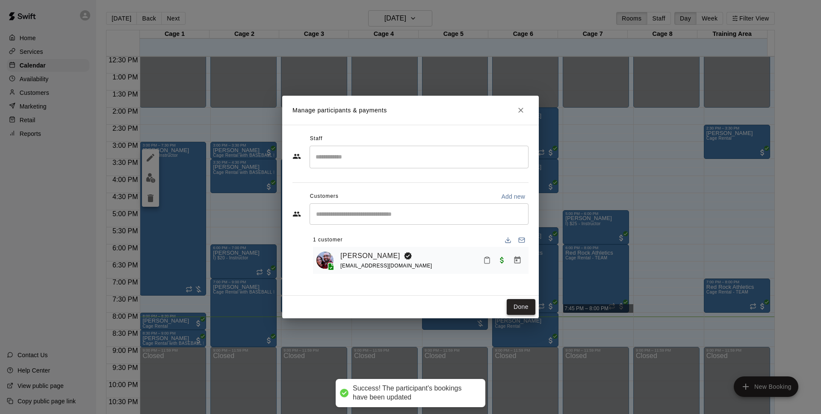
click at [521, 310] on button "Done" at bounding box center [521, 307] width 29 height 16
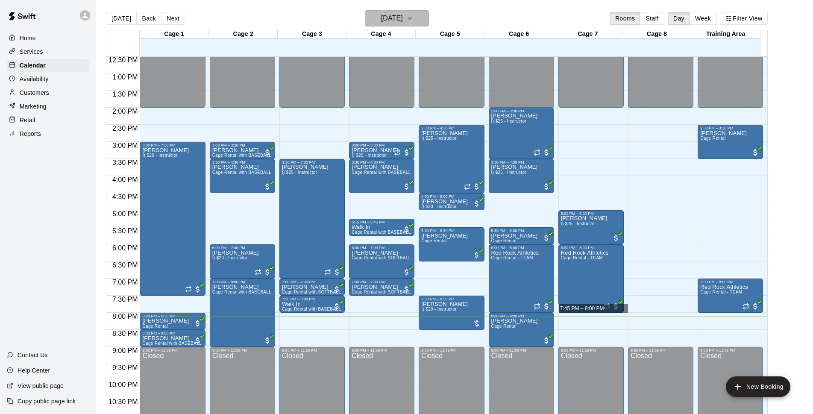
click at [403, 16] on h6 "[DATE]" at bounding box center [392, 18] width 22 height 12
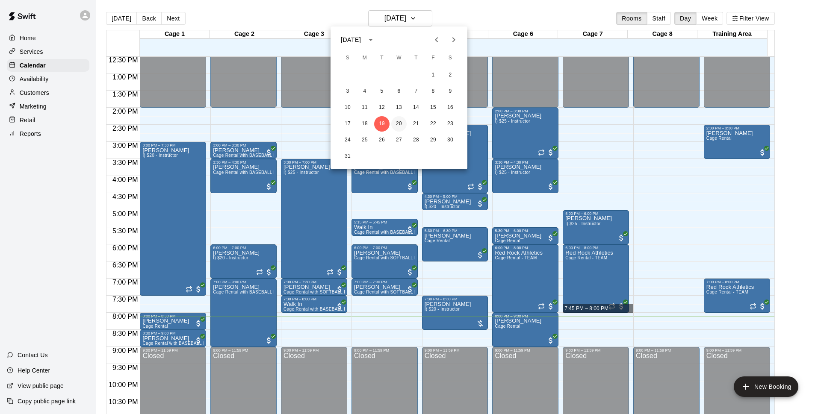
click at [395, 125] on button "20" at bounding box center [398, 123] width 15 height 15
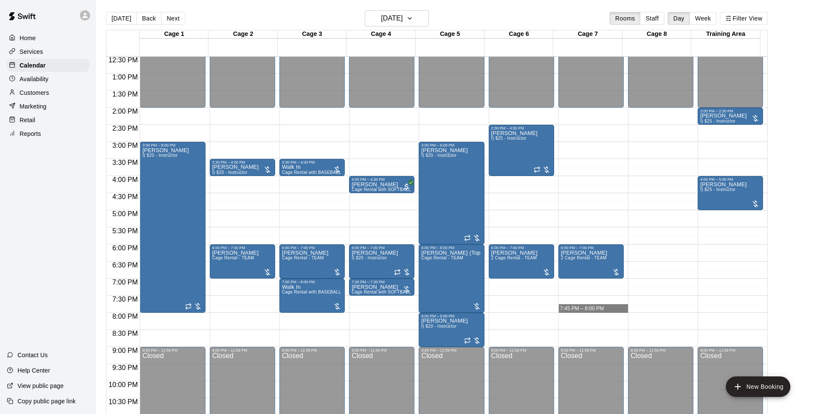
click at [607, 327] on div "12:00 AM – 2:00 PM Closed 6:00 PM – 7:00 PM [PERSON_NAME] 2 Cage Rental - TEAM …" at bounding box center [591, 39] width 65 height 821
click at [393, 17] on h6 "[DATE]" at bounding box center [392, 18] width 22 height 12
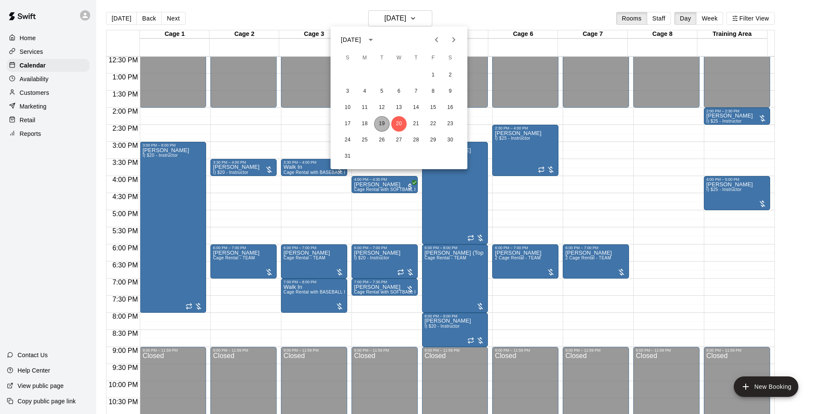
click at [381, 125] on button "19" at bounding box center [381, 123] width 15 height 15
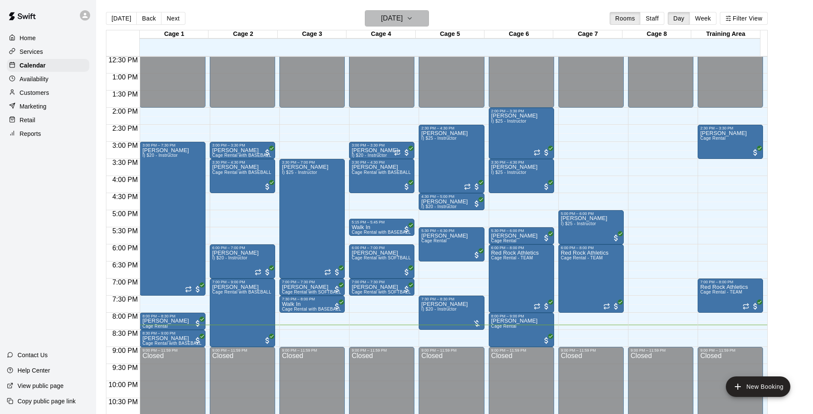
click at [403, 17] on h6 "[DATE]" at bounding box center [392, 18] width 22 height 12
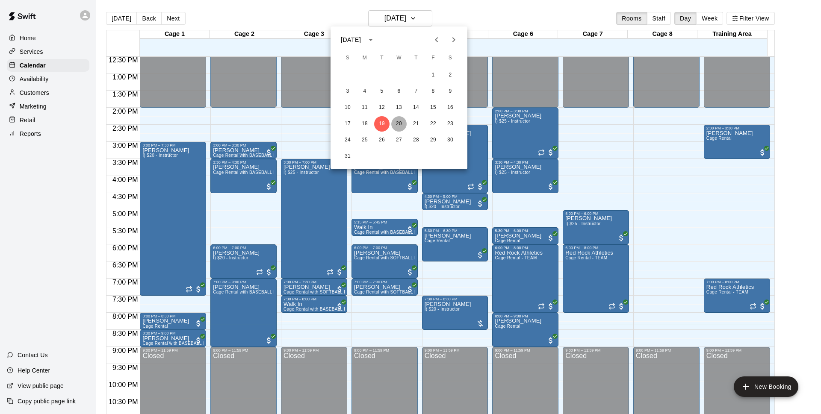
click at [395, 125] on button "20" at bounding box center [398, 123] width 15 height 15
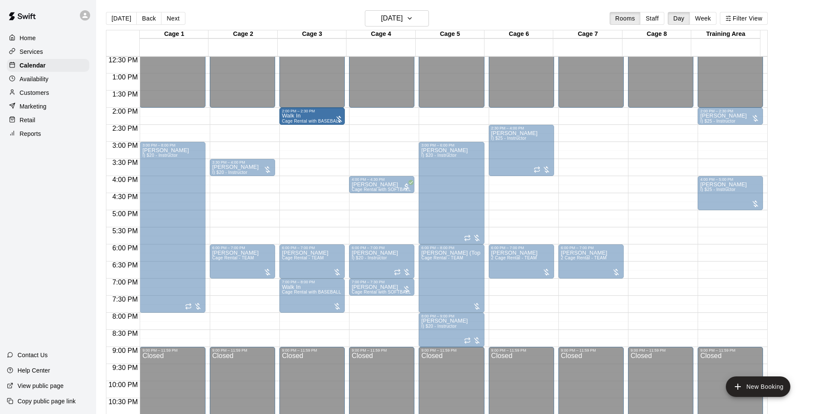
drag, startPoint x: 312, startPoint y: 167, endPoint x: 315, endPoint y: 118, distance: 48.8
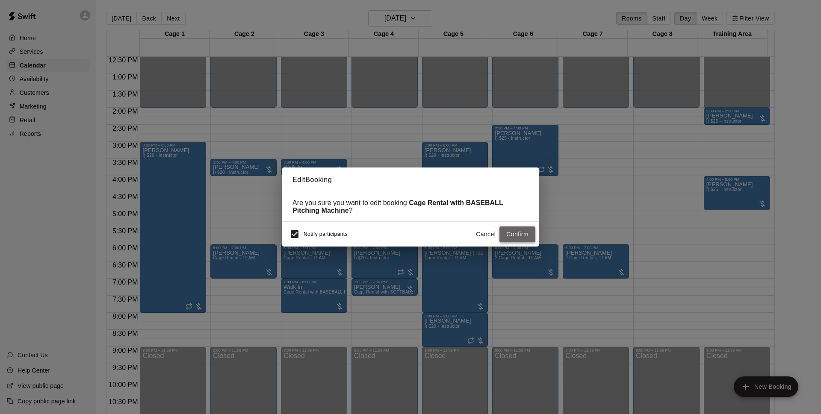
click at [508, 237] on button "Confirm" at bounding box center [517, 235] width 36 height 16
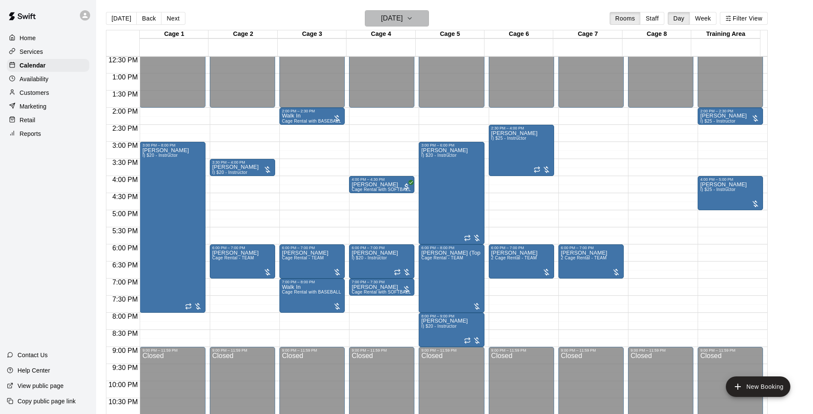
click at [382, 13] on h6 "[DATE]" at bounding box center [392, 18] width 22 height 12
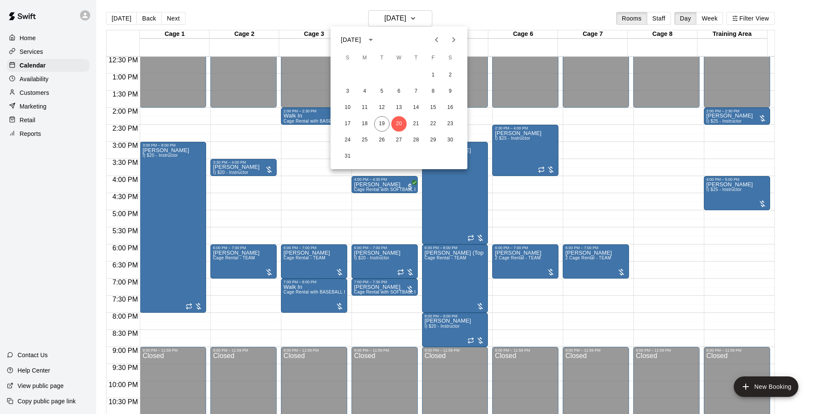
click at [373, 125] on div "17 18 19 20 21 22 23" at bounding box center [398, 123] width 137 height 15
click at [378, 124] on button "19" at bounding box center [381, 123] width 15 height 15
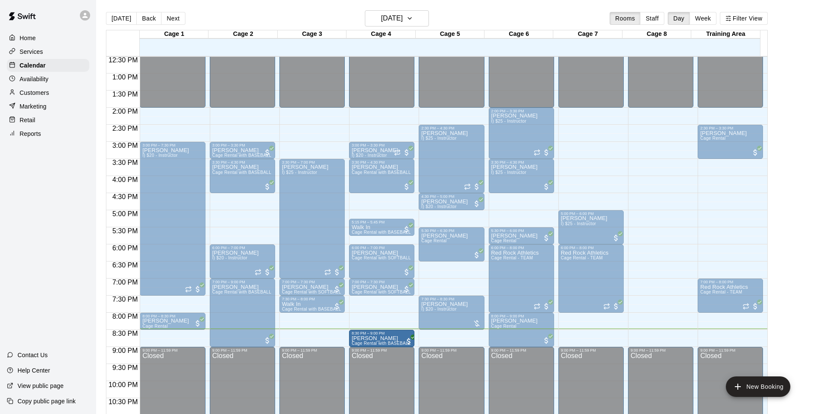
drag, startPoint x: 268, startPoint y: 346, endPoint x: 370, endPoint y: 345, distance: 101.7
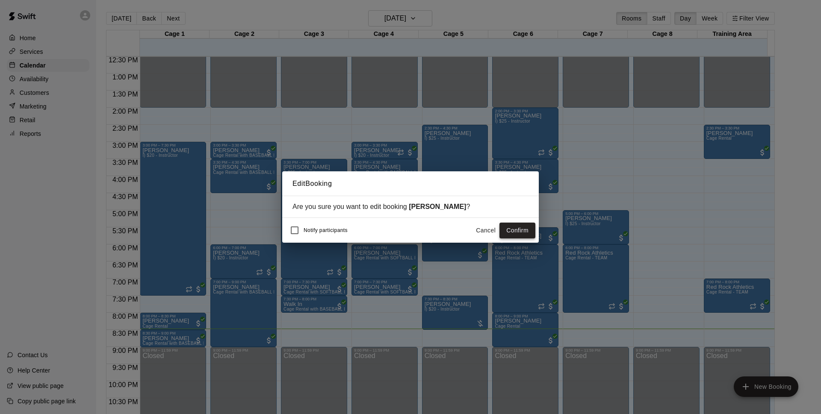
click at [512, 232] on button "Confirm" at bounding box center [517, 231] width 36 height 16
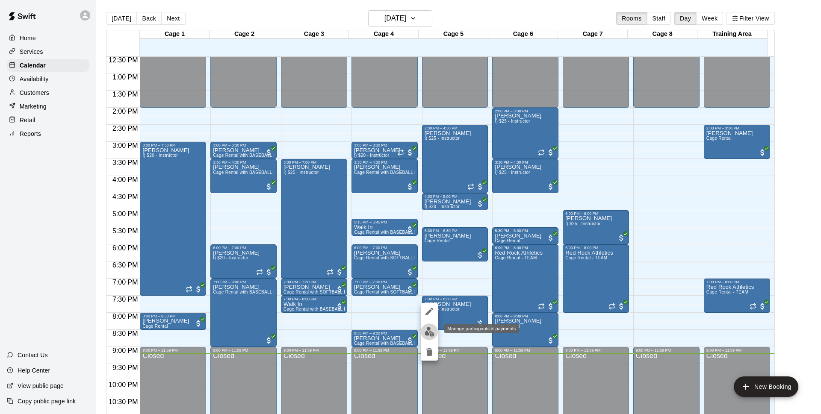
click at [429, 327] on img "edit" at bounding box center [429, 332] width 10 height 10
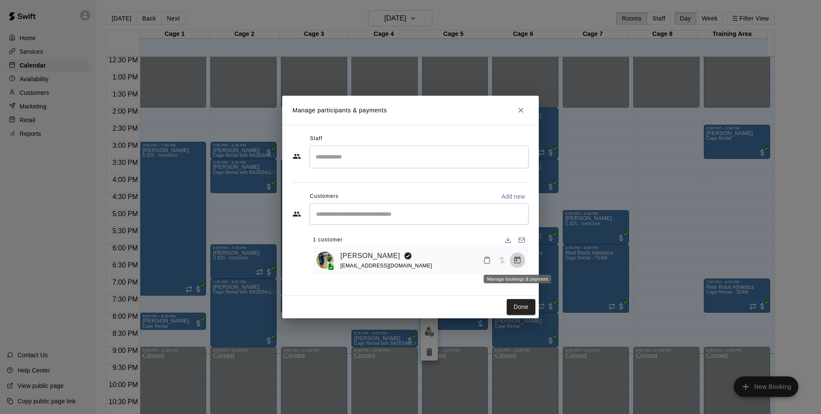
click at [519, 260] on icon "Manage bookings & payment" at bounding box center [517, 260] width 9 height 9
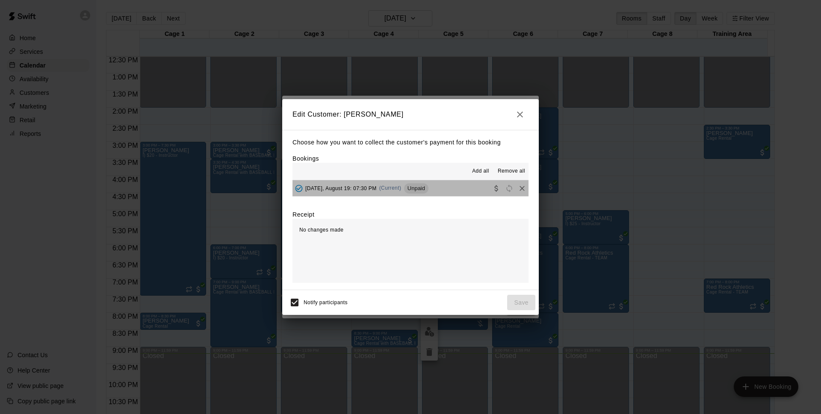
click at [442, 194] on button "[DATE], August 19: 07:30 PM (Current) Unpaid" at bounding box center [410, 188] width 236 height 16
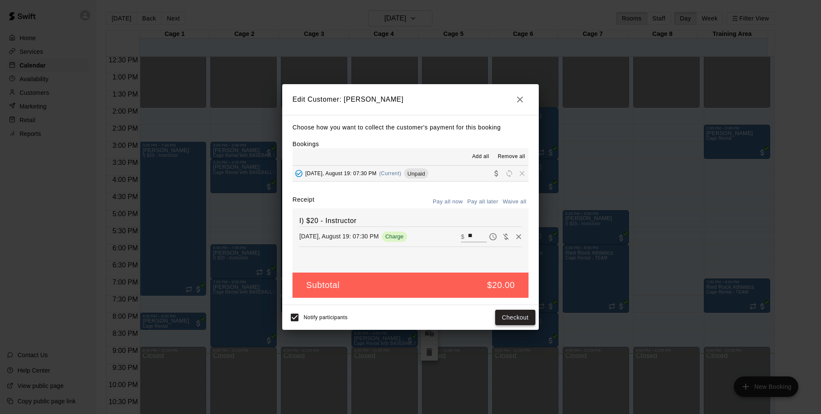
click at [512, 318] on button "Checkout" at bounding box center [515, 318] width 40 height 16
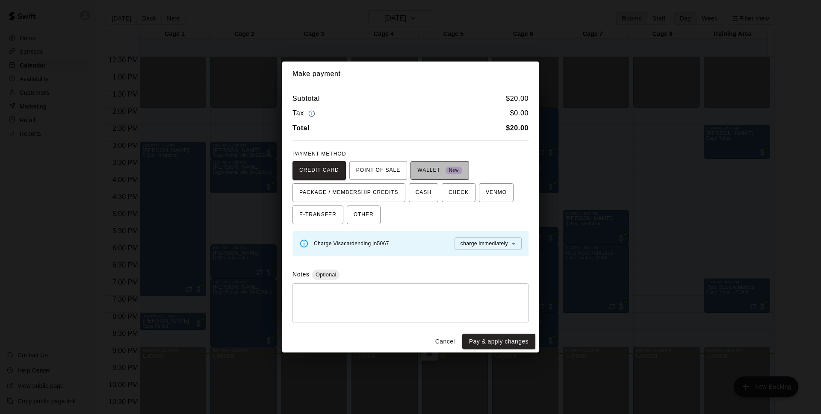
click at [433, 174] on span "WALLET New" at bounding box center [439, 171] width 45 height 14
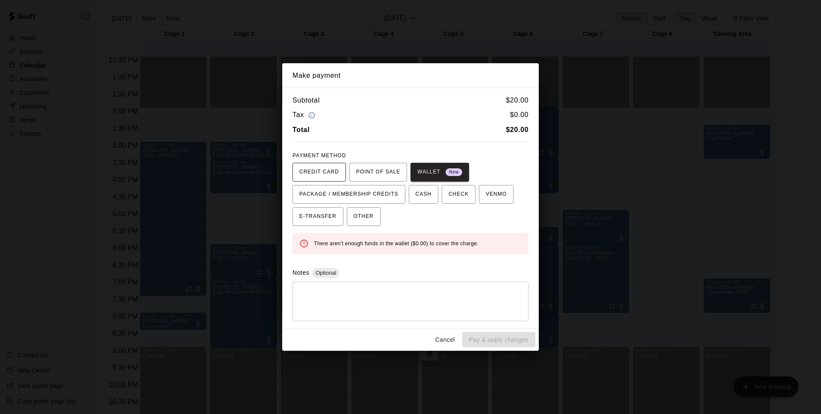
click at [311, 168] on span "CREDIT CARD" at bounding box center [319, 172] width 40 height 14
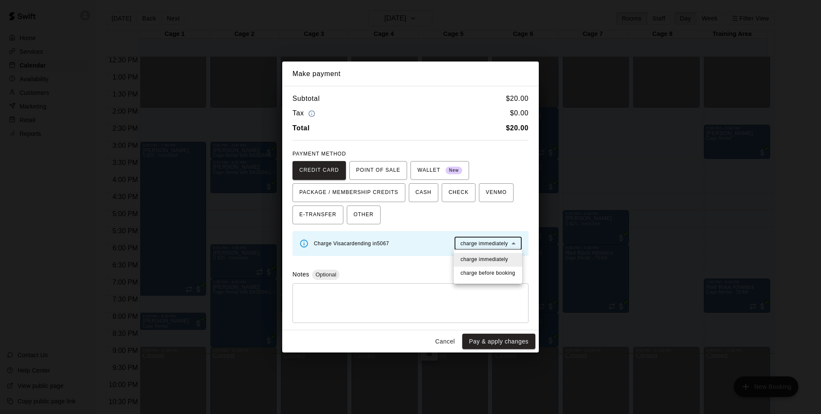
click at [472, 242] on body "Home Services Calendar Availability Customers Marketing Retail Reports Contact …" at bounding box center [410, 214] width 821 height 428
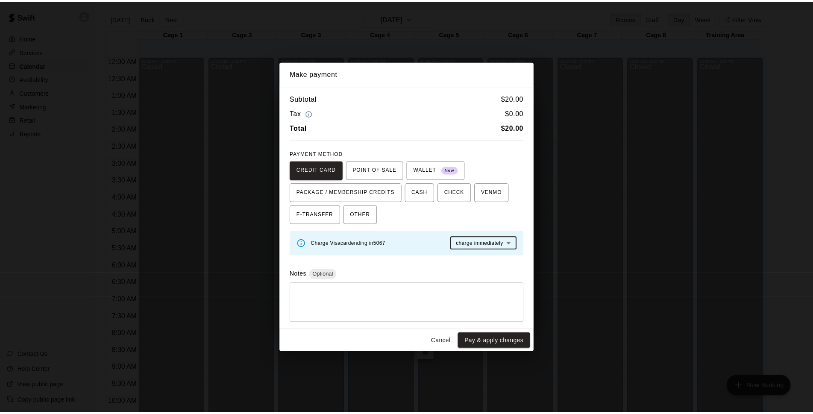
scroll to position [428, 0]
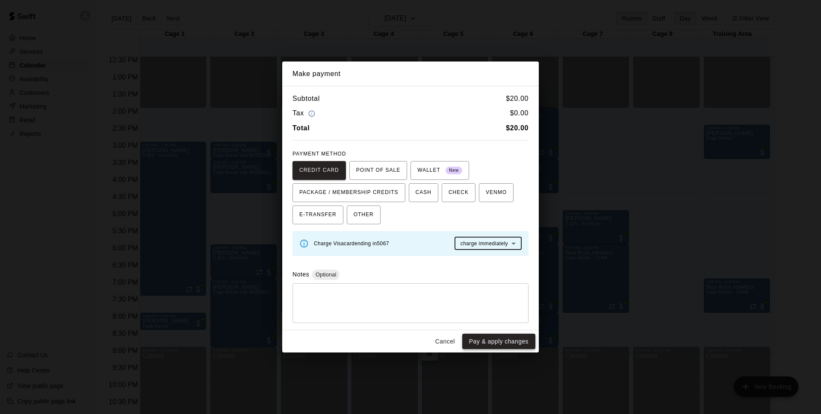
click at [507, 344] on button "Pay & apply changes" at bounding box center [498, 342] width 73 height 16
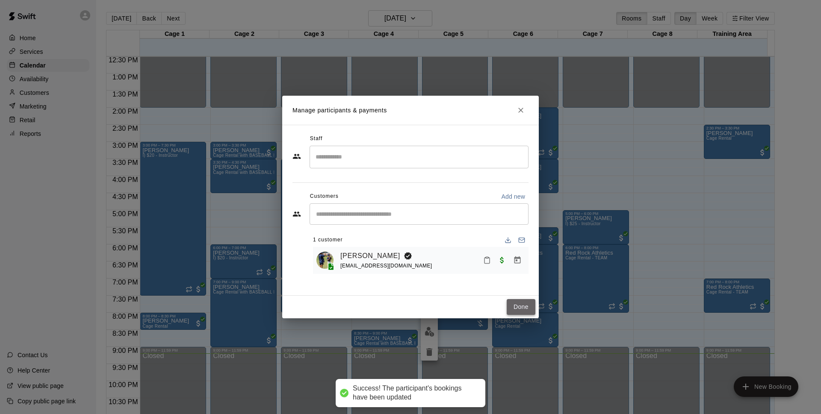
click at [515, 300] on button "Done" at bounding box center [521, 307] width 29 height 16
